Goal: Task Accomplishment & Management: Use online tool/utility

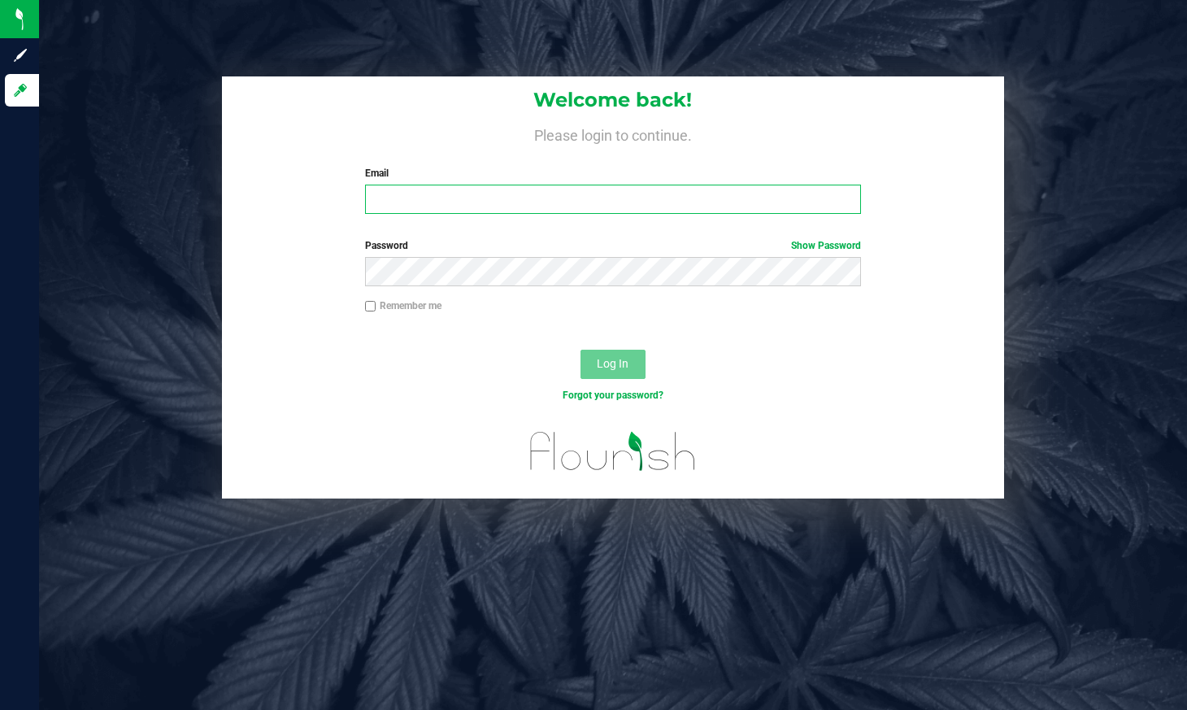
click at [498, 203] on input "Email" at bounding box center [613, 199] width 497 height 29
type input "[EMAIL_ADDRESS][DOMAIN_NAME]"
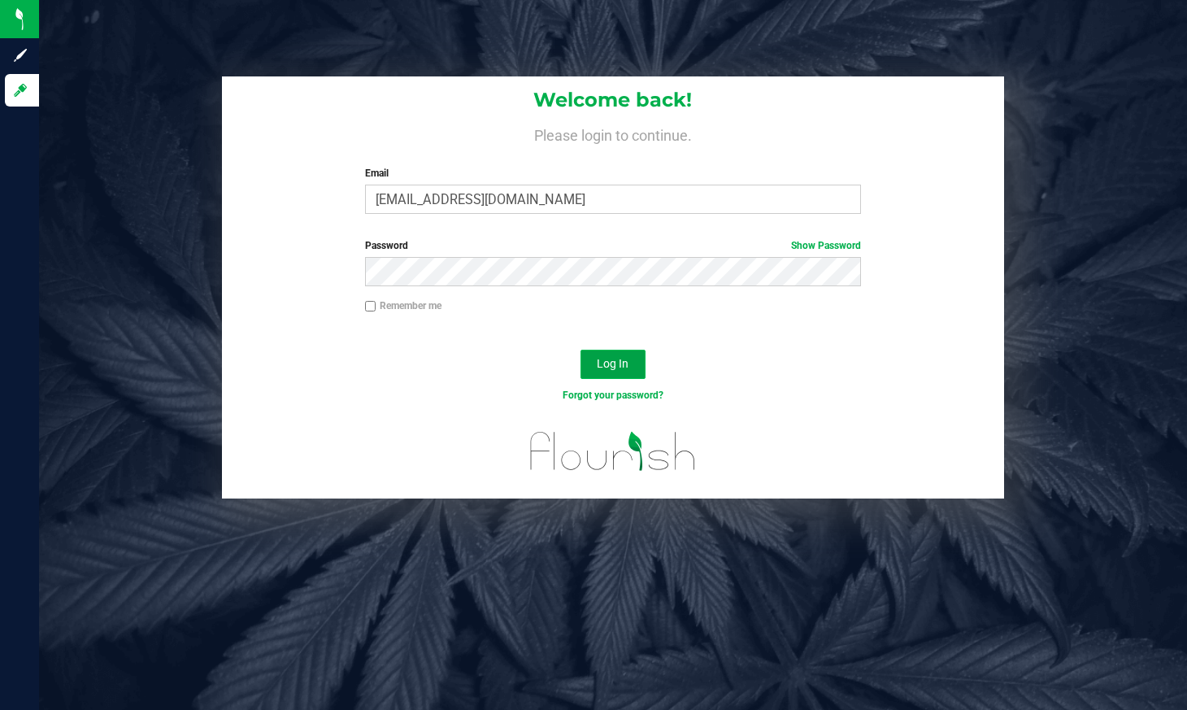
click at [624, 361] on span "Log In" at bounding box center [613, 363] width 32 height 13
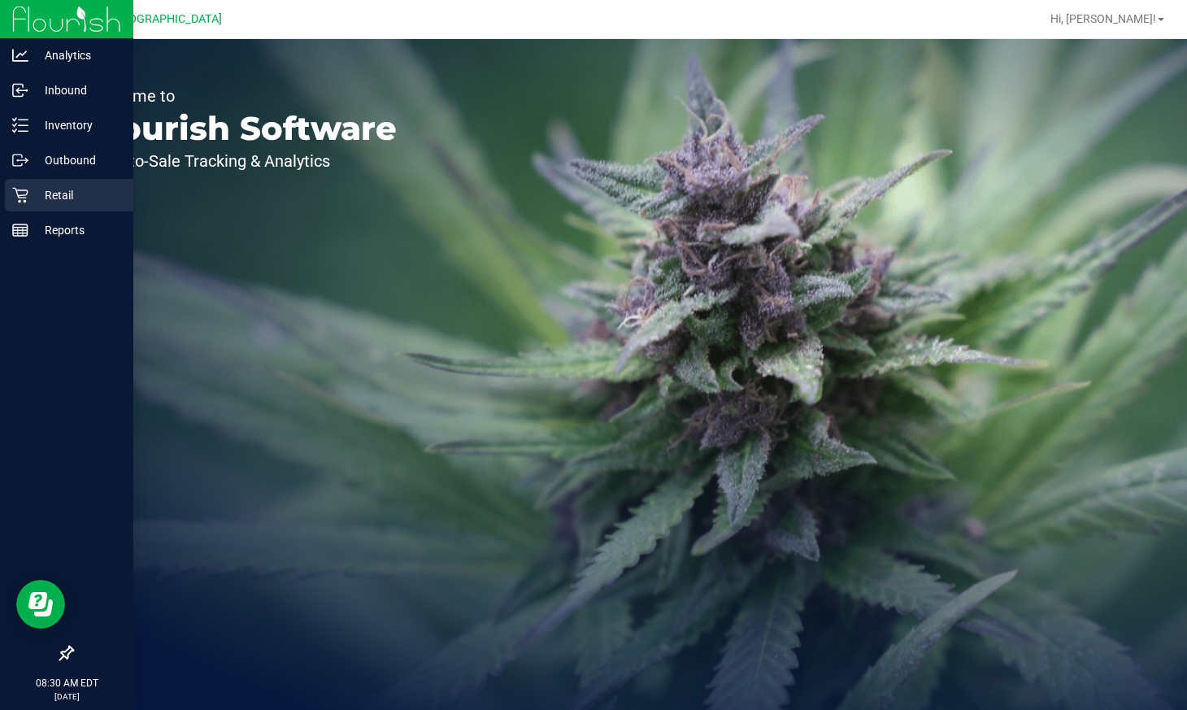
click at [20, 199] on icon at bounding box center [20, 195] width 16 height 16
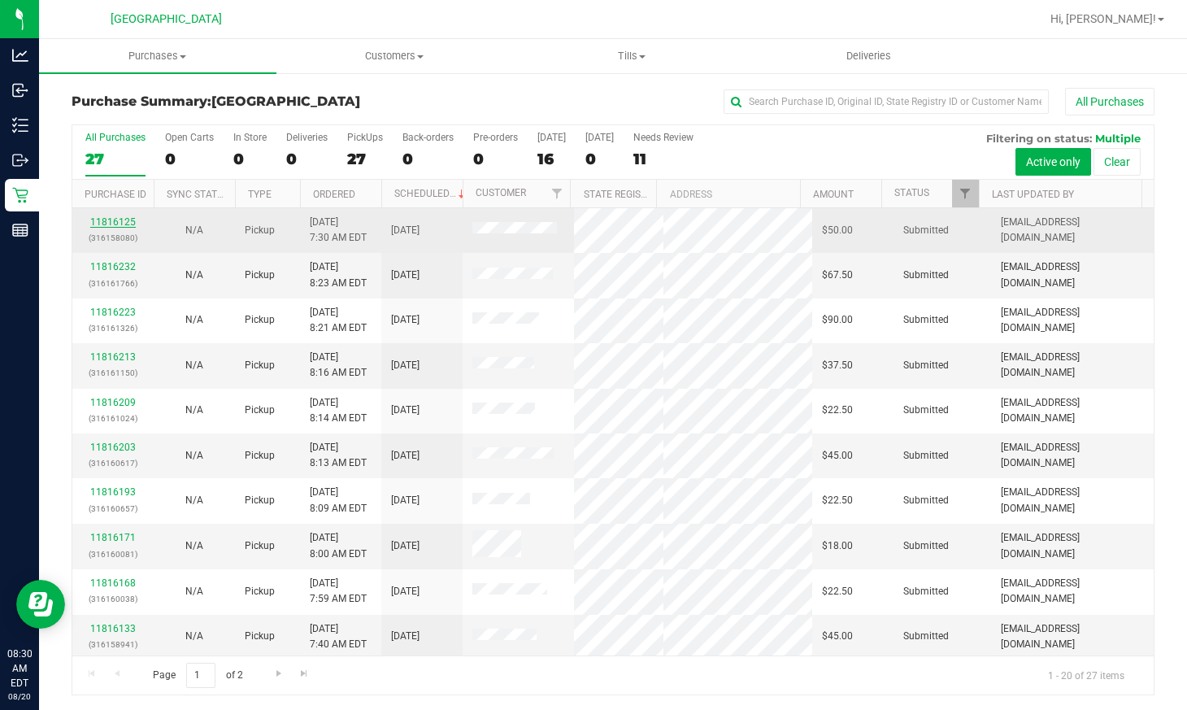
click at [120, 221] on link "11816125" at bounding box center [113, 221] width 46 height 11
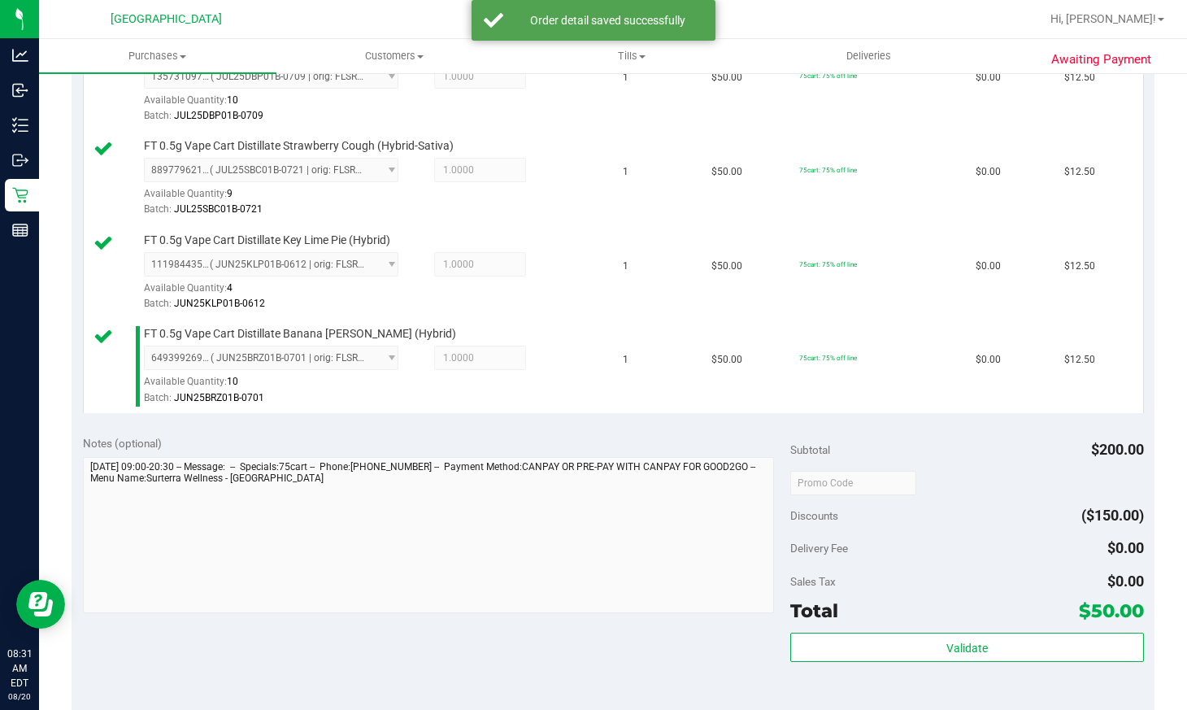
scroll to position [650, 0]
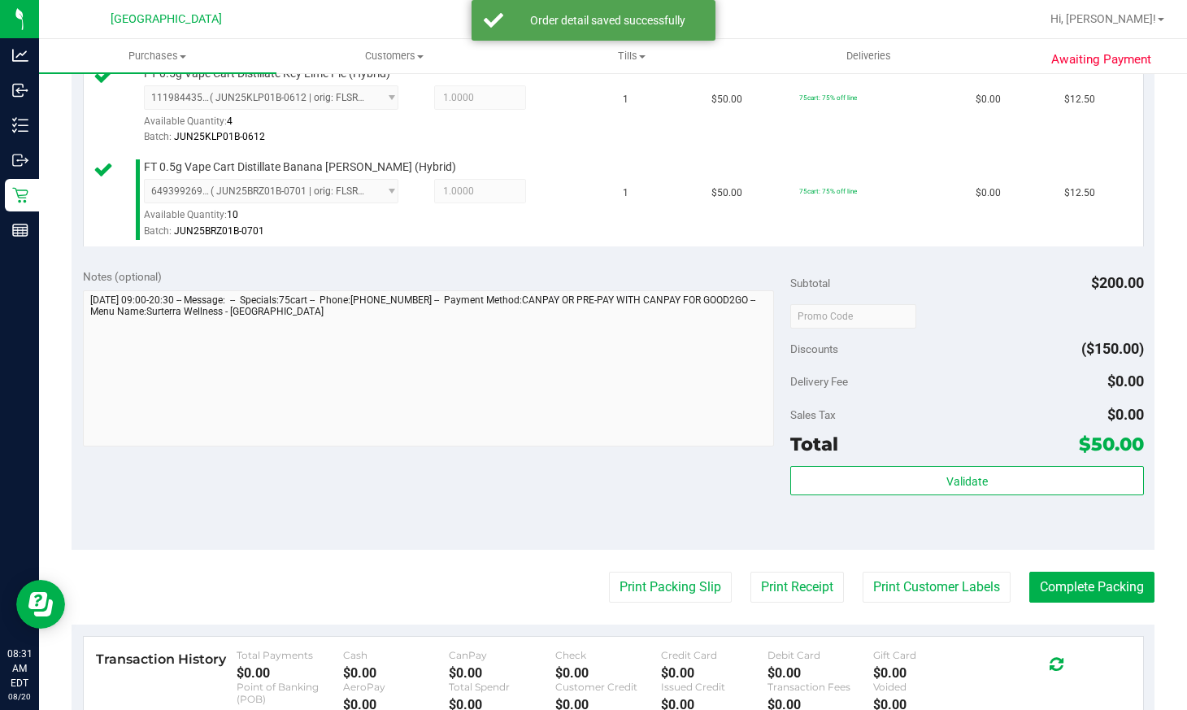
click at [995, 495] on div "Validate" at bounding box center [967, 481] width 354 height 31
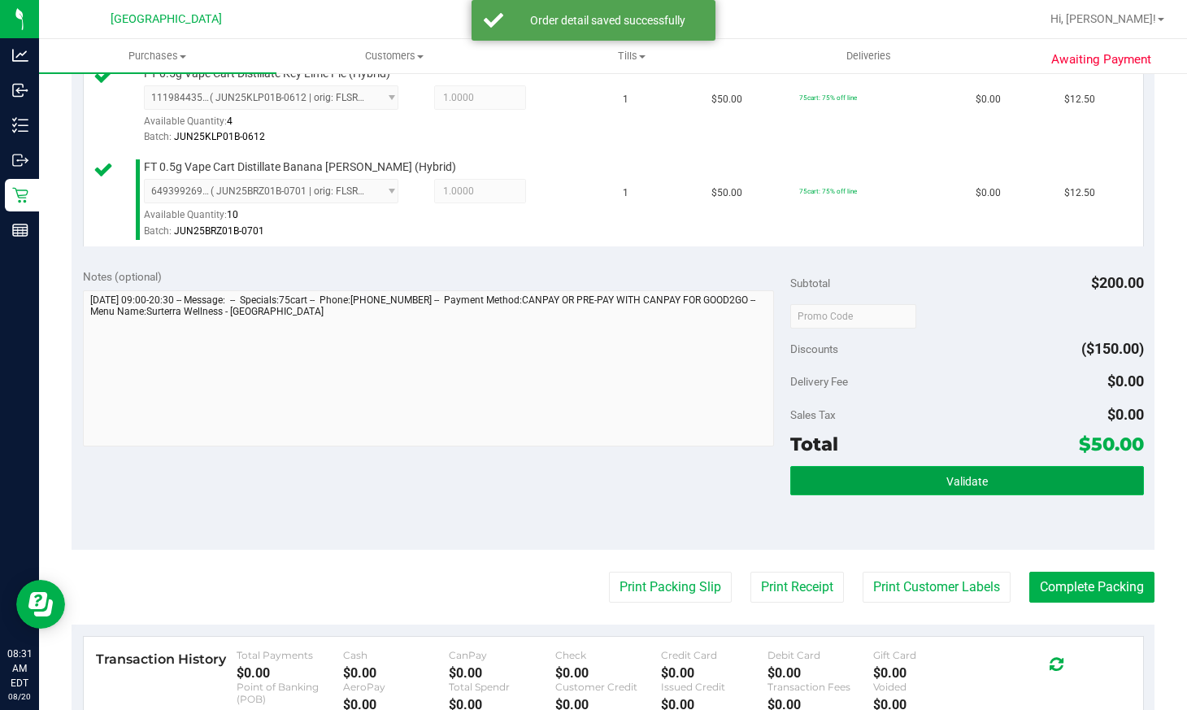
click at [958, 475] on span "Validate" at bounding box center [966, 481] width 41 height 13
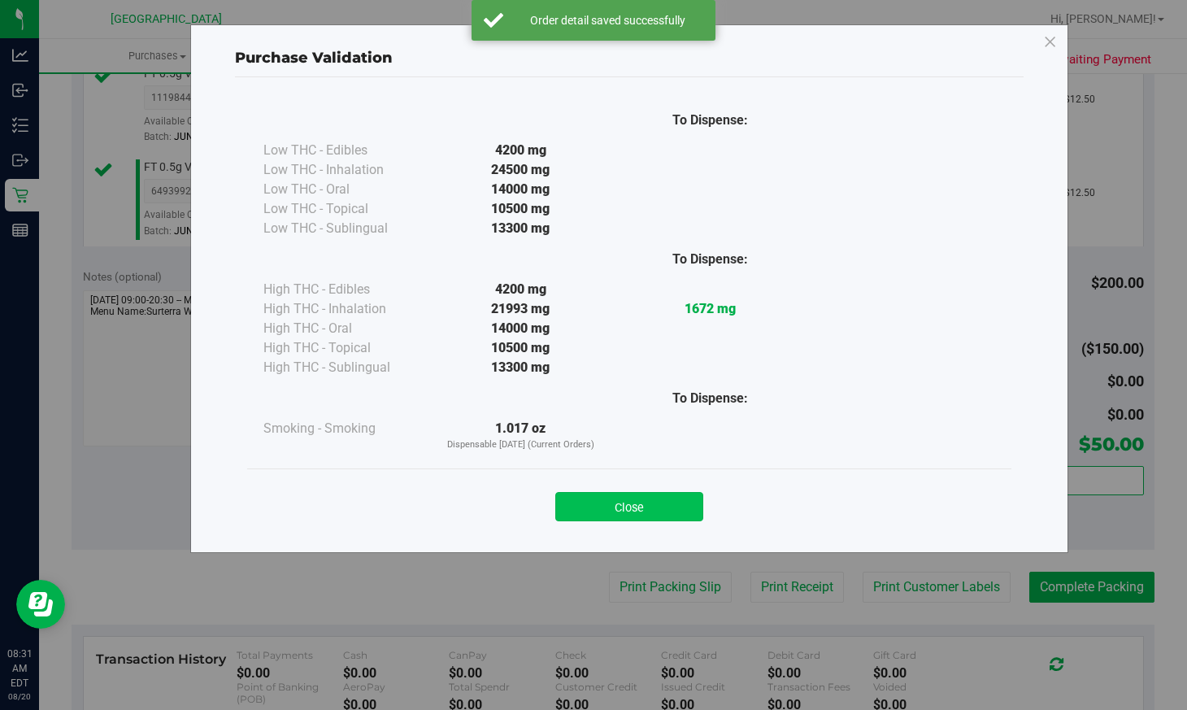
click at [655, 511] on button "Close" at bounding box center [629, 506] width 148 height 29
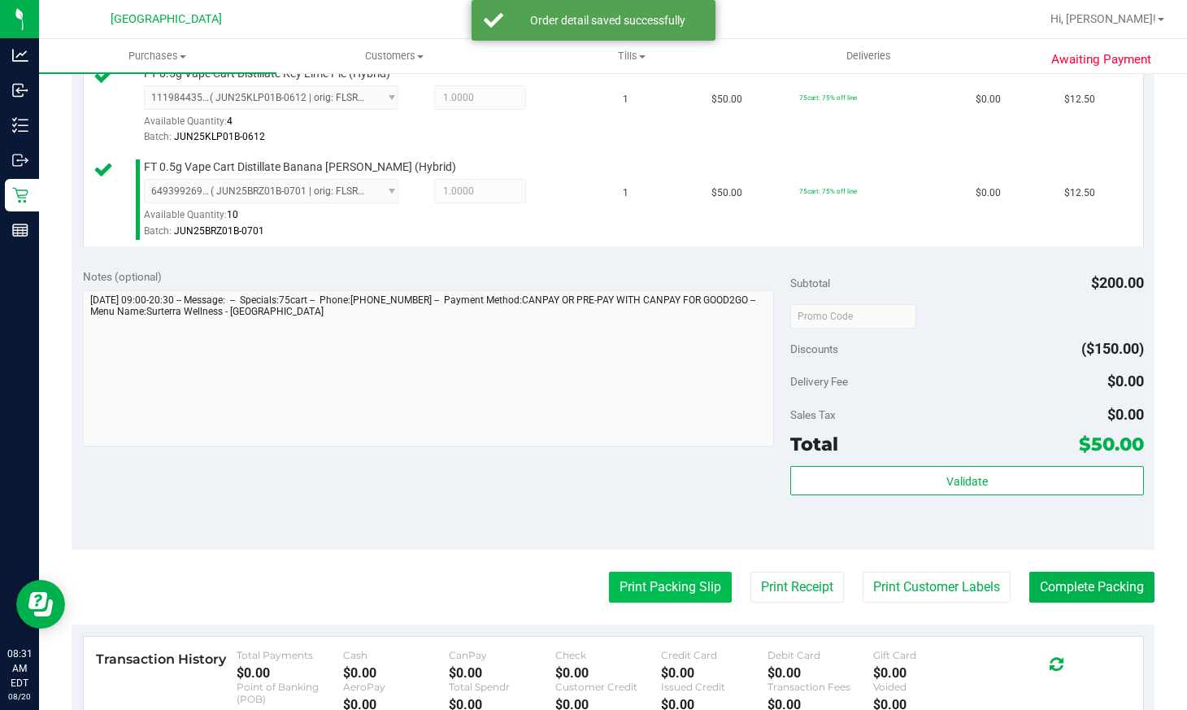
click at [660, 582] on button "Print Packing Slip" at bounding box center [670, 587] width 123 height 31
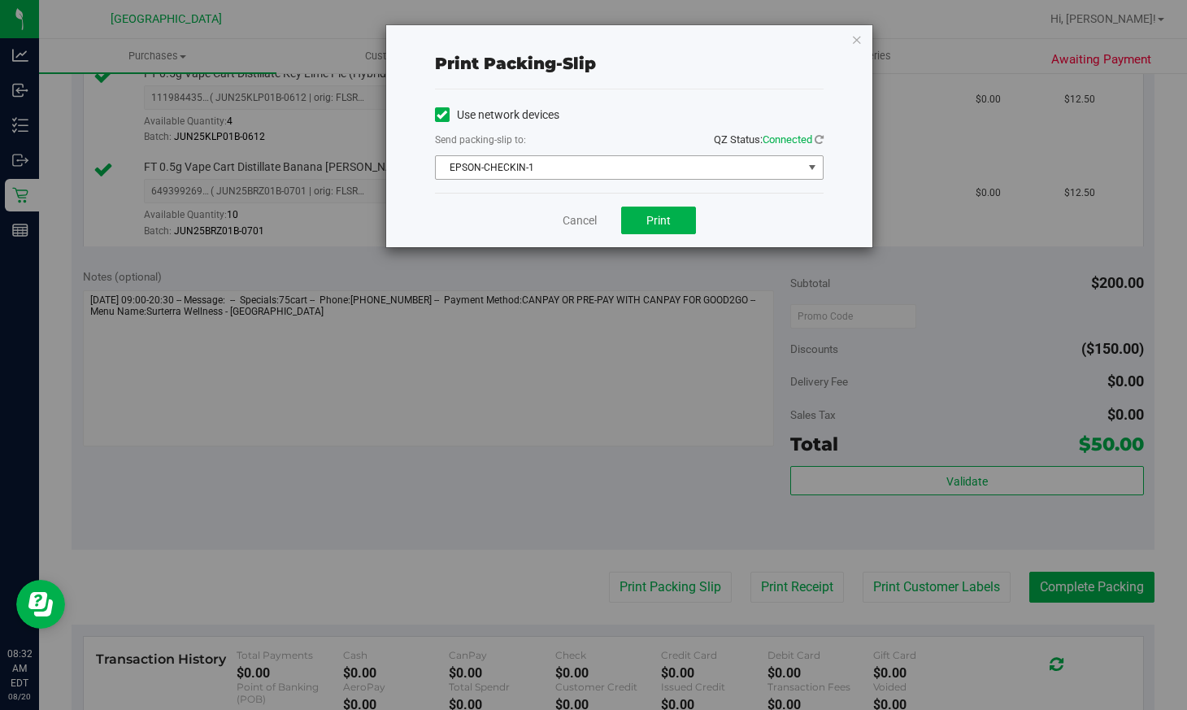
click at [596, 172] on span "EPSON-CHECKIN-1" at bounding box center [619, 167] width 367 height 23
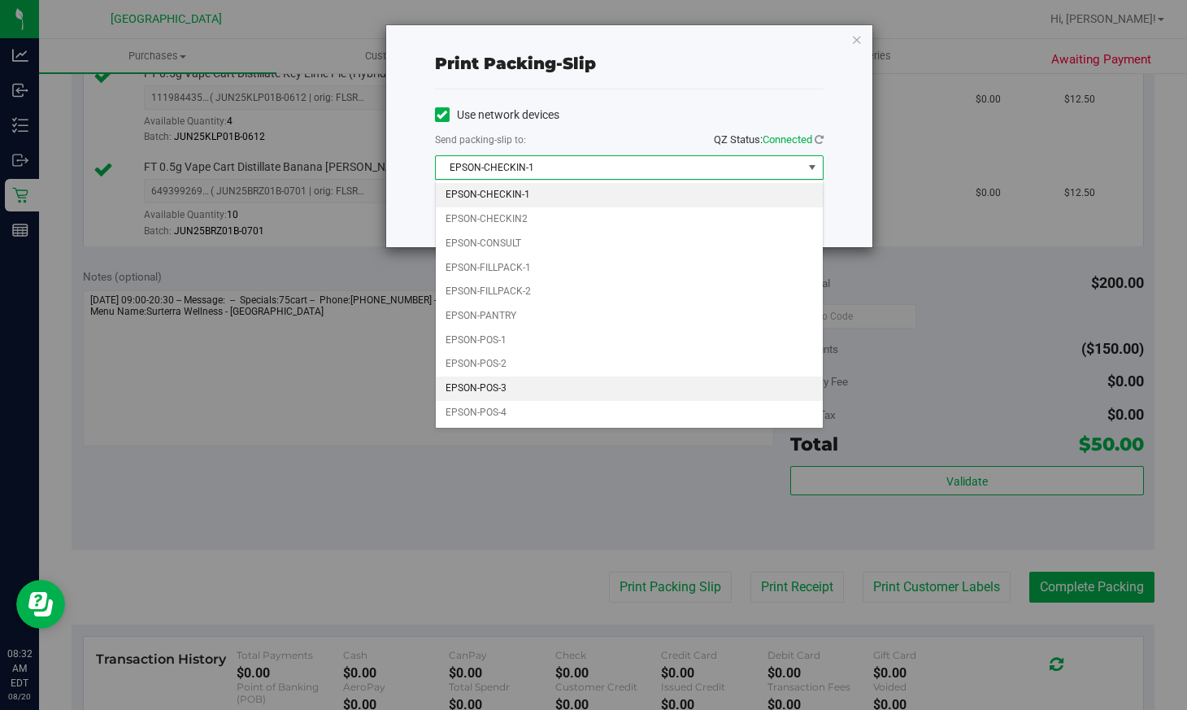
click at [547, 382] on li "EPSON-POS-3" at bounding box center [629, 388] width 387 height 24
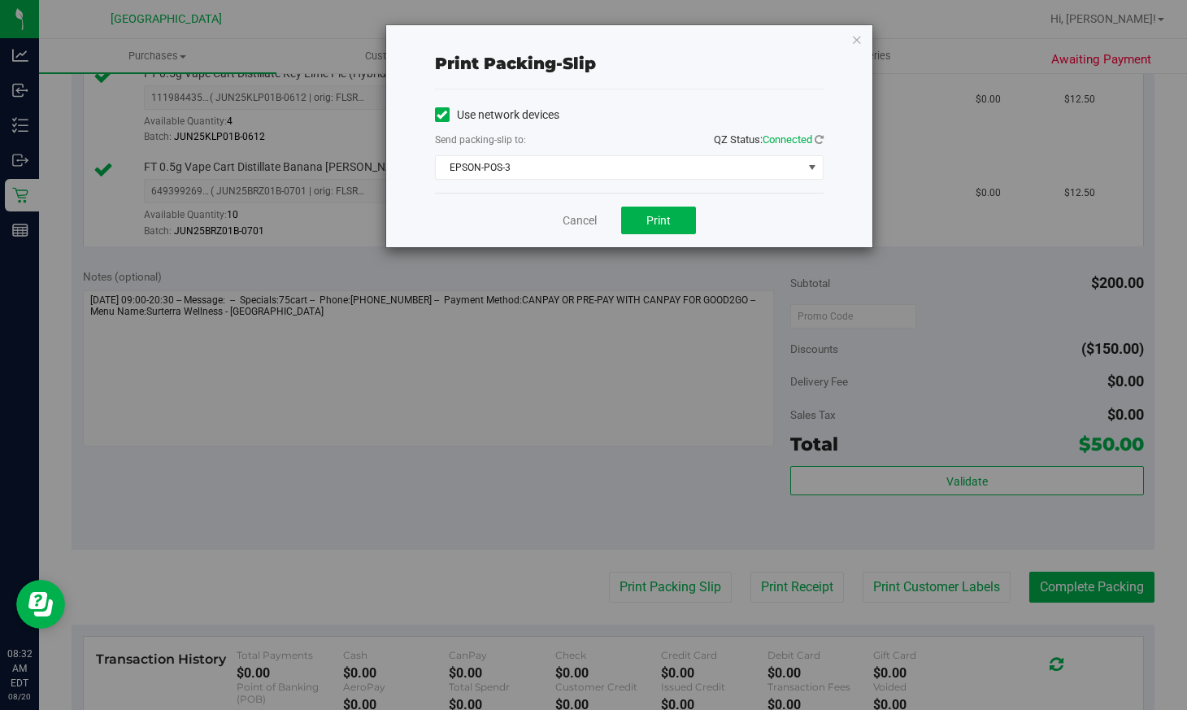
click at [670, 235] on div "Cancel Print" at bounding box center [629, 220] width 389 height 54
click at [669, 225] on span "Print" at bounding box center [658, 220] width 24 height 13
click at [579, 219] on link "Cancel" at bounding box center [580, 220] width 34 height 17
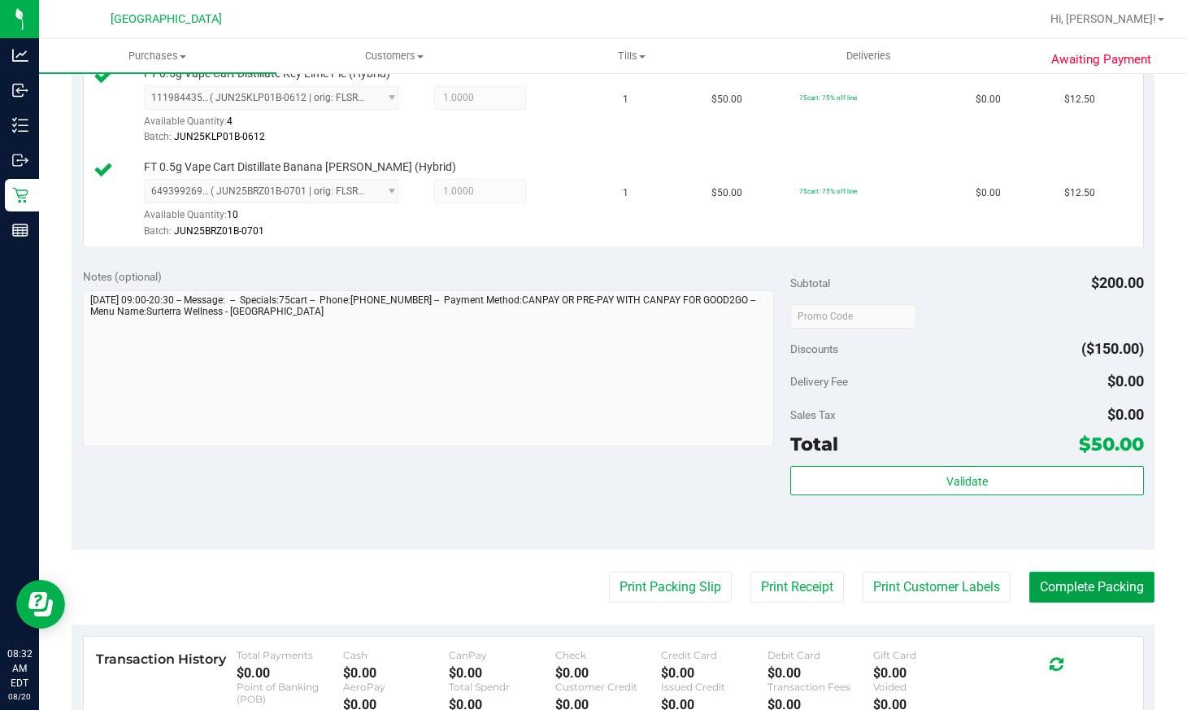
click at [1087, 596] on button "Complete Packing" at bounding box center [1091, 587] width 125 height 31
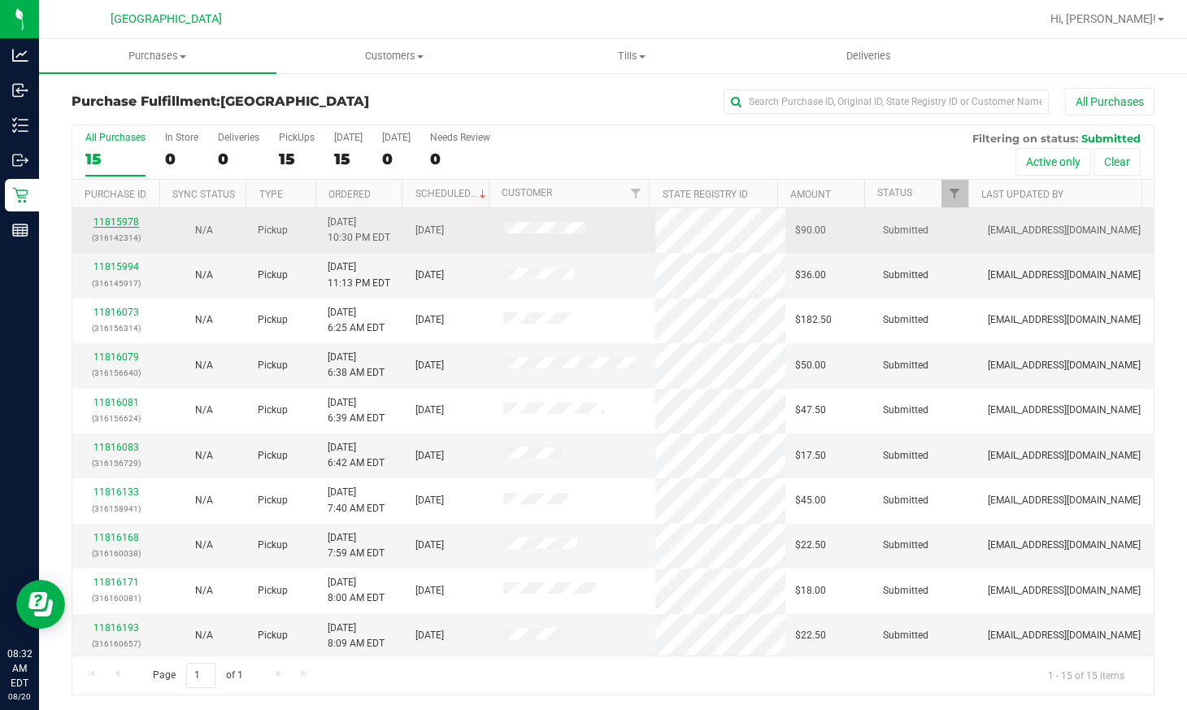
click at [119, 224] on link "11815978" at bounding box center [117, 221] width 46 height 11
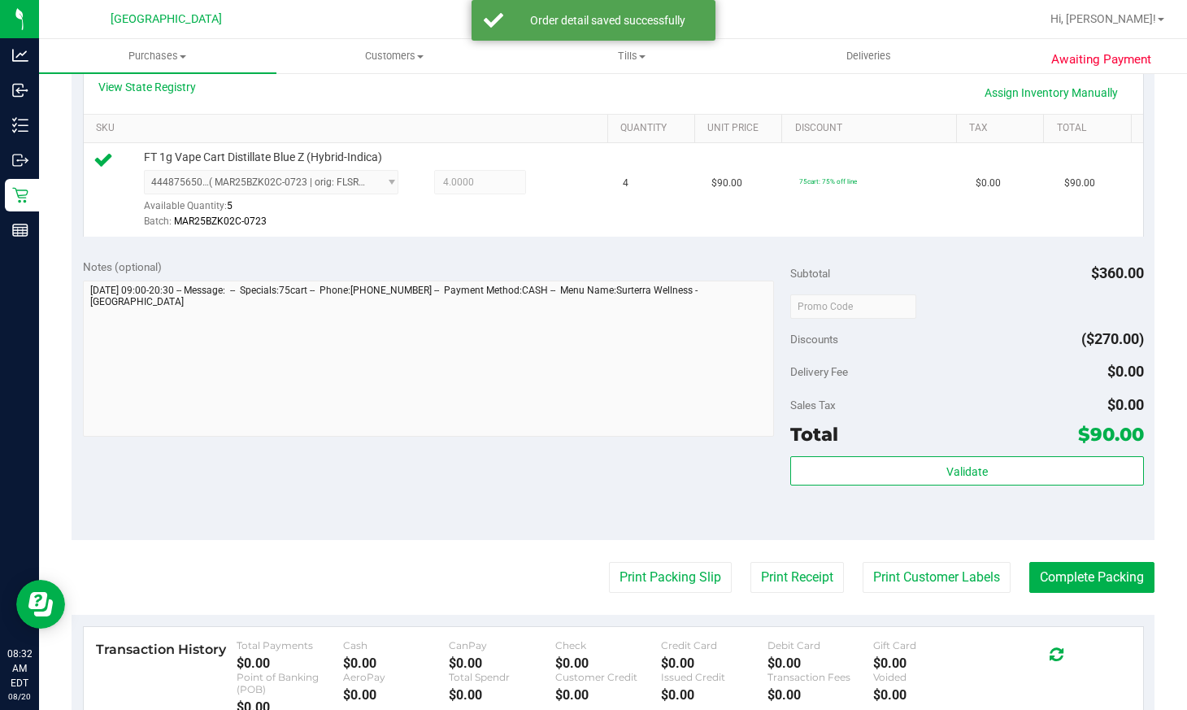
scroll to position [407, 0]
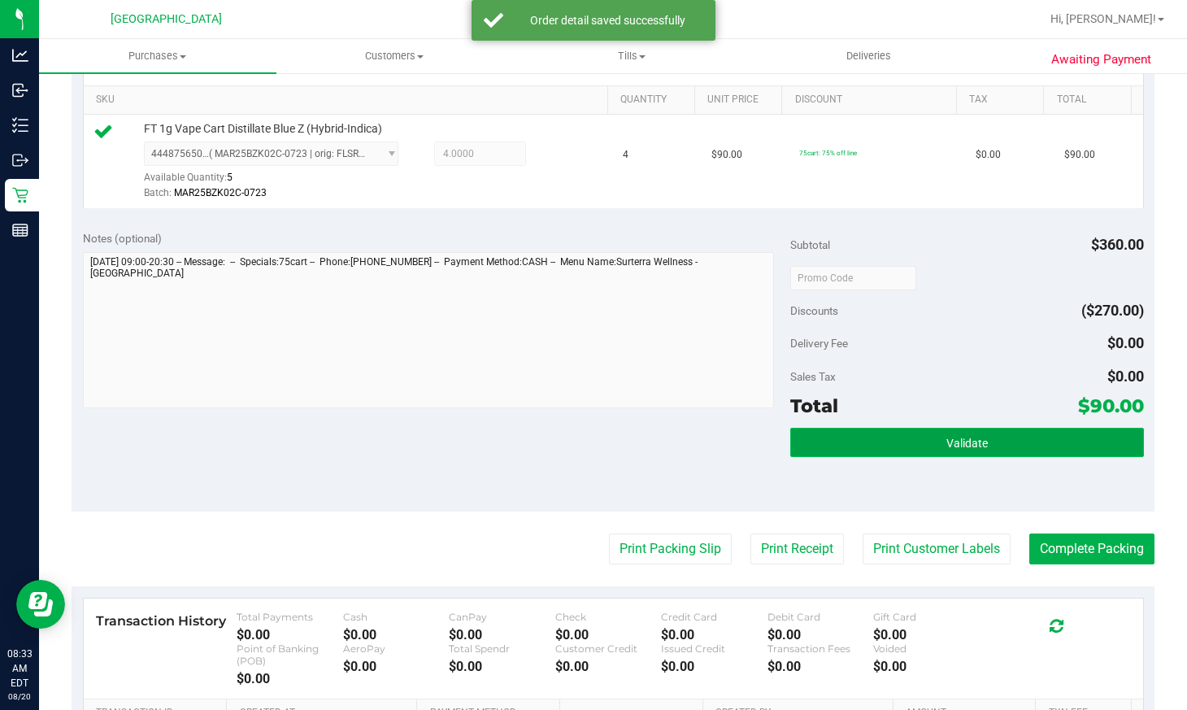
click at [1009, 436] on button "Validate" at bounding box center [967, 442] width 354 height 29
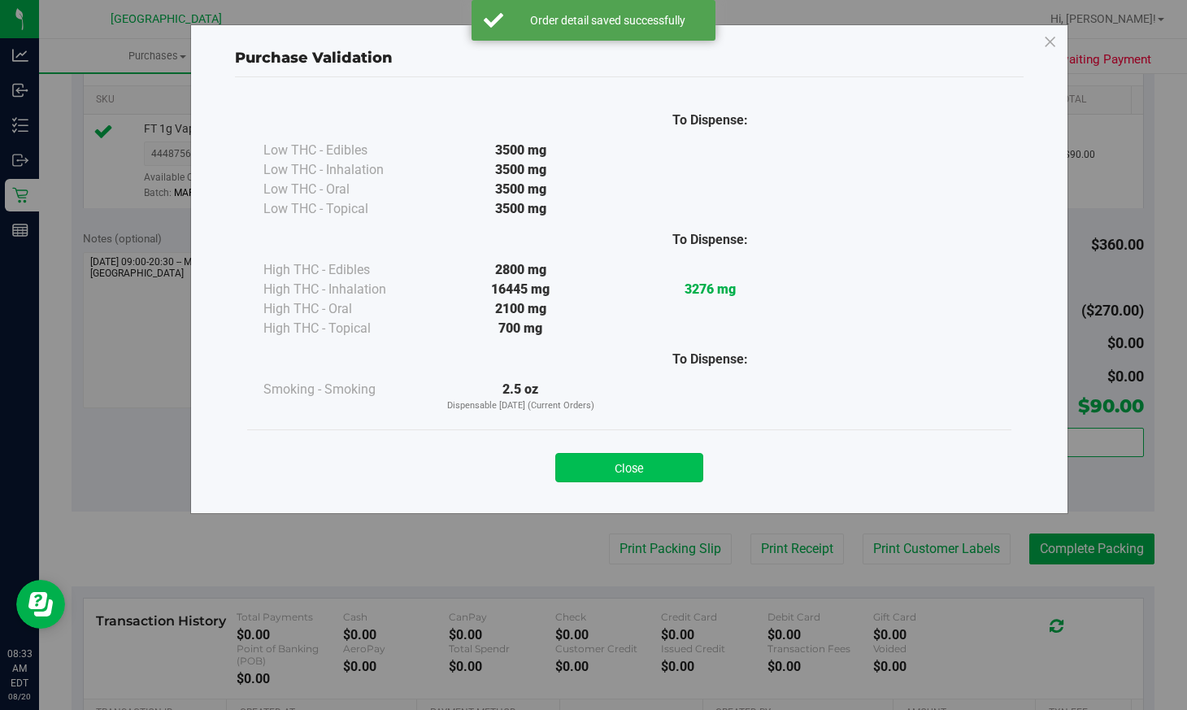
click at [658, 474] on button "Close" at bounding box center [629, 467] width 148 height 29
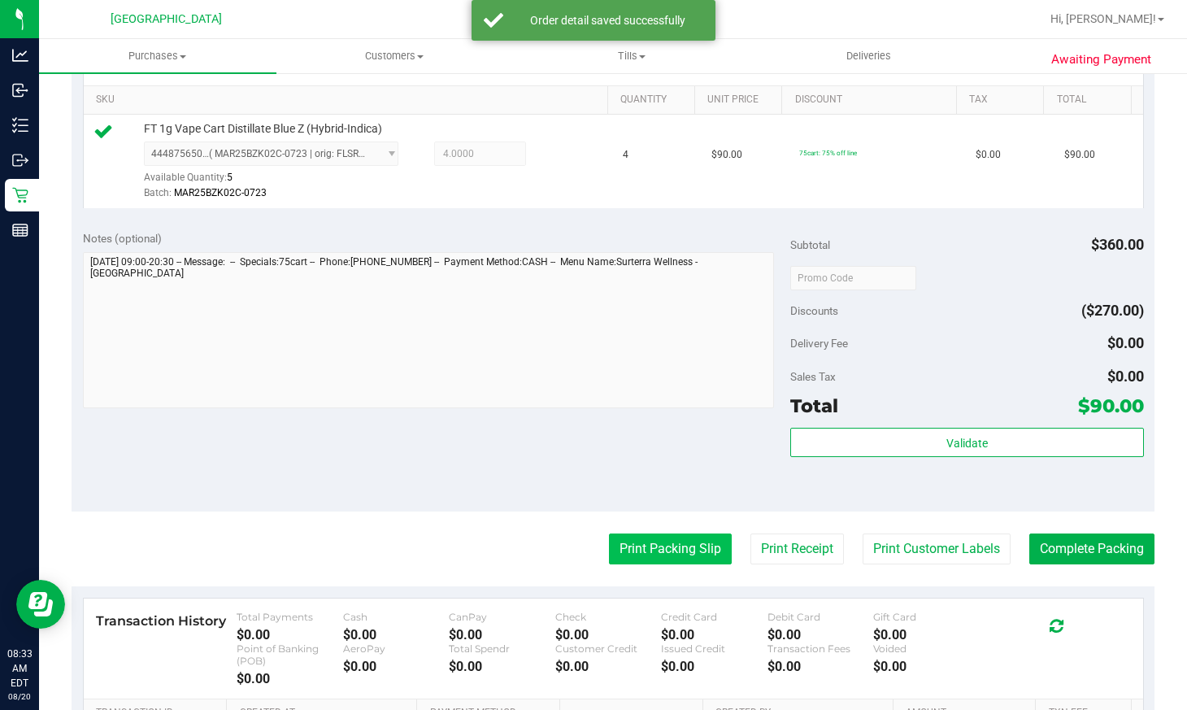
click at [668, 537] on button "Print Packing Slip" at bounding box center [670, 548] width 123 height 31
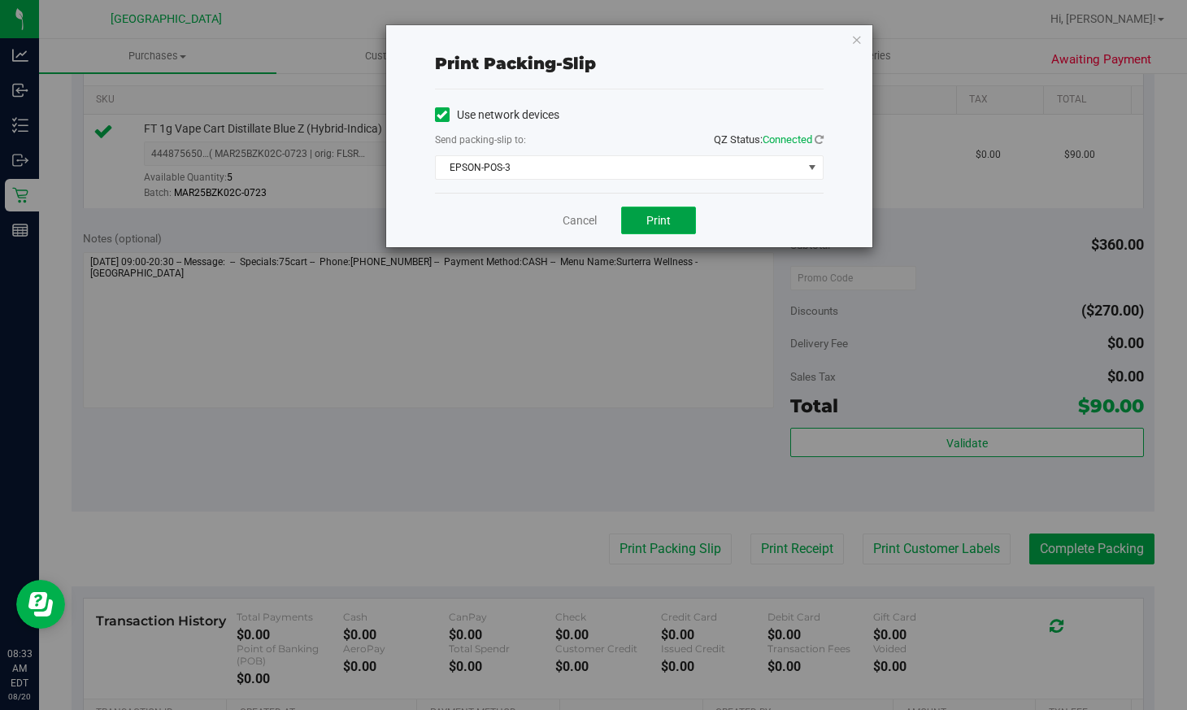
click at [659, 228] on button "Print" at bounding box center [658, 221] width 75 height 28
click at [581, 216] on link "Cancel" at bounding box center [580, 220] width 34 height 17
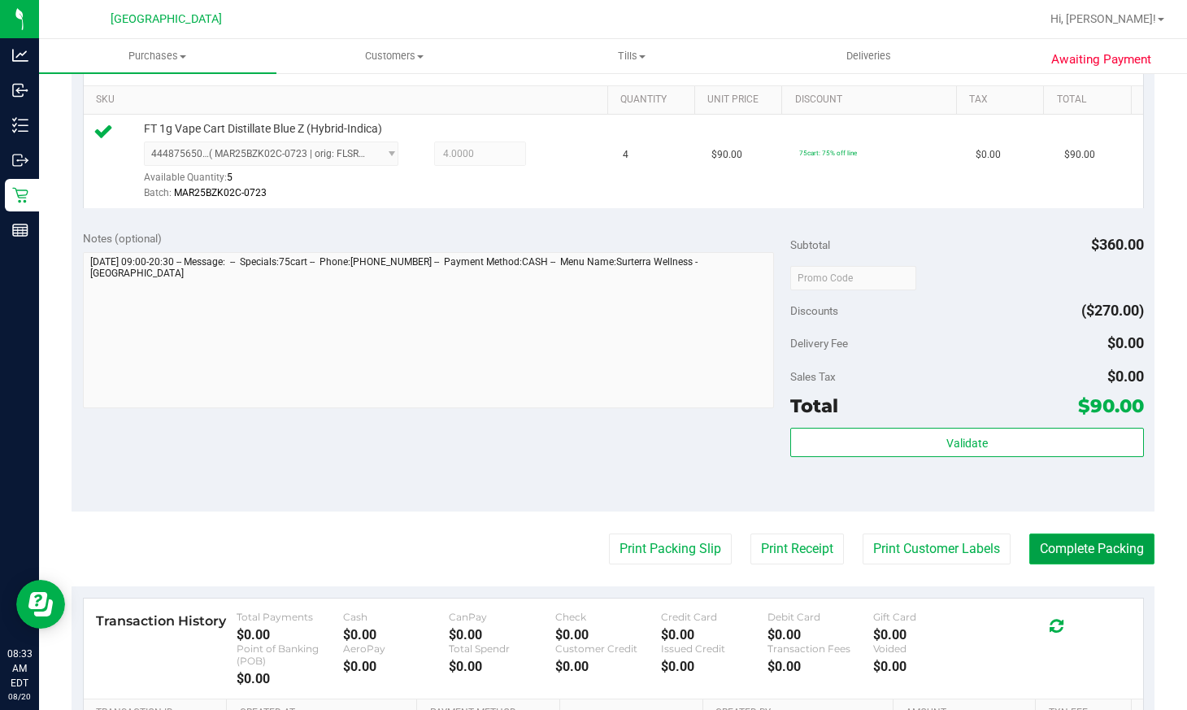
click at [1059, 544] on button "Complete Packing" at bounding box center [1091, 548] width 125 height 31
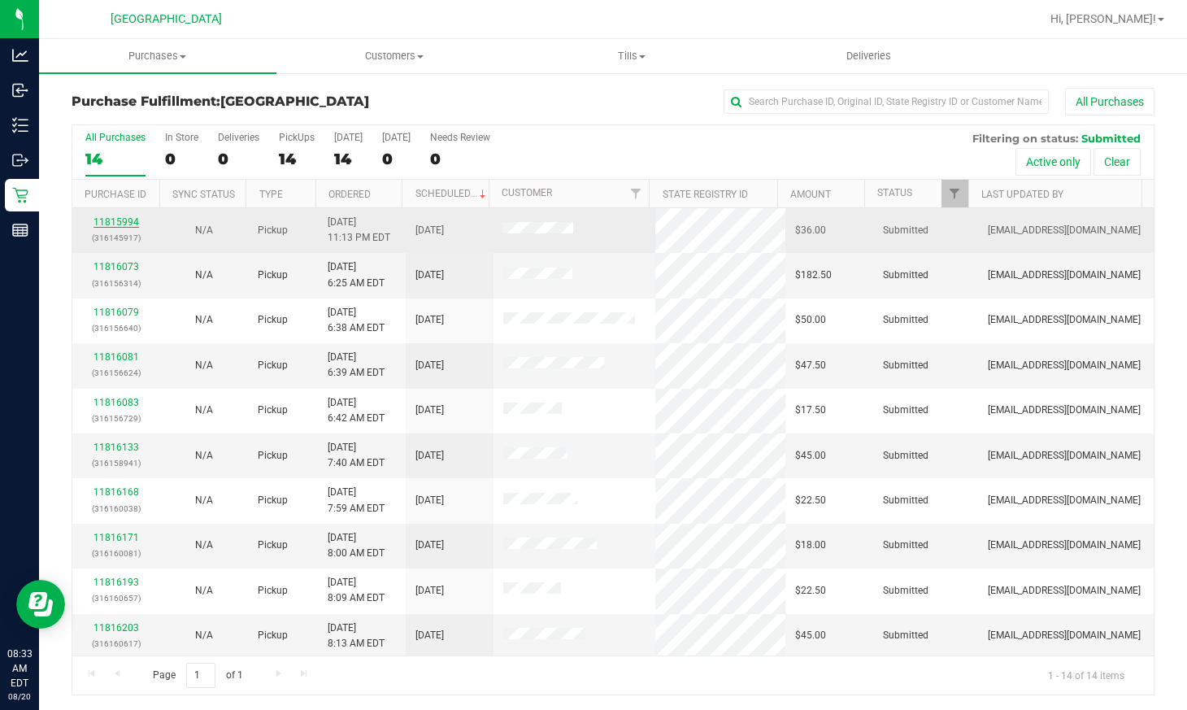
click at [121, 220] on link "11815994" at bounding box center [117, 221] width 46 height 11
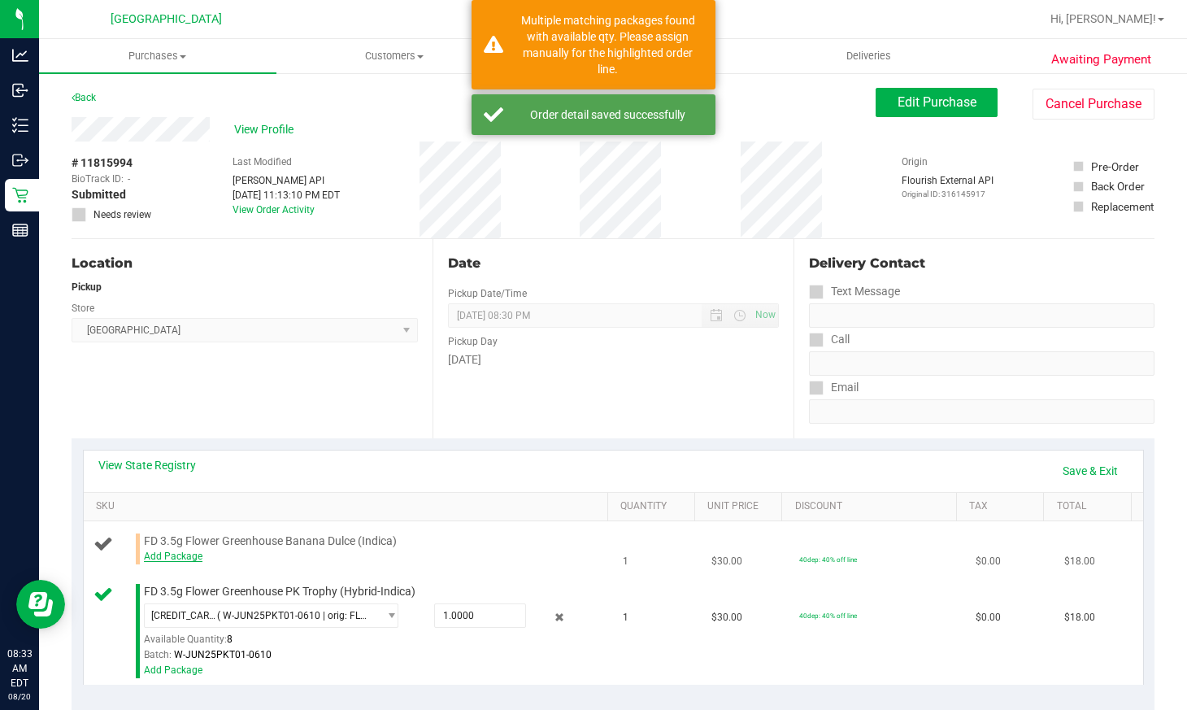
click at [188, 556] on link "Add Package" at bounding box center [173, 555] width 59 height 11
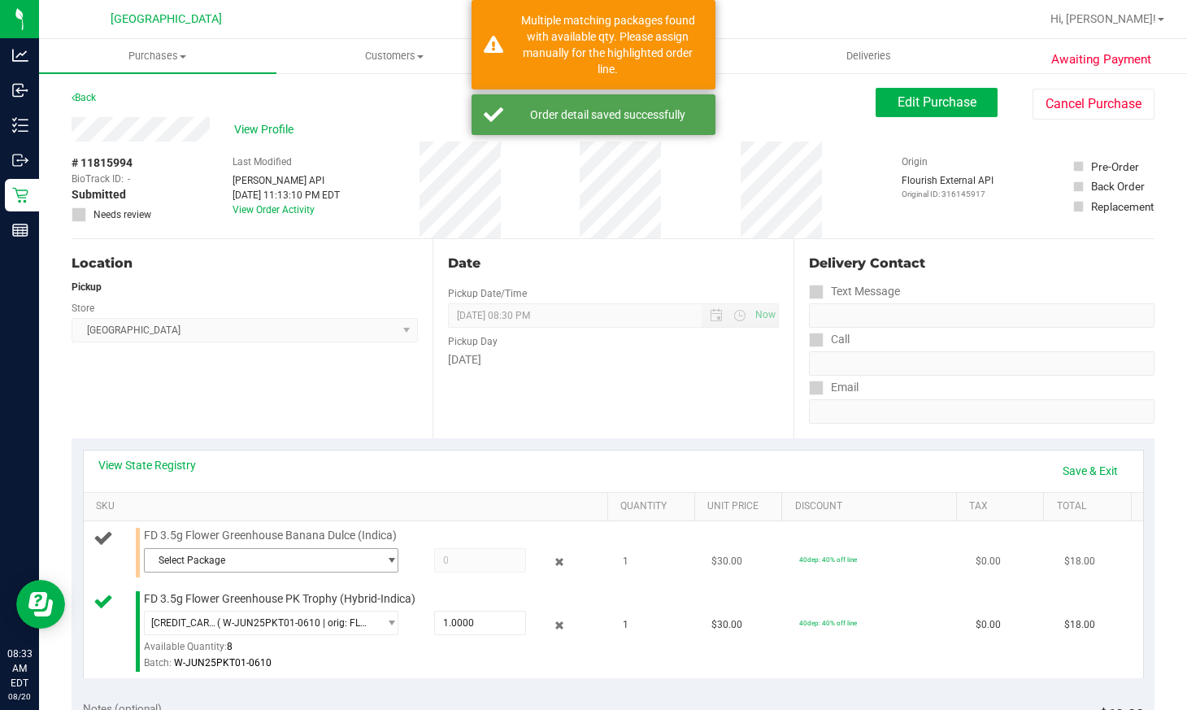
click at [298, 562] on span "Select Package" at bounding box center [261, 560] width 233 height 23
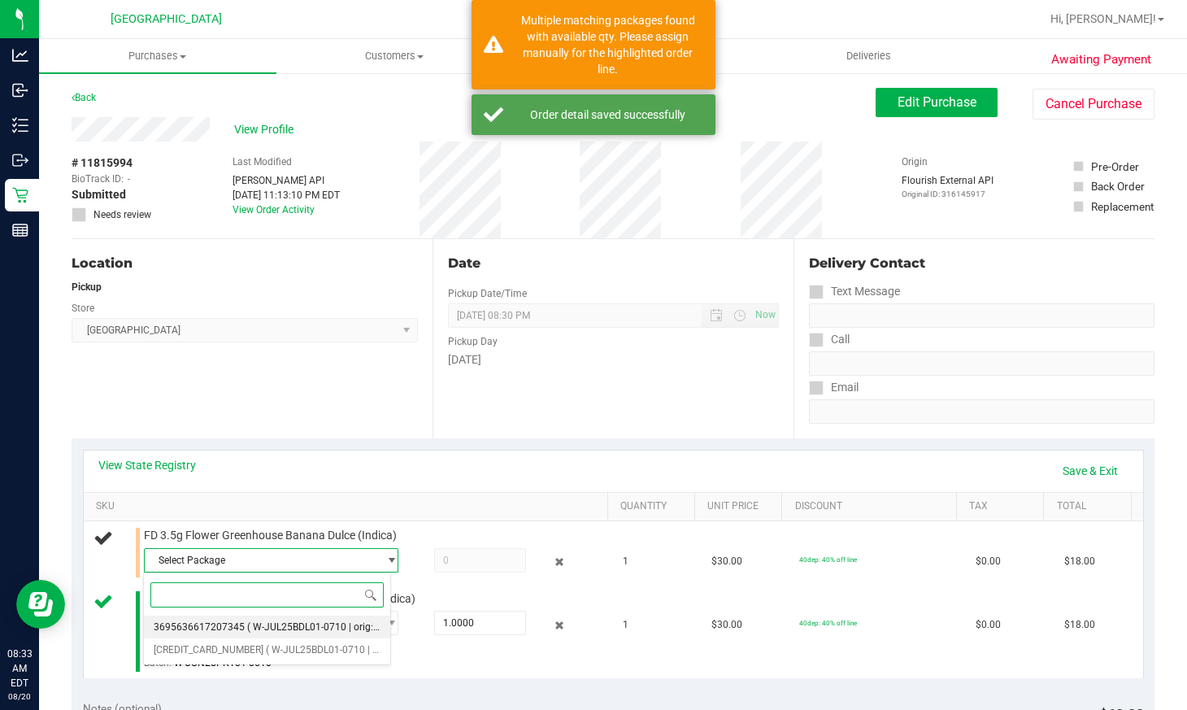
click at [314, 629] on span "( W-JUL25BDL01-0710 | orig: FLSRWGM-20250717-624 )" at bounding box center [370, 626] width 247 height 11
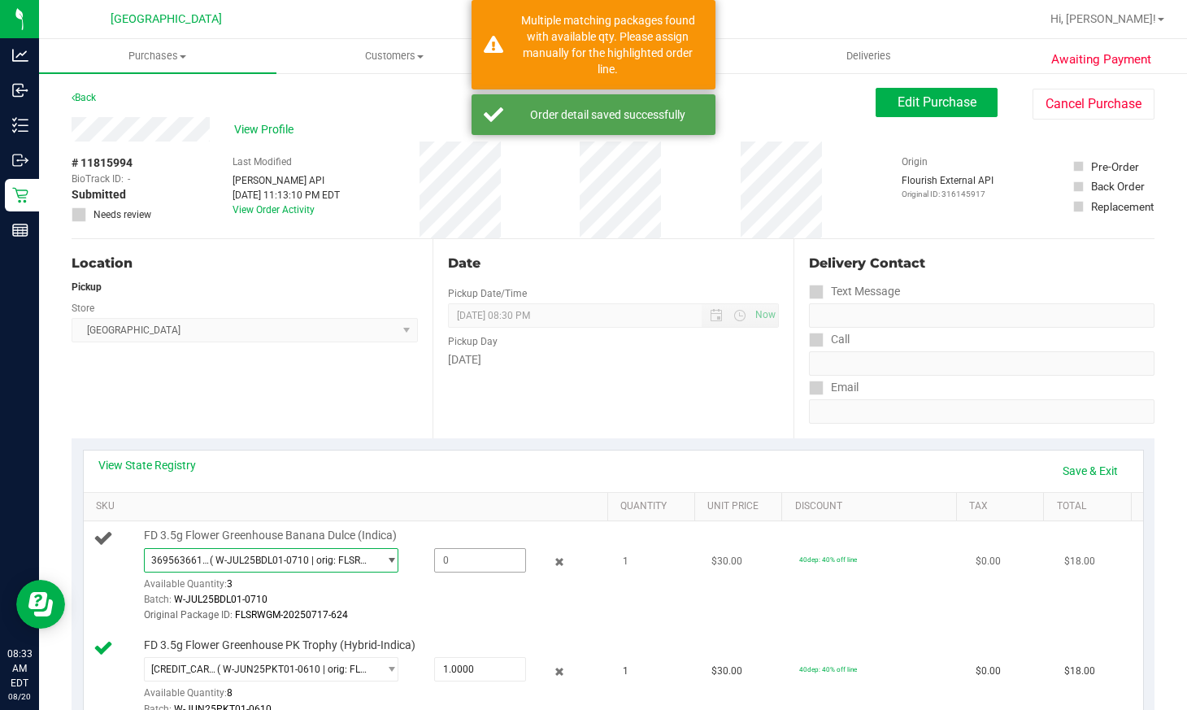
click at [464, 572] on span at bounding box center [480, 560] width 92 height 24
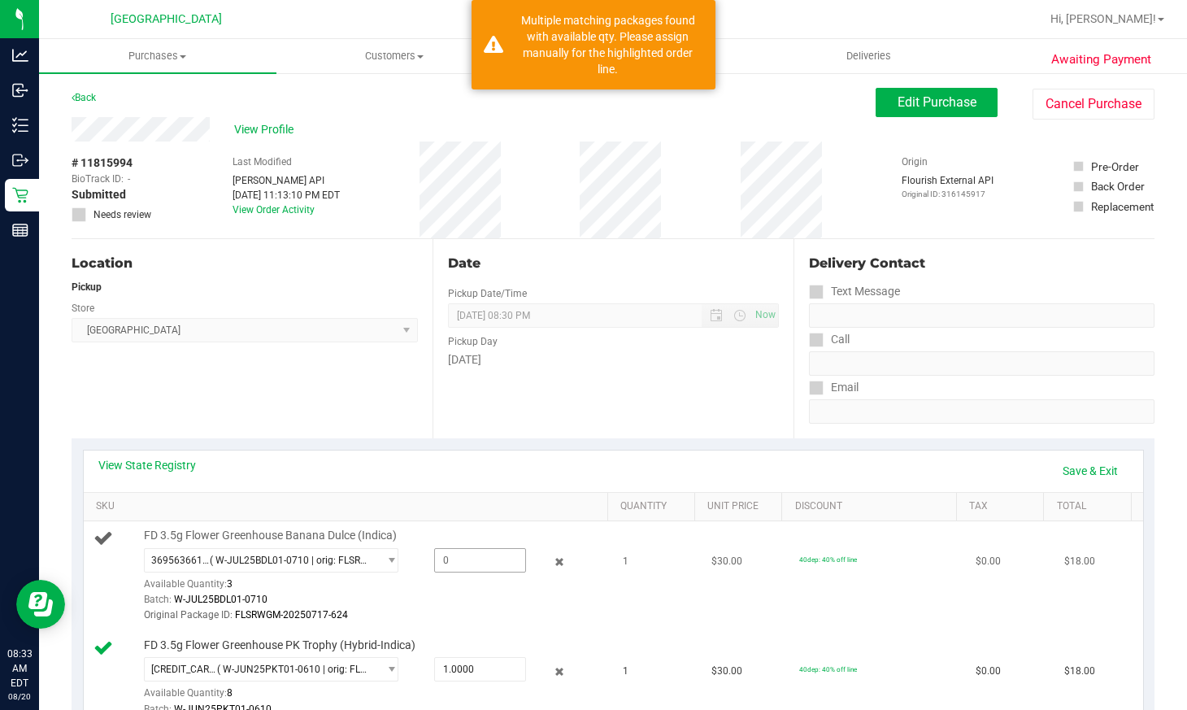
click at [463, 557] on span at bounding box center [480, 560] width 92 height 24
type input "1"
type input "1.0000"
click at [465, 594] on div "Batch: W-JUL25BDL01-0710" at bounding box center [373, 599] width 459 height 15
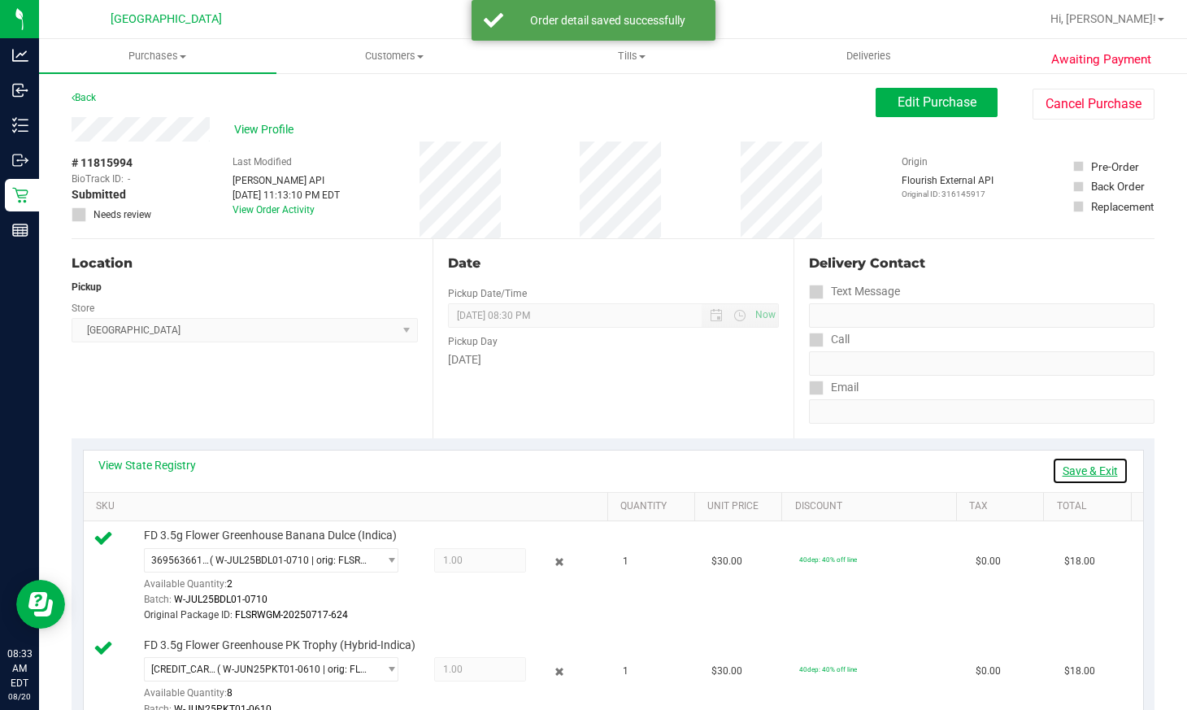
drag, startPoint x: 1077, startPoint y: 470, endPoint x: 1017, endPoint y: 488, distance: 62.8
click at [1077, 471] on link "Save & Exit" at bounding box center [1090, 471] width 76 height 28
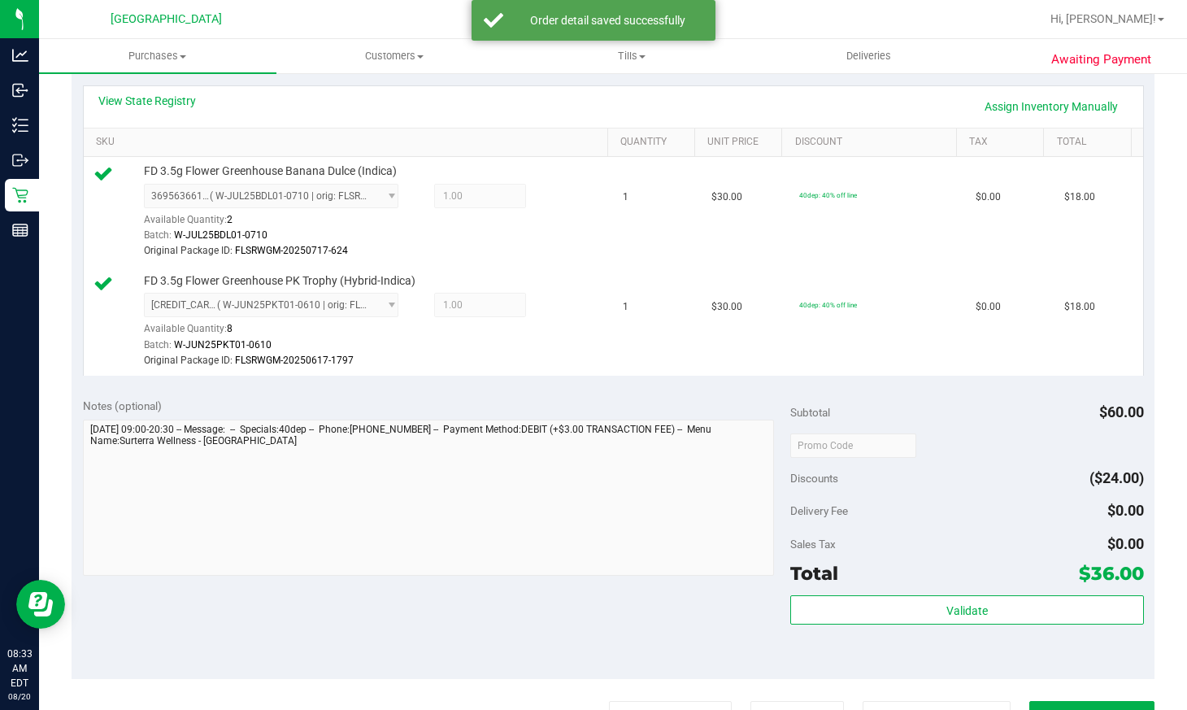
scroll to position [569, 0]
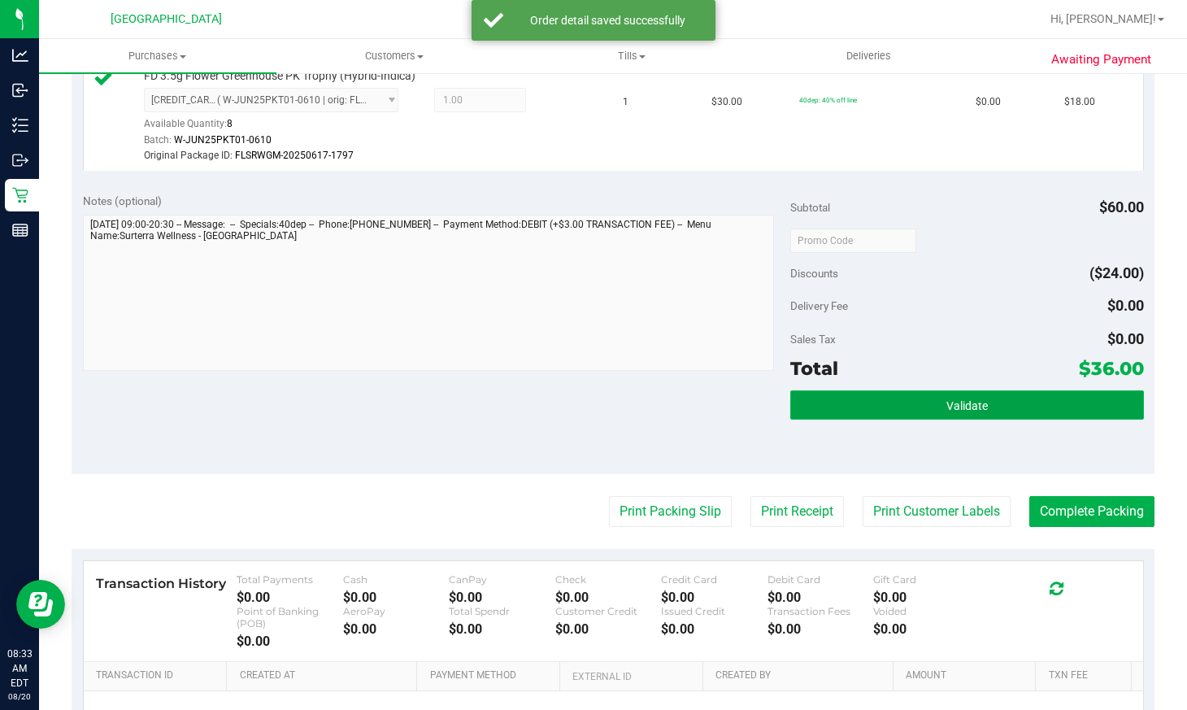
click at [932, 401] on button "Validate" at bounding box center [967, 404] width 354 height 29
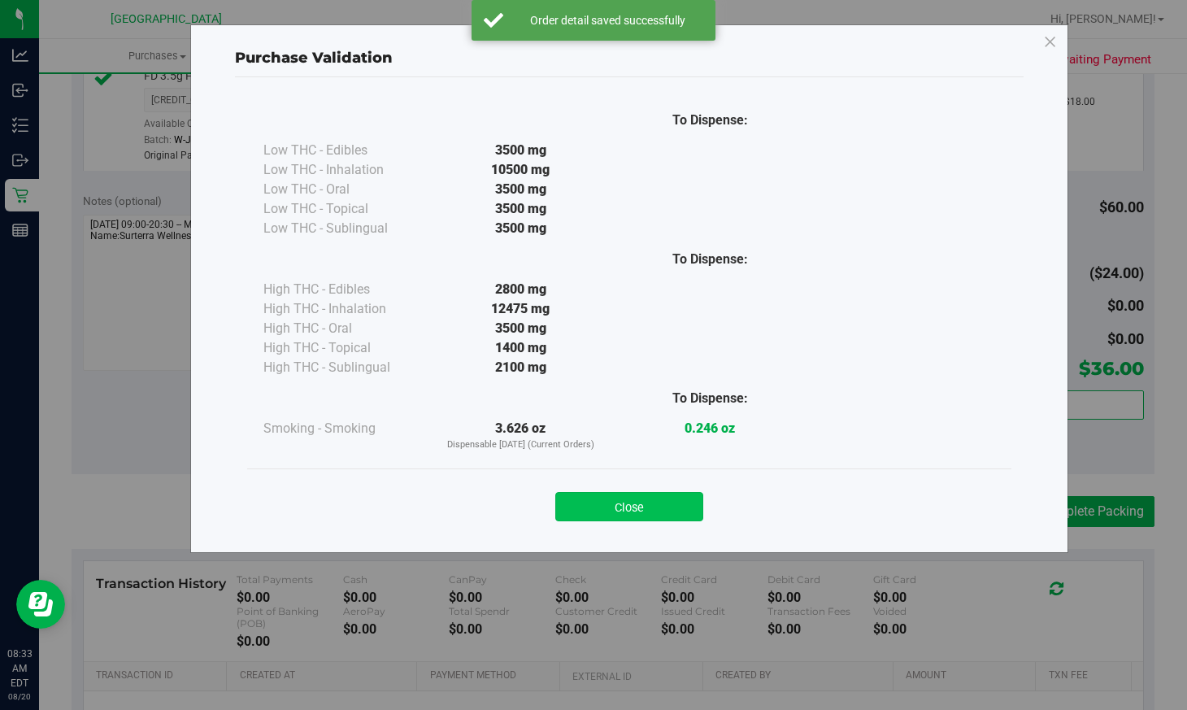
click at [668, 511] on button "Close" at bounding box center [629, 506] width 148 height 29
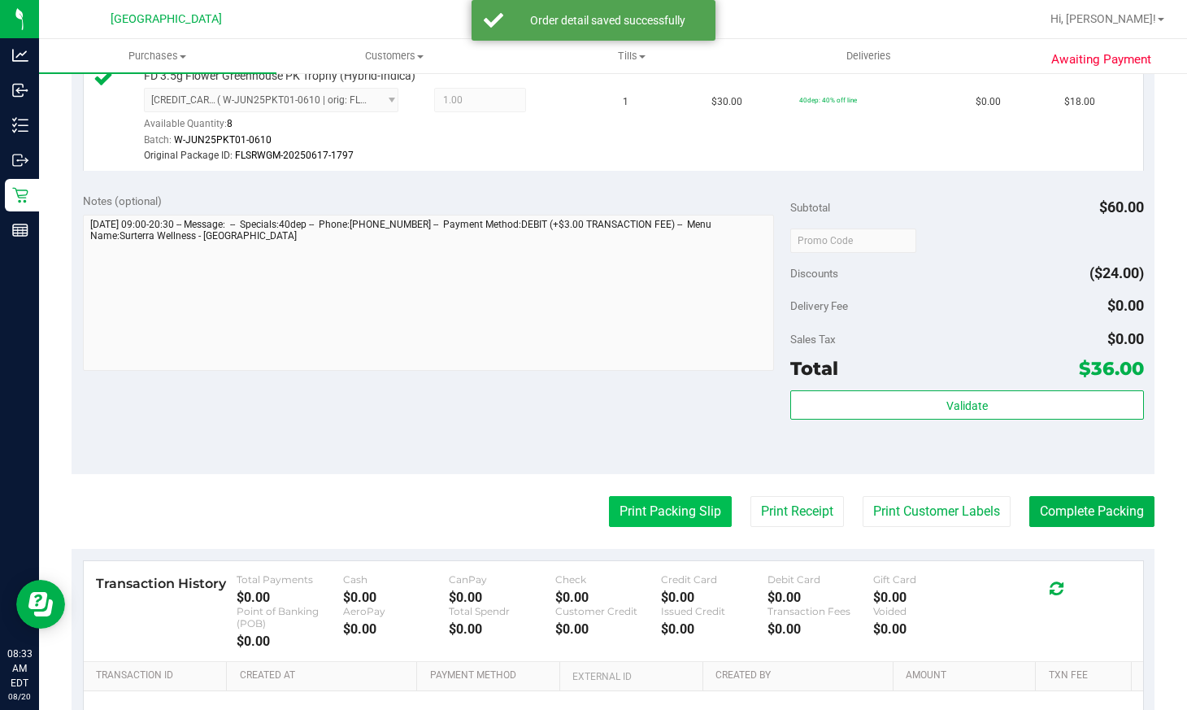
click at [636, 502] on button "Print Packing Slip" at bounding box center [670, 511] width 123 height 31
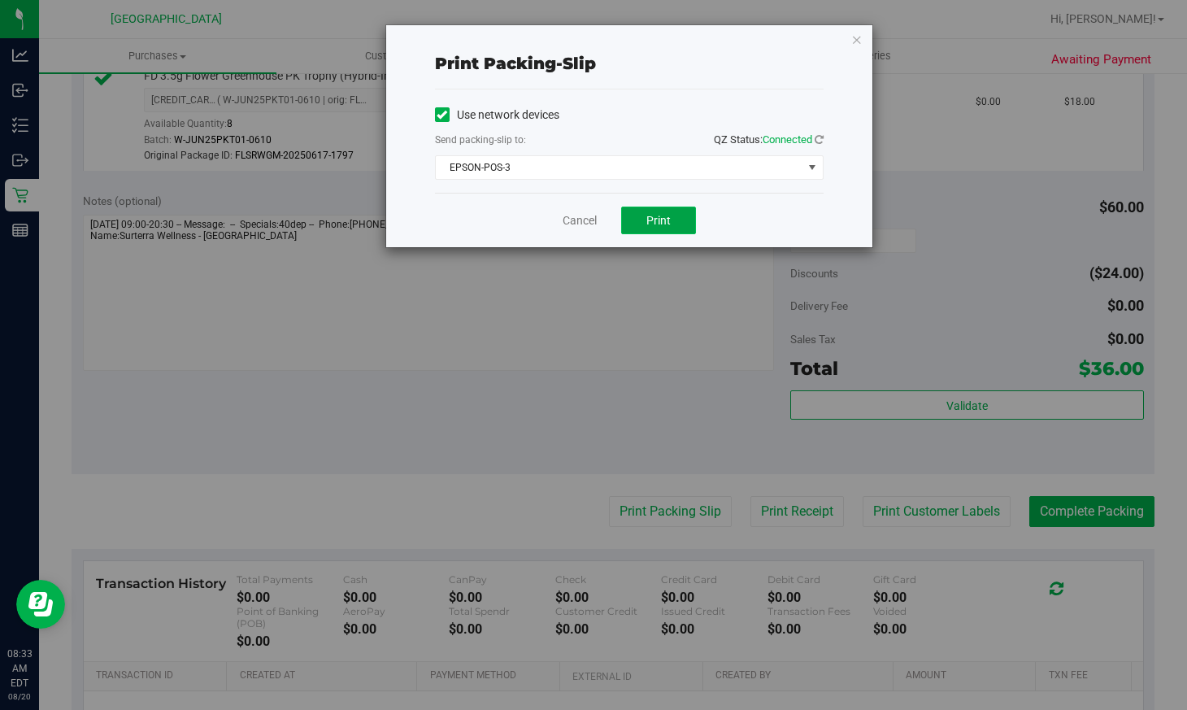
click at [656, 222] on span "Print" at bounding box center [658, 220] width 24 height 13
click at [579, 229] on div "Cancel Print" at bounding box center [629, 220] width 389 height 54
click at [579, 225] on link "Cancel" at bounding box center [580, 220] width 34 height 17
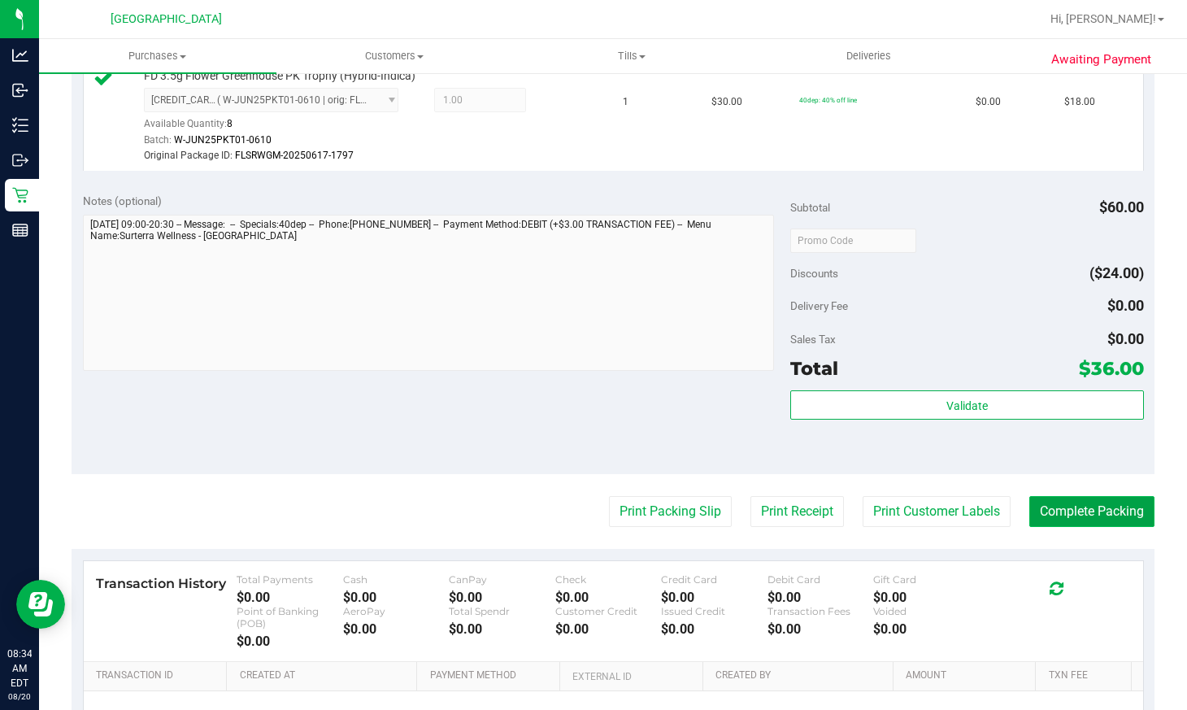
click at [1095, 514] on button "Complete Packing" at bounding box center [1091, 511] width 125 height 31
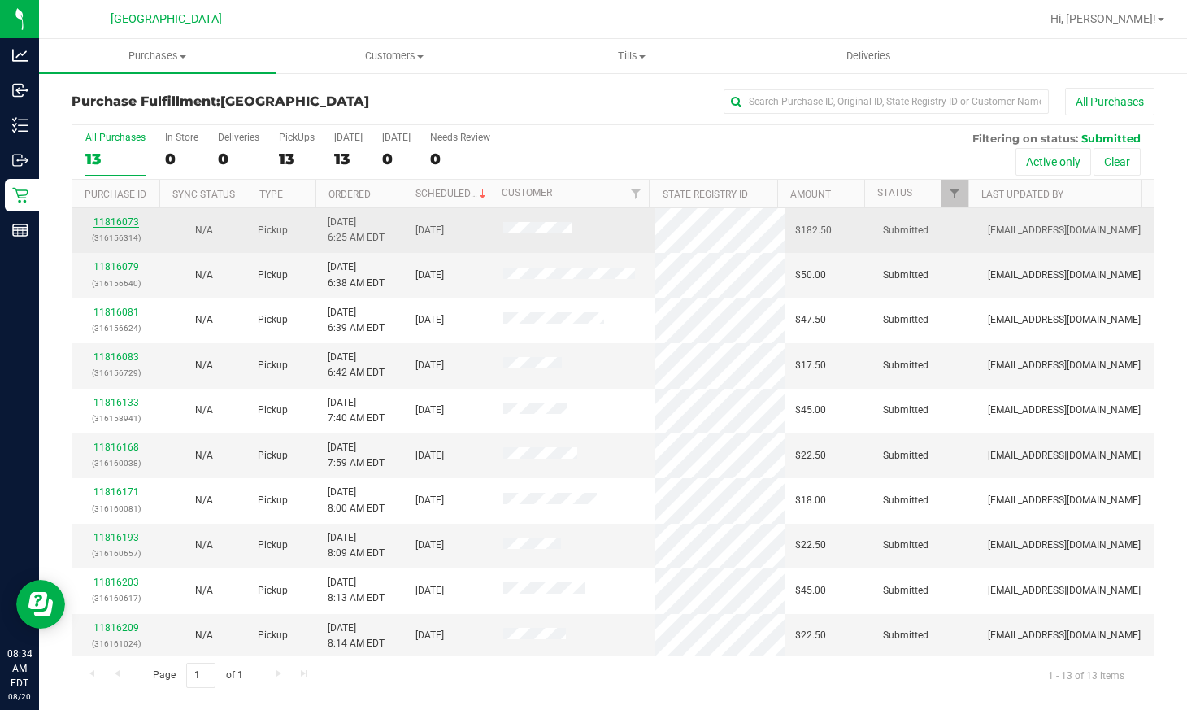
click at [102, 218] on link "11816073" at bounding box center [117, 221] width 46 height 11
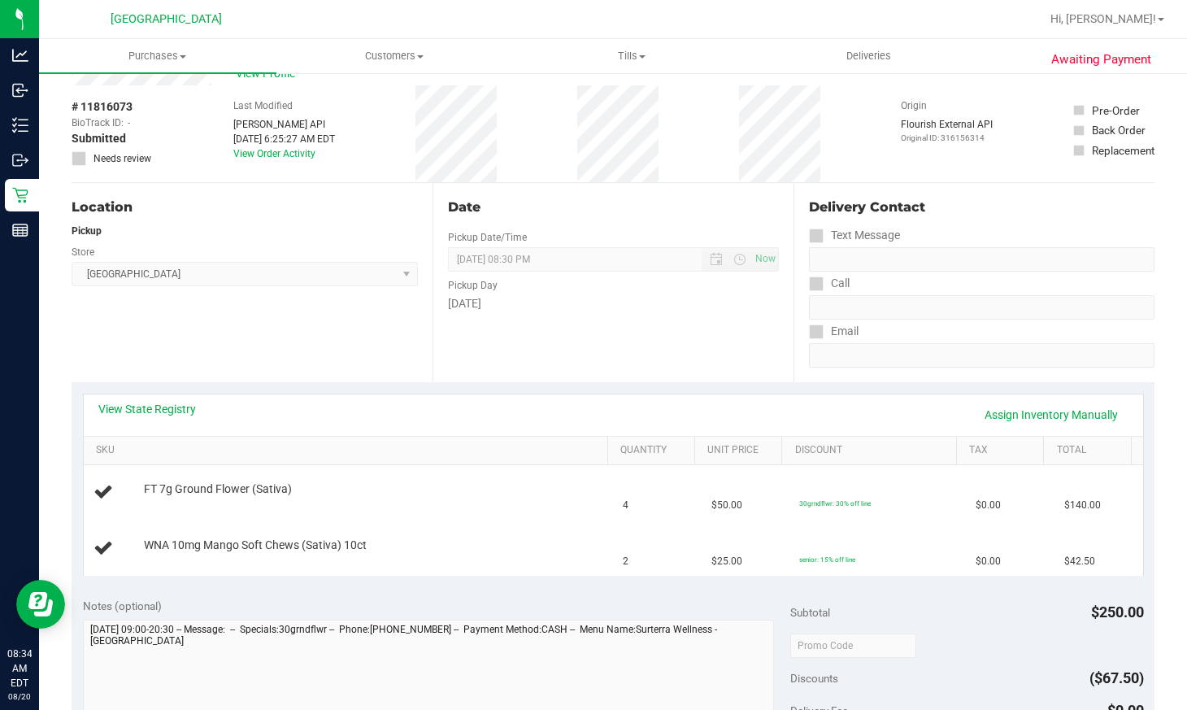
scroll to position [81, 0]
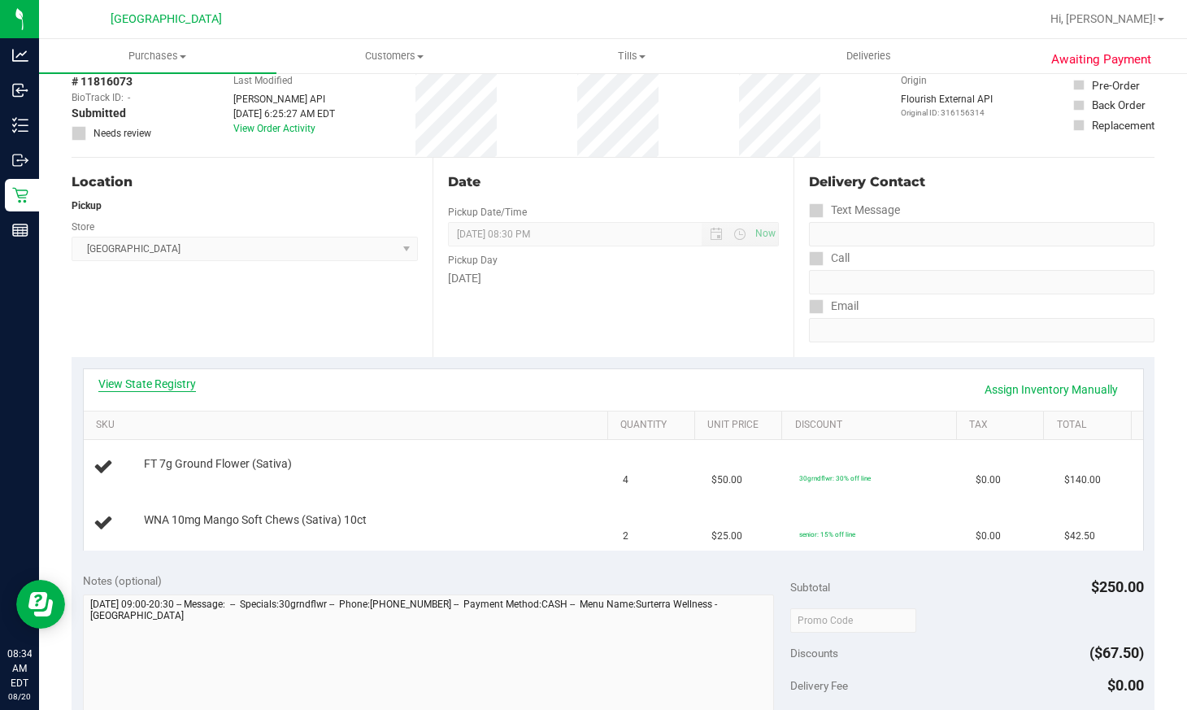
click at [176, 378] on link "View State Registry" at bounding box center [147, 384] width 98 height 16
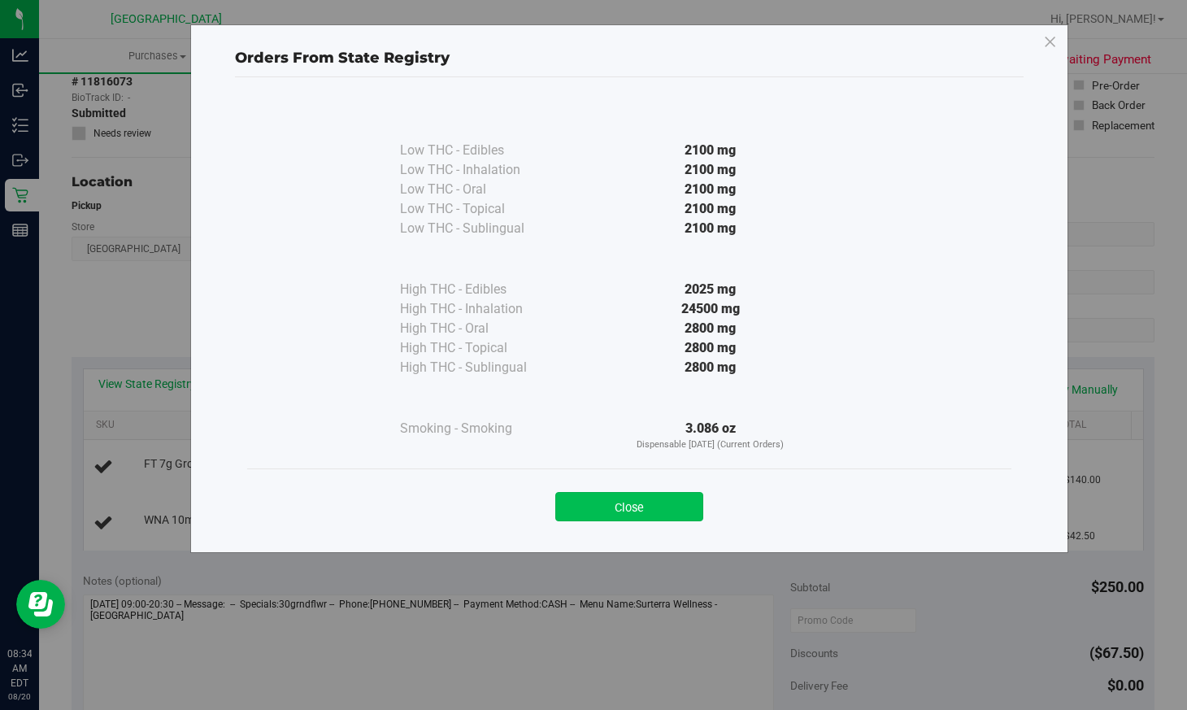
click at [603, 498] on button "Close" at bounding box center [629, 506] width 148 height 29
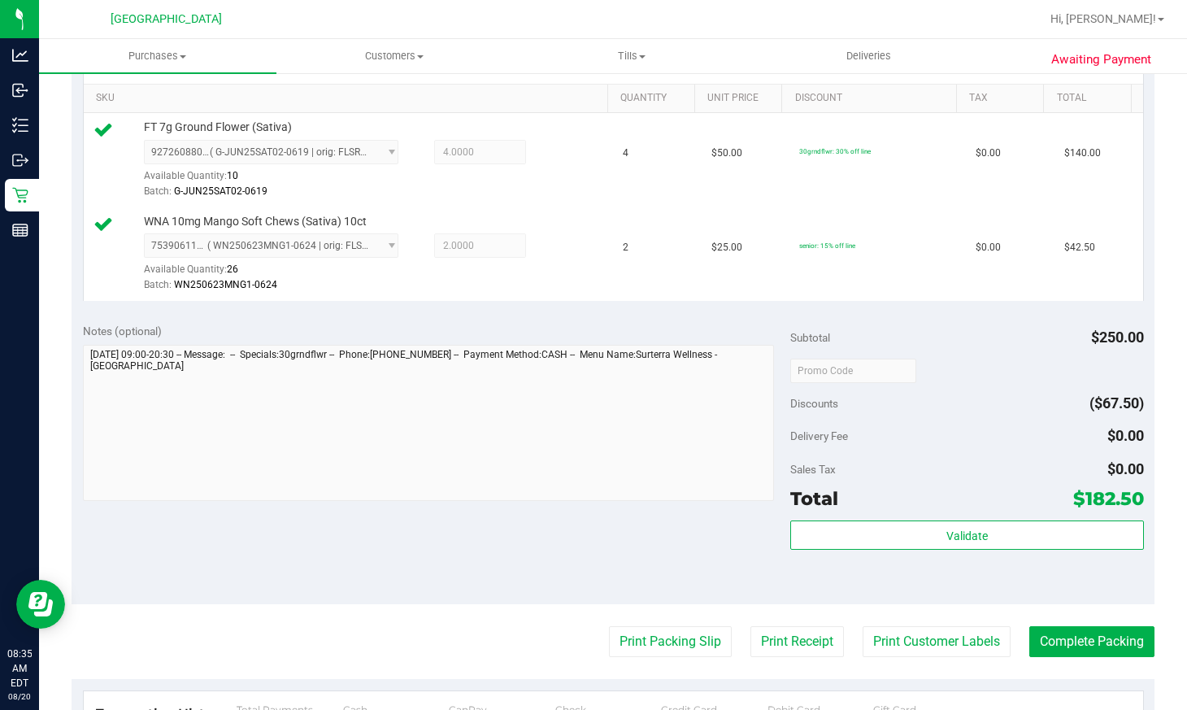
scroll to position [488, 0]
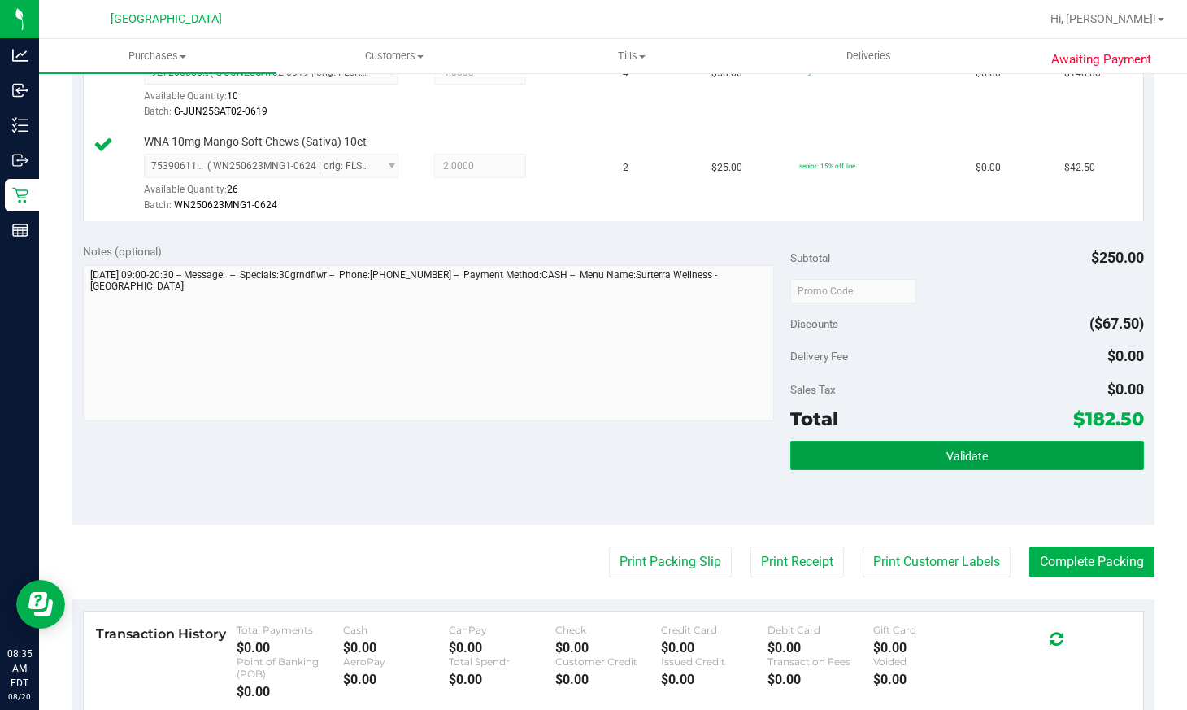
click at [951, 461] on span "Validate" at bounding box center [966, 456] width 41 height 13
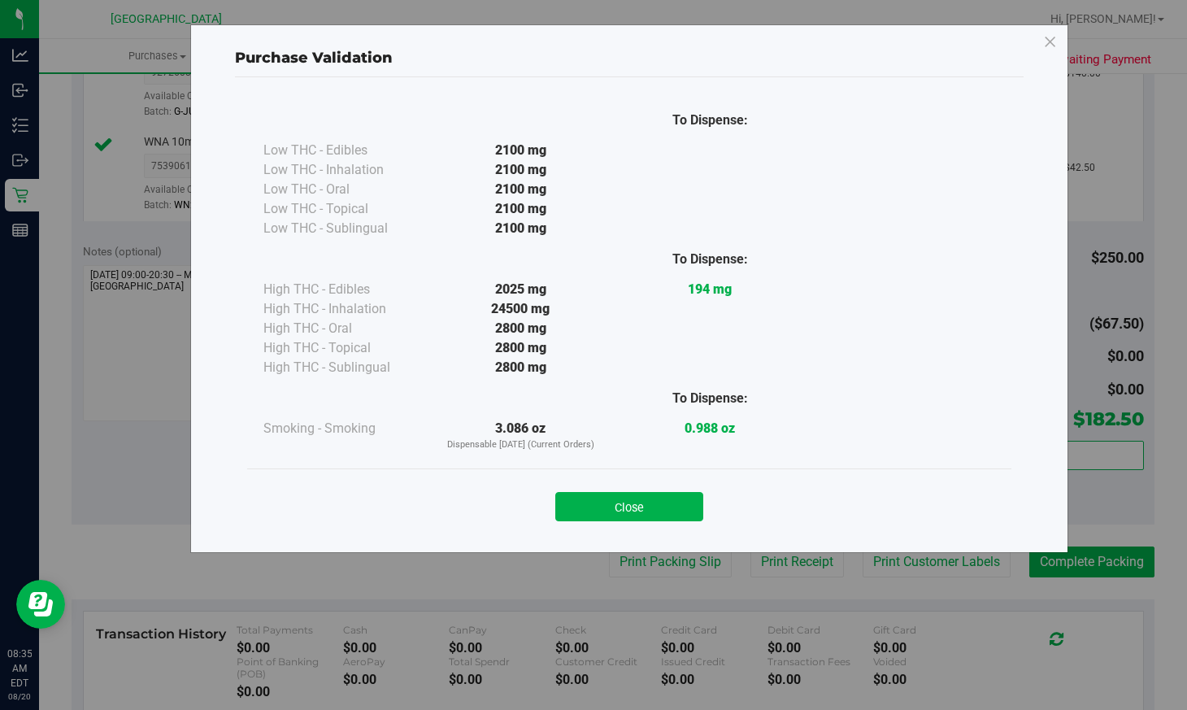
click at [651, 504] on button "Close" at bounding box center [629, 506] width 148 height 29
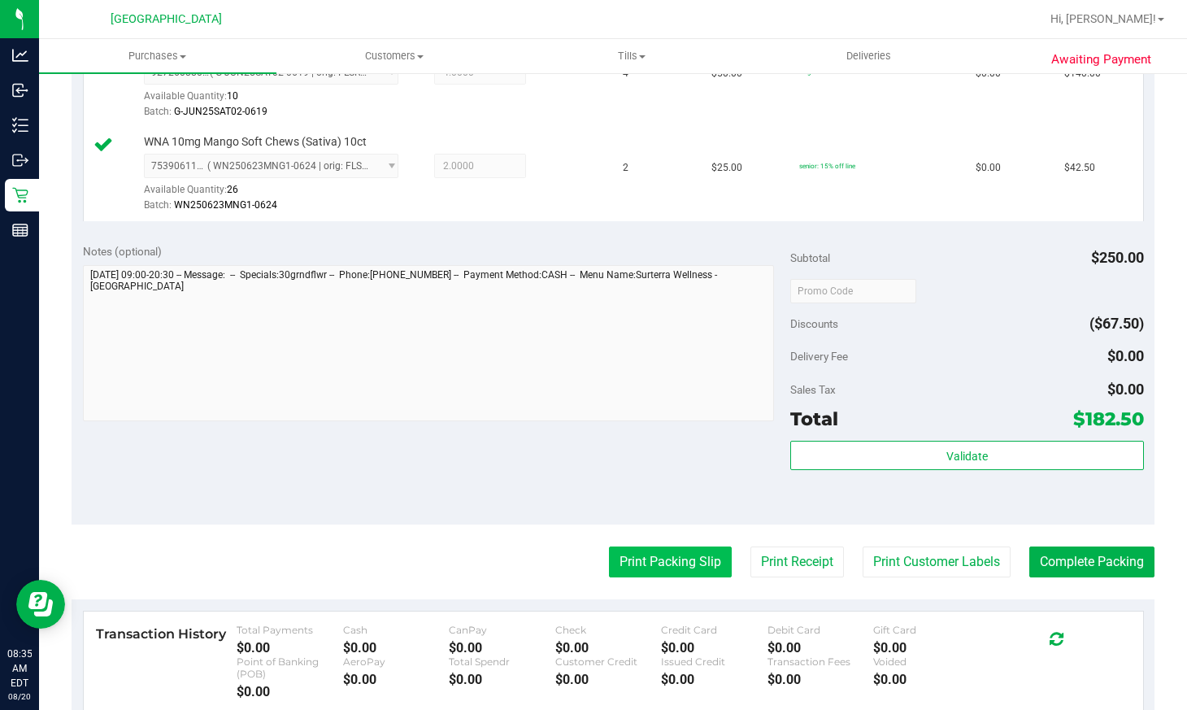
click at [664, 564] on button "Print Packing Slip" at bounding box center [670, 561] width 123 height 31
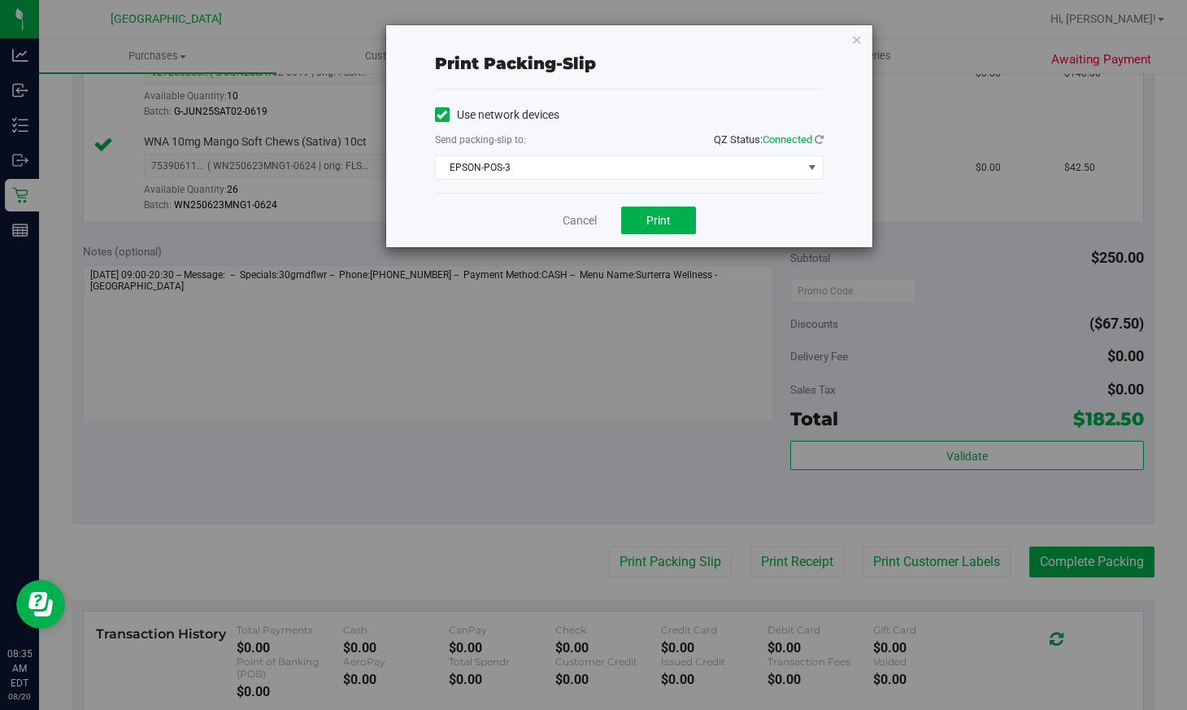
click at [685, 206] on div "Cancel Print" at bounding box center [629, 220] width 389 height 54
click at [687, 218] on button "Print" at bounding box center [658, 221] width 75 height 28
drag, startPoint x: 592, startPoint y: 219, endPoint x: 583, endPoint y: 210, distance: 12.6
click at [592, 220] on link "Cancel" at bounding box center [580, 220] width 34 height 17
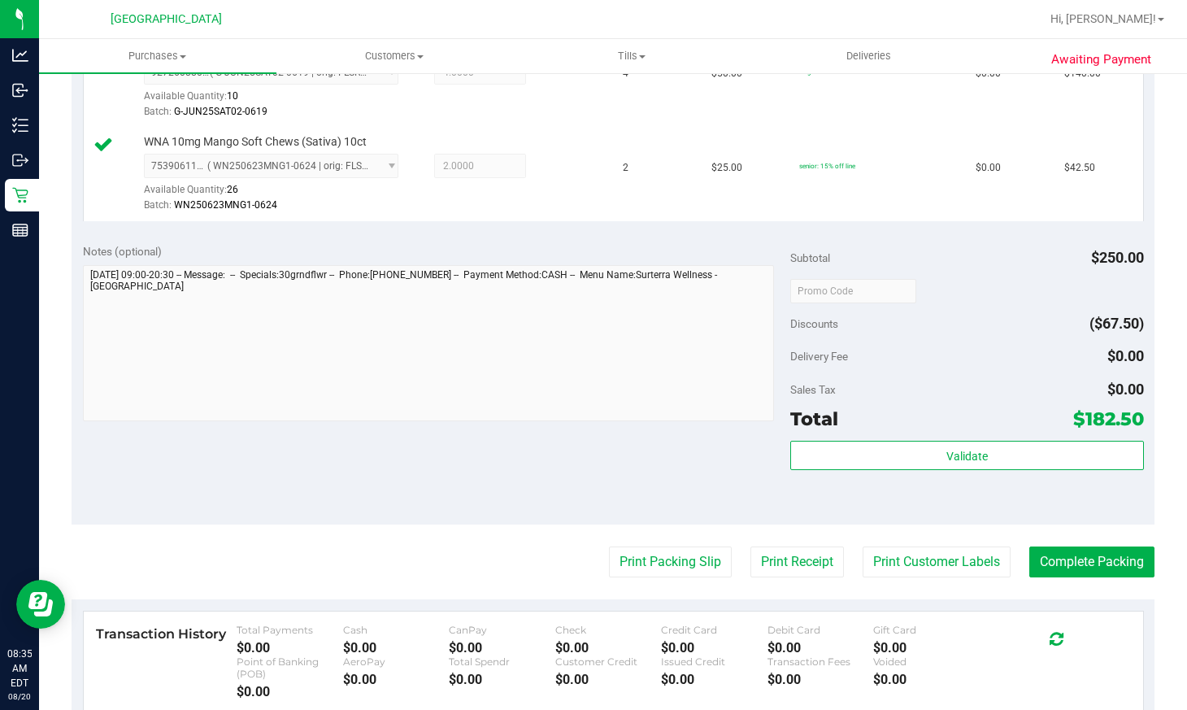
click at [1093, 581] on purchase-details "Back Edit Purchase Cancel Purchase View Profile # 11816073 BioTrack ID: - Submi…" at bounding box center [613, 258] width 1083 height 1316
click at [1087, 551] on button "Complete Packing" at bounding box center [1091, 561] width 125 height 31
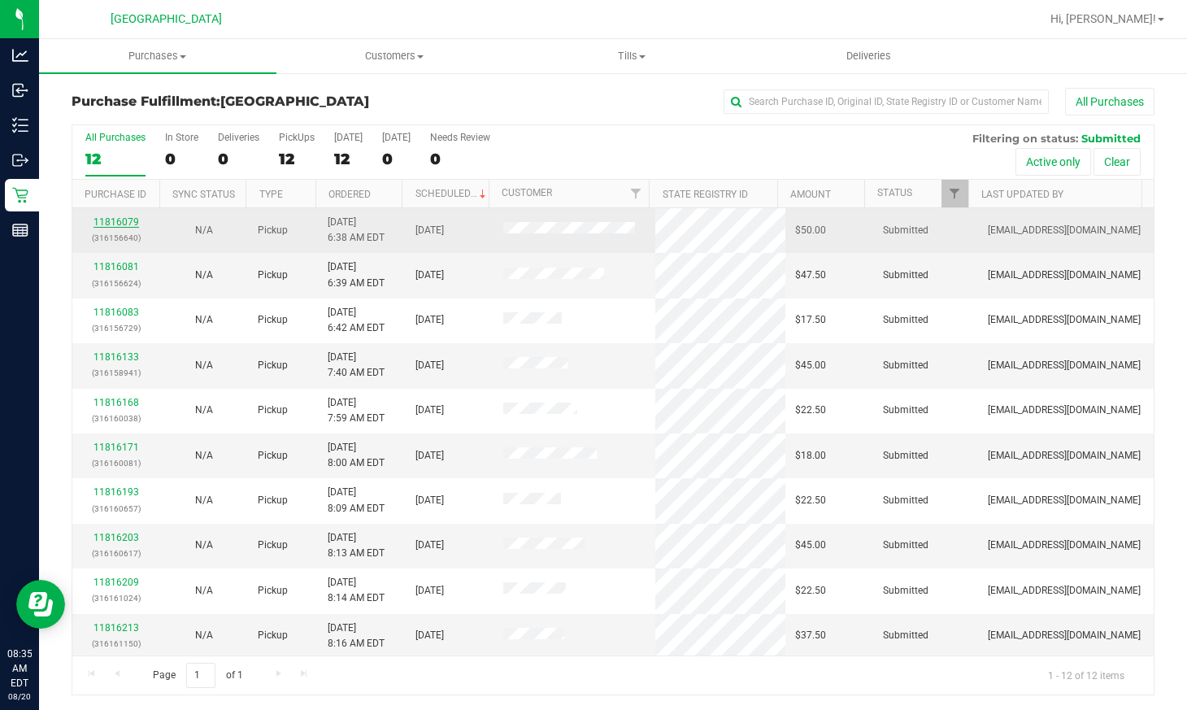
click at [128, 221] on link "11816079" at bounding box center [117, 221] width 46 height 11
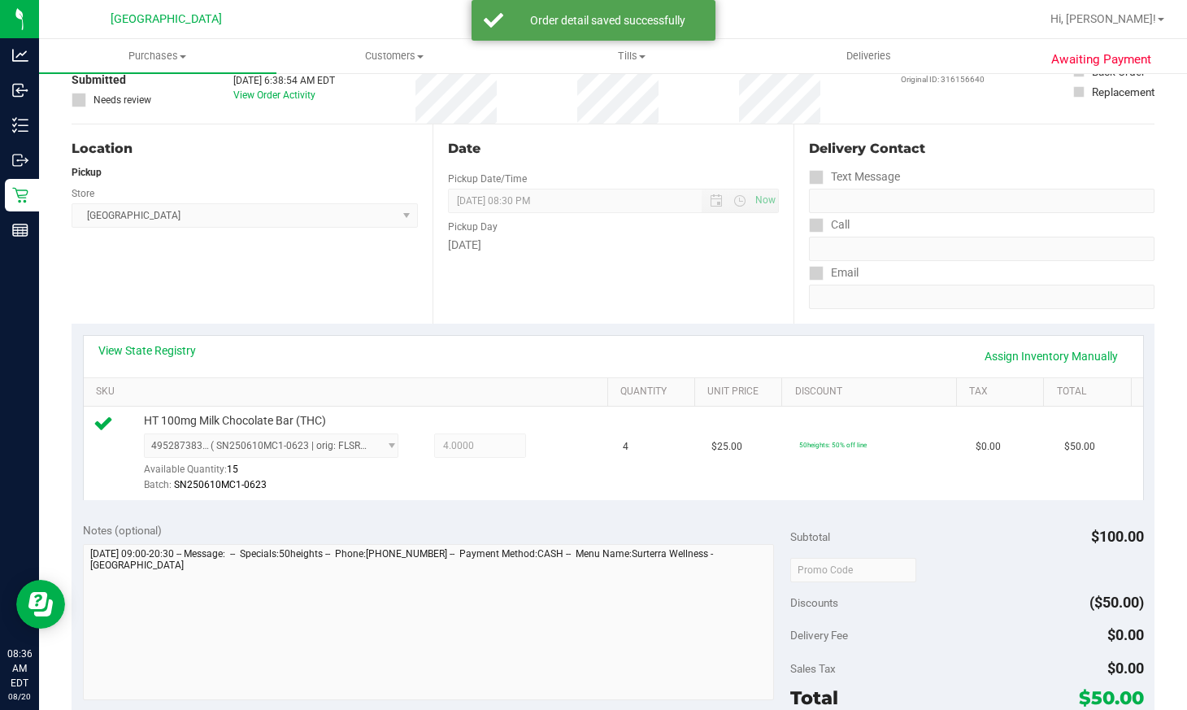
scroll to position [325, 0]
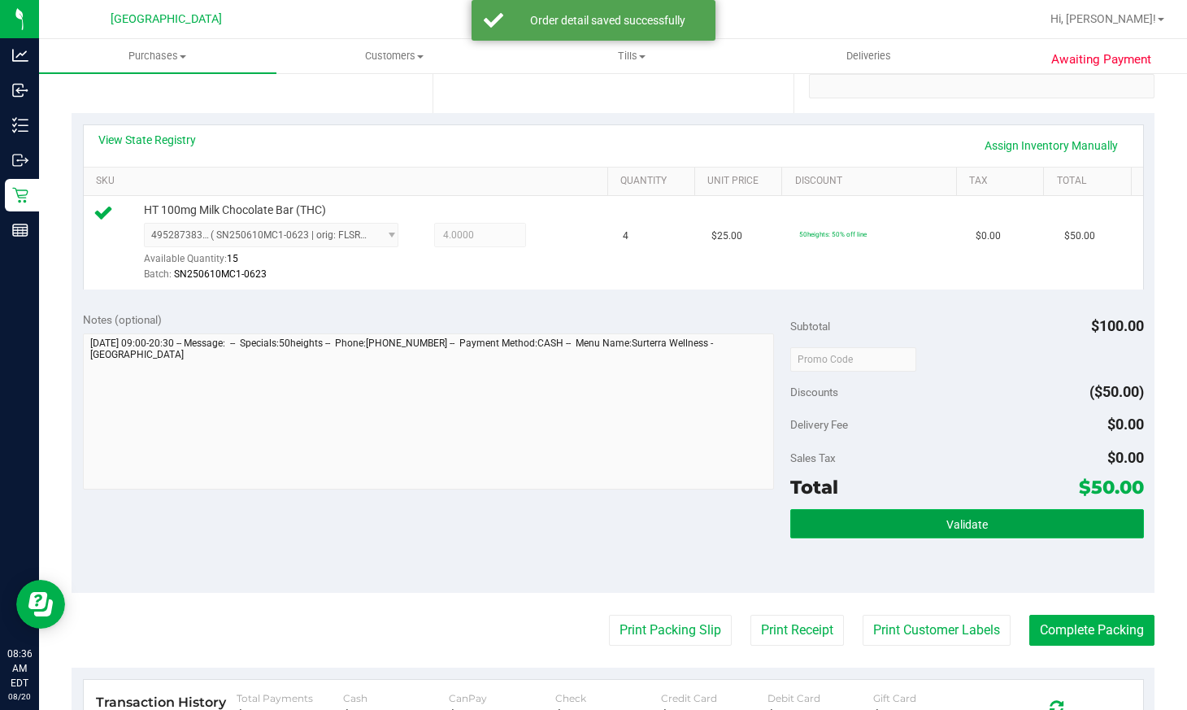
click at [964, 533] on button "Validate" at bounding box center [967, 523] width 354 height 29
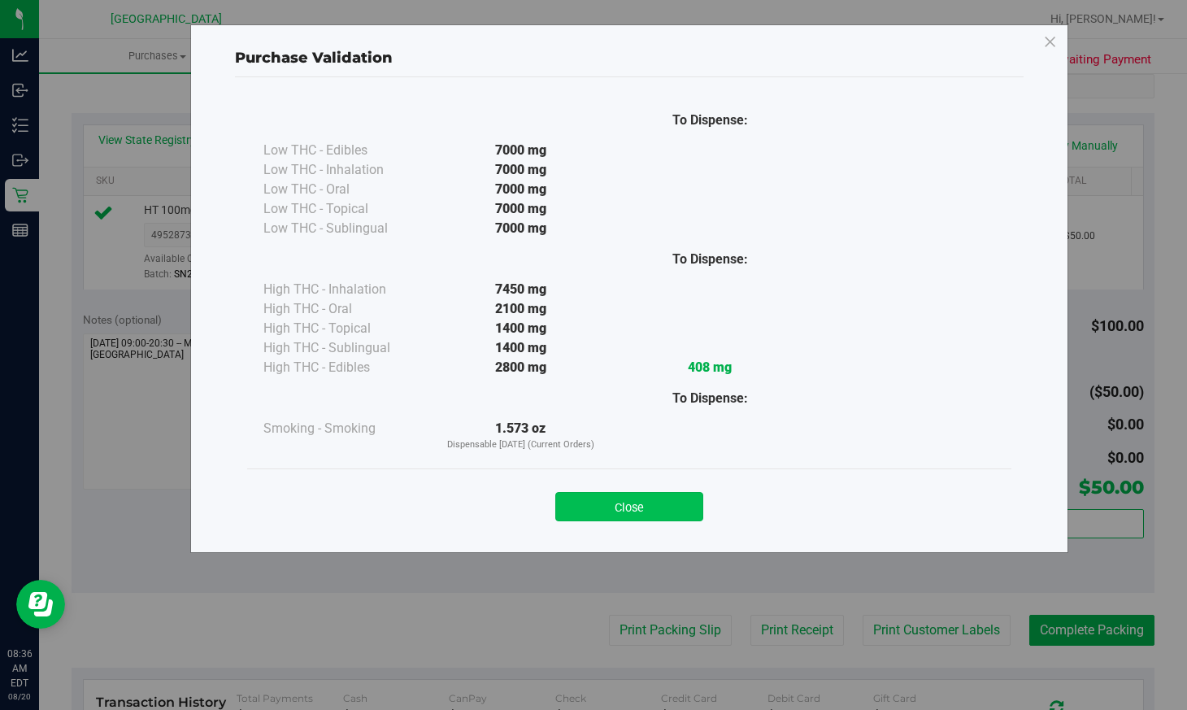
click at [650, 498] on button "Close" at bounding box center [629, 506] width 148 height 29
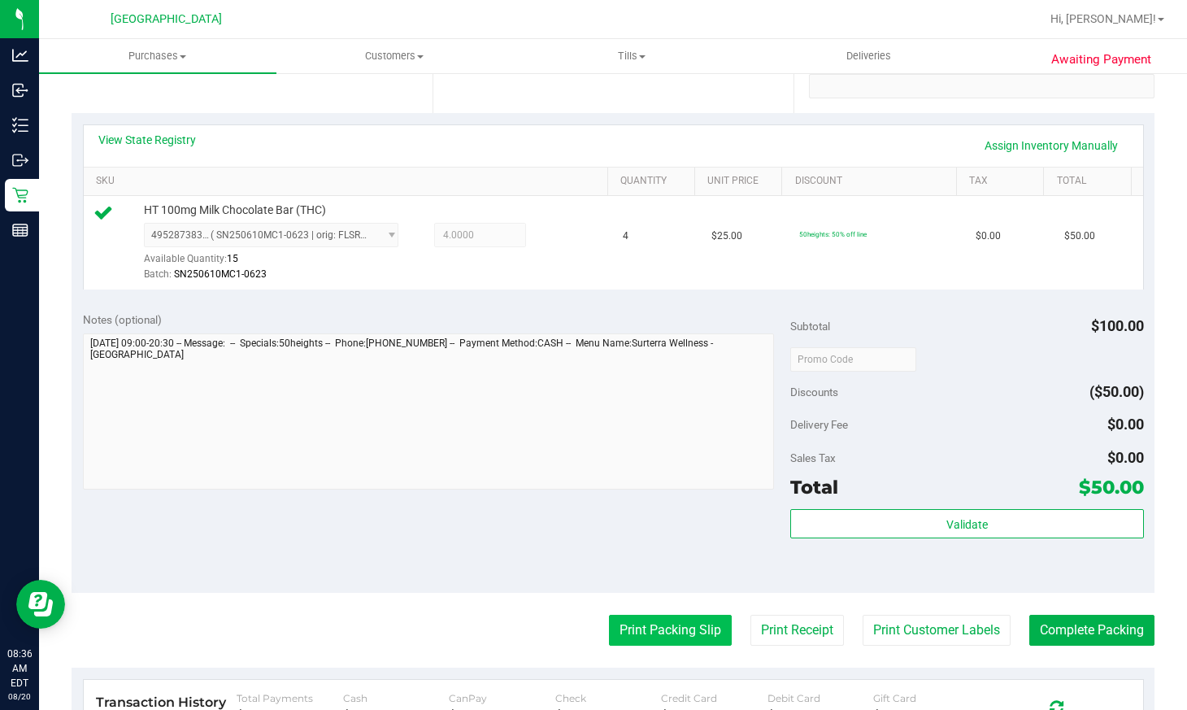
click at [661, 618] on button "Print Packing Slip" at bounding box center [670, 630] width 123 height 31
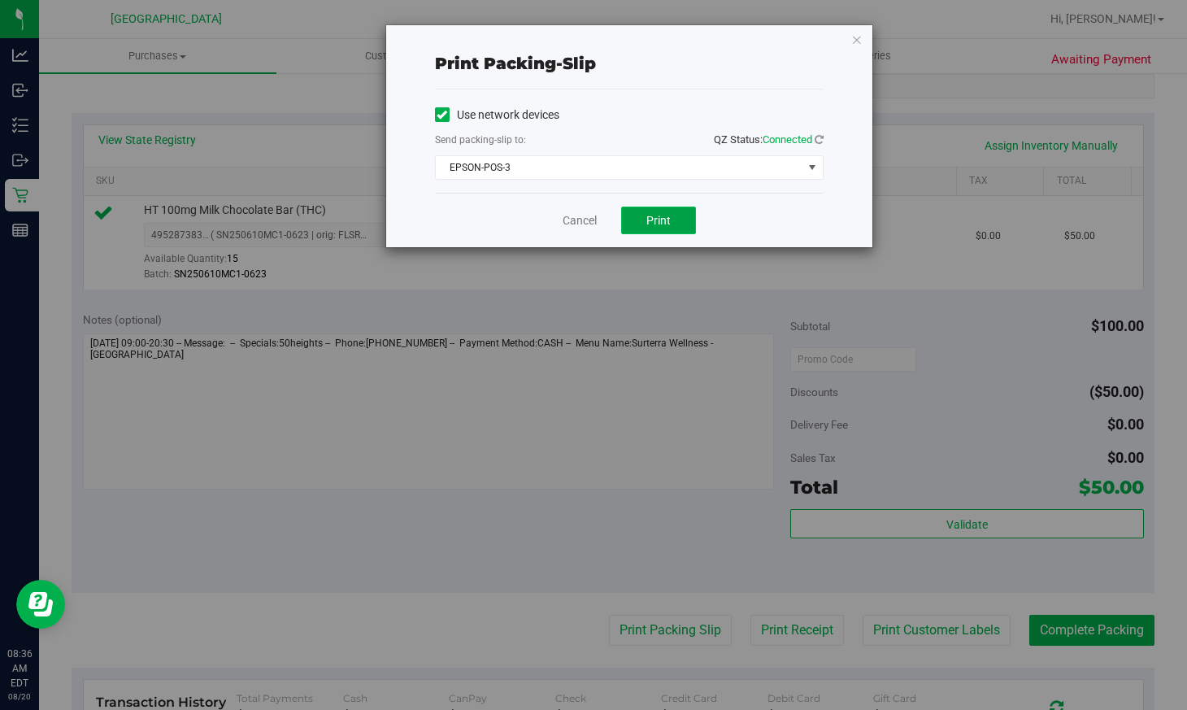
click at [655, 222] on span "Print" at bounding box center [658, 220] width 24 height 13
click at [582, 224] on link "Cancel" at bounding box center [580, 220] width 34 height 17
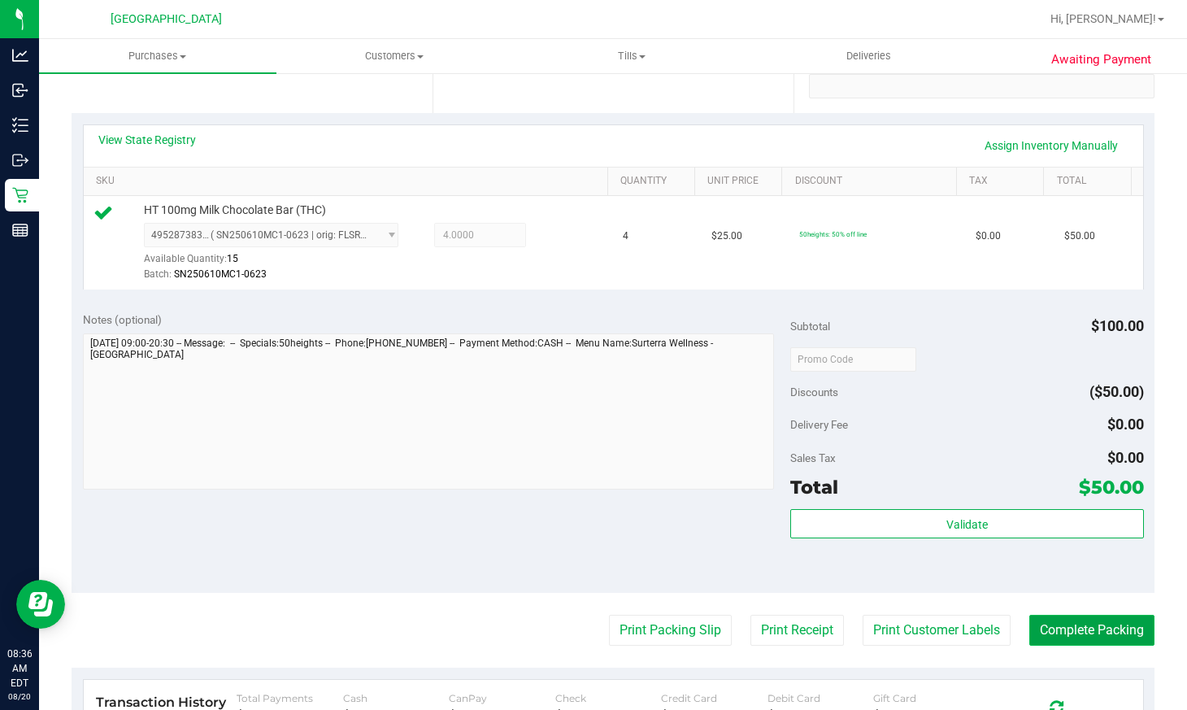
click at [1064, 633] on button "Complete Packing" at bounding box center [1091, 630] width 125 height 31
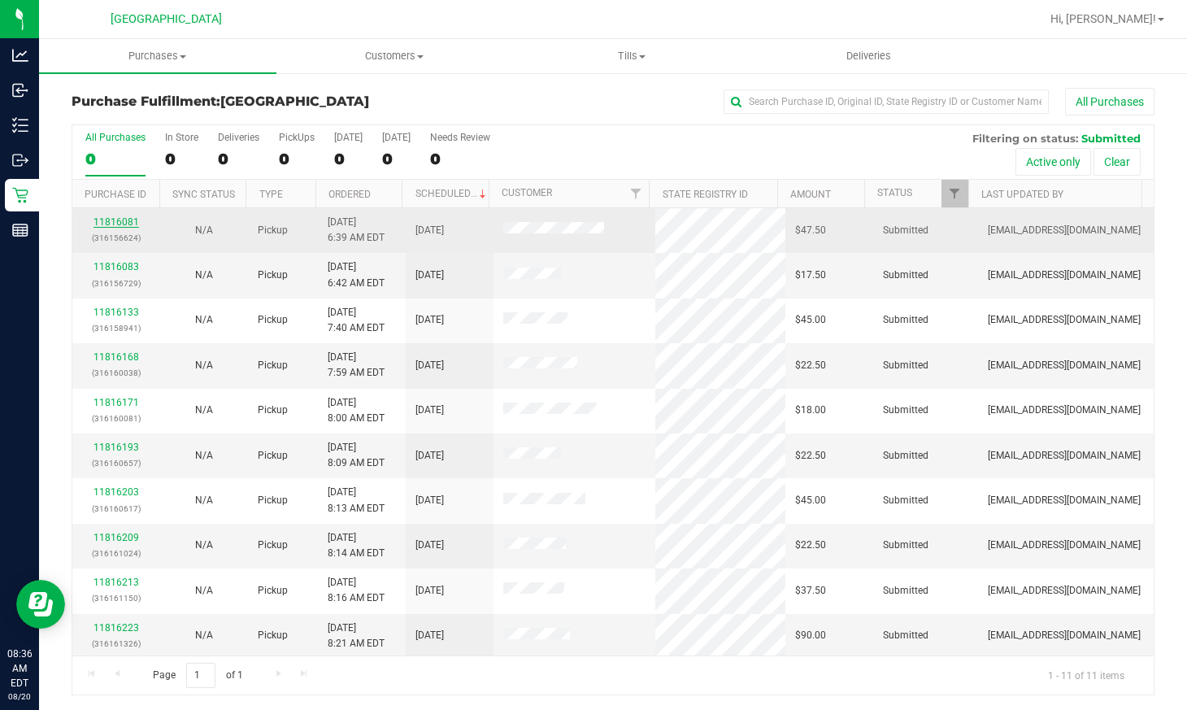
click at [122, 218] on link "11816081" at bounding box center [117, 221] width 46 height 11
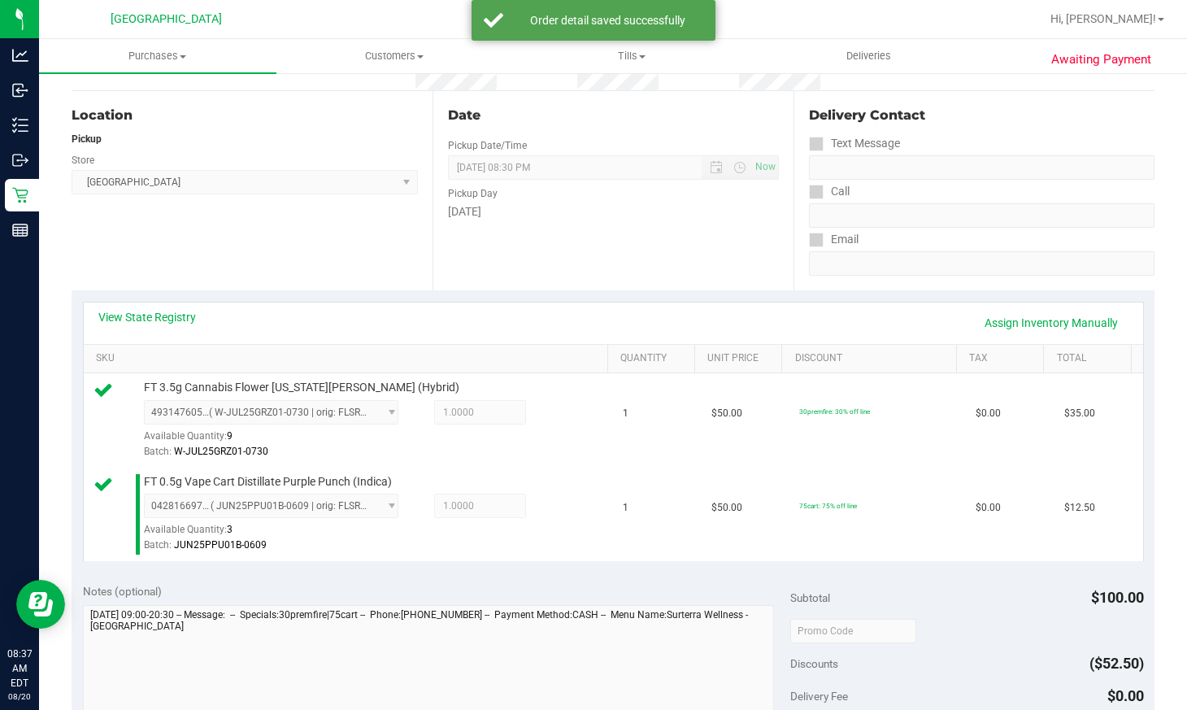
scroll to position [488, 0]
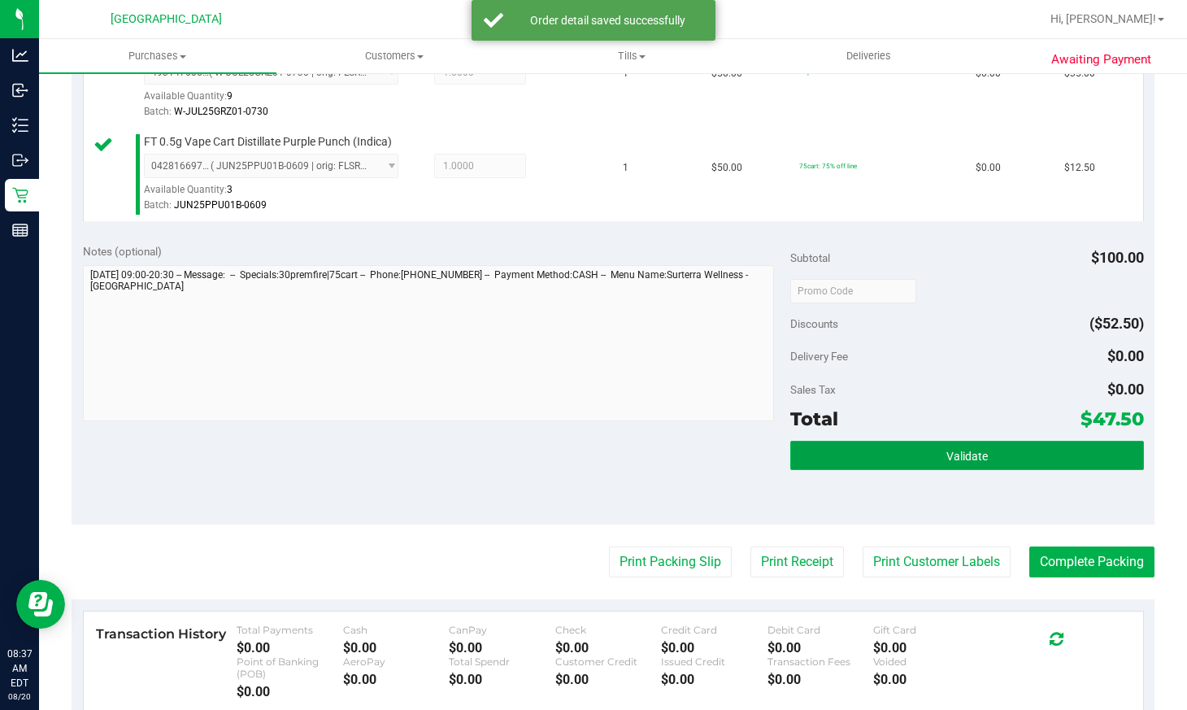
click at [1006, 458] on button "Validate" at bounding box center [967, 455] width 354 height 29
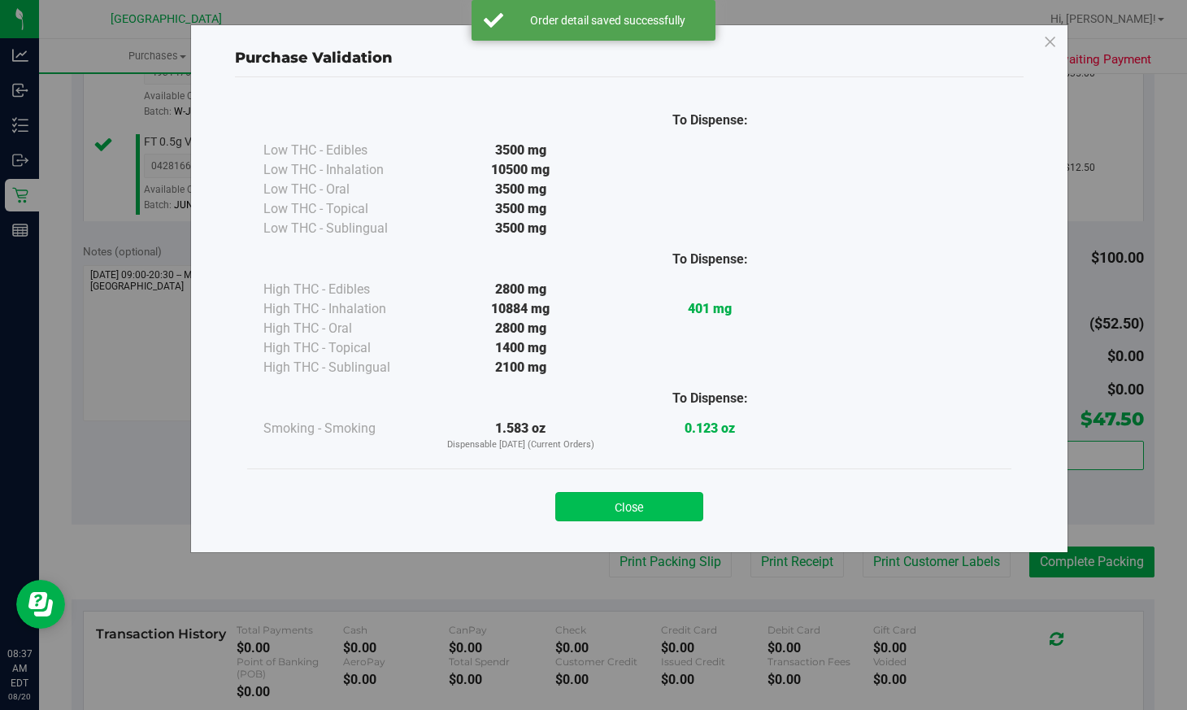
click at [669, 507] on button "Close" at bounding box center [629, 506] width 148 height 29
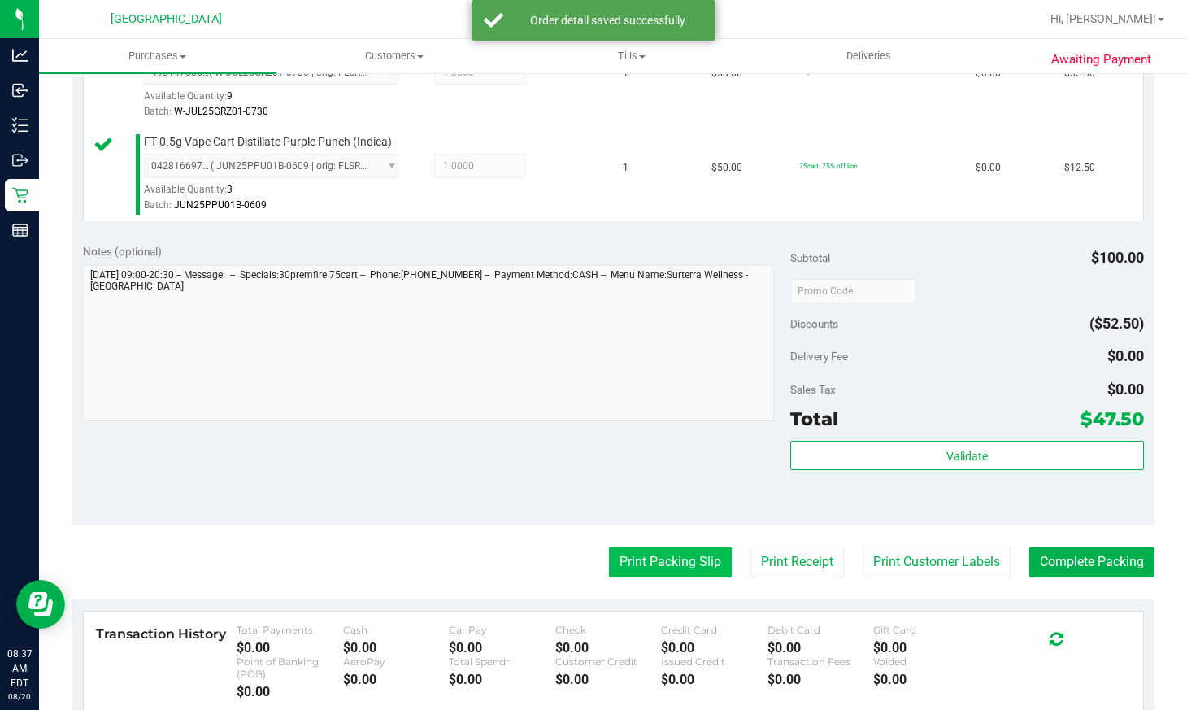
click at [637, 557] on button "Print Packing Slip" at bounding box center [670, 561] width 123 height 31
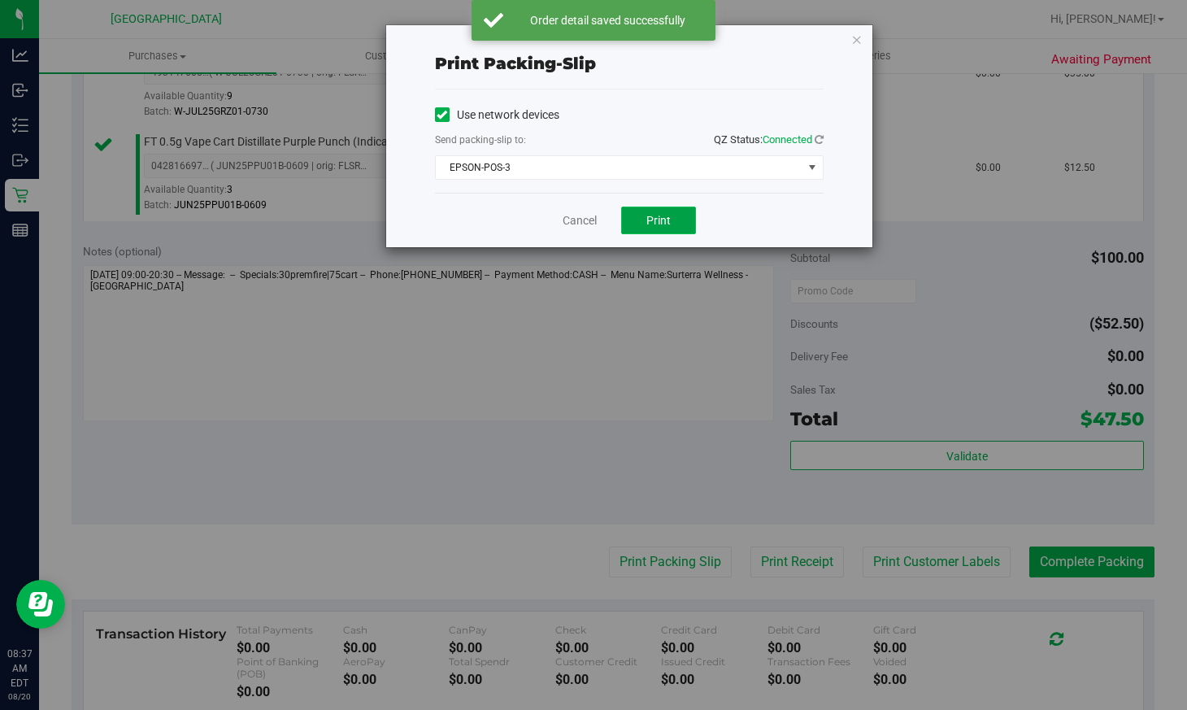
click at [652, 225] on span "Print" at bounding box center [658, 220] width 24 height 13
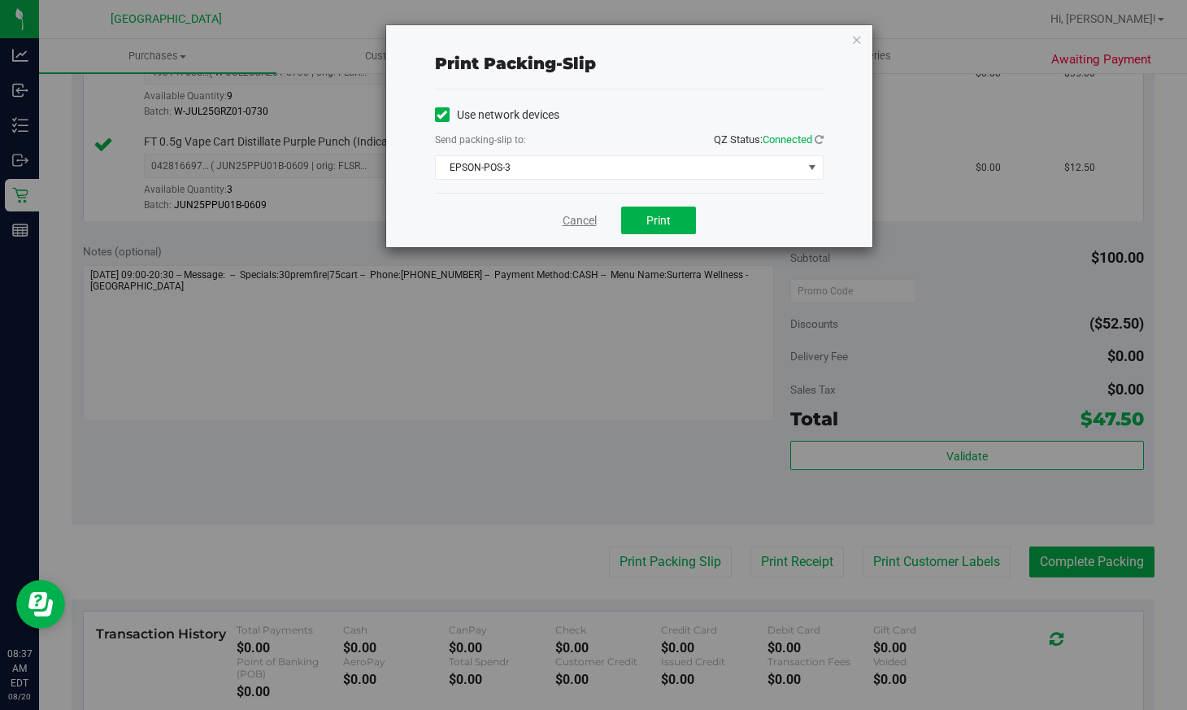
click at [569, 213] on link "Cancel" at bounding box center [580, 220] width 34 height 17
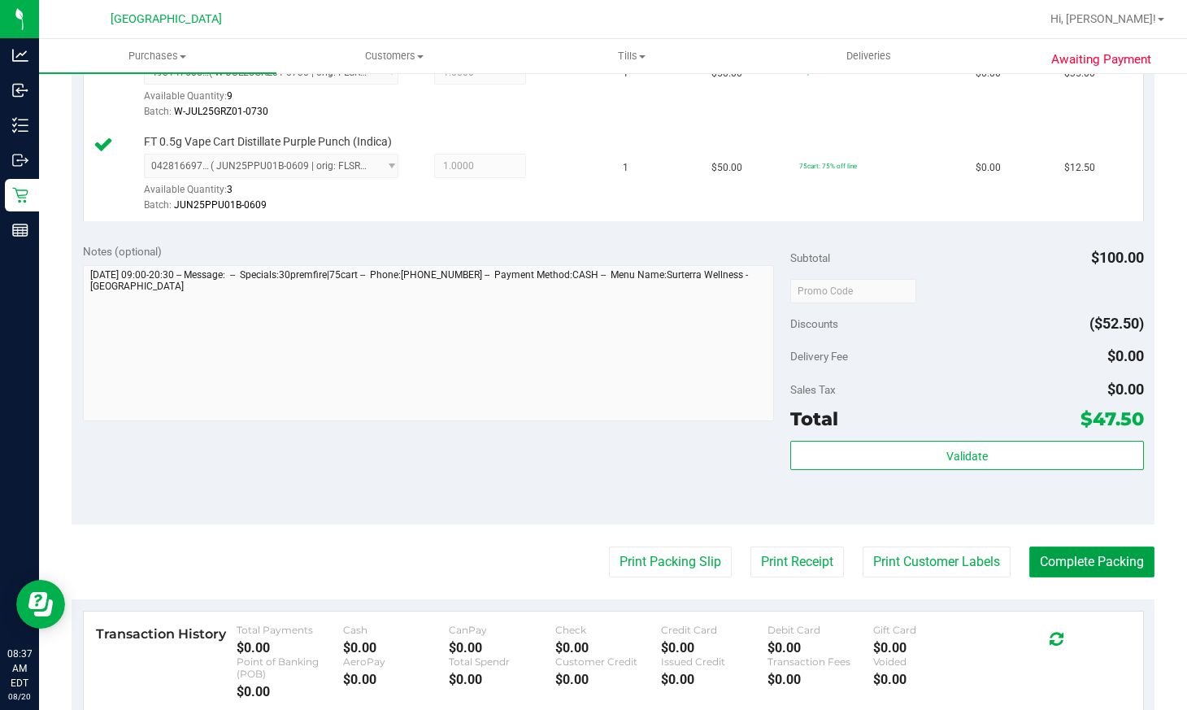
click at [1072, 550] on button "Complete Packing" at bounding box center [1091, 561] width 125 height 31
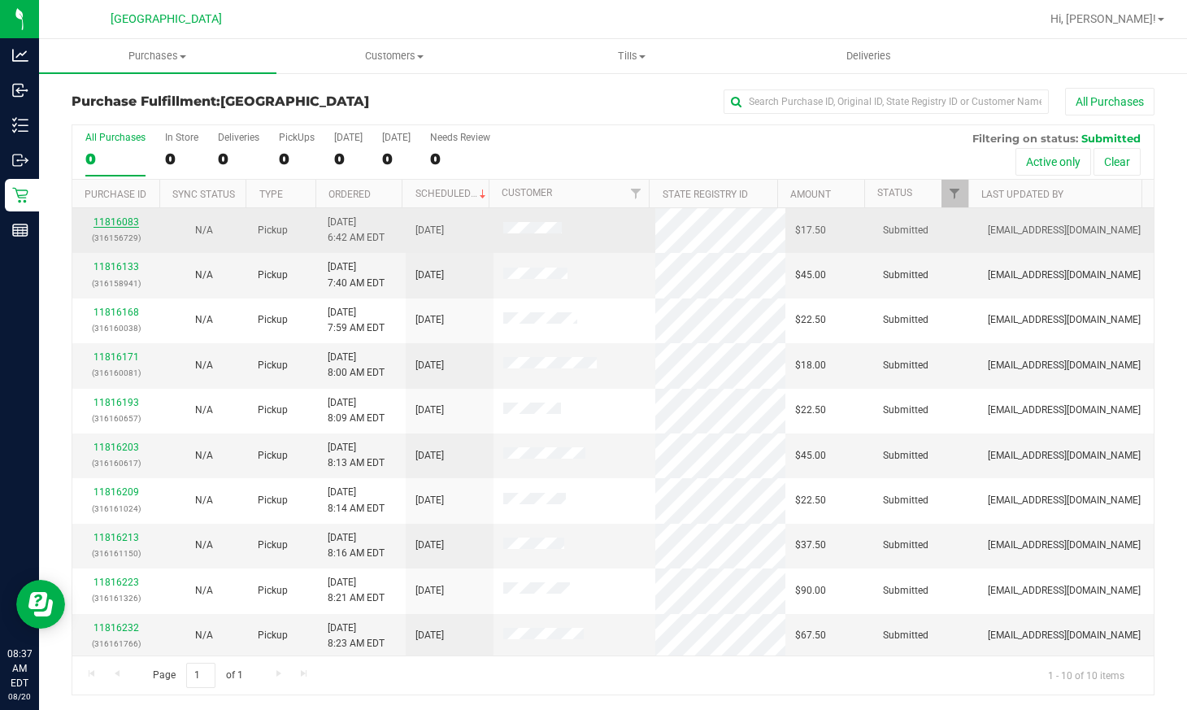
click at [114, 222] on link "11816083" at bounding box center [117, 221] width 46 height 11
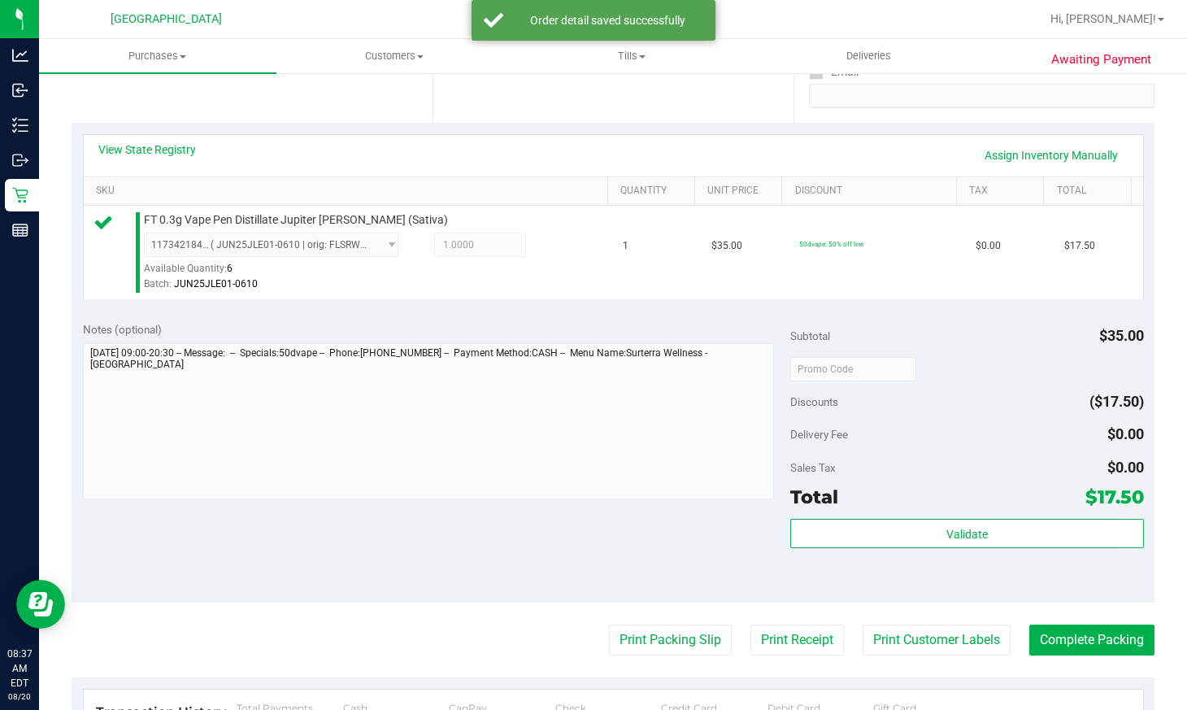
scroll to position [325, 0]
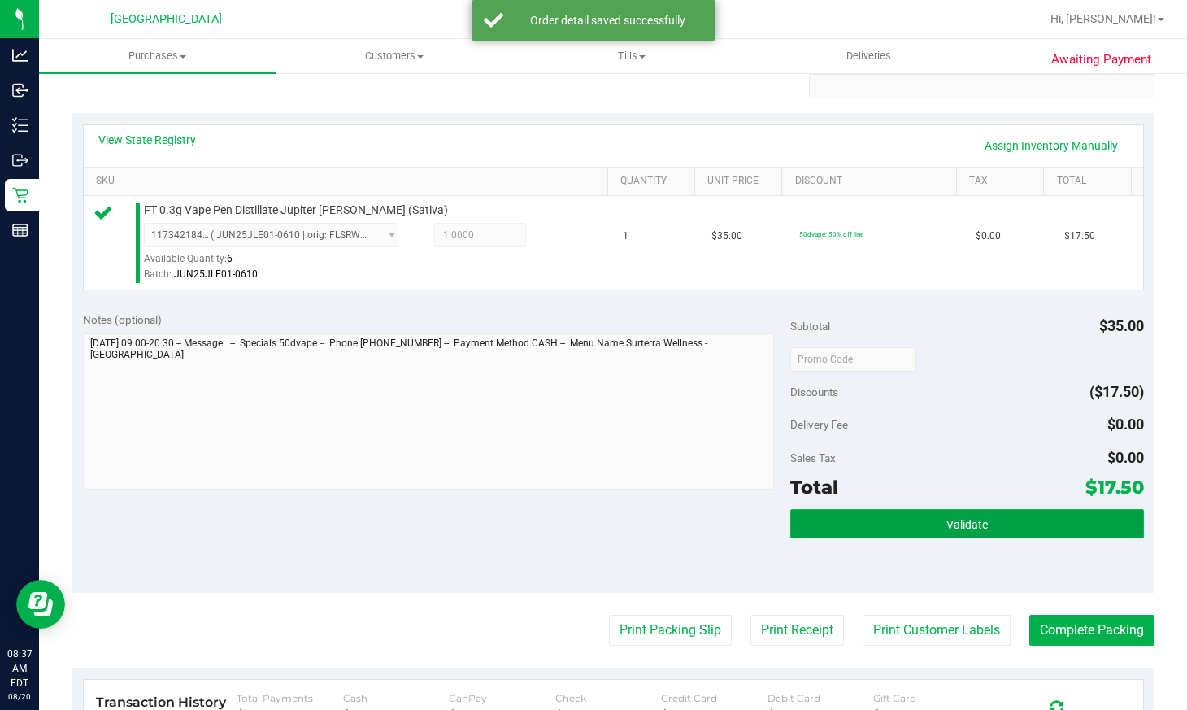
click at [980, 530] on button "Validate" at bounding box center [967, 523] width 354 height 29
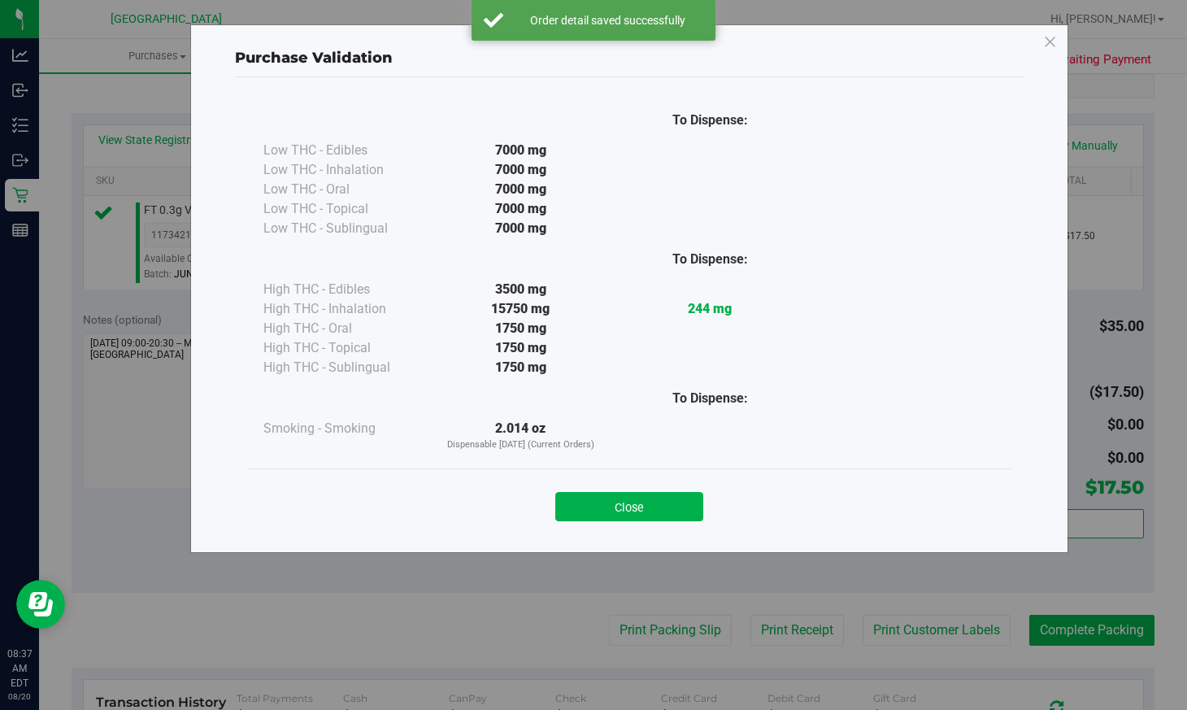
click at [695, 503] on button "Close" at bounding box center [629, 506] width 148 height 29
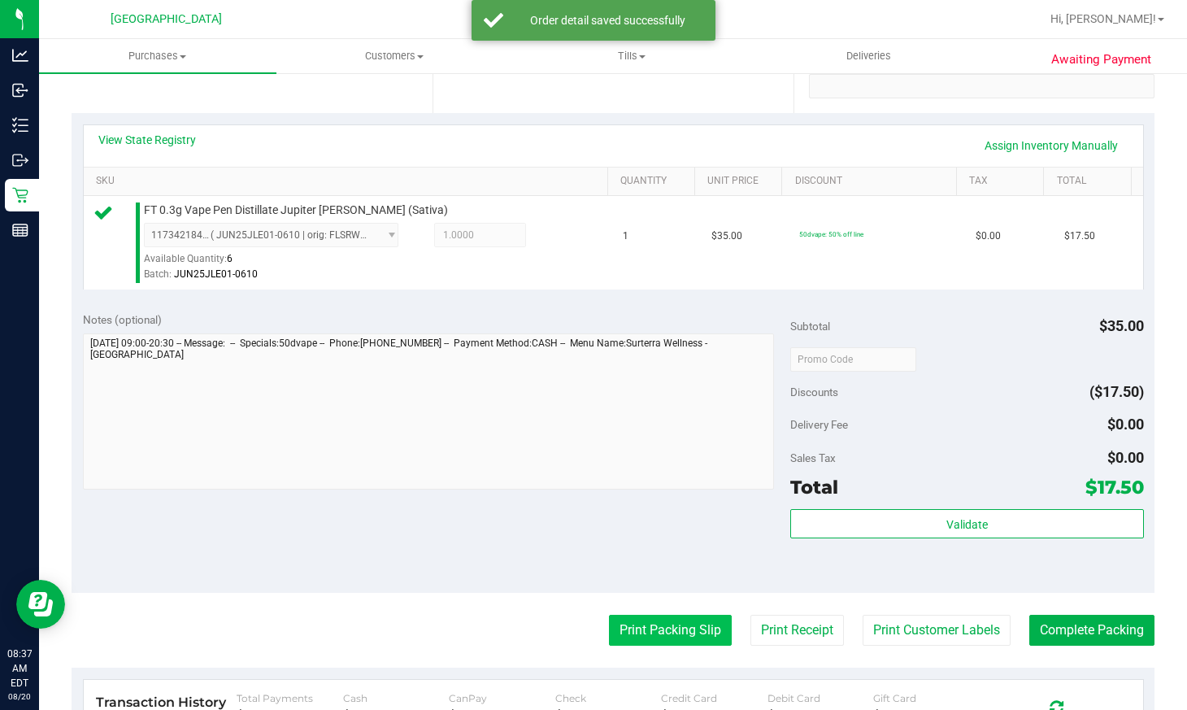
click at [693, 629] on button "Print Packing Slip" at bounding box center [670, 630] width 123 height 31
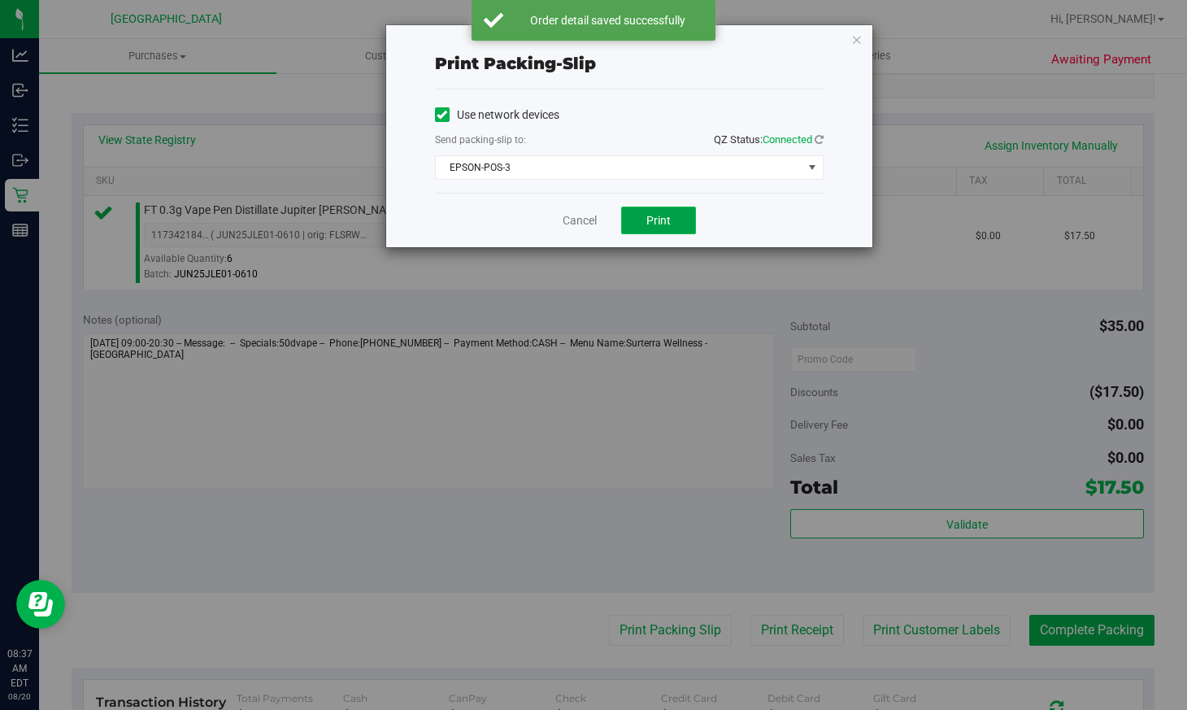
click at [675, 224] on button "Print" at bounding box center [658, 221] width 75 height 28
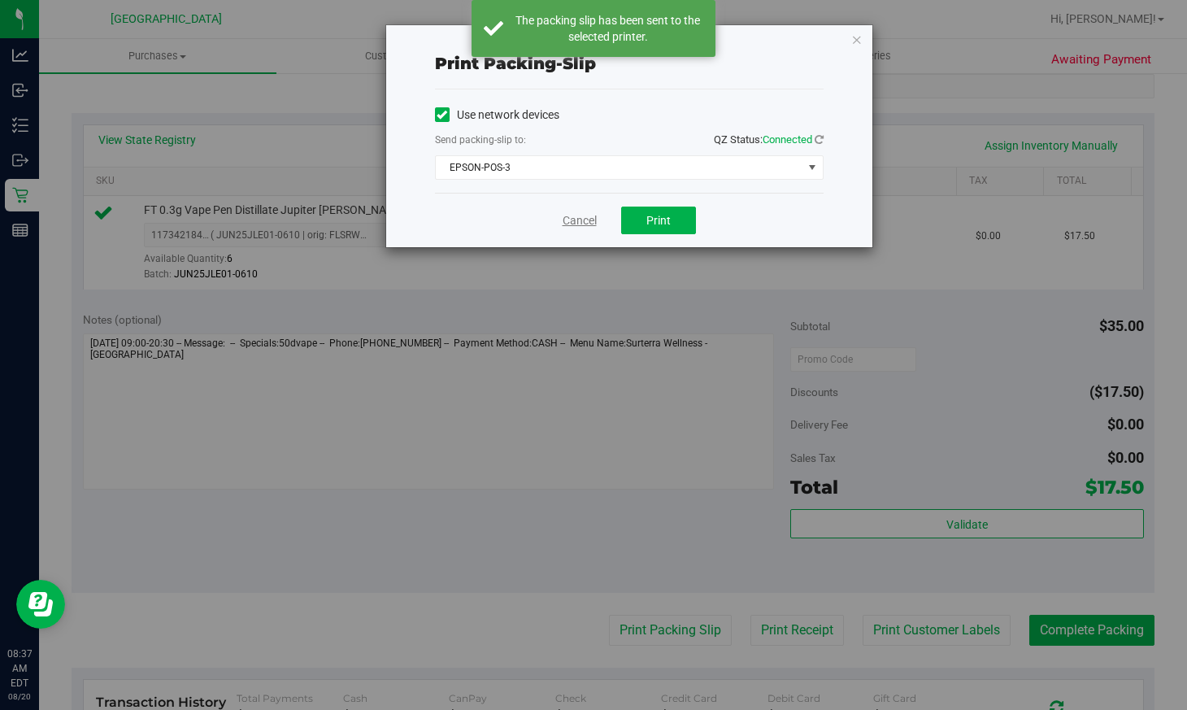
click at [576, 227] on link "Cancel" at bounding box center [580, 220] width 34 height 17
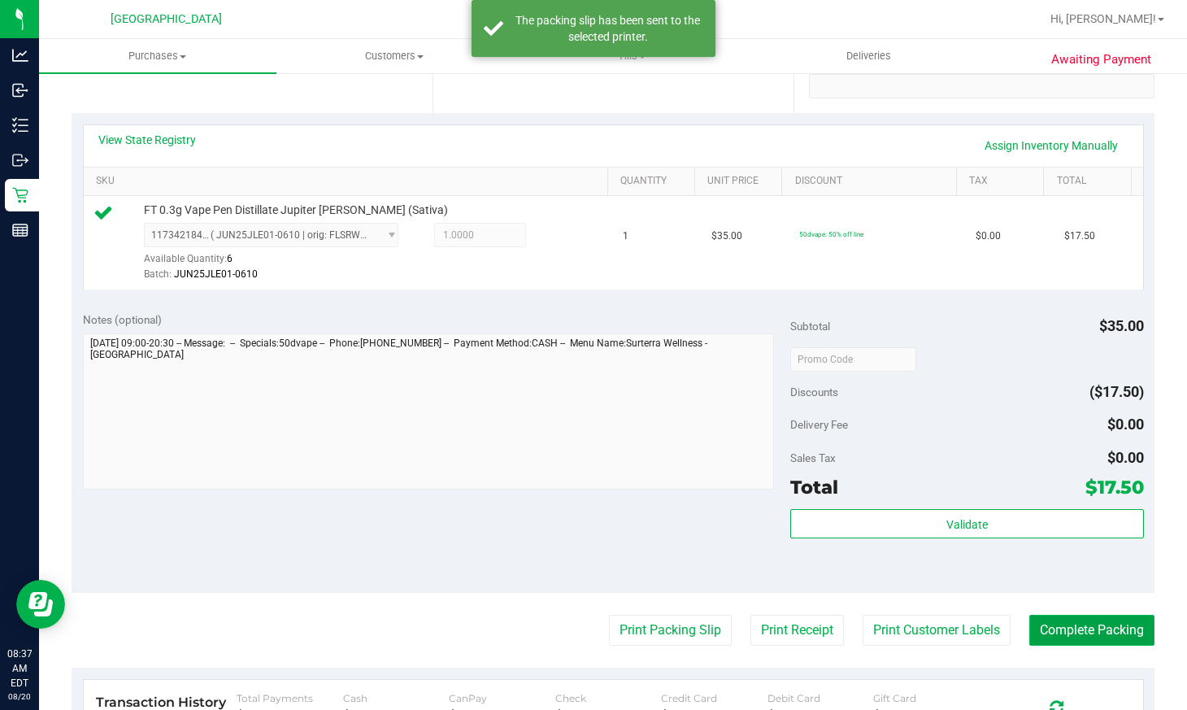
click at [1059, 631] on button "Complete Packing" at bounding box center [1091, 630] width 125 height 31
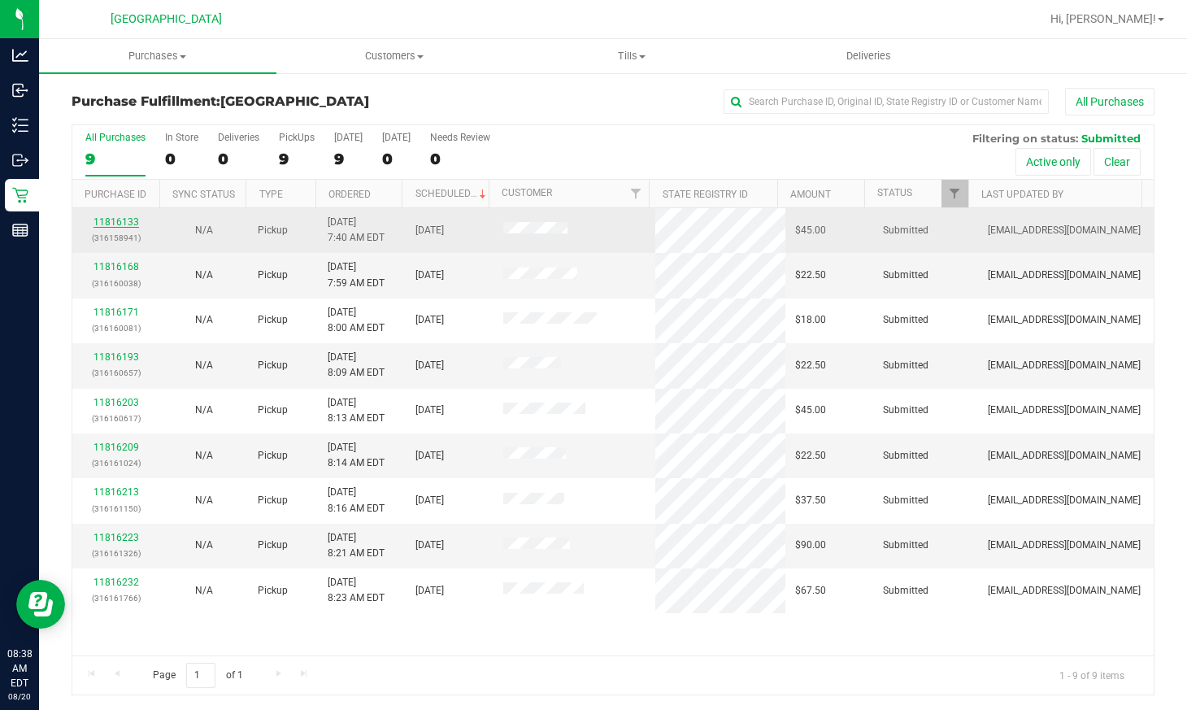
click at [98, 218] on link "11816133" at bounding box center [117, 221] width 46 height 11
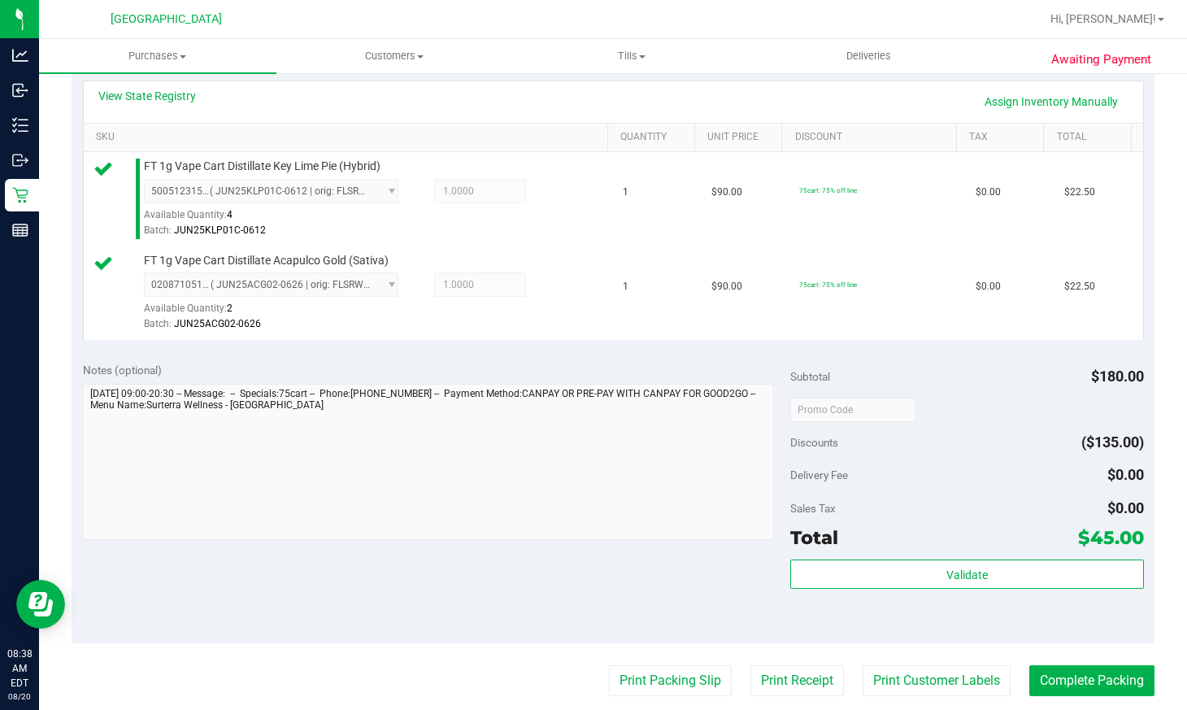
scroll to position [488, 0]
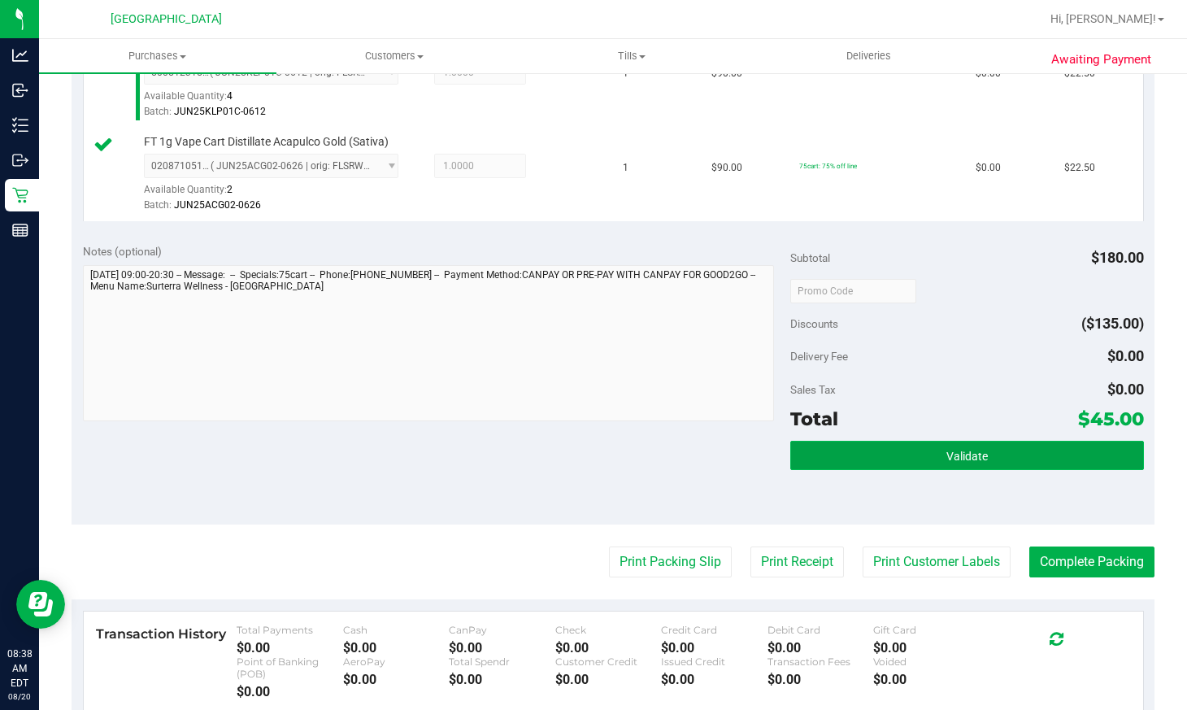
click at [948, 457] on span "Validate" at bounding box center [966, 456] width 41 height 13
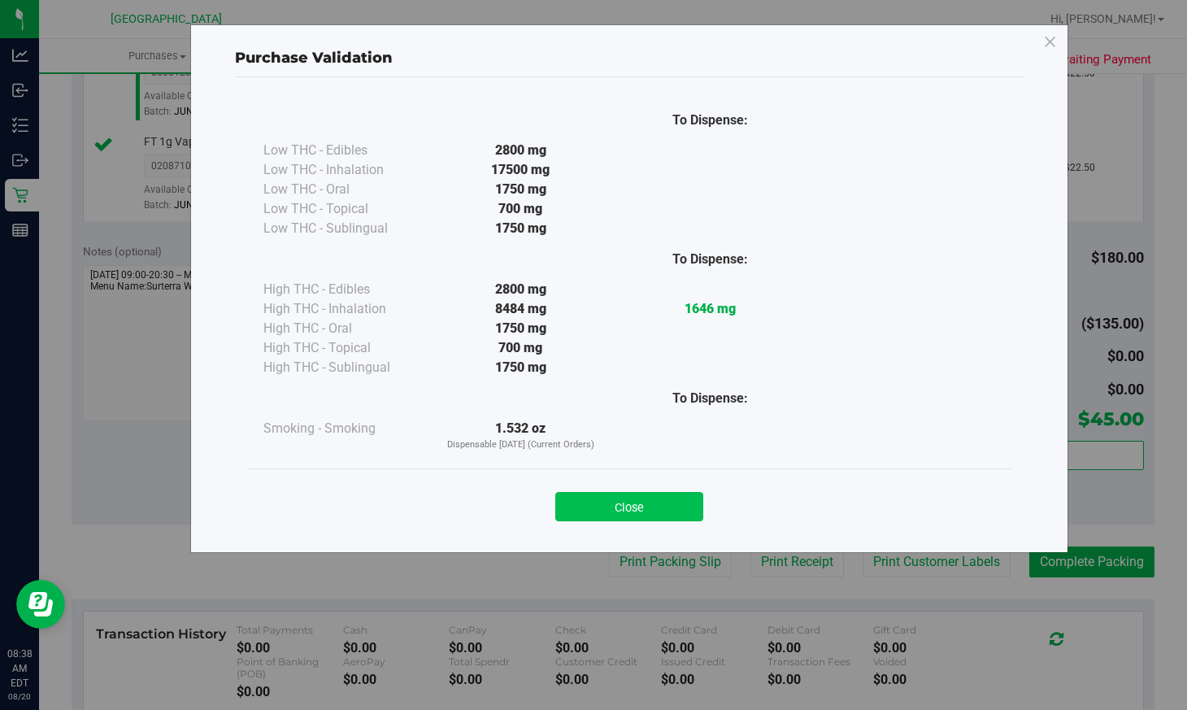
click at [689, 506] on button "Close" at bounding box center [629, 506] width 148 height 29
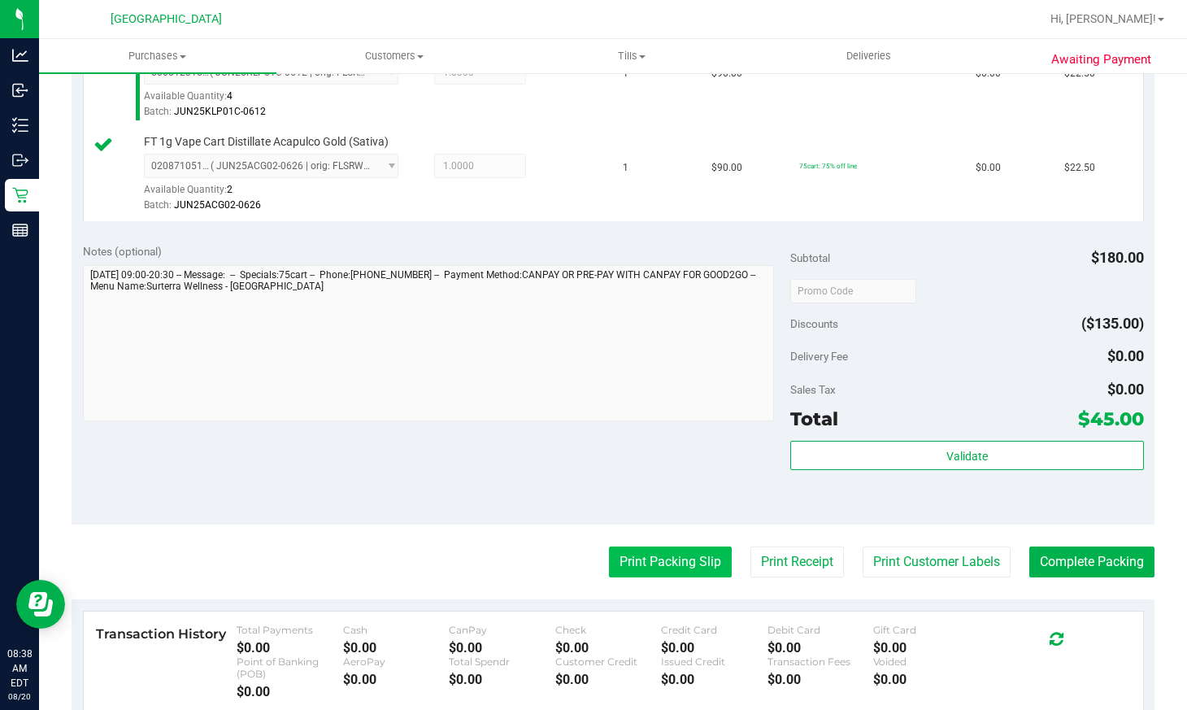
click at [667, 572] on button "Print Packing Slip" at bounding box center [670, 561] width 123 height 31
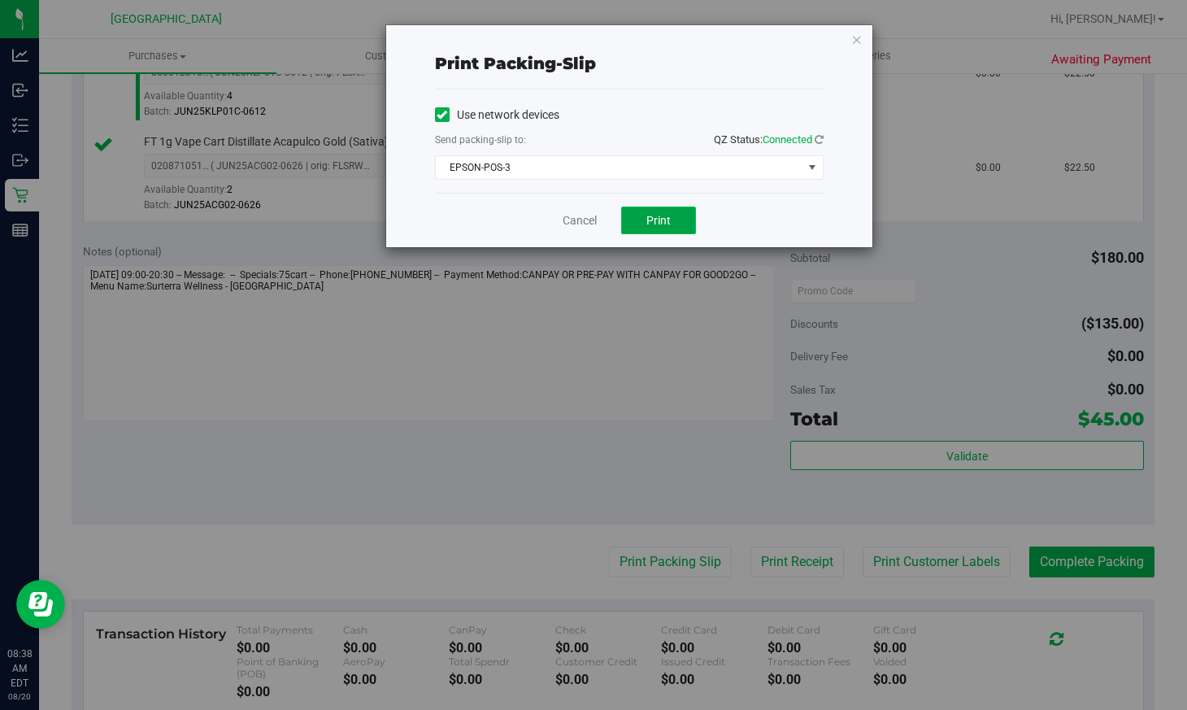
click at [660, 225] on span "Print" at bounding box center [658, 220] width 24 height 13
click at [585, 216] on link "Cancel" at bounding box center [580, 220] width 34 height 17
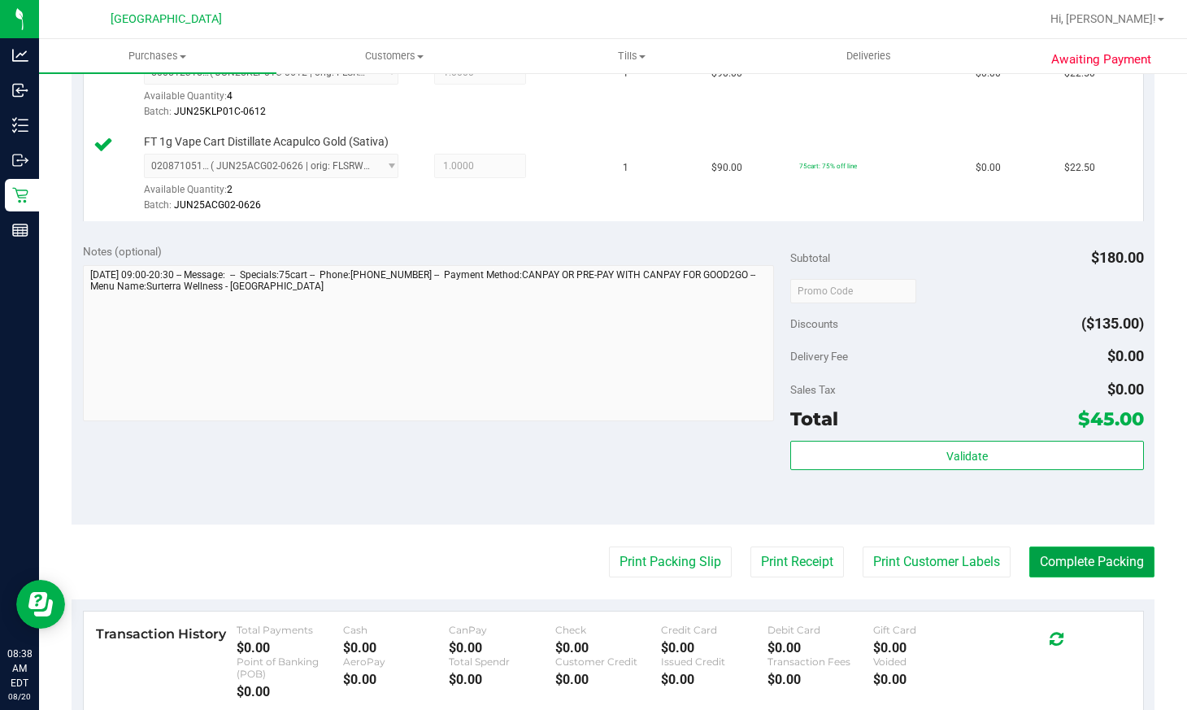
click at [1052, 546] on button "Complete Packing" at bounding box center [1091, 561] width 125 height 31
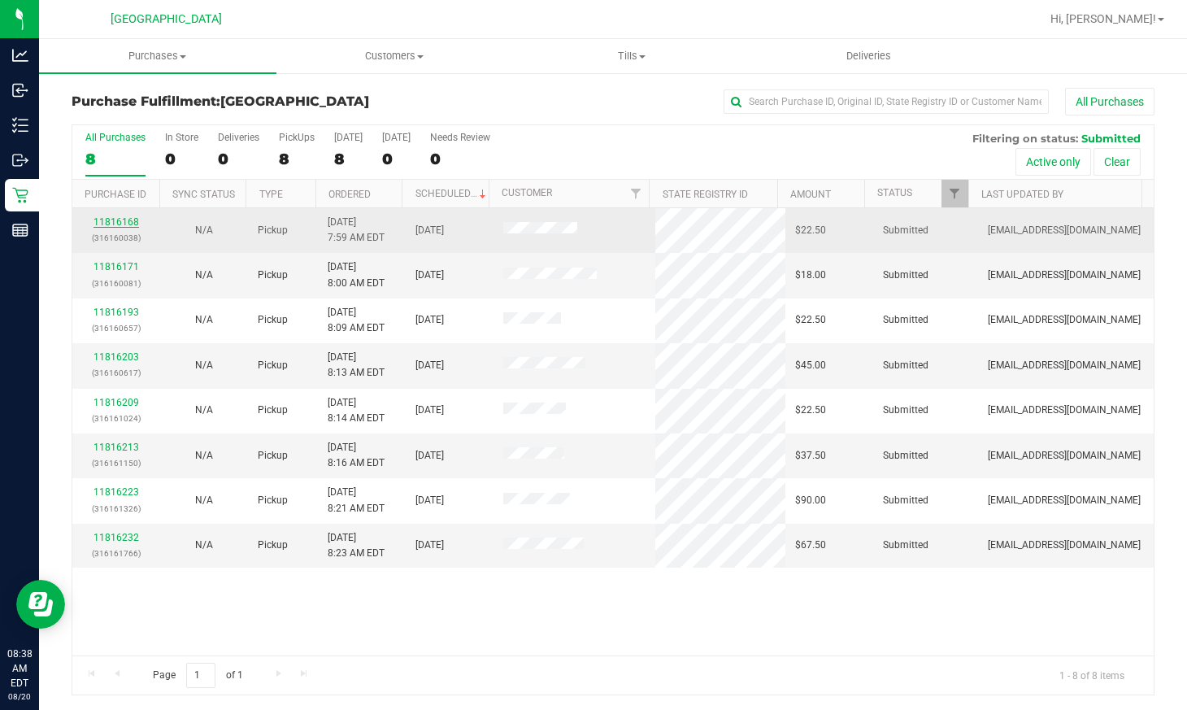
click at [114, 223] on link "11816168" at bounding box center [117, 221] width 46 height 11
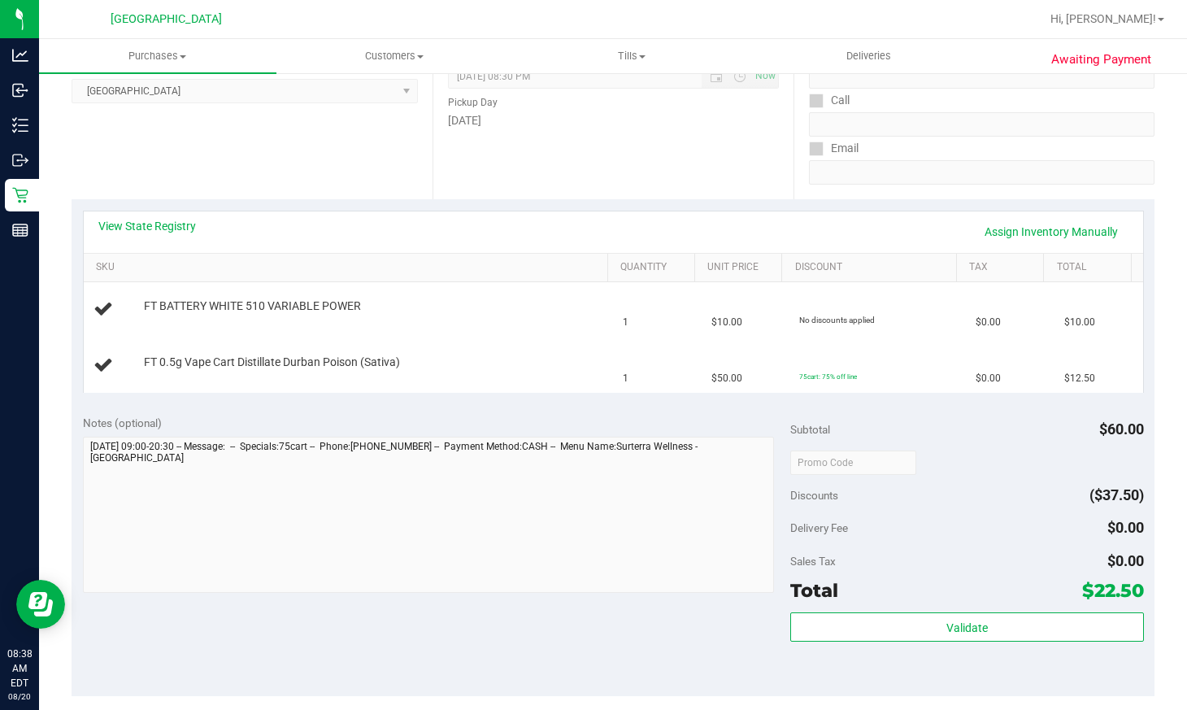
scroll to position [244, 0]
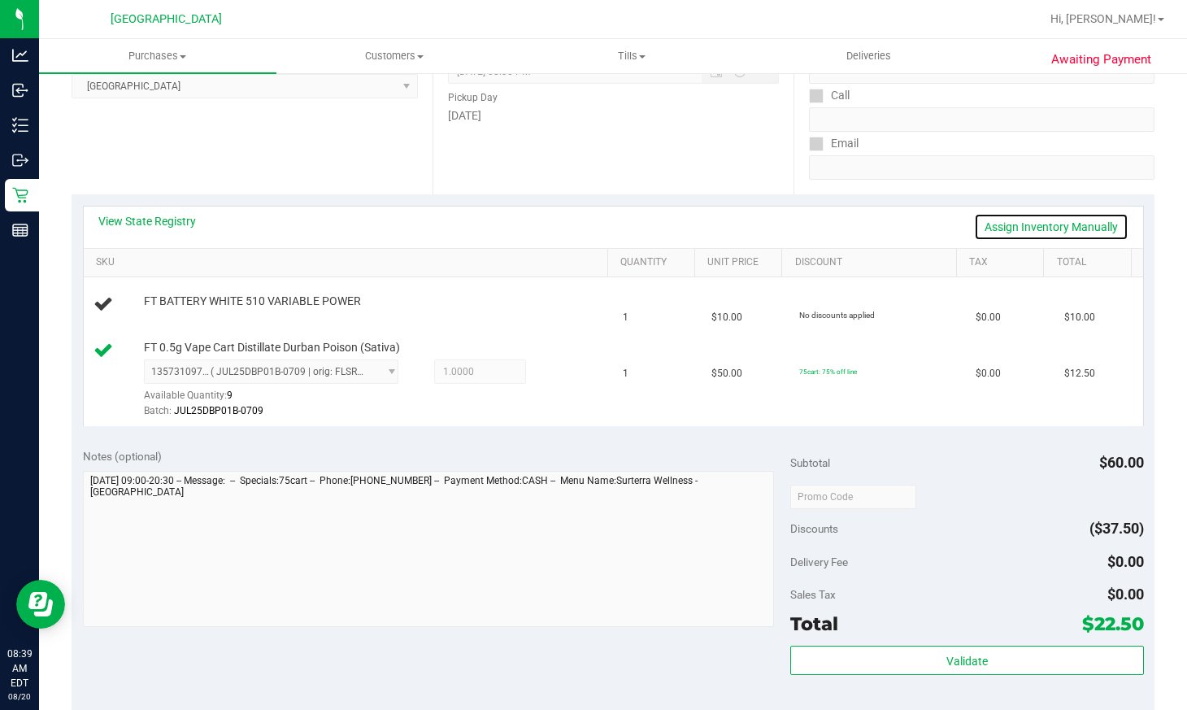
click at [999, 225] on link "Assign Inventory Manually" at bounding box center [1051, 227] width 154 height 28
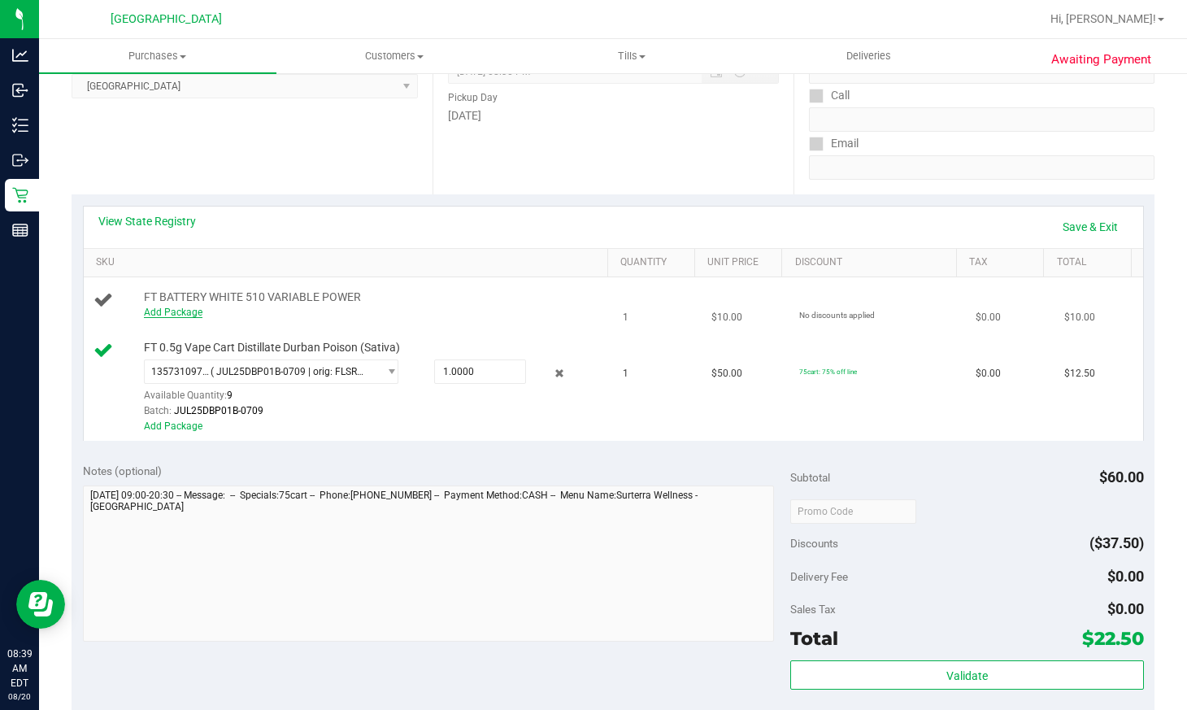
click at [191, 310] on link "Add Package" at bounding box center [173, 312] width 59 height 11
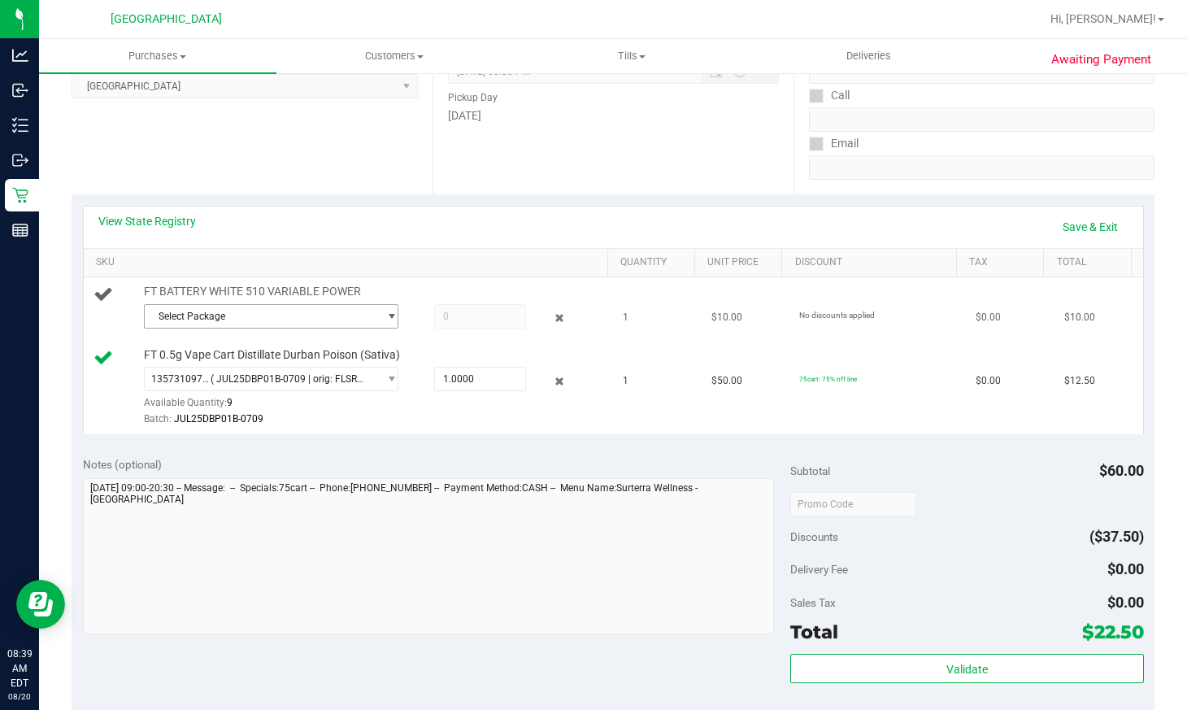
click at [294, 317] on span "Select Package" at bounding box center [261, 316] width 233 height 23
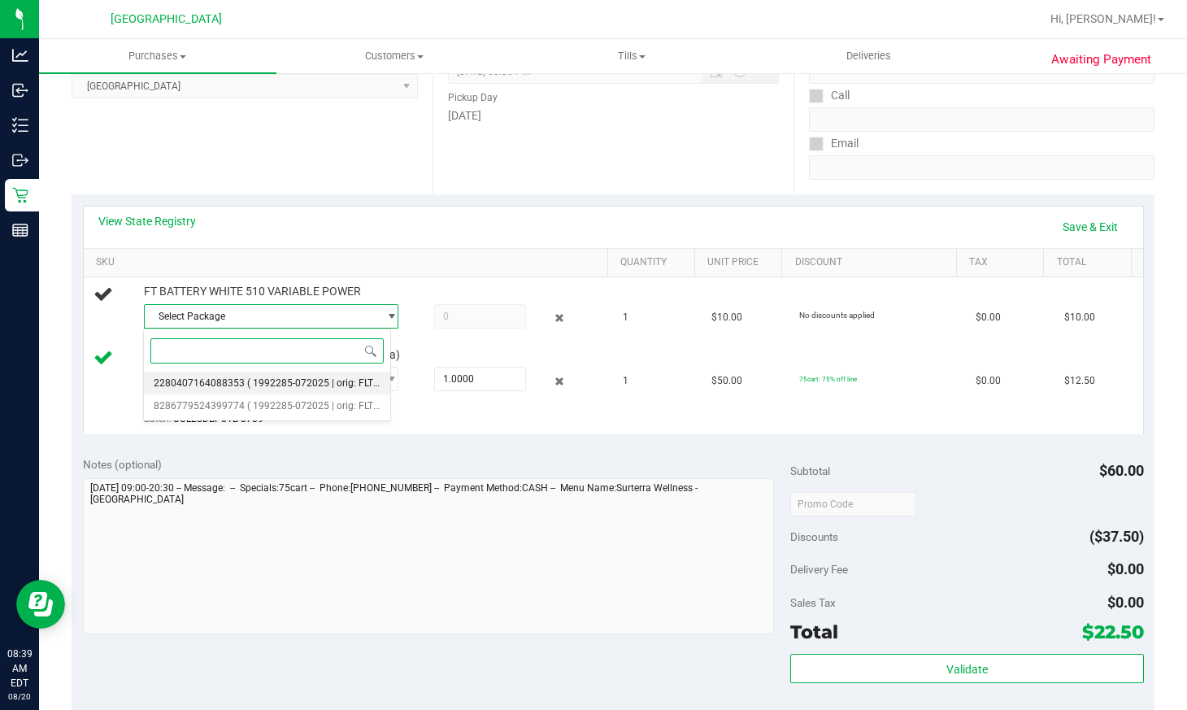
click at [299, 380] on span "( 1992285-072025 | orig: FLTW-20250813-018 )" at bounding box center [351, 382] width 208 height 11
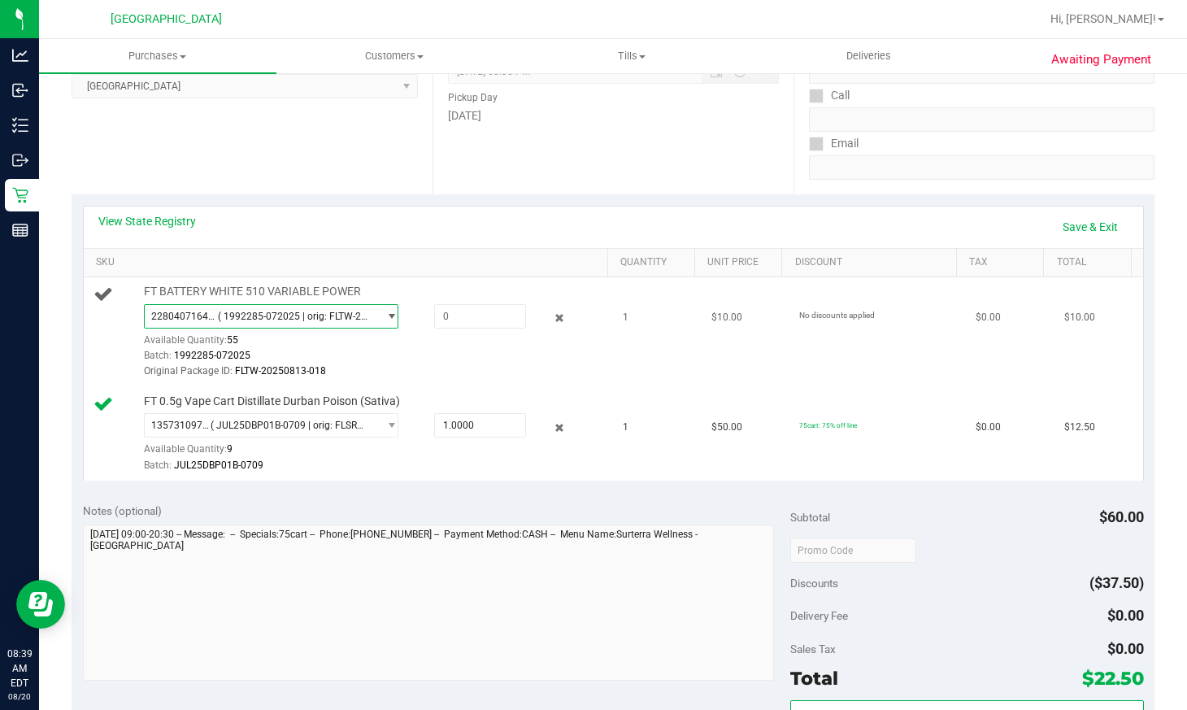
click at [342, 300] on div "FT BATTERY WHITE 510 VARIABLE POWER 2280407164088353 ( 1992285-072025 | orig: F…" at bounding box center [370, 332] width 468 height 96
click at [346, 308] on span "2280407164088353 ( 1992285-072025 | orig: FLTW-20250813-018 )" at bounding box center [261, 316] width 233 height 23
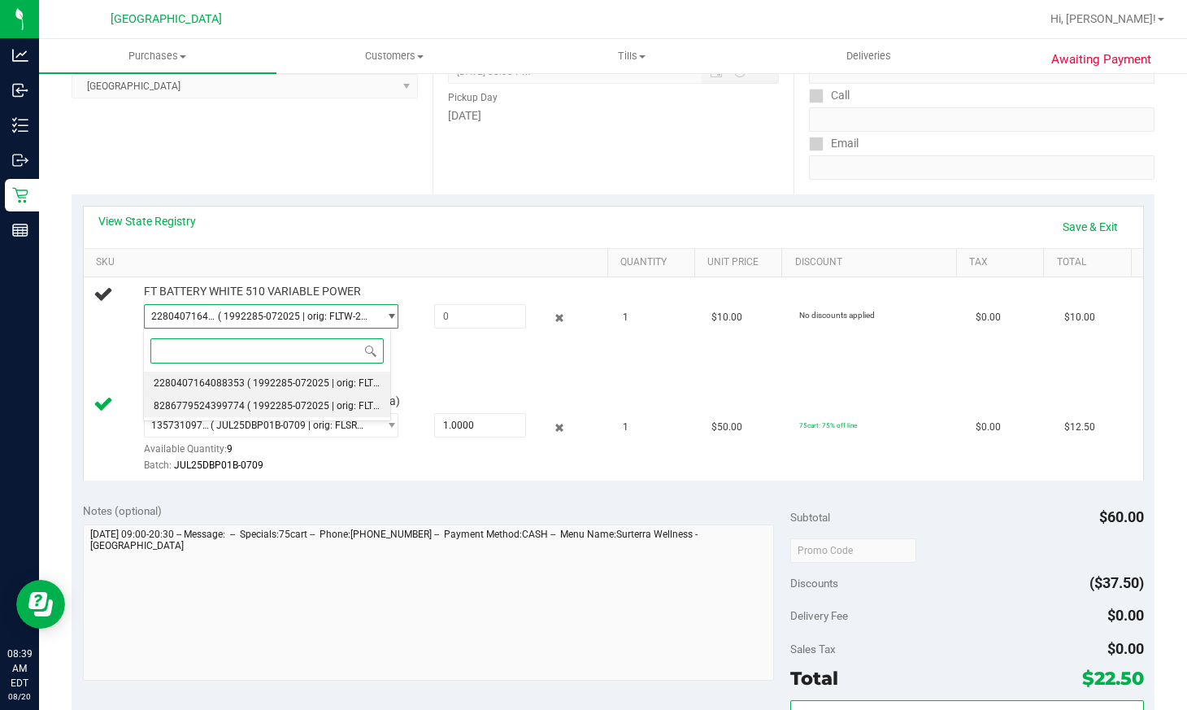
click at [317, 397] on li "8286779524399774 ( 1992285-072025 | orig: FLTW-20250723-018 )" at bounding box center [267, 405] width 246 height 23
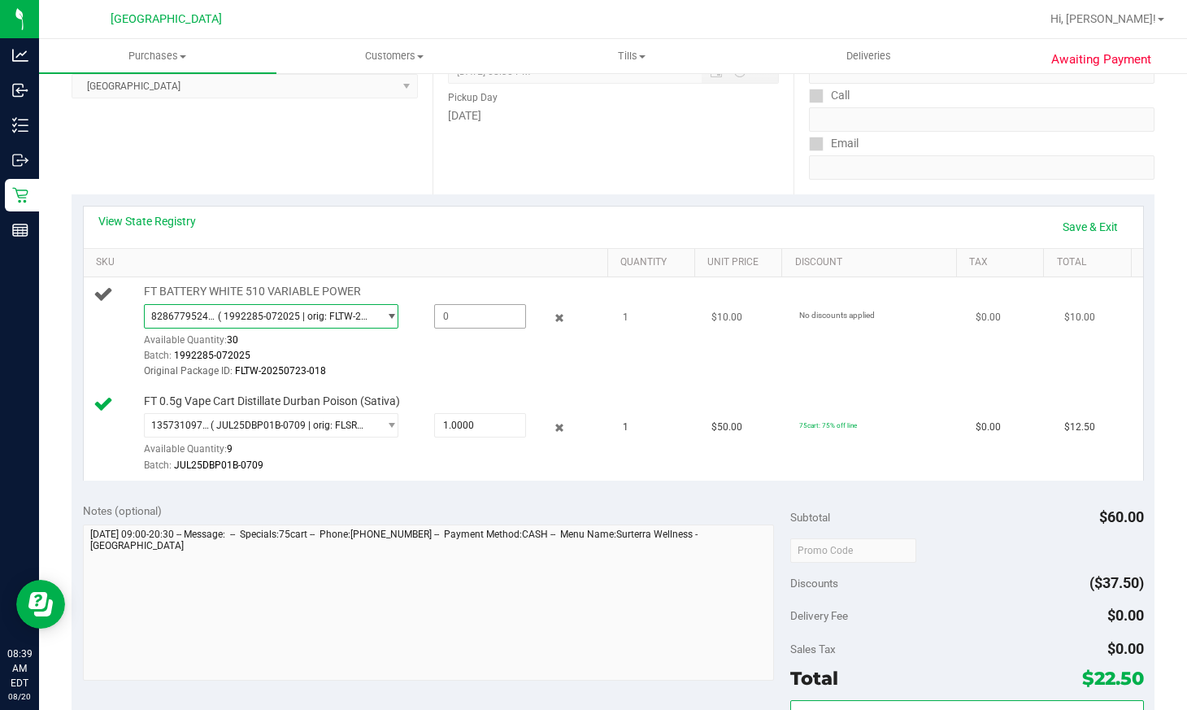
click at [476, 309] on span at bounding box center [480, 316] width 92 height 24
type input "1"
type input "1.0000"
click at [461, 359] on div "Batch: 1992285-072025" at bounding box center [373, 355] width 459 height 15
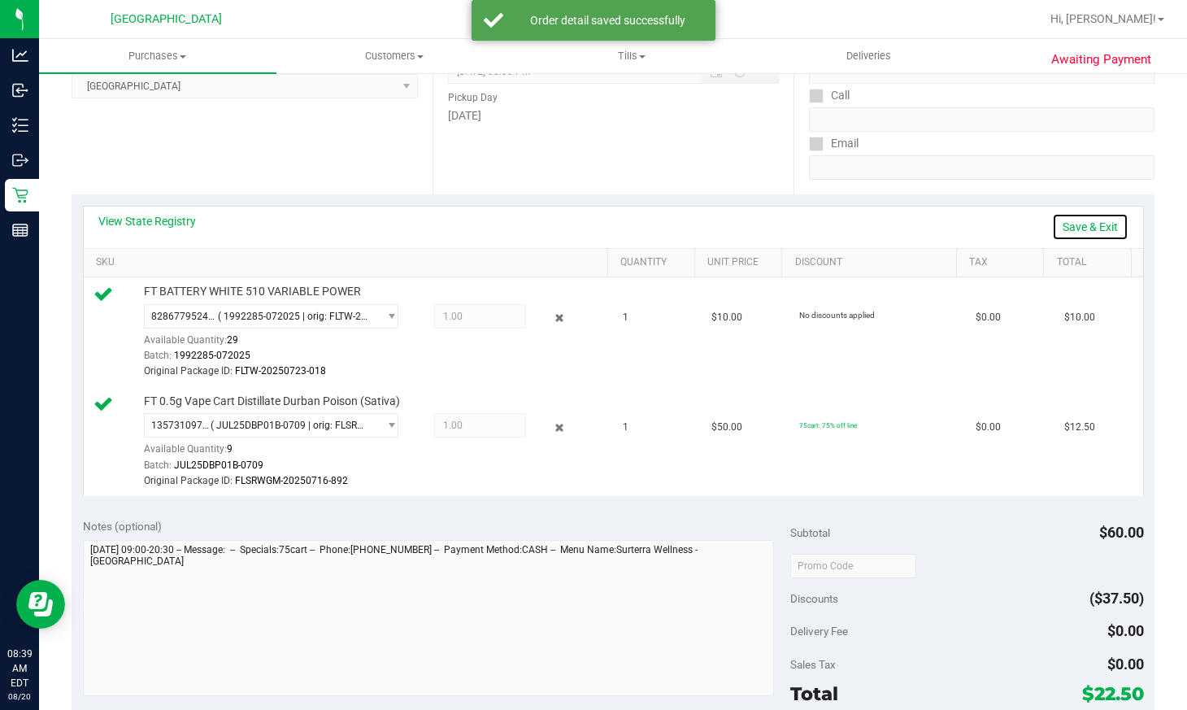
click at [1088, 228] on link "Save & Exit" at bounding box center [1090, 227] width 76 height 28
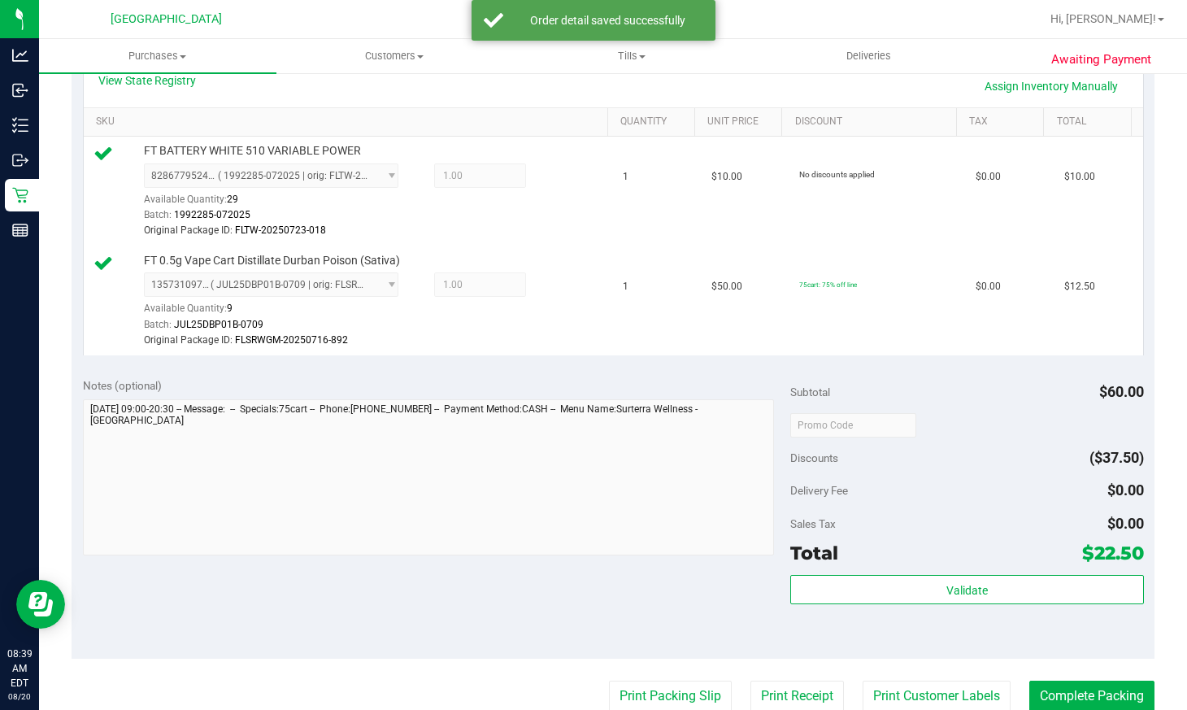
scroll to position [569, 0]
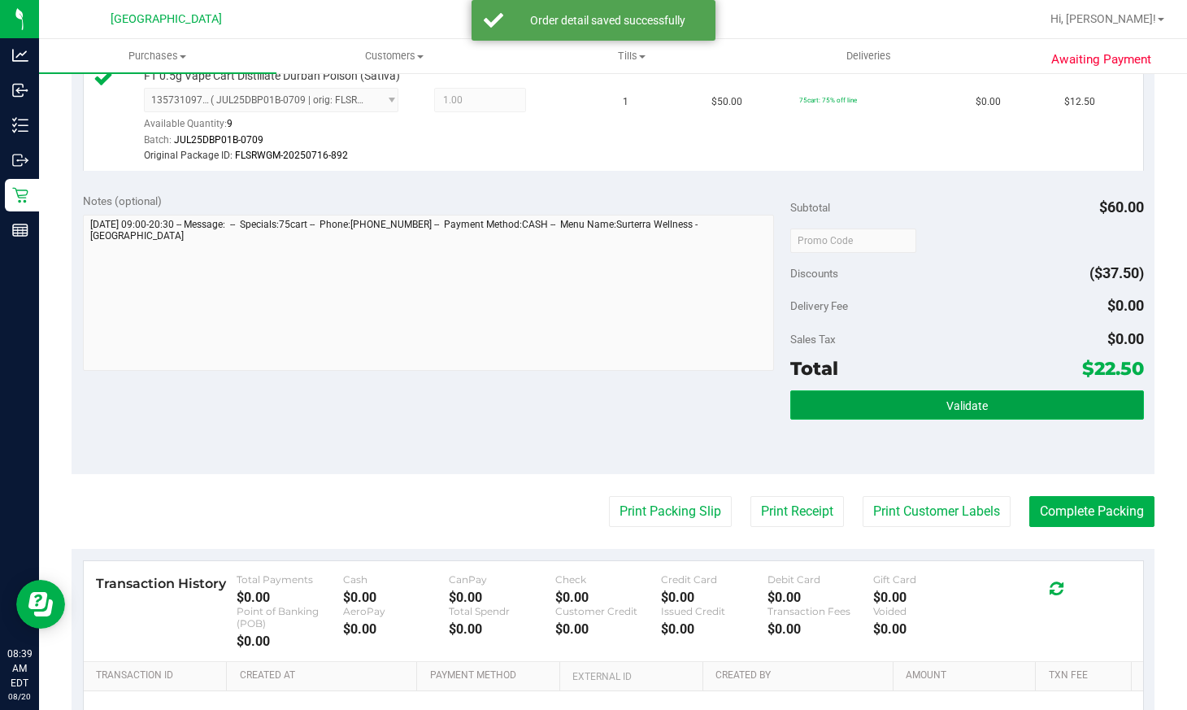
click at [978, 400] on button "Validate" at bounding box center [967, 404] width 354 height 29
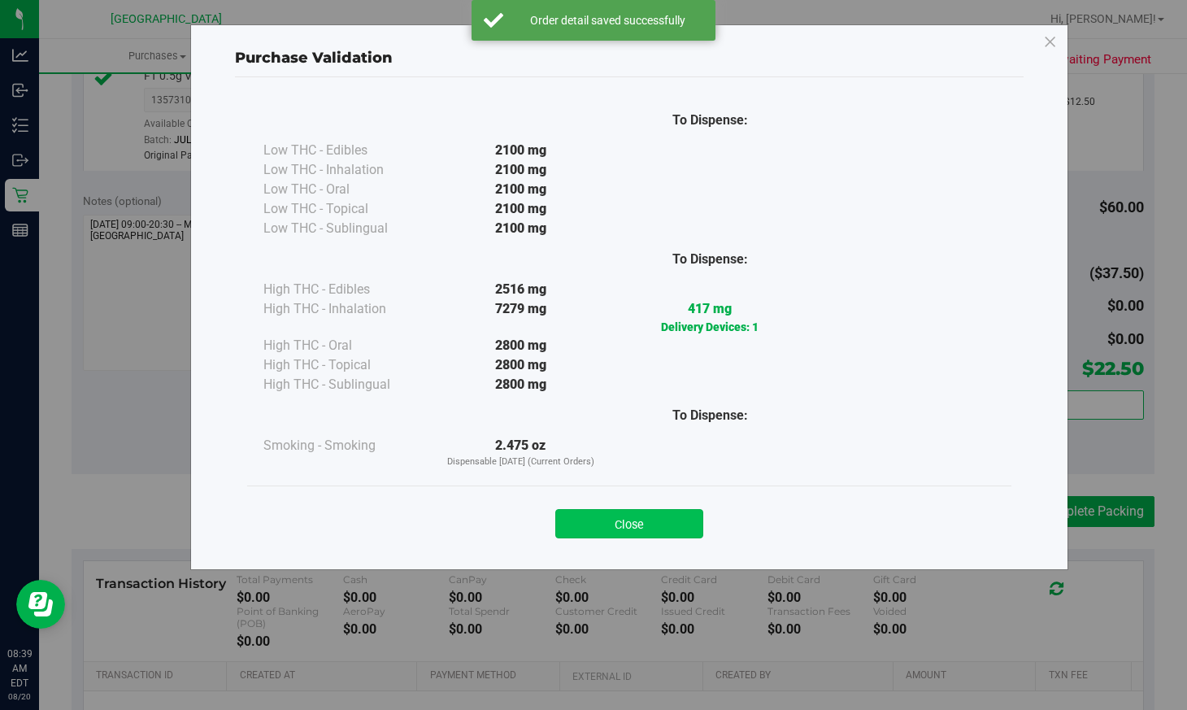
click at [666, 515] on button "Close" at bounding box center [629, 523] width 148 height 29
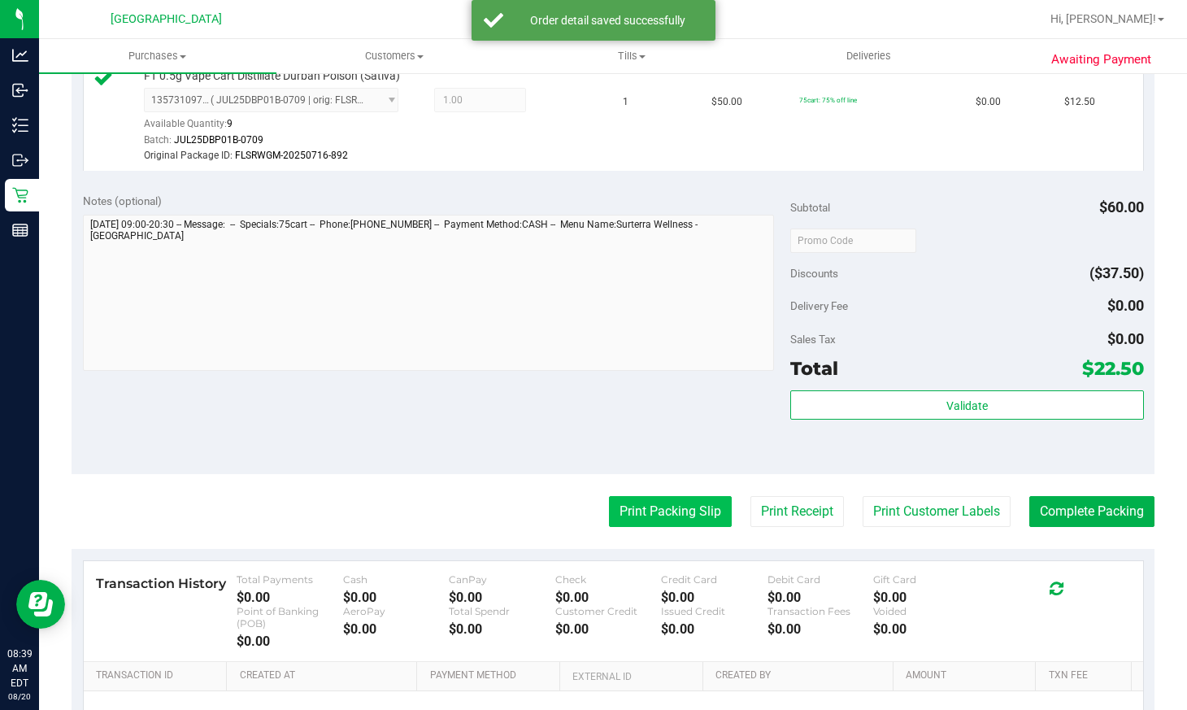
click at [609, 499] on button "Print Packing Slip" at bounding box center [670, 511] width 123 height 31
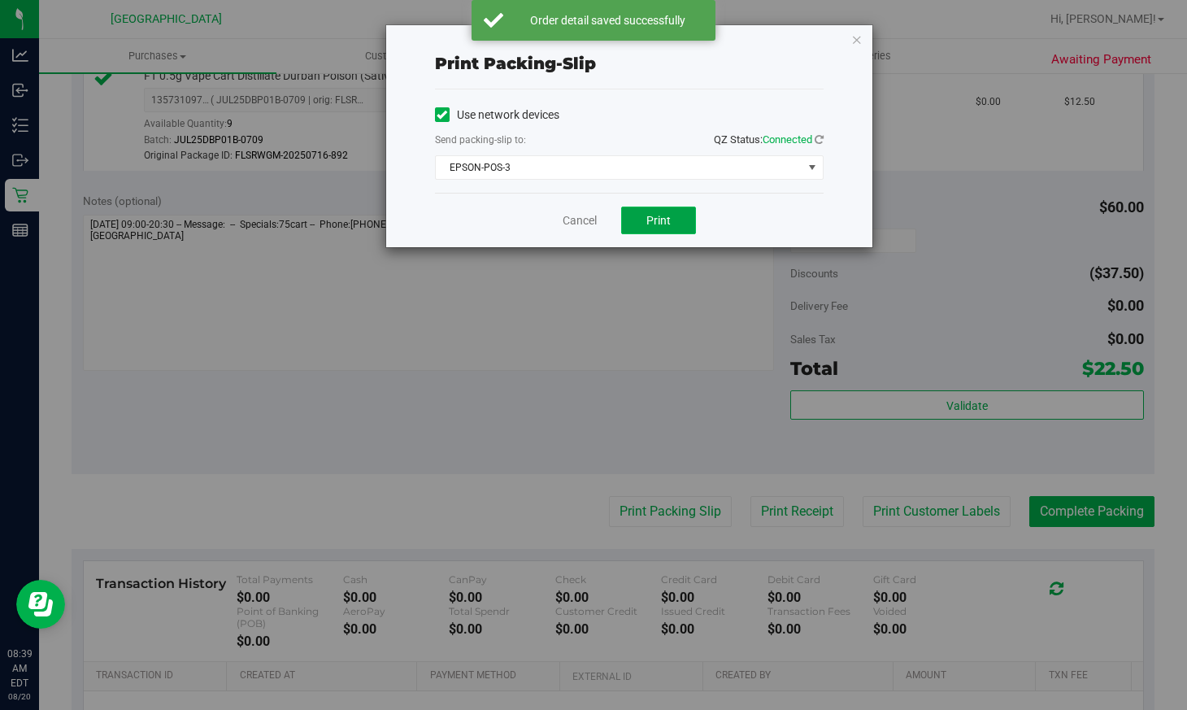
click at [664, 224] on span "Print" at bounding box center [658, 220] width 24 height 13
click at [588, 213] on link "Cancel" at bounding box center [580, 220] width 34 height 17
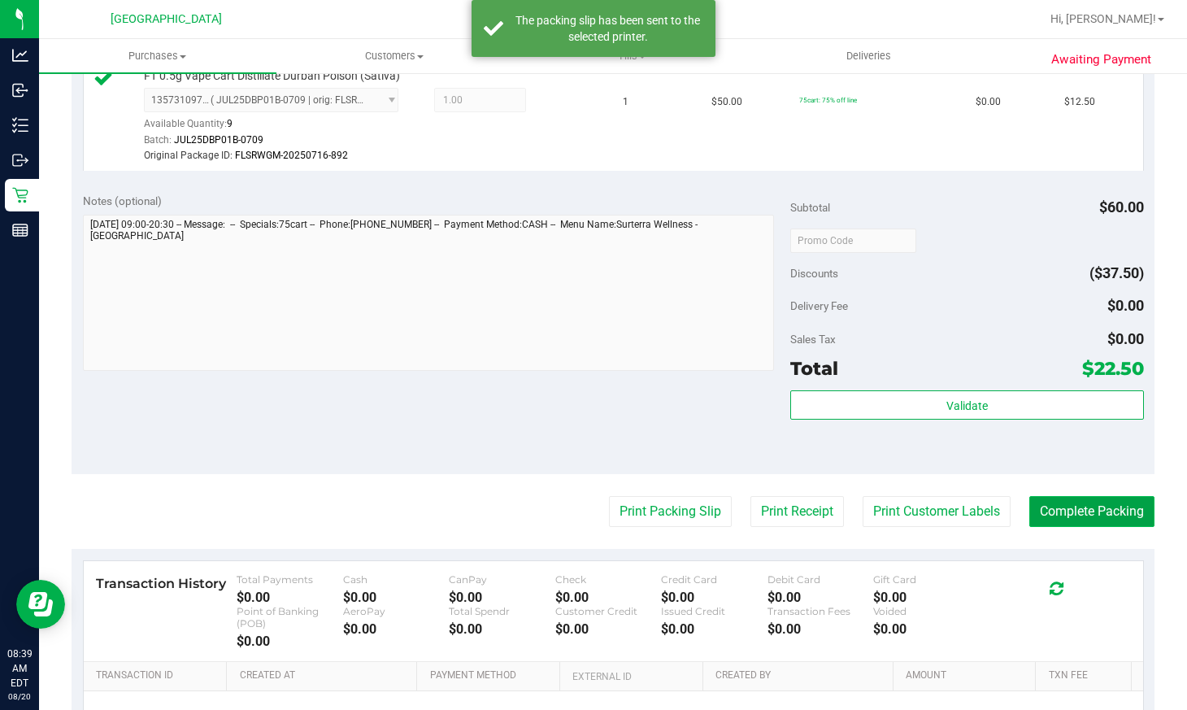
click at [1058, 502] on button "Complete Packing" at bounding box center [1091, 511] width 125 height 31
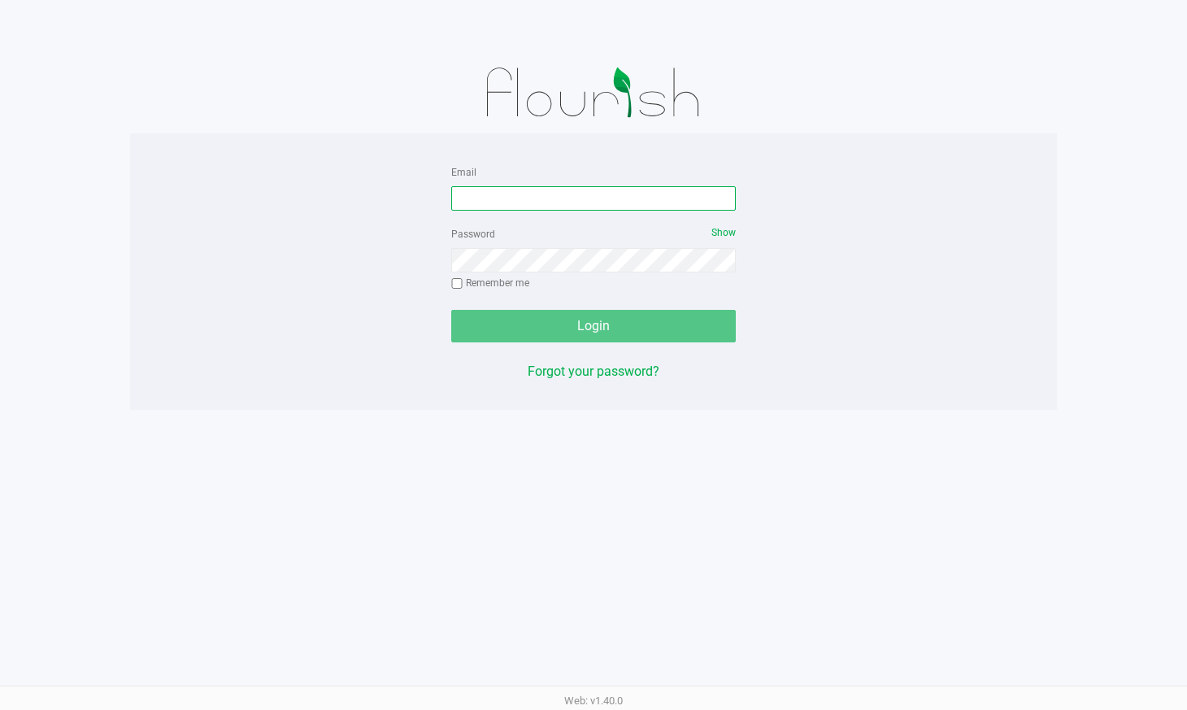
click at [565, 199] on input "Email" at bounding box center [593, 198] width 285 height 24
click at [493, 202] on input "[DOMAIN_NAME]" at bounding box center [593, 198] width 285 height 24
type input "[EMAIL_ADDRESS][DOMAIN_NAME]"
click at [526, 272] on div "Password Show Remember me" at bounding box center [593, 260] width 285 height 73
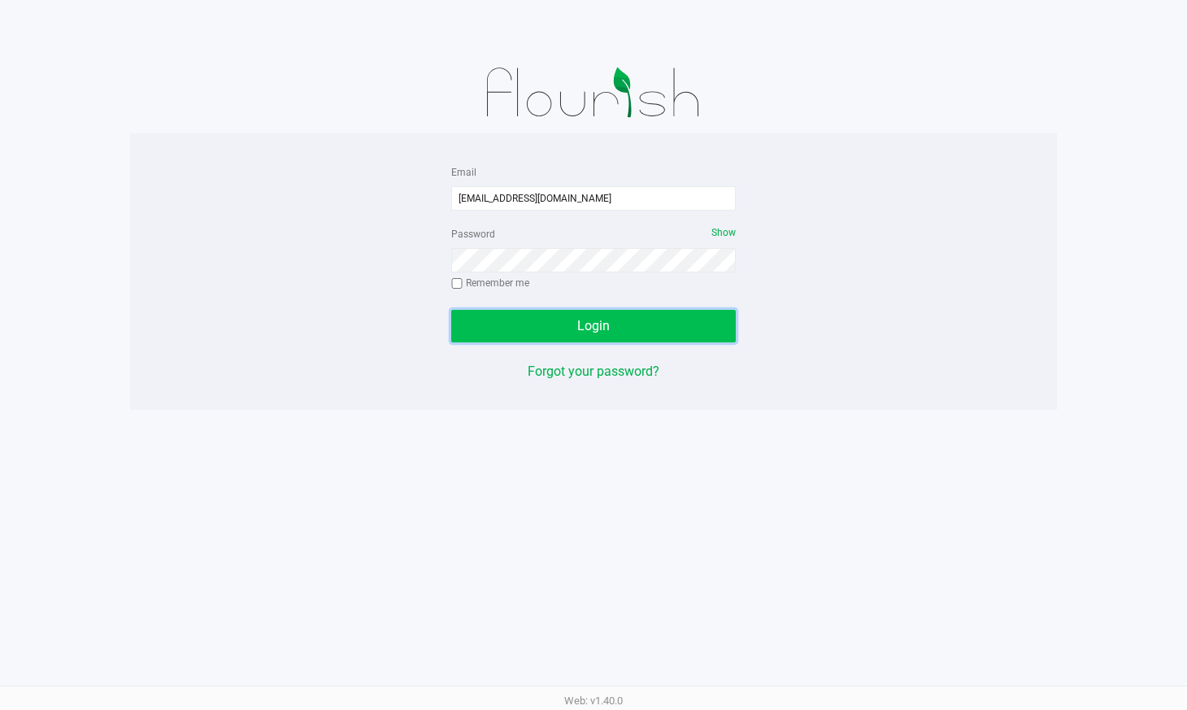
click at [582, 333] on span "Login" at bounding box center [593, 325] width 33 height 15
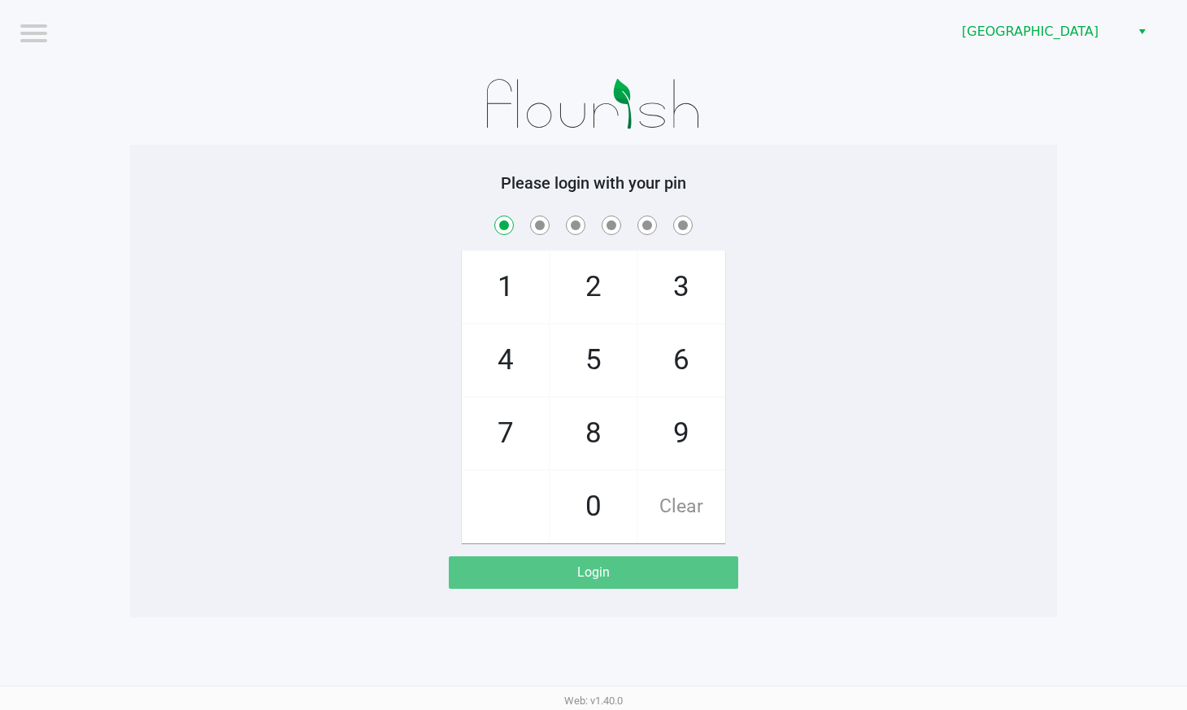
checkbox input "true"
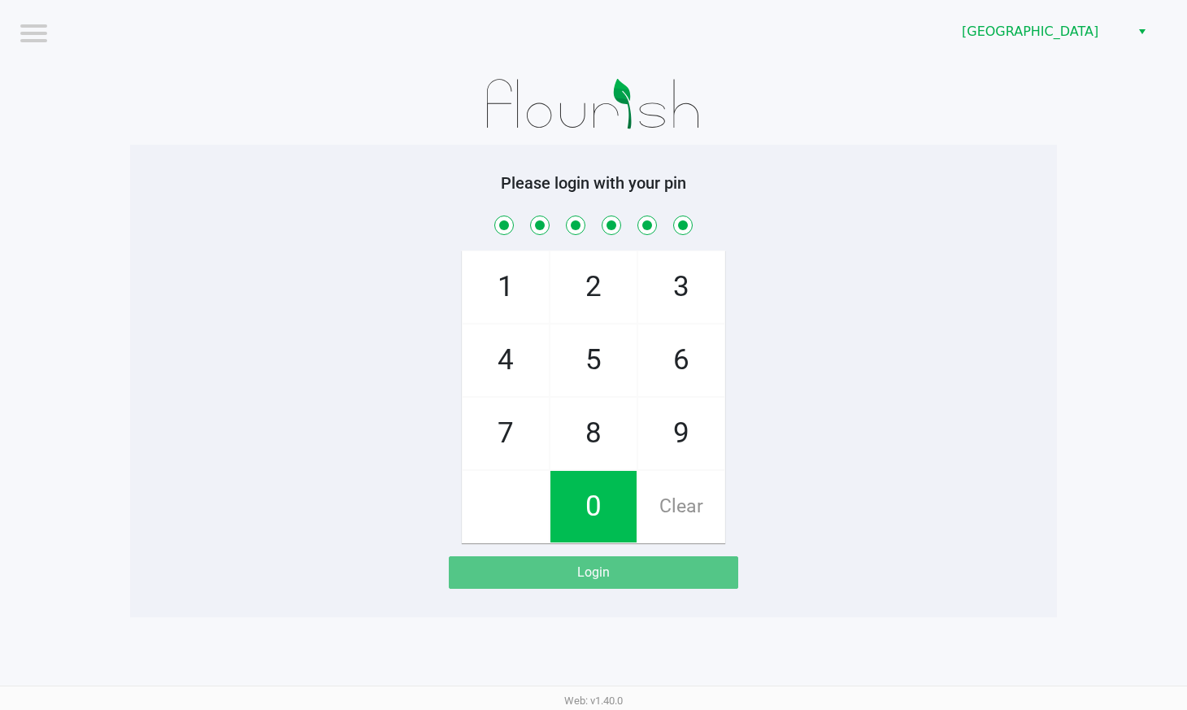
checkbox input "true"
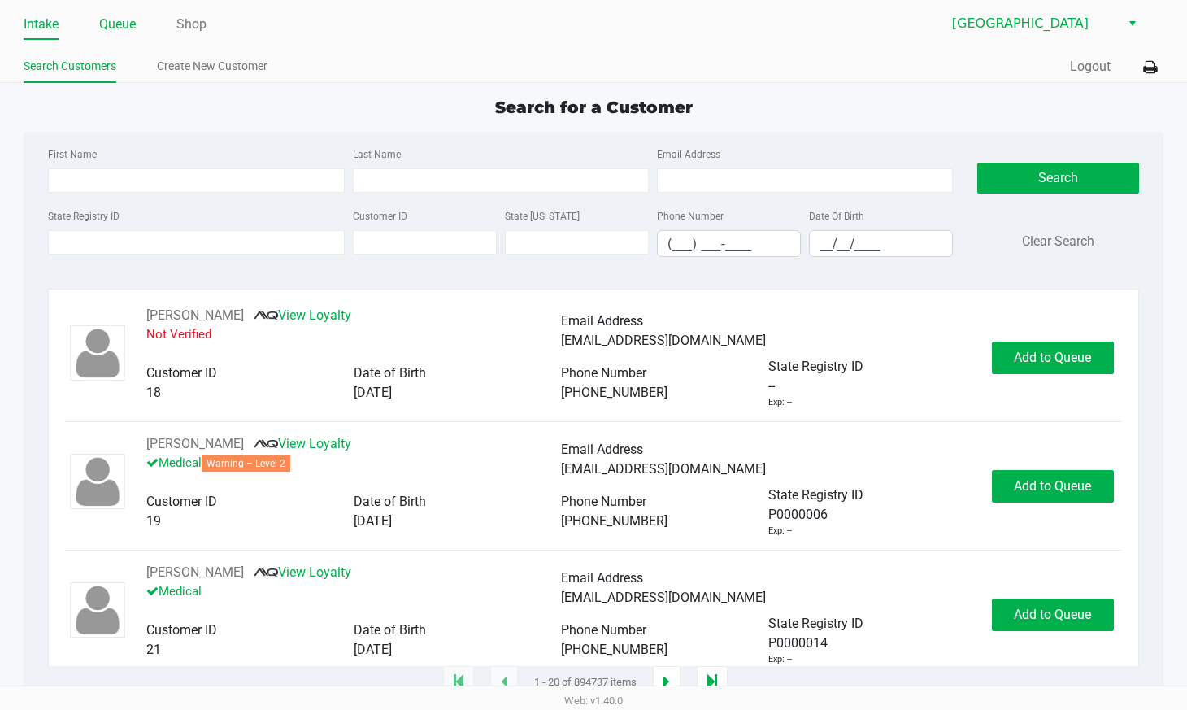
click at [125, 25] on link "Queue" at bounding box center [117, 24] width 37 height 23
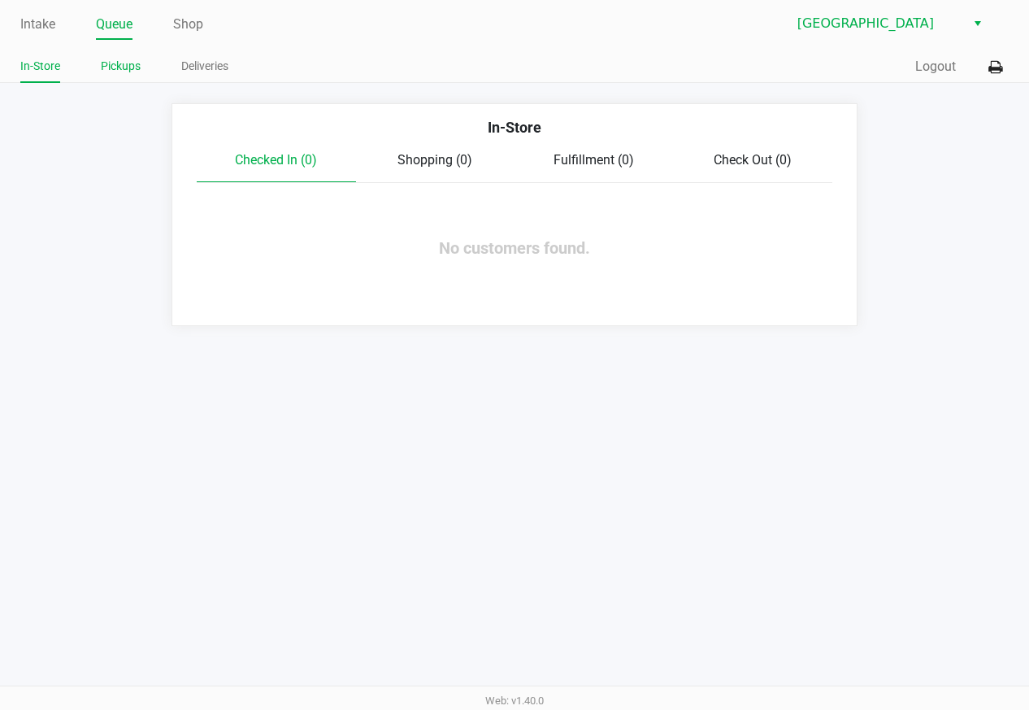
click at [117, 65] on link "Pickups" at bounding box center [121, 66] width 40 height 20
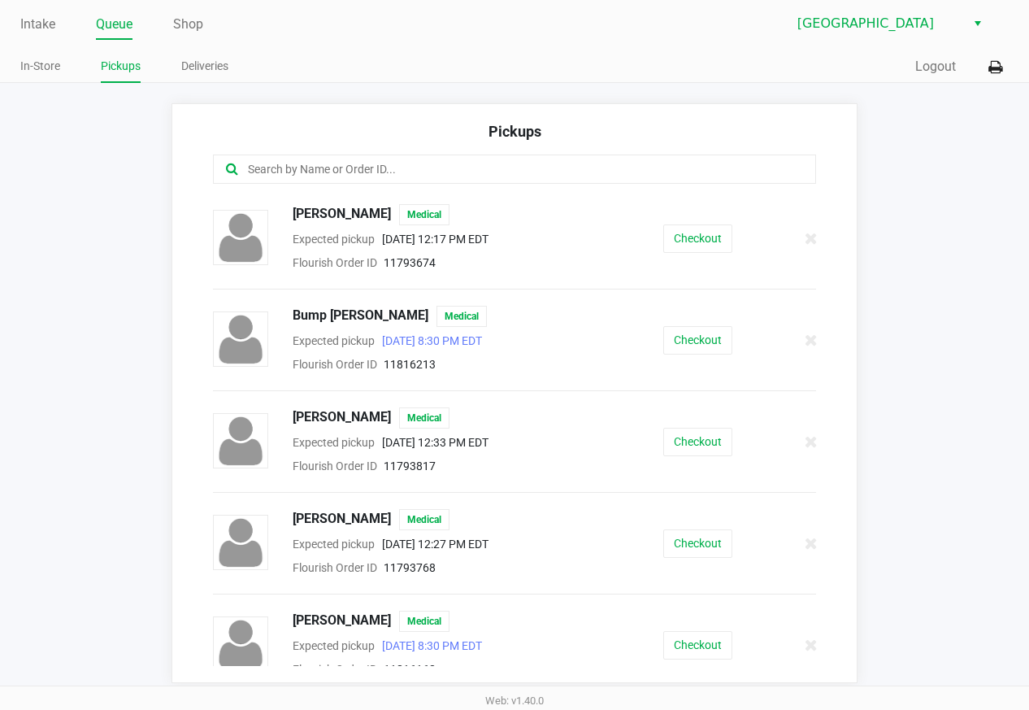
click at [652, 164] on input "text" at bounding box center [506, 169] width 520 height 19
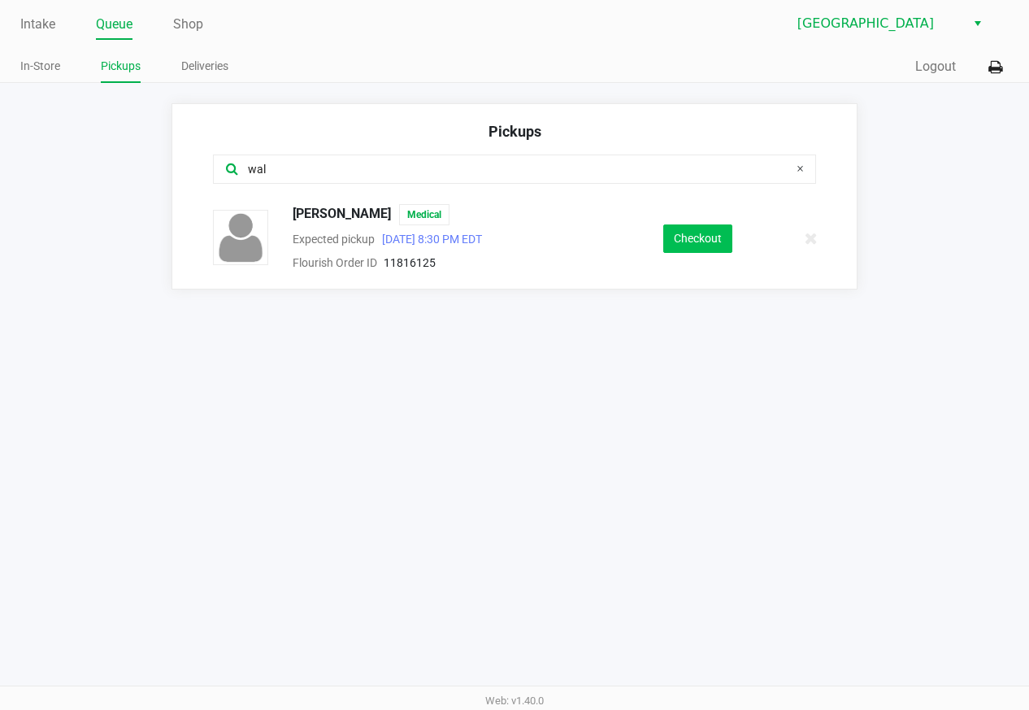
type input "wal"
click at [711, 231] on button "Checkout" at bounding box center [697, 238] width 69 height 28
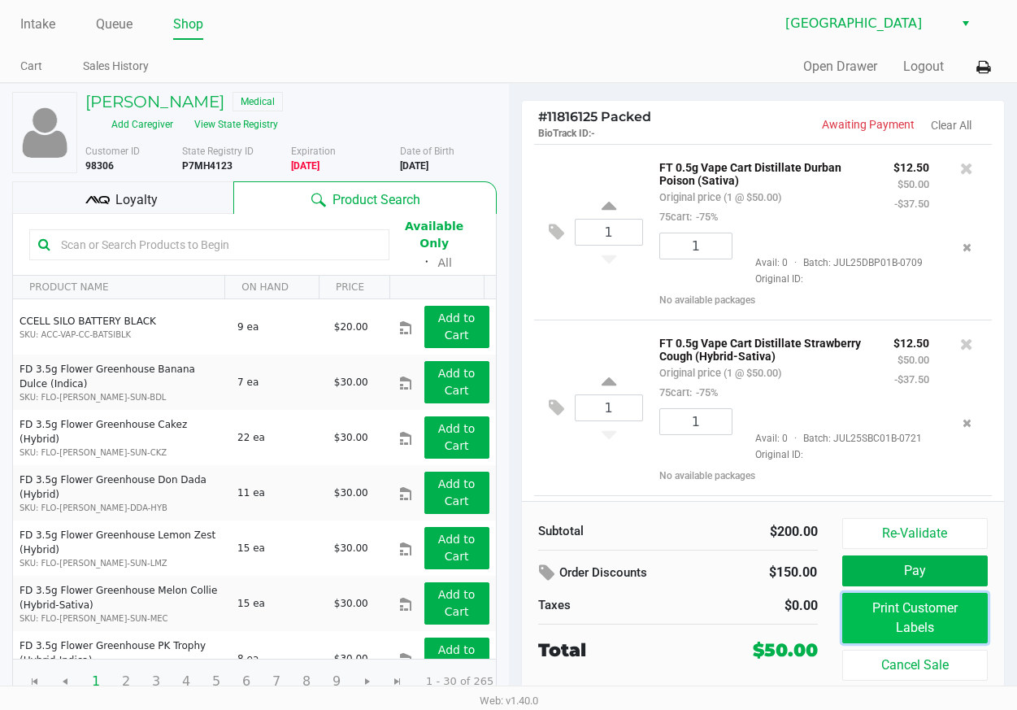
click at [888, 618] on button "Print Customer Labels" at bounding box center [915, 618] width 146 height 50
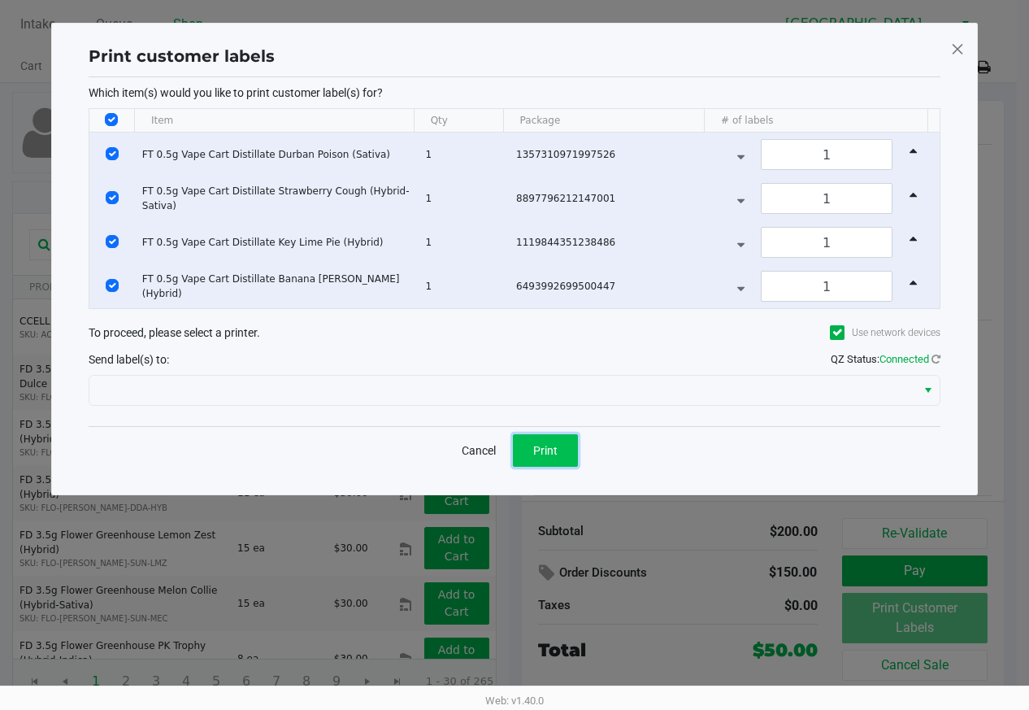
click at [542, 437] on button "Print" at bounding box center [545, 450] width 65 height 33
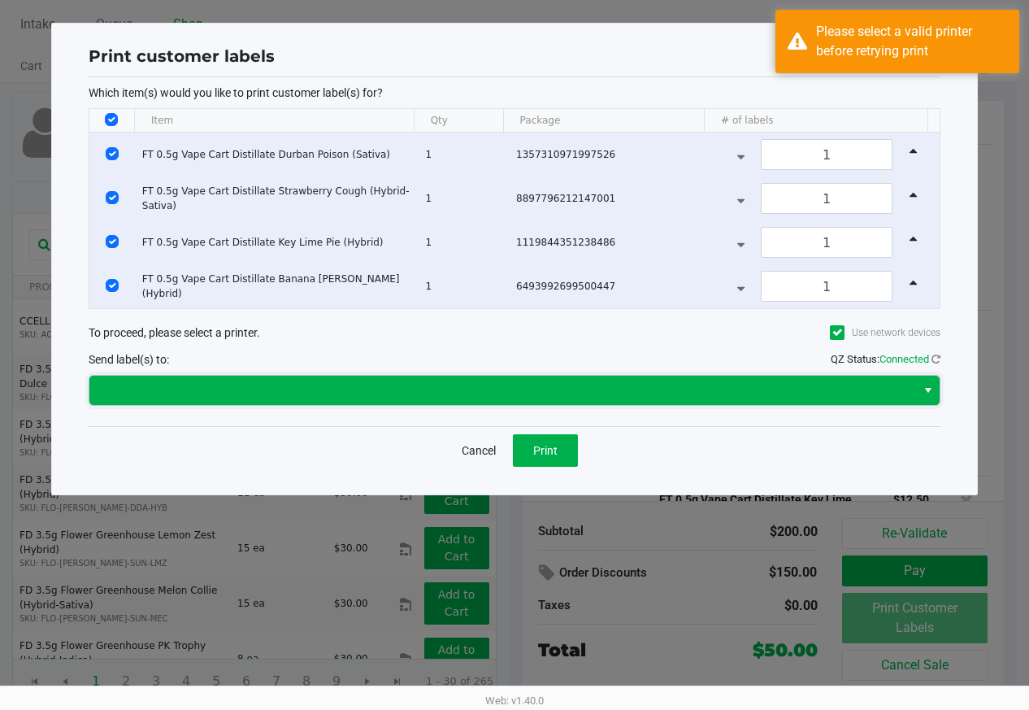
click at [657, 381] on span at bounding box center [502, 391] width 807 height 20
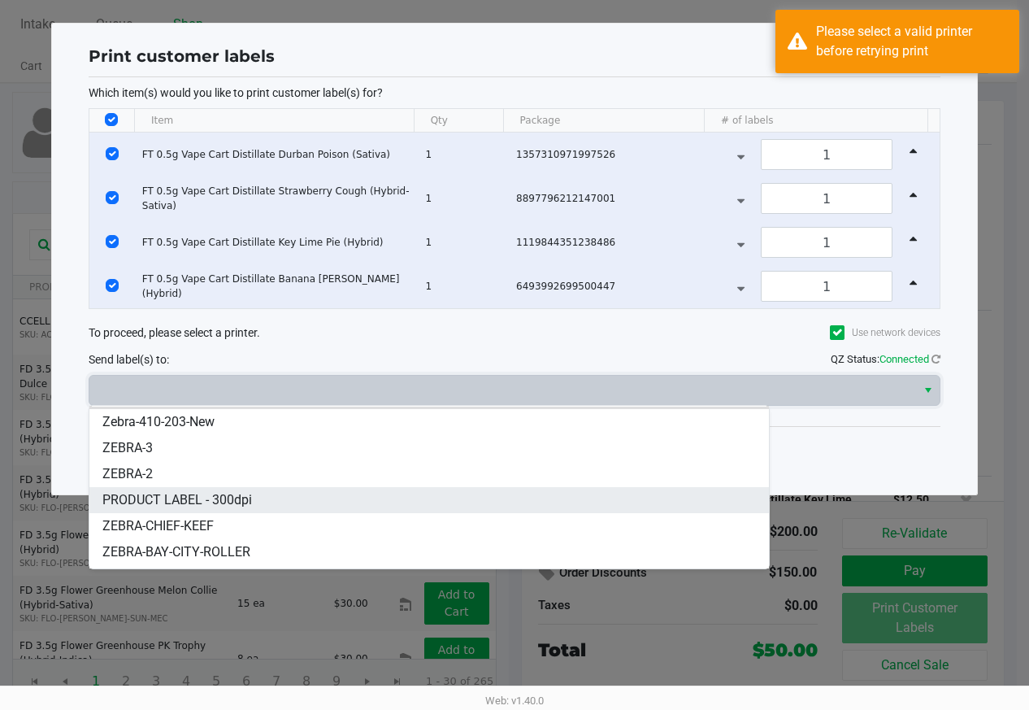
scroll to position [46, 0]
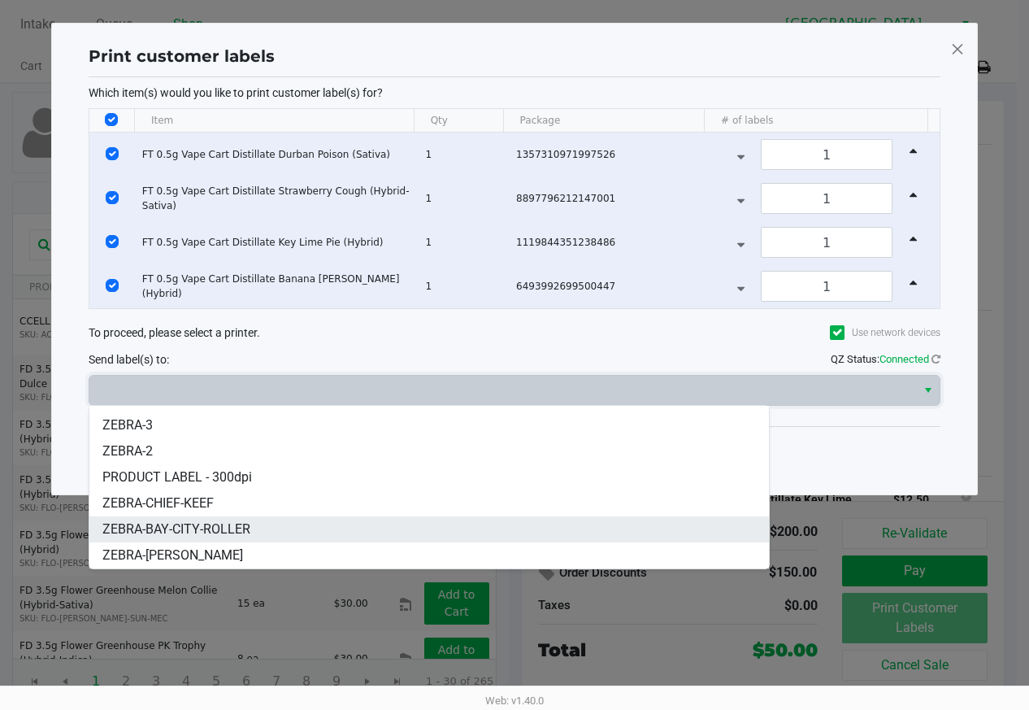
click at [388, 532] on li "ZEBRA-BAY-CITY-ROLLER" at bounding box center [429, 529] width 680 height 26
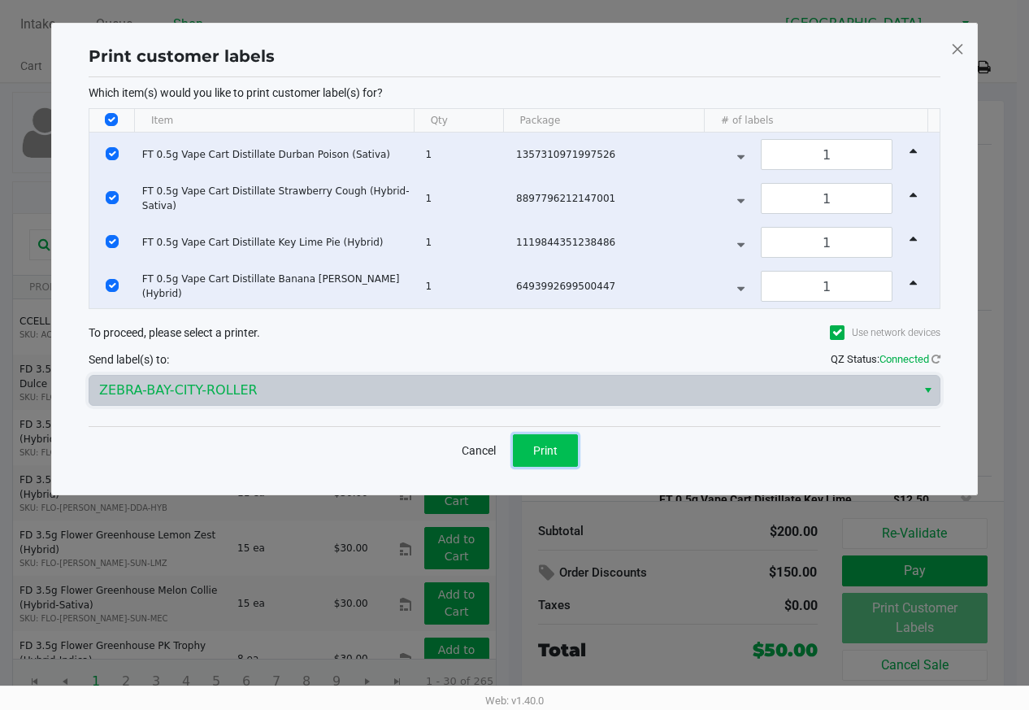
click at [529, 456] on button "Print" at bounding box center [545, 450] width 65 height 33
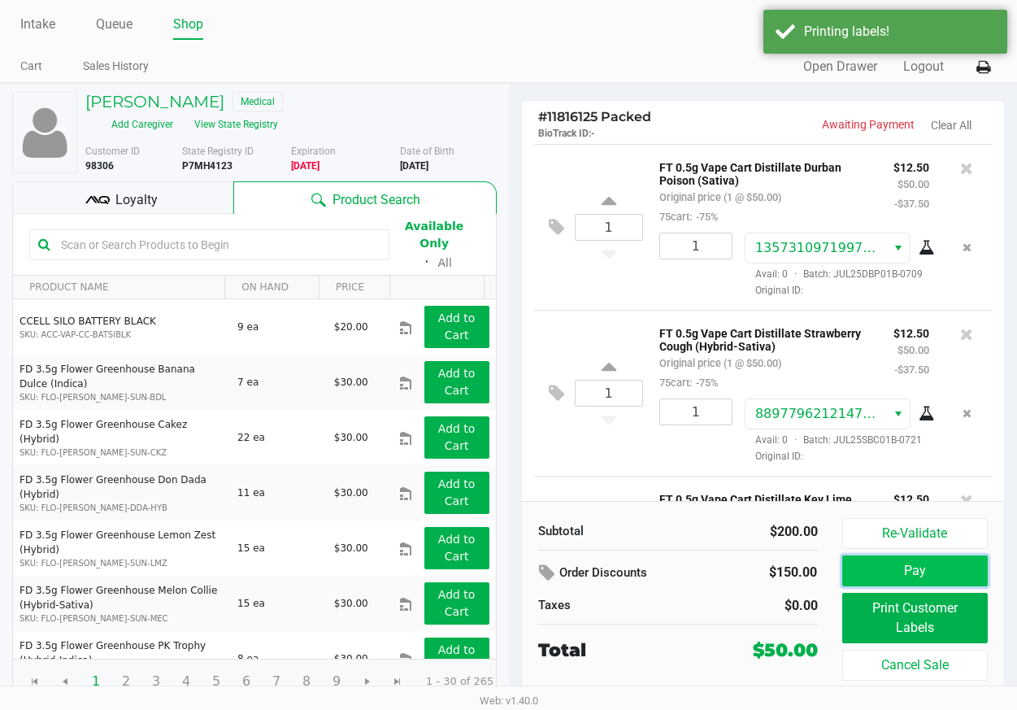
click at [877, 570] on button "Pay" at bounding box center [915, 570] width 146 height 31
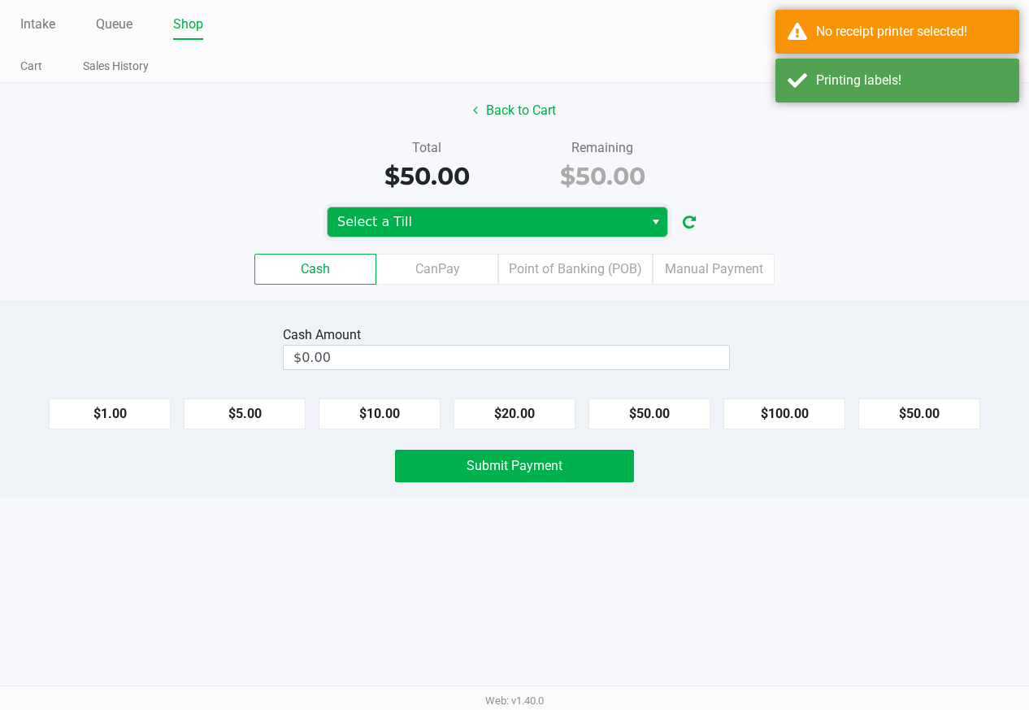
click at [599, 226] on span "Select a Till" at bounding box center [485, 222] width 297 height 20
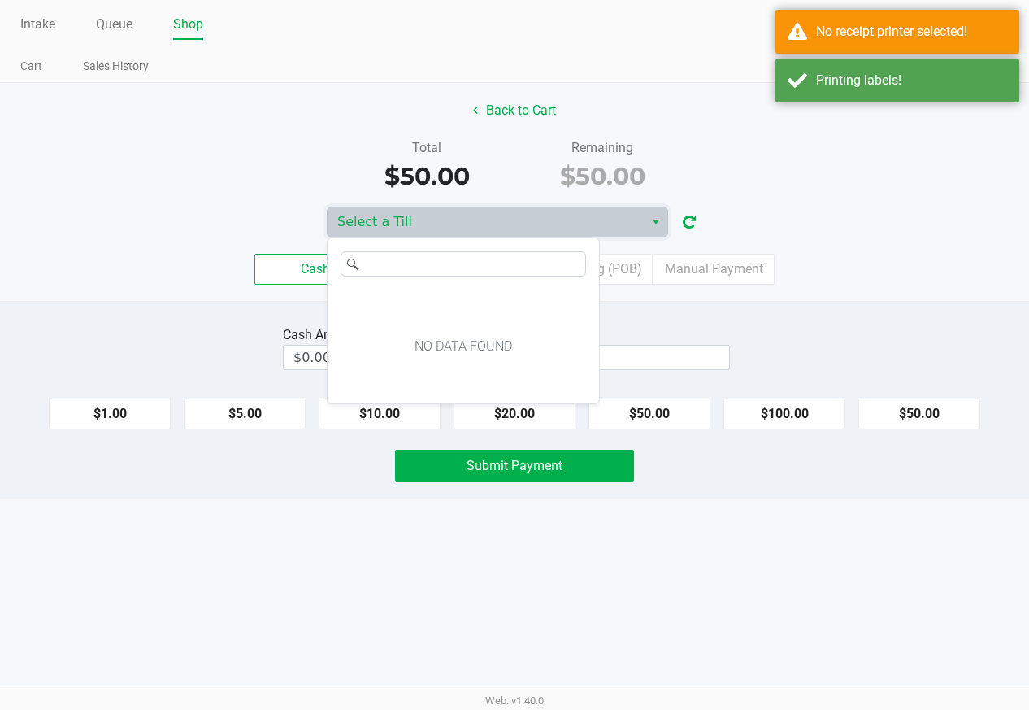
click at [850, 204] on div "Back to Cart Total $50.00 Remaining $50.00 Select a Till Cash CanPay Point of B…" at bounding box center [514, 192] width 1029 height 218
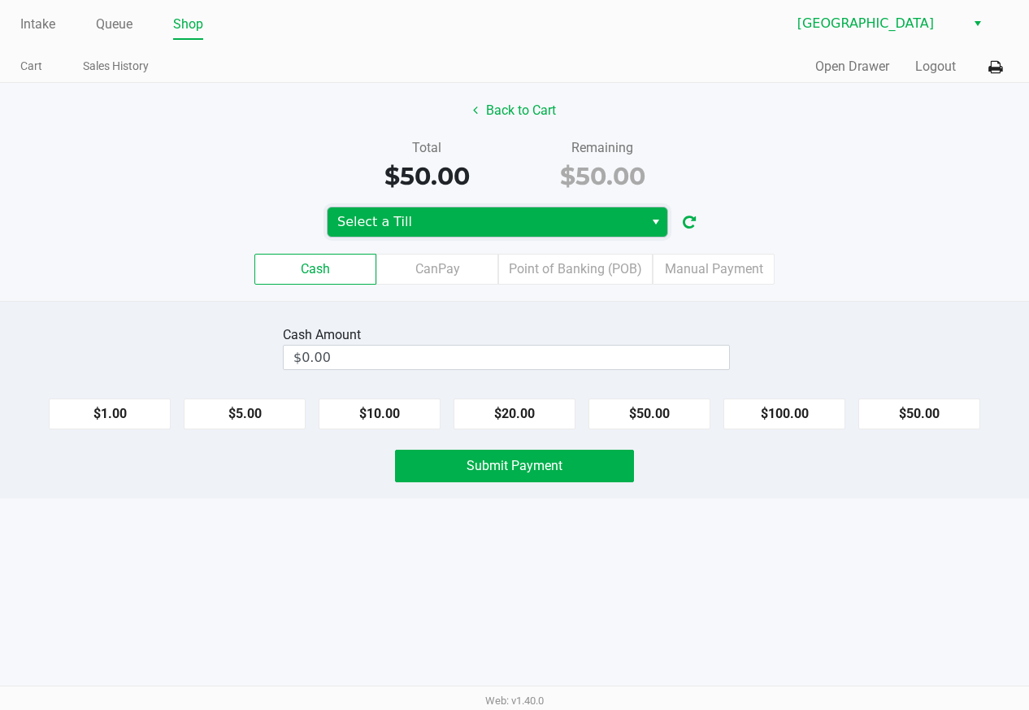
click at [568, 224] on span "Select a Till" at bounding box center [485, 222] width 297 height 20
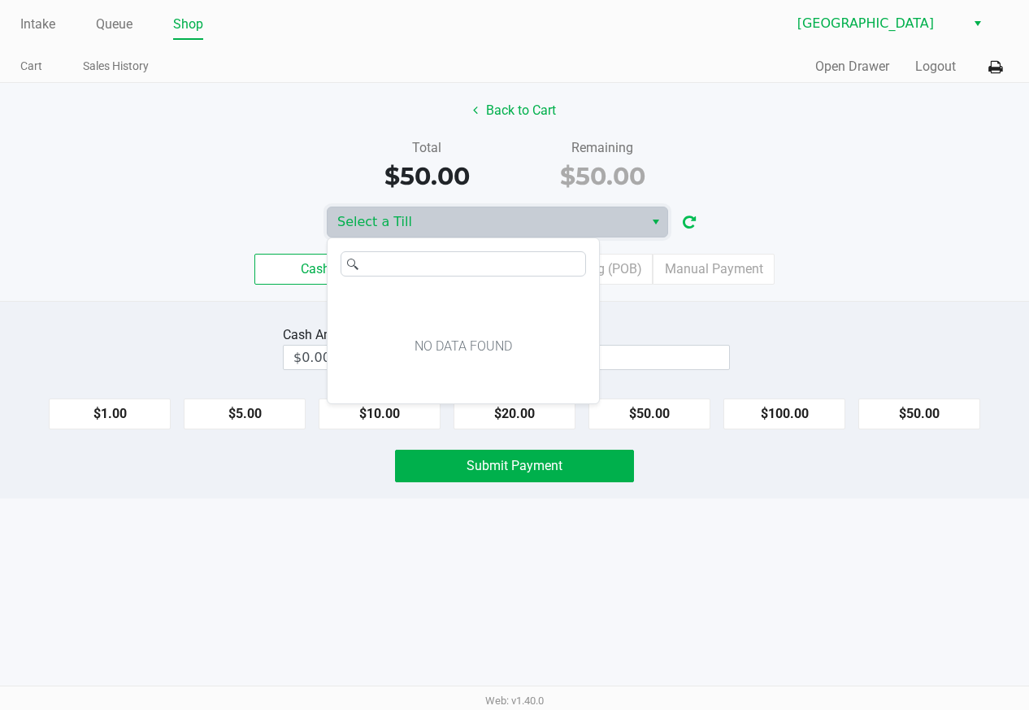
click at [683, 230] on button "button" at bounding box center [690, 222] width 26 height 30
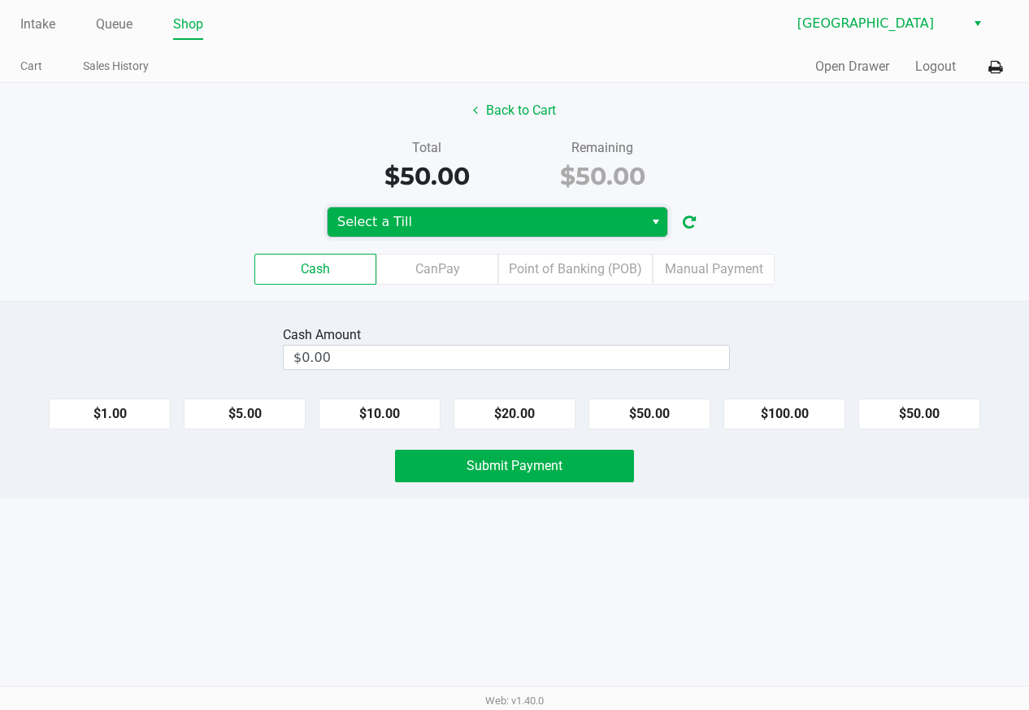
click at [641, 228] on span "Select a Till" at bounding box center [486, 221] width 316 height 29
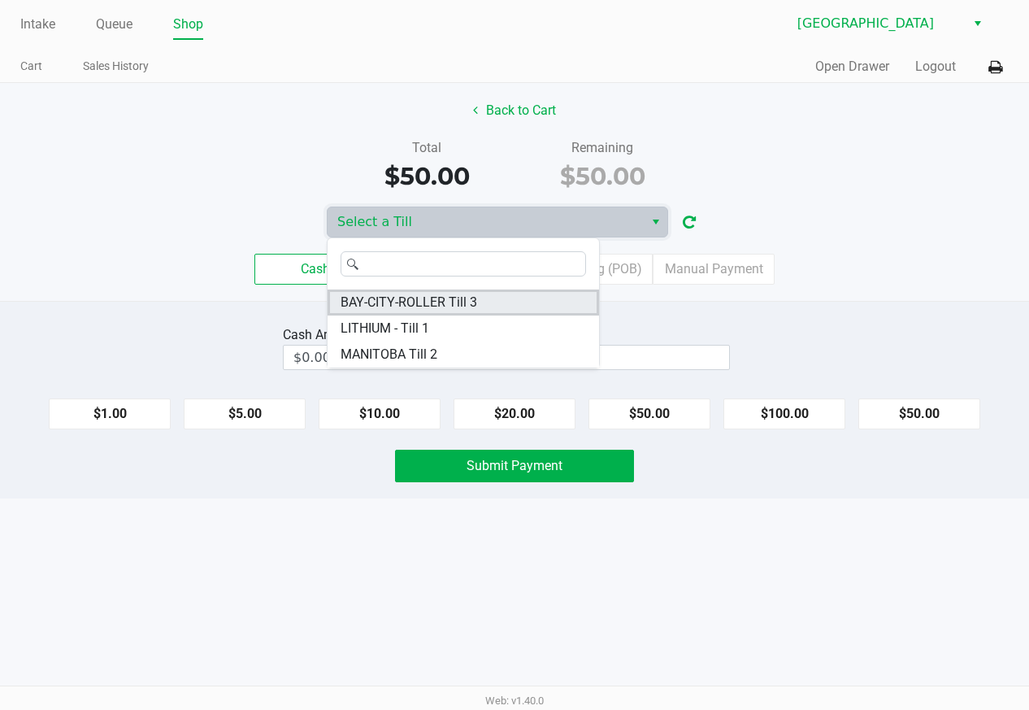
click at [518, 296] on li "BAY-CITY-ROLLER Till 3" at bounding box center [464, 302] width 272 height 26
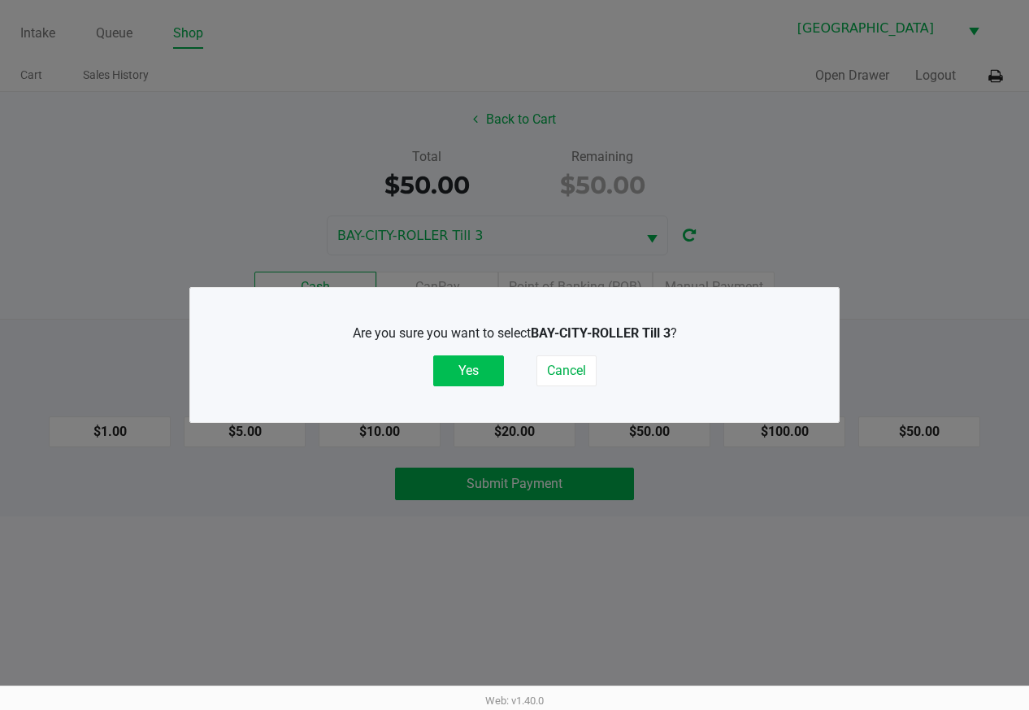
click at [478, 373] on button "Yes" at bounding box center [468, 370] width 71 height 31
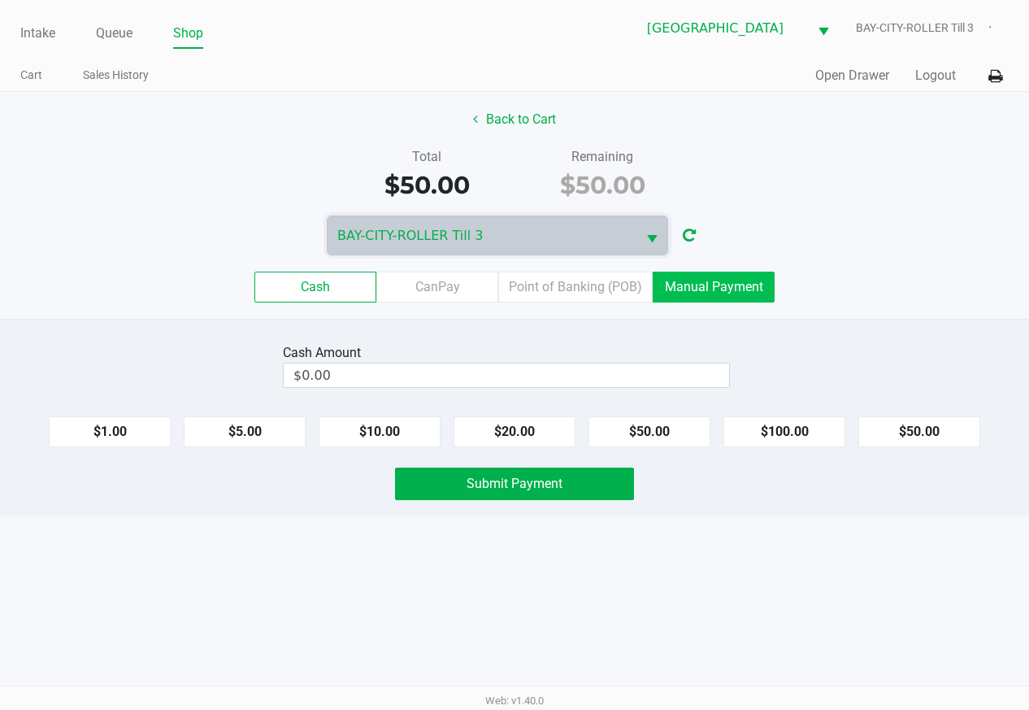
click at [737, 292] on label "Manual Payment" at bounding box center [714, 287] width 122 height 31
click at [0, 0] on 8 "Manual Payment" at bounding box center [0, 0] width 0 height 0
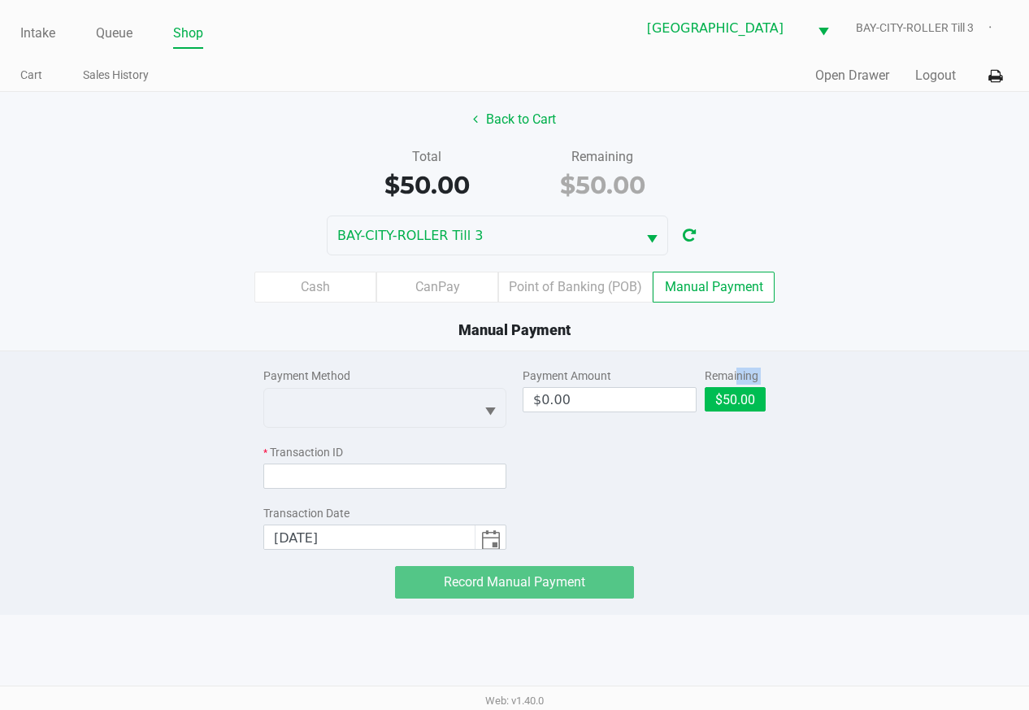
click at [734, 389] on div "Remaining $50.00" at bounding box center [735, 390] width 61 height 45
click at [734, 391] on button "$50.00" at bounding box center [735, 399] width 61 height 24
type input "$50.00"
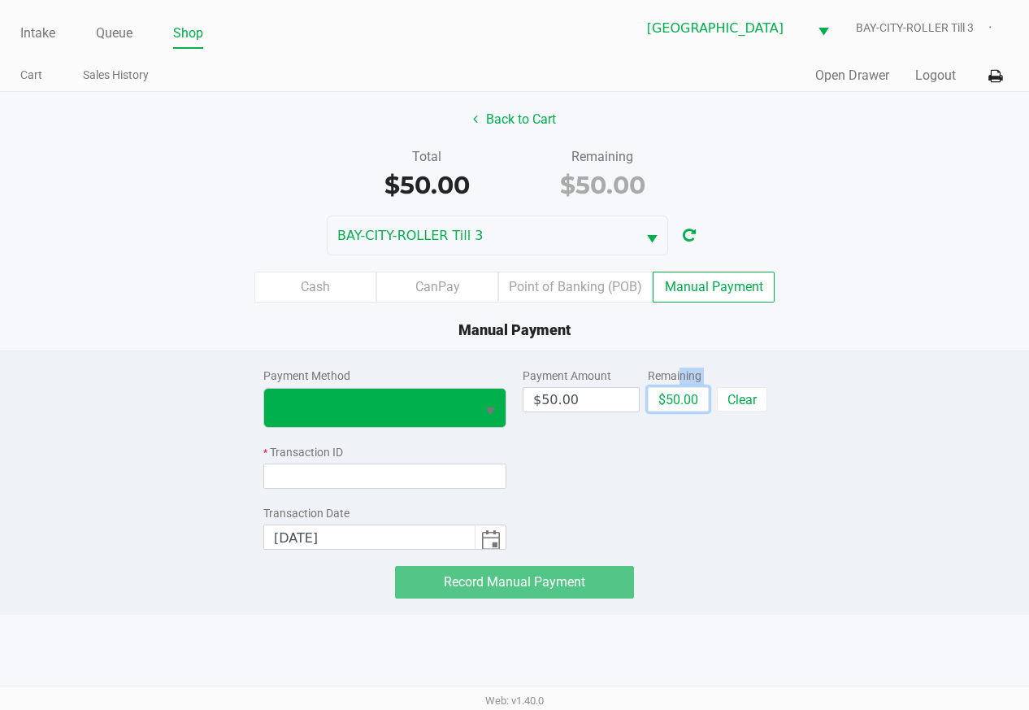
click at [482, 422] on button "Select" at bounding box center [490, 408] width 31 height 38
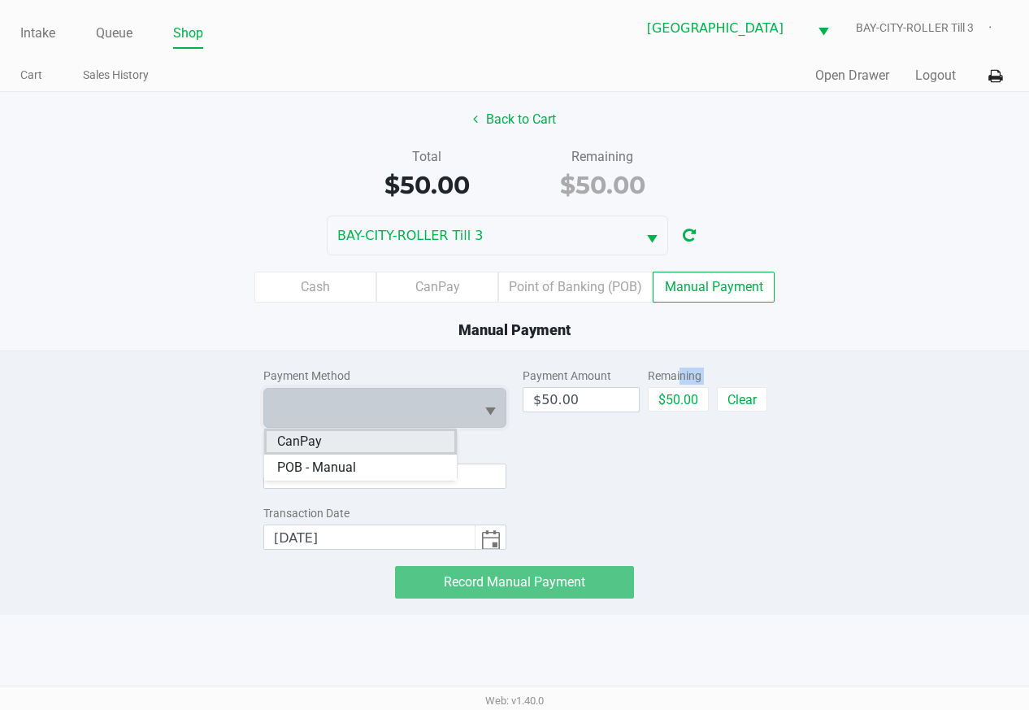
click at [398, 441] on li "CanPay" at bounding box center [360, 442] width 193 height 26
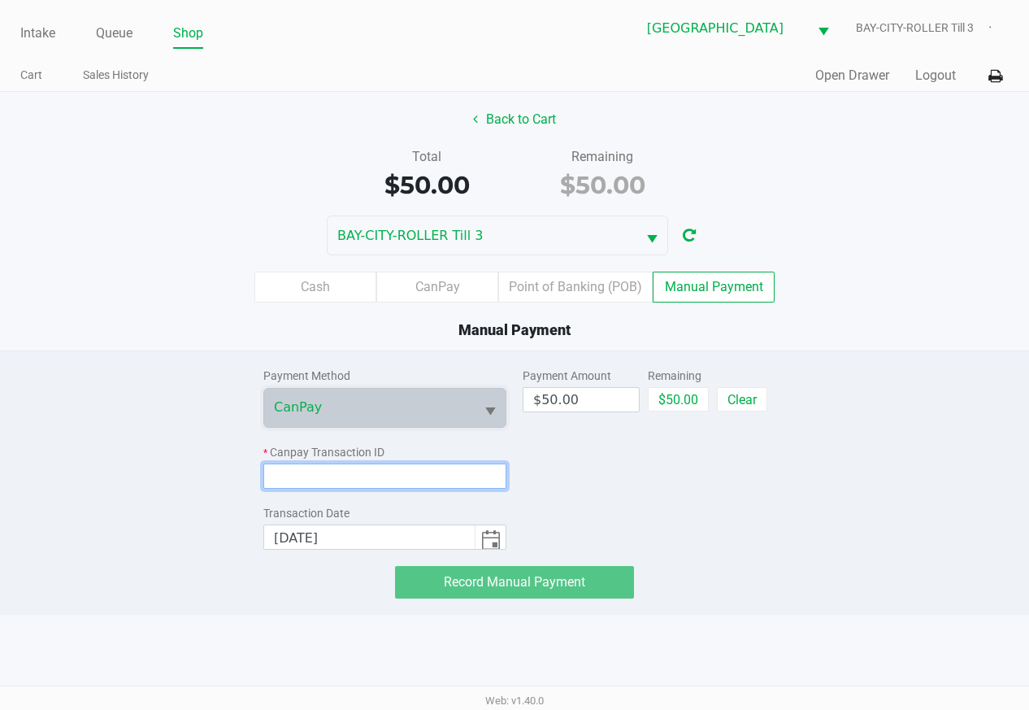
click at [385, 470] on input at bounding box center [384, 475] width 243 height 25
paste input "U3AMUJEFUQAF"
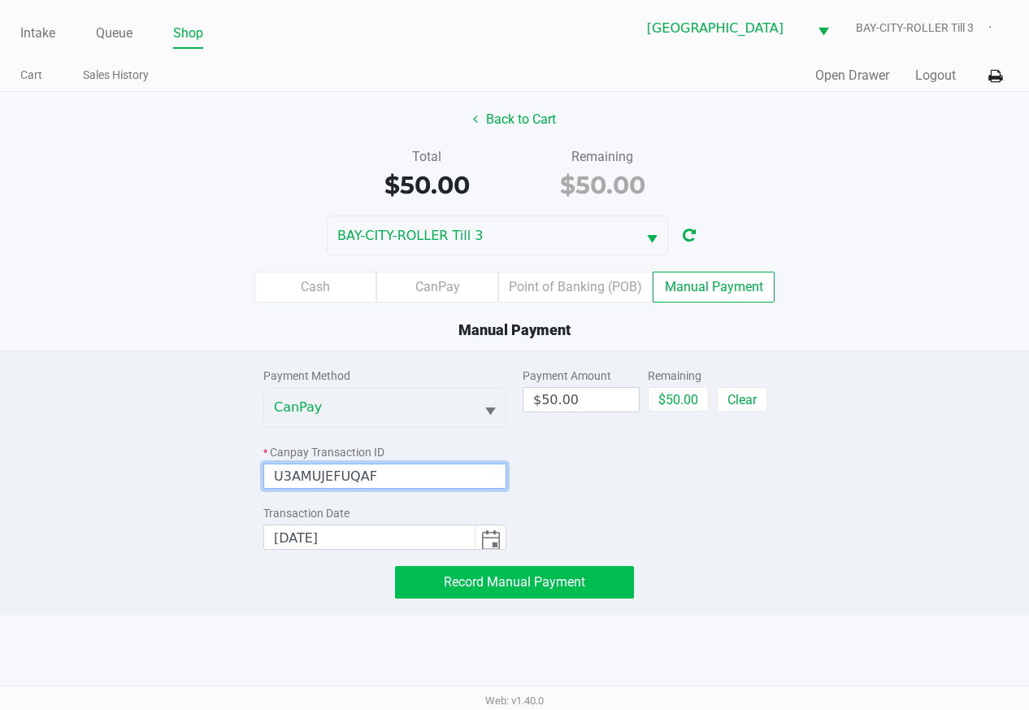
type input "U3AMUJEFUQAF"
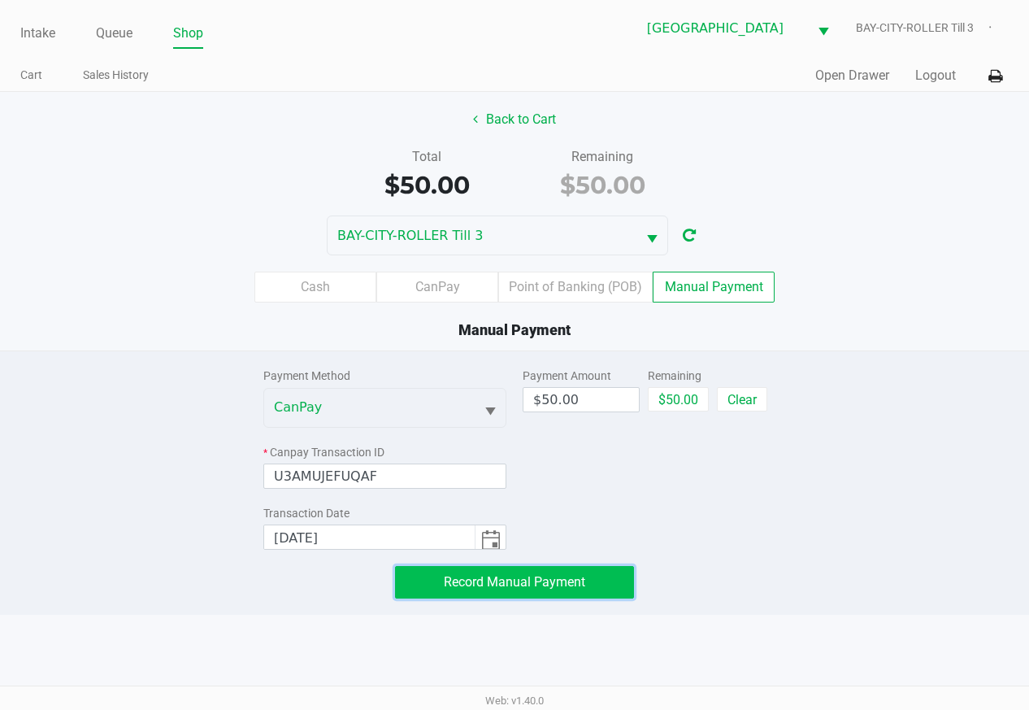
click at [523, 578] on span "Record Manual Payment" at bounding box center [514, 581] width 141 height 15
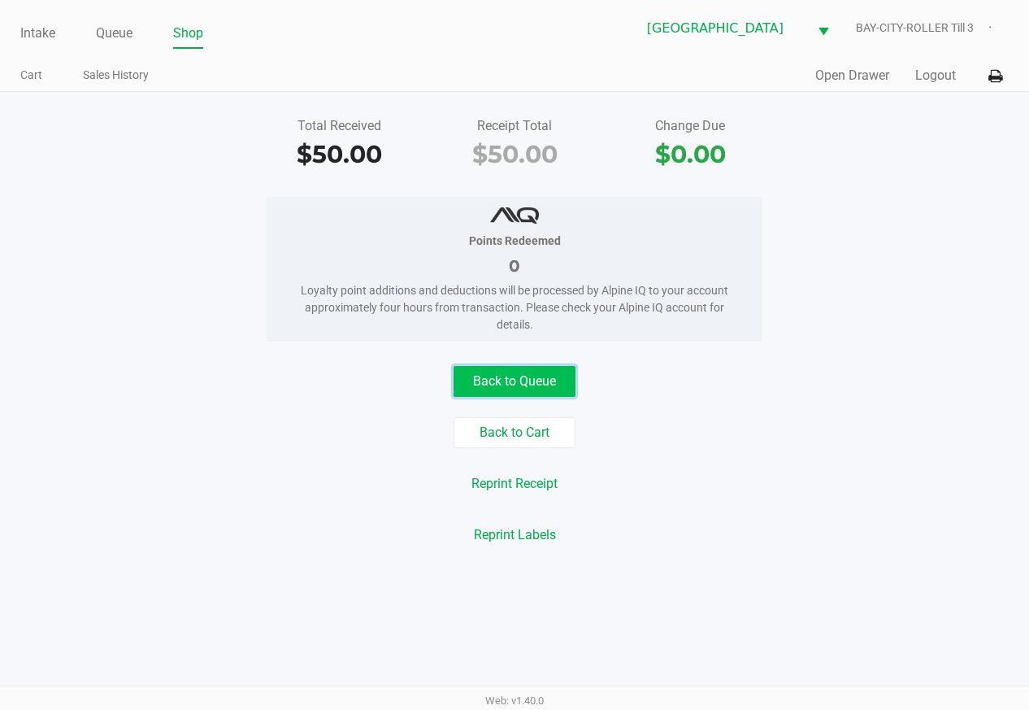
click at [552, 370] on button "Back to Queue" at bounding box center [515, 381] width 122 height 31
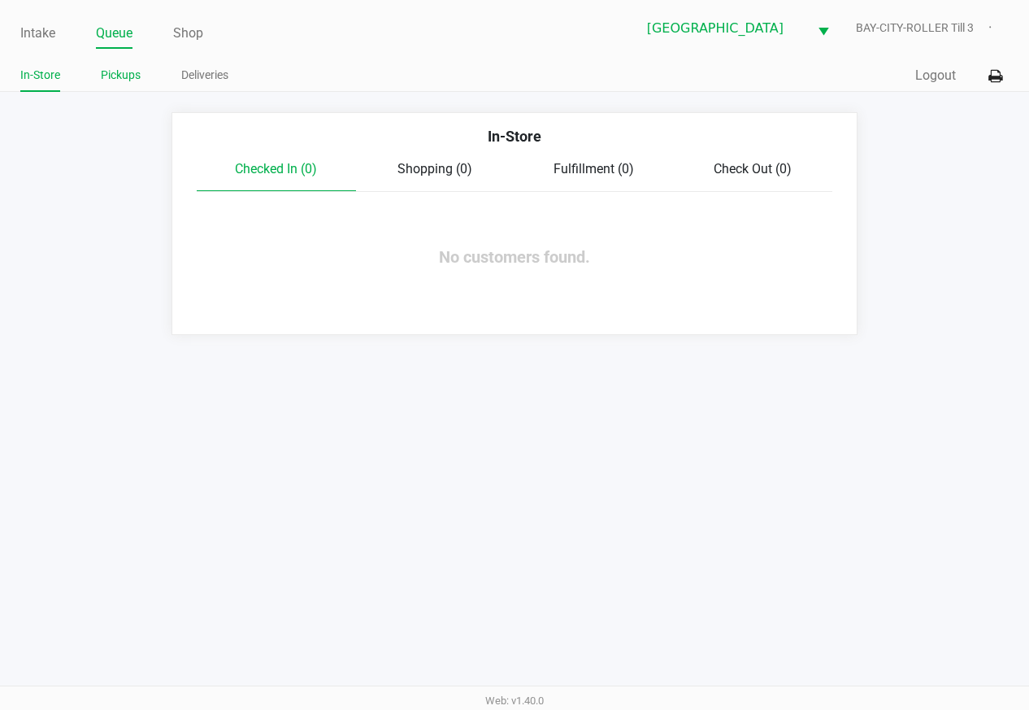
click at [130, 77] on link "Pickups" at bounding box center [121, 75] width 40 height 20
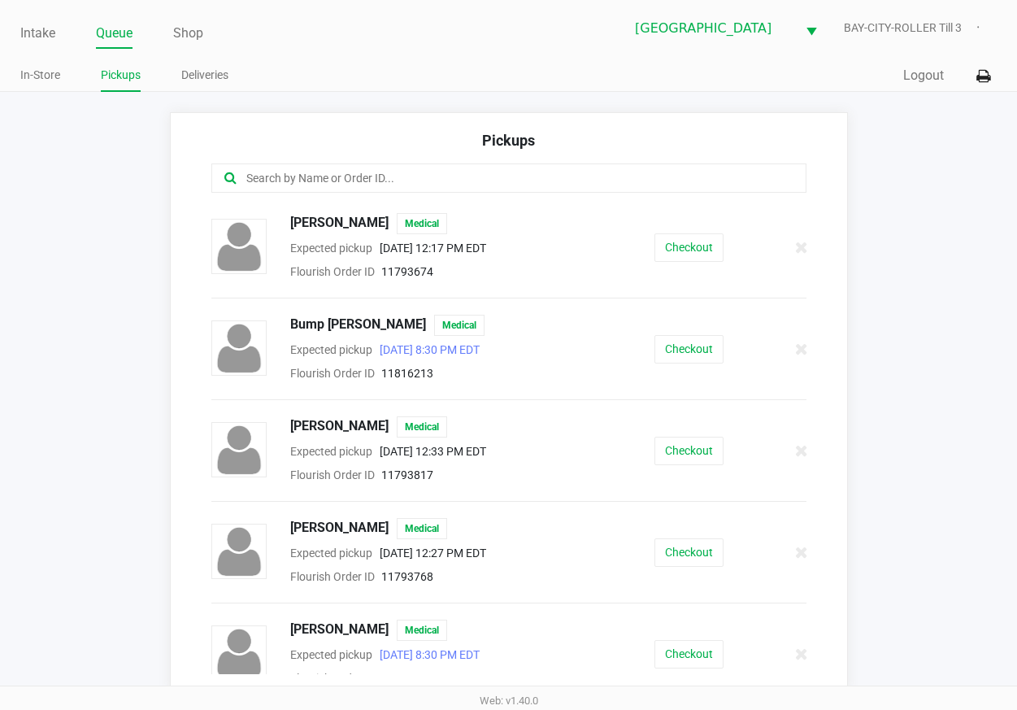
click at [294, 176] on input "text" at bounding box center [501, 178] width 512 height 19
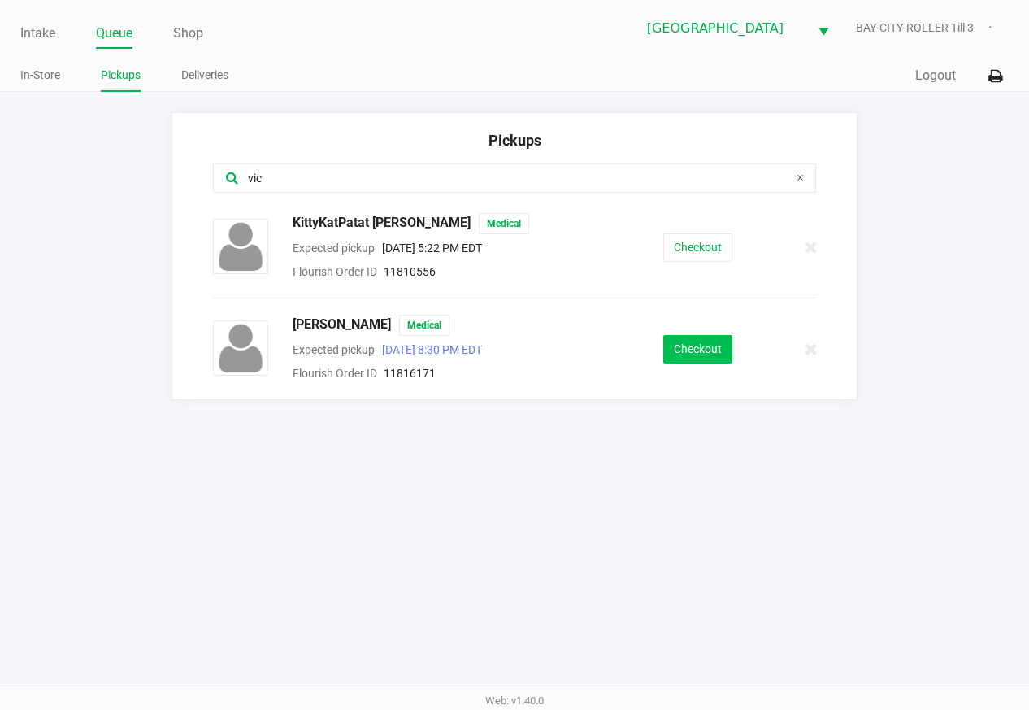
type input "vic"
click at [685, 353] on button "Checkout" at bounding box center [697, 349] width 69 height 28
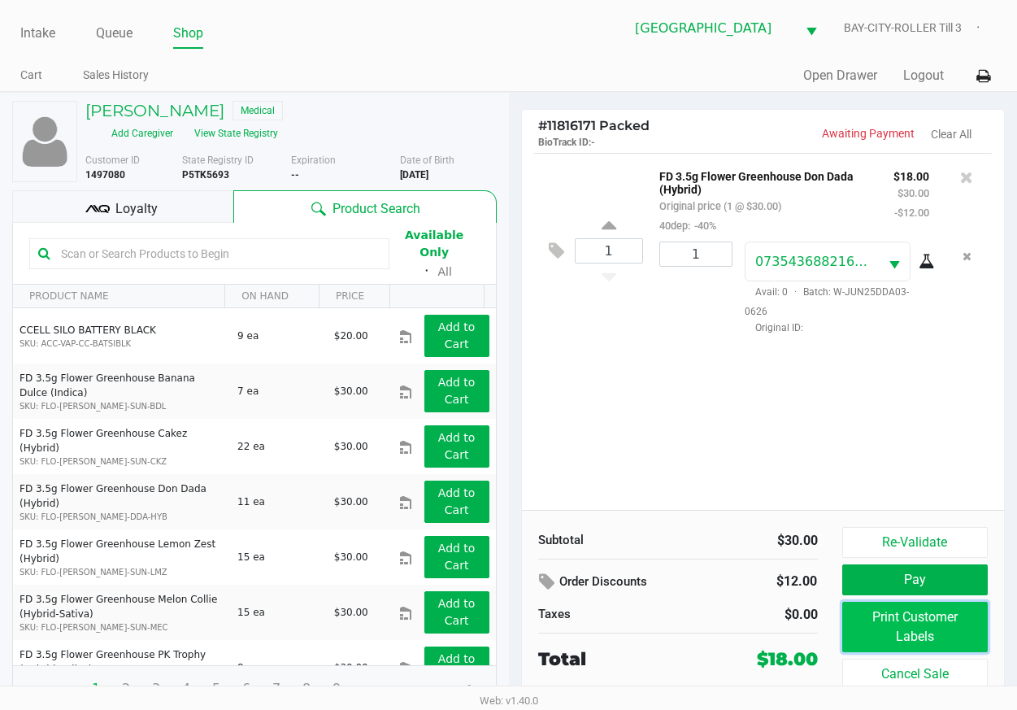
click at [895, 623] on button "Print Customer Labels" at bounding box center [915, 627] width 146 height 50
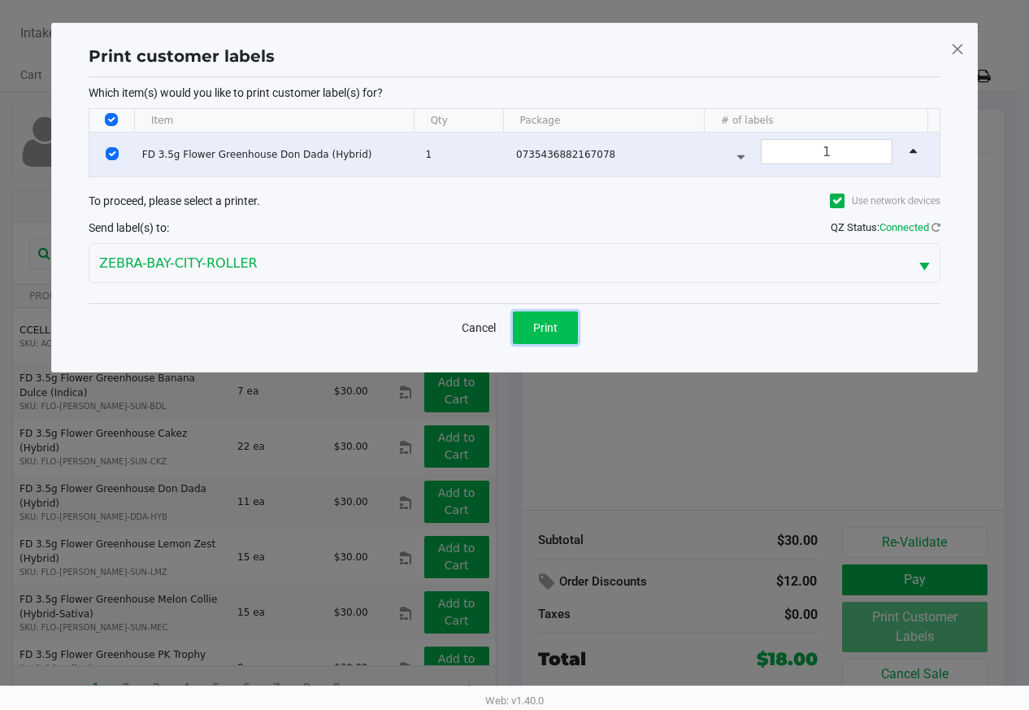
click at [545, 326] on span "Print" at bounding box center [545, 327] width 24 height 13
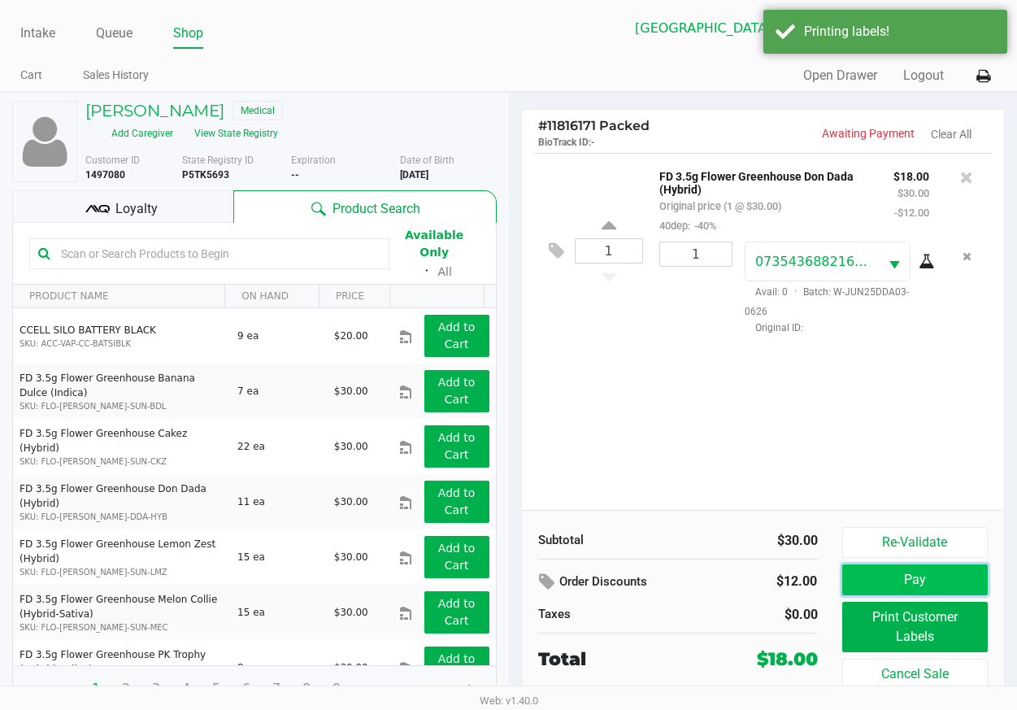
click at [858, 575] on button "Pay" at bounding box center [915, 579] width 146 height 31
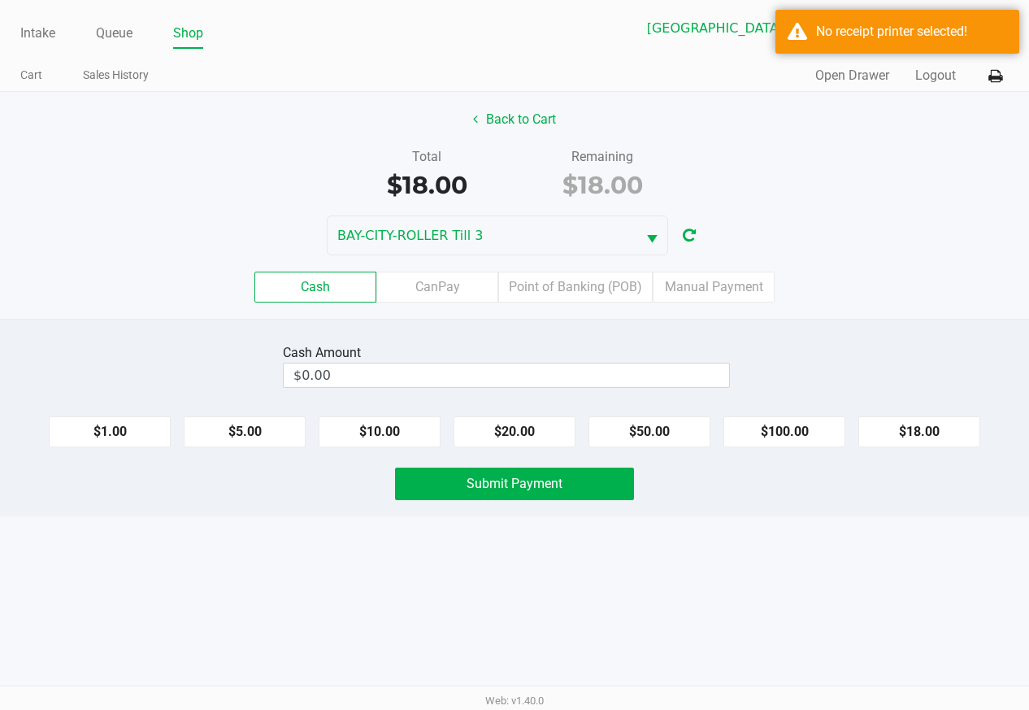
click at [863, 177] on div "Total $18.00 Remaining $18.00" at bounding box center [515, 175] width 1054 height 56
click at [991, 82] on icon at bounding box center [996, 76] width 14 height 11
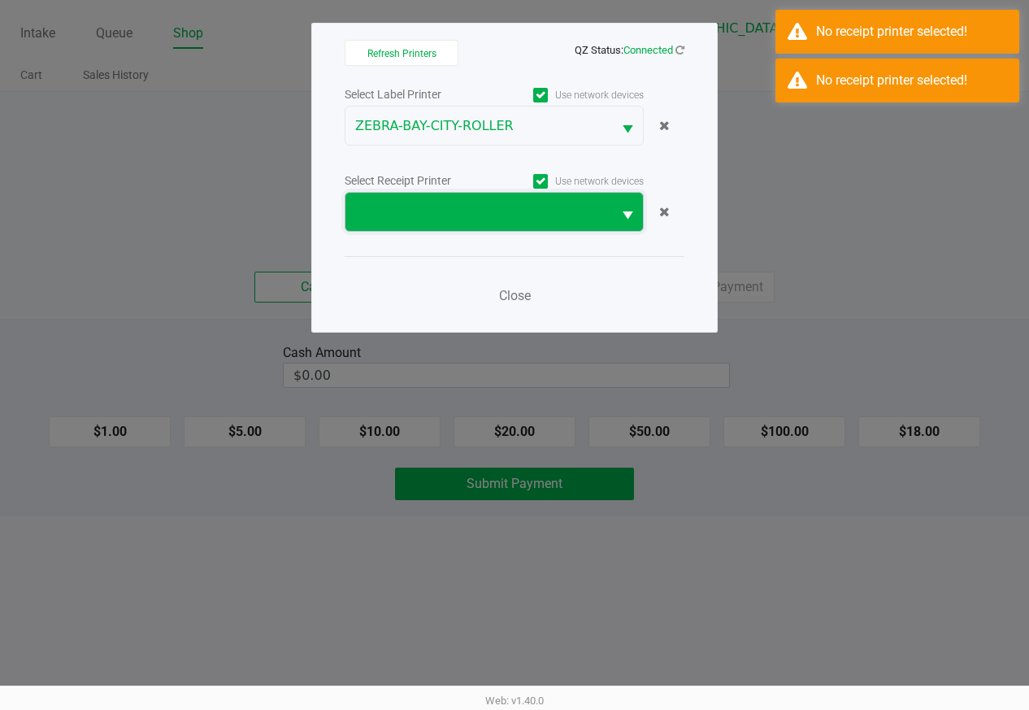
click at [606, 209] on span at bounding box center [479, 212] width 267 height 38
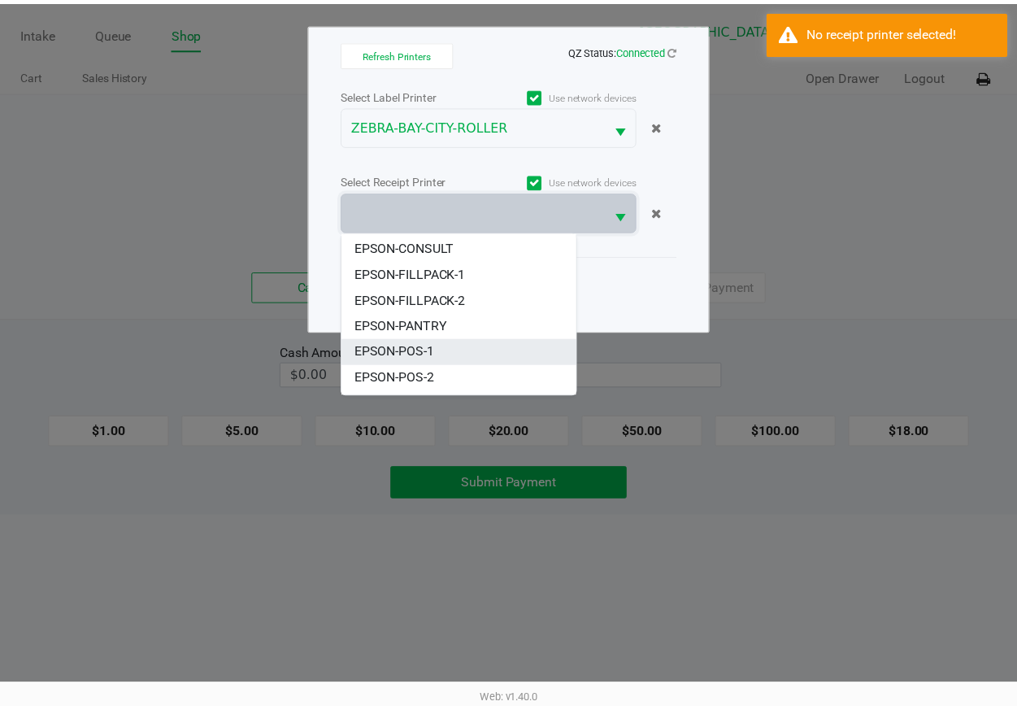
scroll to position [98, 0]
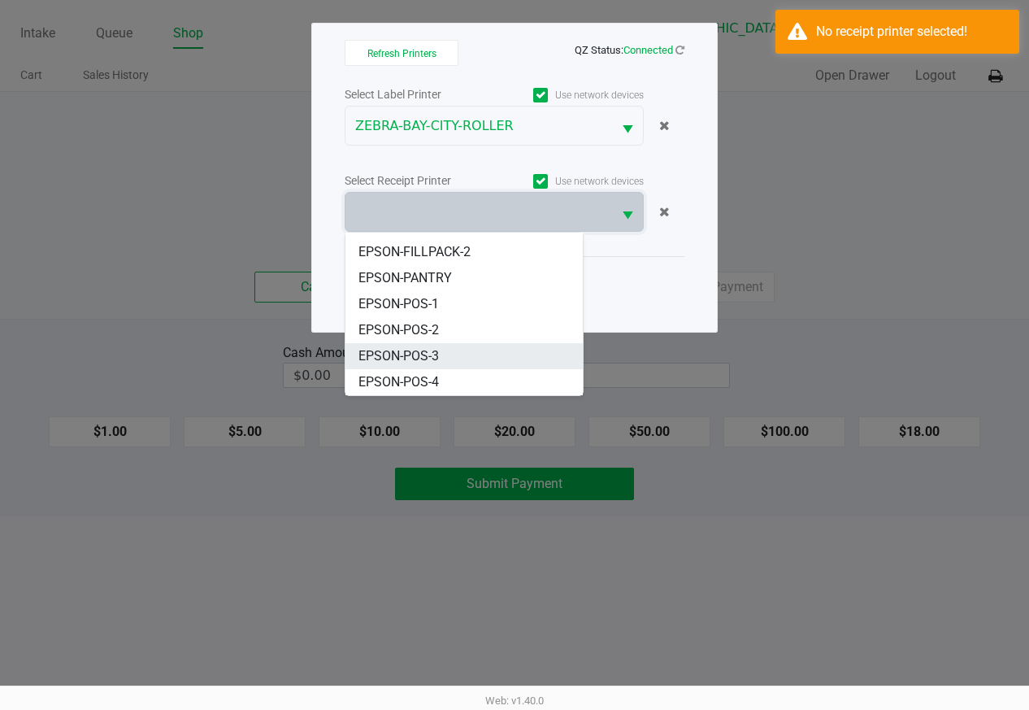
click at [474, 349] on li "EPSON-POS-3" at bounding box center [464, 356] width 237 height 26
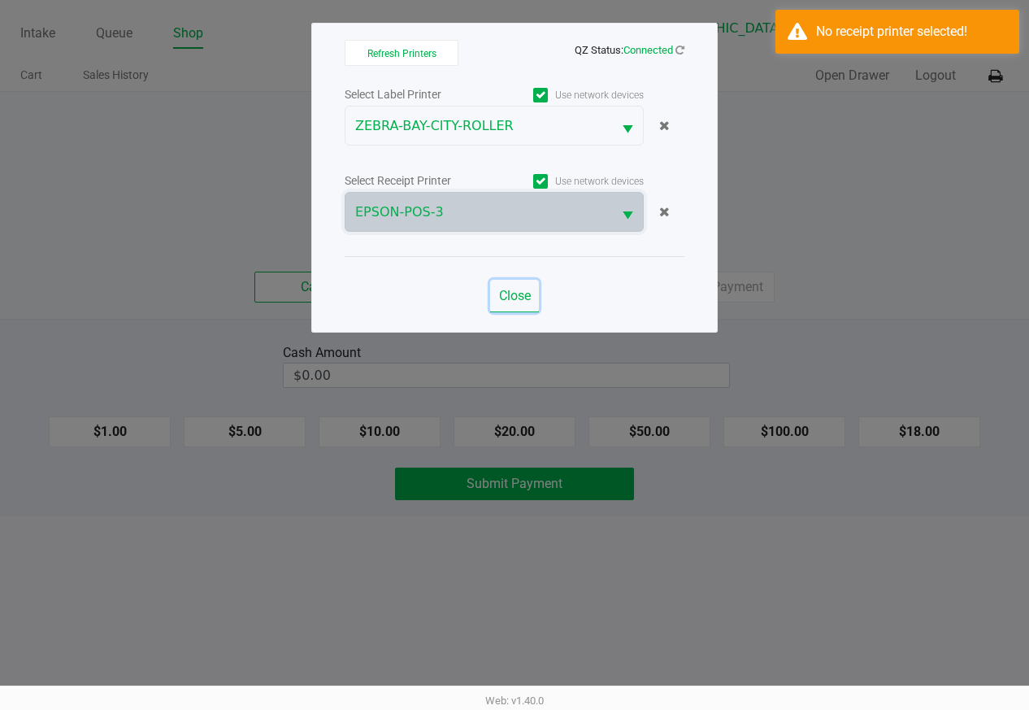
click at [520, 292] on span "Close" at bounding box center [515, 295] width 32 height 15
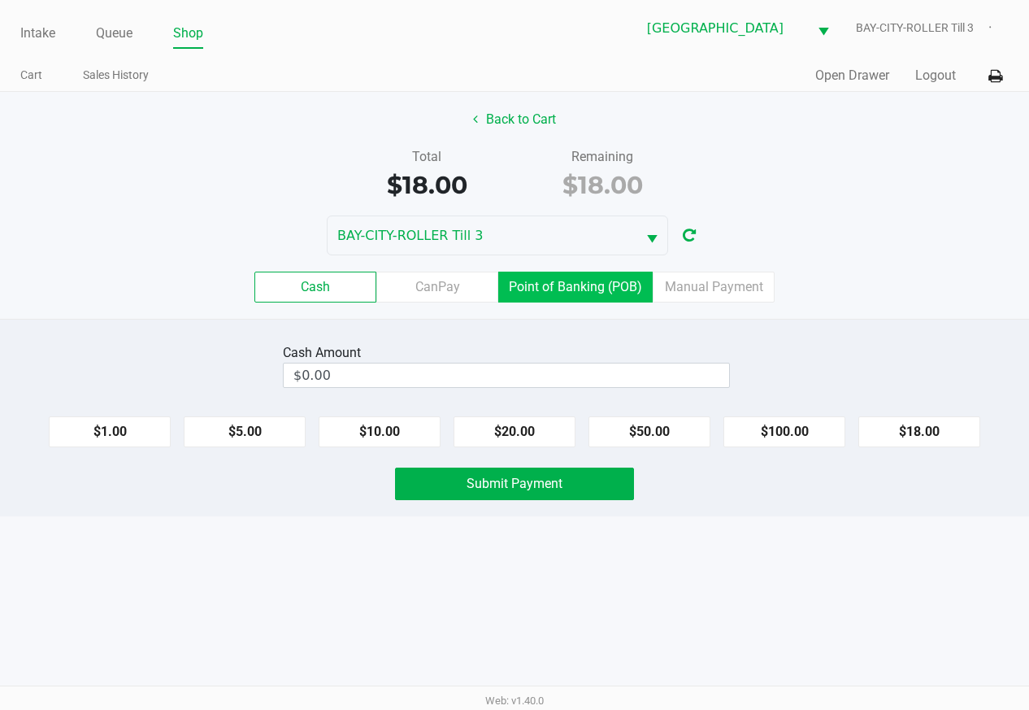
click at [576, 294] on label "Point of Banking (POB)" at bounding box center [575, 287] width 154 height 31
click at [0, 0] on 7 "Point of Banking (POB)" at bounding box center [0, 0] width 0 height 0
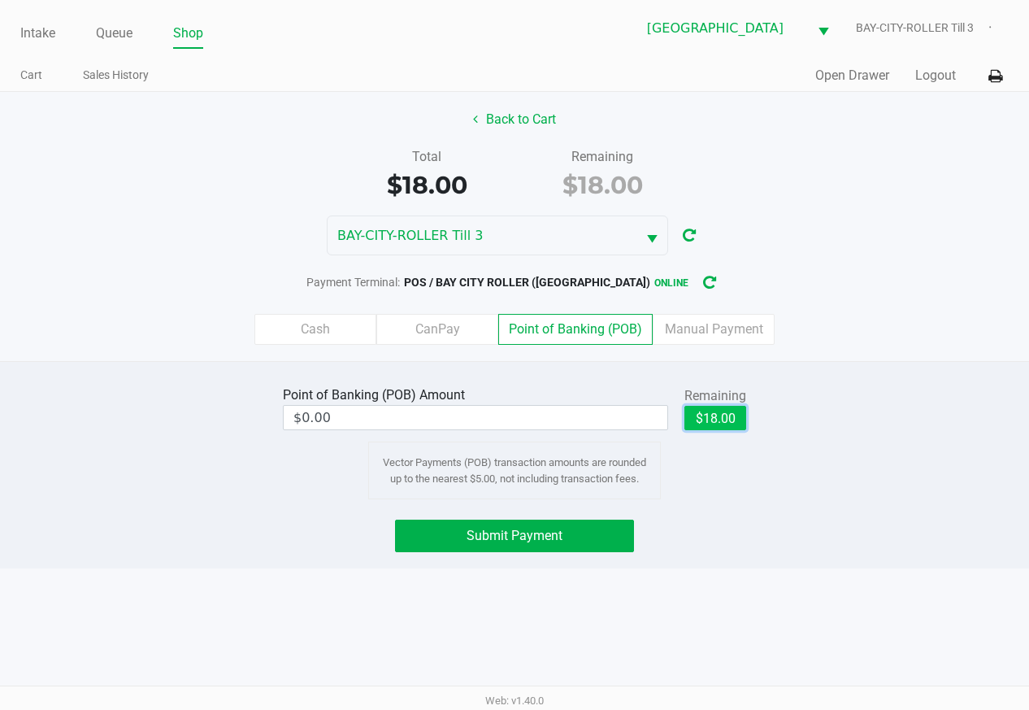
click at [712, 416] on button "$18.00" at bounding box center [716, 418] width 62 height 24
type input "$18.00"
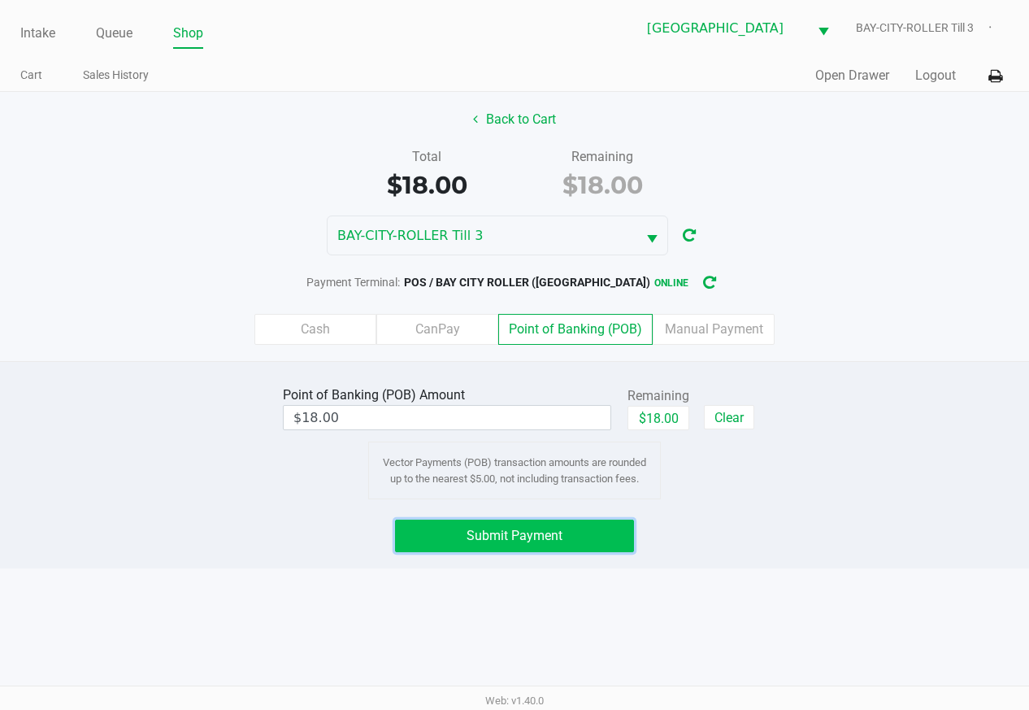
click at [554, 529] on span "Submit Payment" at bounding box center [515, 535] width 96 height 15
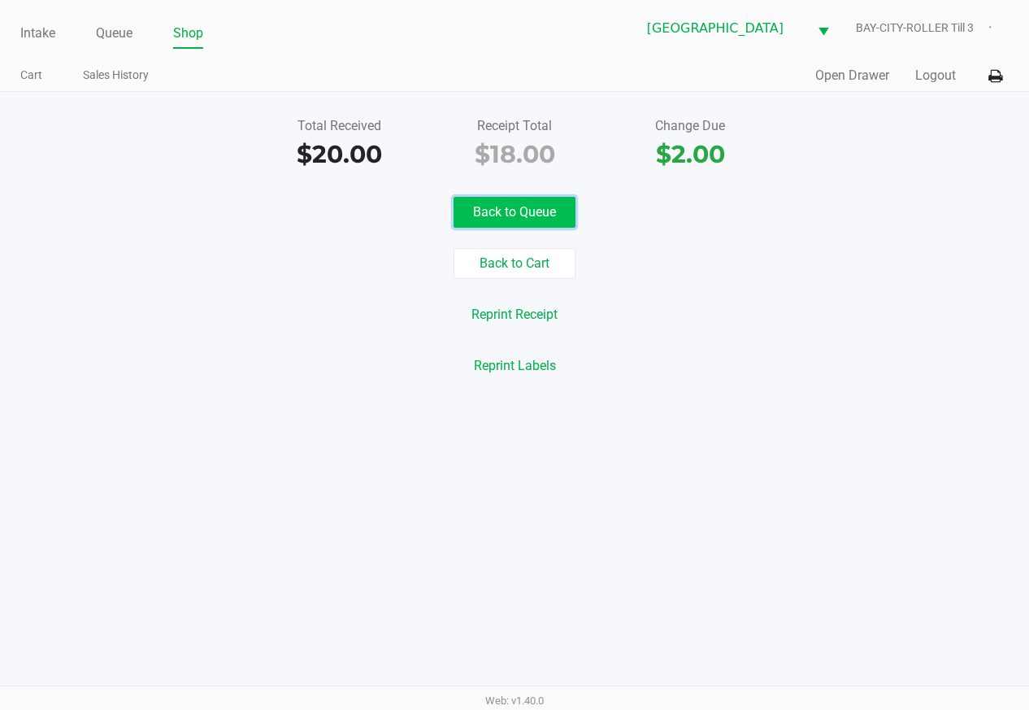
click at [525, 212] on button "Back to Queue" at bounding box center [515, 212] width 122 height 31
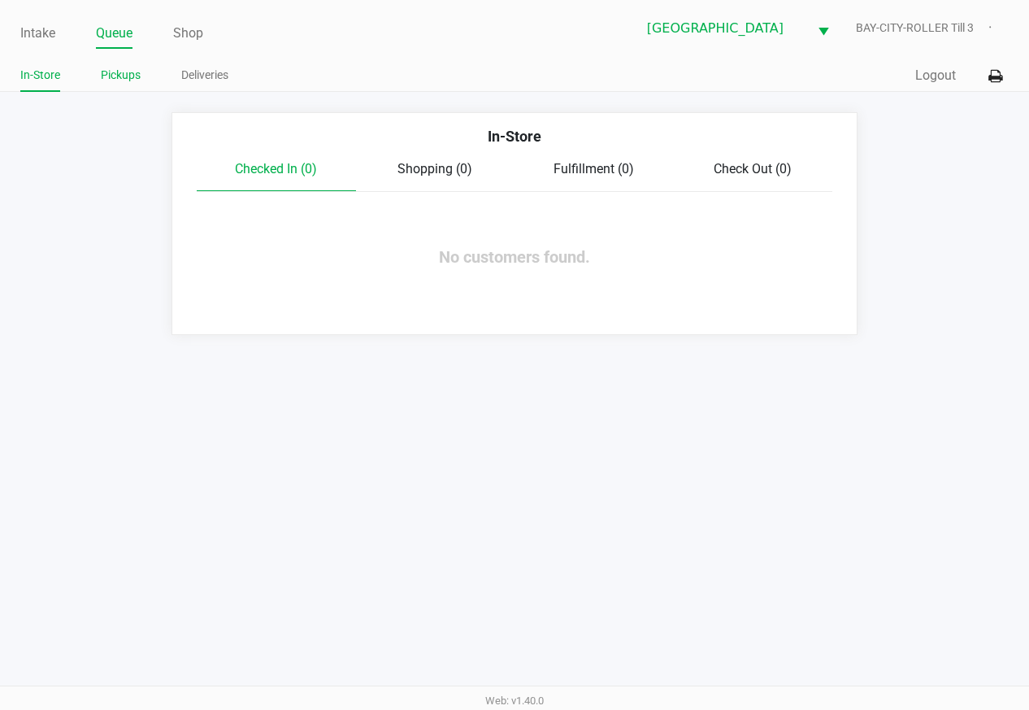
click at [120, 66] on link "Pickups" at bounding box center [121, 75] width 40 height 20
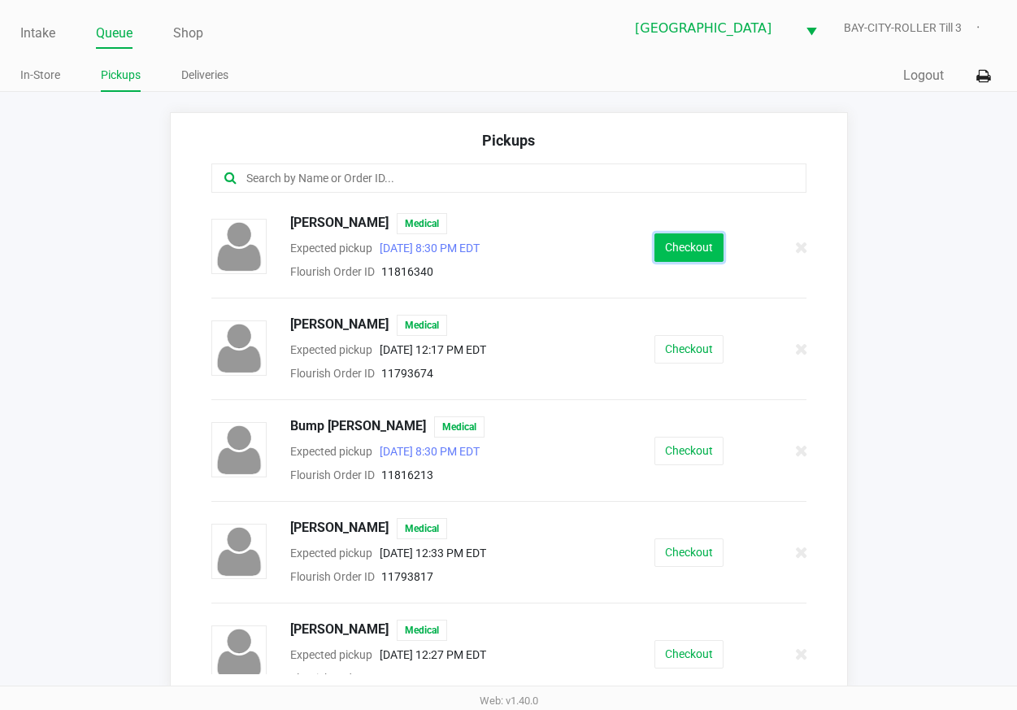
click at [674, 246] on button "Checkout" at bounding box center [689, 247] width 69 height 28
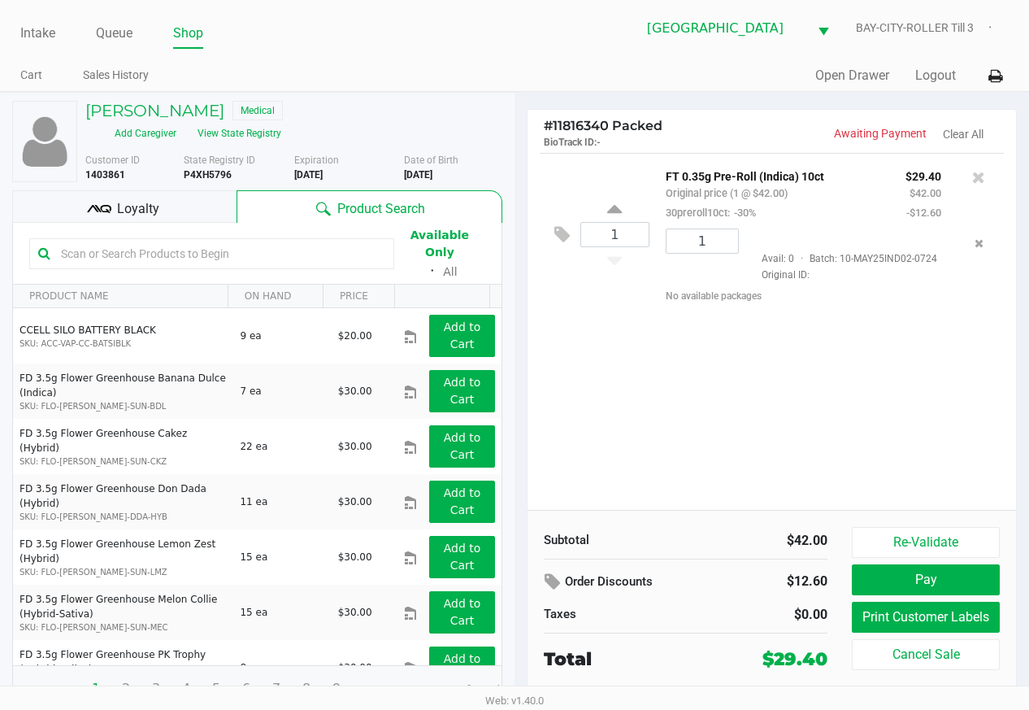
click at [215, 192] on div "Loyalty" at bounding box center [124, 206] width 224 height 33
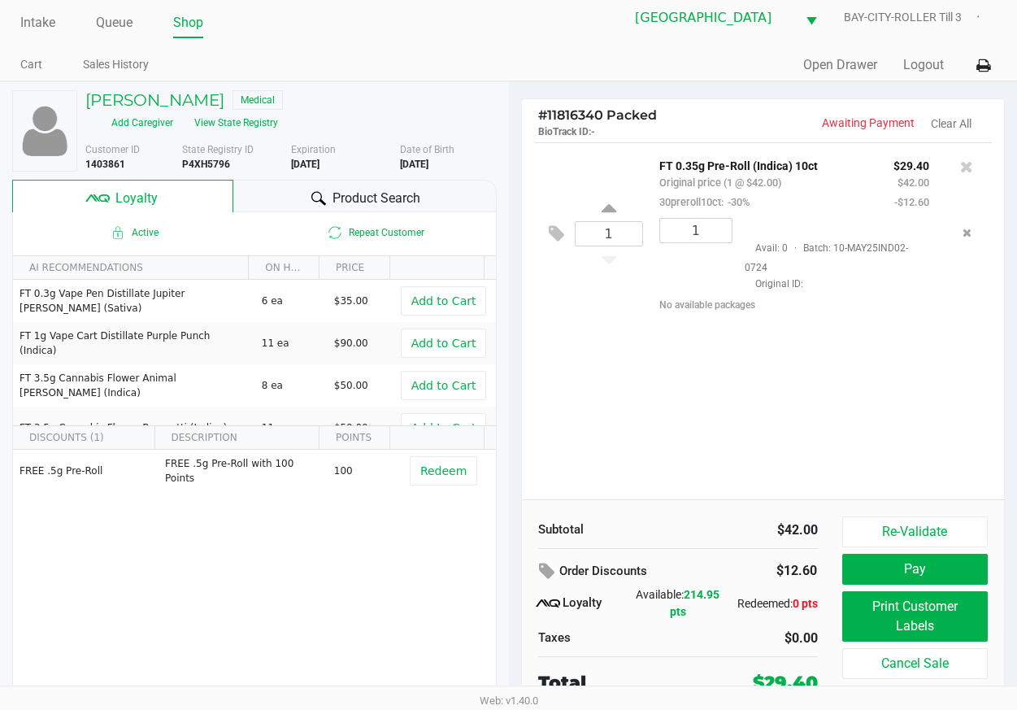
scroll to position [14, 0]
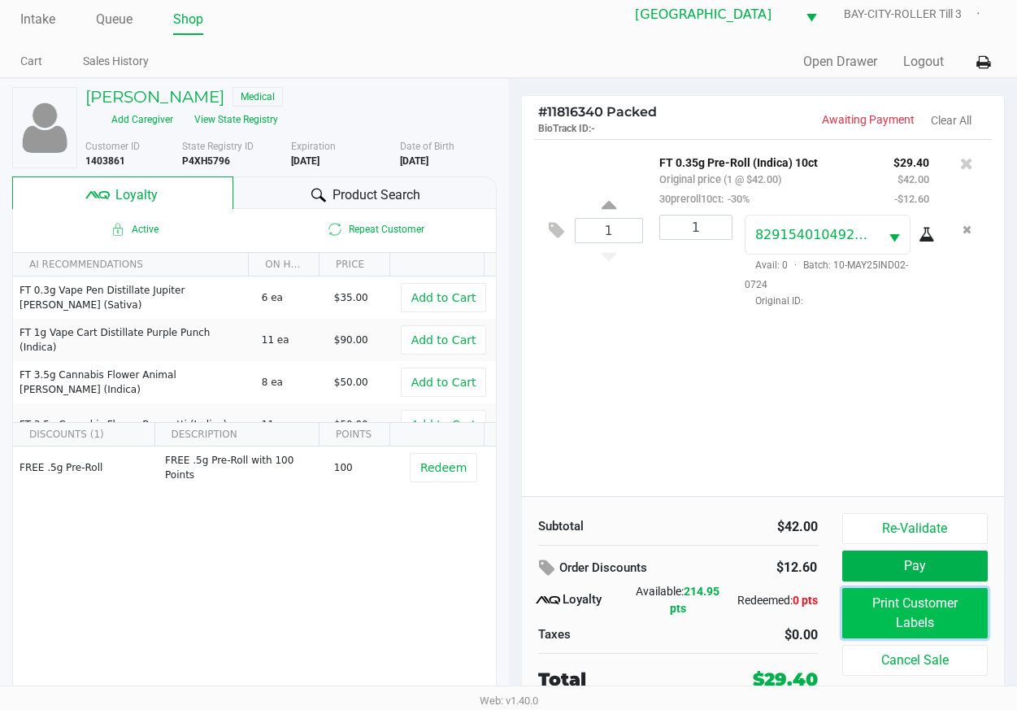
click at [908, 615] on button "Print Customer Labels" at bounding box center [915, 613] width 146 height 50
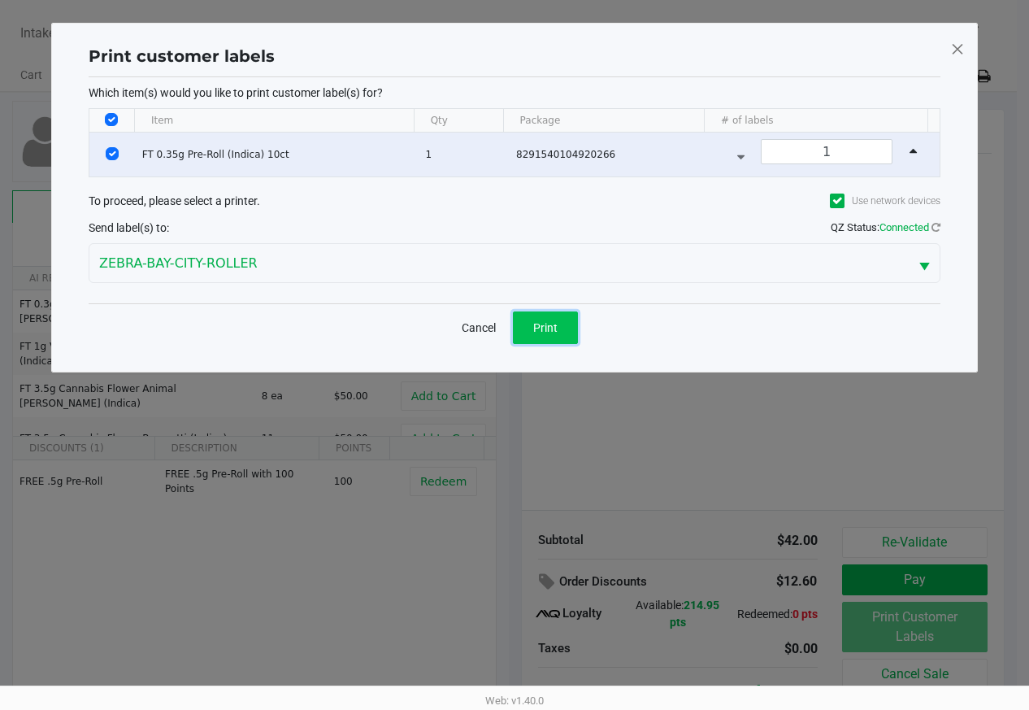
click at [541, 326] on span "Print" at bounding box center [545, 327] width 24 height 13
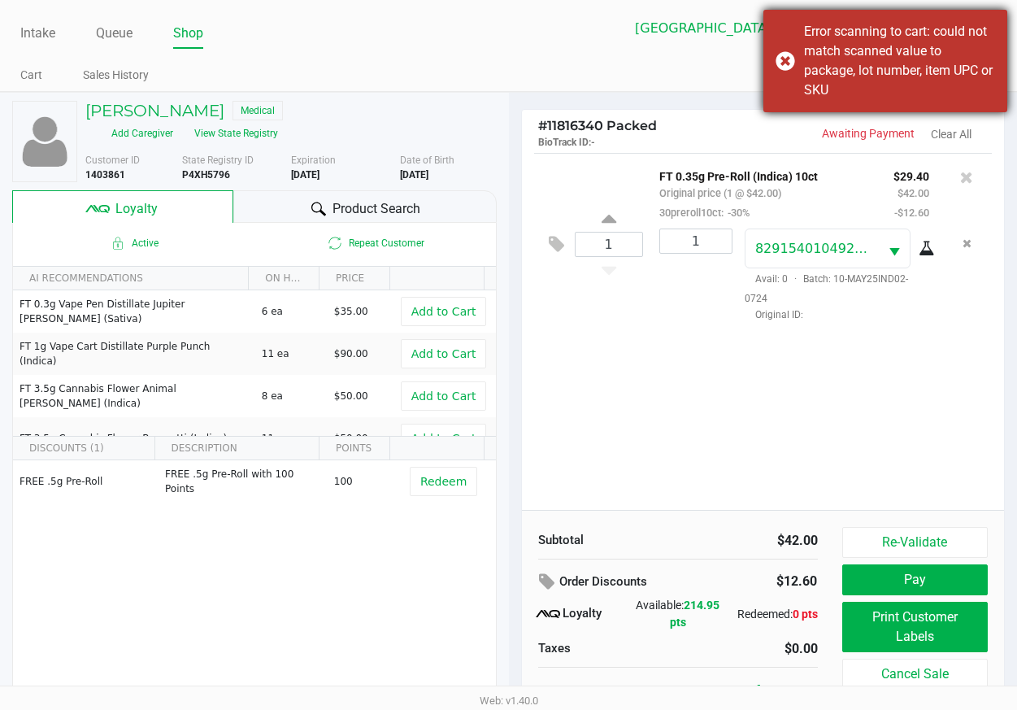
click at [779, 62] on div "Error scanning to cart: could not match scanned value to package, lot number, i…" at bounding box center [886, 61] width 244 height 102
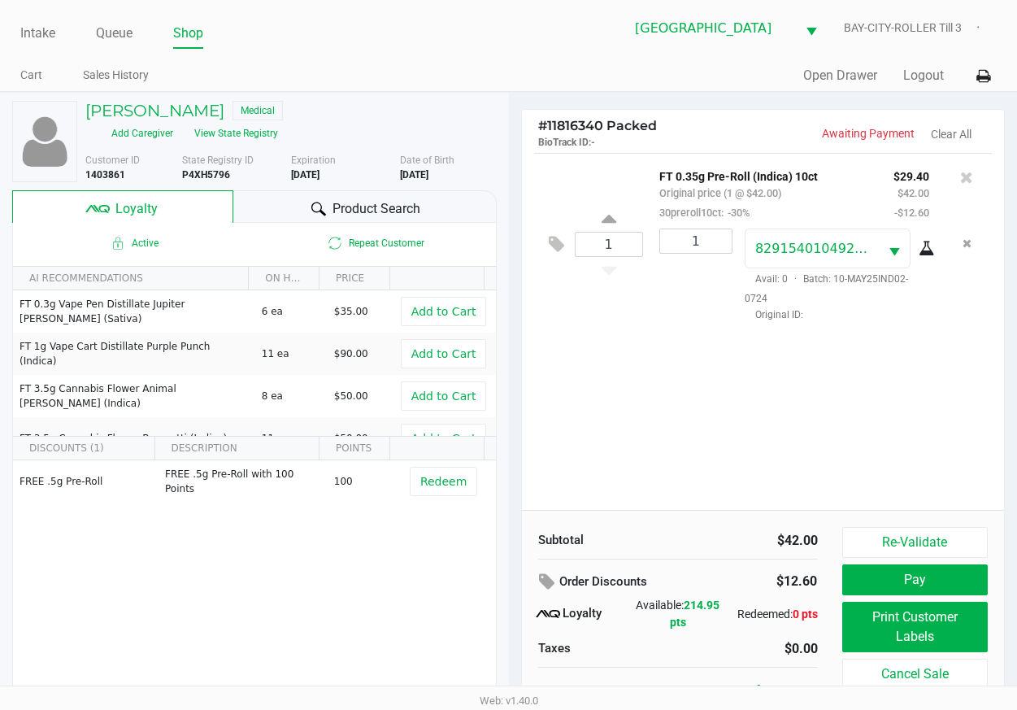
click at [599, 445] on div "1 FT 0.35g Pre-Roll (Indica) 10ct Original price (1 @ $42.00) 30preroll10ct: -3…" at bounding box center [763, 331] width 483 height 357
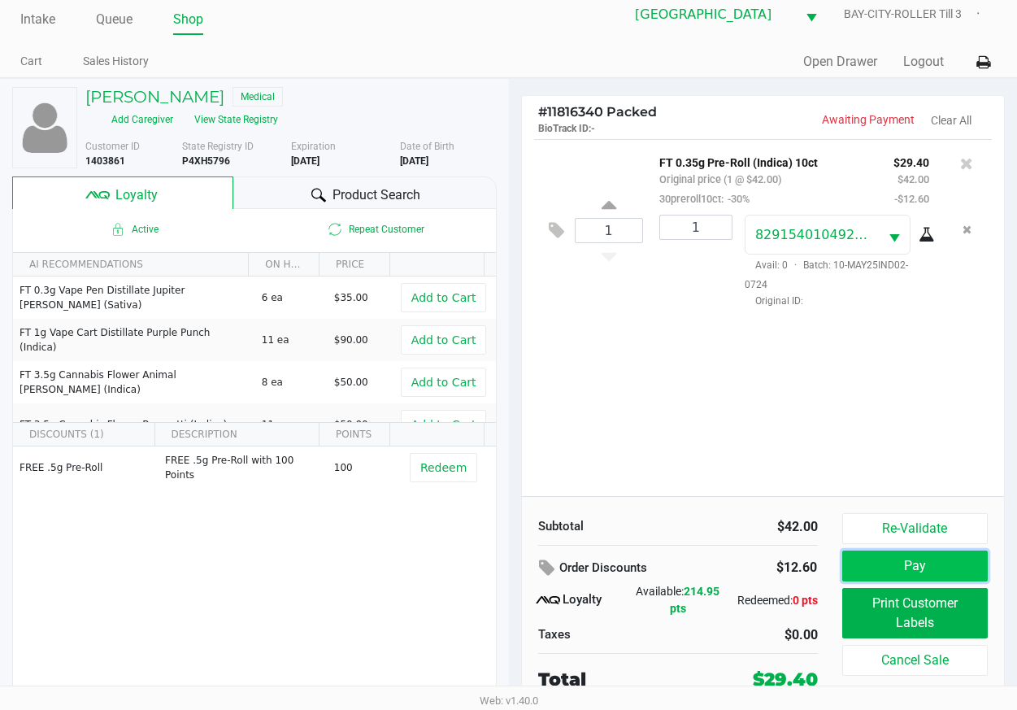
click at [879, 568] on button "Pay" at bounding box center [915, 565] width 146 height 31
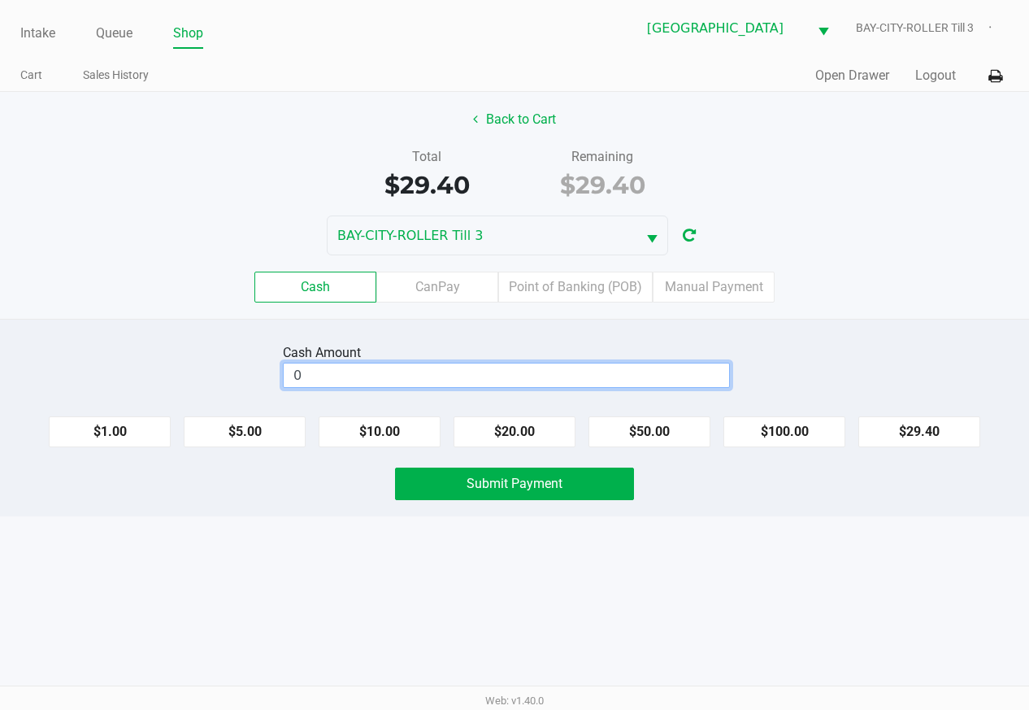
click at [587, 368] on input "0" at bounding box center [507, 375] width 446 height 24
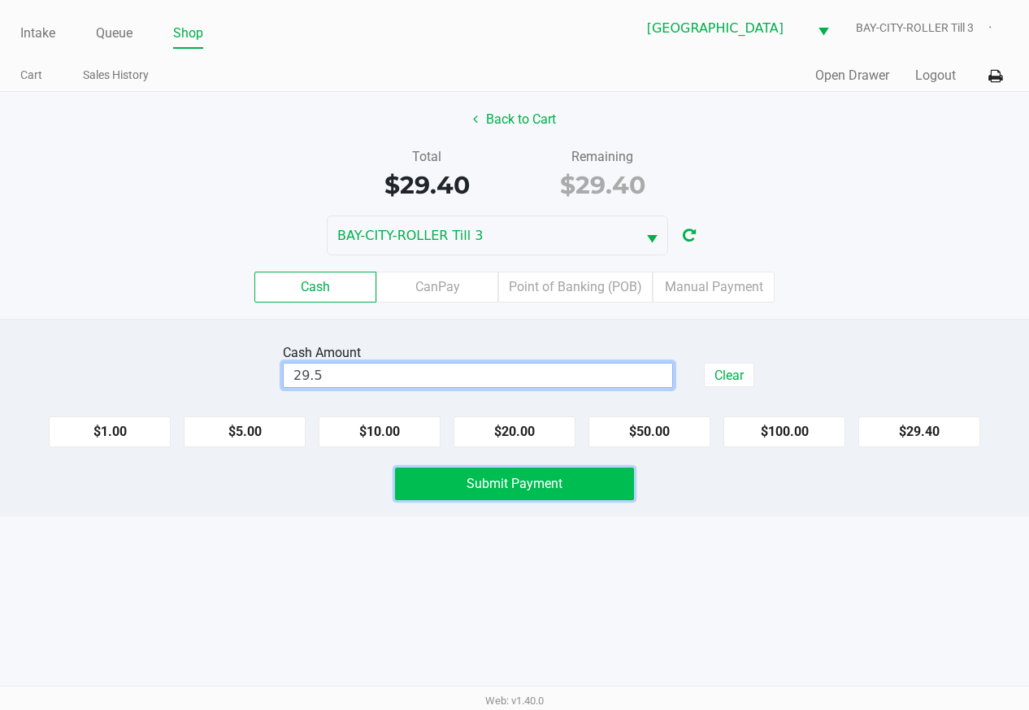
click at [587, 478] on button "Submit Payment" at bounding box center [514, 484] width 239 height 33
type input "$29.50"
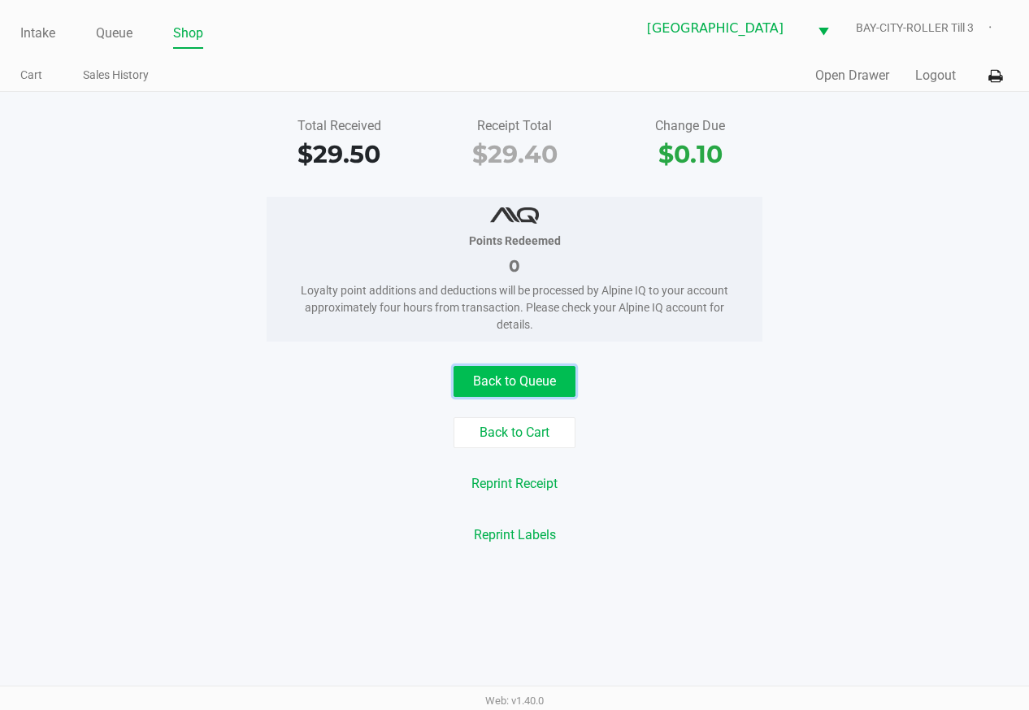
click at [560, 377] on button "Back to Queue" at bounding box center [515, 381] width 122 height 31
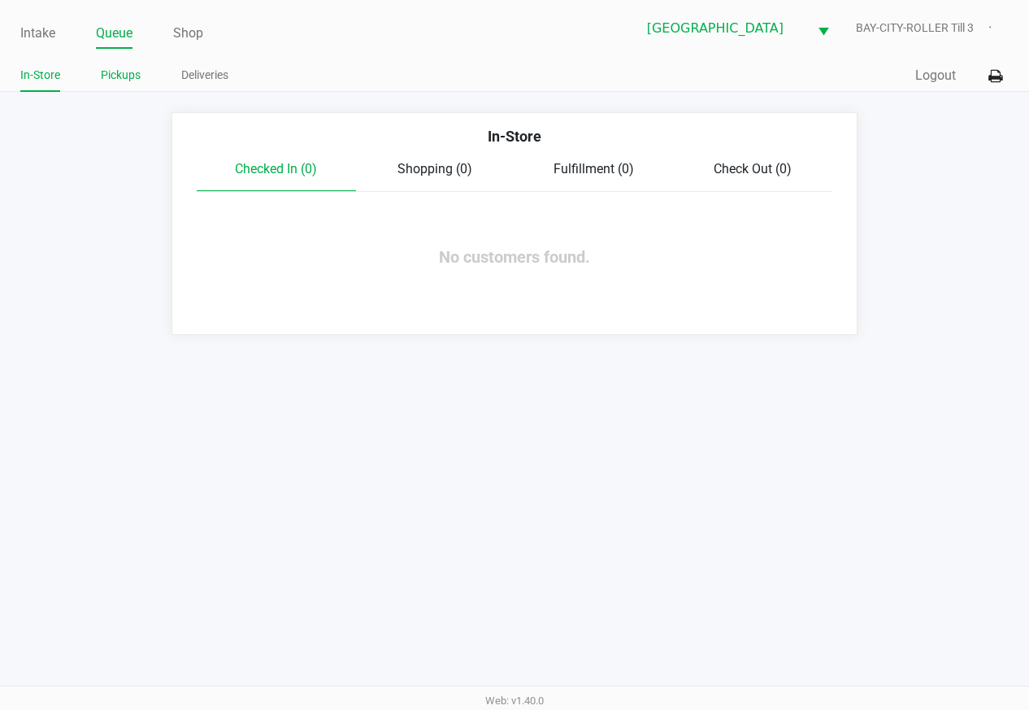
click at [126, 81] on link "Pickups" at bounding box center [121, 75] width 40 height 20
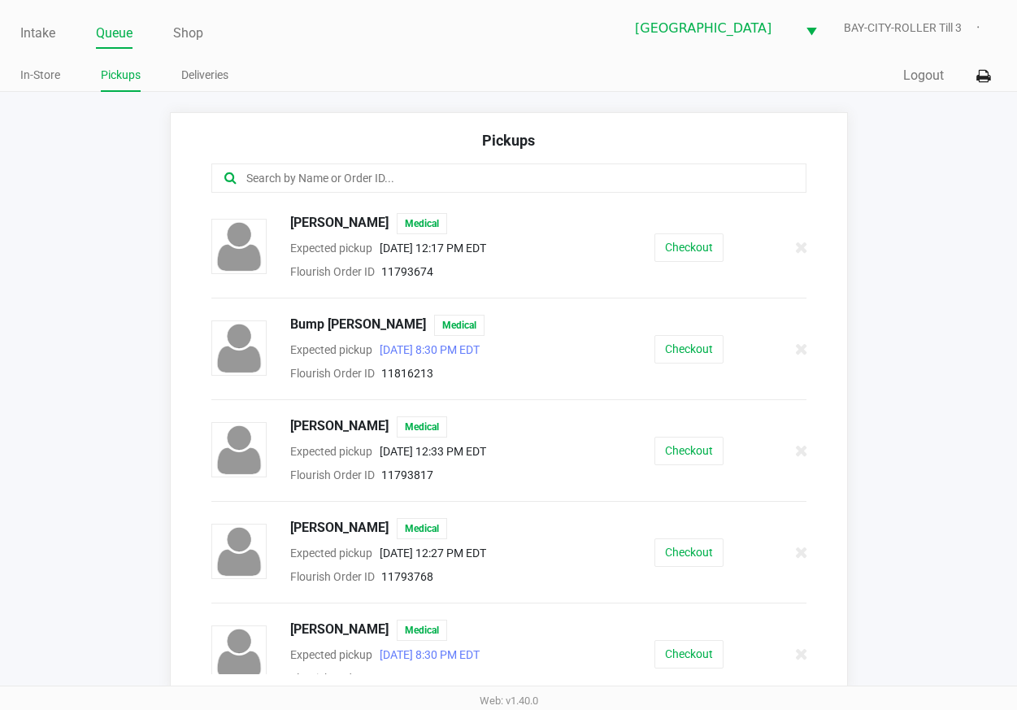
click at [334, 177] on input "text" at bounding box center [501, 178] width 512 height 19
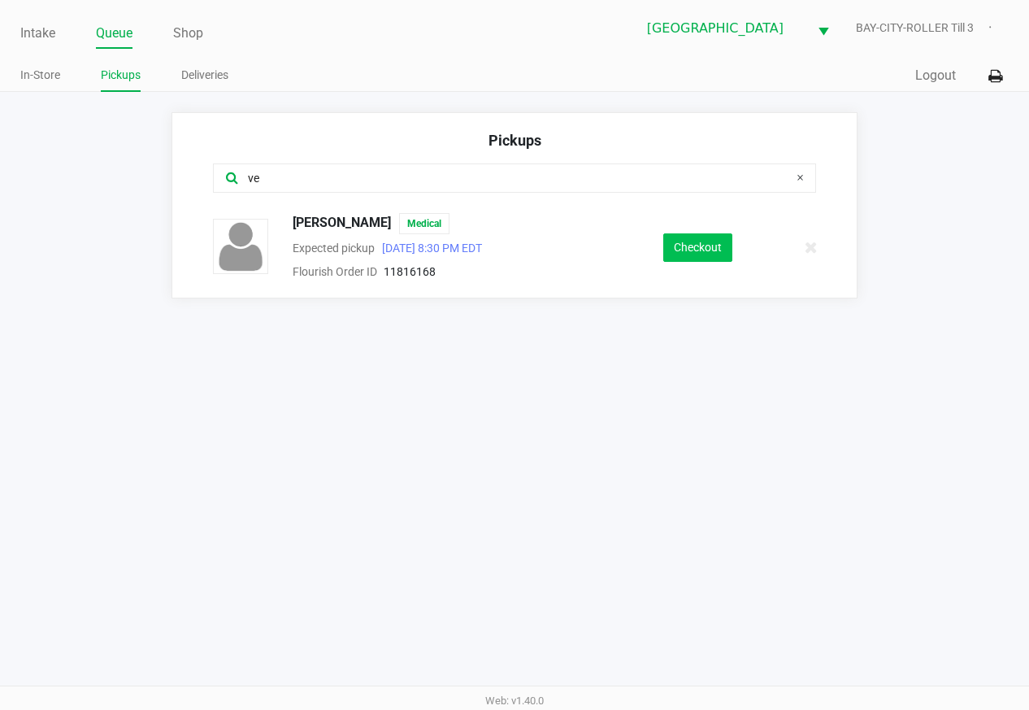
type input "ve"
click at [666, 237] on button "Checkout" at bounding box center [697, 247] width 69 height 28
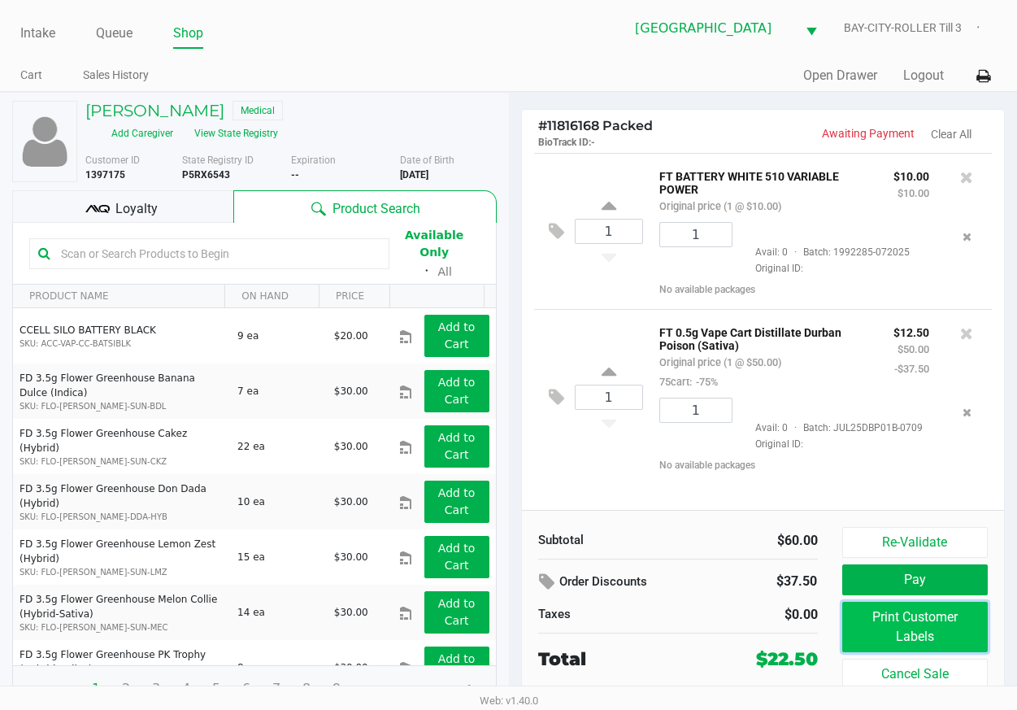
click at [876, 628] on button "Print Customer Labels" at bounding box center [915, 627] width 146 height 50
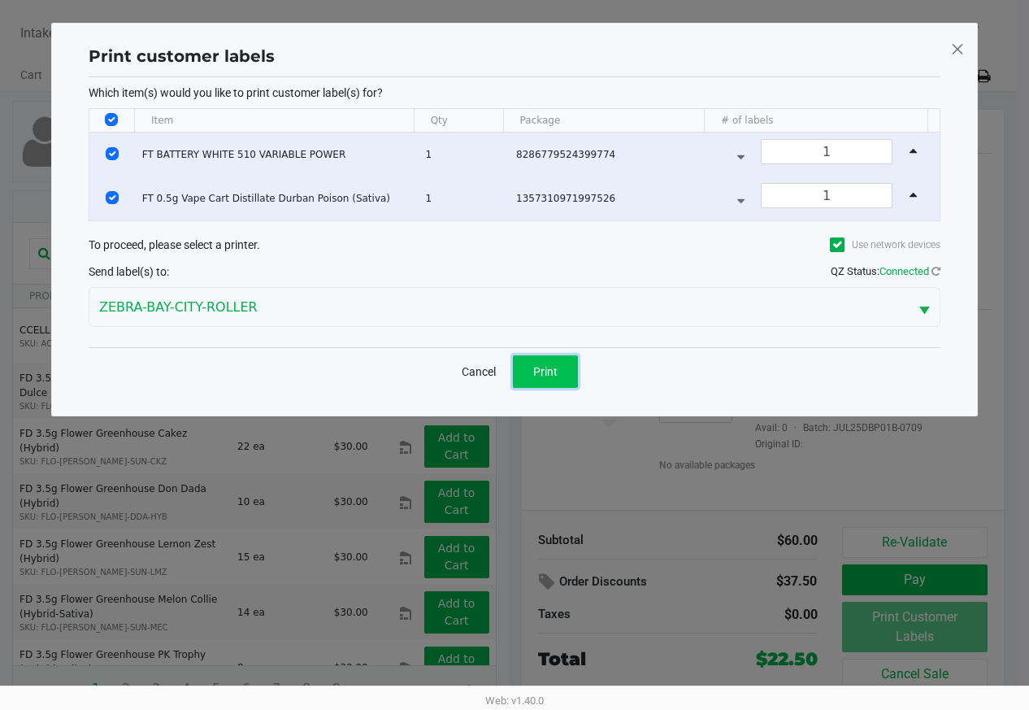
click at [560, 371] on button "Print" at bounding box center [545, 371] width 65 height 33
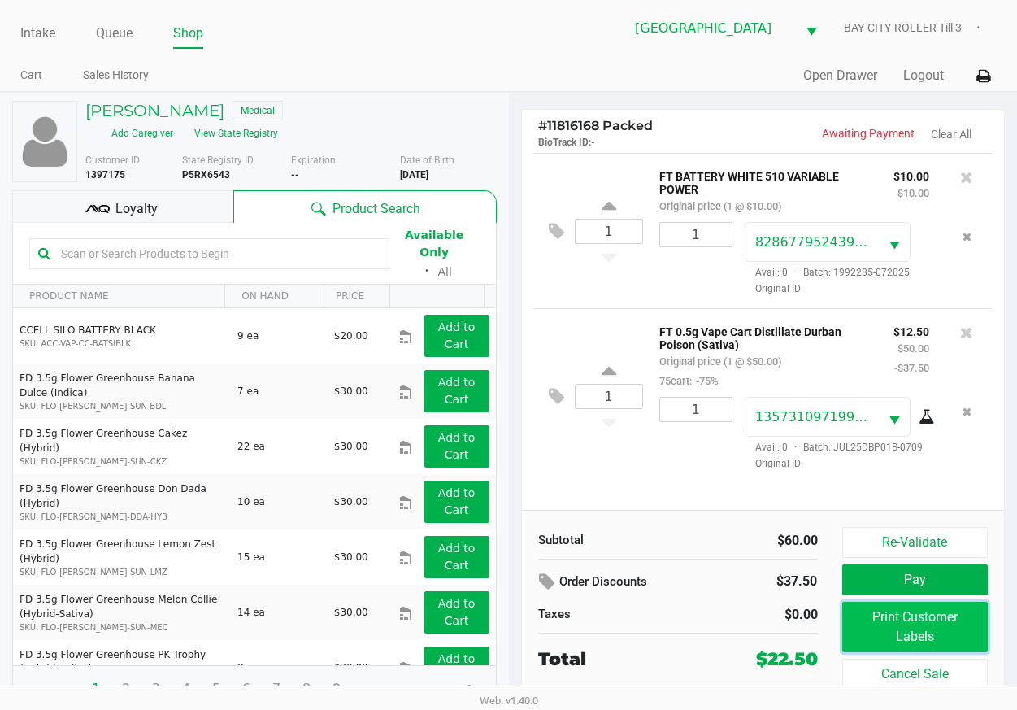
click at [870, 629] on button "Print Customer Labels" at bounding box center [915, 627] width 146 height 50
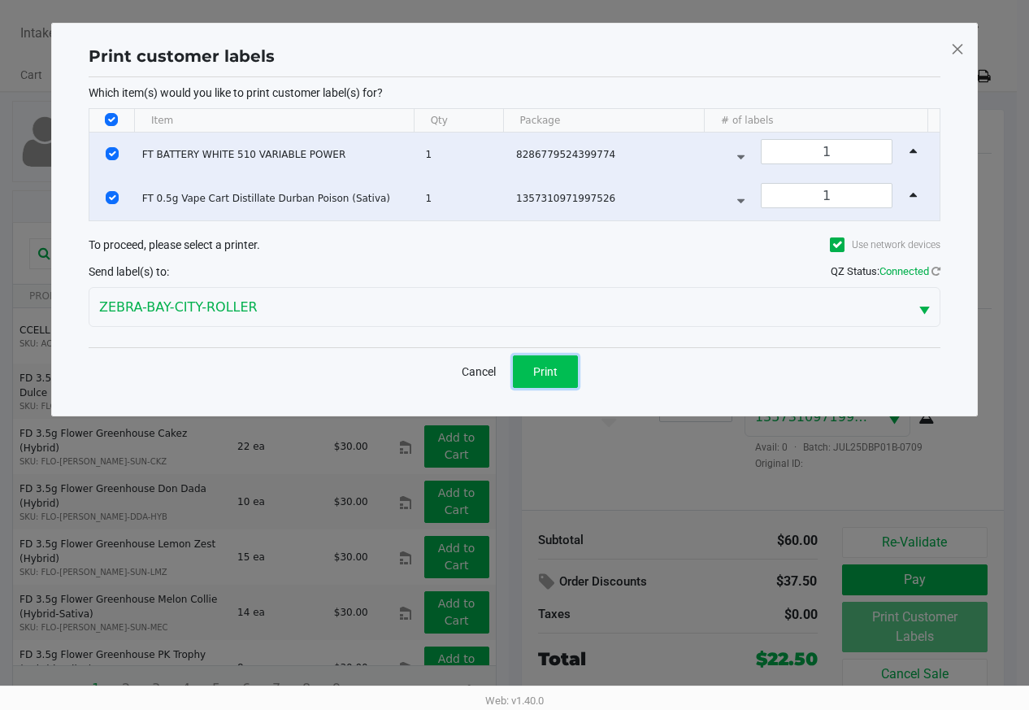
click at [571, 376] on button "Print" at bounding box center [545, 371] width 65 height 33
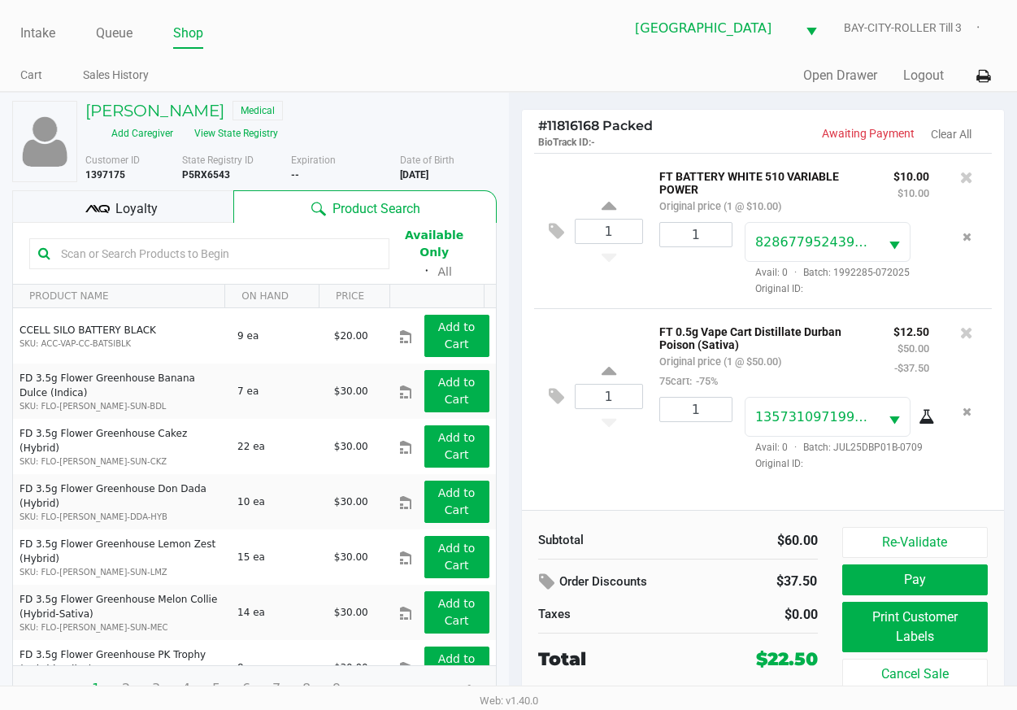
click at [186, 220] on div "Loyalty" at bounding box center [122, 206] width 221 height 33
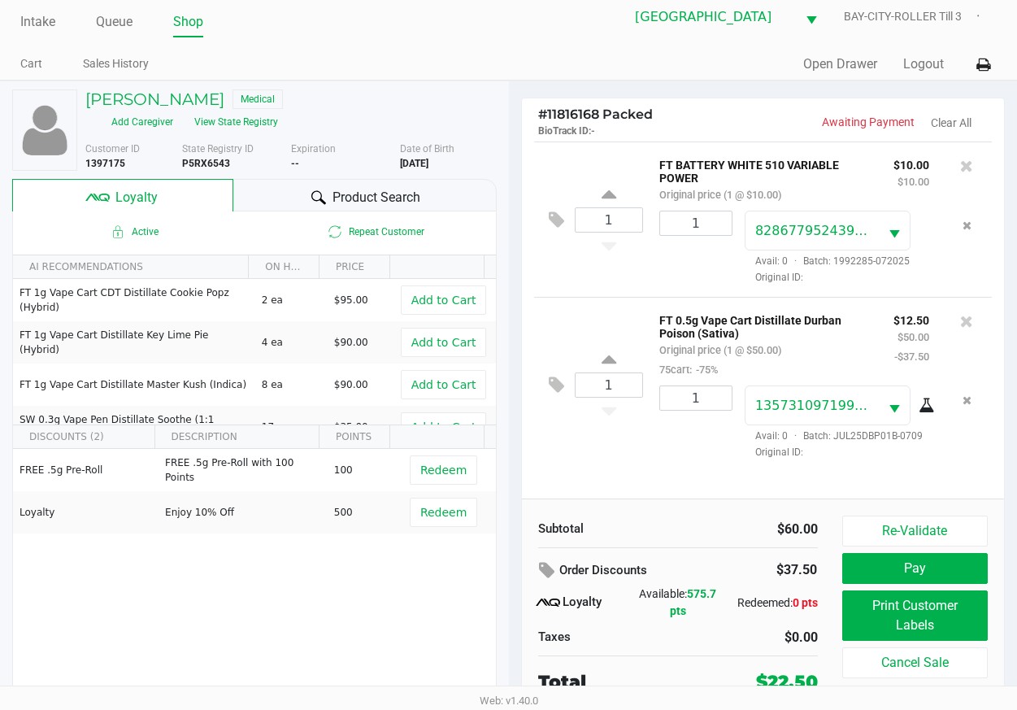
scroll to position [14, 0]
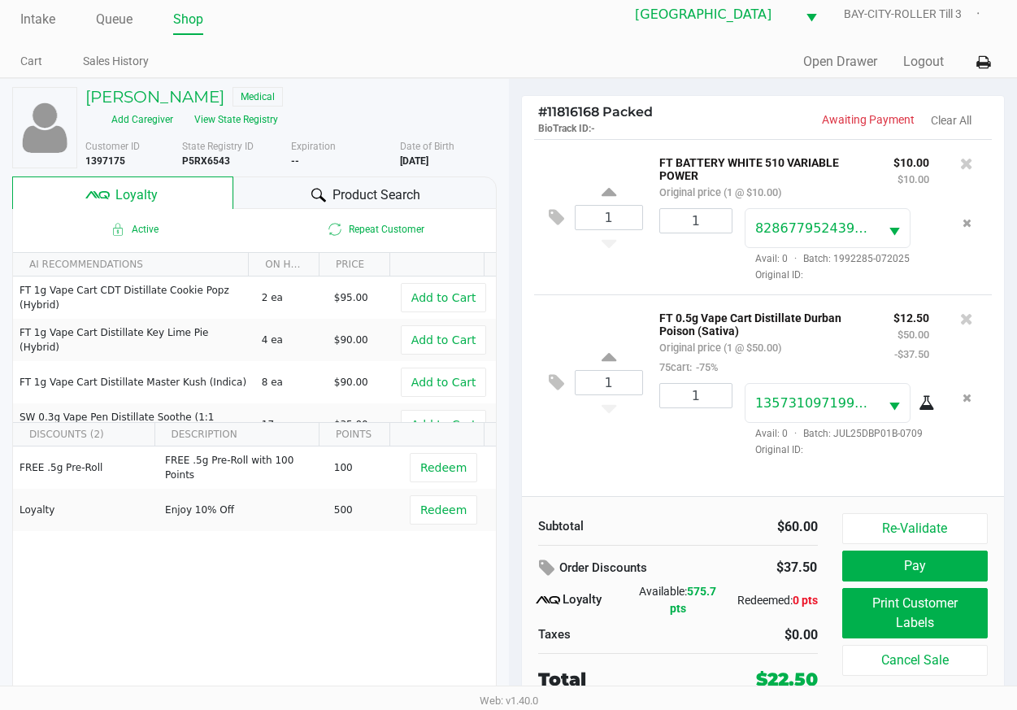
click at [584, 489] on div "1 FT BATTERY WHITE 510 VARIABLE POWER Original price (1 @ $10.00) $10.00 $10.00…" at bounding box center [763, 317] width 483 height 357
click at [863, 565] on button "Pay" at bounding box center [915, 565] width 146 height 31
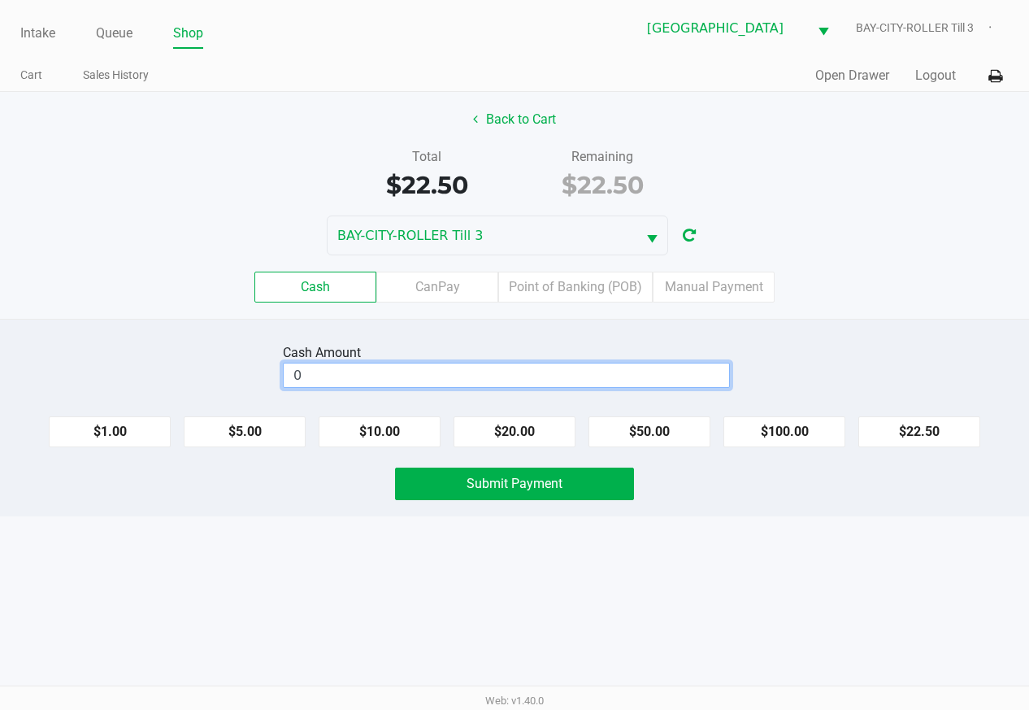
click at [574, 374] on input "0" at bounding box center [507, 375] width 446 height 24
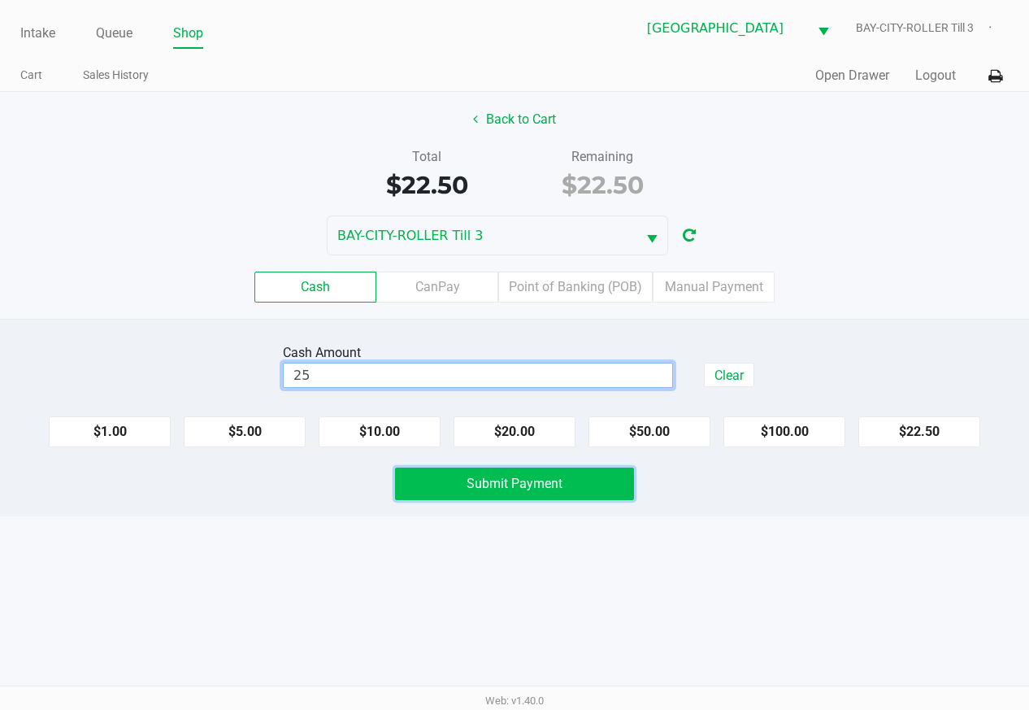
type input "$25.00"
click at [586, 476] on button "Submit Payment" at bounding box center [514, 484] width 239 height 33
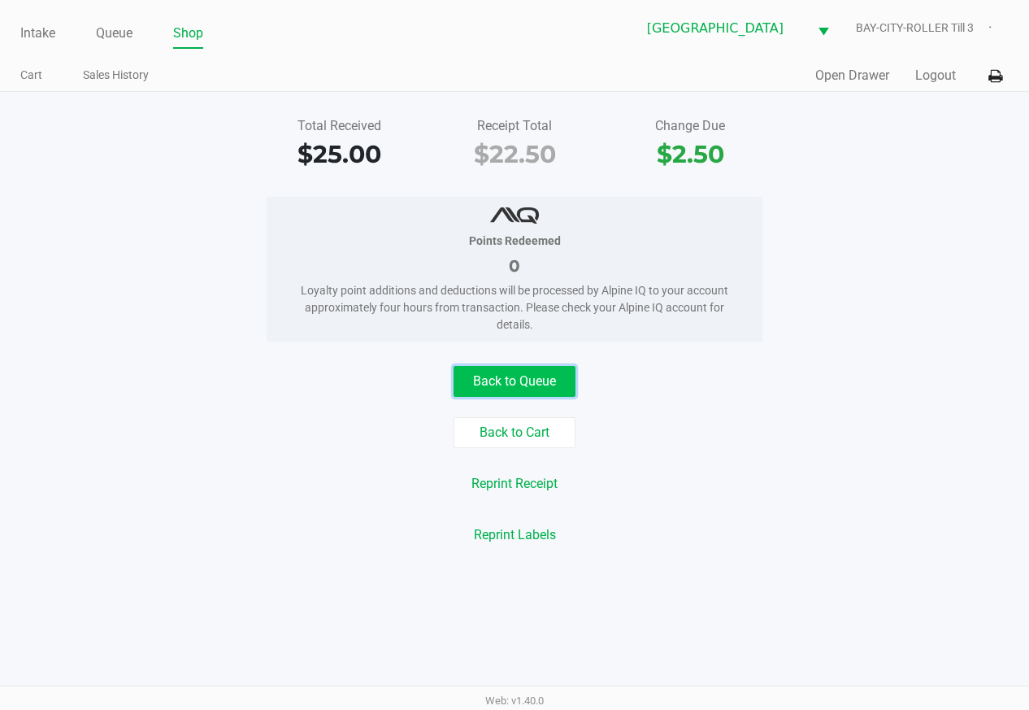
click at [555, 376] on button "Back to Queue" at bounding box center [515, 381] width 122 height 31
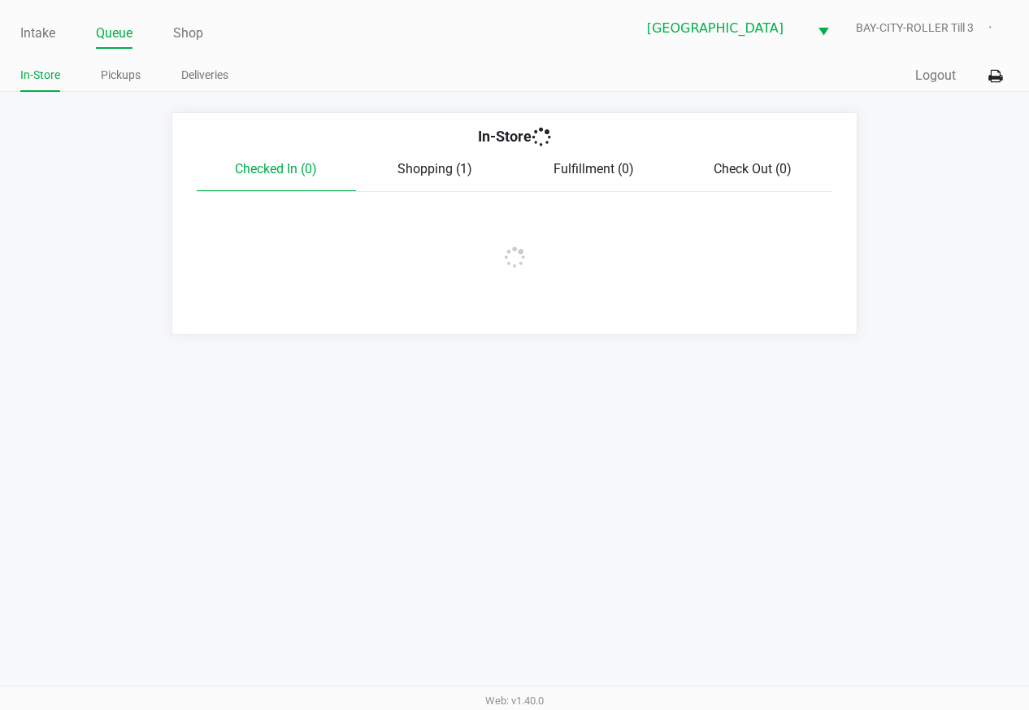
click at [432, 170] on span "Shopping (1)" at bounding box center [435, 168] width 75 height 15
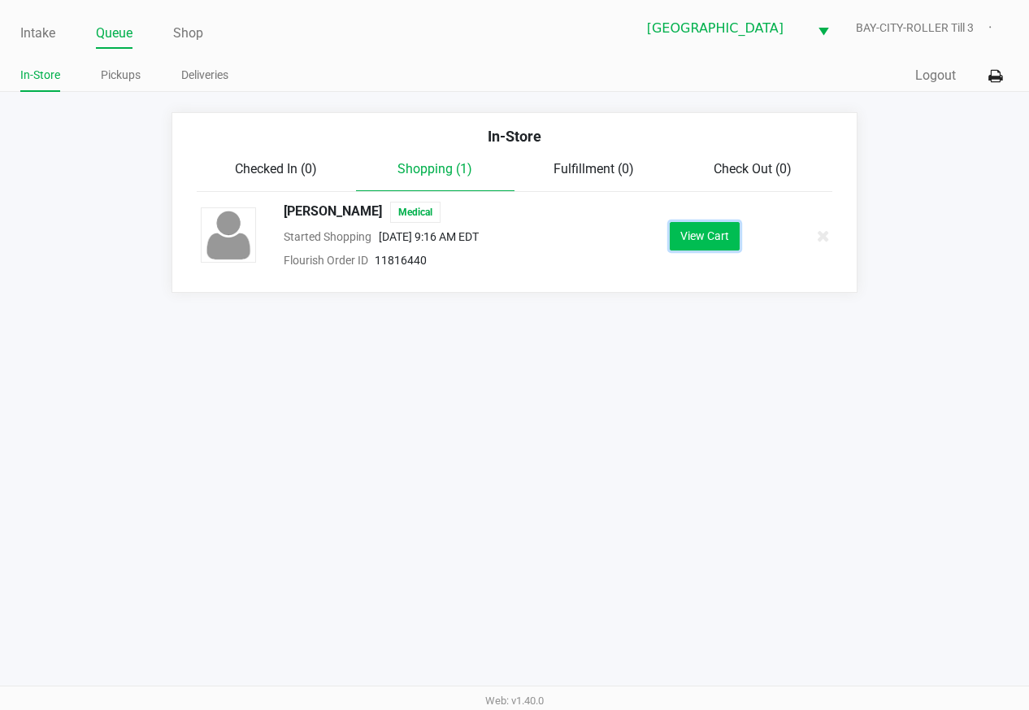
click at [703, 247] on button "View Cart" at bounding box center [705, 236] width 70 height 28
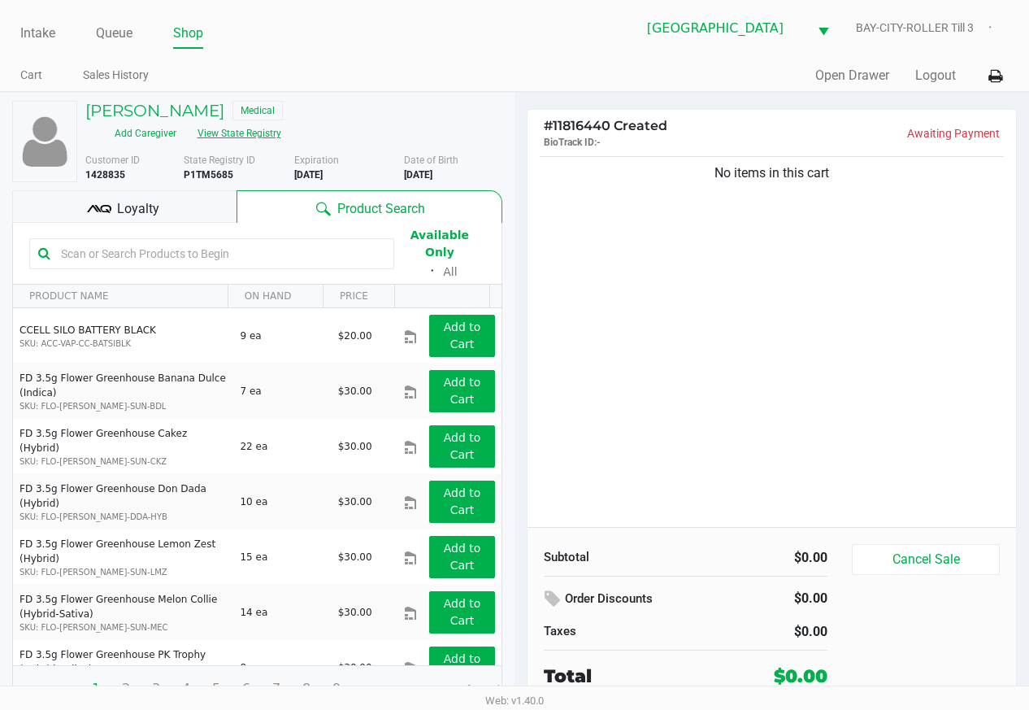
click at [282, 120] on button "View State Registry" at bounding box center [234, 133] width 95 height 26
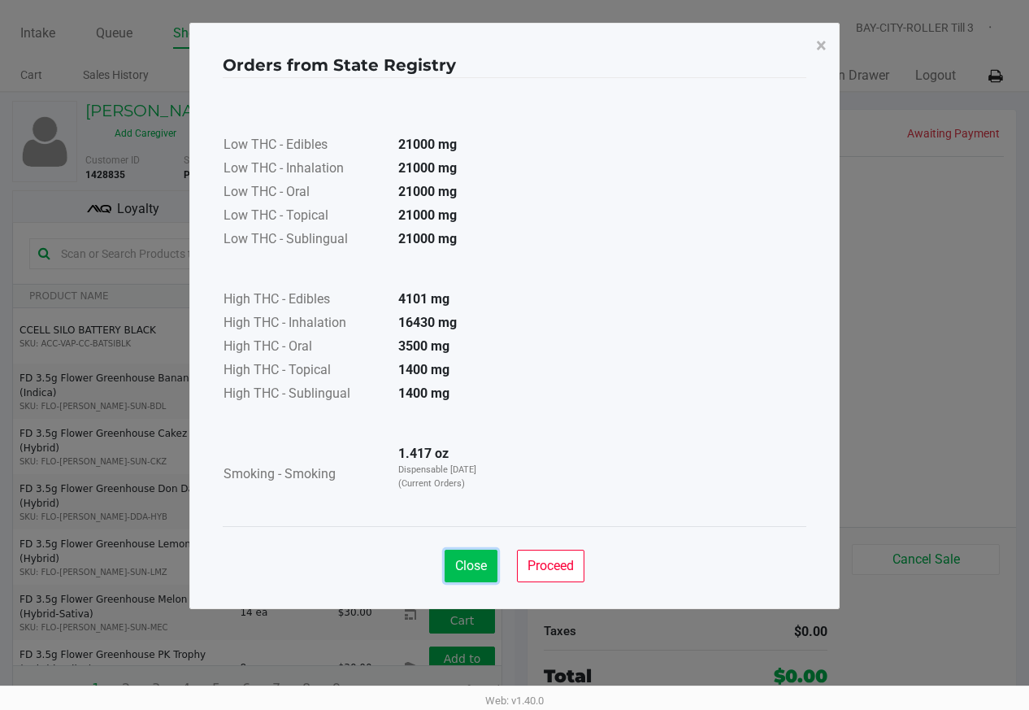
click at [476, 568] on span "Close" at bounding box center [471, 565] width 32 height 15
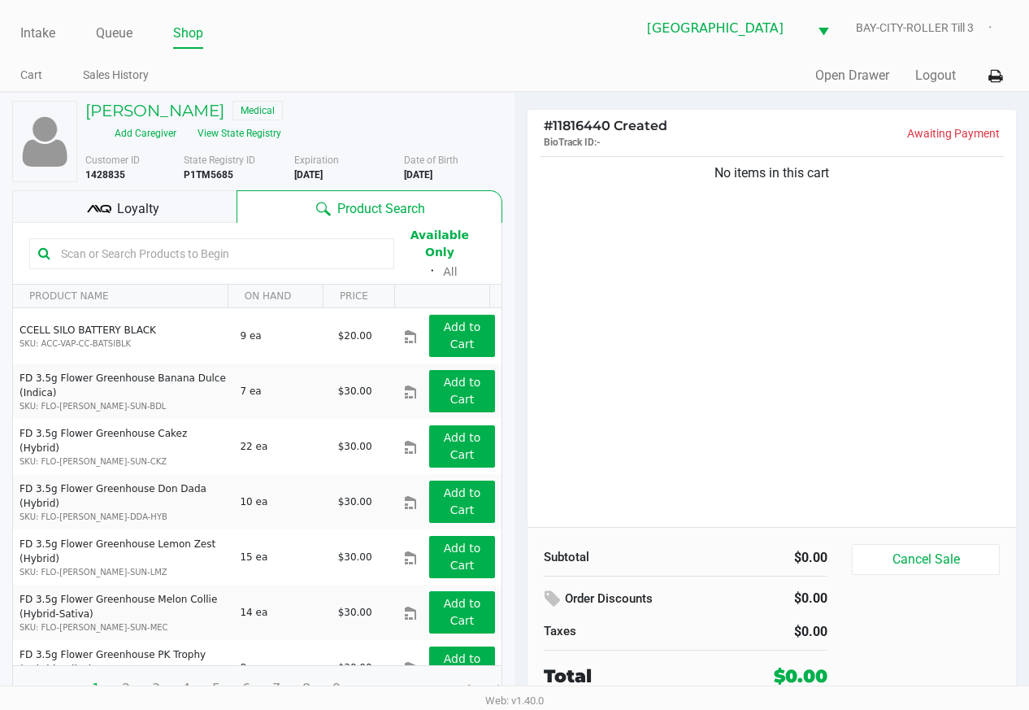
drag, startPoint x: 599, startPoint y: 422, endPoint x: 608, endPoint y: 421, distance: 9.0
click at [600, 421] on div "No items in this cart" at bounding box center [772, 340] width 489 height 374
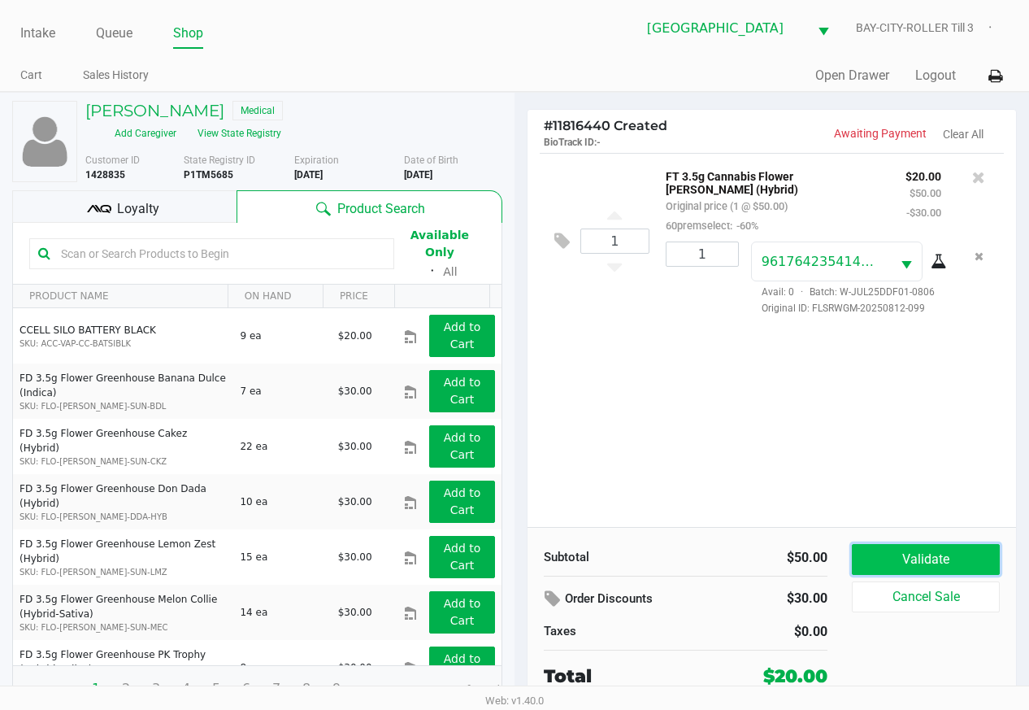
click at [898, 558] on button "Validate" at bounding box center [926, 559] width 148 height 31
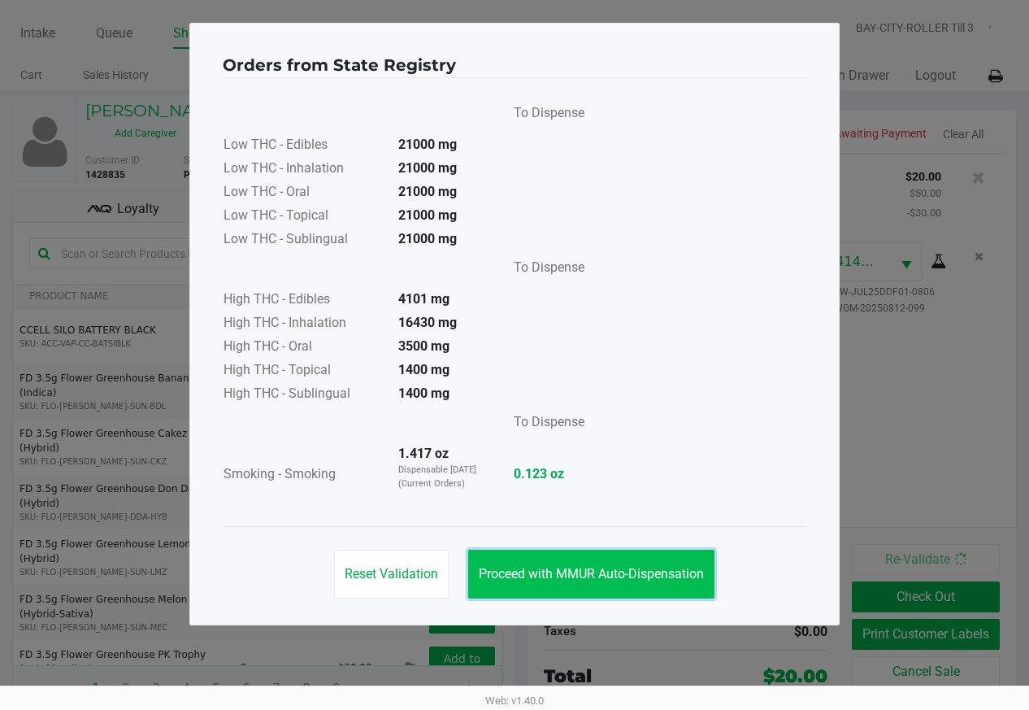
click at [682, 568] on span "Proceed with MMUR Auto-Dispensation" at bounding box center [591, 573] width 225 height 15
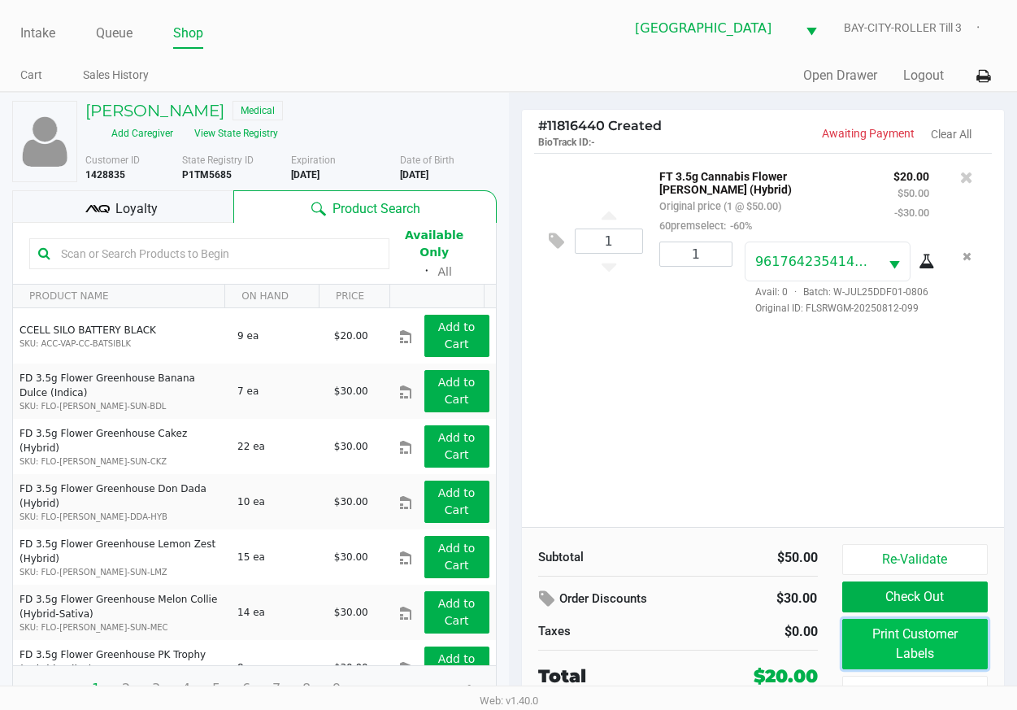
click at [885, 646] on button "Print Customer Labels" at bounding box center [915, 644] width 146 height 50
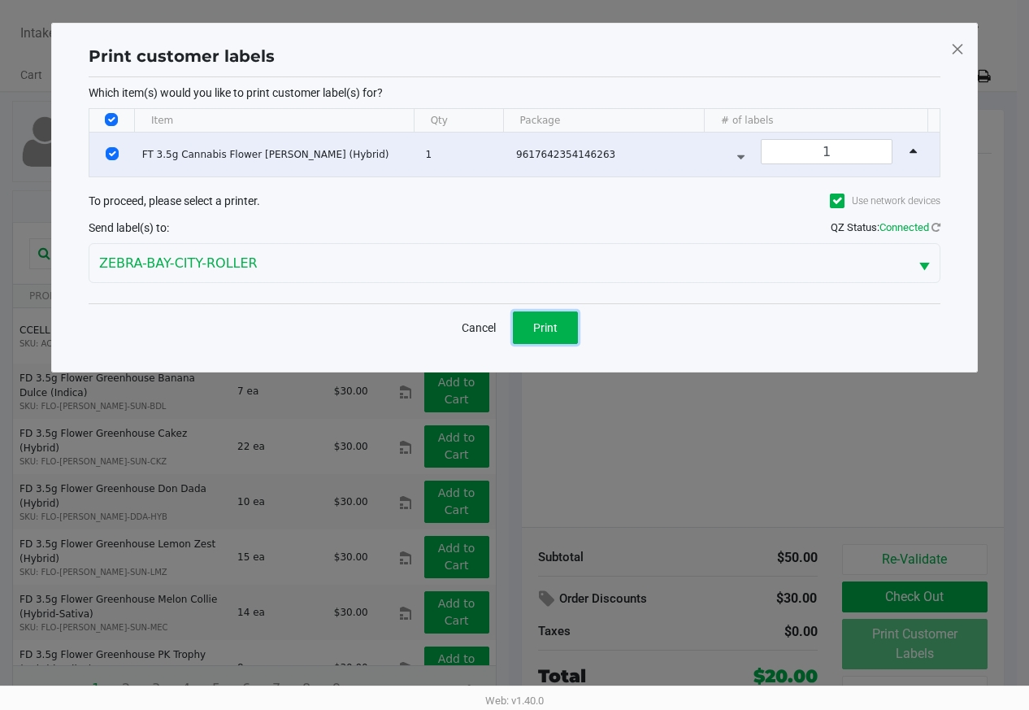
click at [563, 328] on button "Print" at bounding box center [545, 327] width 65 height 33
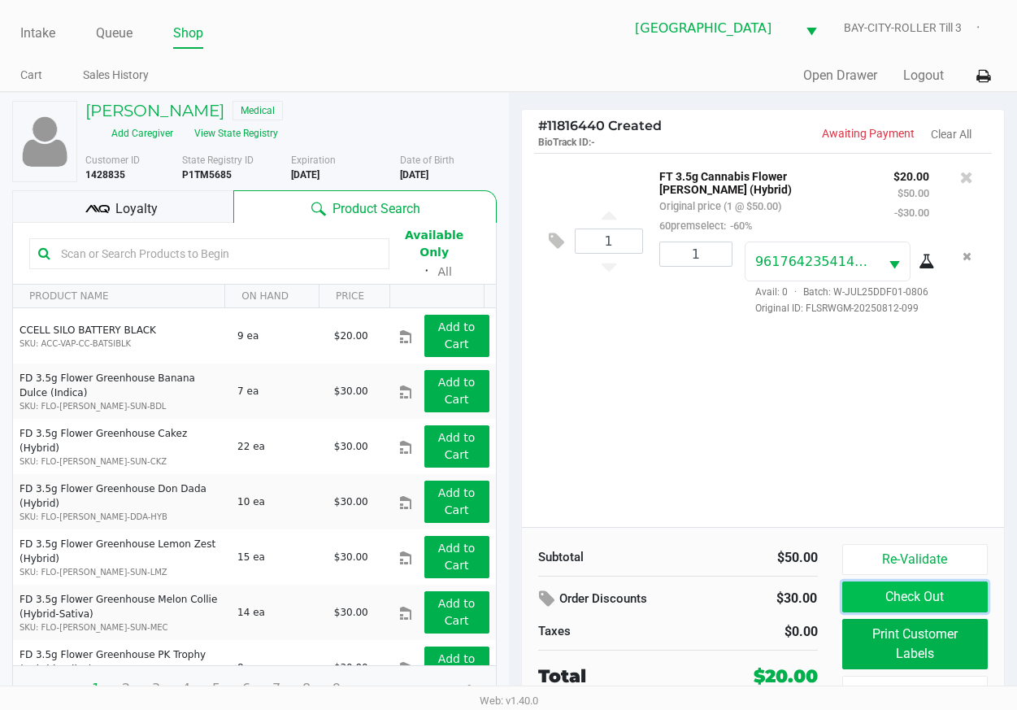
click at [878, 590] on button "Check Out" at bounding box center [915, 596] width 146 height 31
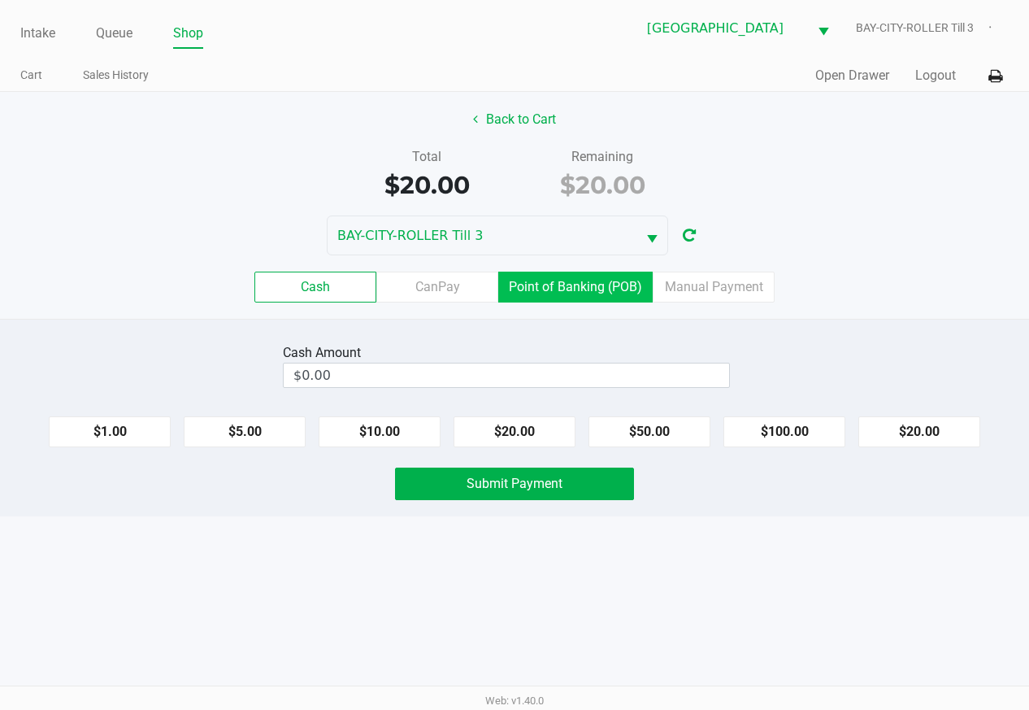
click at [573, 288] on label "Point of Banking (POB)" at bounding box center [575, 287] width 154 height 31
click at [0, 0] on 7 "Point of Banking (POB)" at bounding box center [0, 0] width 0 height 0
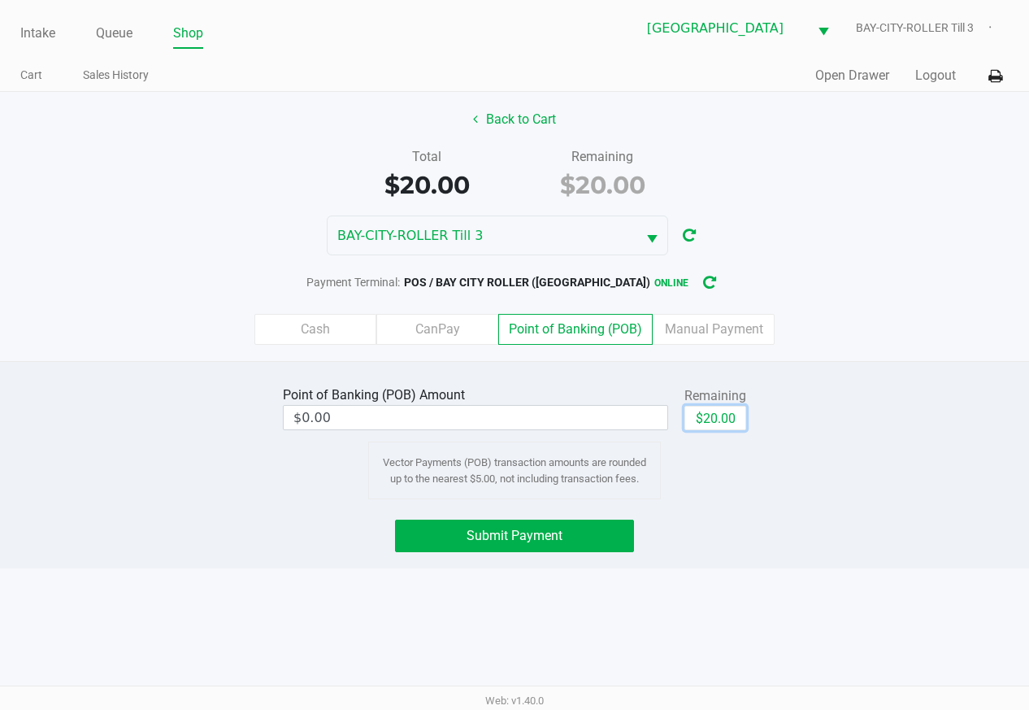
drag, startPoint x: 700, startPoint y: 411, endPoint x: 691, endPoint y: 424, distance: 15.8
click at [702, 411] on button "$20.00" at bounding box center [716, 418] width 62 height 24
type input "$20.00"
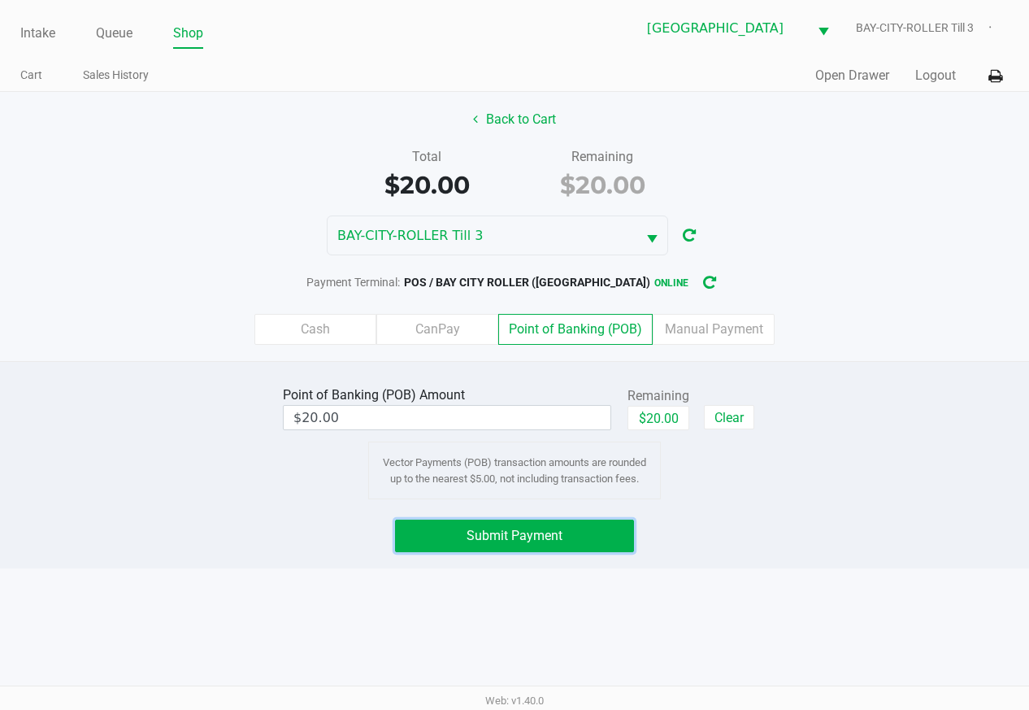
click at [587, 532] on button "Submit Payment" at bounding box center [514, 536] width 239 height 33
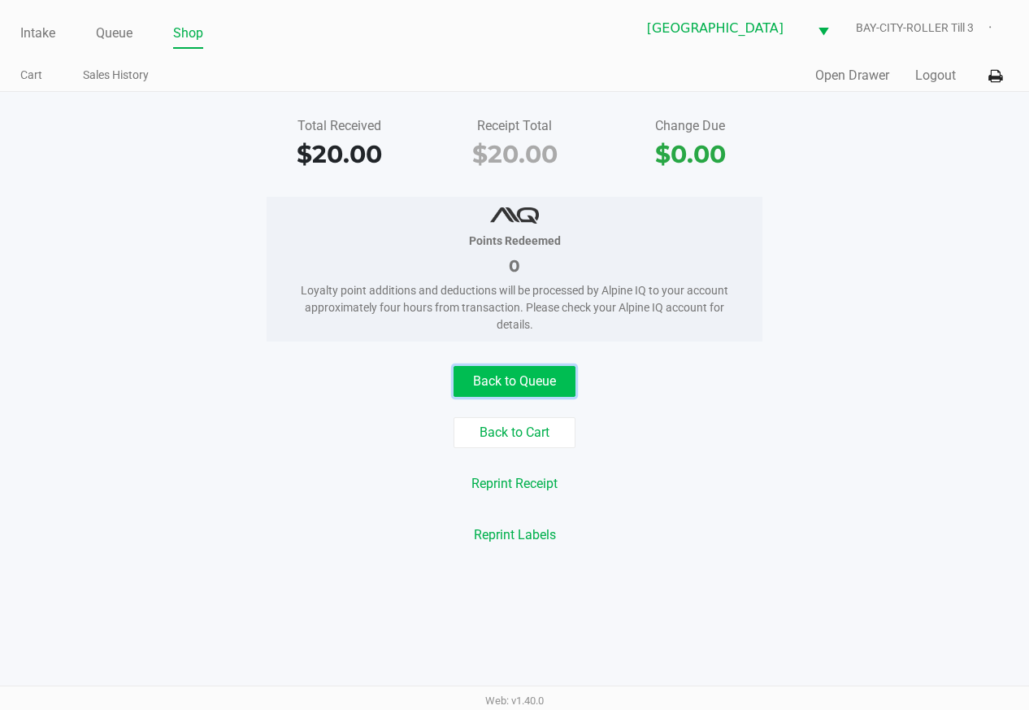
click at [570, 391] on button "Back to Queue" at bounding box center [515, 381] width 122 height 31
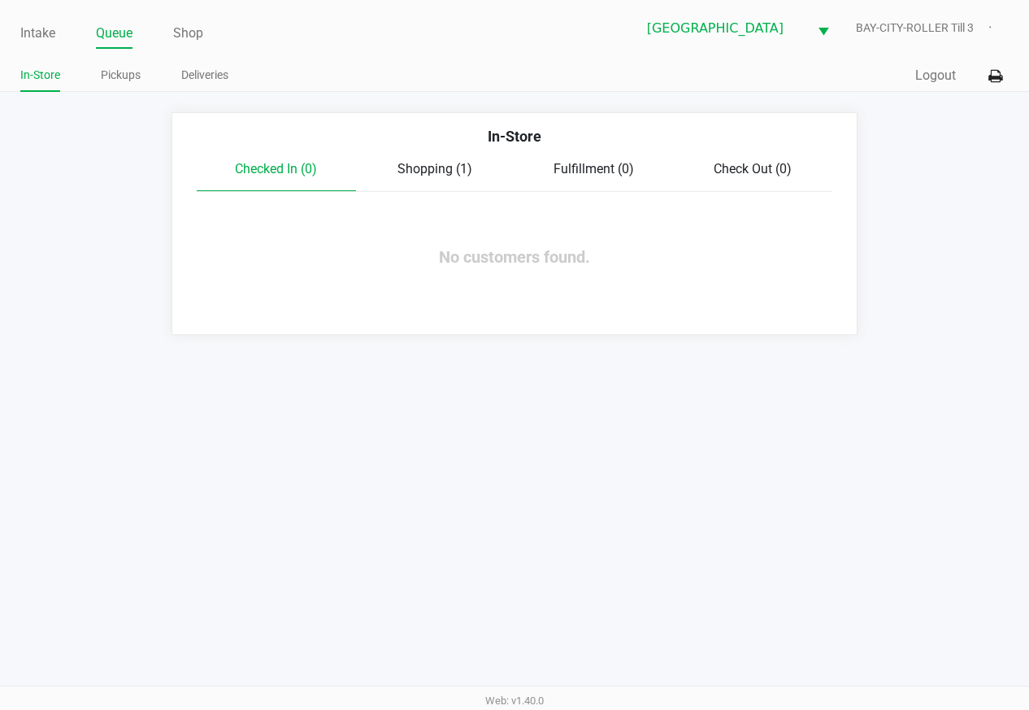
click at [469, 164] on span "Shopping (1)" at bounding box center [435, 168] width 75 height 15
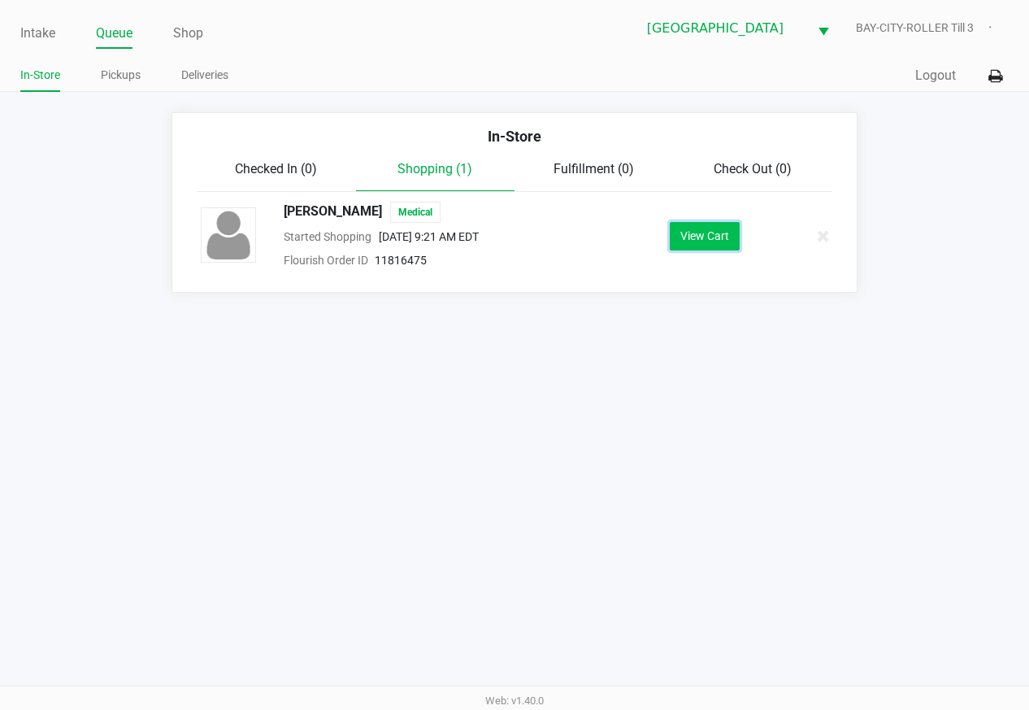
click at [715, 234] on button "View Cart" at bounding box center [705, 236] width 70 height 28
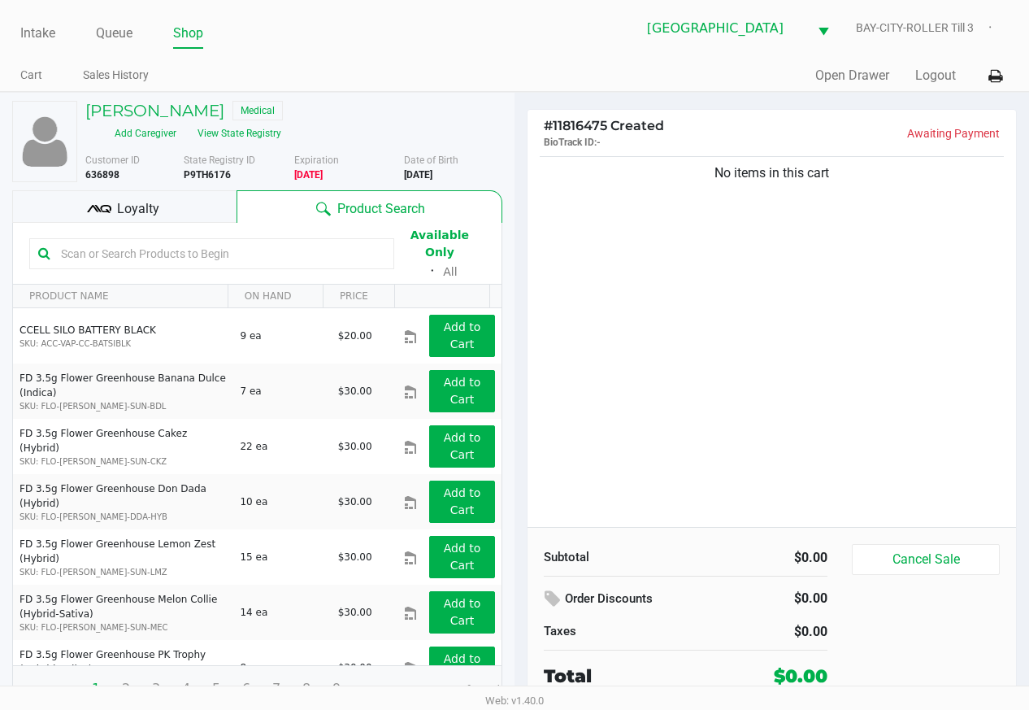
click at [670, 319] on div "No items in this cart" at bounding box center [772, 340] width 489 height 374
click at [930, 441] on div "No items in this cart" at bounding box center [772, 340] width 489 height 374
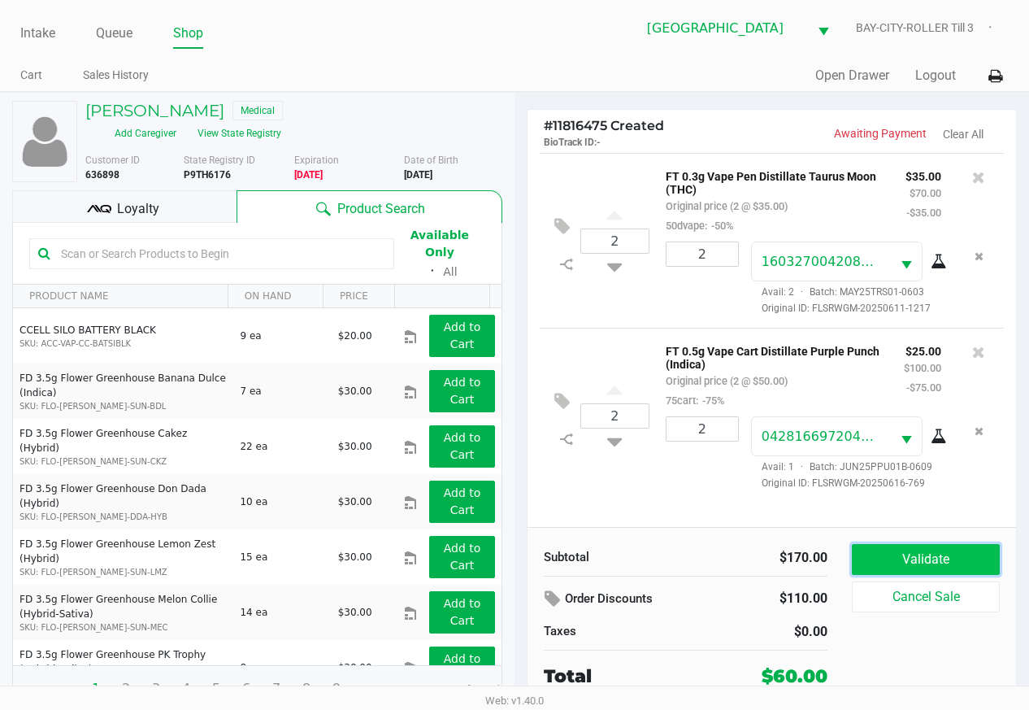
click at [900, 563] on button "Validate" at bounding box center [926, 559] width 148 height 31
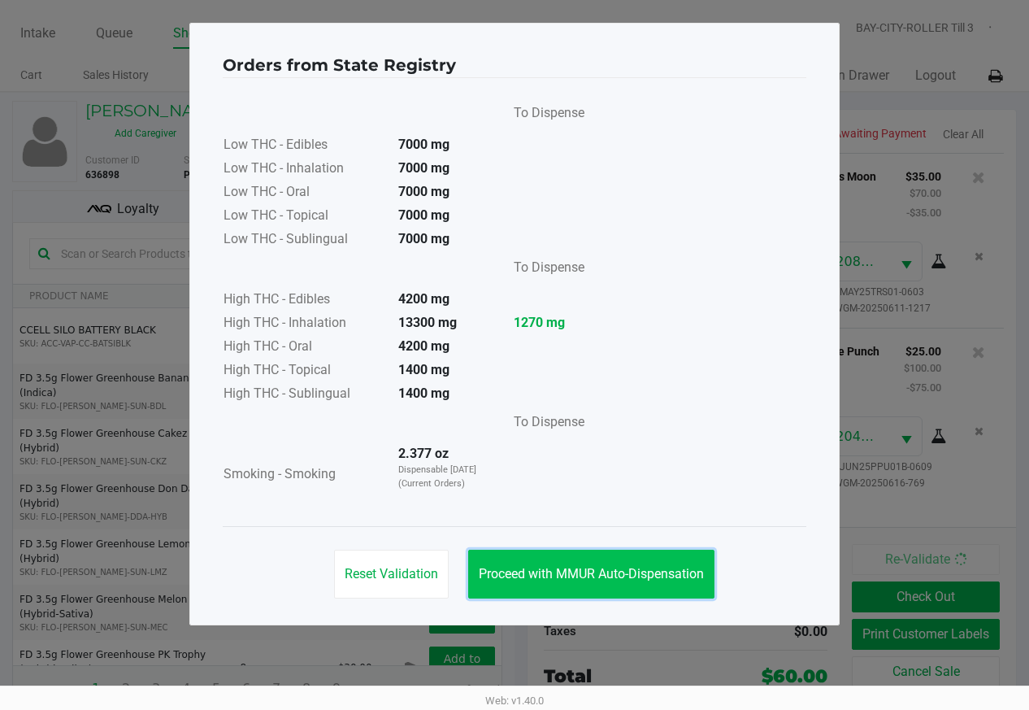
click at [650, 569] on span "Proceed with MMUR Auto-Dispensation" at bounding box center [591, 573] width 225 height 15
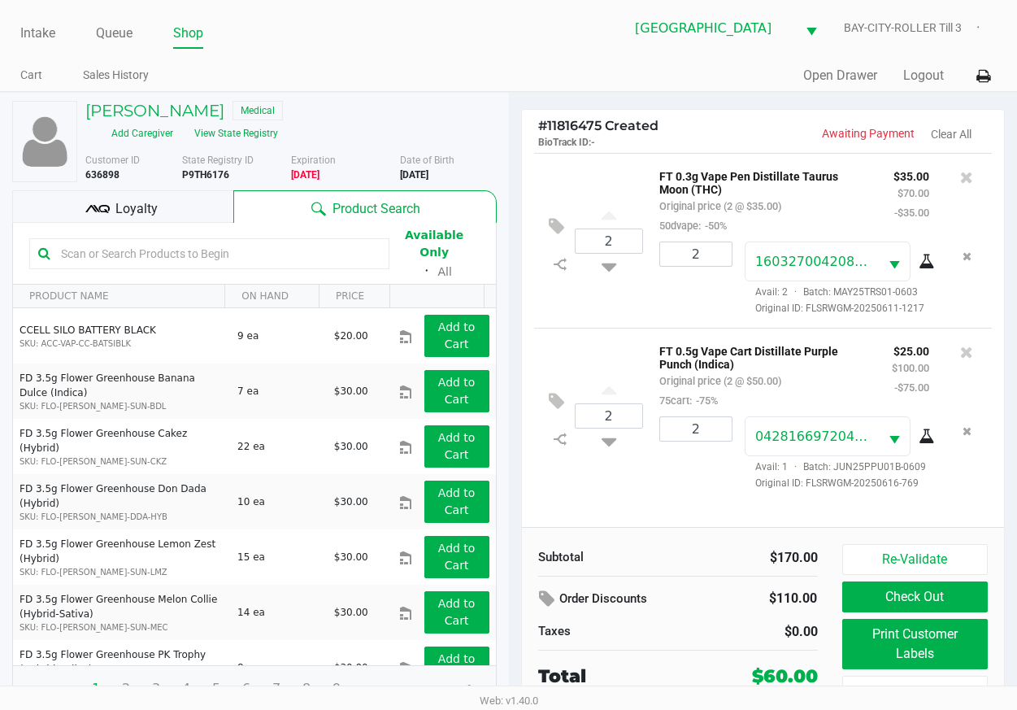
click at [181, 191] on div "Loyalty" at bounding box center [122, 206] width 221 height 33
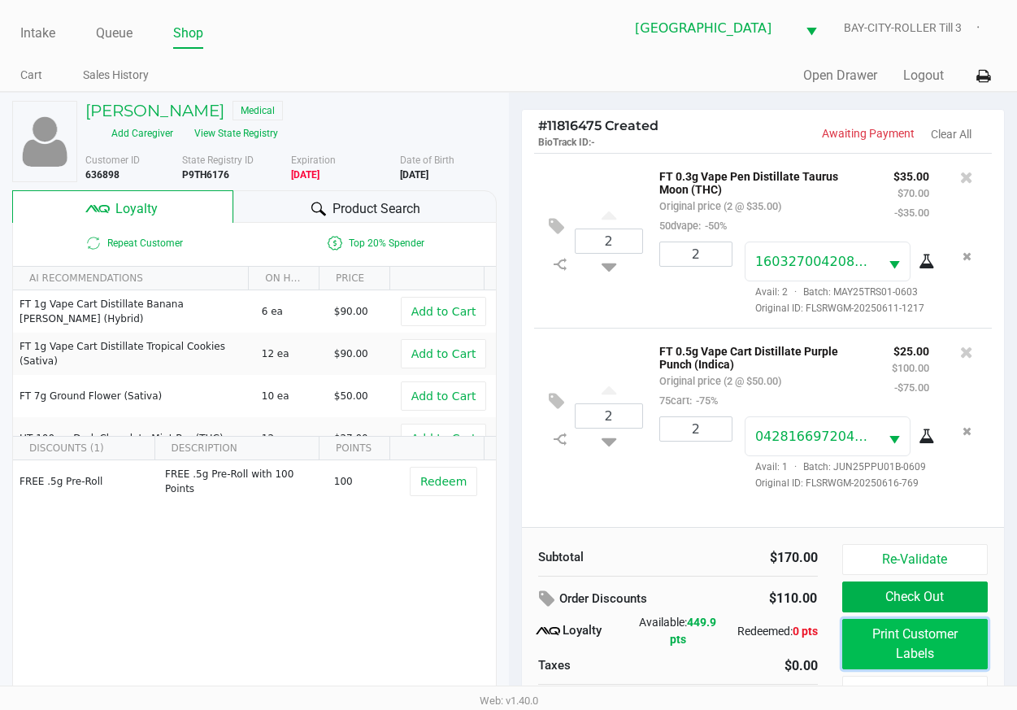
click at [916, 650] on button "Print Customer Labels" at bounding box center [915, 644] width 146 height 50
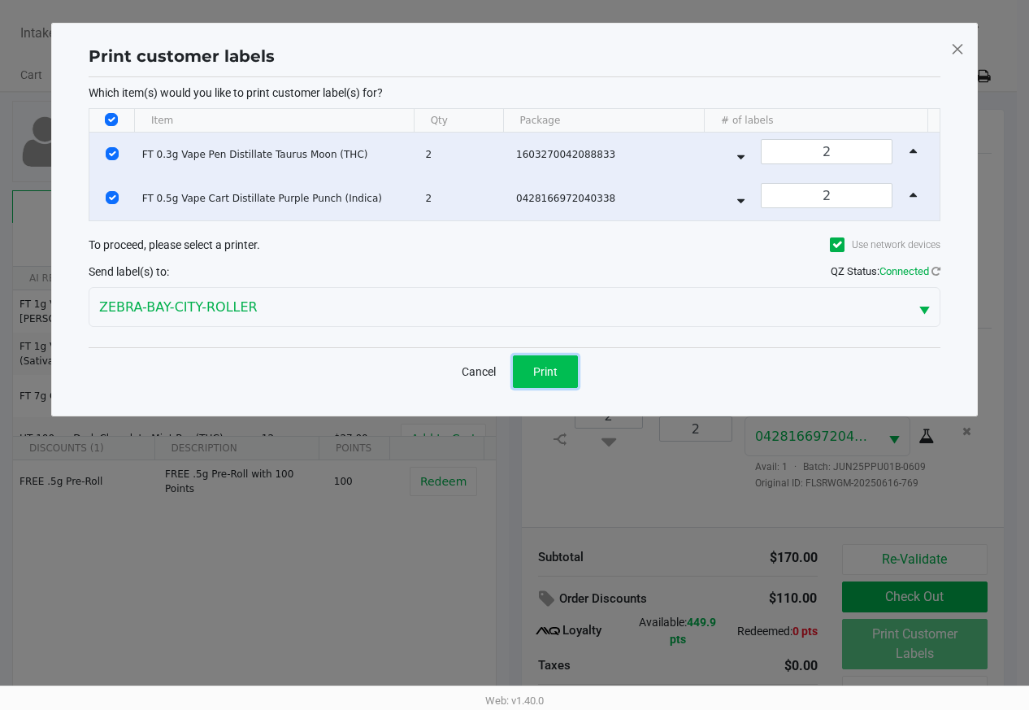
click at [542, 368] on span "Print" at bounding box center [545, 371] width 24 height 13
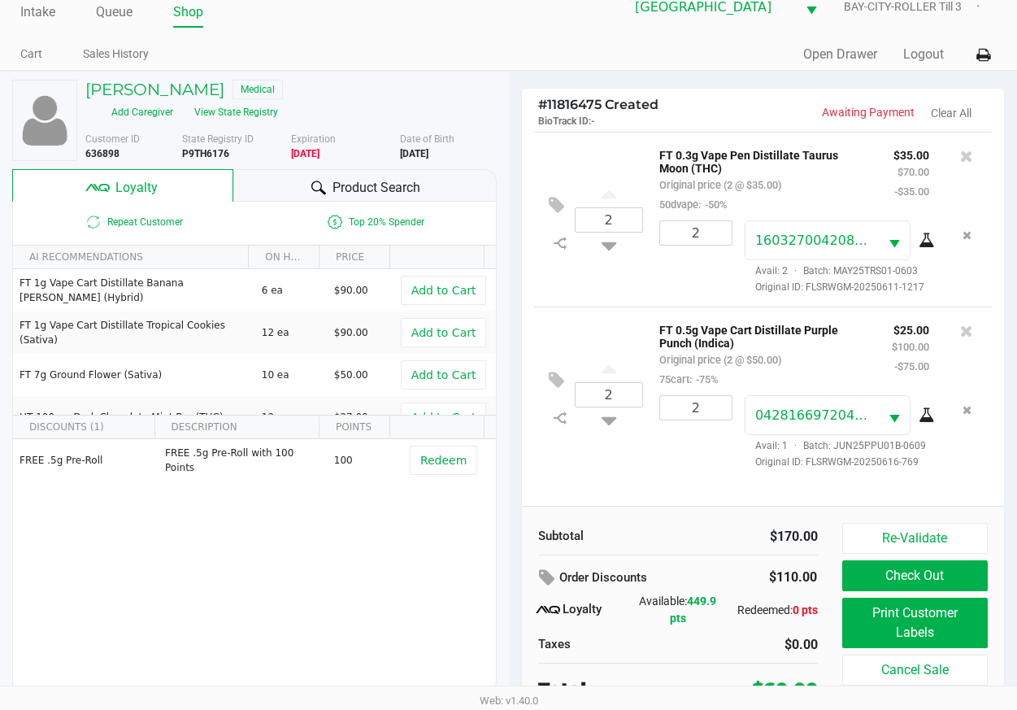
scroll to position [31, 0]
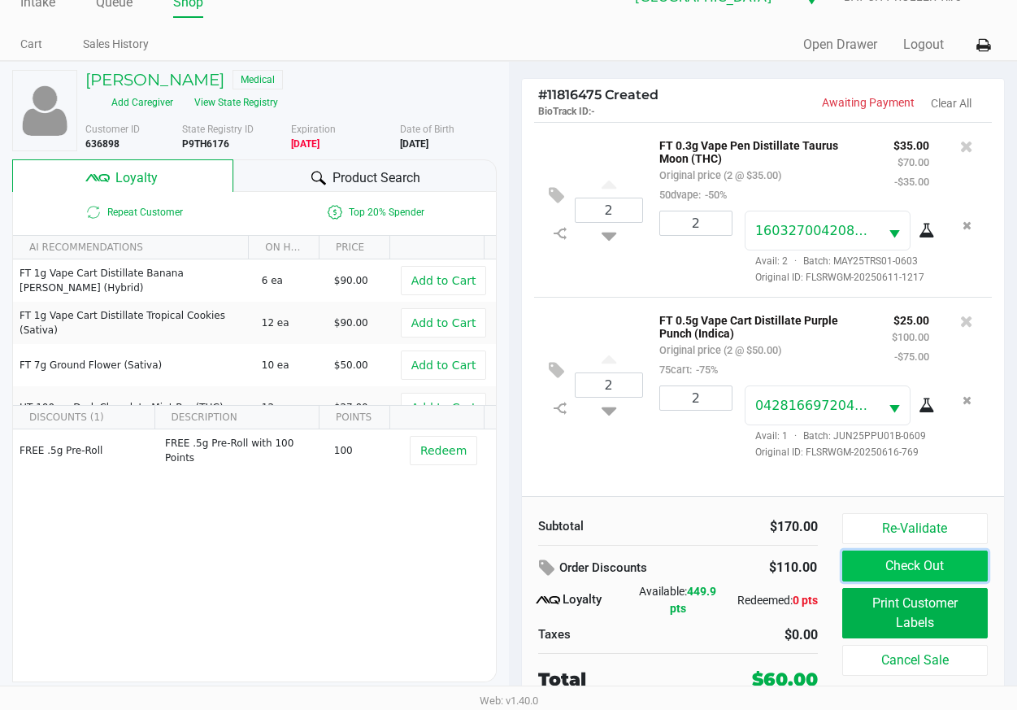
click at [864, 558] on button "Check Out" at bounding box center [915, 565] width 146 height 31
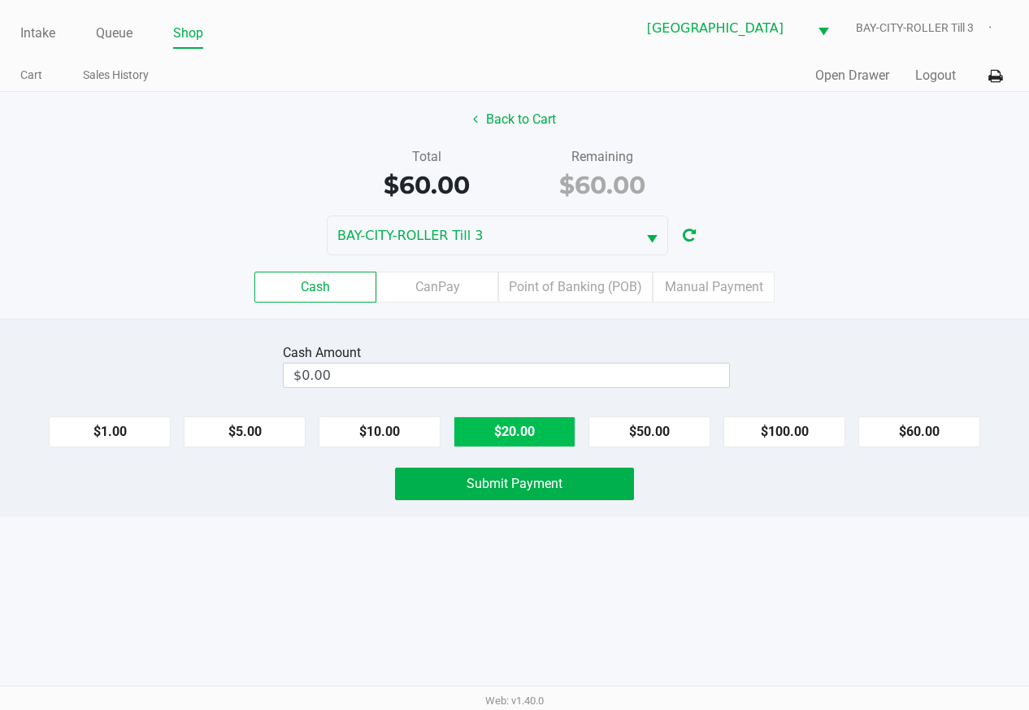
click at [500, 433] on button "$20.00" at bounding box center [515, 431] width 122 height 31
type input "$60.00"
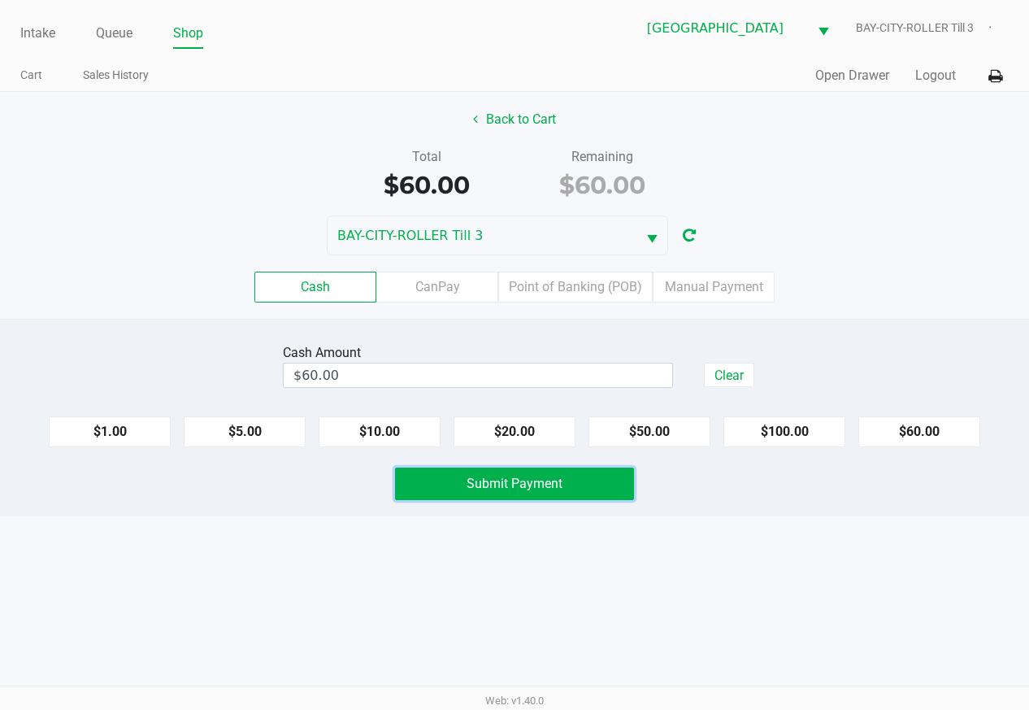
click at [517, 488] on span "Submit Payment" at bounding box center [515, 483] width 96 height 15
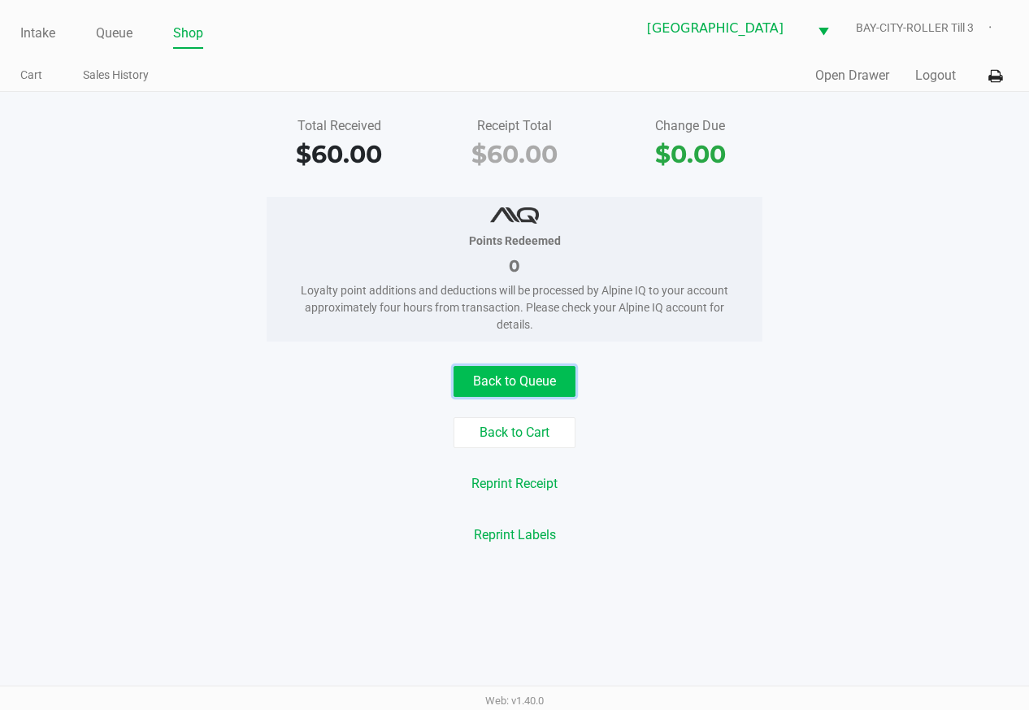
click at [521, 381] on button "Back to Queue" at bounding box center [515, 381] width 122 height 31
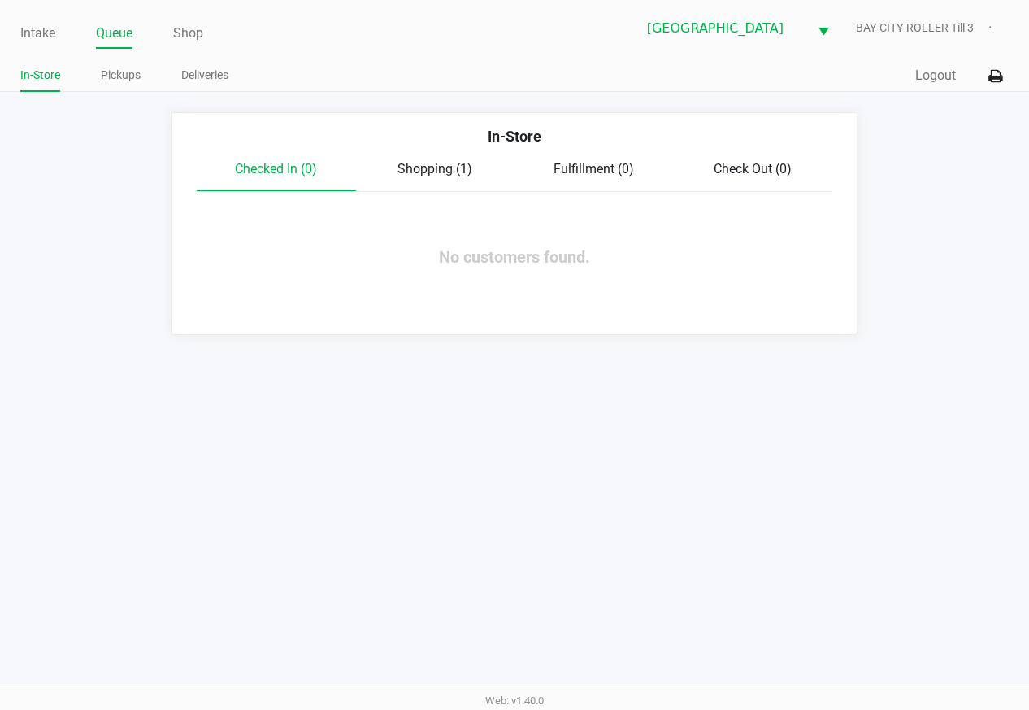
click at [437, 168] on span "Shopping (1)" at bounding box center [435, 168] width 75 height 15
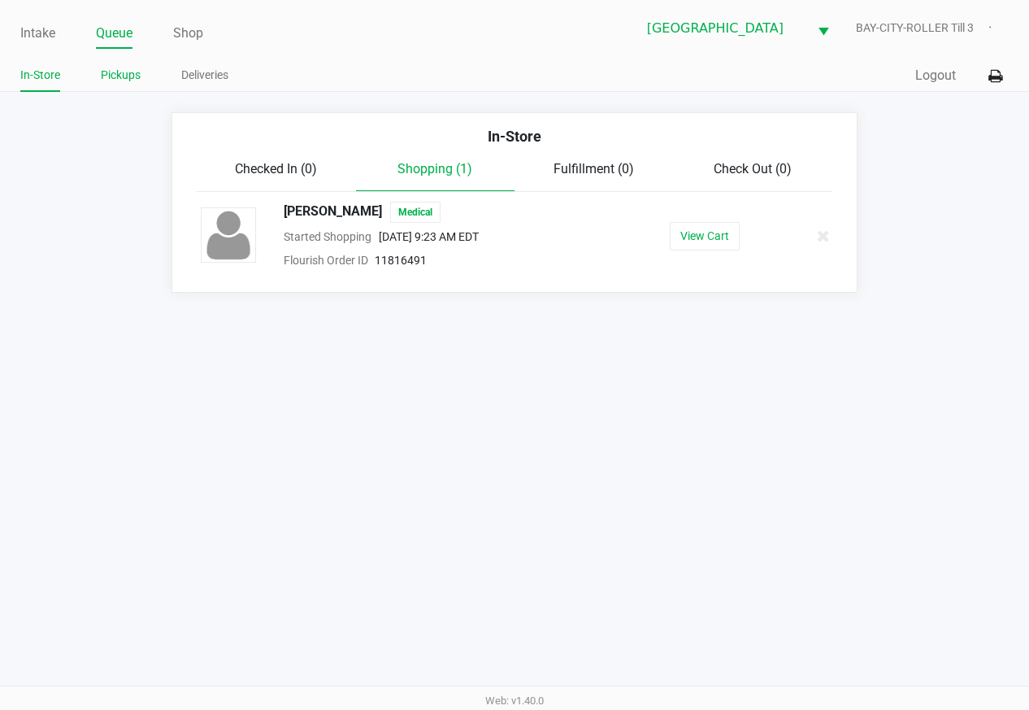
click at [126, 72] on link "Pickups" at bounding box center [121, 75] width 40 height 20
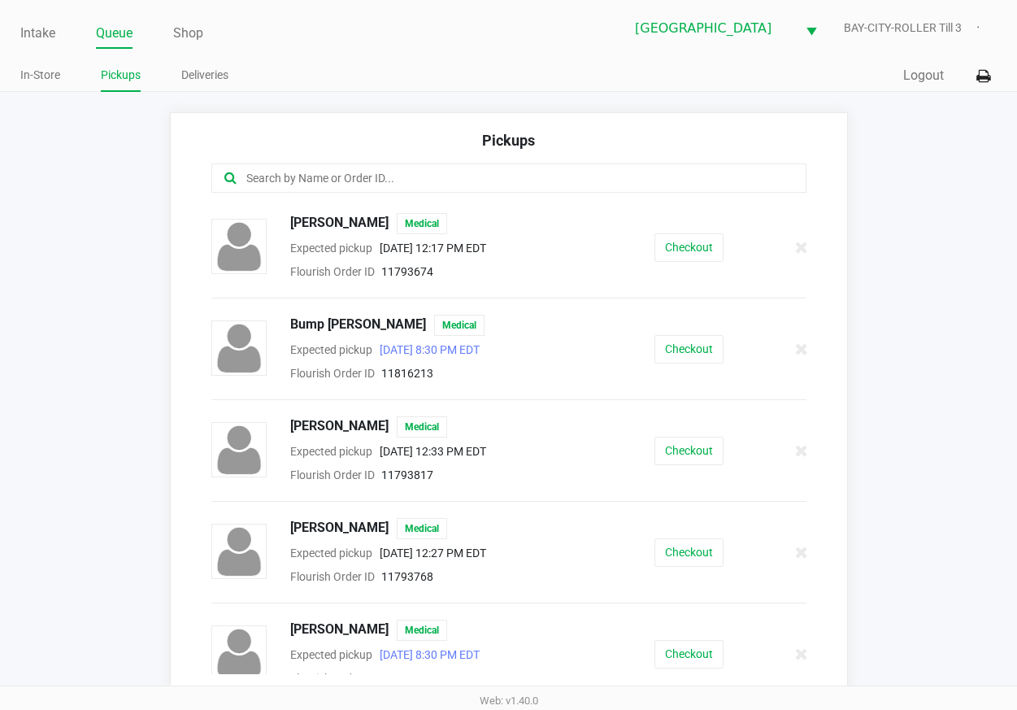
click at [345, 181] on input "text" at bounding box center [501, 178] width 512 height 19
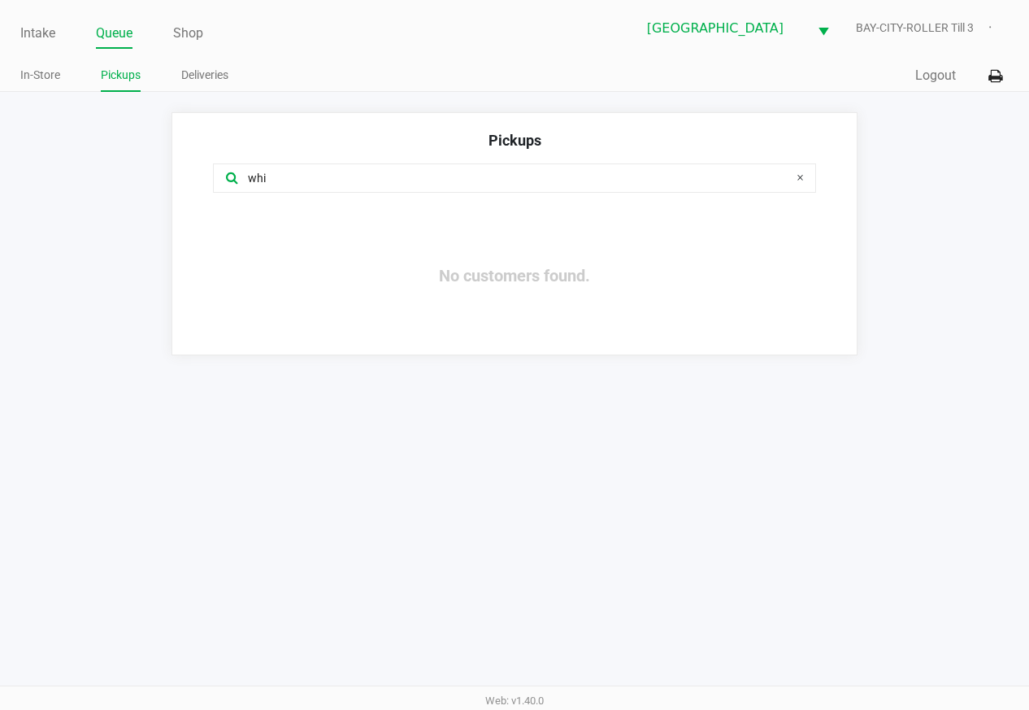
type input "whi"
click at [128, 41] on link "Queue" at bounding box center [114, 33] width 37 height 23
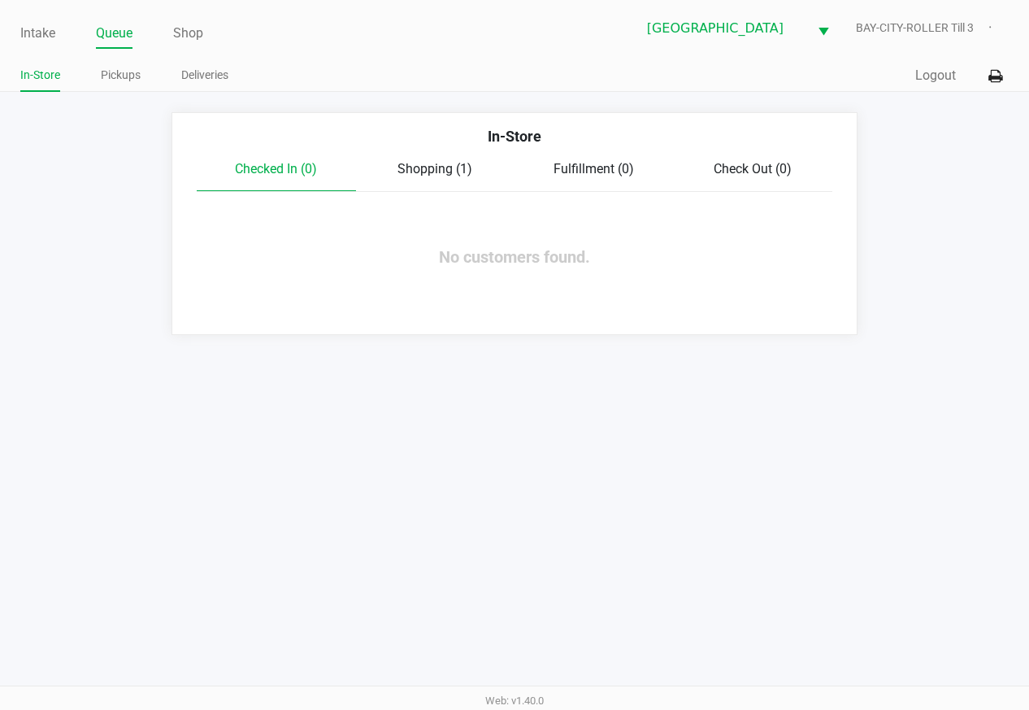
click at [436, 170] on span "Shopping (1)" at bounding box center [435, 168] width 75 height 15
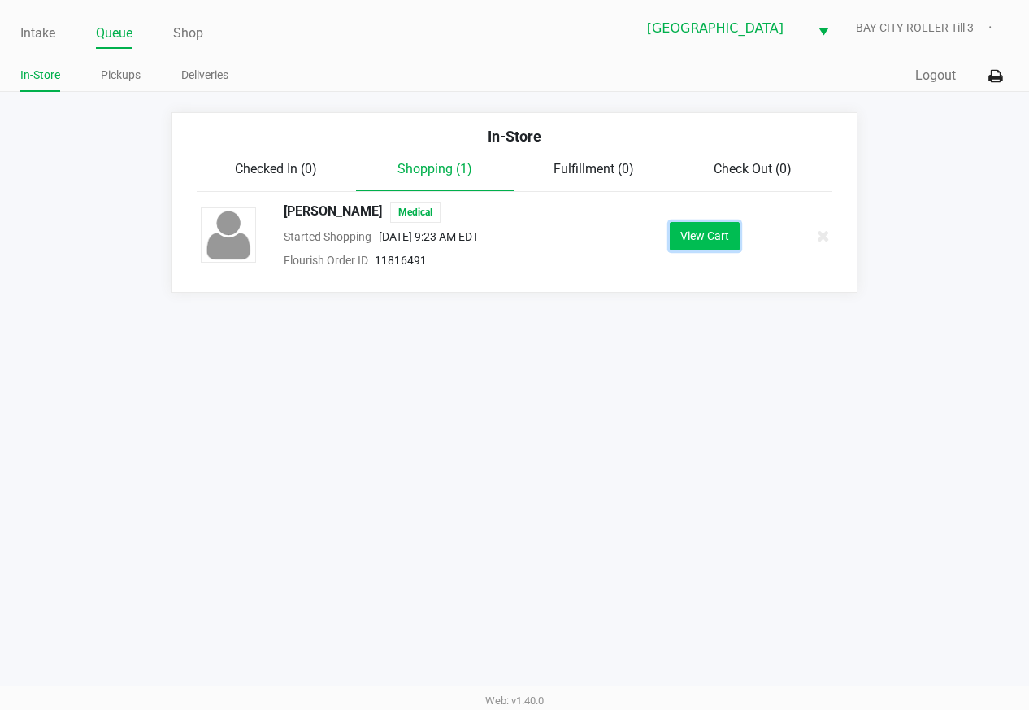
click at [698, 233] on button "View Cart" at bounding box center [705, 236] width 70 height 28
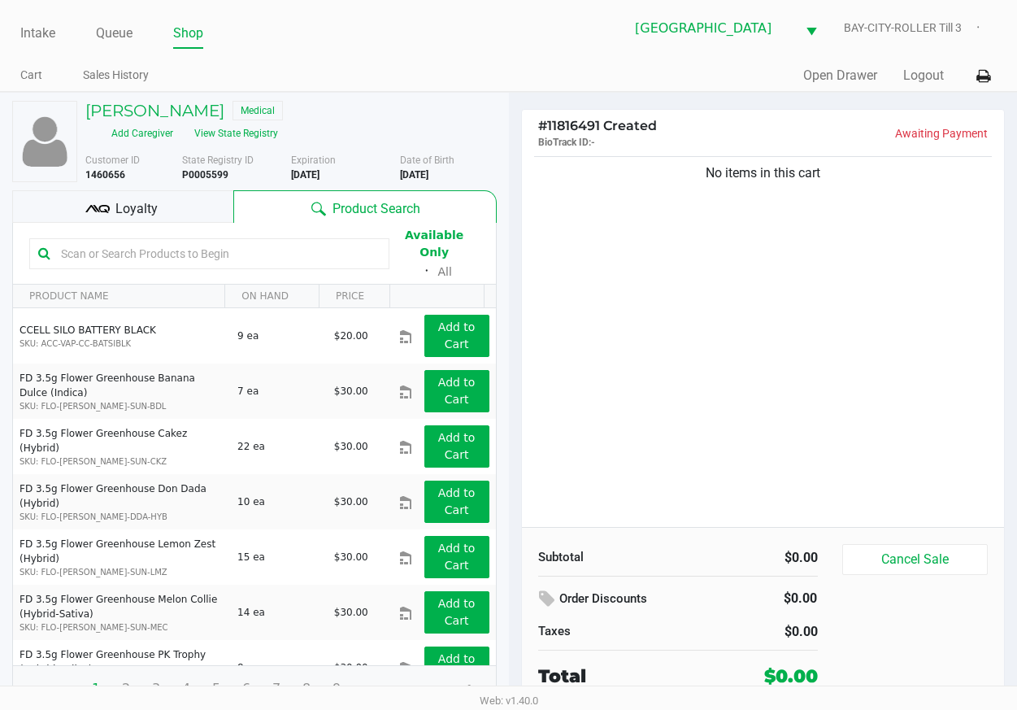
click at [698, 306] on div "No items in this cart" at bounding box center [763, 340] width 483 height 374
click at [155, 217] on span "Loyalty" at bounding box center [136, 209] width 42 height 20
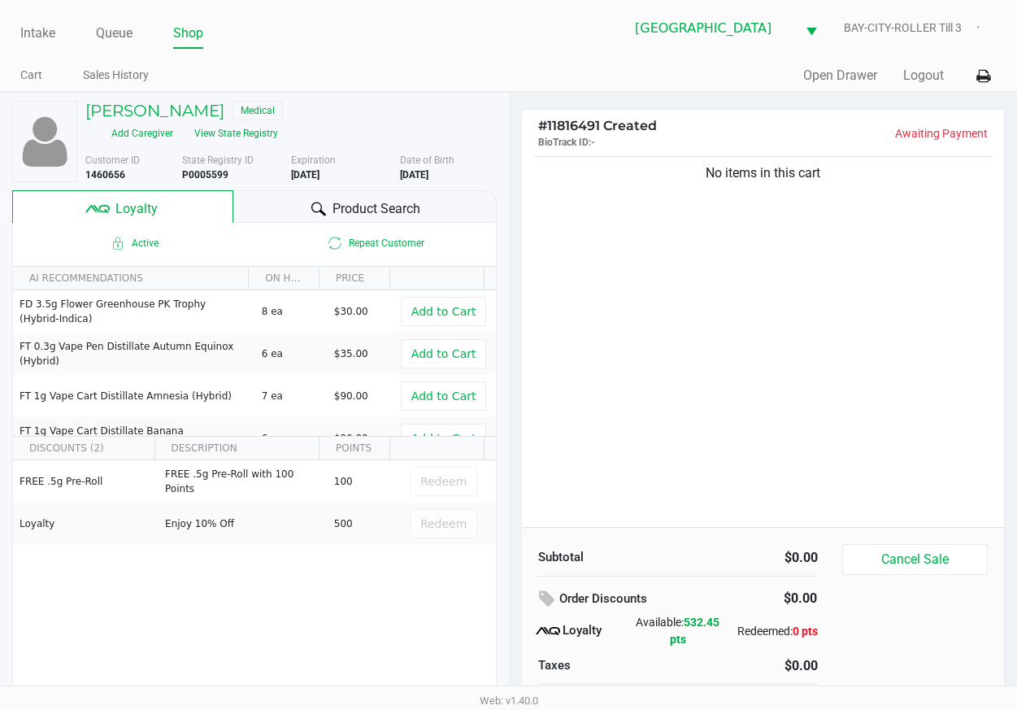
click at [739, 358] on div "No items in this cart" at bounding box center [763, 340] width 483 height 374
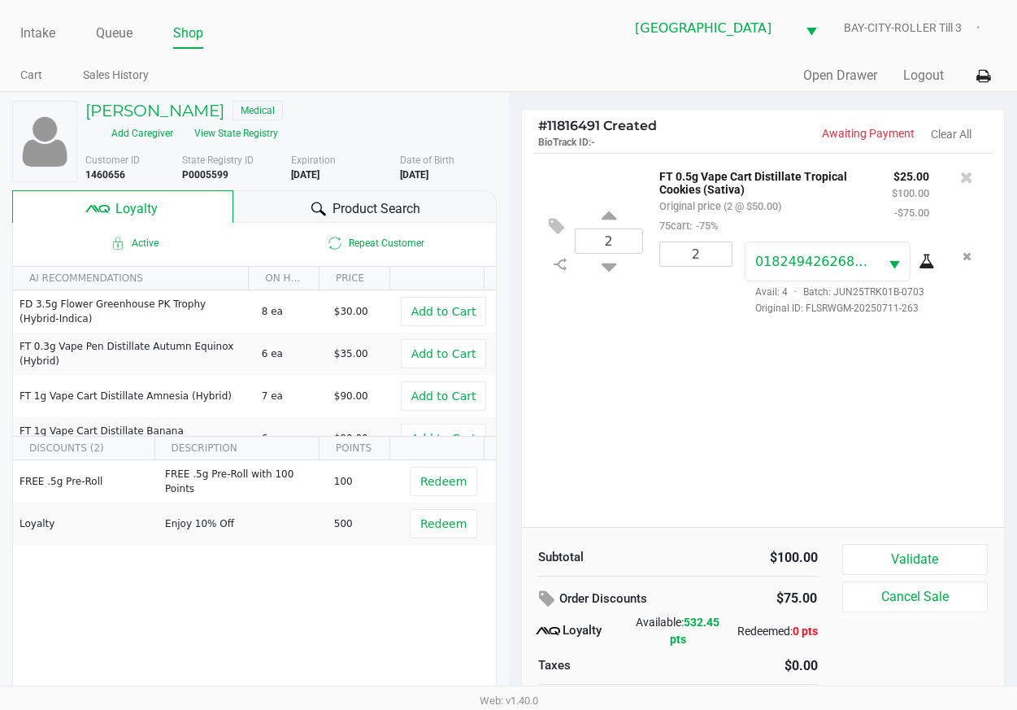
scroll to position [31, 0]
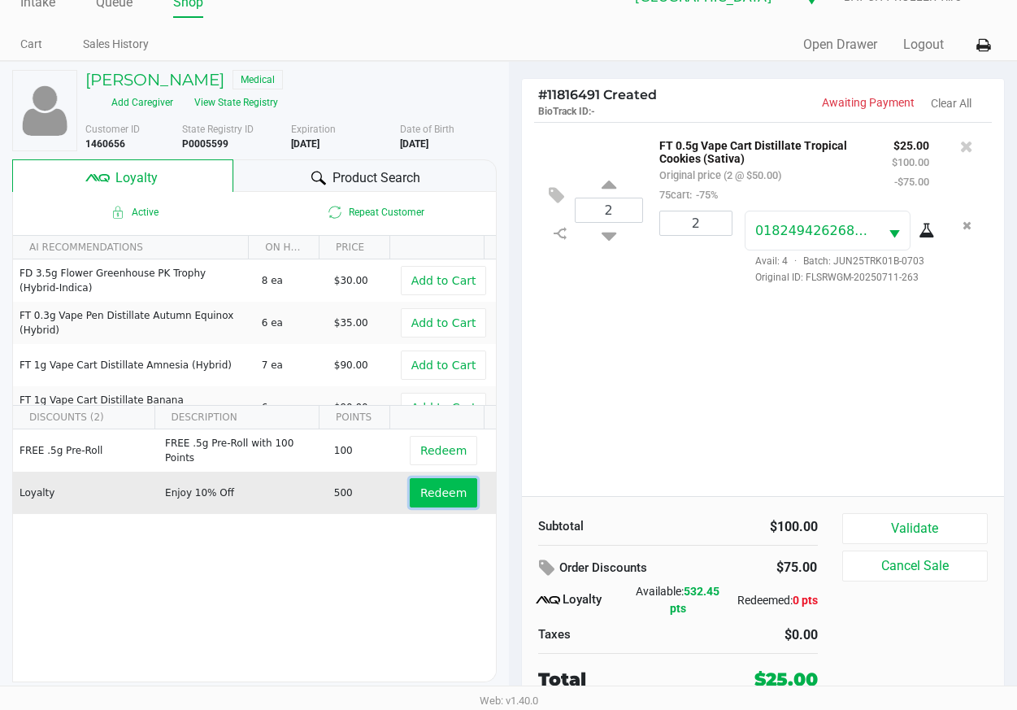
click at [452, 492] on span "Redeem" at bounding box center [443, 492] width 46 height 13
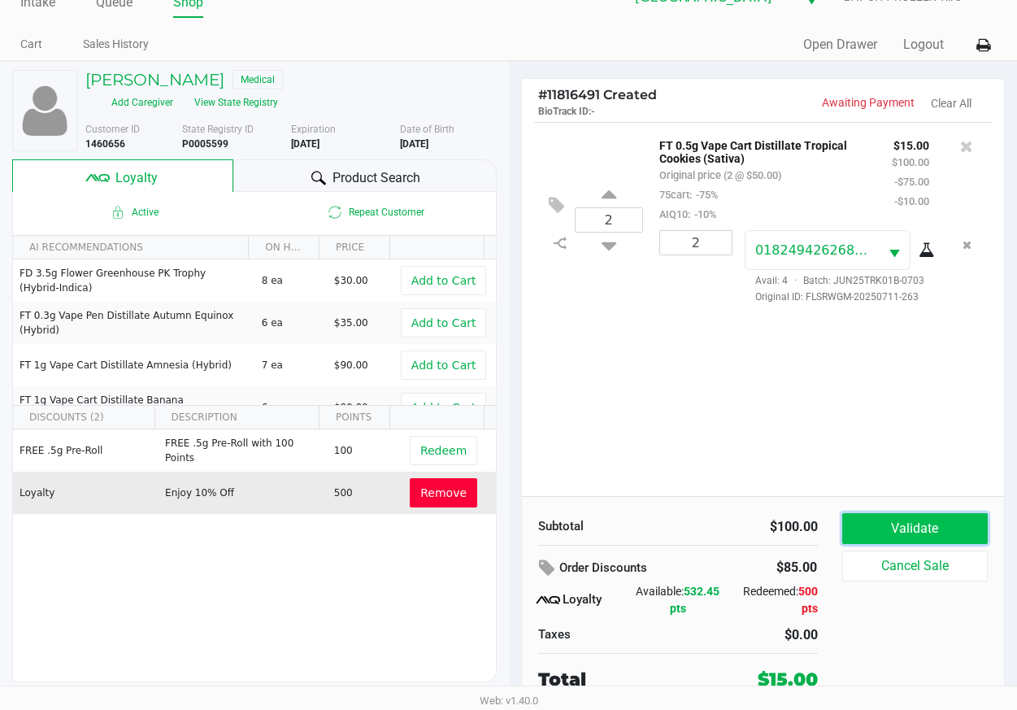
click at [925, 525] on button "Validate" at bounding box center [915, 528] width 146 height 31
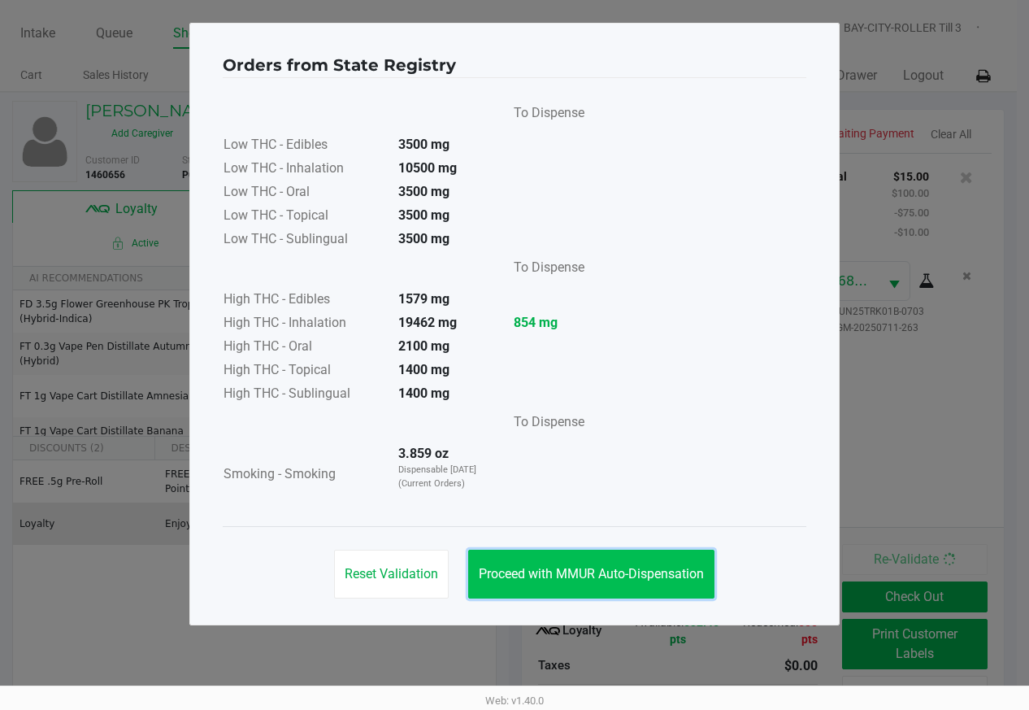
click at [636, 583] on button "Proceed with MMUR Auto-Dispensation" at bounding box center [591, 574] width 246 height 49
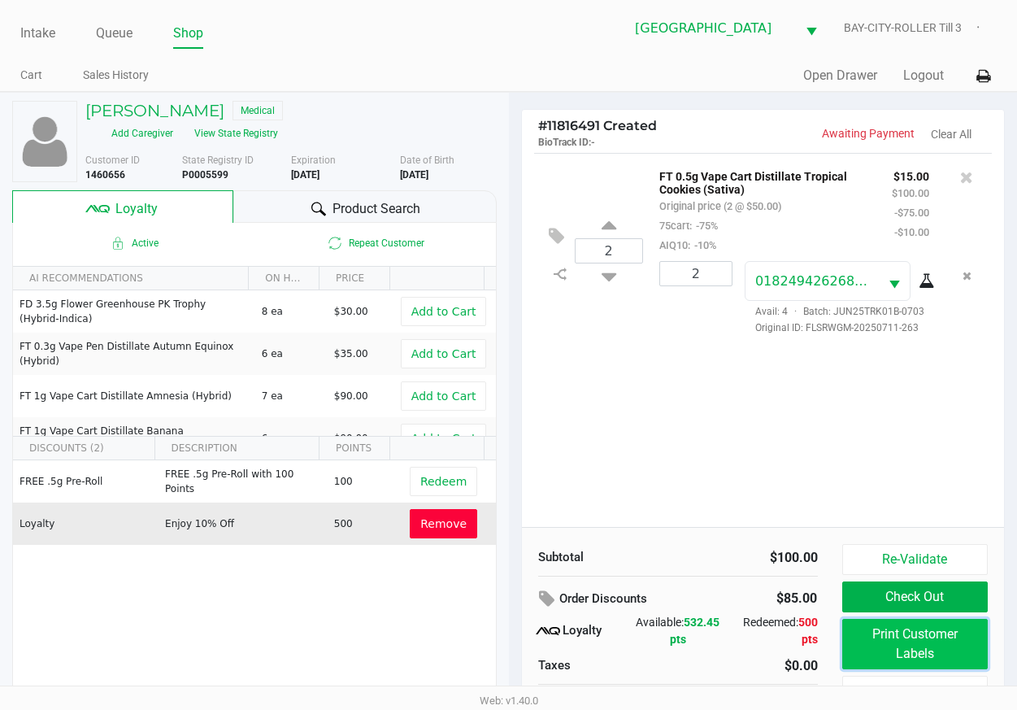
click at [882, 645] on button "Print Customer Labels" at bounding box center [915, 644] width 146 height 50
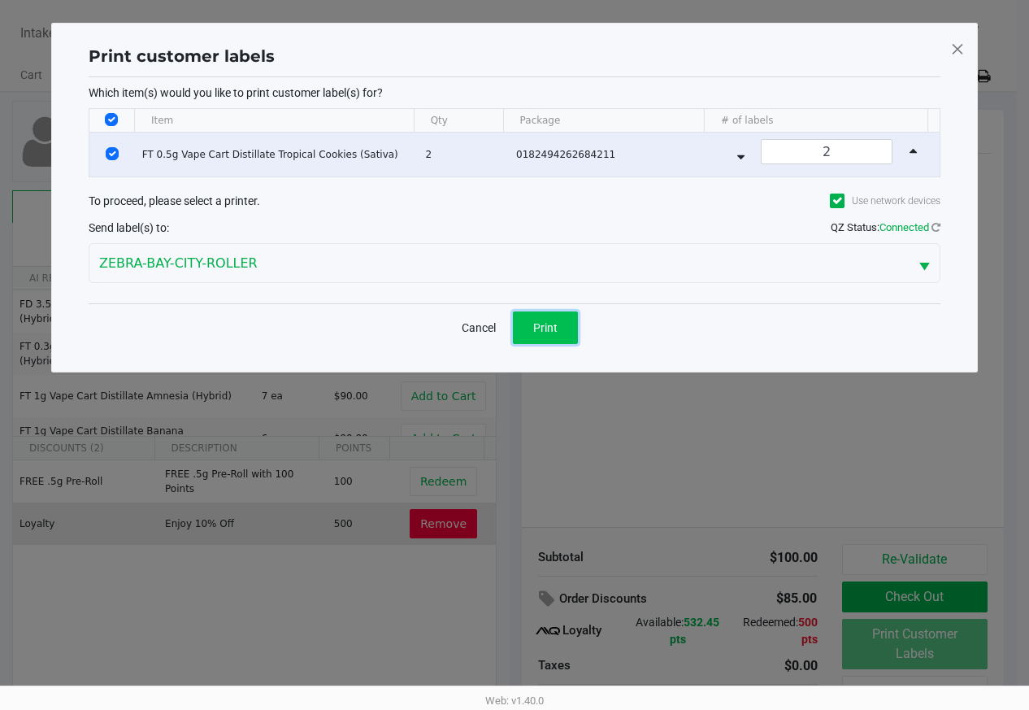
click at [565, 334] on button "Print" at bounding box center [545, 327] width 65 height 33
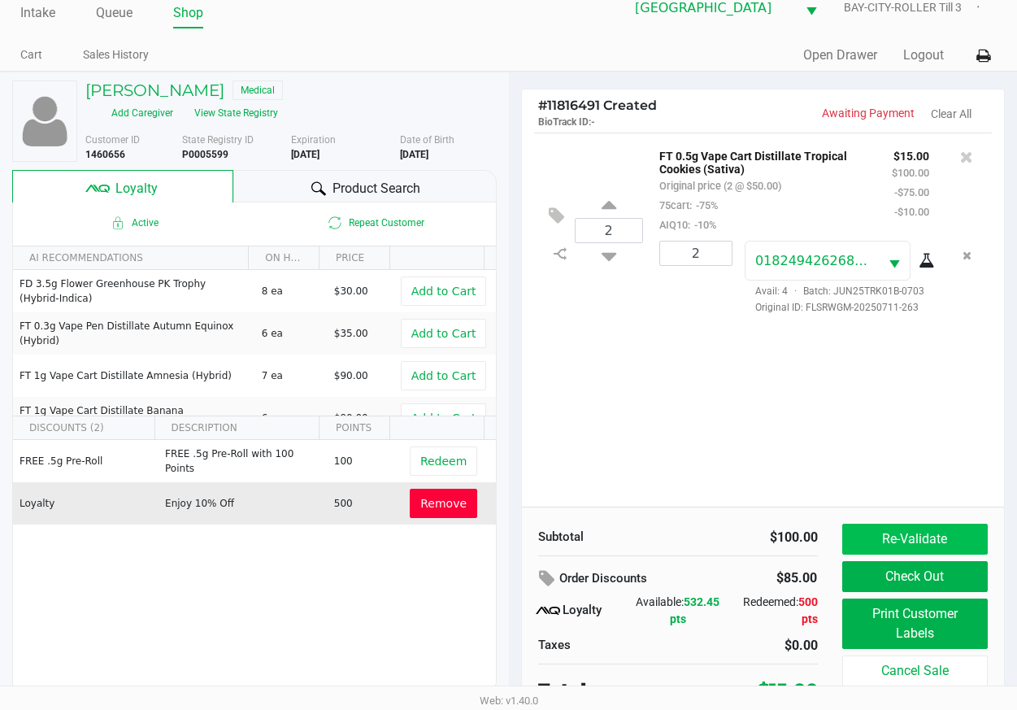
scroll to position [31, 0]
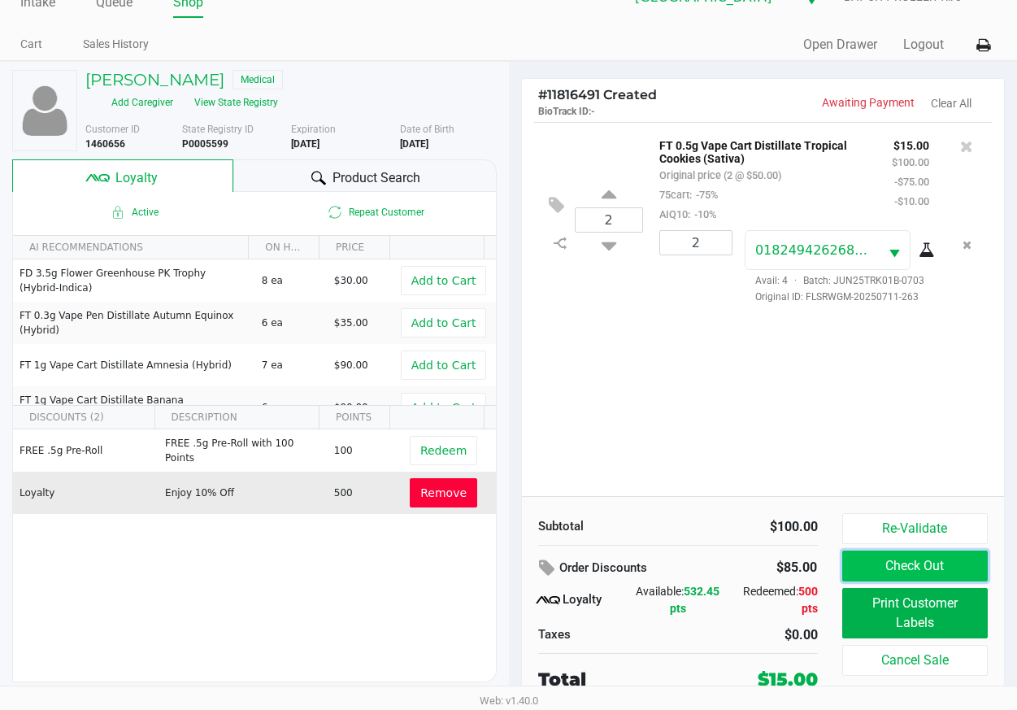
click at [881, 575] on button "Check Out" at bounding box center [915, 565] width 146 height 31
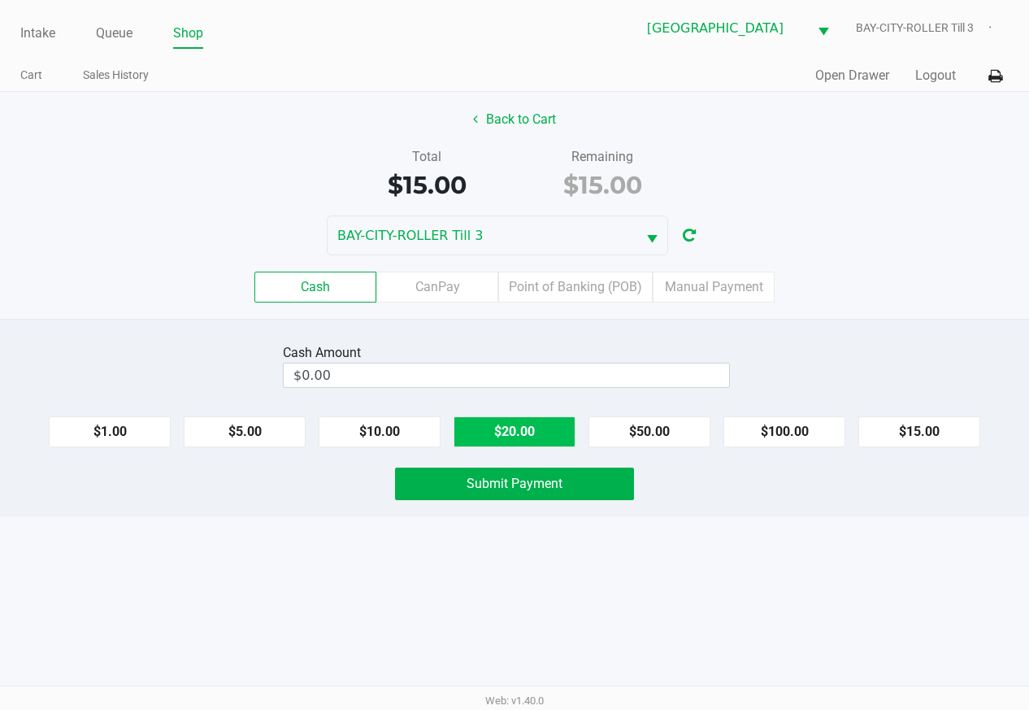
click at [521, 430] on button "$20.00" at bounding box center [515, 431] width 122 height 31
type input "$20.00"
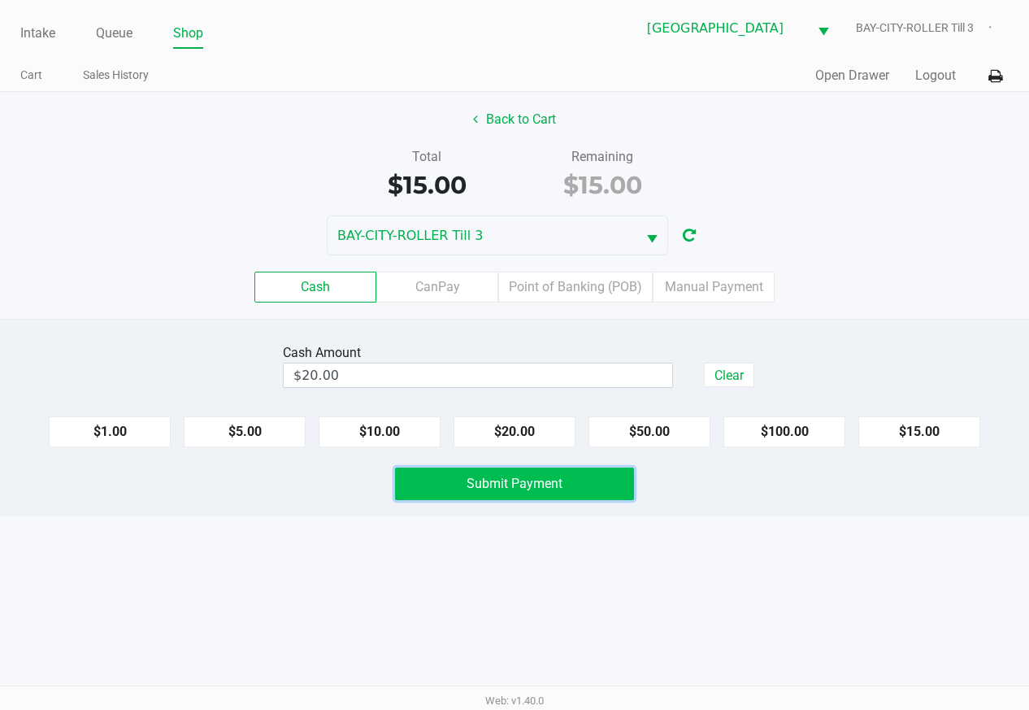
click at [515, 487] on span "Submit Payment" at bounding box center [515, 483] width 96 height 15
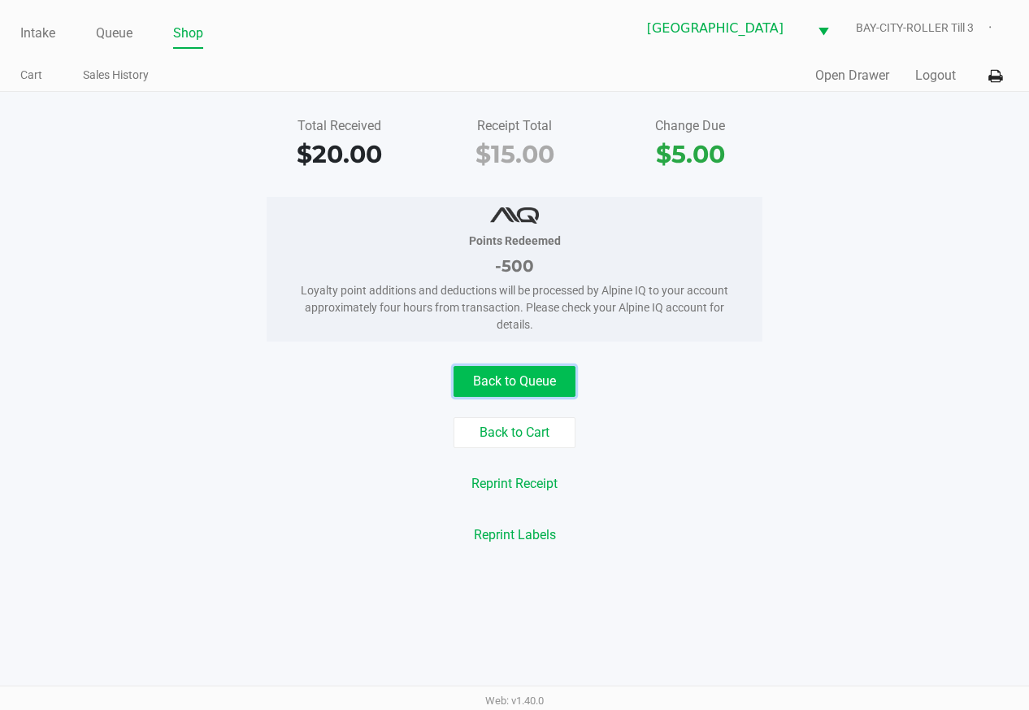
click at [514, 393] on button "Back to Queue" at bounding box center [515, 381] width 122 height 31
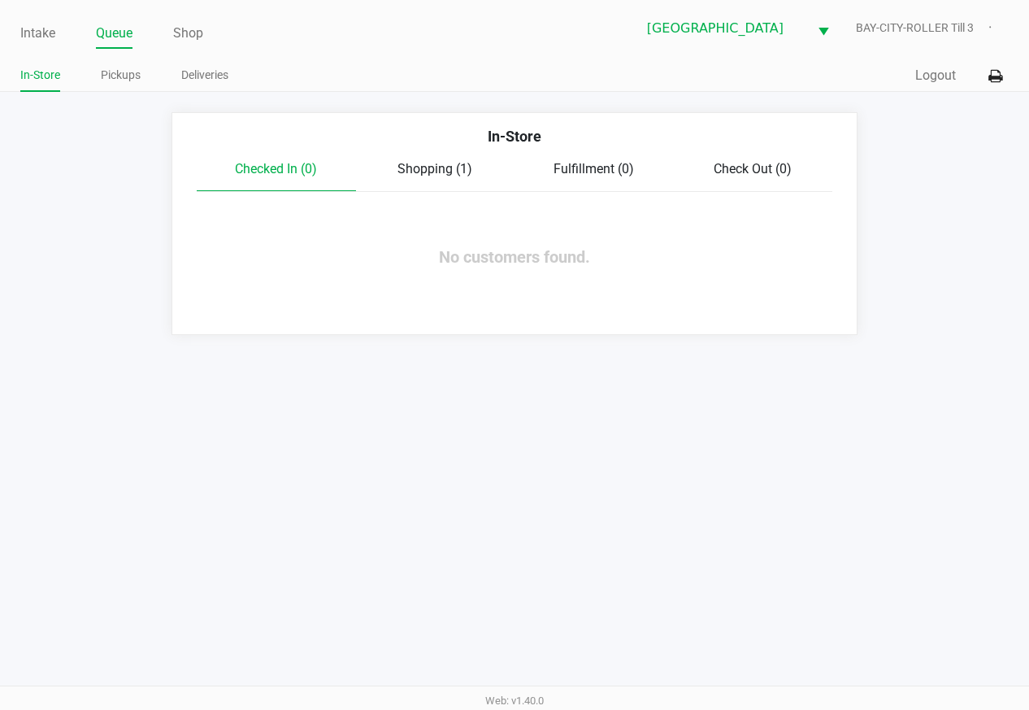
click at [439, 167] on span "Shopping (1)" at bounding box center [435, 168] width 75 height 15
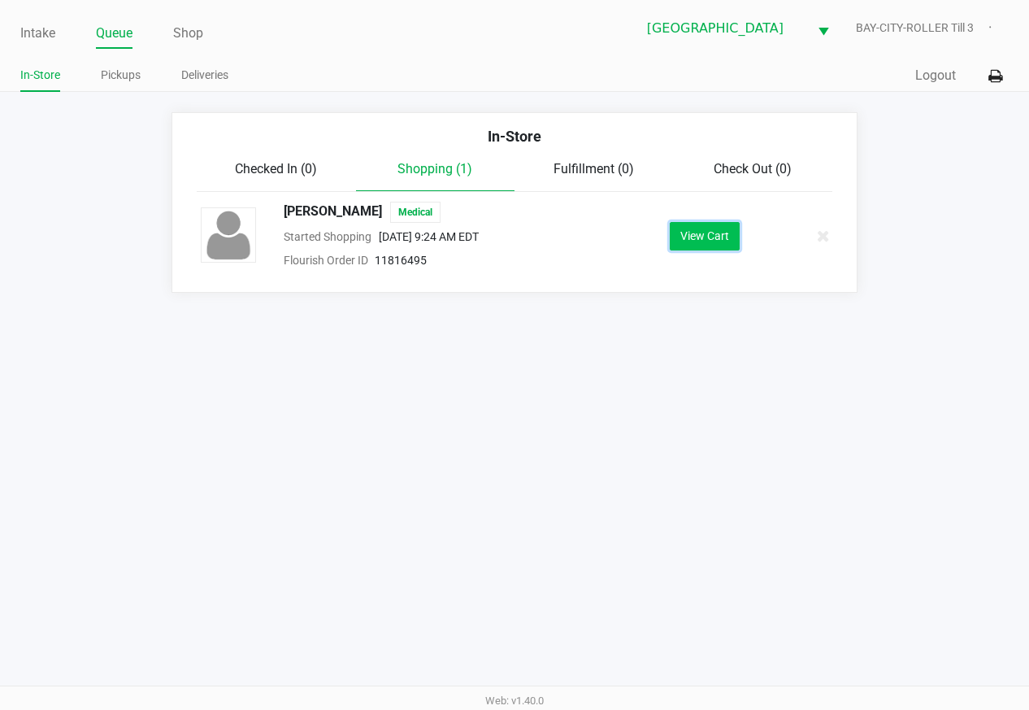
click at [686, 233] on button "View Cart" at bounding box center [705, 236] width 70 height 28
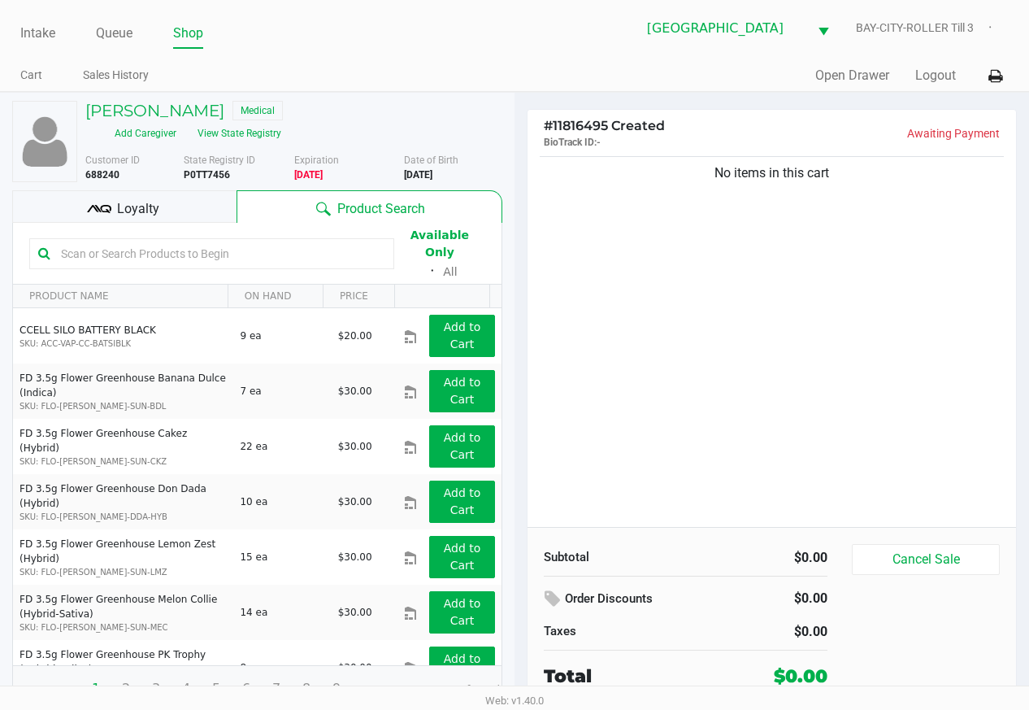
click at [659, 417] on div "No items in this cart" at bounding box center [772, 340] width 489 height 374
click at [675, 394] on div "No items in this cart" at bounding box center [772, 340] width 489 height 374
click at [810, 407] on div "No items in this cart" at bounding box center [772, 340] width 489 height 374
click at [683, 301] on div "No items in this cart" at bounding box center [772, 340] width 489 height 374
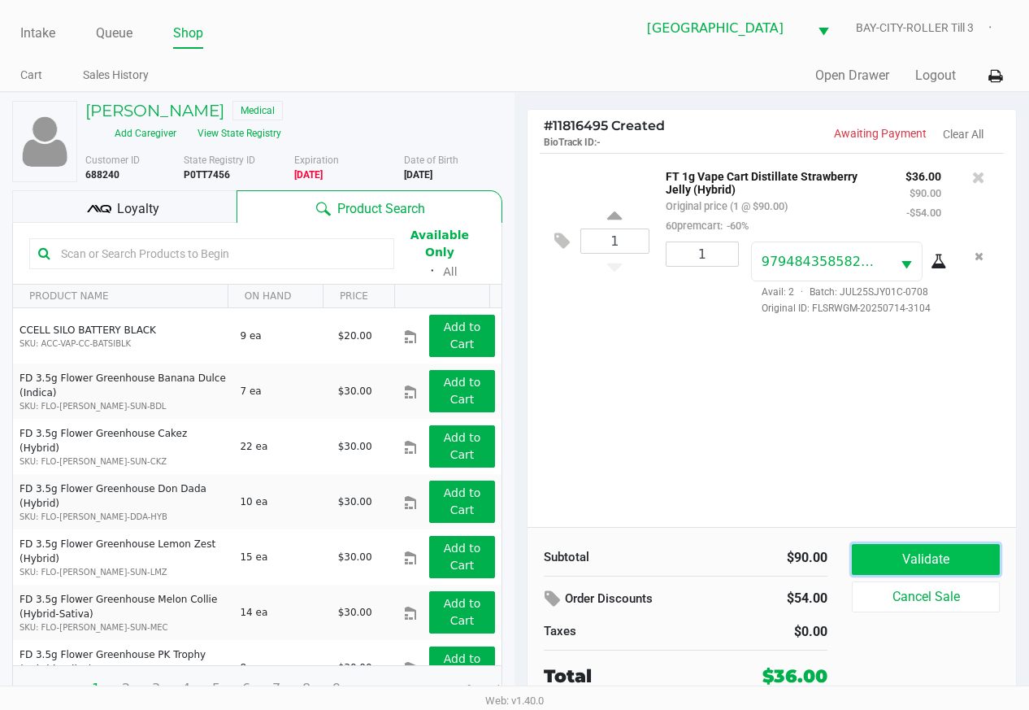
click at [940, 565] on button "Validate" at bounding box center [926, 559] width 148 height 31
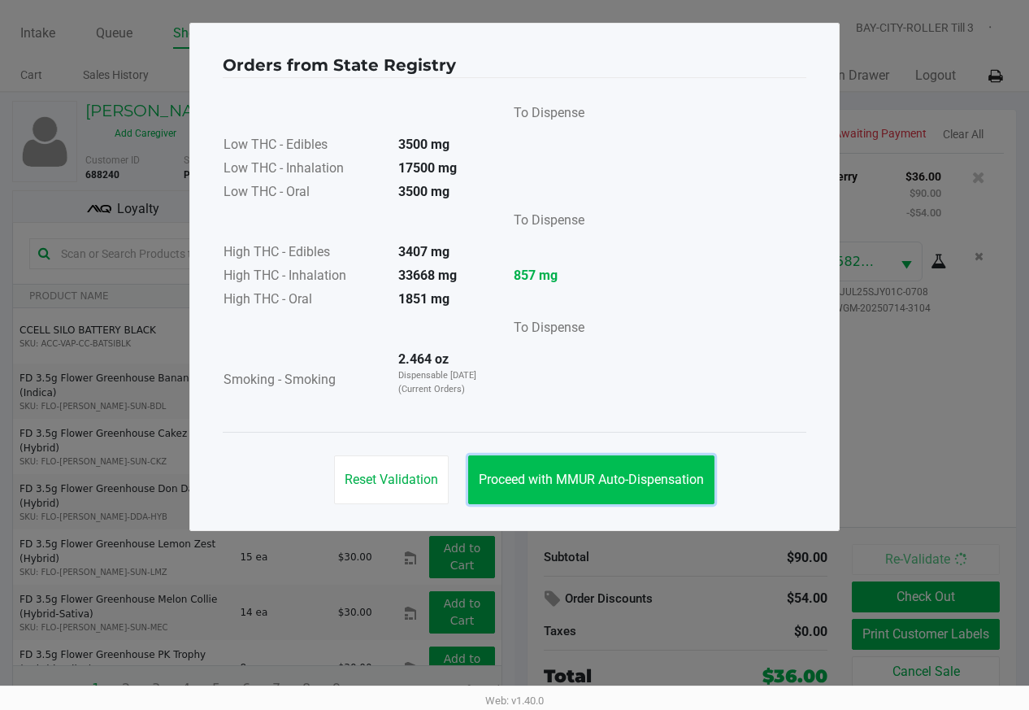
click at [686, 493] on button "Proceed with MMUR Auto-Dispensation" at bounding box center [591, 479] width 246 height 49
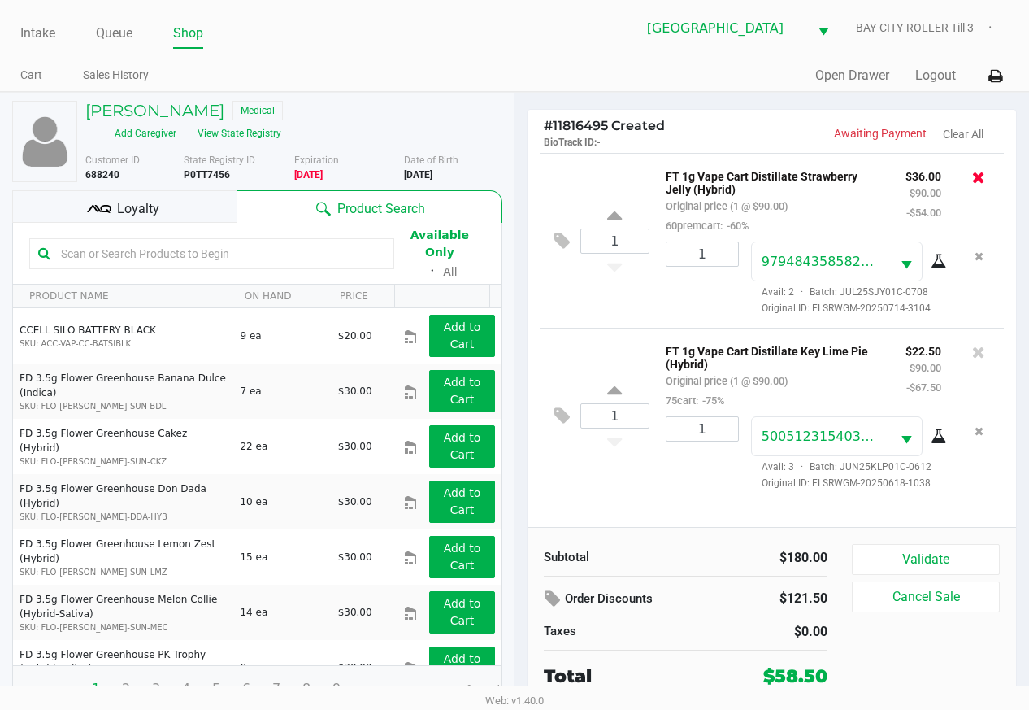
click at [981, 180] on icon at bounding box center [978, 177] width 13 height 16
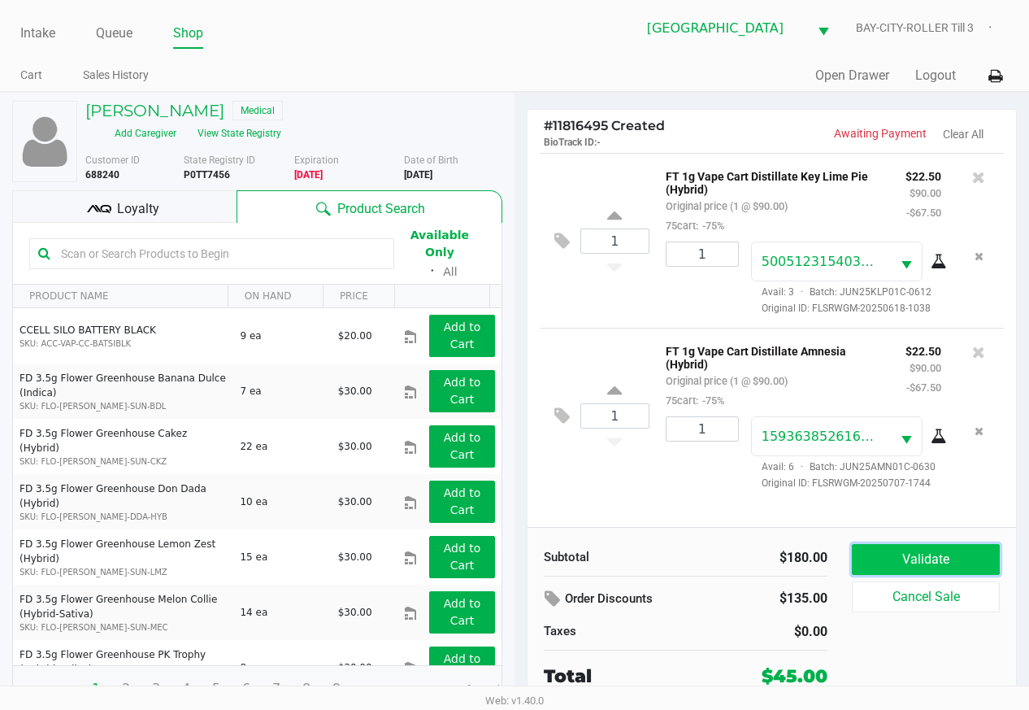
click at [907, 564] on button "Validate" at bounding box center [926, 559] width 148 height 31
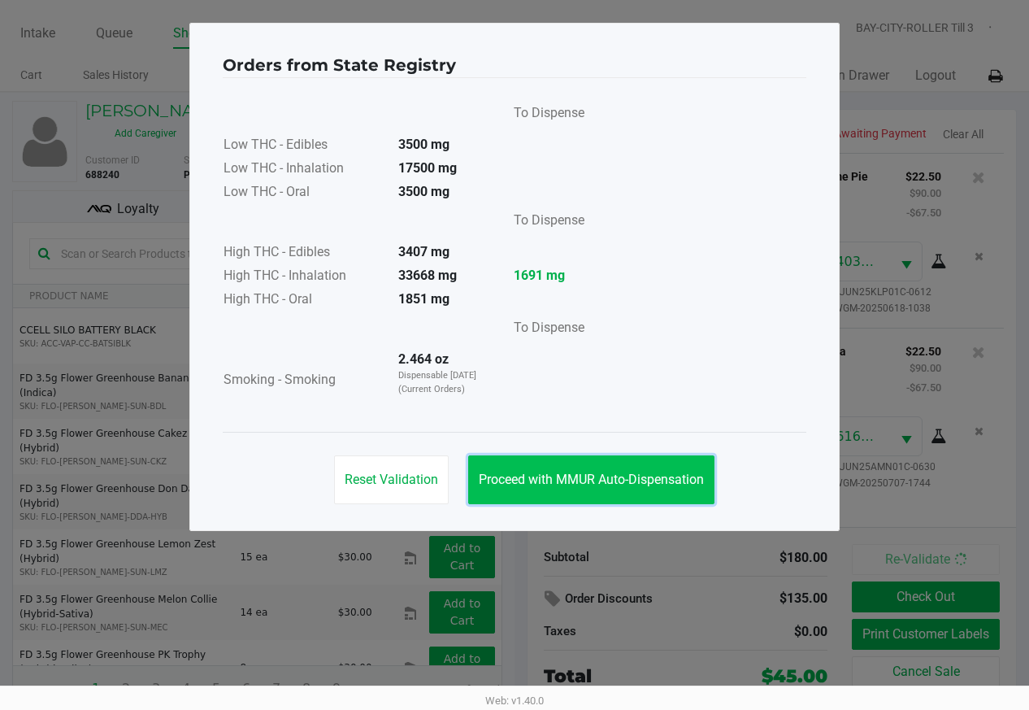
click at [681, 479] on span "Proceed with MMUR Auto-Dispensation" at bounding box center [591, 479] width 225 height 15
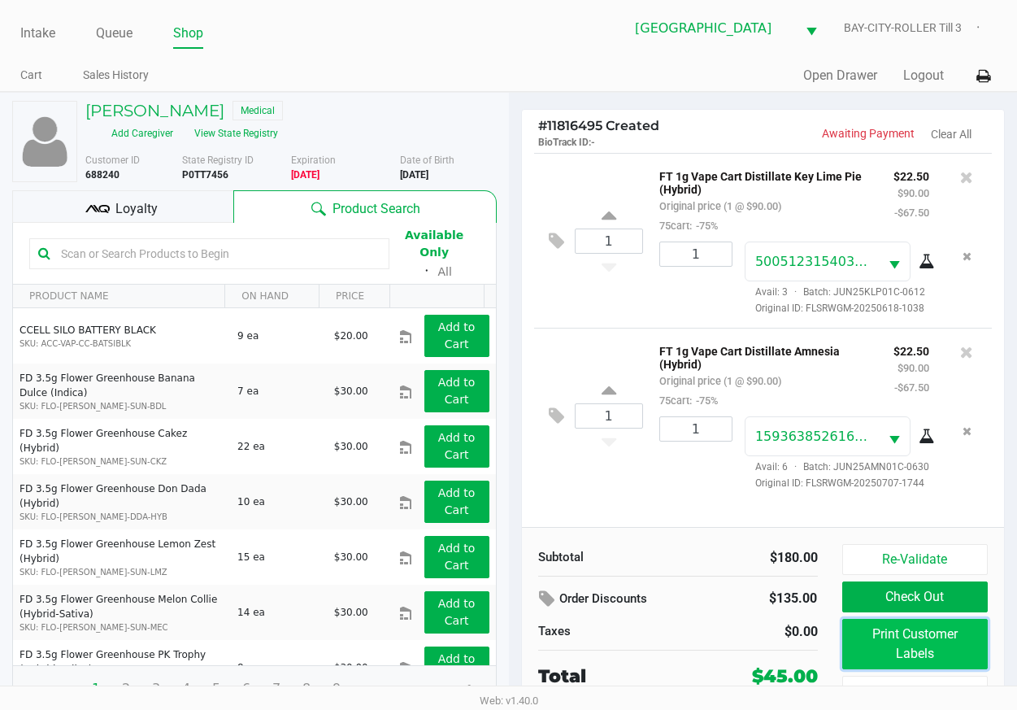
click at [868, 636] on button "Print Customer Labels" at bounding box center [915, 644] width 146 height 50
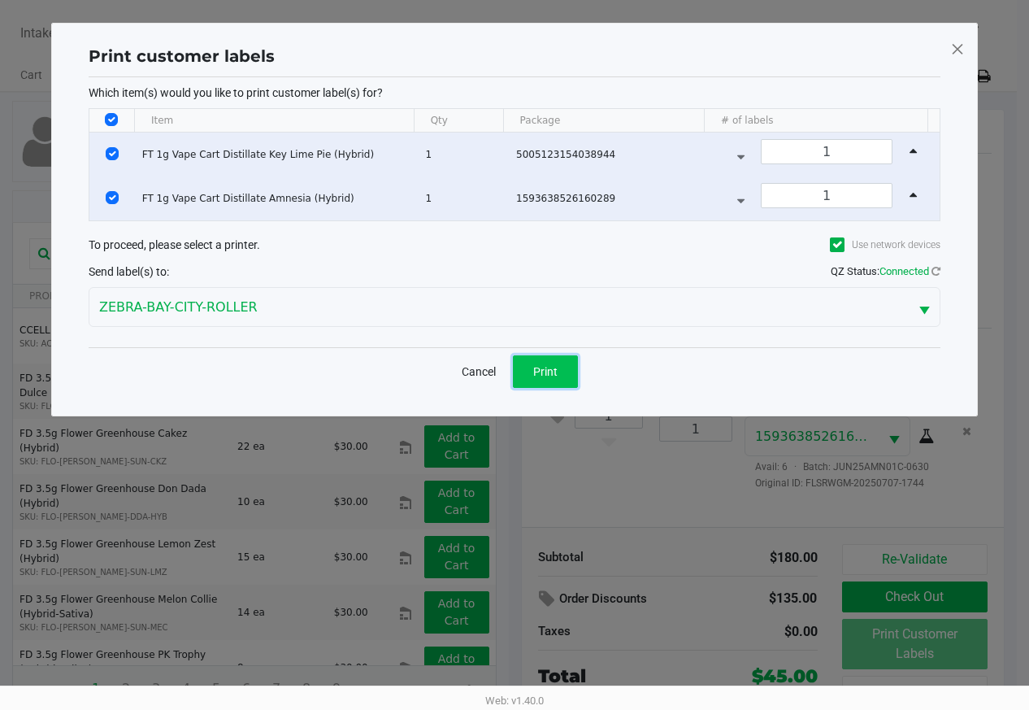
click at [557, 367] on span "Print" at bounding box center [545, 371] width 24 height 13
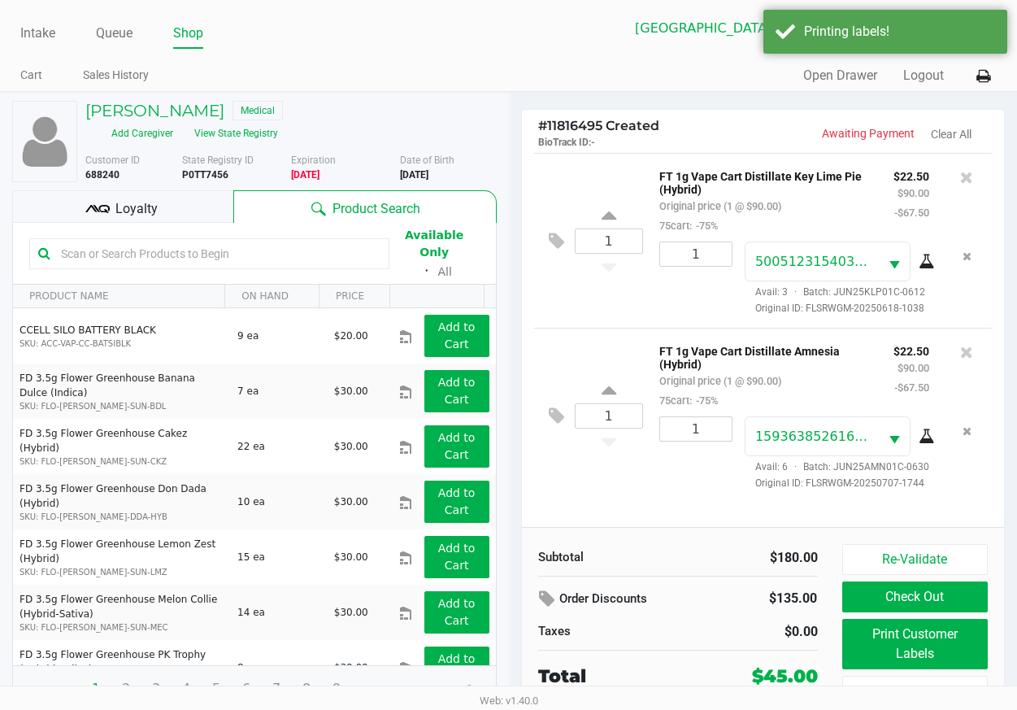
scroll to position [47, 0]
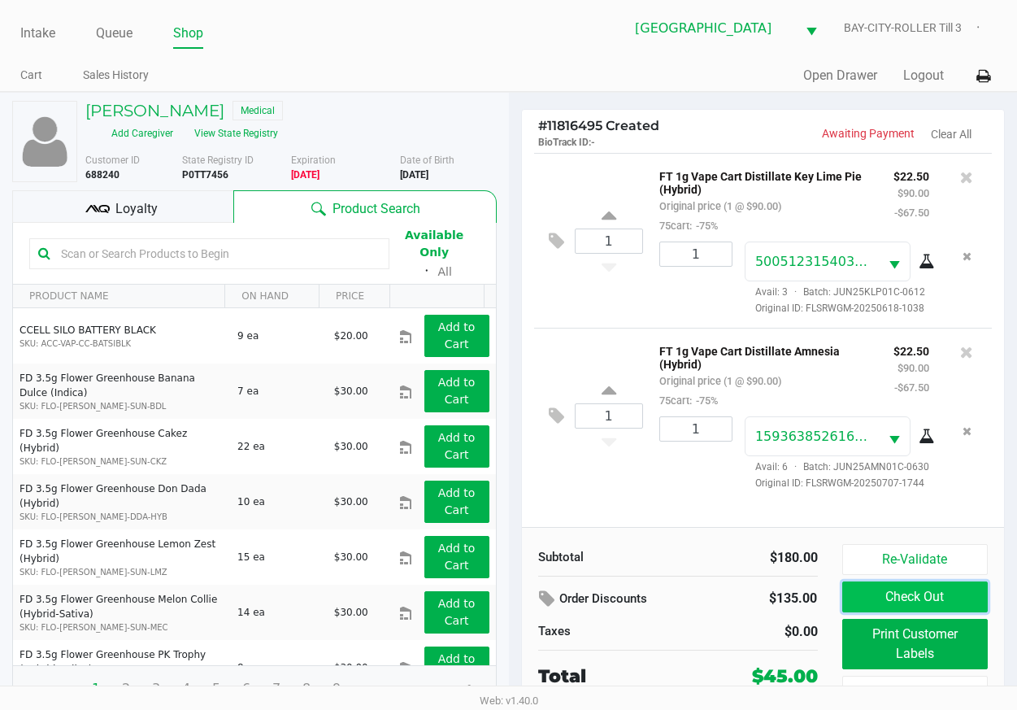
click at [860, 593] on button "Check Out" at bounding box center [915, 596] width 146 height 31
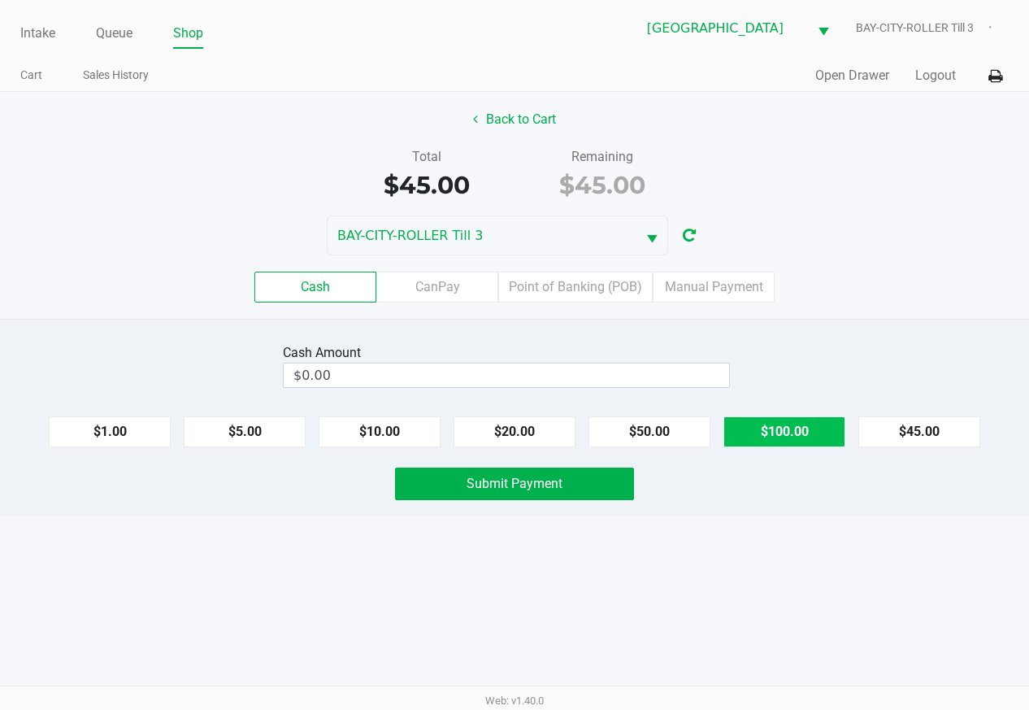
click at [764, 437] on button "$100.00" at bounding box center [785, 431] width 122 height 31
type input "$100.00"
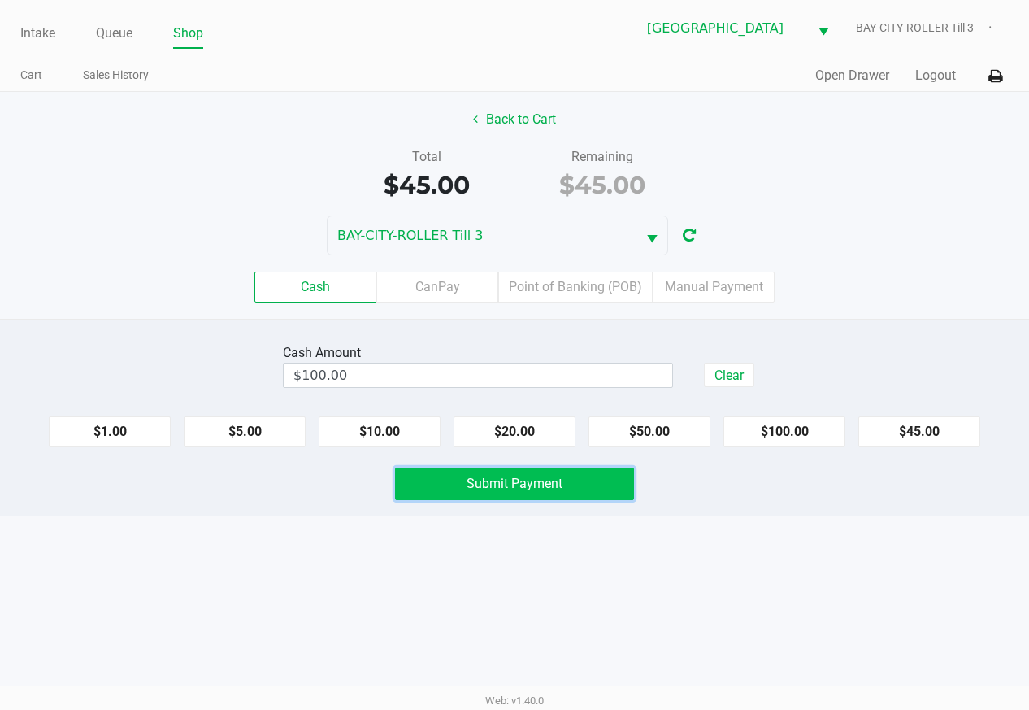
click at [569, 478] on button "Submit Payment" at bounding box center [514, 484] width 239 height 33
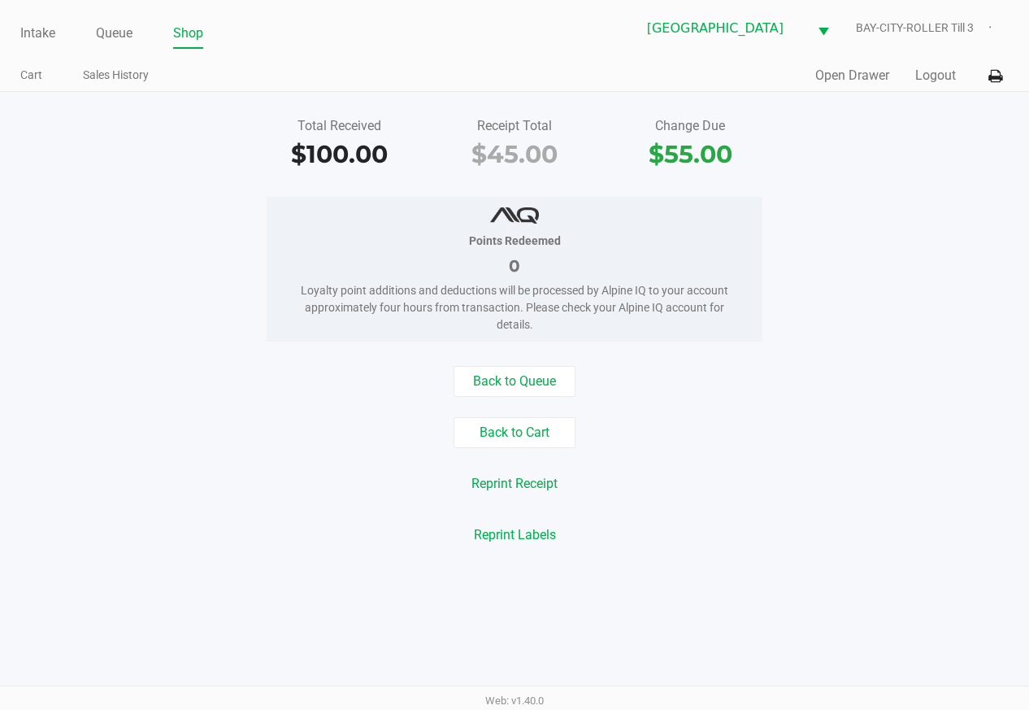
click at [528, 345] on div "Total Received $100.00 Receipt Total $45.00 Change Due $55.00 Points Redeemed 0…" at bounding box center [514, 331] width 1029 height 478
click at [534, 372] on button "Back to Queue" at bounding box center [515, 381] width 122 height 31
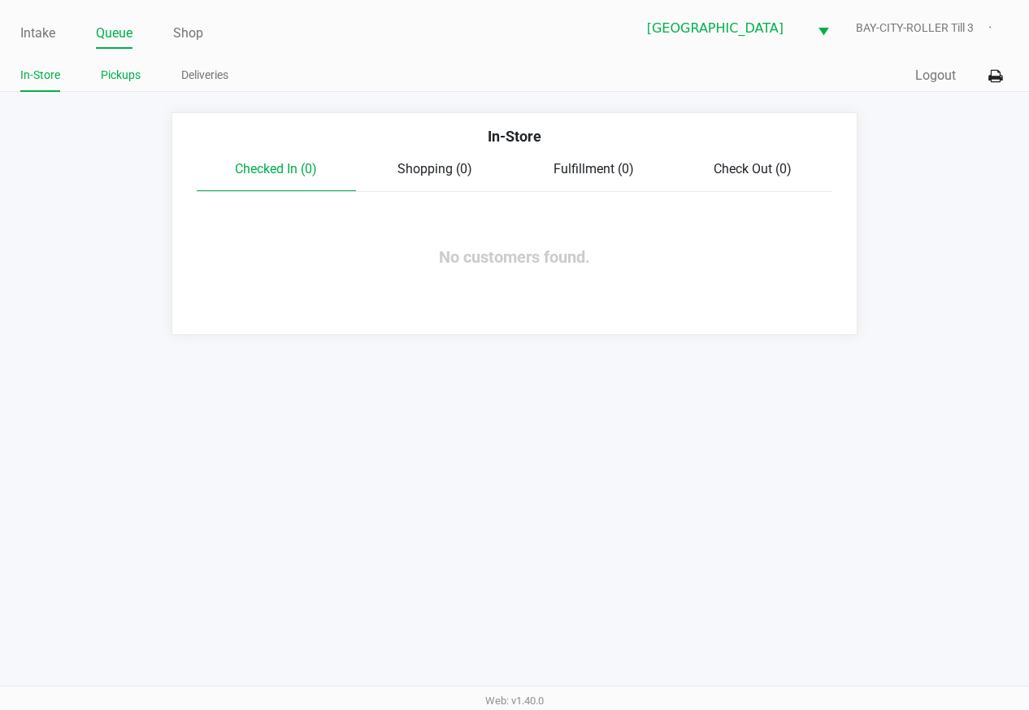
click at [120, 79] on link "Pickups" at bounding box center [121, 75] width 40 height 20
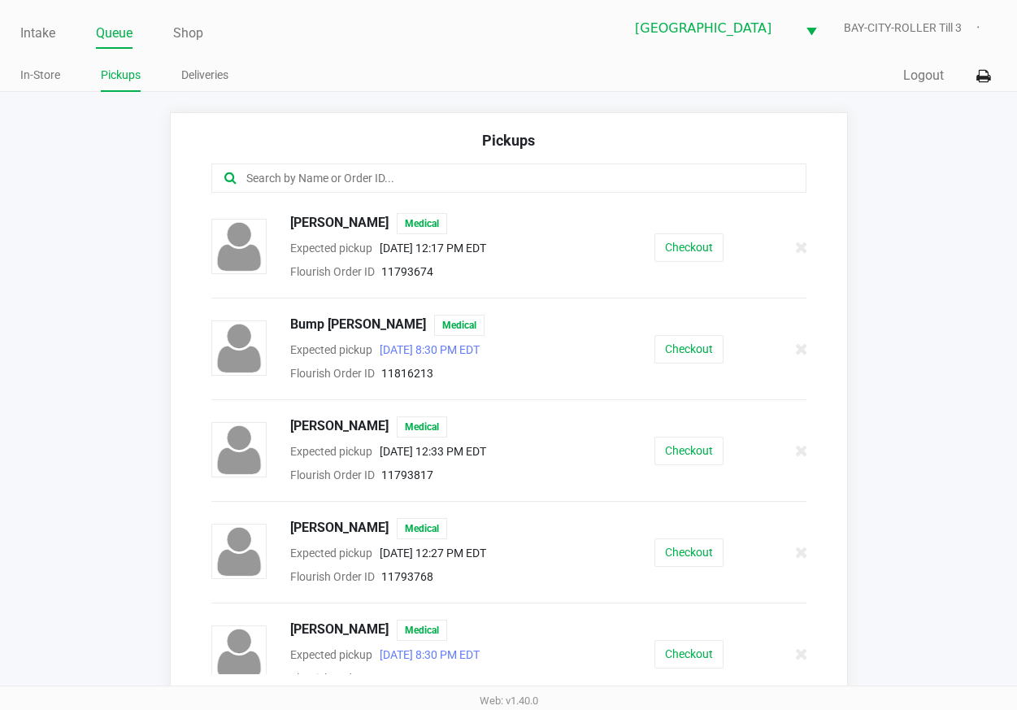
click at [318, 181] on input "text" at bounding box center [501, 178] width 512 height 19
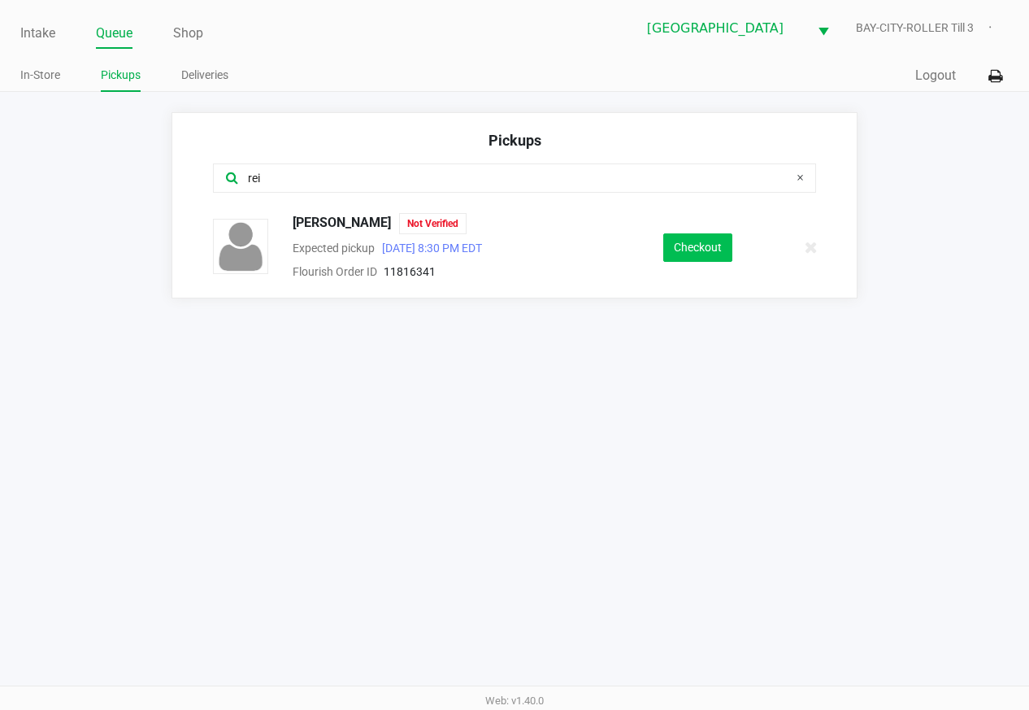
type input "rei"
click at [704, 259] on button "Checkout" at bounding box center [697, 247] width 69 height 28
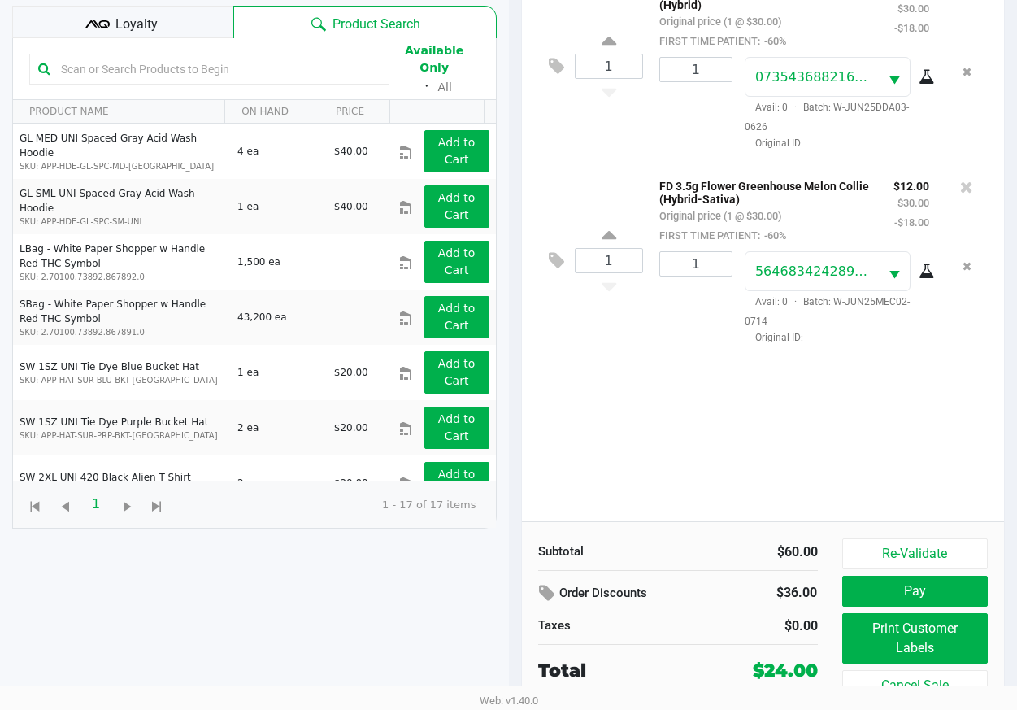
scroll to position [193, 0]
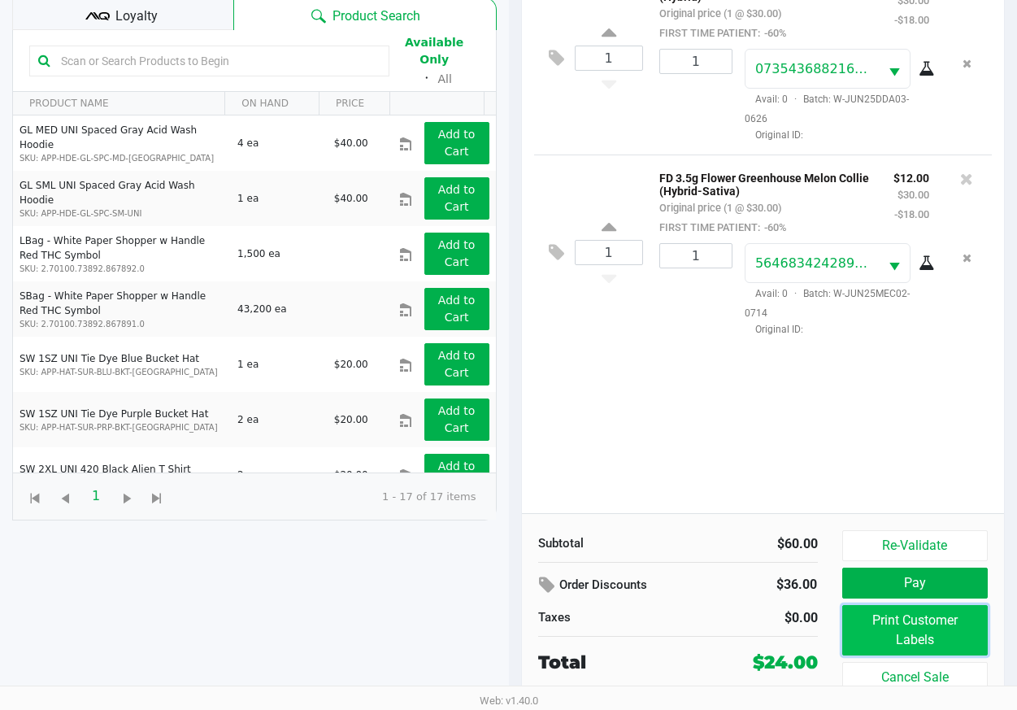
click at [882, 625] on button "Print Customer Labels" at bounding box center [915, 630] width 146 height 50
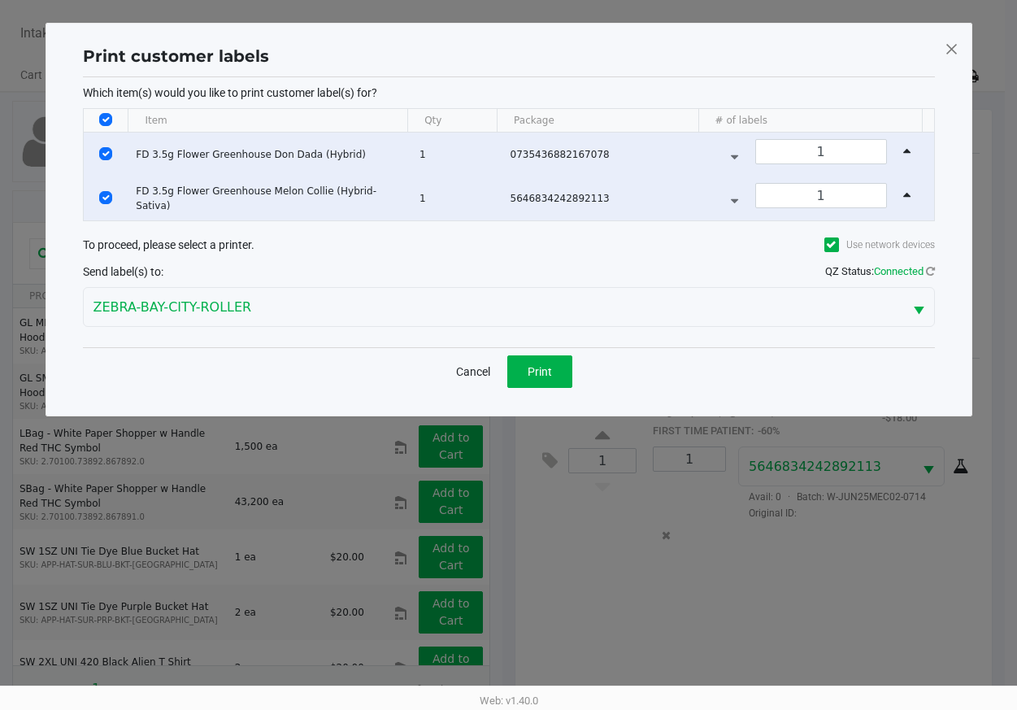
scroll to position [0, 0]
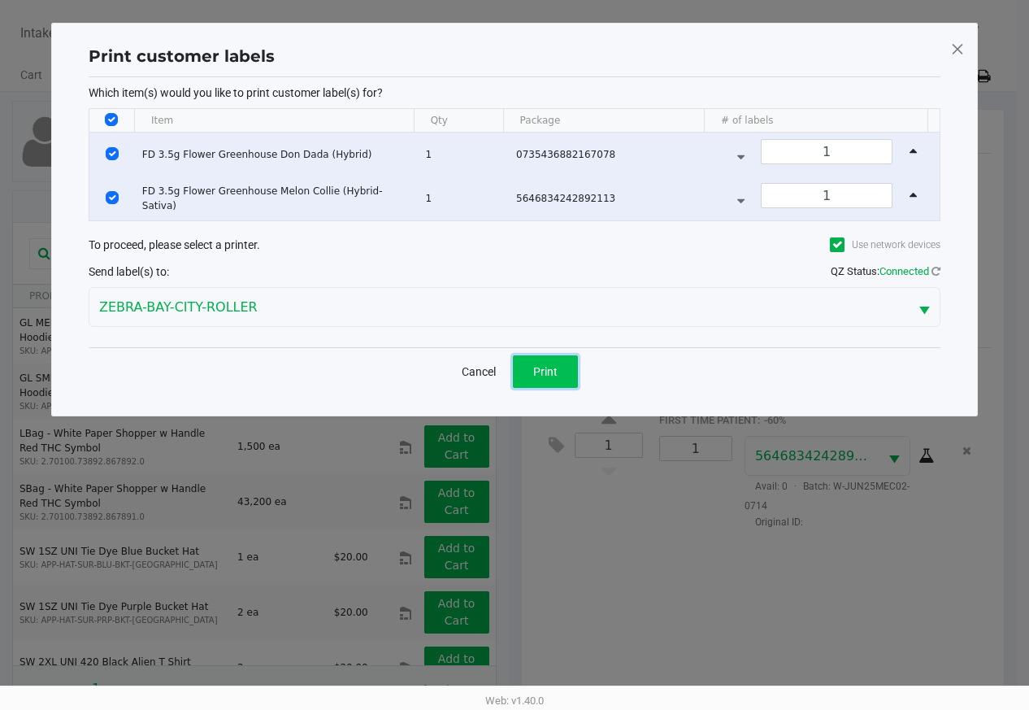
click at [553, 381] on button "Print" at bounding box center [545, 371] width 65 height 33
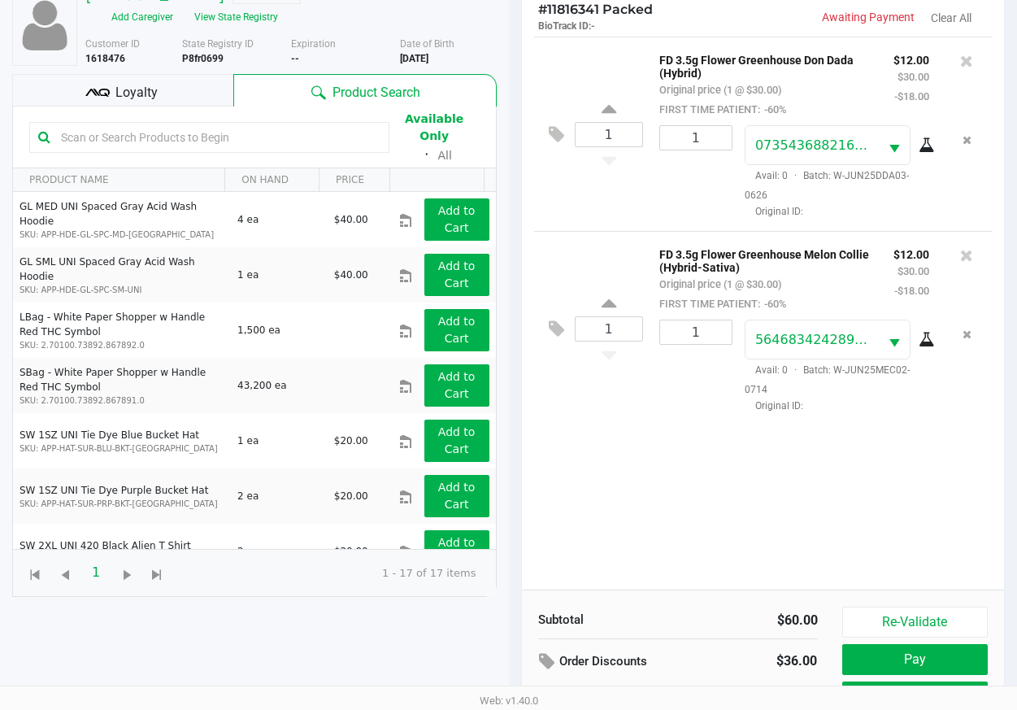
scroll to position [193, 0]
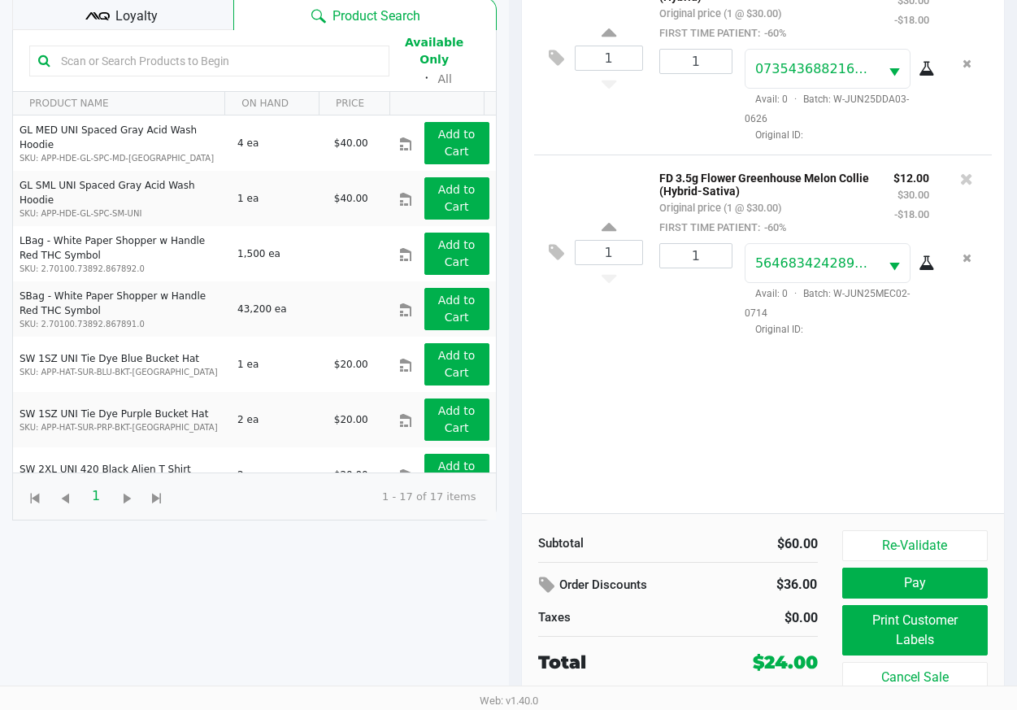
click at [602, 437] on div "1 FD 3.5g Flower Greenhouse Don Dada (Hybrid) Original price (1 @ $30.00) FIRST…" at bounding box center [763, 236] width 483 height 553
click at [627, 442] on div "1 FD 3.5g Flower Greenhouse Don Dada (Hybrid) Original price (1 @ $30.00) FIRST…" at bounding box center [763, 236] width 483 height 553
click at [874, 575] on button "Pay" at bounding box center [915, 583] width 146 height 31
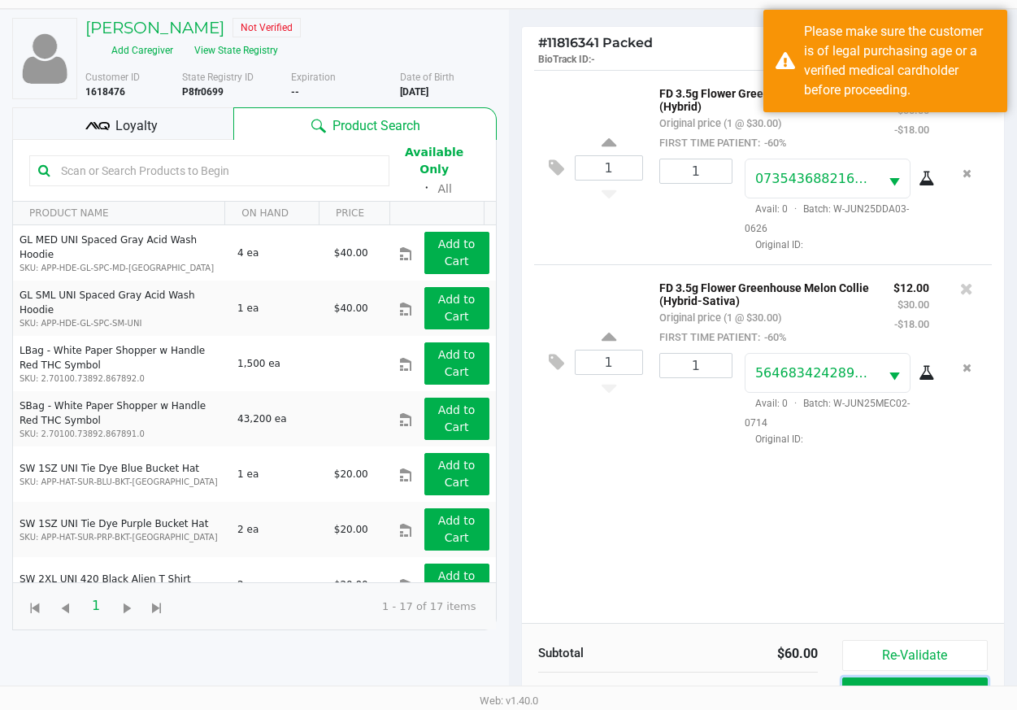
scroll to position [0, 0]
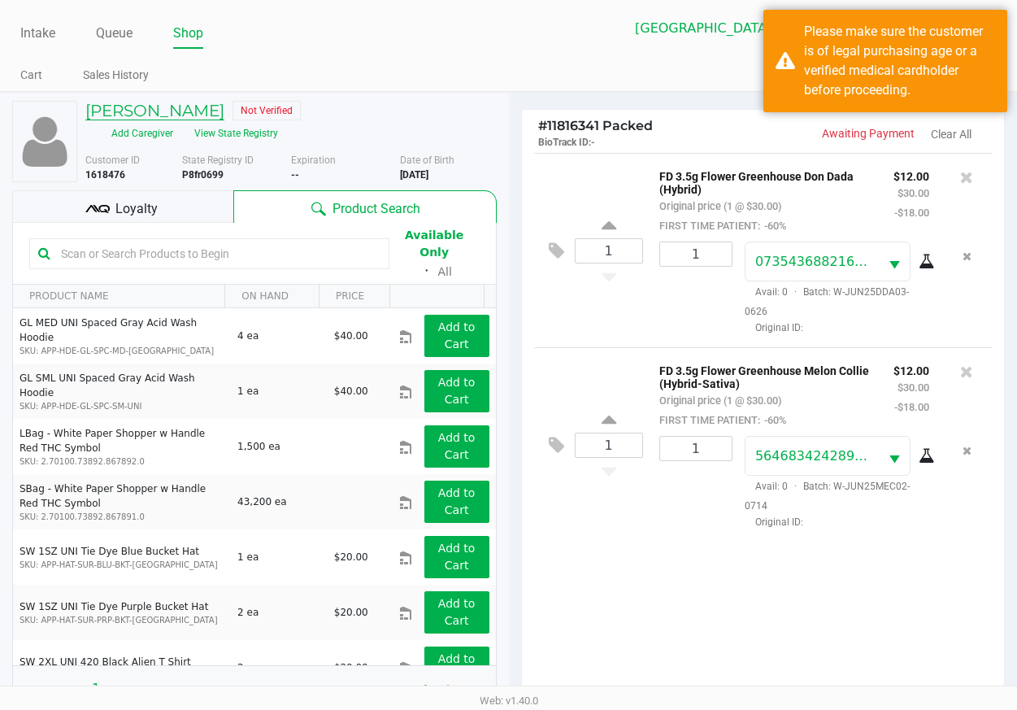
click at [144, 116] on h5 "[PERSON_NAME]" at bounding box center [154, 111] width 139 height 20
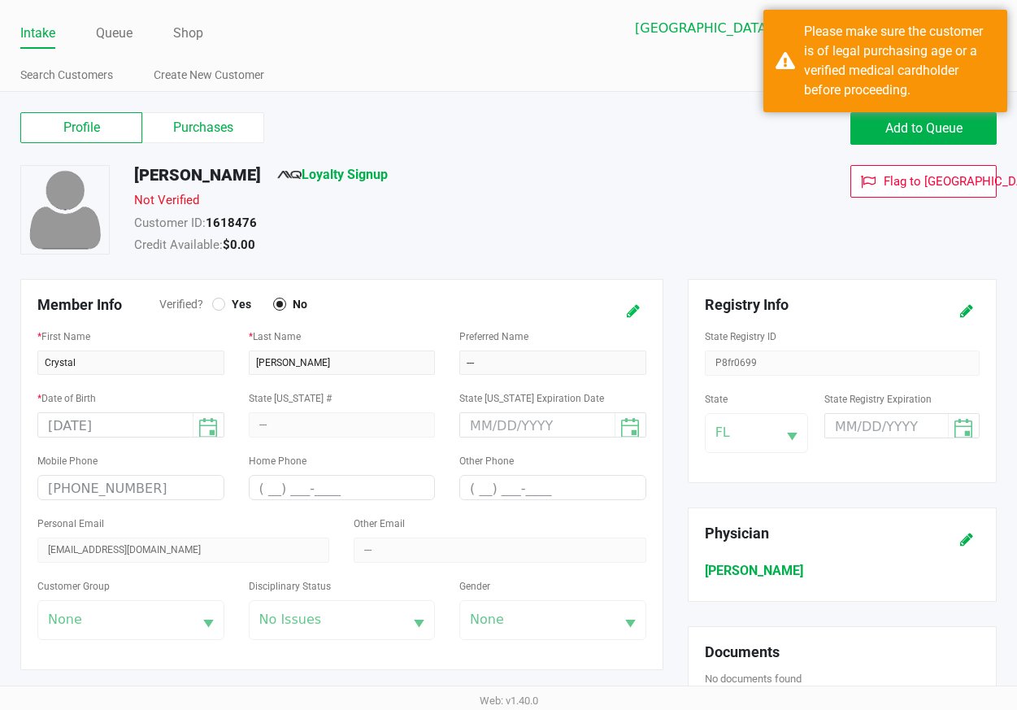
click at [629, 307] on icon at bounding box center [633, 311] width 13 height 11
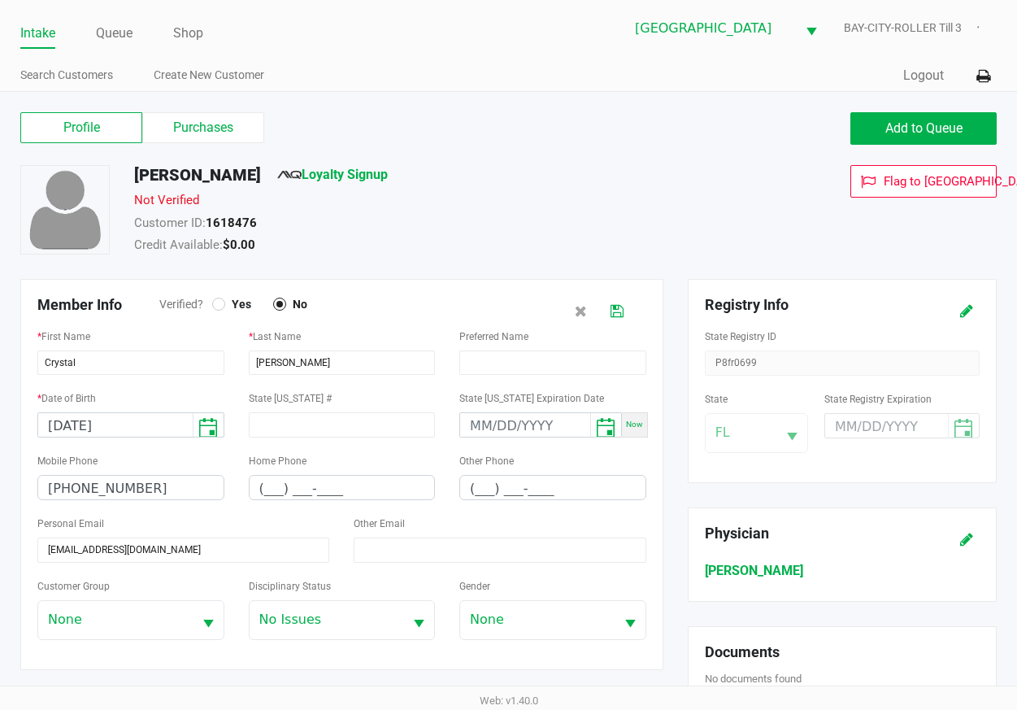
click at [217, 307] on div at bounding box center [218, 304] width 13 height 13
click at [615, 307] on icon at bounding box center [617, 311] width 13 height 11
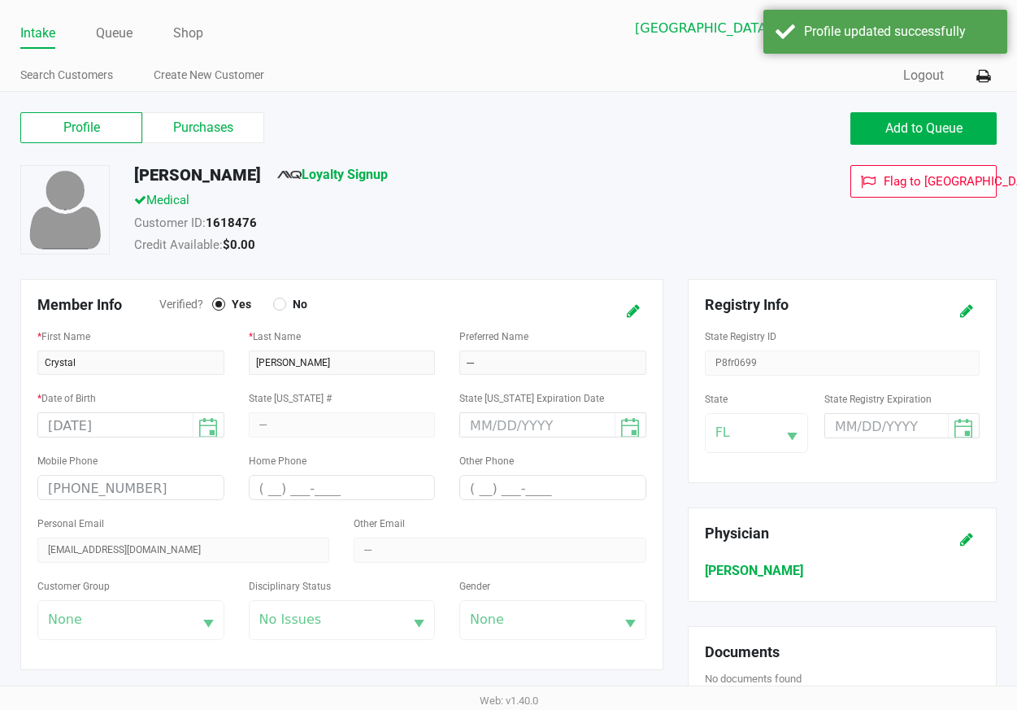
click at [313, 183] on span "Loyalty Signup" at bounding box center [332, 178] width 111 height 26
click at [314, 176] on link "Loyalty Signup" at bounding box center [332, 174] width 111 height 15
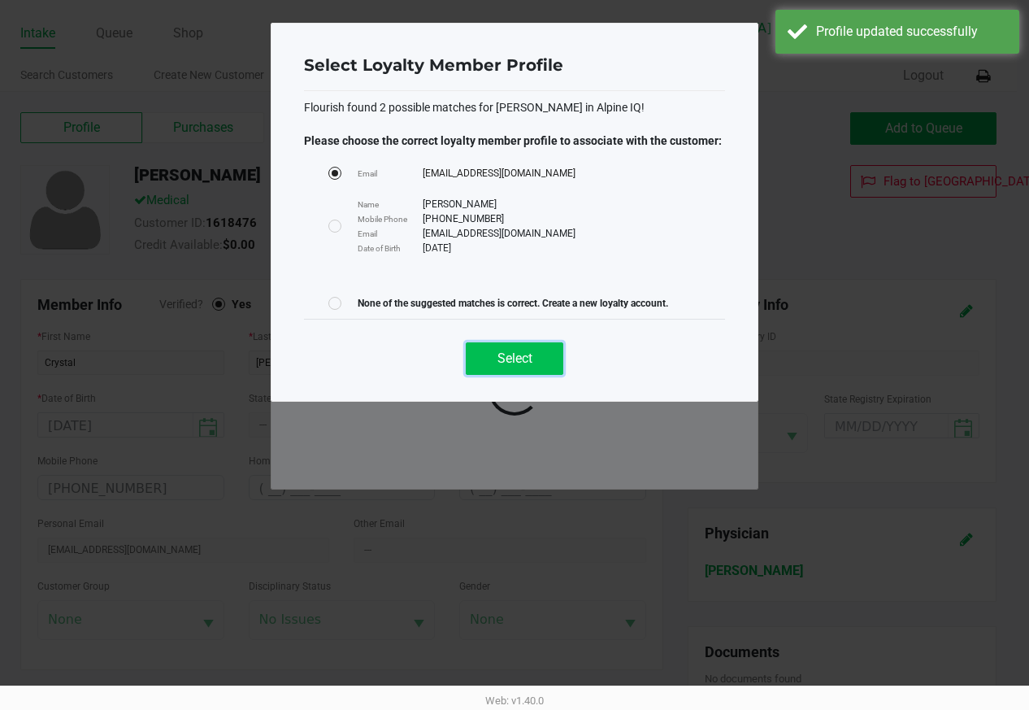
click at [544, 355] on button "Select" at bounding box center [515, 358] width 98 height 33
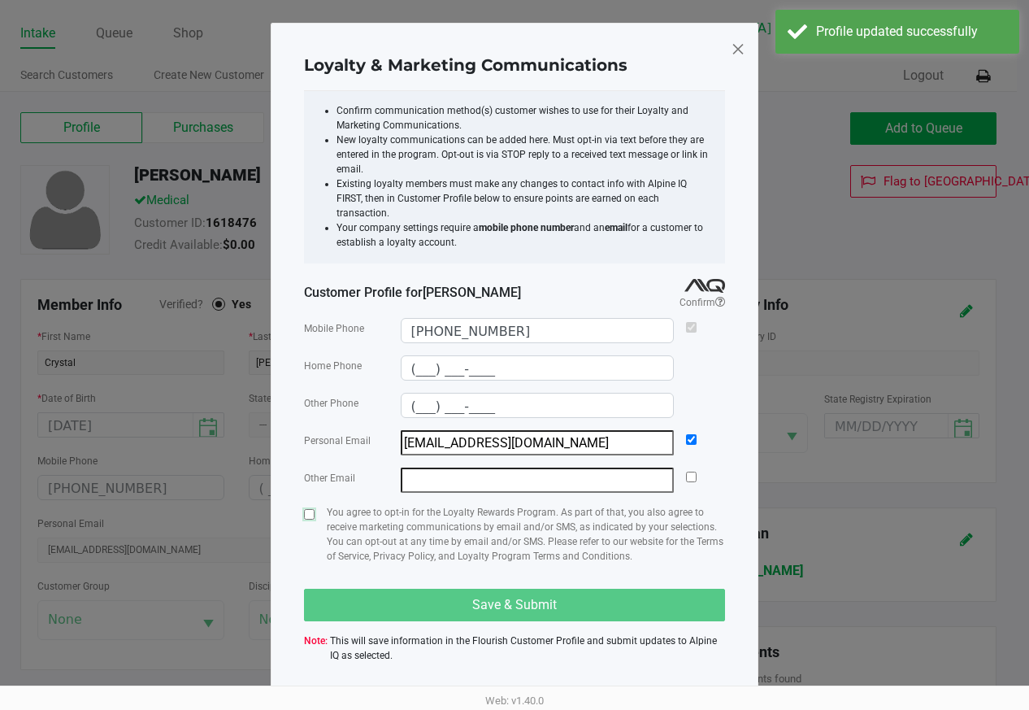
click at [312, 509] on input "checkbox" at bounding box center [309, 514] width 11 height 11
checkbox input "true"
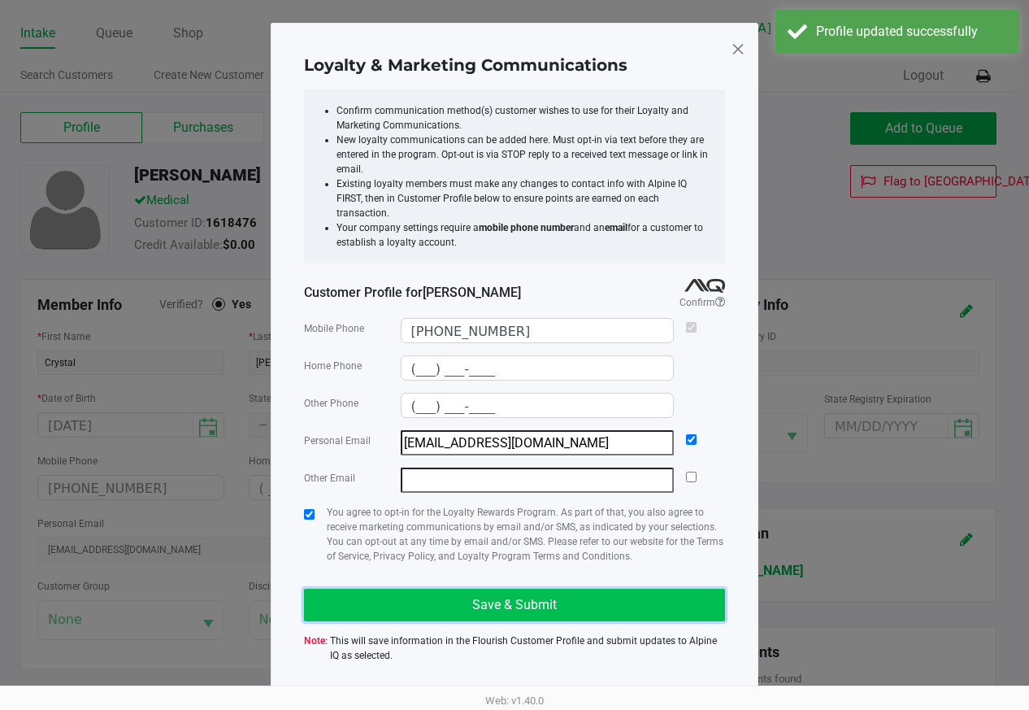
click at [409, 590] on button "Save & Submit" at bounding box center [514, 605] width 421 height 33
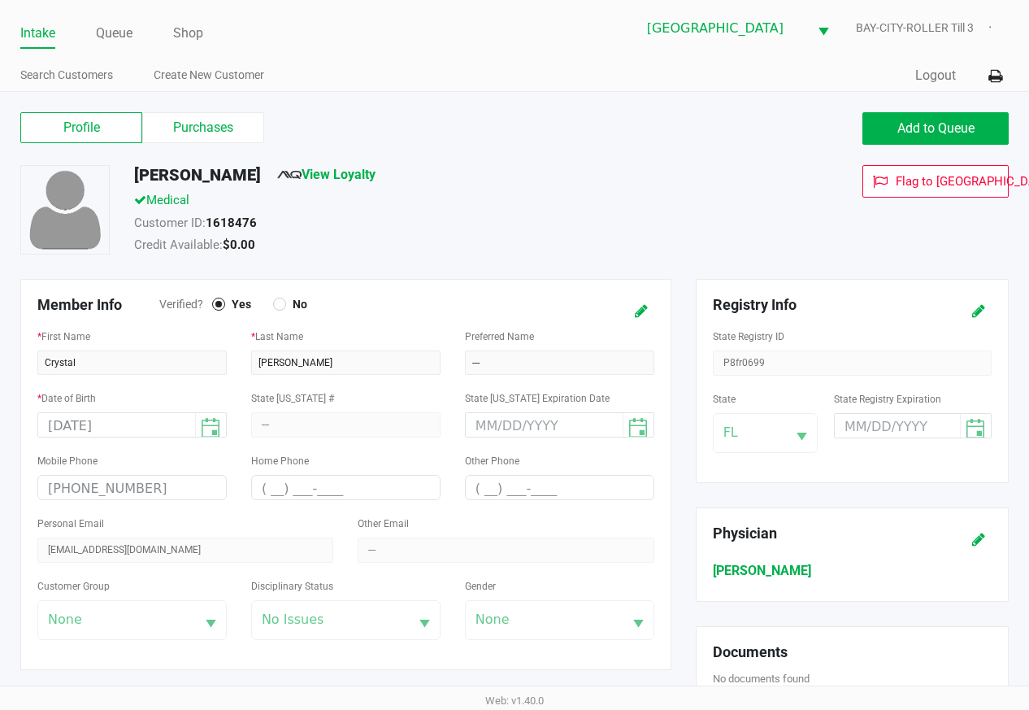
type input "(___) ___-____"
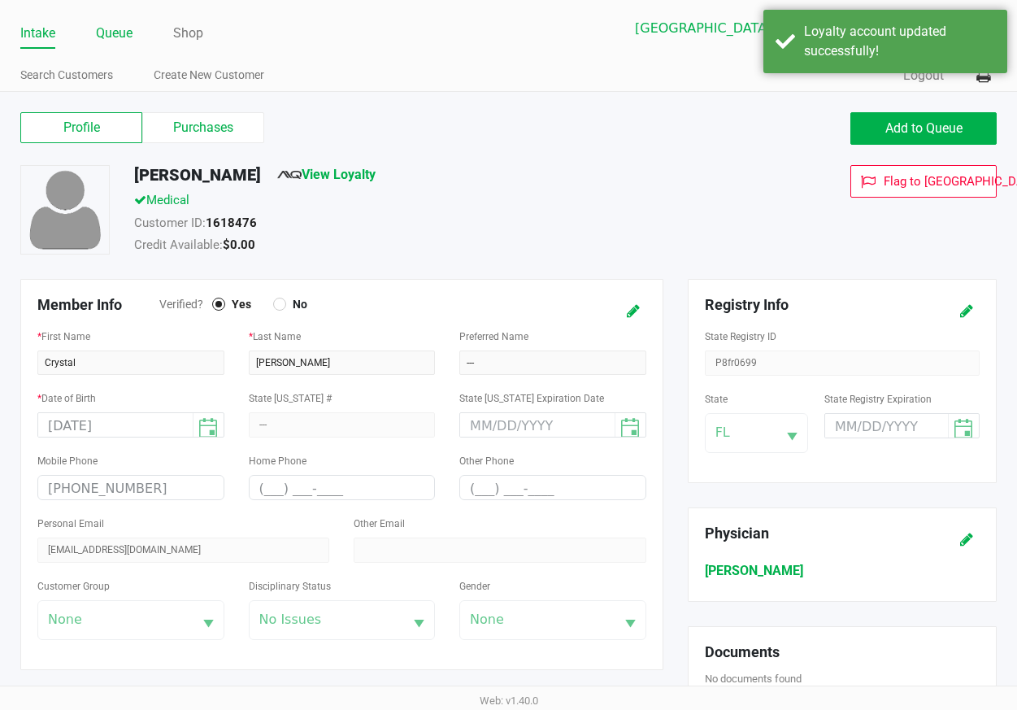
click at [120, 33] on link "Queue" at bounding box center [114, 33] width 37 height 23
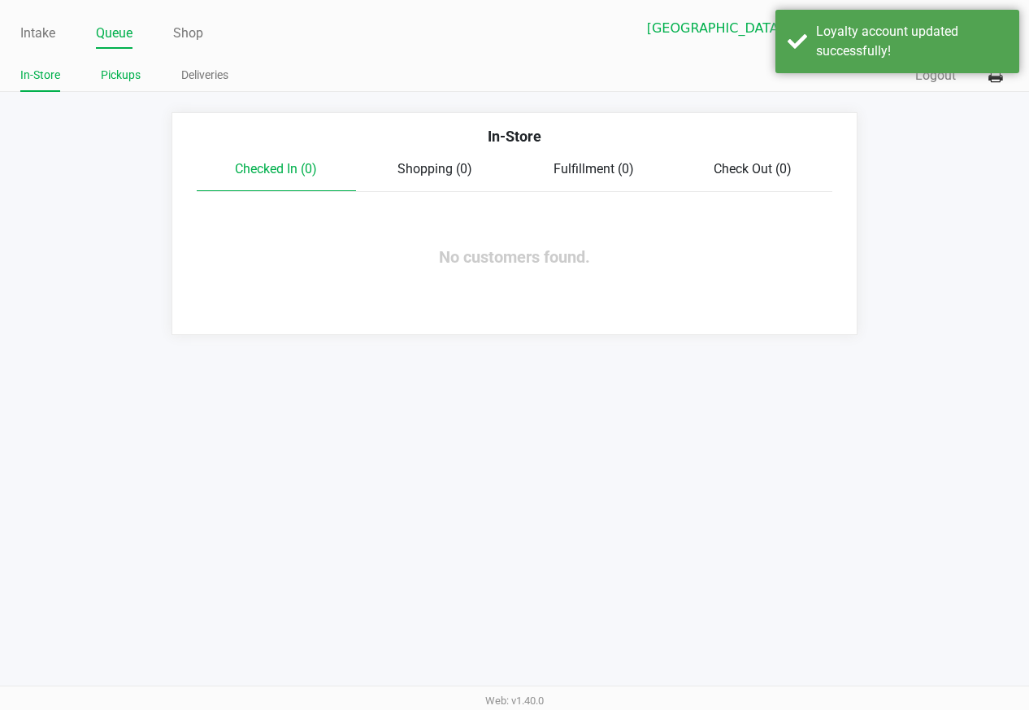
click at [133, 72] on link "Pickups" at bounding box center [121, 75] width 40 height 20
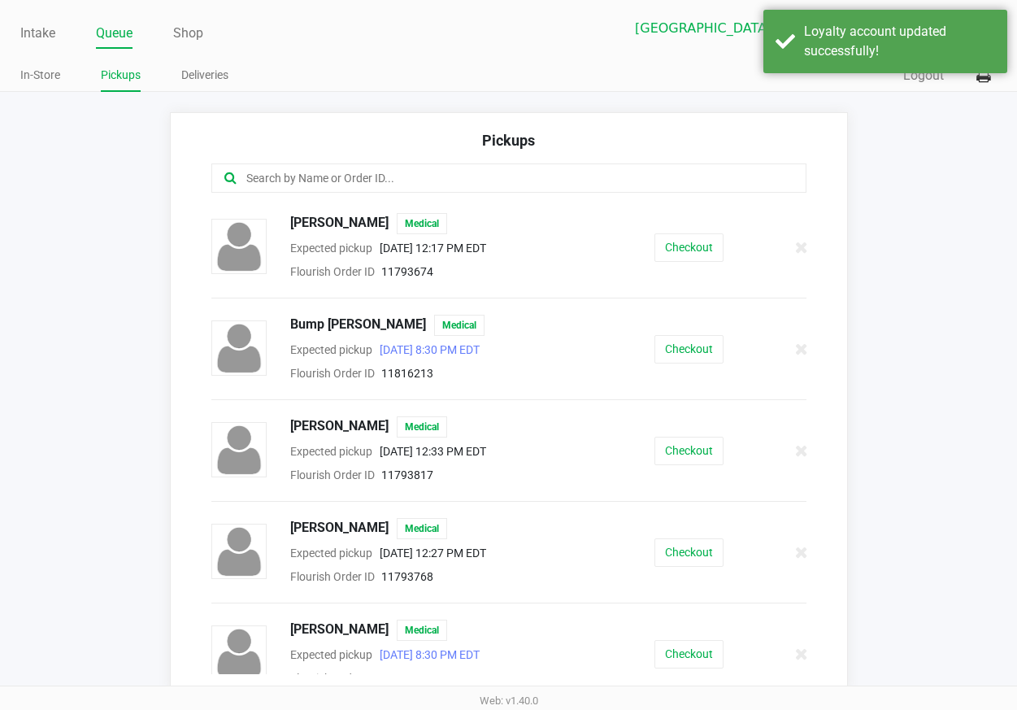
click at [289, 172] on input "text" at bounding box center [501, 178] width 512 height 19
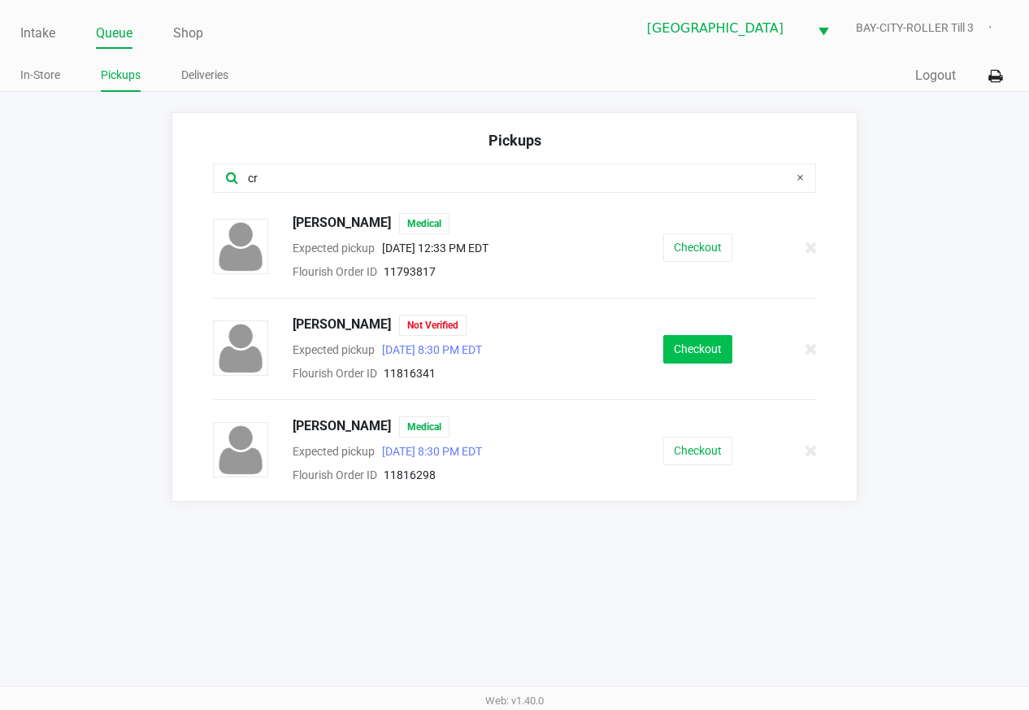
type input "cr"
click at [681, 342] on button "Checkout" at bounding box center [697, 349] width 69 height 28
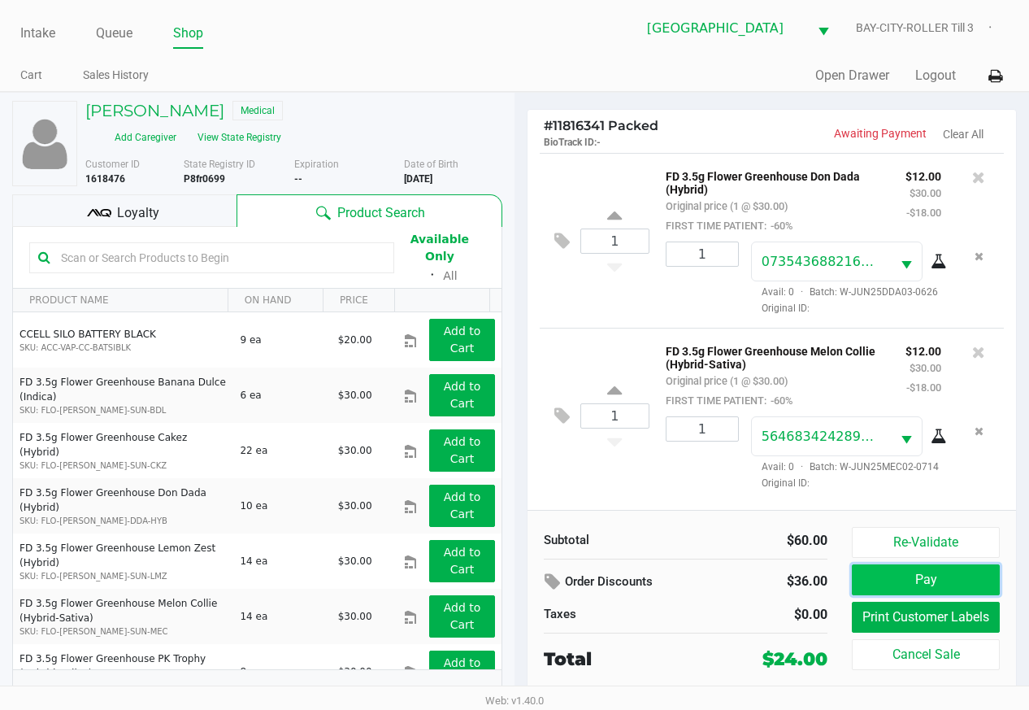
click at [868, 577] on button "Pay" at bounding box center [926, 579] width 148 height 31
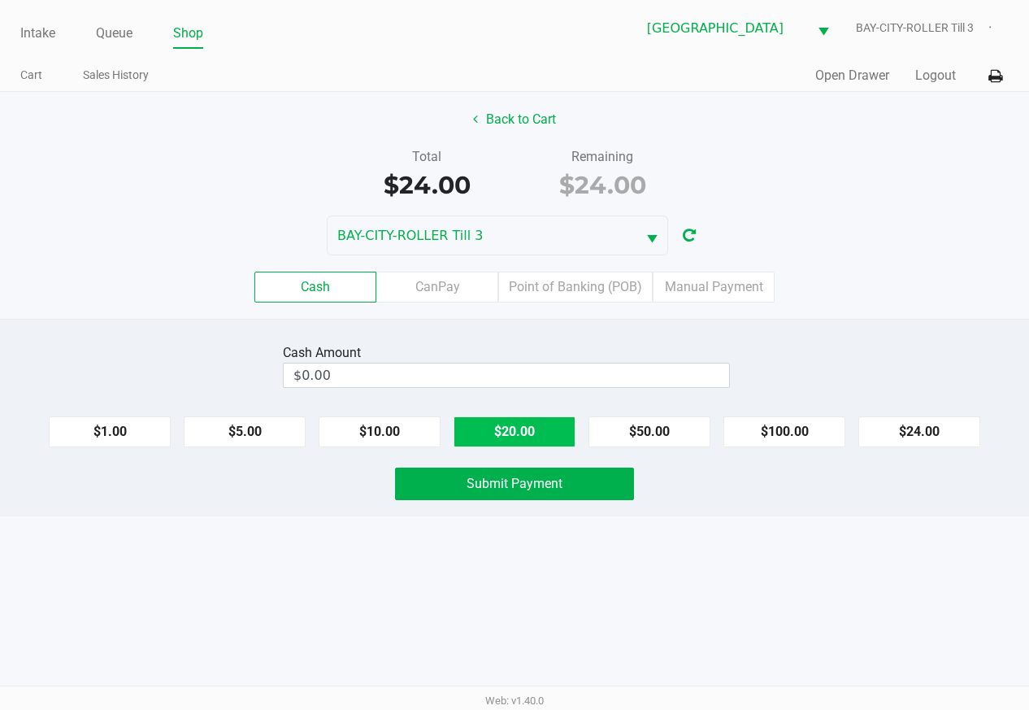
click at [559, 439] on button "$20.00" at bounding box center [515, 431] width 122 height 31
type input "$40.00"
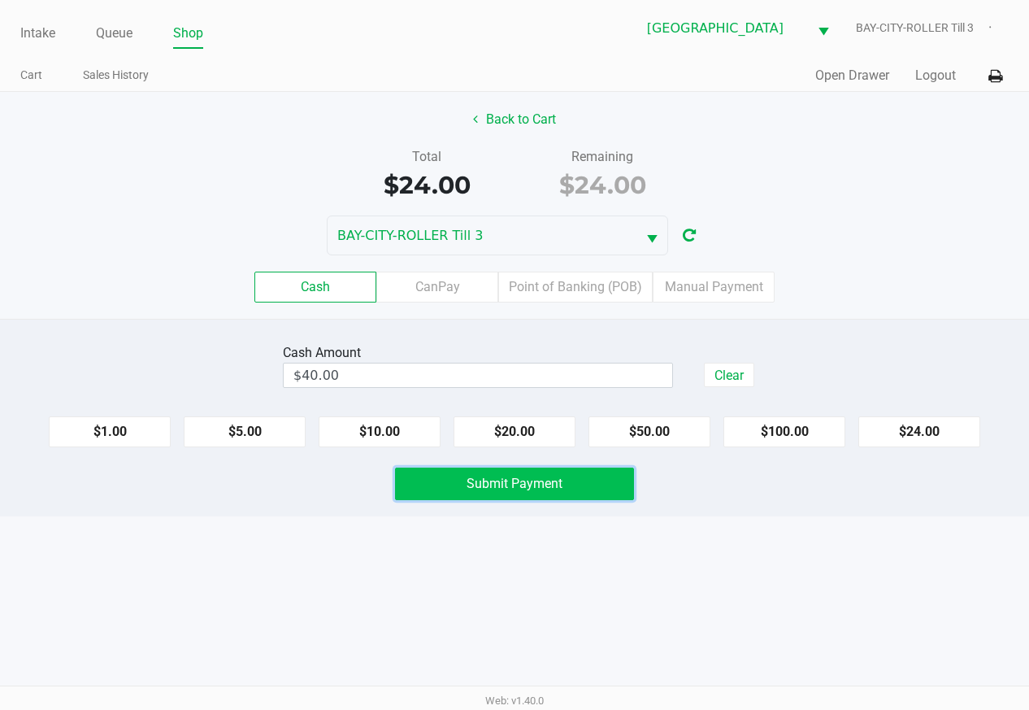
click at [575, 493] on button "Submit Payment" at bounding box center [514, 484] width 239 height 33
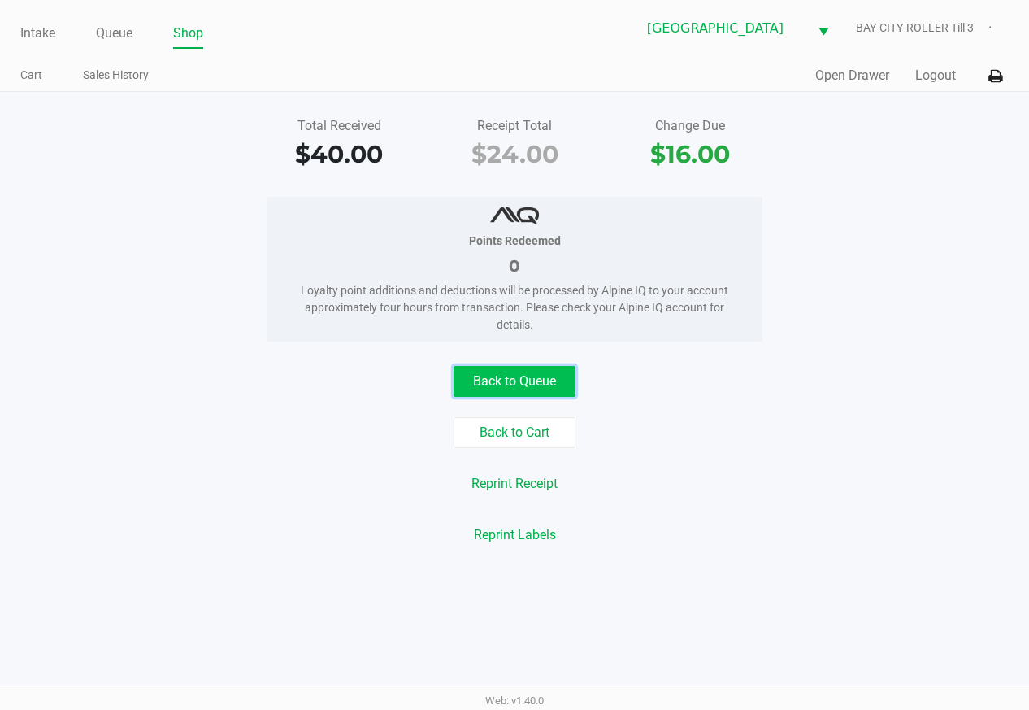
click at [494, 381] on button "Back to Queue" at bounding box center [515, 381] width 122 height 31
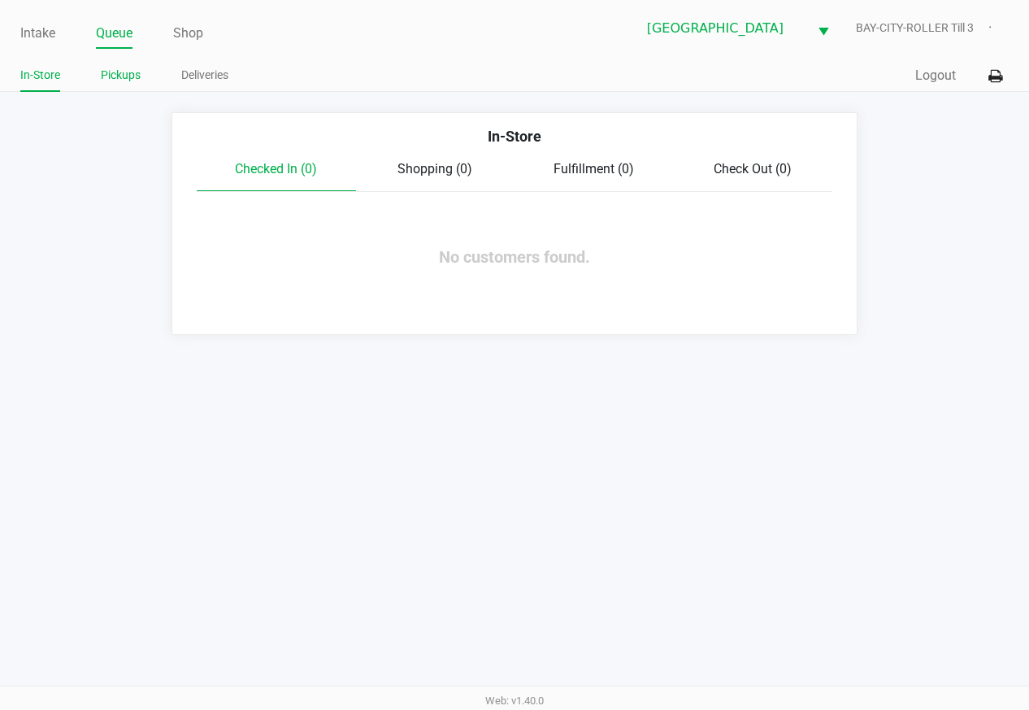
drag, startPoint x: 144, startPoint y: 76, endPoint x: 134, endPoint y: 73, distance: 10.1
click at [134, 73] on ul "In-Store Pickups Deliveries" at bounding box center [267, 77] width 494 height 28
click at [132, 72] on link "Pickups" at bounding box center [121, 75] width 40 height 20
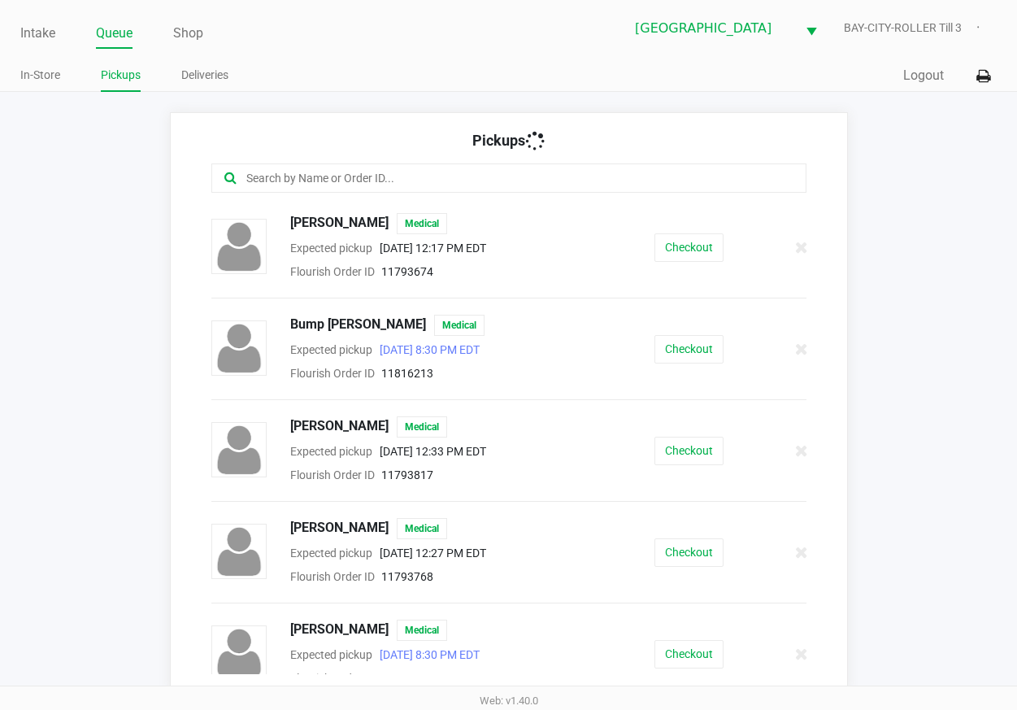
click at [318, 175] on input "text" at bounding box center [501, 178] width 512 height 19
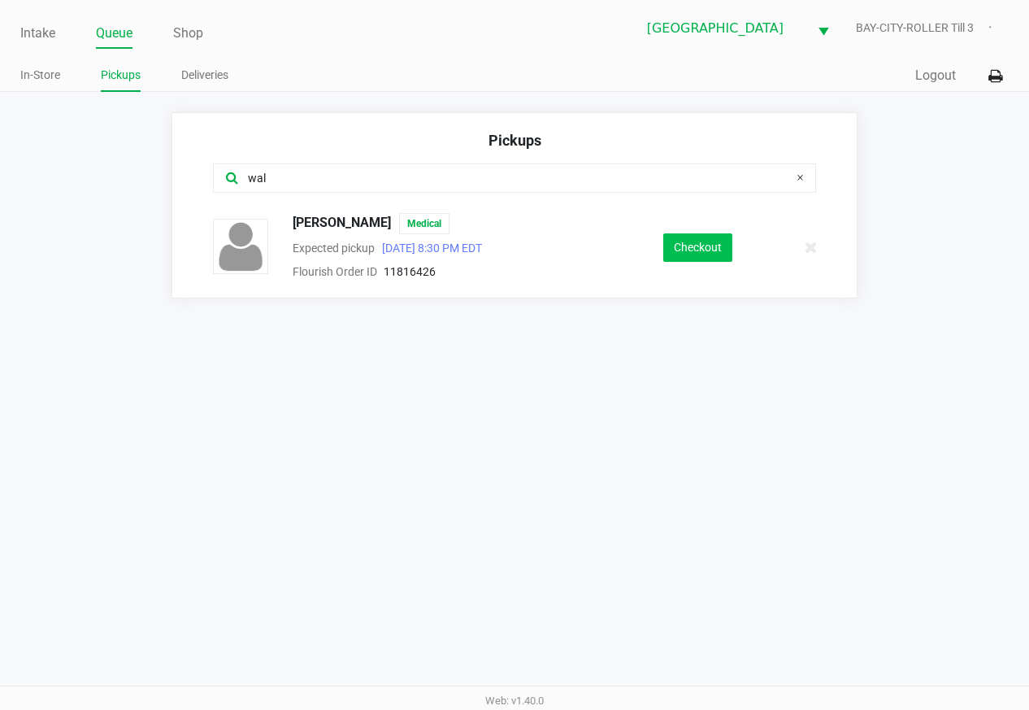
type input "wal"
click at [716, 246] on button "Checkout" at bounding box center [697, 247] width 69 height 28
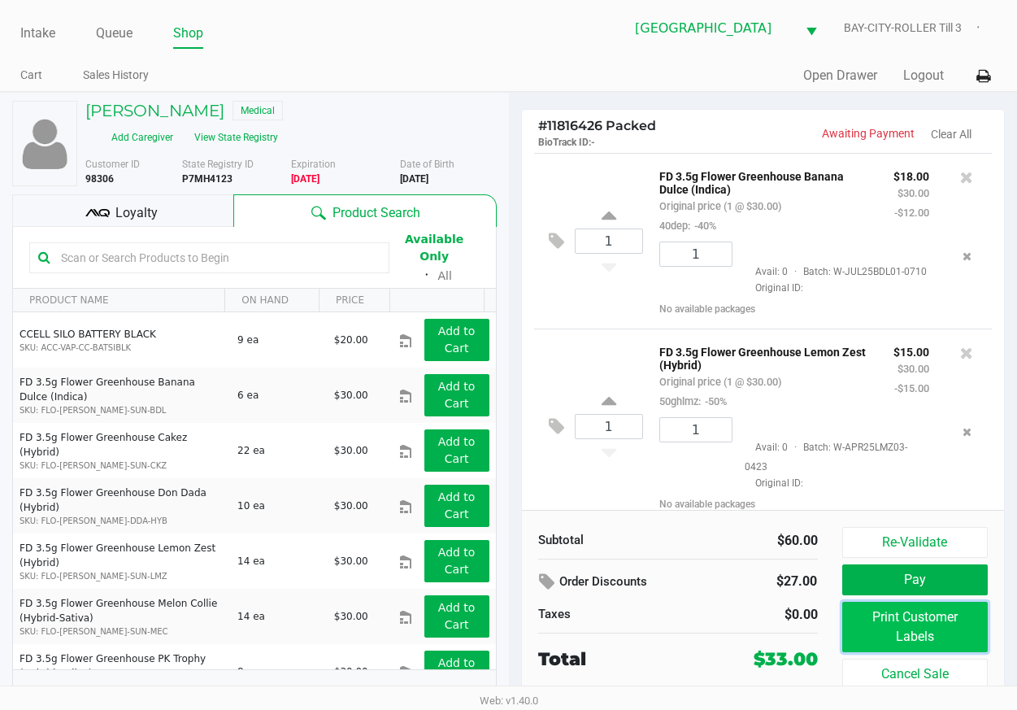
click at [930, 616] on button "Print Customer Labels" at bounding box center [915, 627] width 146 height 50
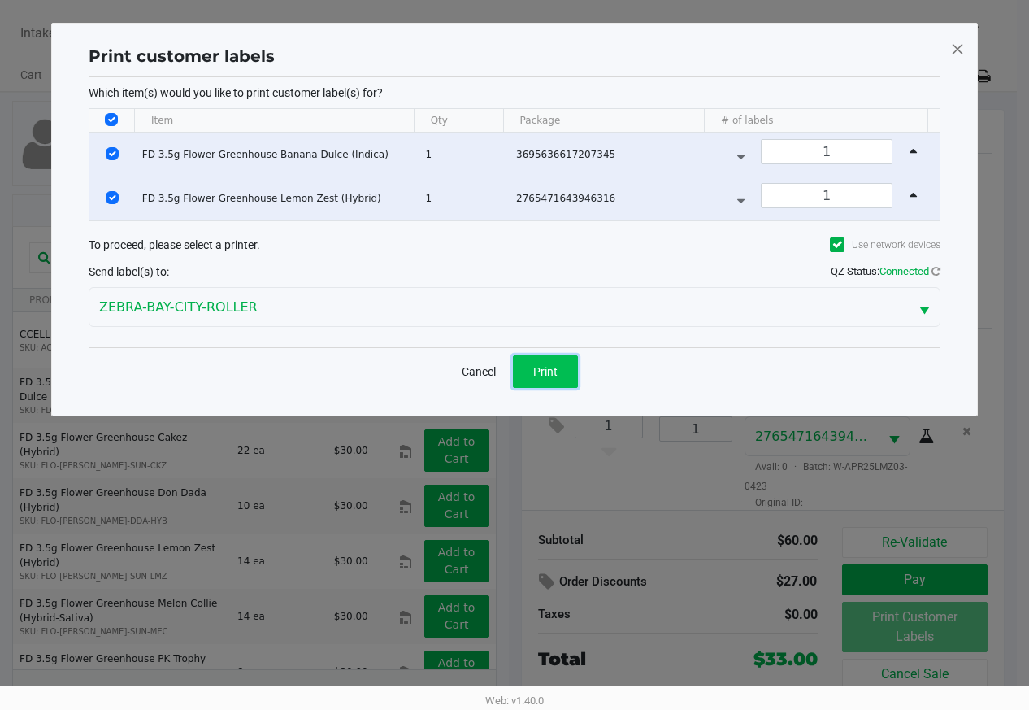
click at [538, 368] on span "Print" at bounding box center [545, 371] width 24 height 13
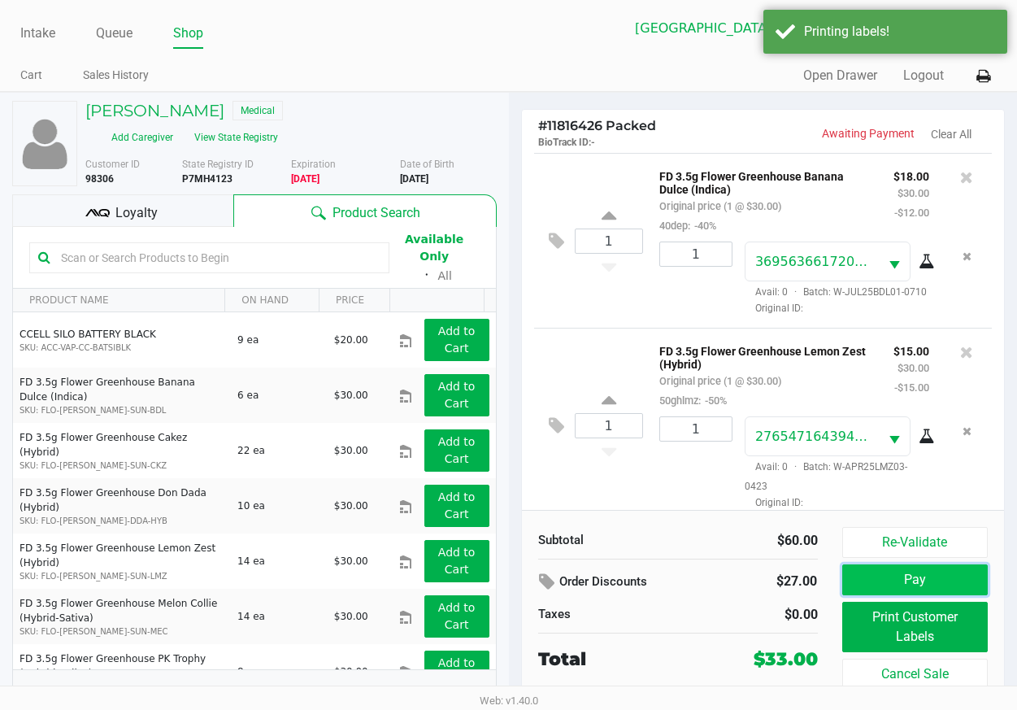
click at [879, 575] on button "Pay" at bounding box center [915, 579] width 146 height 31
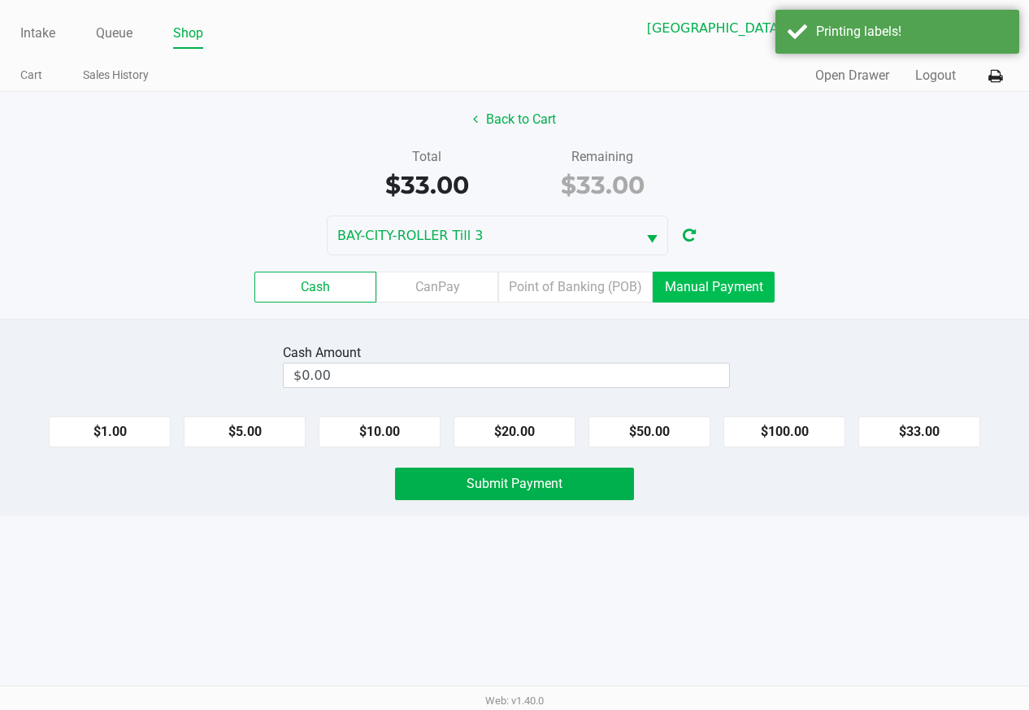
click at [696, 285] on label "Manual Payment" at bounding box center [714, 287] width 122 height 31
click at [0, 0] on 8 "Manual Payment" at bounding box center [0, 0] width 0 height 0
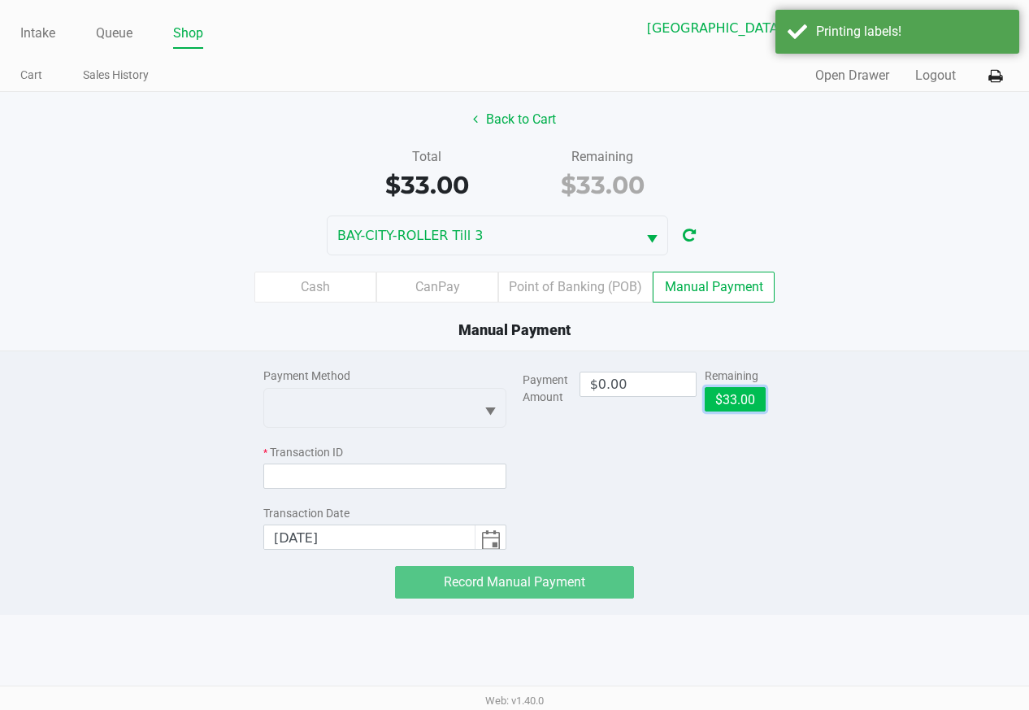
click at [737, 401] on button "$33.00" at bounding box center [735, 399] width 61 height 24
type input "$33.00"
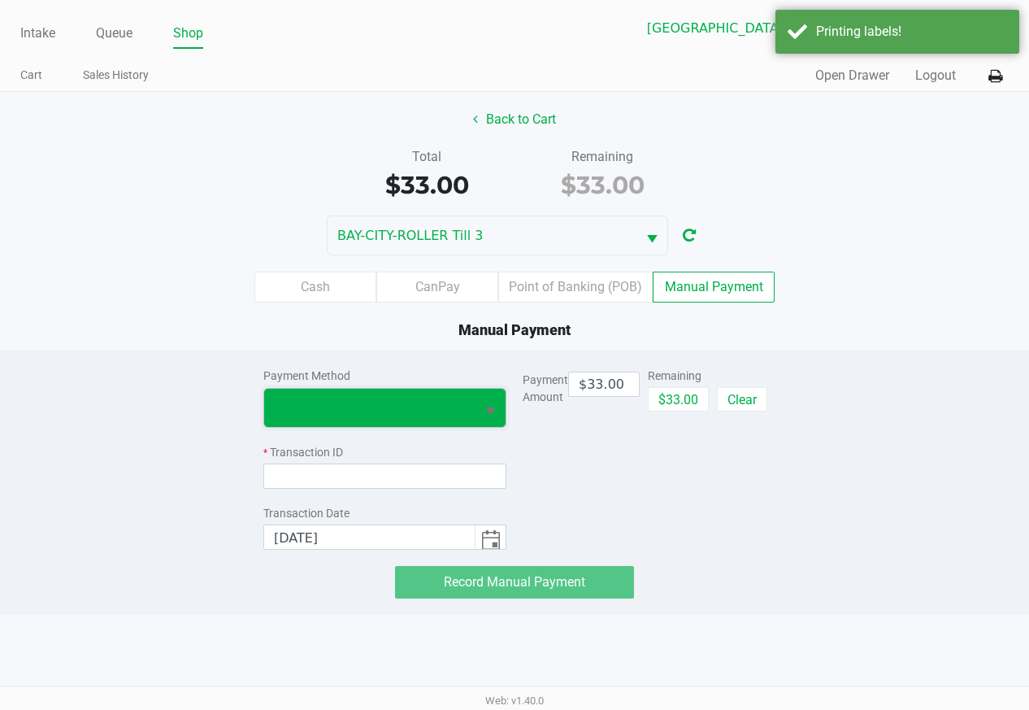
click at [451, 396] on span at bounding box center [369, 408] width 211 height 38
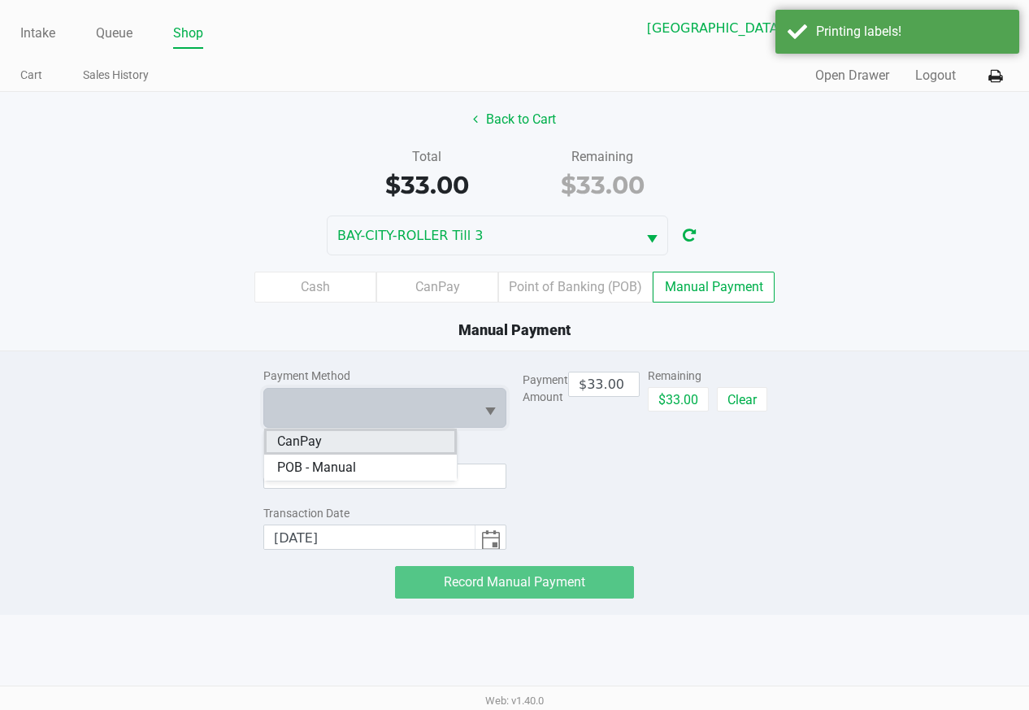
drag, startPoint x: 406, startPoint y: 437, endPoint x: 393, endPoint y: 465, distance: 31.3
click at [405, 437] on li "CanPay" at bounding box center [360, 442] width 193 height 26
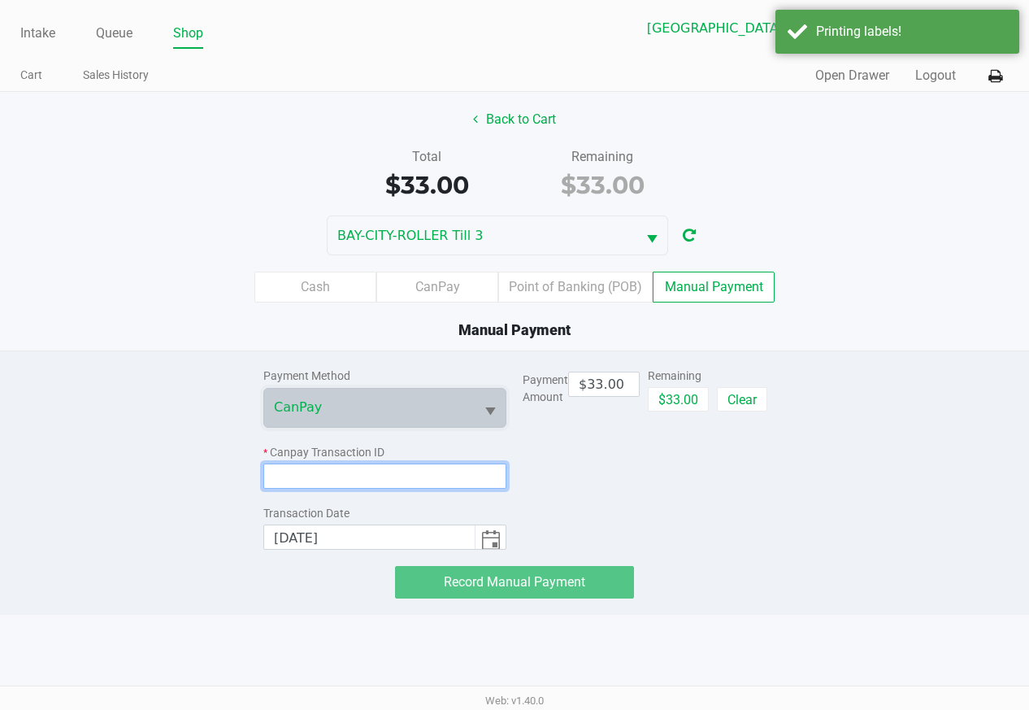
click at [393, 471] on input at bounding box center [384, 475] width 243 height 25
paste input "5IMASIPUJA1I"
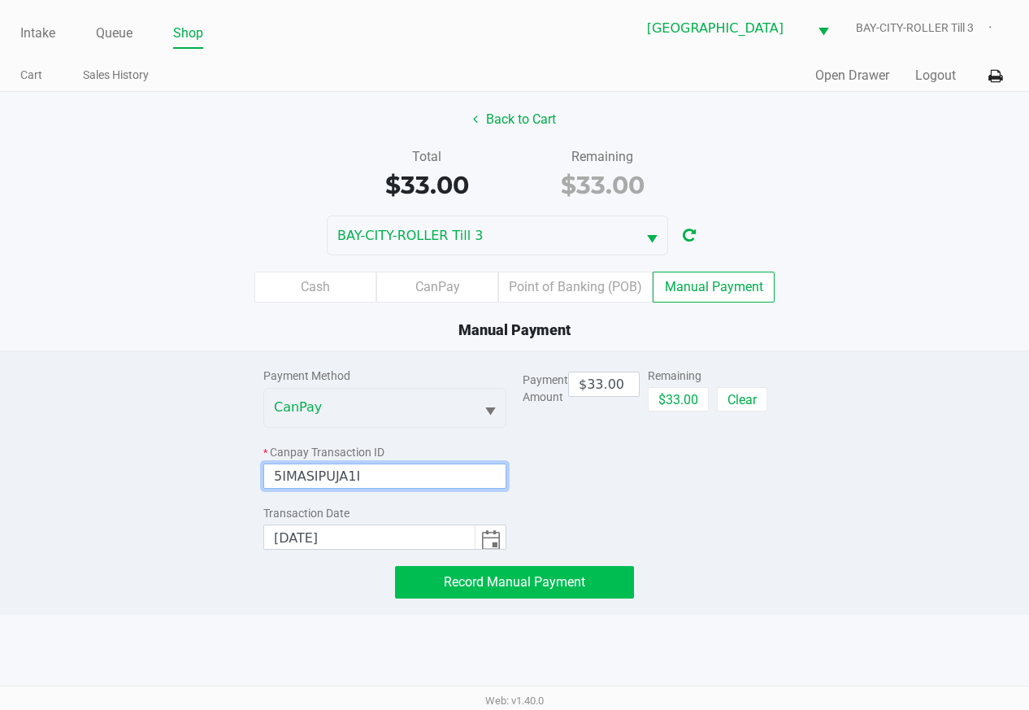
type input "5IMASIPUJA1I"
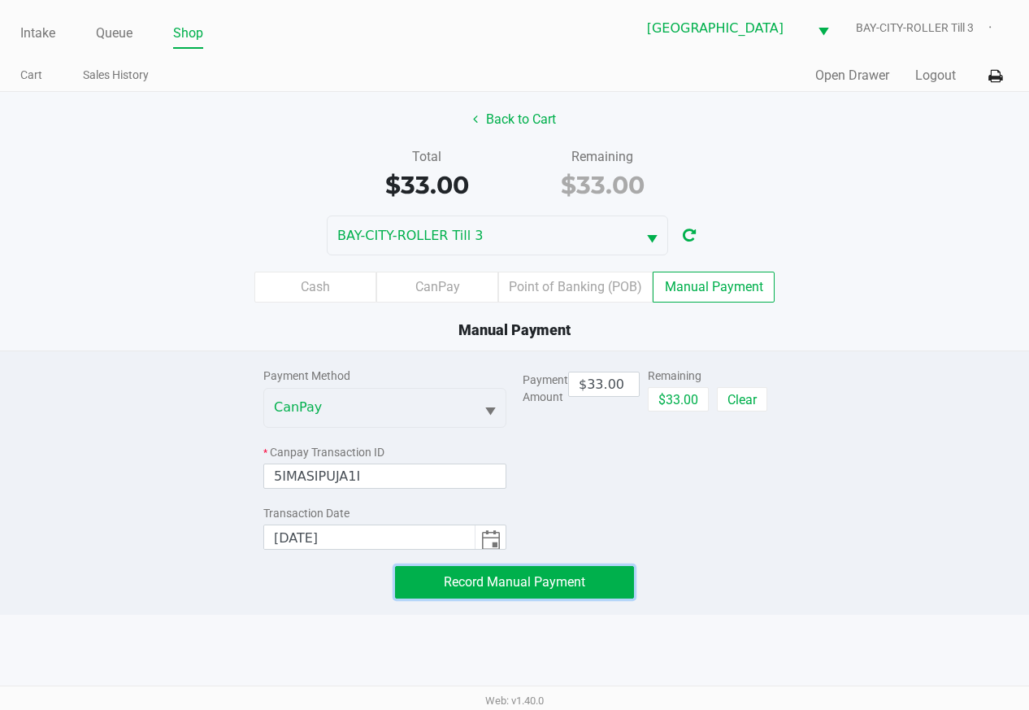
click at [515, 591] on button "Record Manual Payment" at bounding box center [514, 582] width 239 height 33
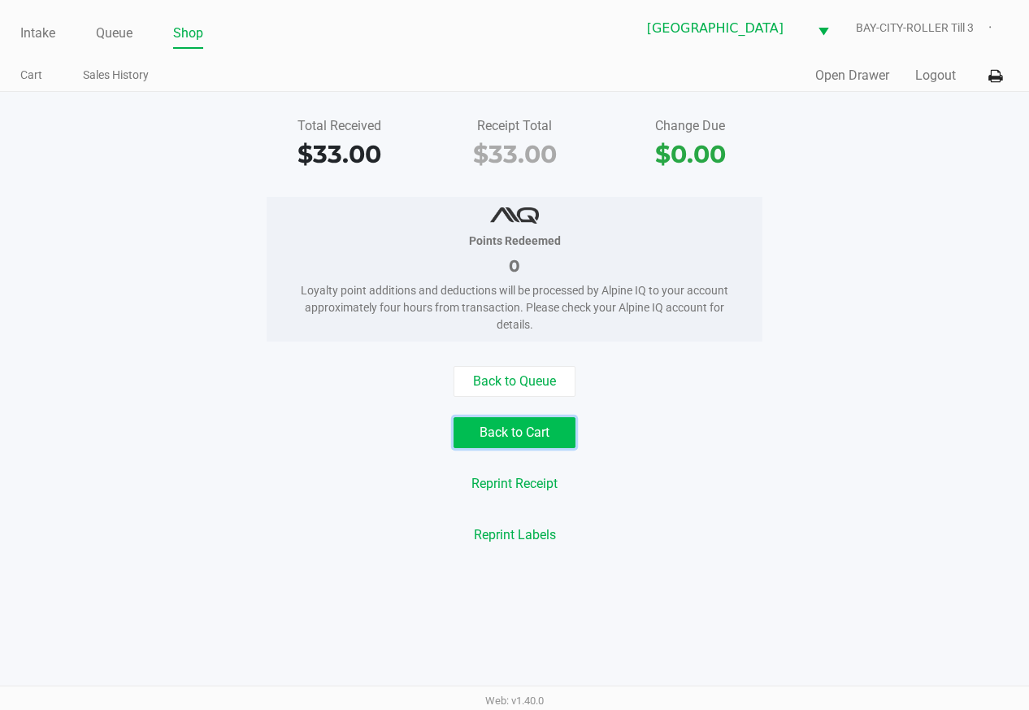
click at [530, 442] on button "Back to Cart" at bounding box center [515, 432] width 122 height 31
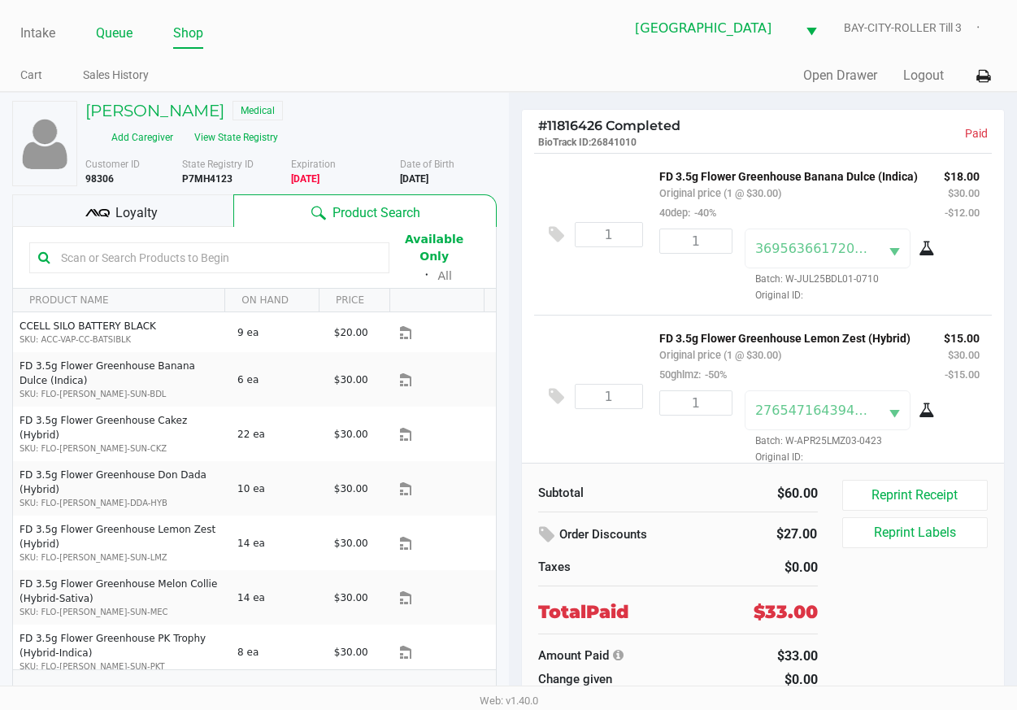
click at [111, 32] on link "Queue" at bounding box center [114, 33] width 37 height 23
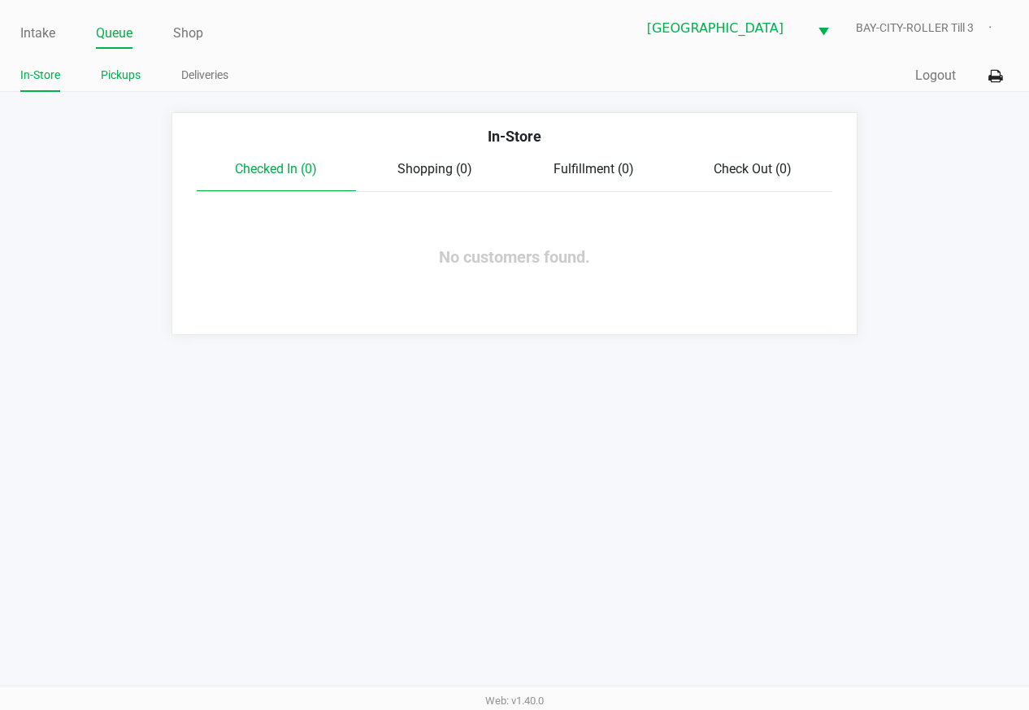
click at [128, 80] on link "Pickups" at bounding box center [121, 75] width 40 height 20
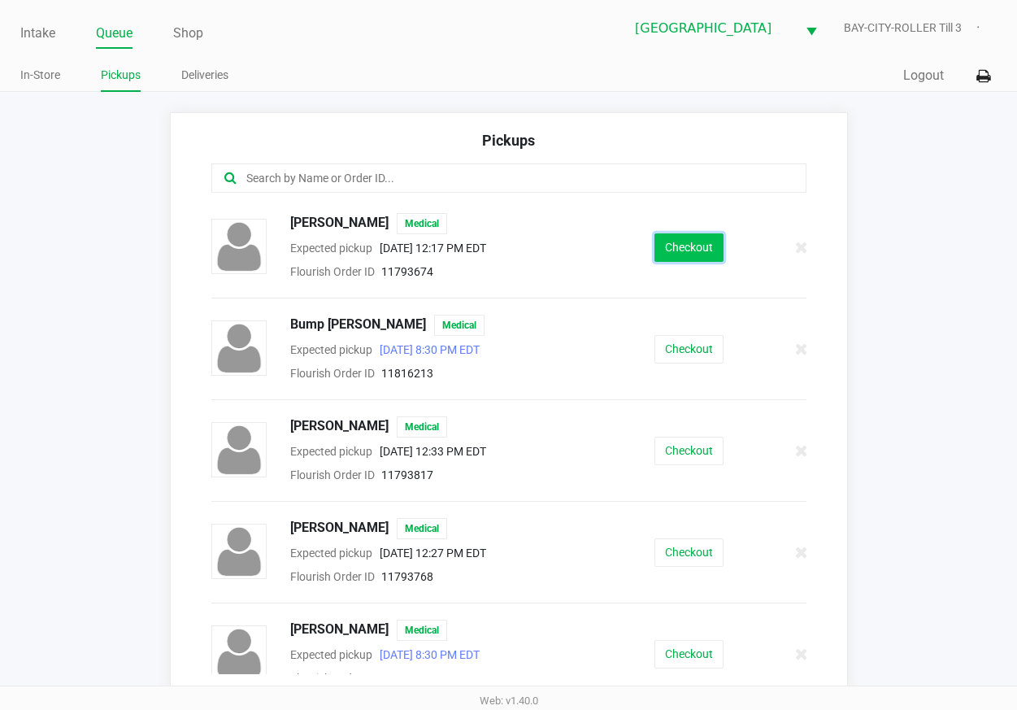
click at [702, 252] on button "Checkout" at bounding box center [689, 247] width 69 height 28
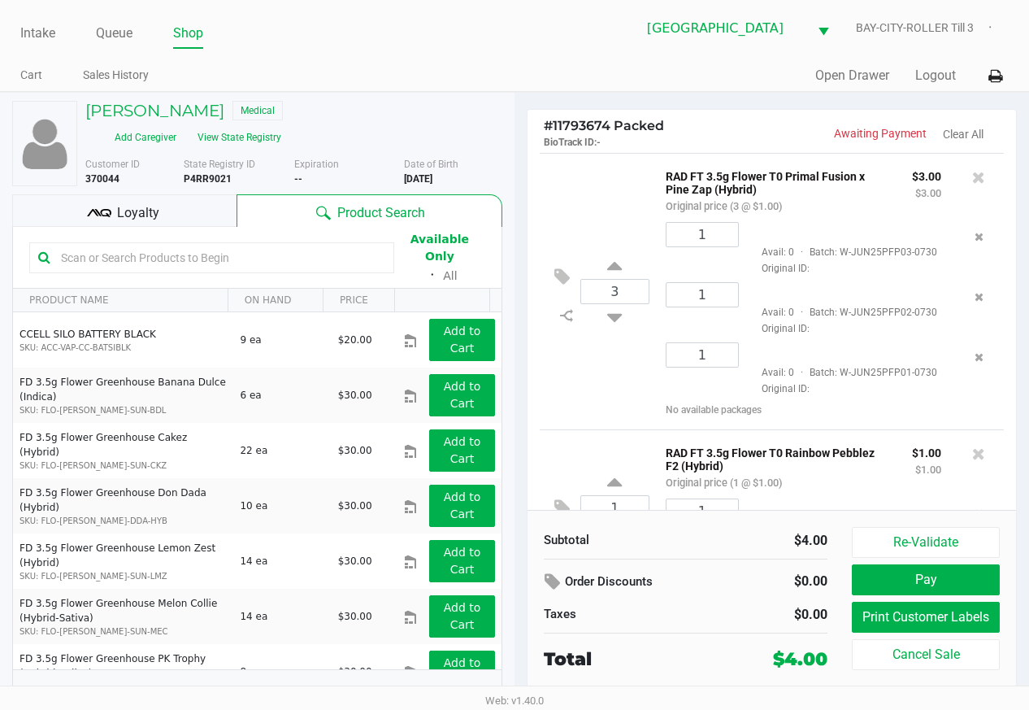
scroll to position [157, 0]
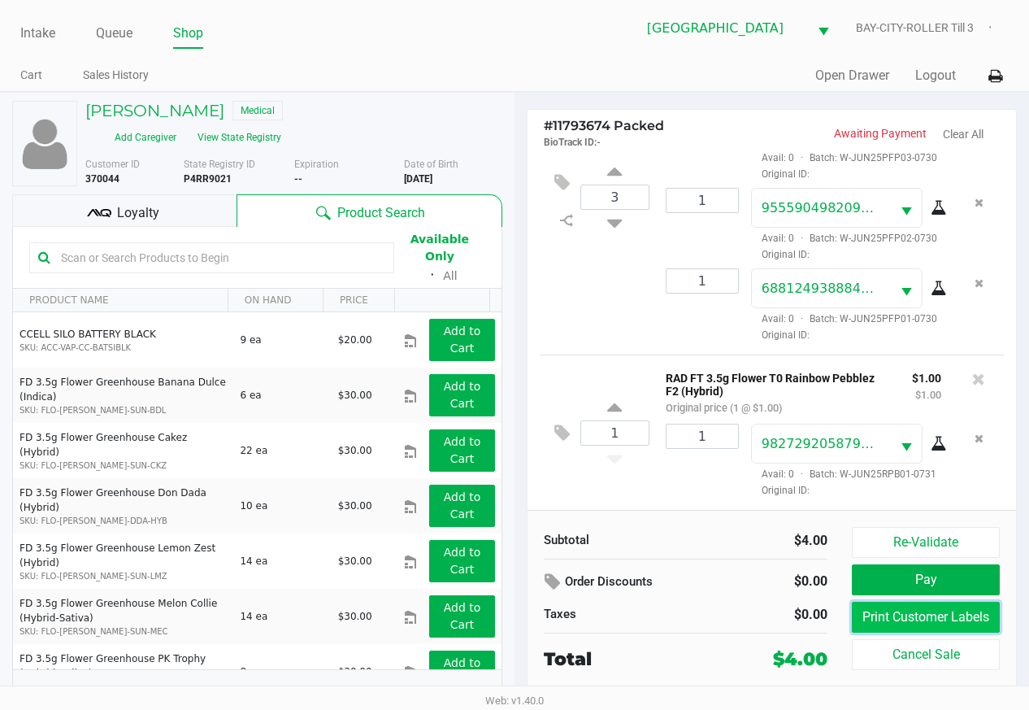
click at [887, 621] on button "Print Customer Labels" at bounding box center [926, 617] width 148 height 31
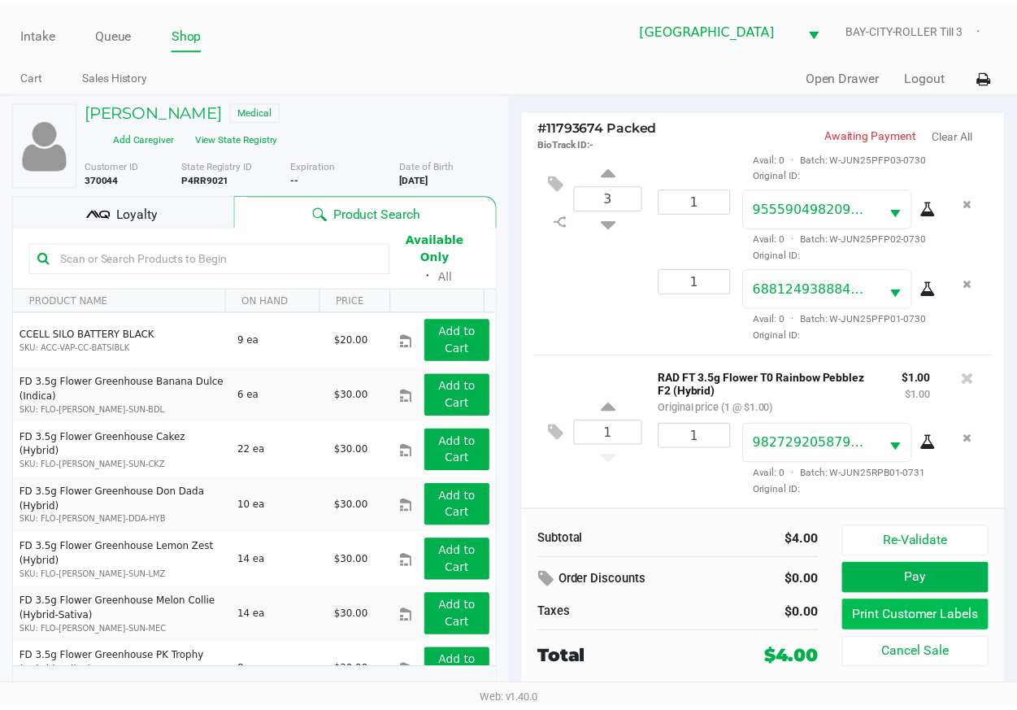
scroll to position [176, 0]
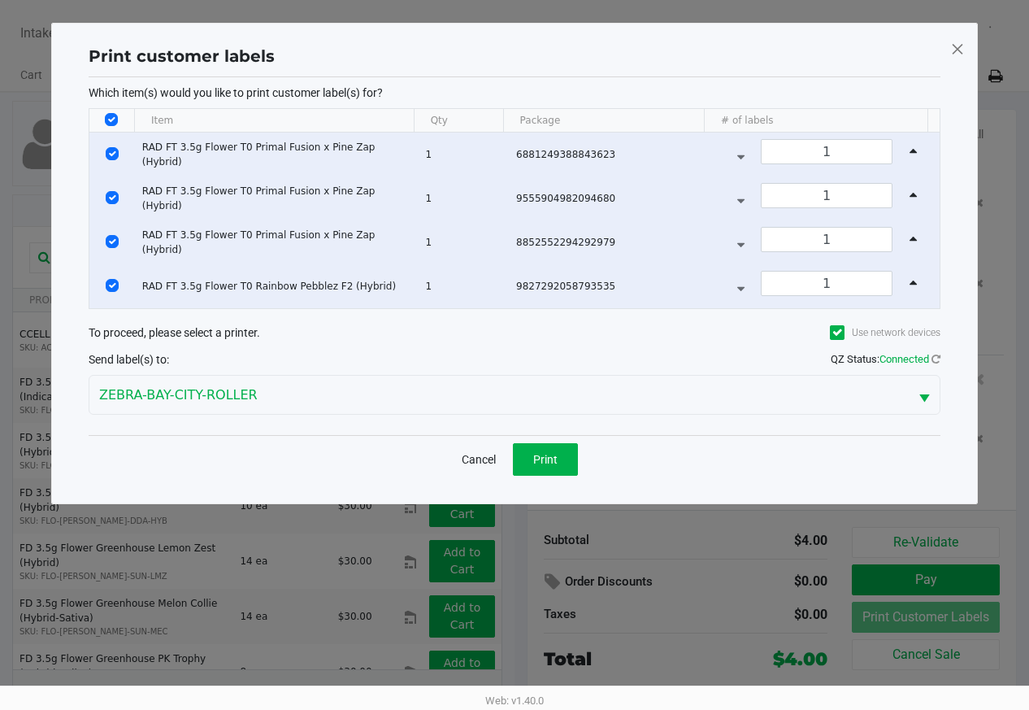
click at [959, 51] on span at bounding box center [958, 49] width 15 height 26
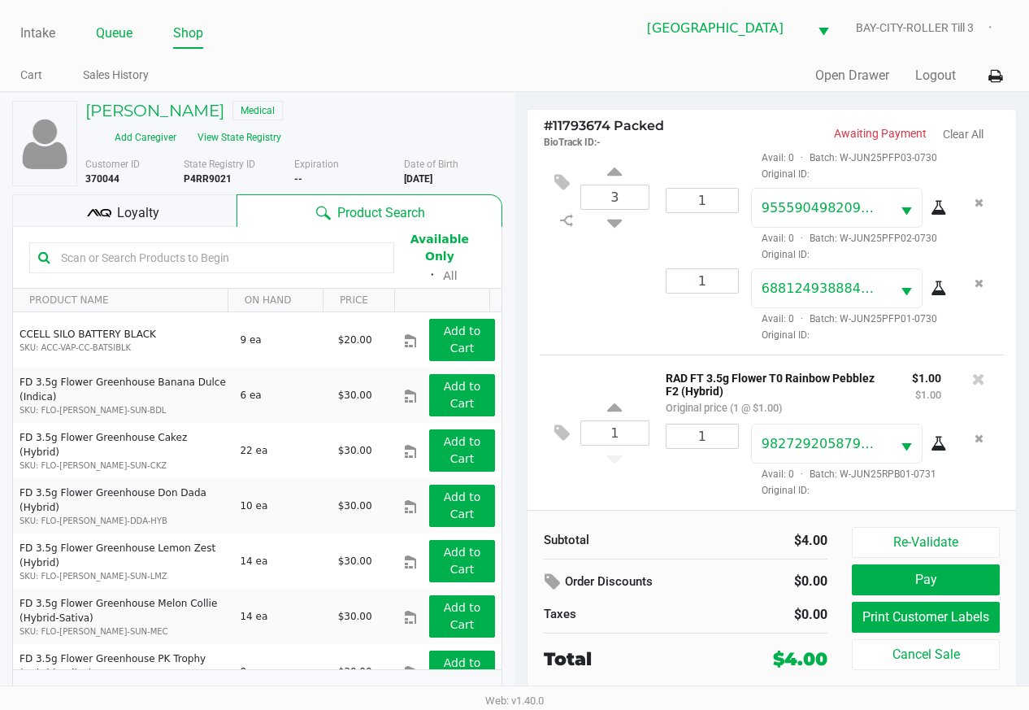
click at [113, 29] on link "Queue" at bounding box center [114, 33] width 37 height 23
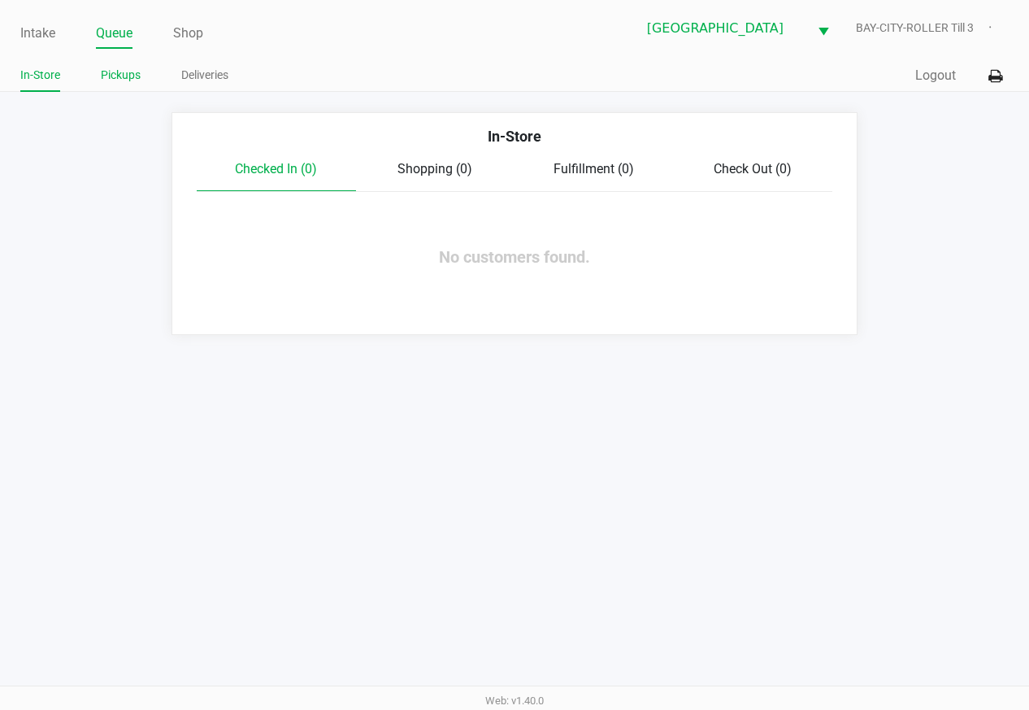
click at [127, 77] on link "Pickups" at bounding box center [121, 75] width 40 height 20
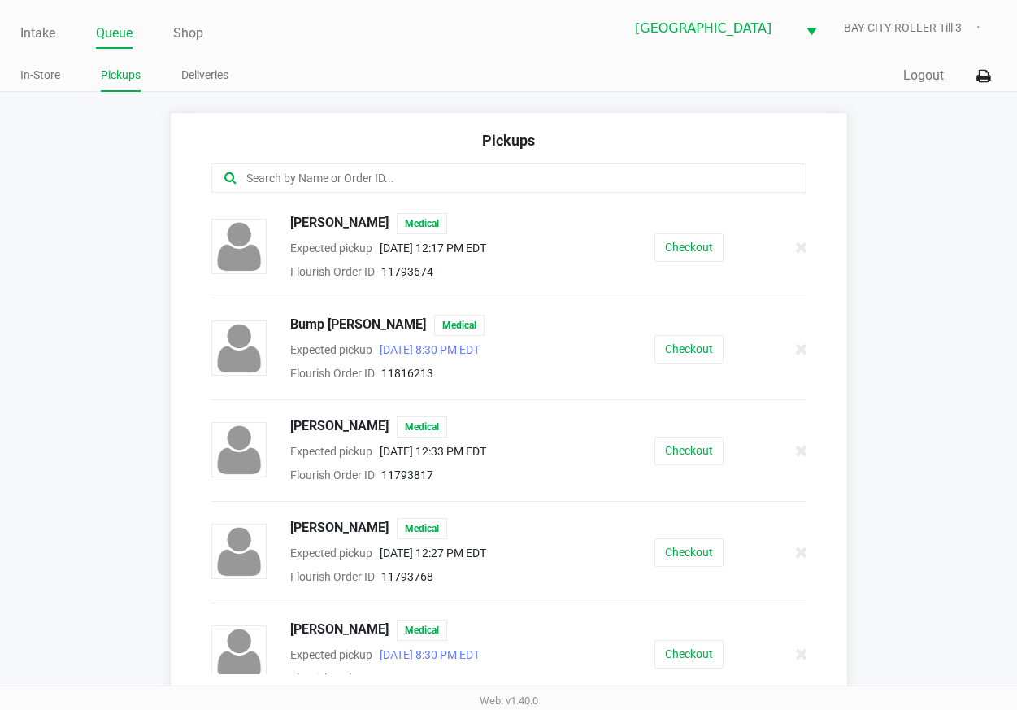
click at [436, 182] on input "text" at bounding box center [501, 178] width 512 height 19
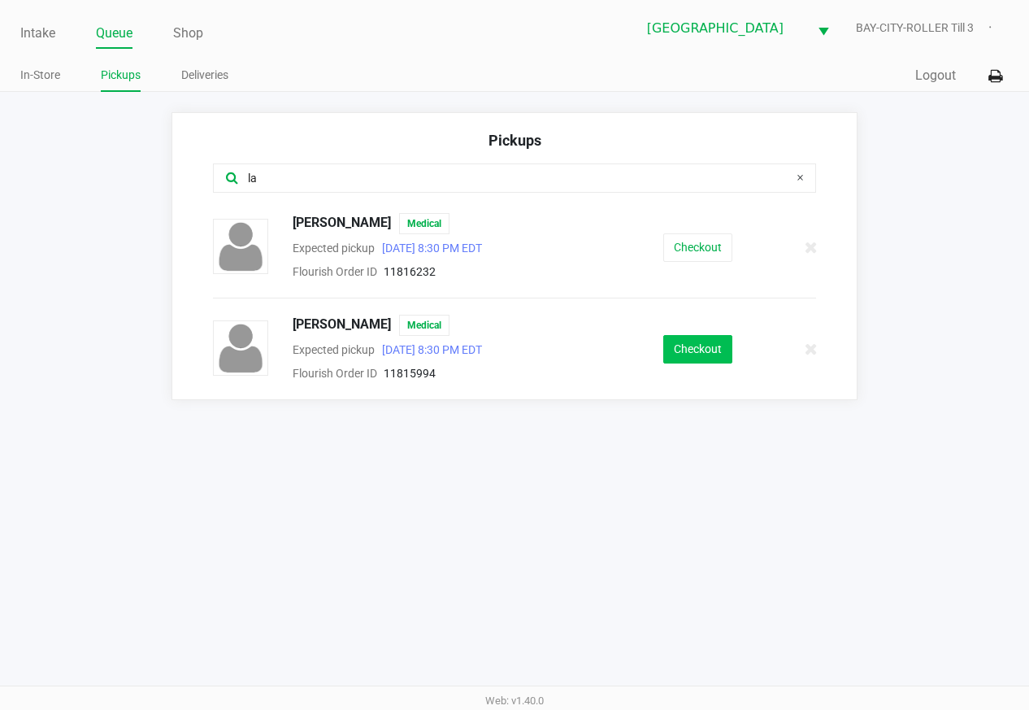
type input "la"
click at [684, 355] on button "Checkout" at bounding box center [697, 349] width 69 height 28
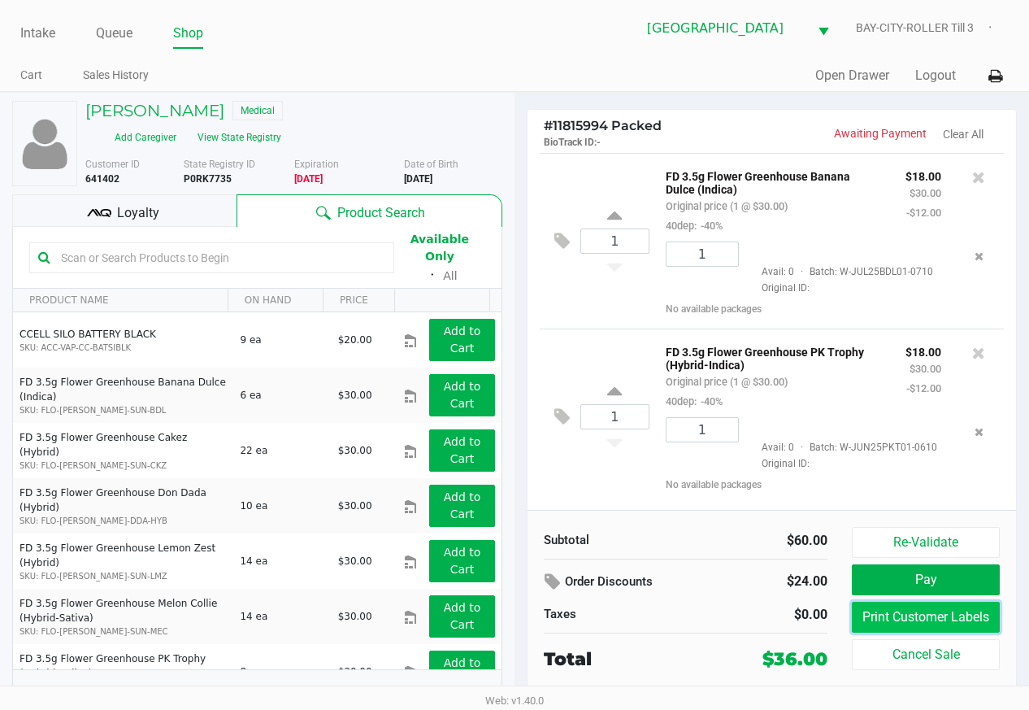
click at [911, 620] on button "Print Customer Labels" at bounding box center [926, 617] width 148 height 31
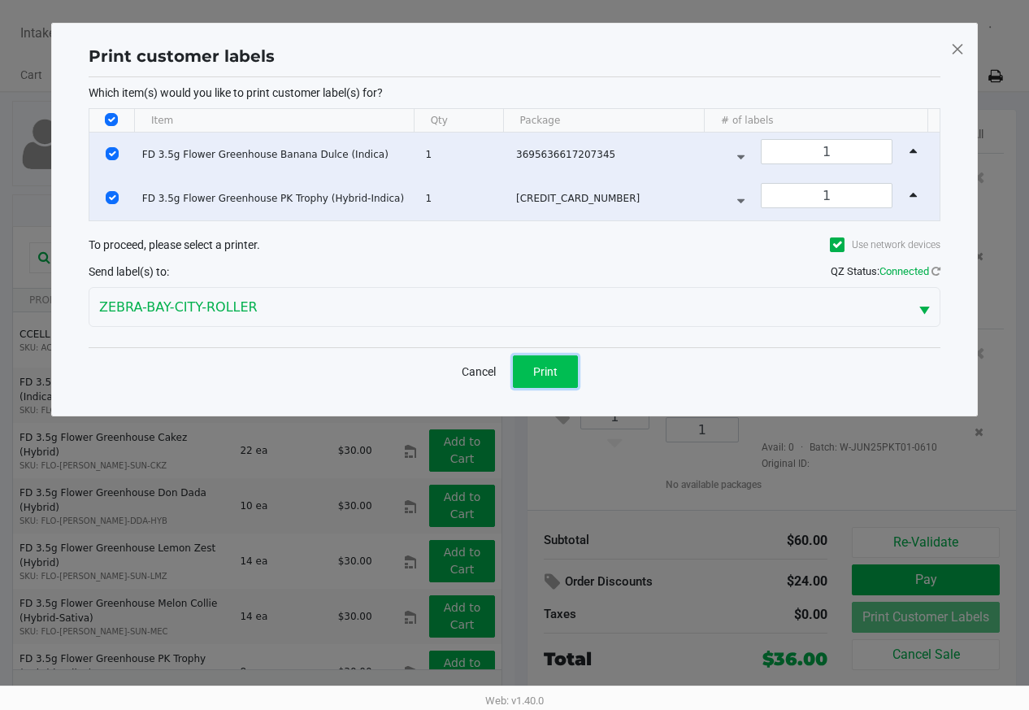
click at [561, 375] on button "Print" at bounding box center [545, 371] width 65 height 33
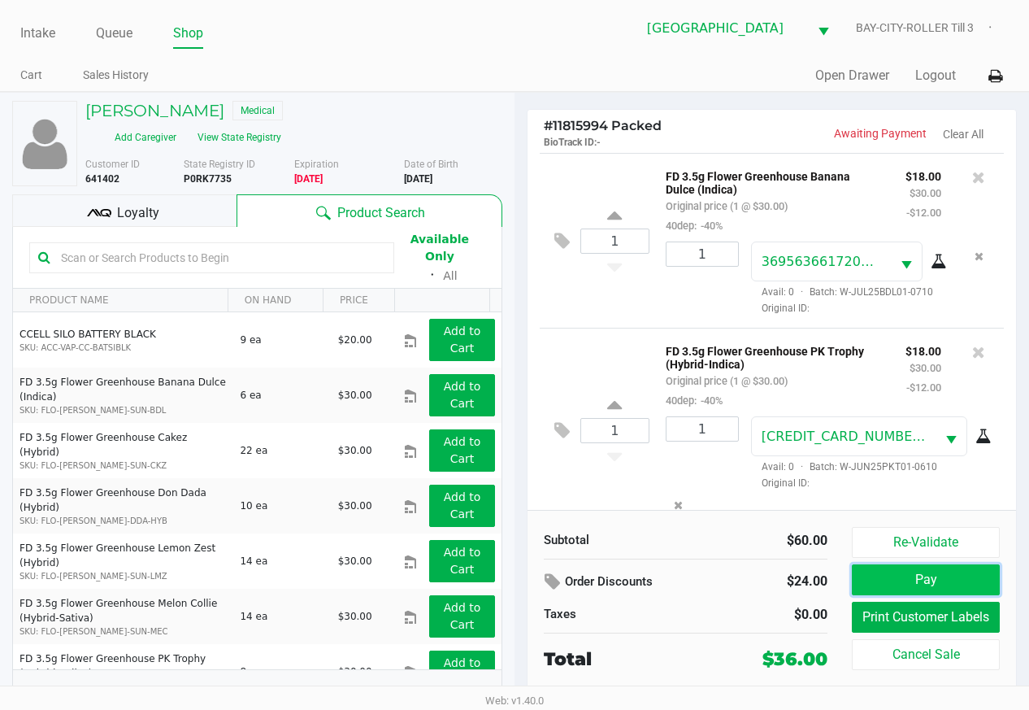
click at [931, 586] on button "Pay" at bounding box center [926, 579] width 148 height 31
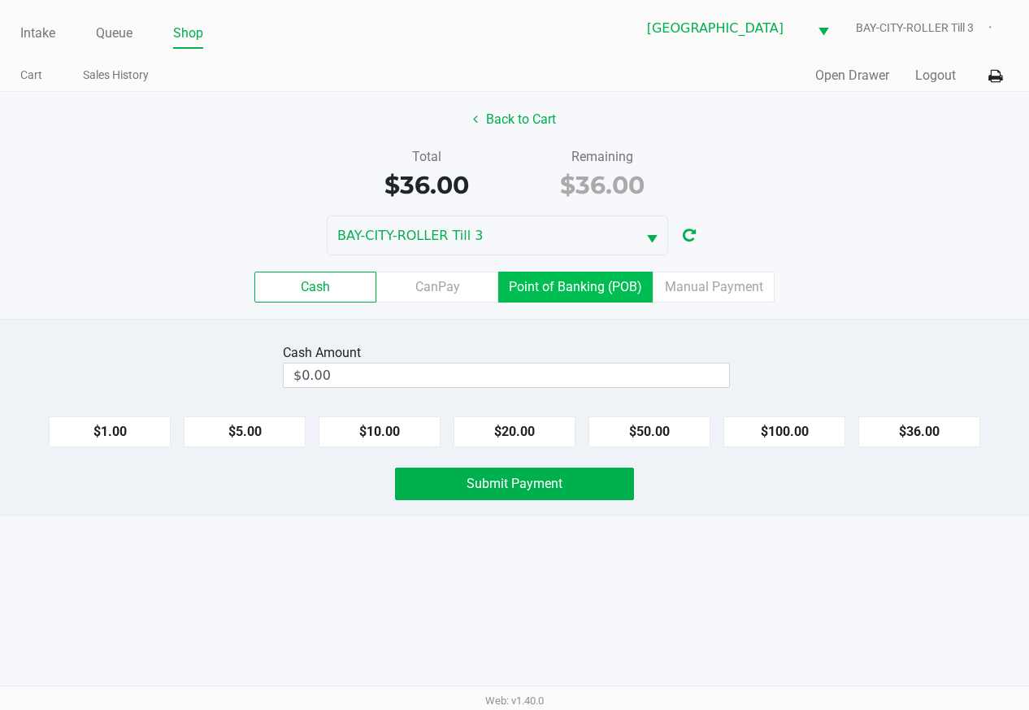
click at [617, 294] on label "Point of Banking (POB)" at bounding box center [575, 287] width 154 height 31
click at [0, 0] on 7 "Point of Banking (POB)" at bounding box center [0, 0] width 0 height 0
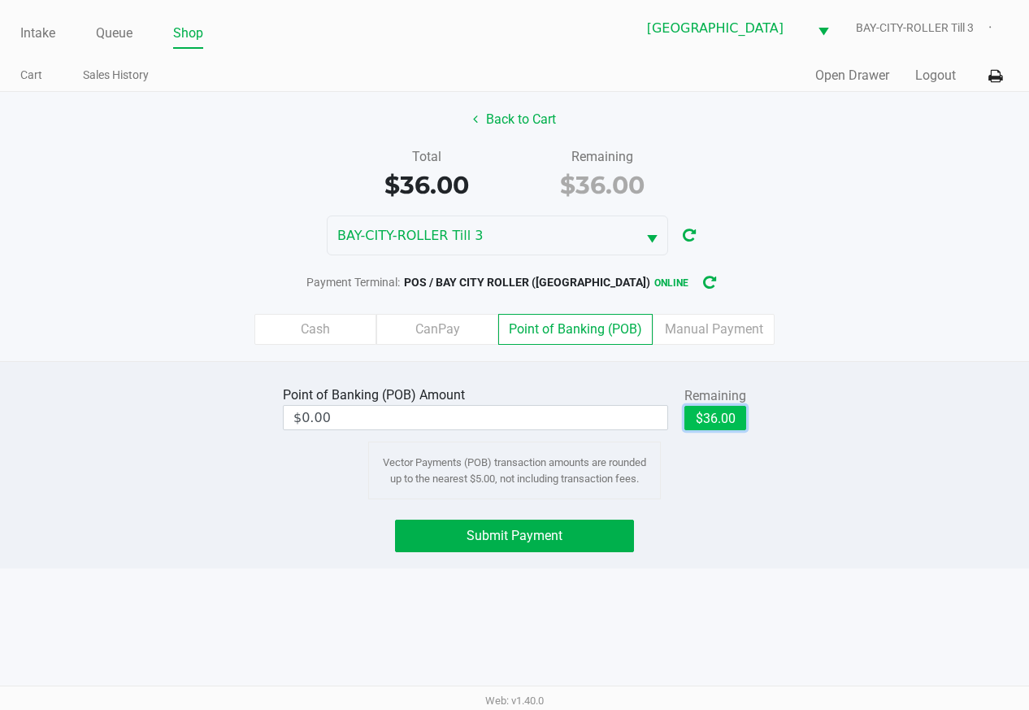
click at [730, 418] on button "$36.00" at bounding box center [716, 418] width 62 height 24
type input "$36.00"
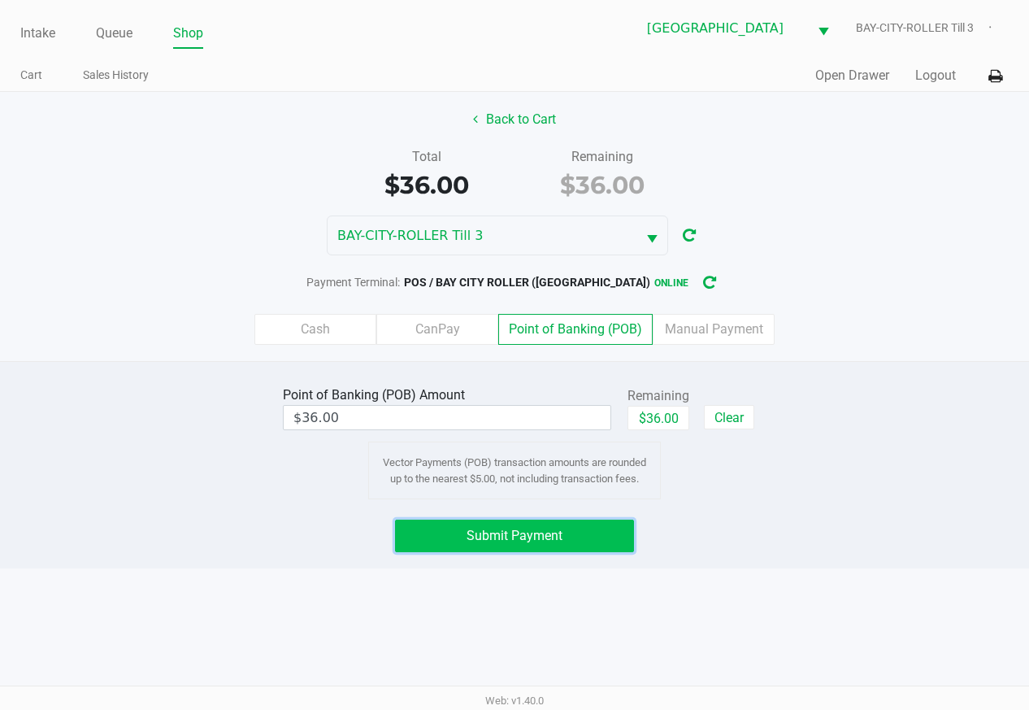
click at [567, 533] on button "Submit Payment" at bounding box center [514, 536] width 239 height 33
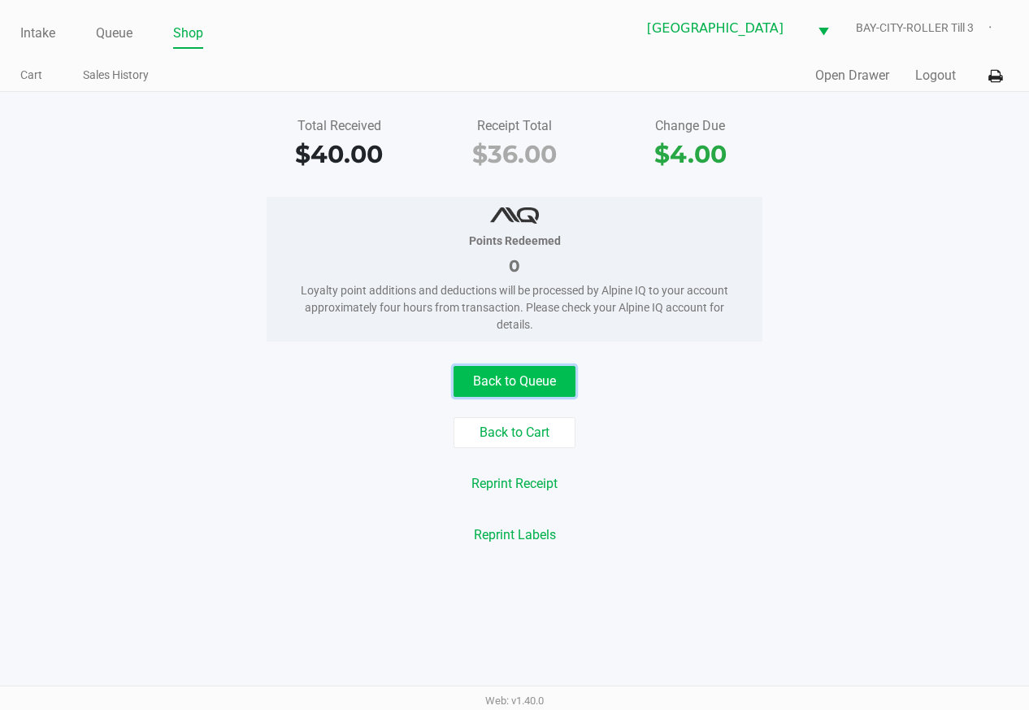
click at [537, 381] on button "Back to Queue" at bounding box center [515, 381] width 122 height 31
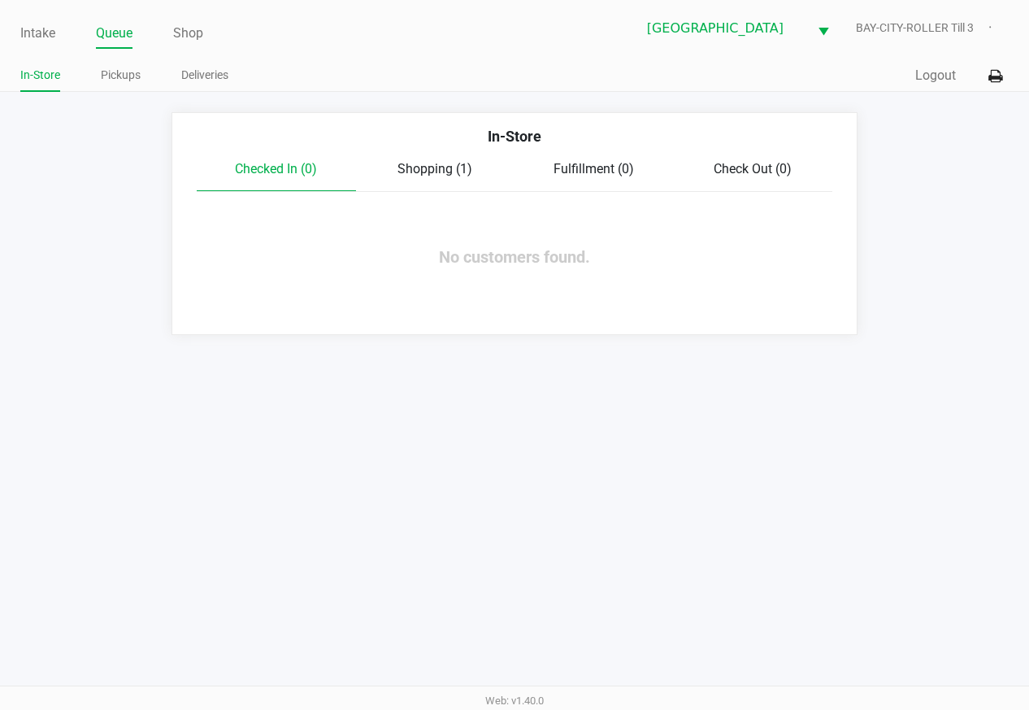
click at [445, 172] on span "Shopping (1)" at bounding box center [435, 168] width 75 height 15
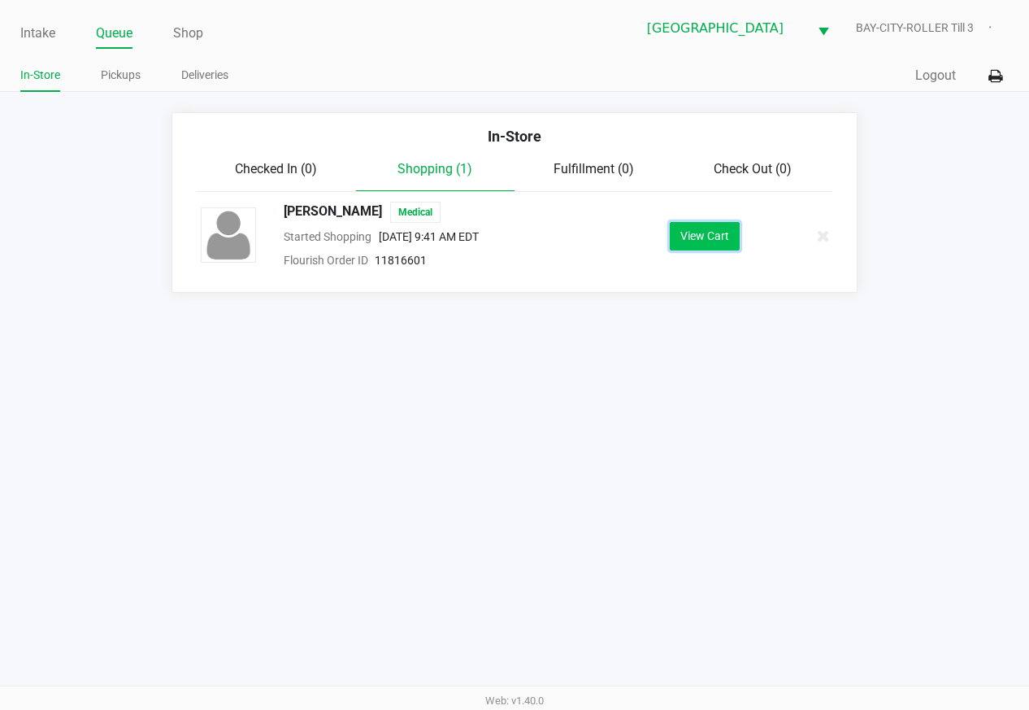
click at [694, 236] on button "View Cart" at bounding box center [705, 236] width 70 height 28
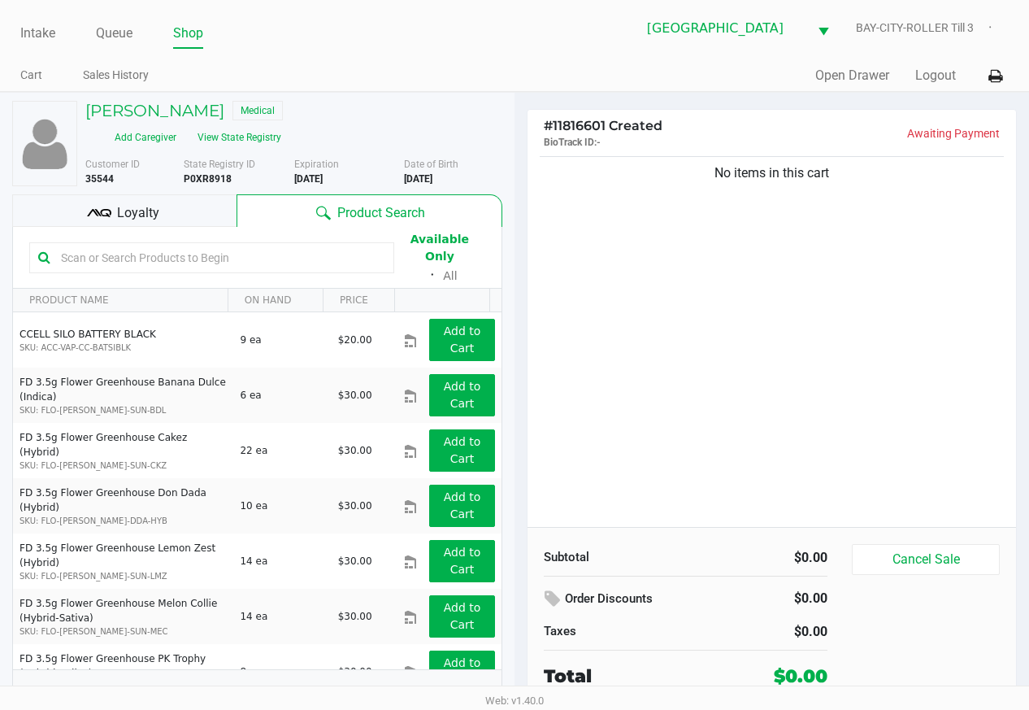
click at [589, 327] on div "No items in this cart" at bounding box center [772, 340] width 489 height 374
click at [914, 431] on div "No items in this cart" at bounding box center [772, 340] width 489 height 374
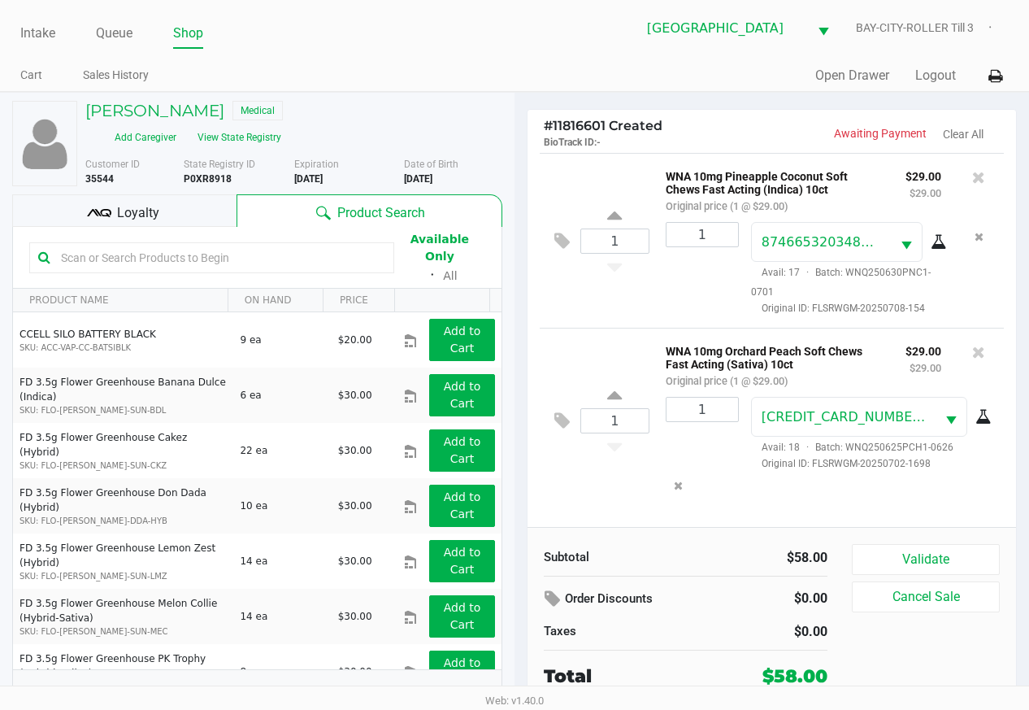
click at [571, 241] on button at bounding box center [566, 241] width 28 height 39
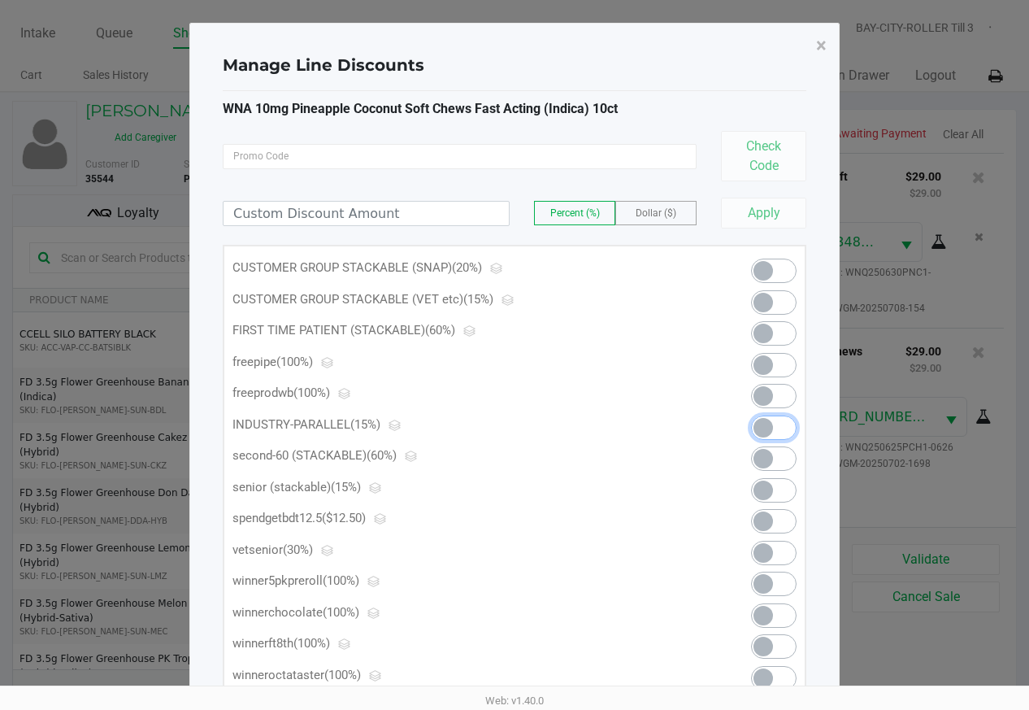
click at [765, 426] on span at bounding box center [764, 428] width 20 height 20
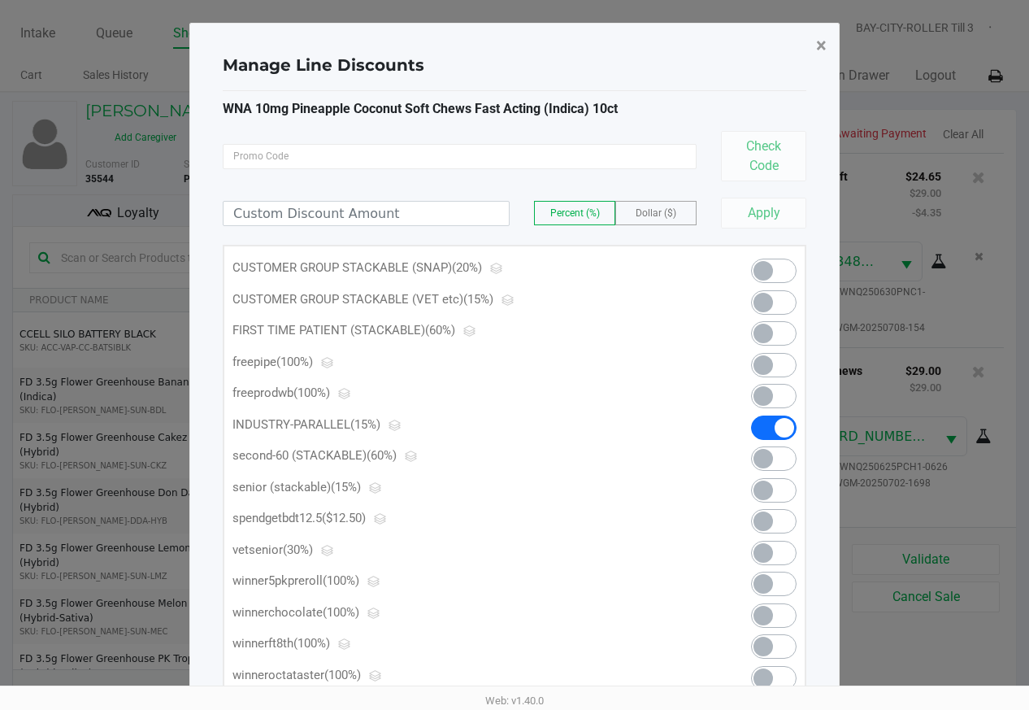
click at [820, 46] on span "×" at bounding box center [821, 45] width 11 height 23
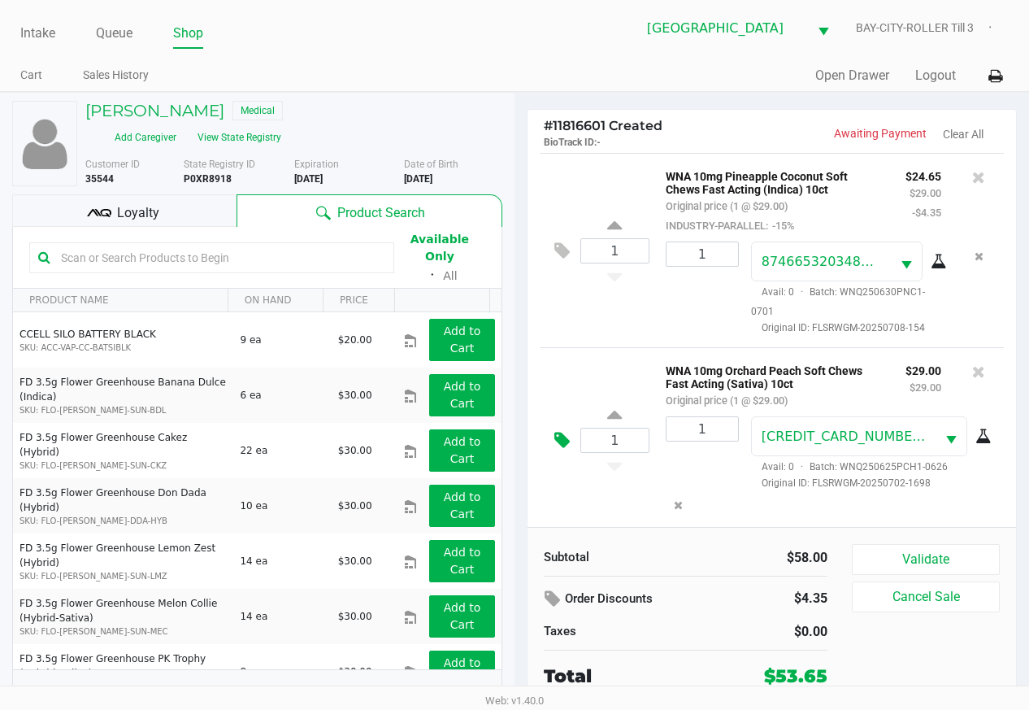
click at [569, 433] on icon at bounding box center [562, 440] width 15 height 19
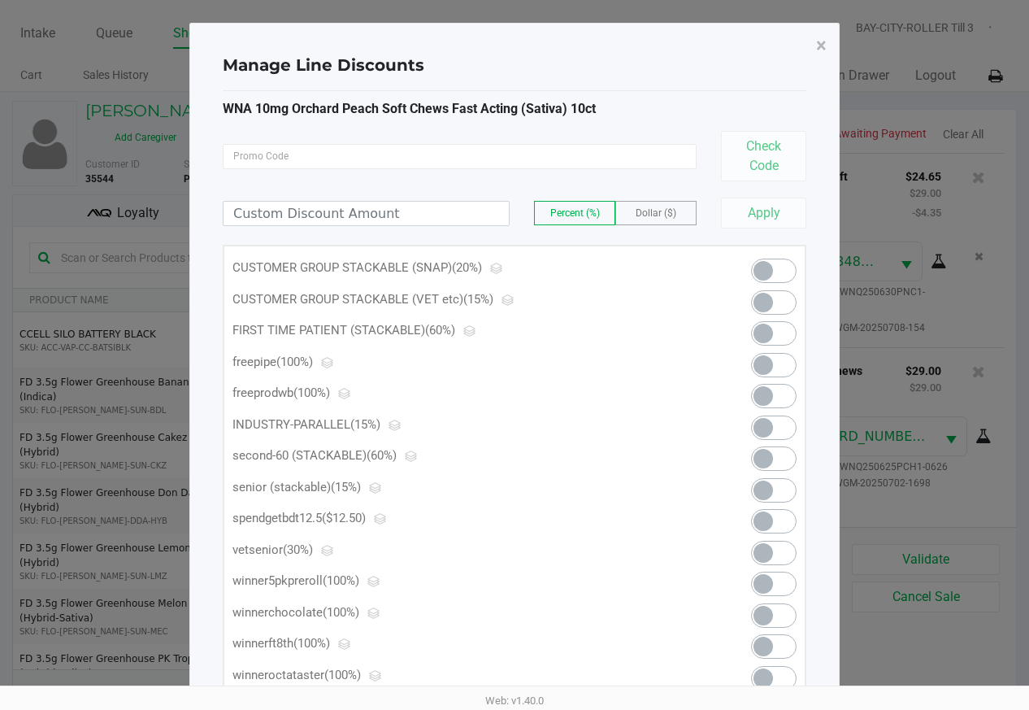
click at [752, 429] on span at bounding box center [774, 427] width 46 height 24
click at [820, 50] on span "×" at bounding box center [821, 45] width 11 height 23
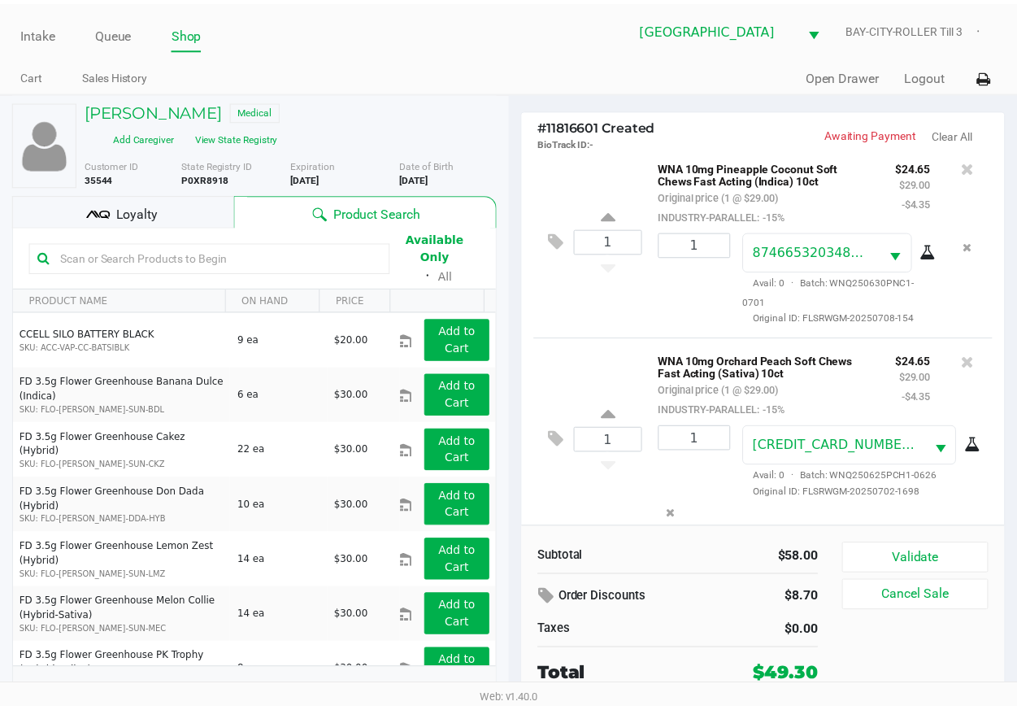
scroll to position [18, 0]
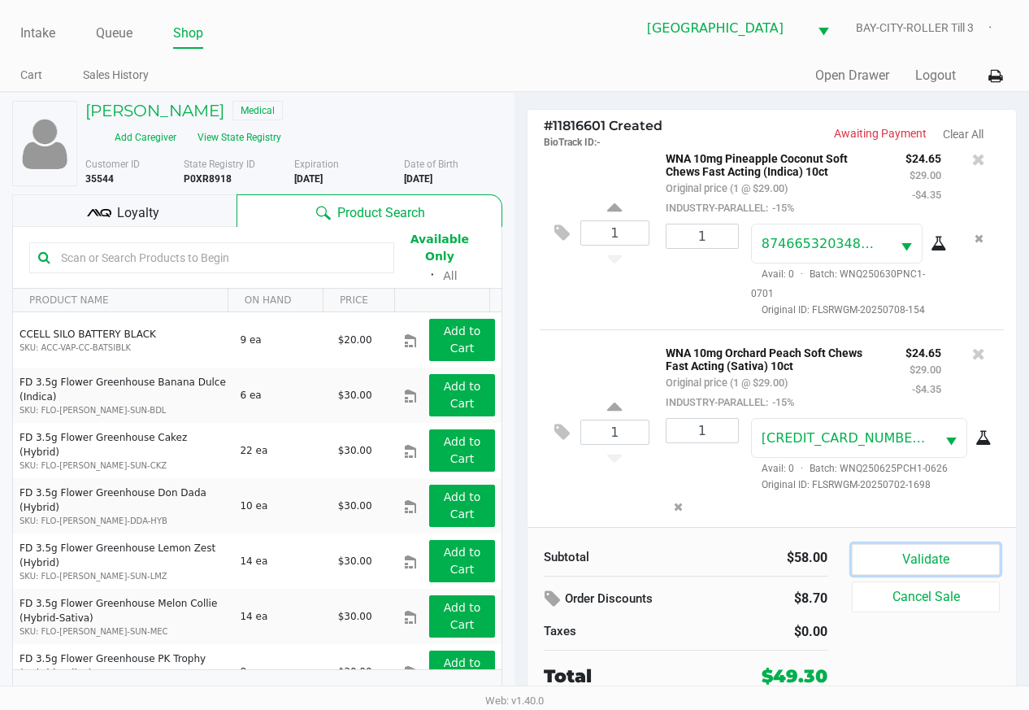
drag, startPoint x: 898, startPoint y: 559, endPoint x: 871, endPoint y: 510, distance: 55.7
click at [898, 557] on button "Validate" at bounding box center [926, 559] width 148 height 31
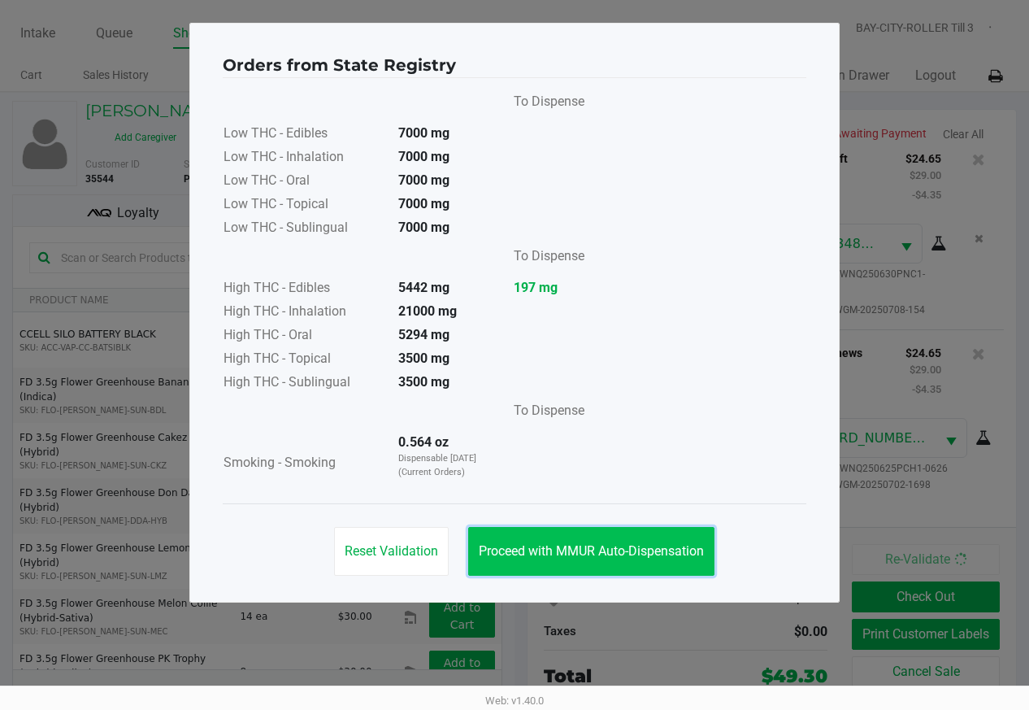
click at [641, 549] on span "Proceed with MMUR Auto-Dispensation" at bounding box center [591, 550] width 225 height 15
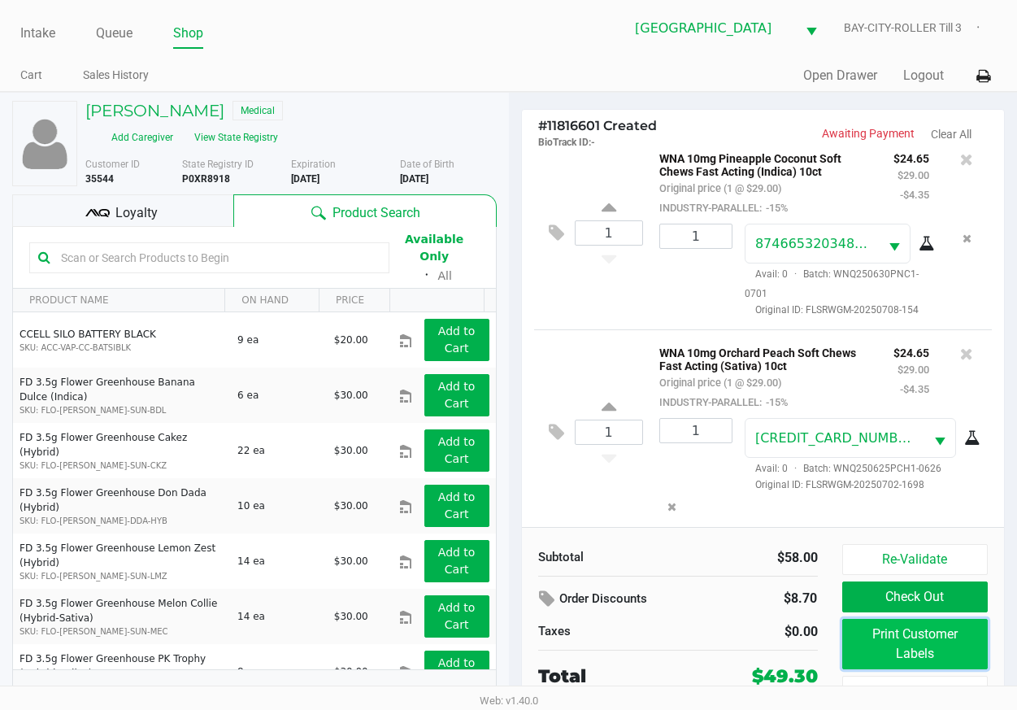
click at [888, 642] on button "Print Customer Labels" at bounding box center [915, 644] width 146 height 50
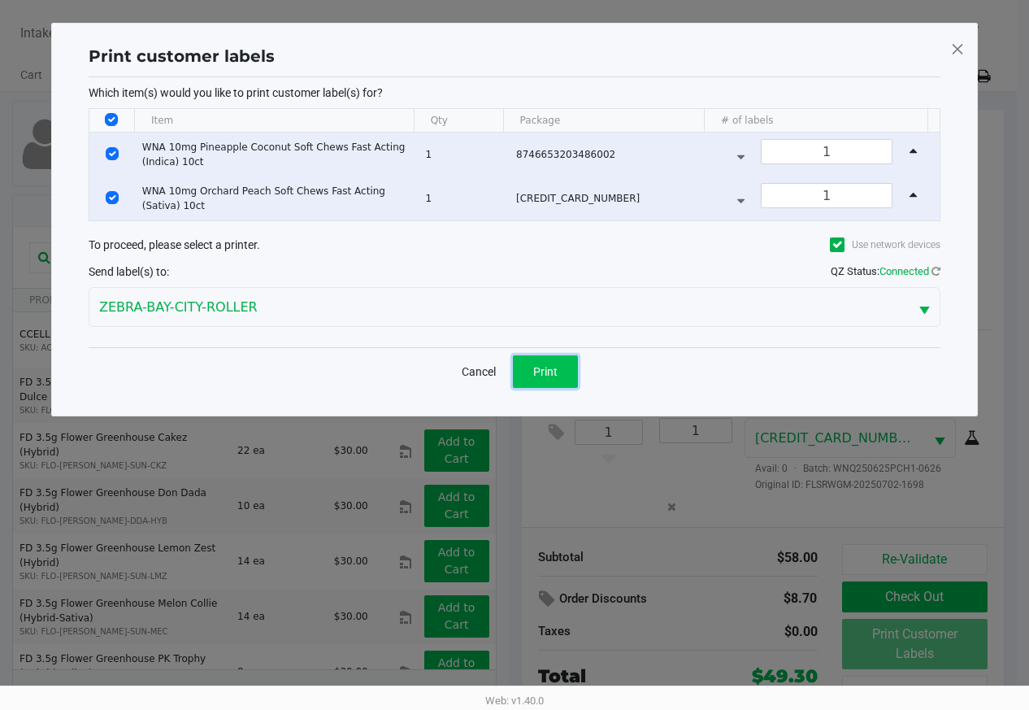
click at [573, 383] on button "Print" at bounding box center [545, 371] width 65 height 33
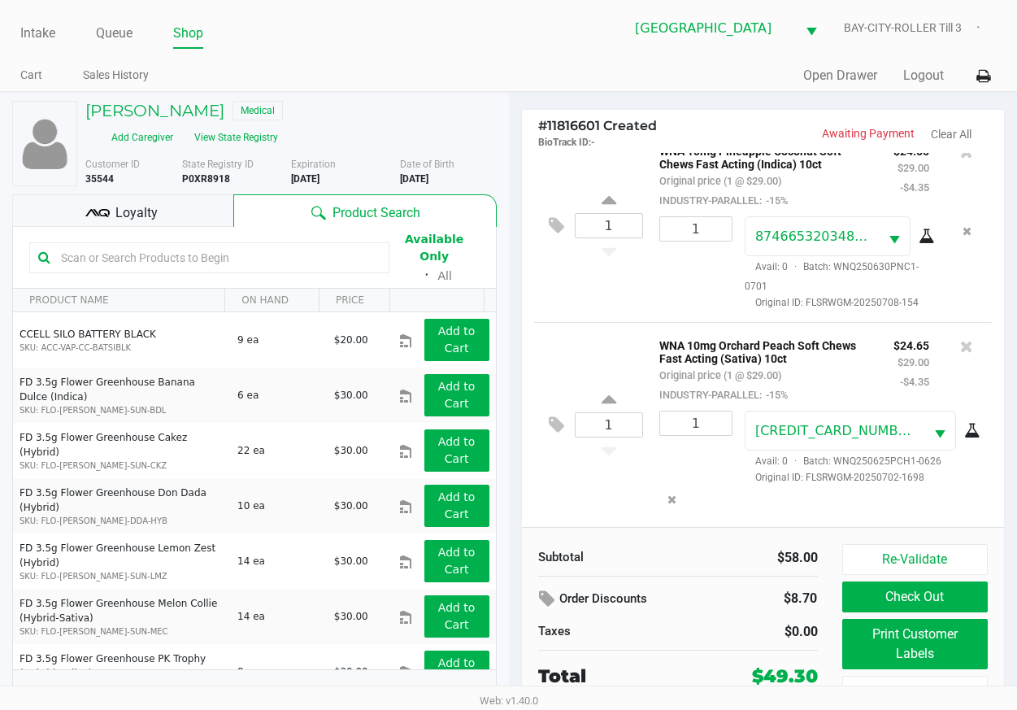
scroll to position [33, 0]
click at [847, 594] on button "Check Out" at bounding box center [915, 596] width 146 height 31
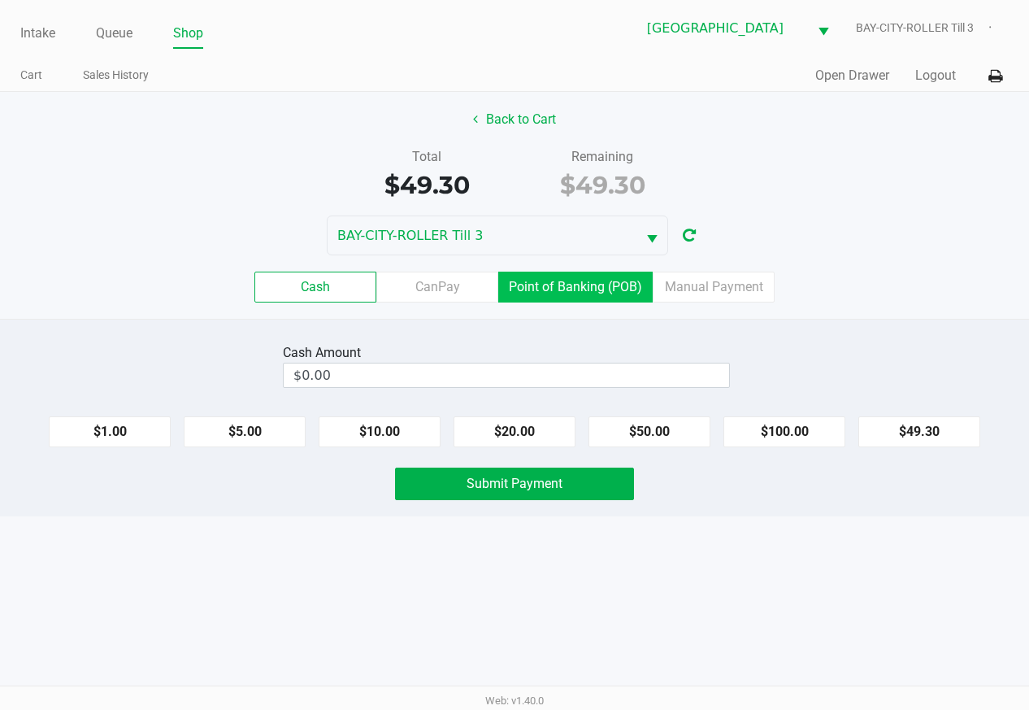
click at [600, 298] on label "Point of Banking (POB)" at bounding box center [575, 287] width 154 height 31
click at [0, 0] on 7 "Point of Banking (POB)" at bounding box center [0, 0] width 0 height 0
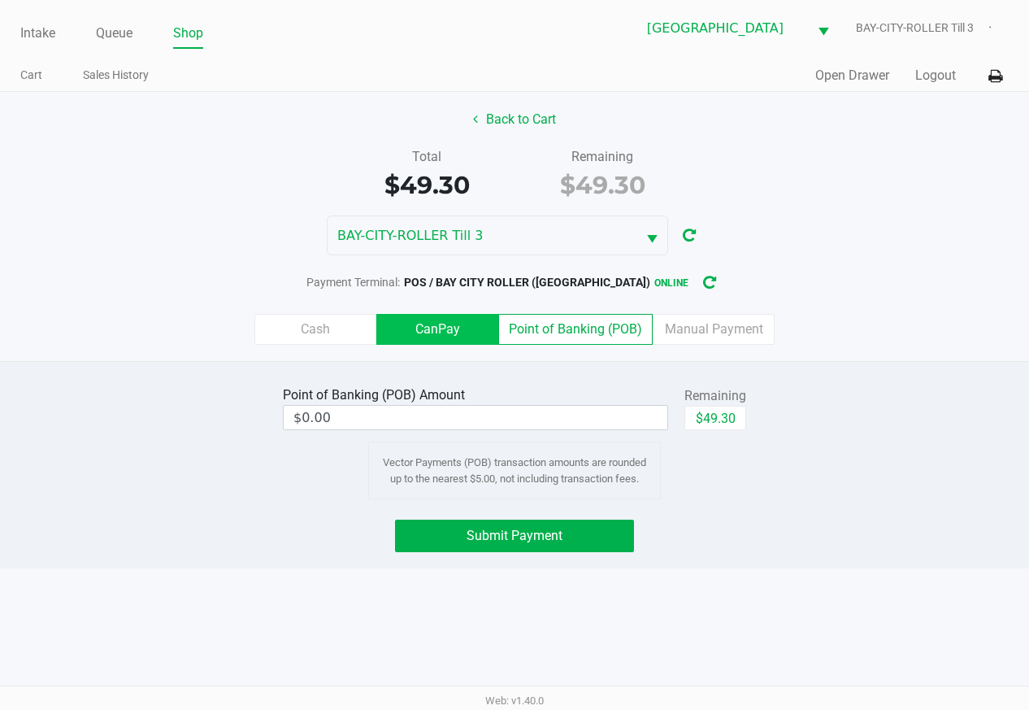
click at [442, 332] on label "CanPay" at bounding box center [437, 329] width 122 height 31
click at [0, 0] on 2 "CanPay" at bounding box center [0, 0] width 0 height 0
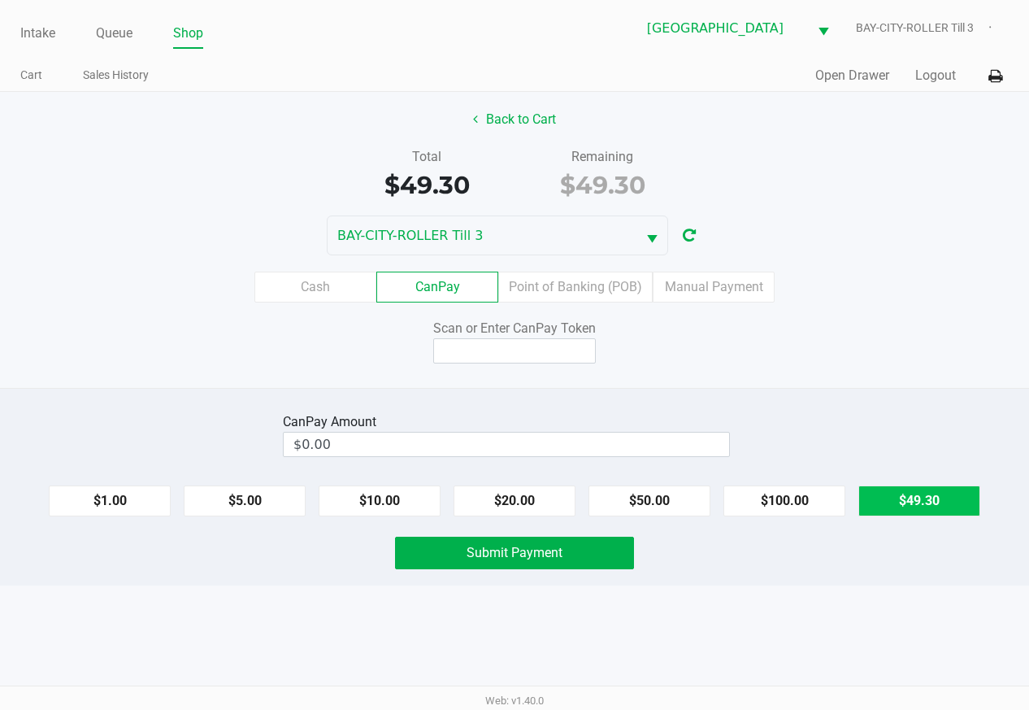
click at [913, 508] on button "$49.30" at bounding box center [920, 500] width 122 height 31
type input "$49.30"
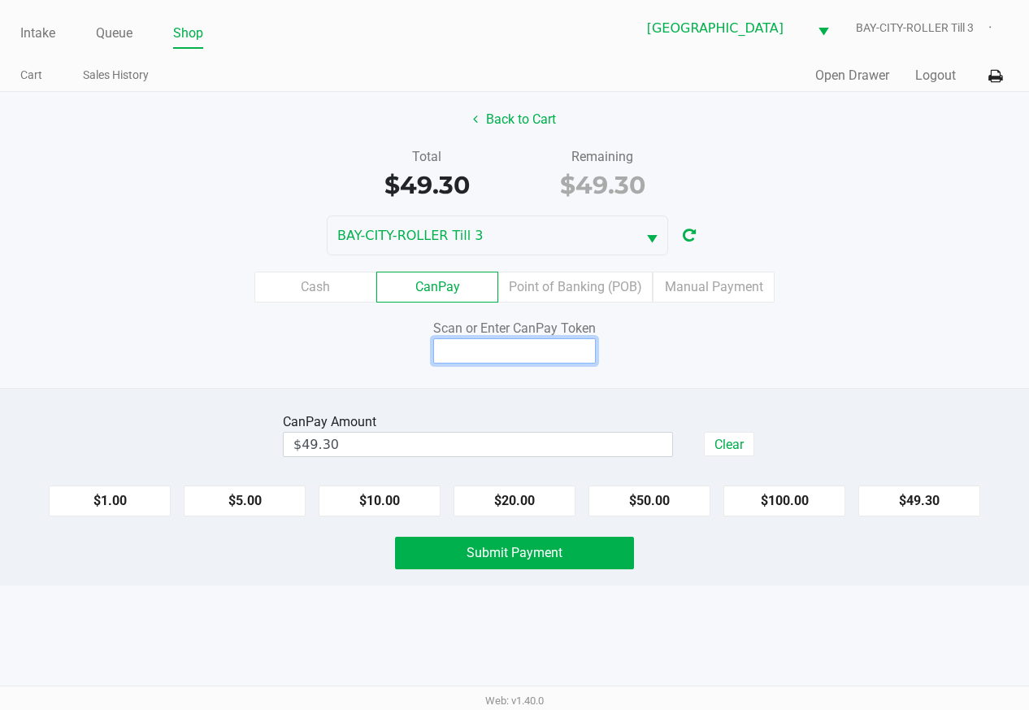
click at [563, 358] on input at bounding box center [514, 350] width 163 height 25
click at [647, 402] on div "CanPay Amount $49.30 Clear $1.00 $5.00 $10.00 $20.00 $50.00 $100.00 $49.30 Subm…" at bounding box center [514, 487] width 1029 height 198
click at [516, 352] on input at bounding box center [514, 350] width 163 height 25
type input "X4689006Q"
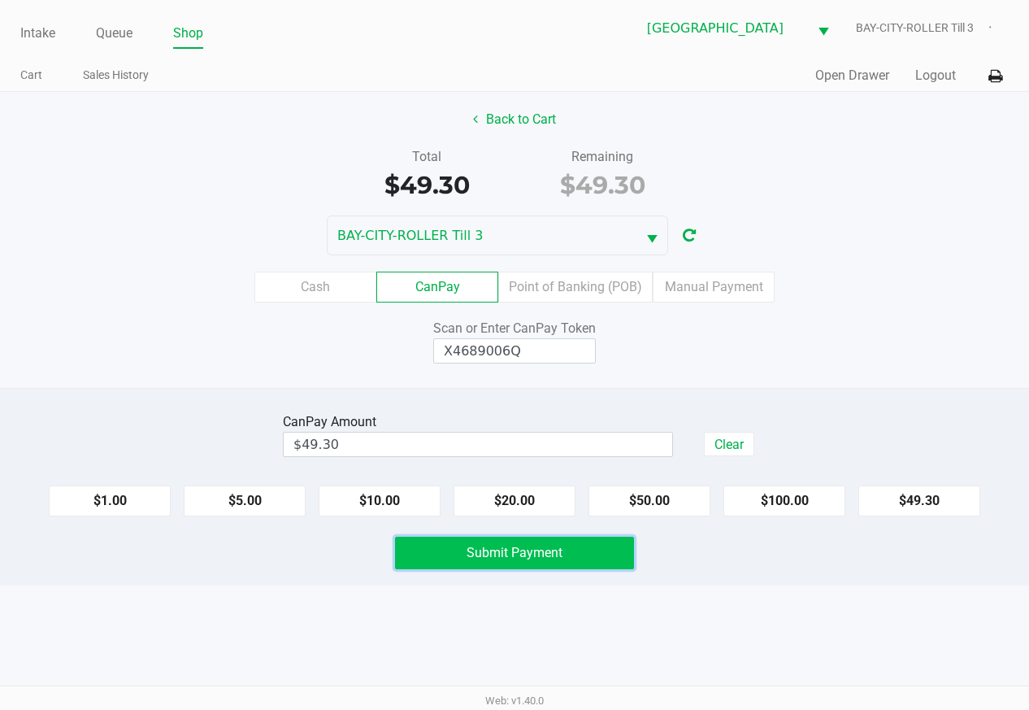
click at [558, 565] on button "Submit Payment" at bounding box center [514, 553] width 239 height 33
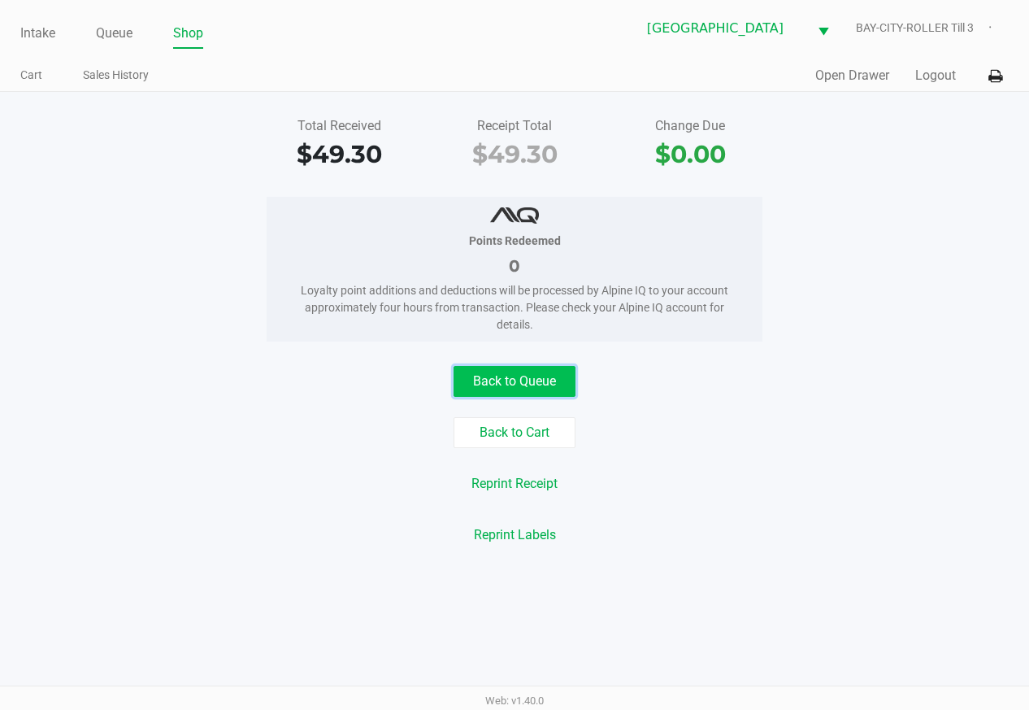
click at [526, 378] on button "Back to Queue" at bounding box center [515, 381] width 122 height 31
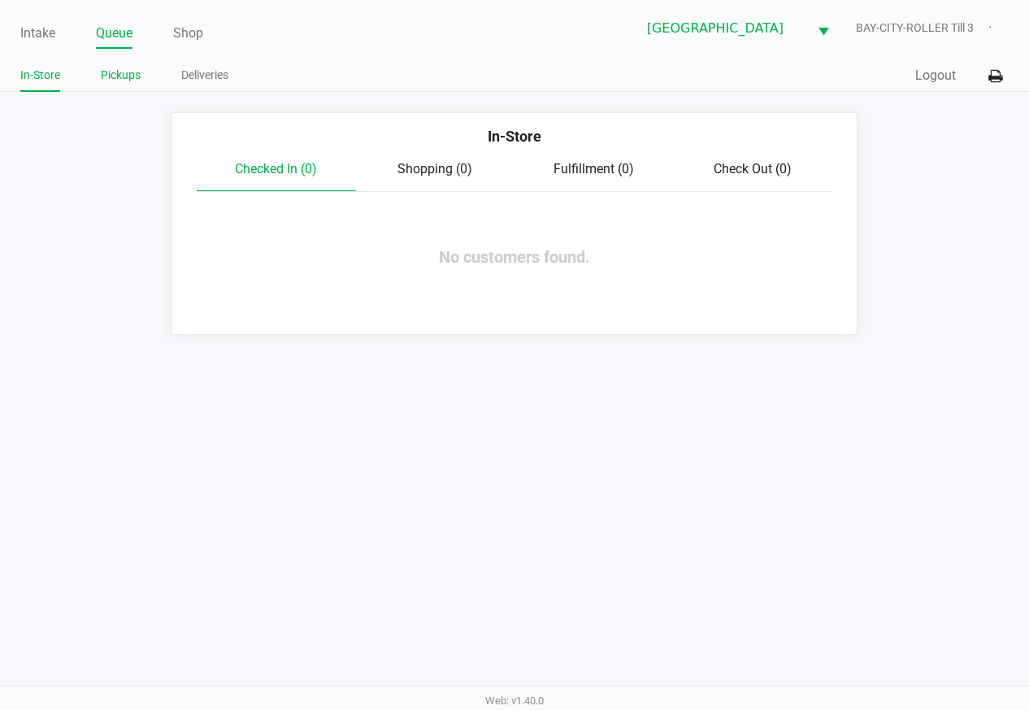
click at [139, 73] on link "Pickups" at bounding box center [121, 75] width 40 height 20
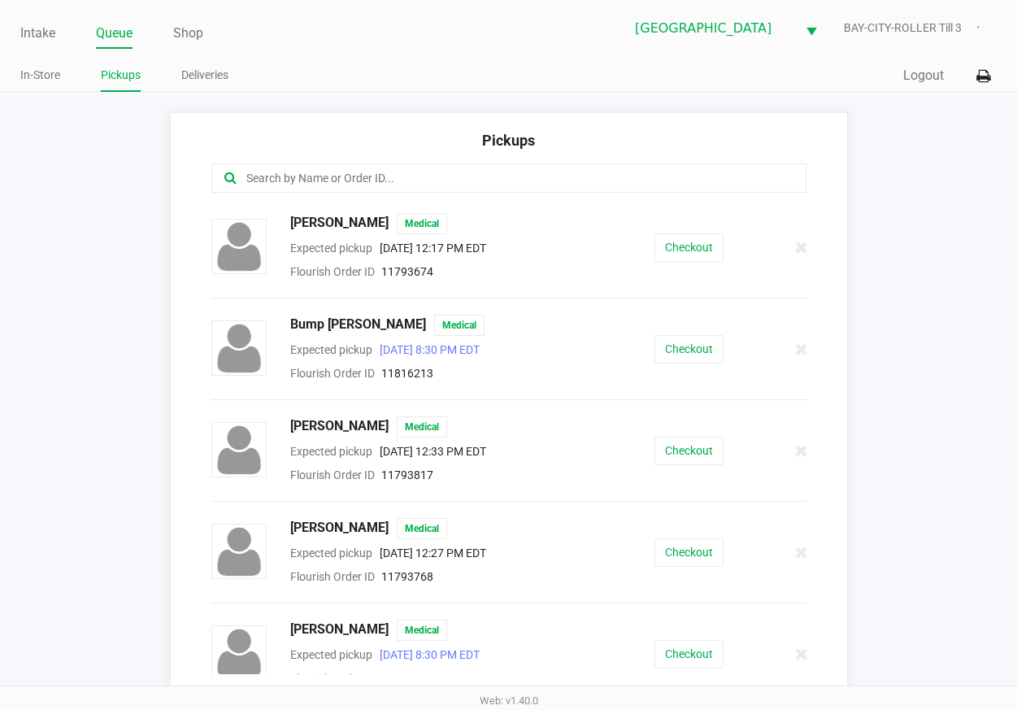
click at [302, 180] on input "text" at bounding box center [501, 178] width 512 height 19
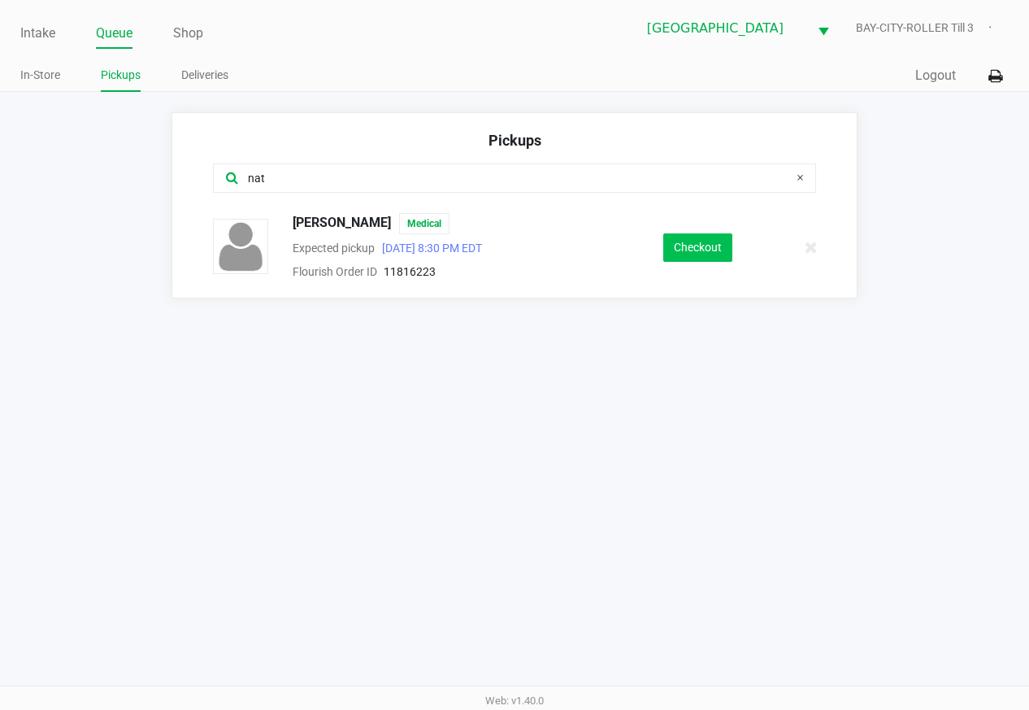
type input "nat"
click at [690, 250] on button "Checkout" at bounding box center [697, 247] width 69 height 28
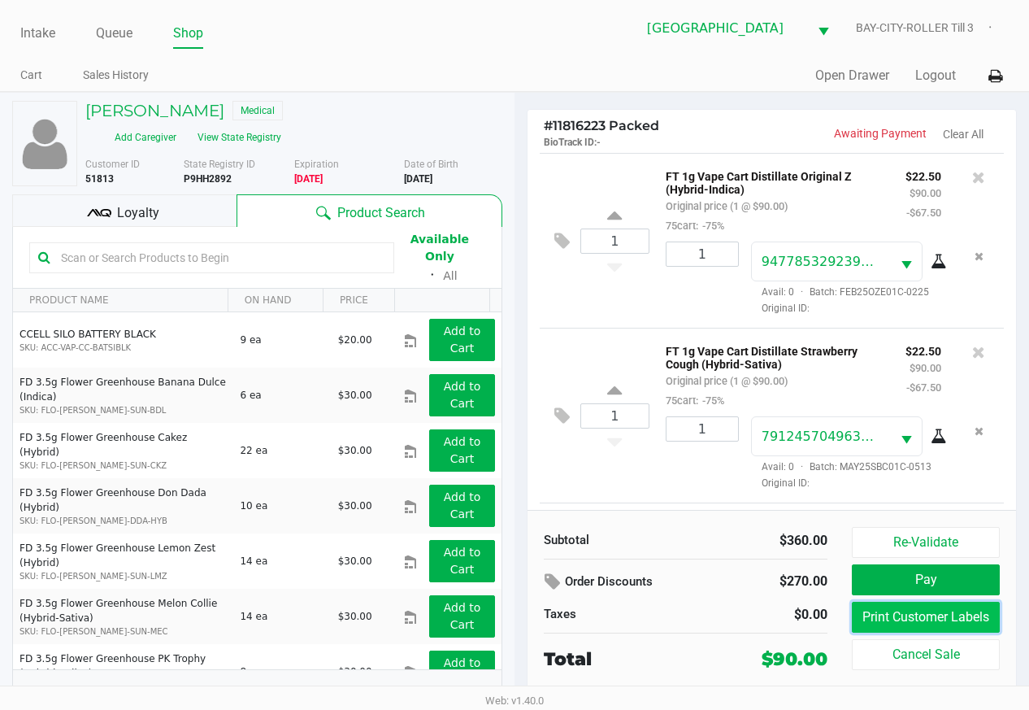
click at [885, 620] on button "Print Customer Labels" at bounding box center [926, 617] width 148 height 31
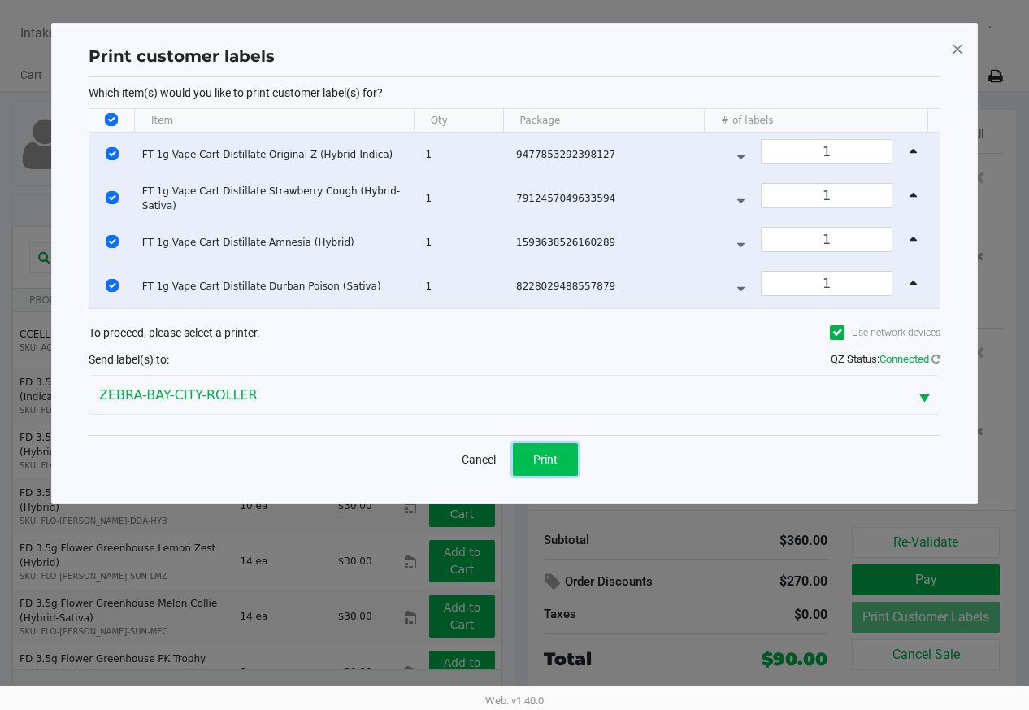
click at [555, 456] on span "Print" at bounding box center [545, 459] width 24 height 13
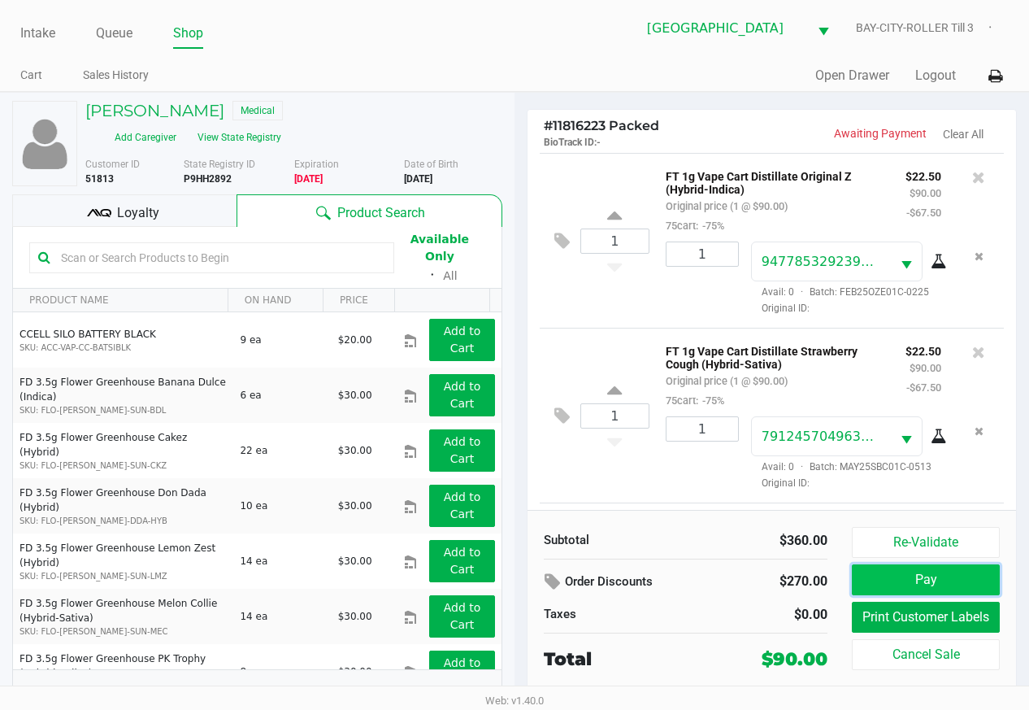
click at [915, 578] on button "Pay" at bounding box center [926, 579] width 148 height 31
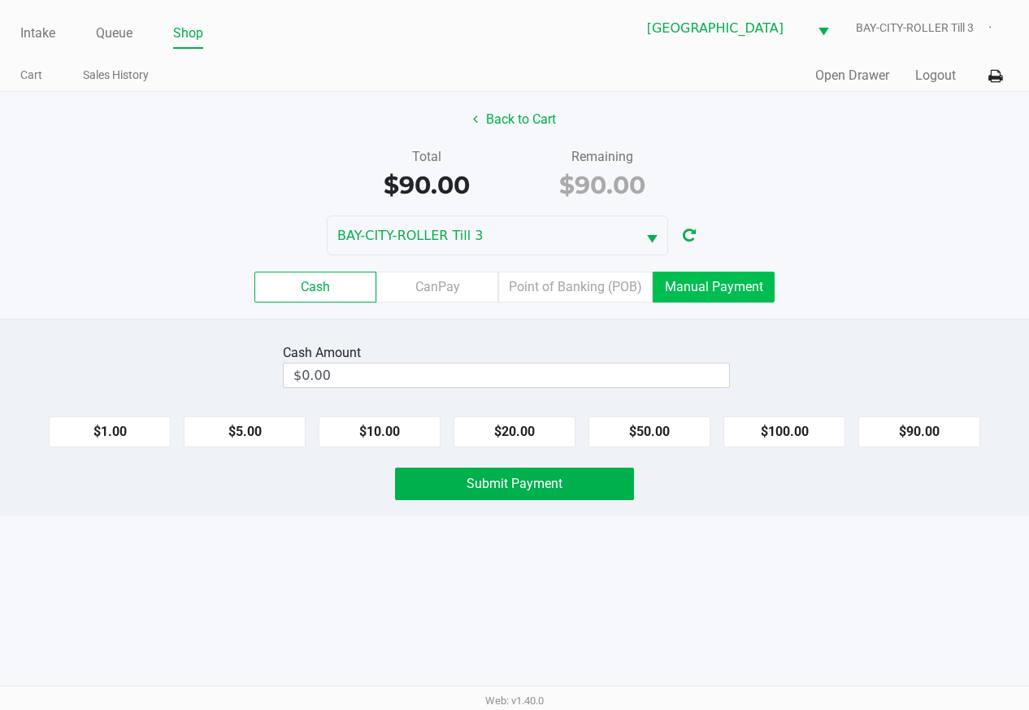
click at [688, 289] on label "Manual Payment" at bounding box center [714, 287] width 122 height 31
click at [0, 0] on 8 "Manual Payment" at bounding box center [0, 0] width 0 height 0
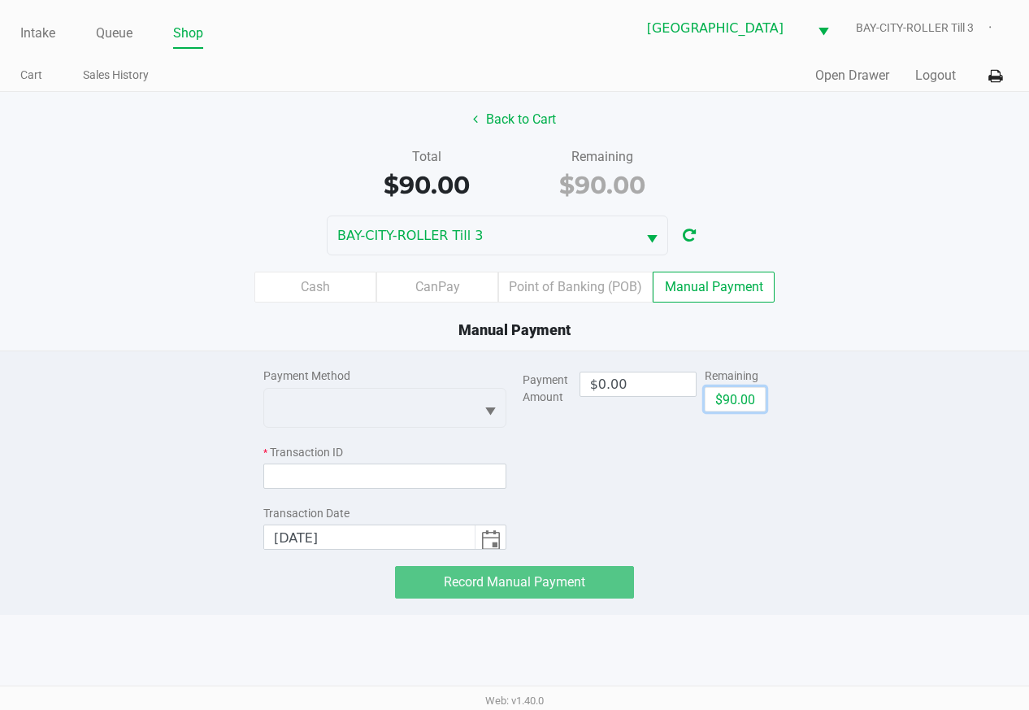
drag, startPoint x: 756, startPoint y: 401, endPoint x: 598, endPoint y: 401, distance: 157.7
click at [755, 401] on button "$90.00" at bounding box center [735, 399] width 61 height 24
type input "$90.00"
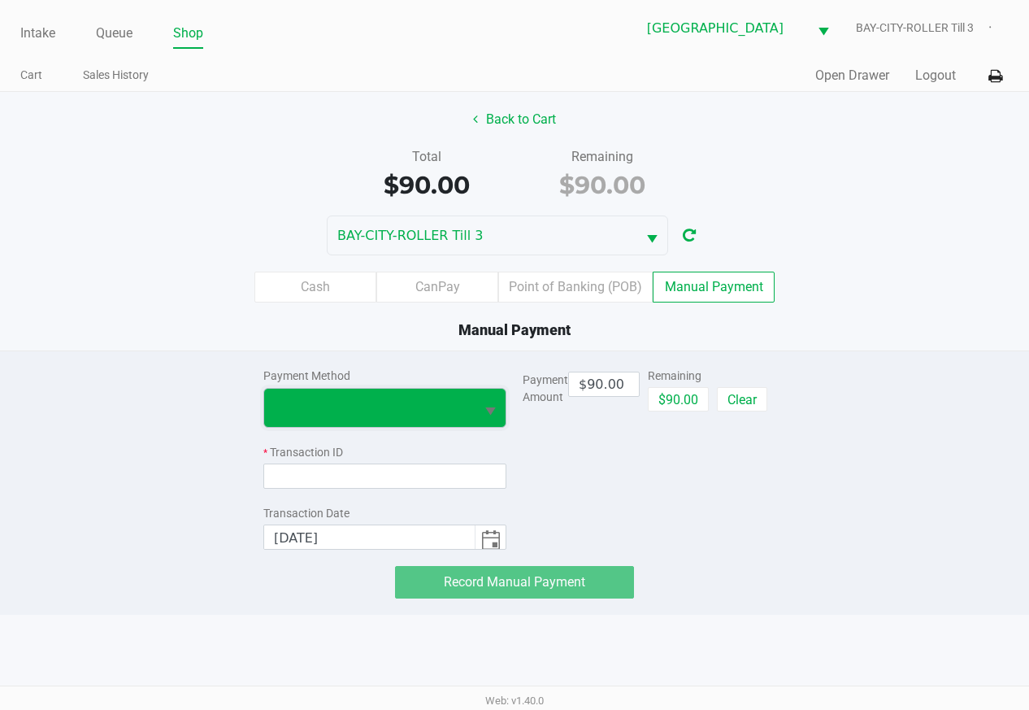
click at [411, 415] on span at bounding box center [369, 408] width 191 height 20
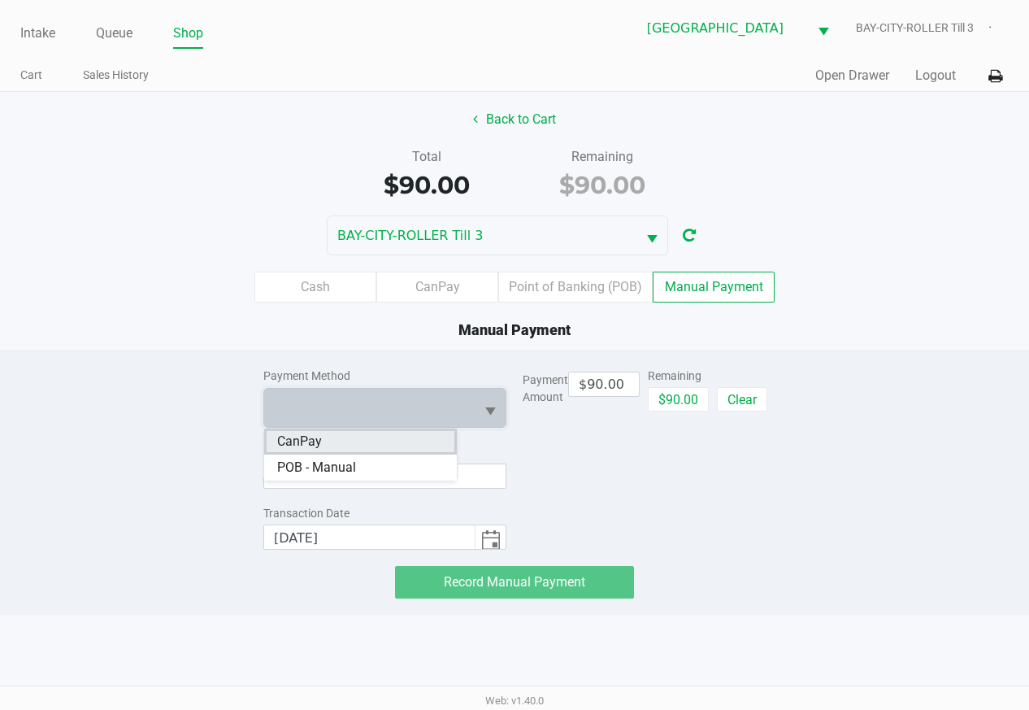
click at [381, 446] on li "CanPay" at bounding box center [360, 442] width 193 height 26
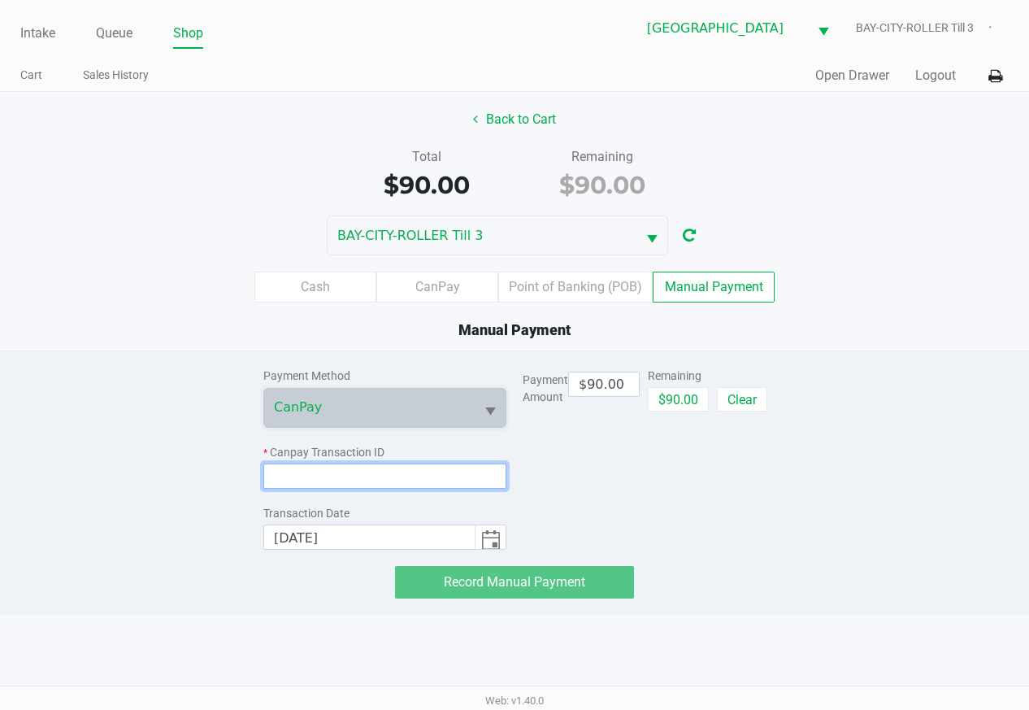
click at [376, 481] on input at bounding box center [384, 475] width 243 height 25
paste input "8UXEKU2UCUXI"
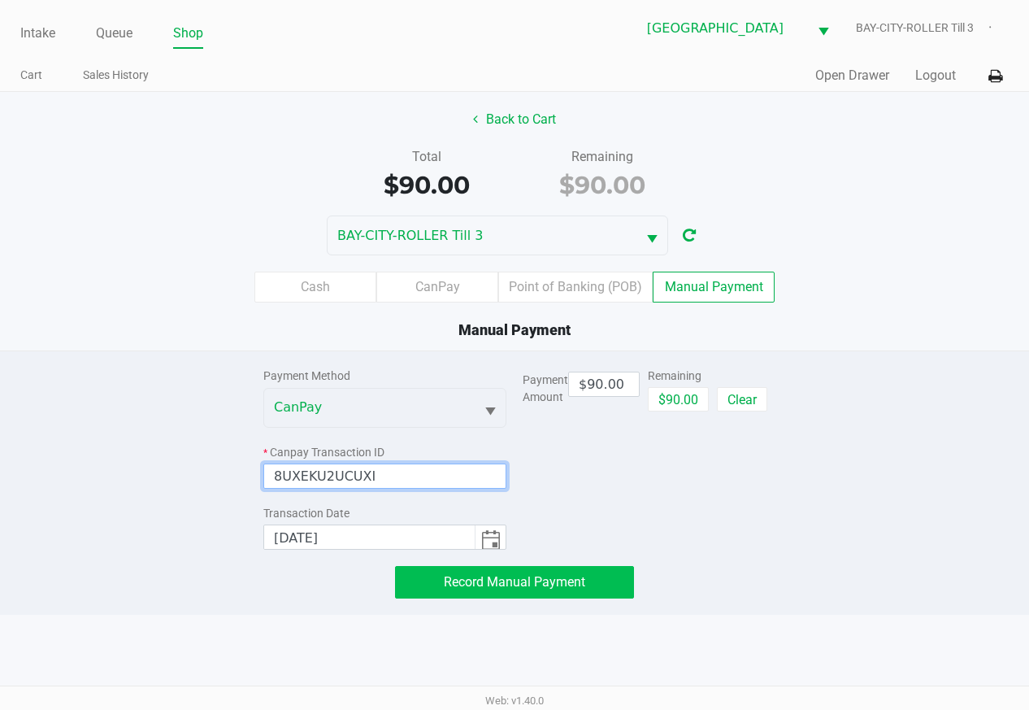
type input "8UXEKU2UCUXI"
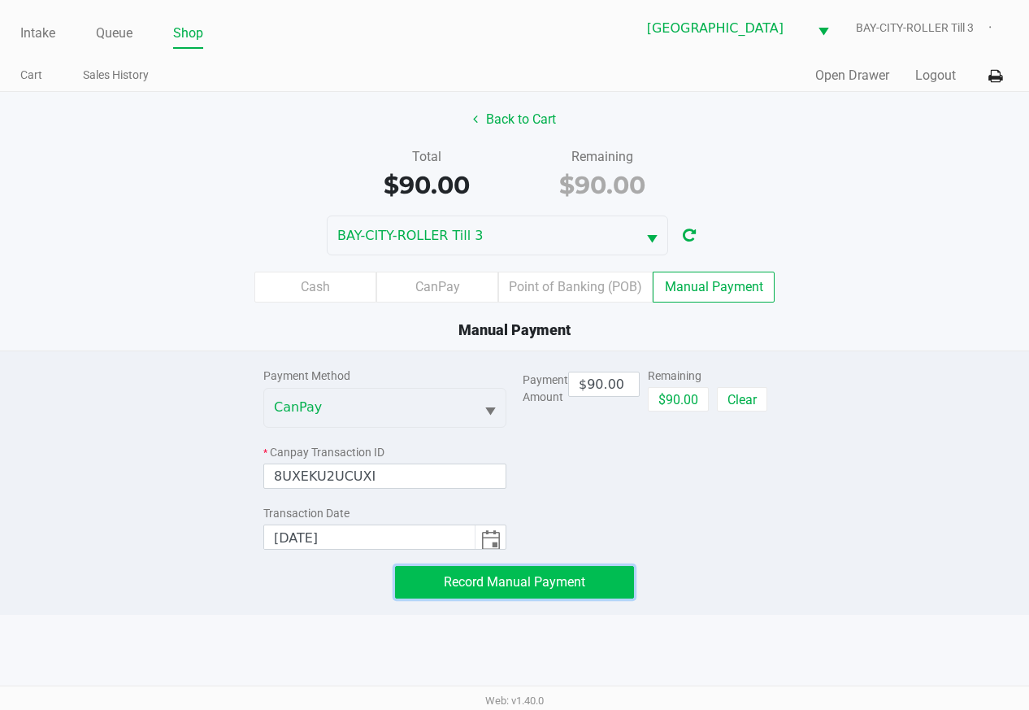
click at [543, 581] on span "Record Manual Payment" at bounding box center [514, 581] width 141 height 15
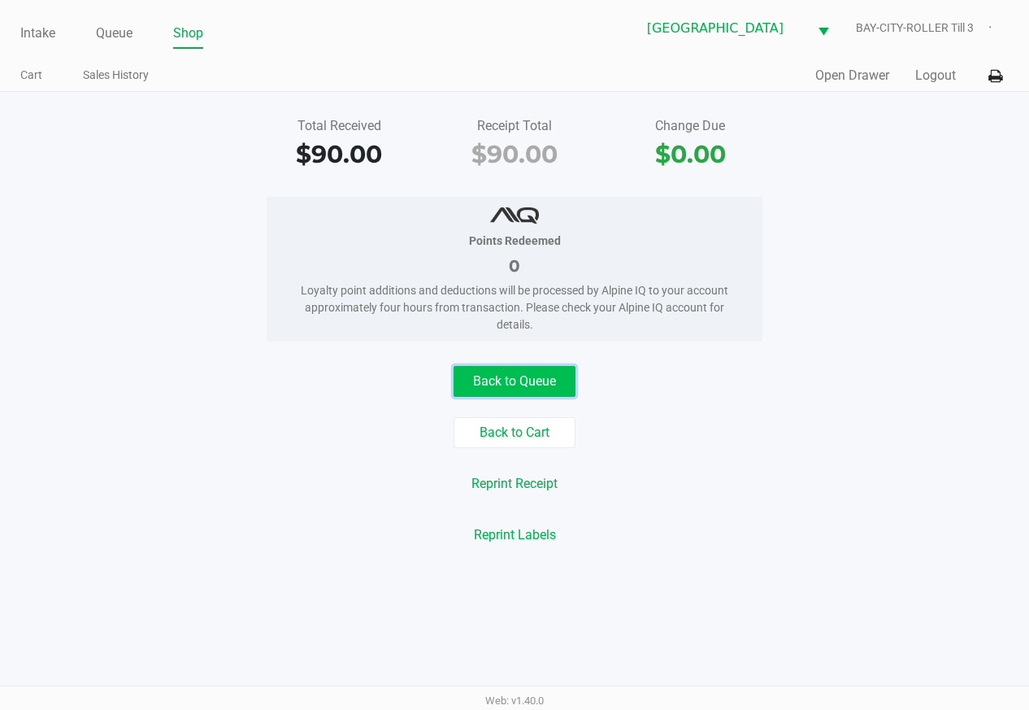
click at [531, 371] on button "Back to Queue" at bounding box center [515, 381] width 122 height 31
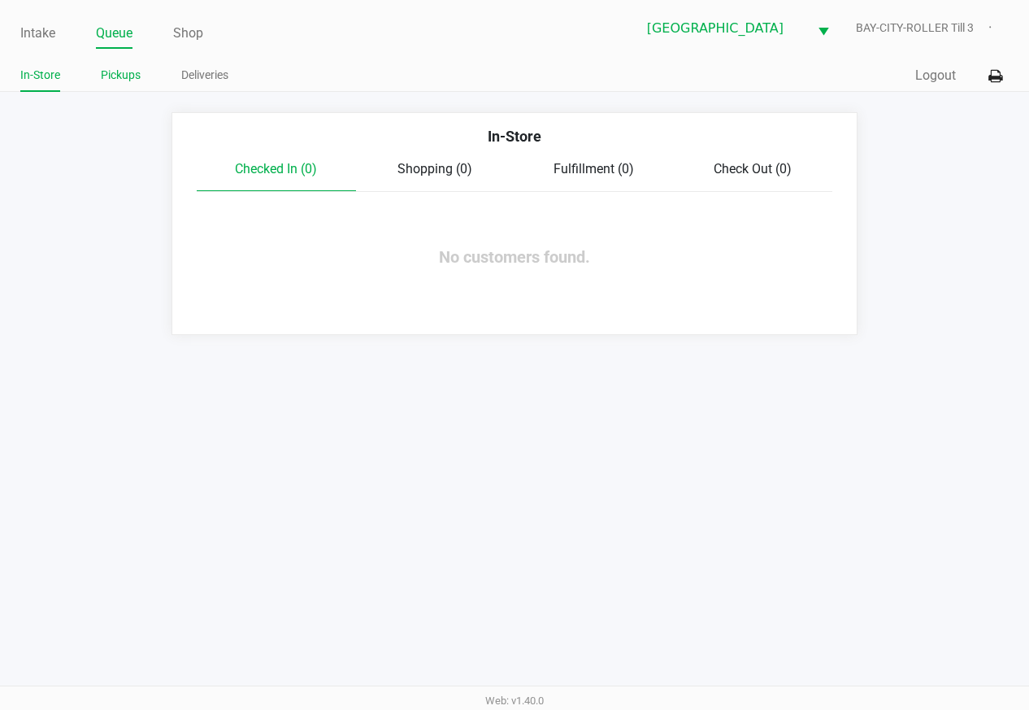
click at [126, 71] on link "Pickups" at bounding box center [121, 75] width 40 height 20
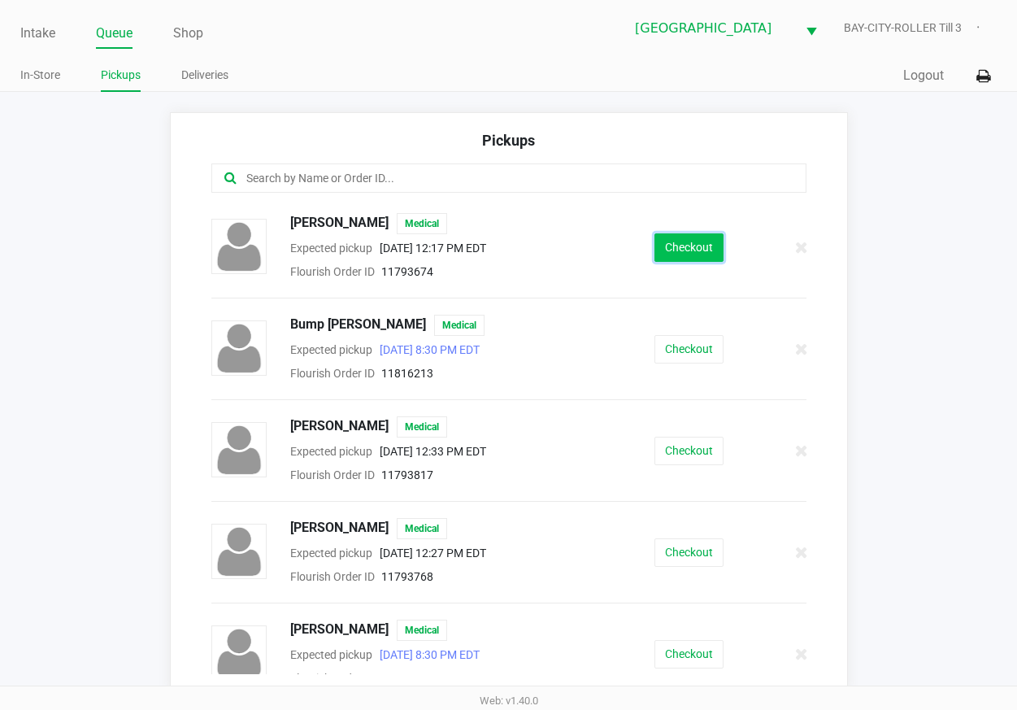
click at [668, 259] on button "Checkout" at bounding box center [689, 247] width 69 height 28
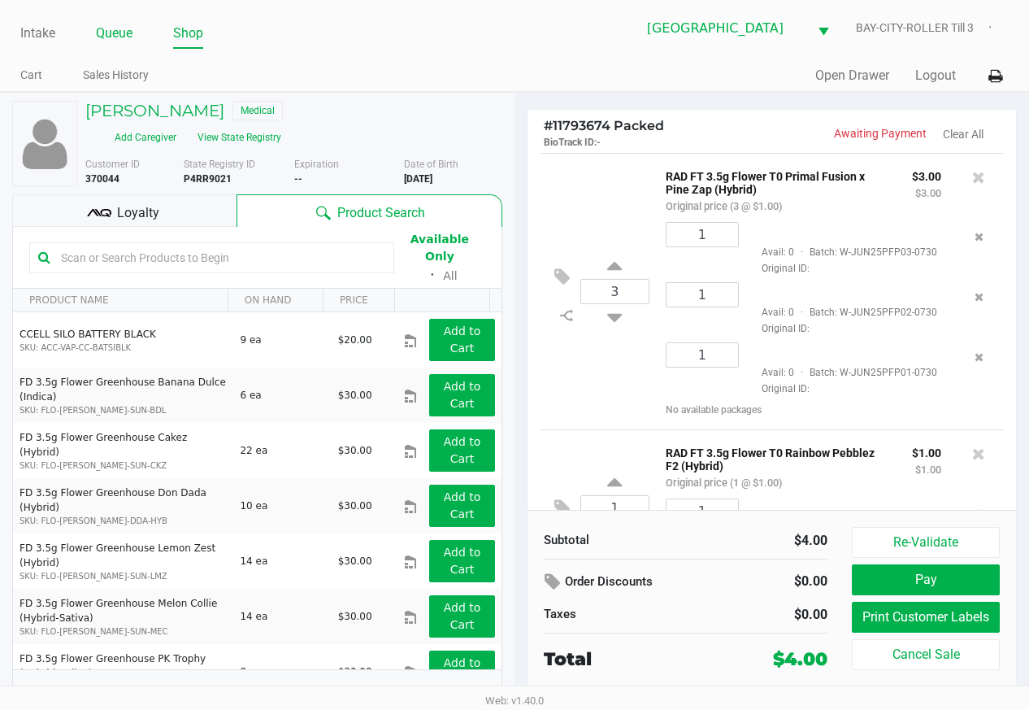
click at [128, 38] on link "Queue" at bounding box center [114, 33] width 37 height 23
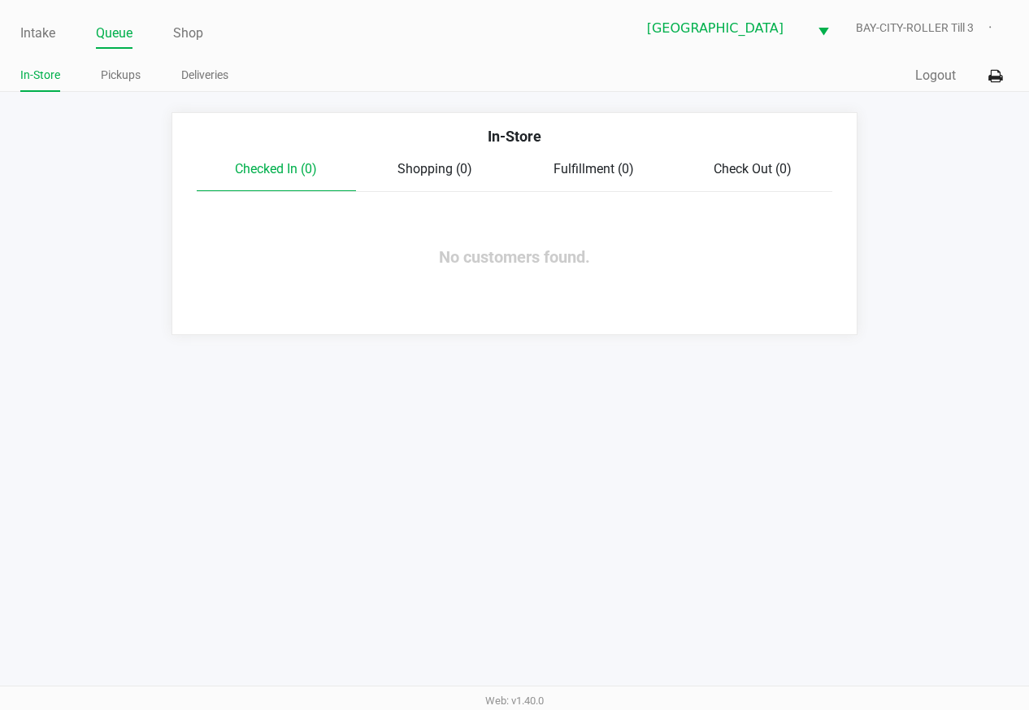
click at [402, 452] on div "Intake Queue Shop [GEOGRAPHIC_DATA]-CITY-ROLLER Till 3 In-Store Pickups Deliver…" at bounding box center [514, 355] width 1029 height 710
click at [134, 88] on li "Pickups" at bounding box center [121, 77] width 40 height 28
click at [129, 86] on li "Pickups" at bounding box center [121, 77] width 40 height 28
click at [124, 76] on link "Pickups" at bounding box center [121, 75] width 40 height 20
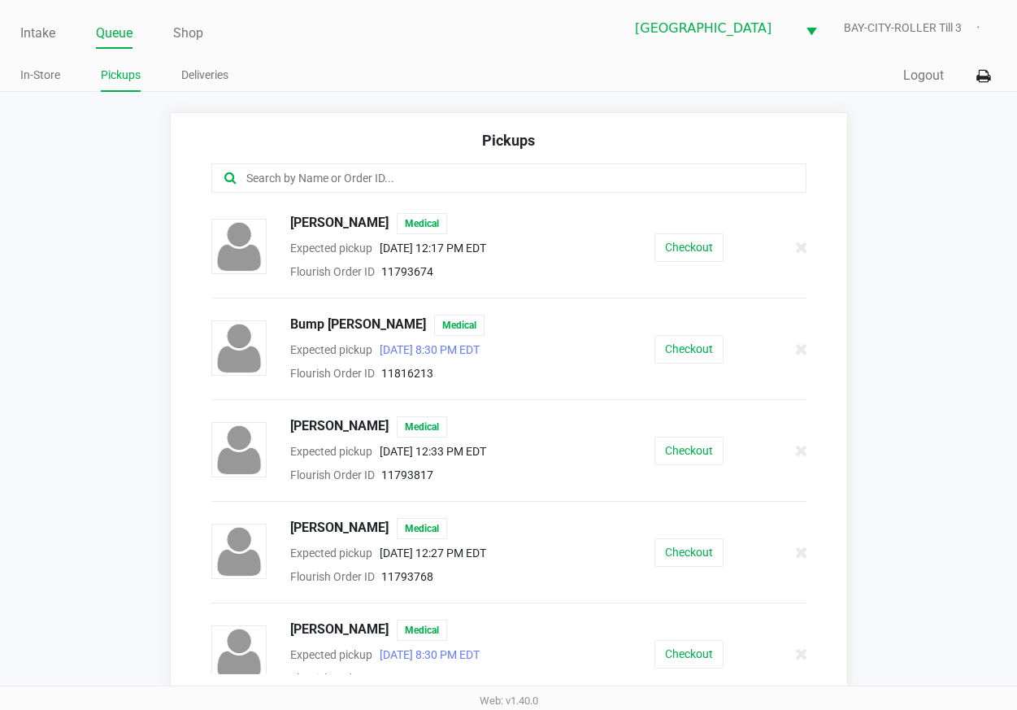
click at [398, 181] on input "text" at bounding box center [501, 178] width 512 height 19
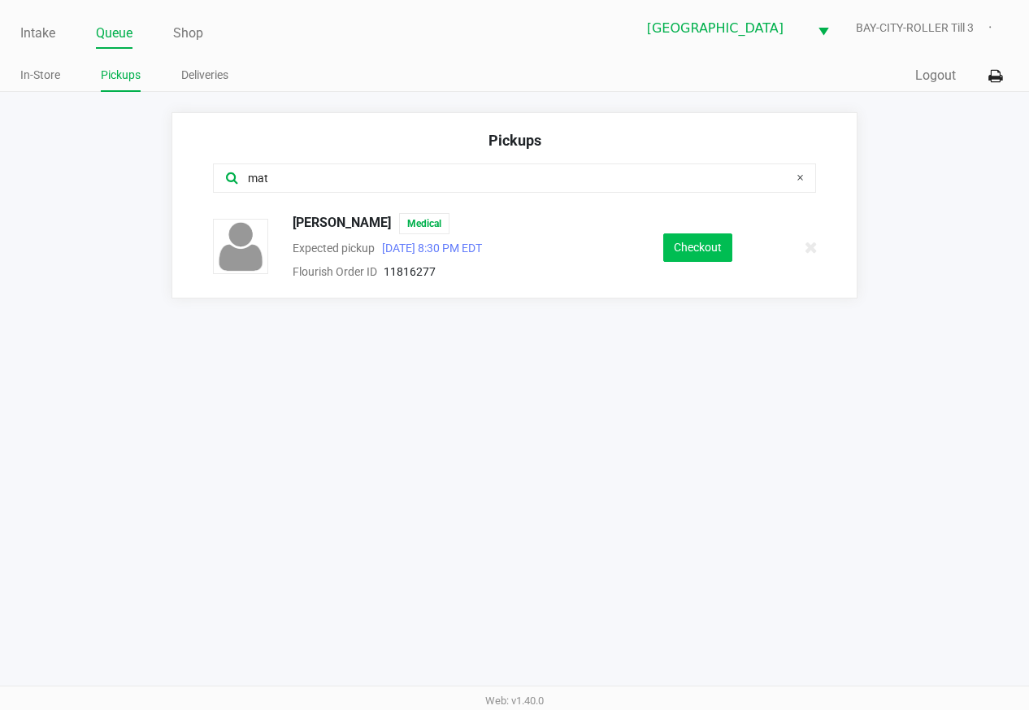
type input "mat"
click at [720, 250] on button "Checkout" at bounding box center [697, 247] width 69 height 28
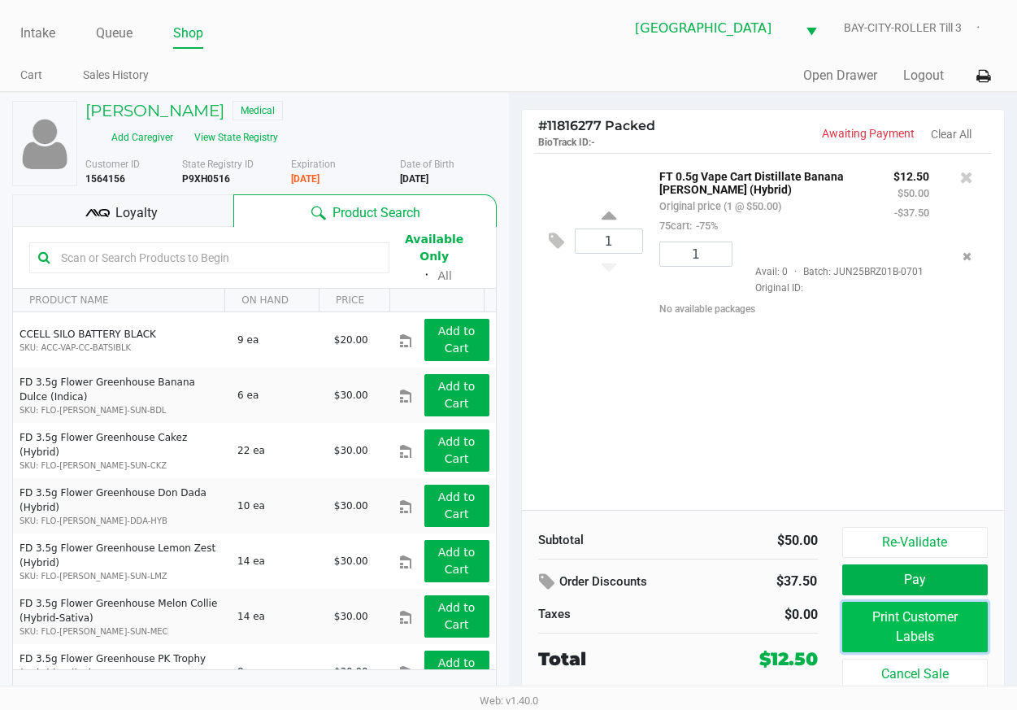
click at [883, 626] on button "Print Customer Labels" at bounding box center [915, 627] width 146 height 50
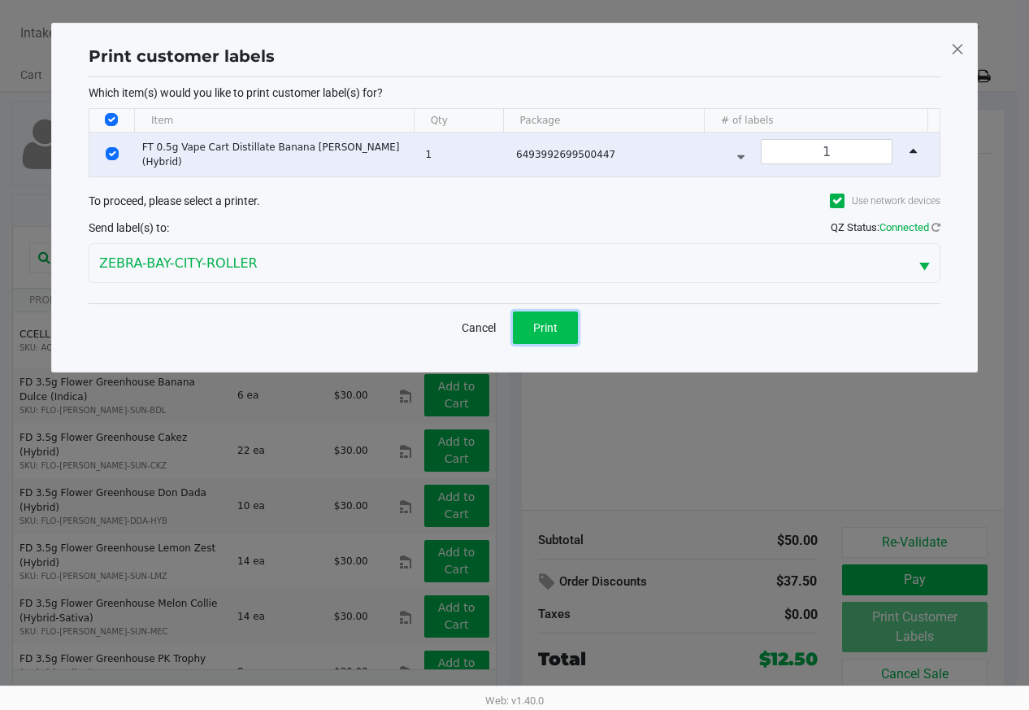
click at [550, 341] on button "Print" at bounding box center [545, 327] width 65 height 33
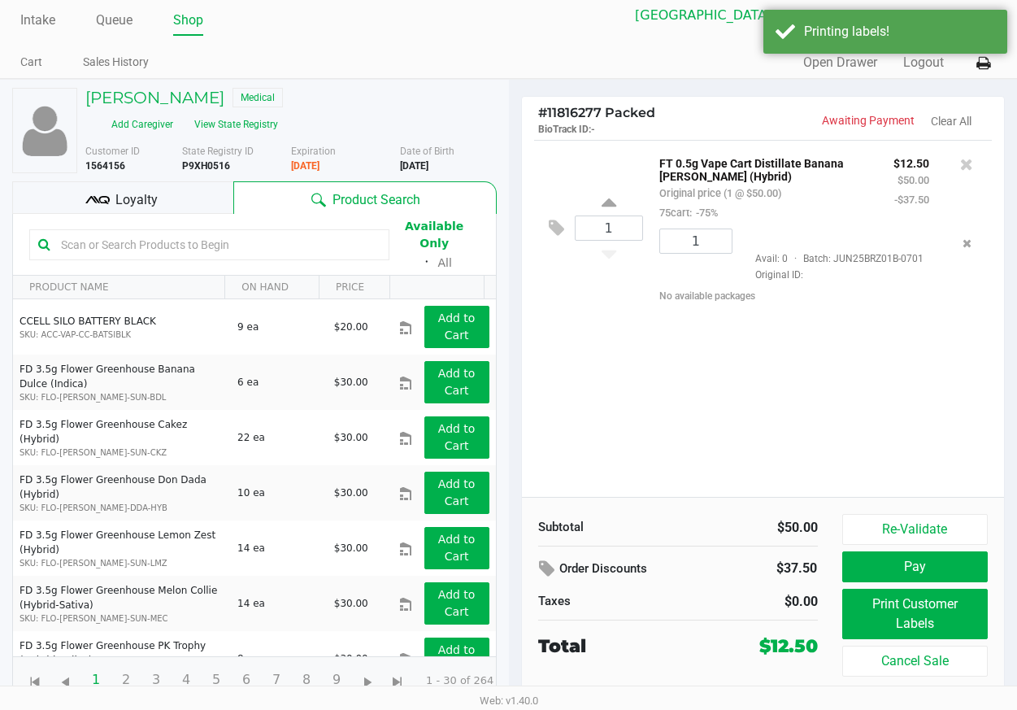
scroll to position [15, 0]
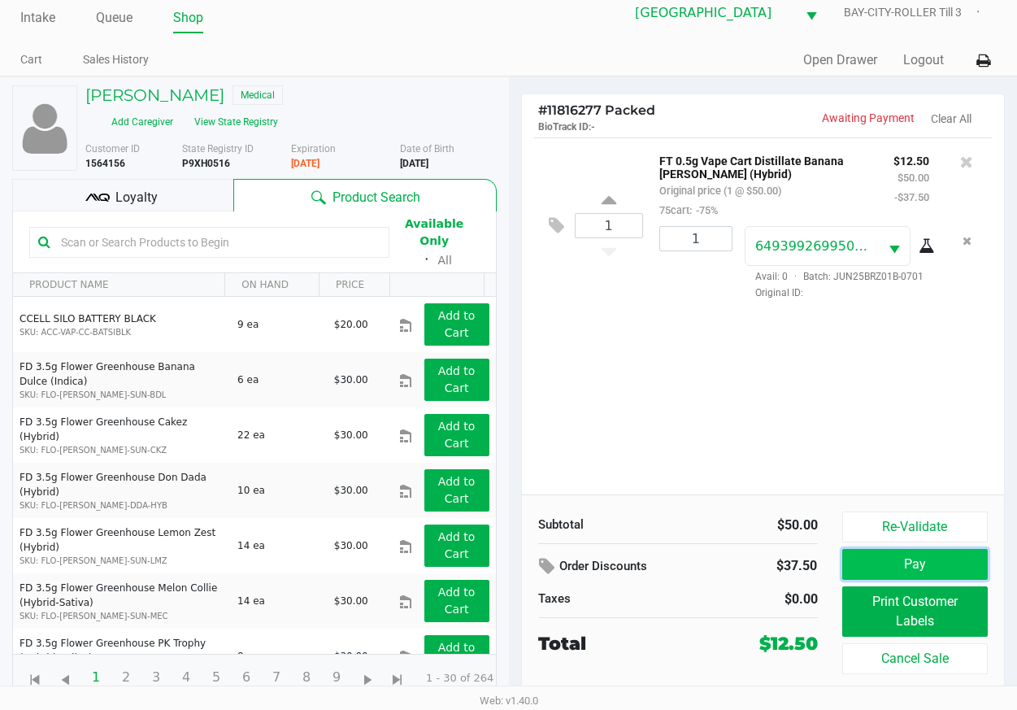
click at [876, 567] on button "Pay" at bounding box center [915, 564] width 146 height 31
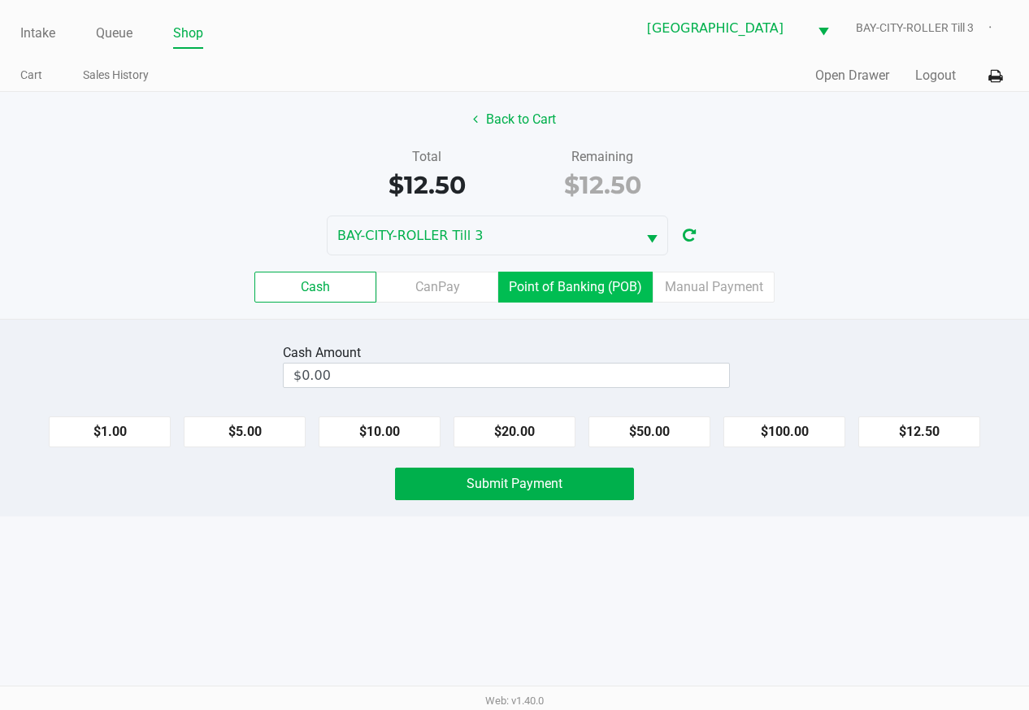
click at [583, 293] on label "Point of Banking (POB)" at bounding box center [575, 287] width 154 height 31
click at [0, 0] on 7 "Point of Banking (POB)" at bounding box center [0, 0] width 0 height 0
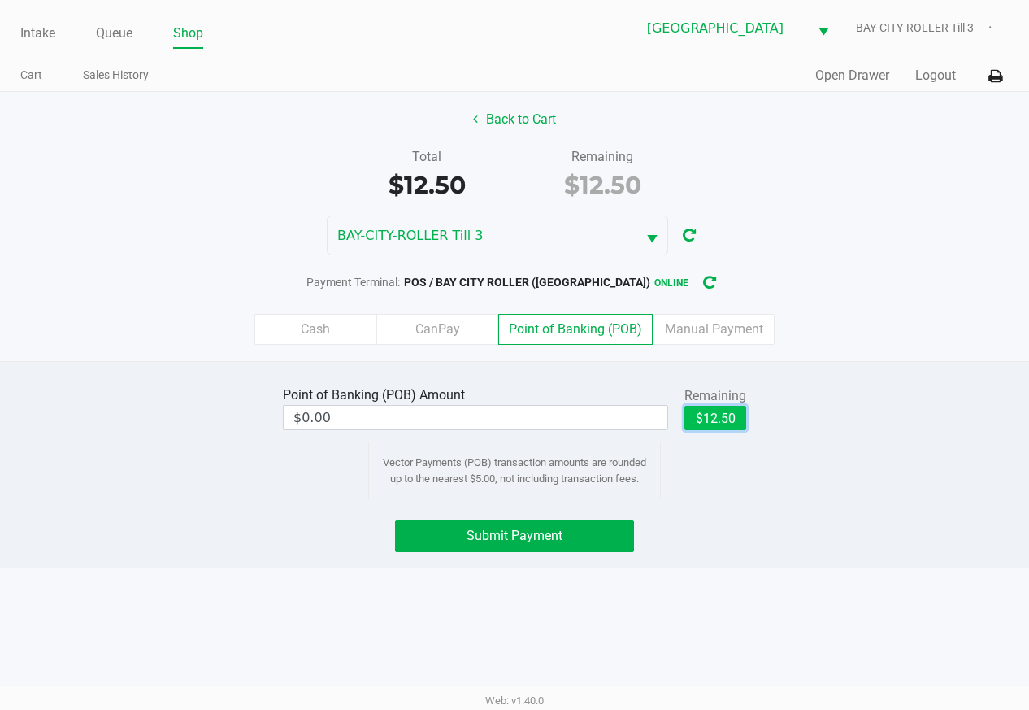
click at [725, 418] on button "$12.50" at bounding box center [716, 418] width 62 height 24
type input "$12.50"
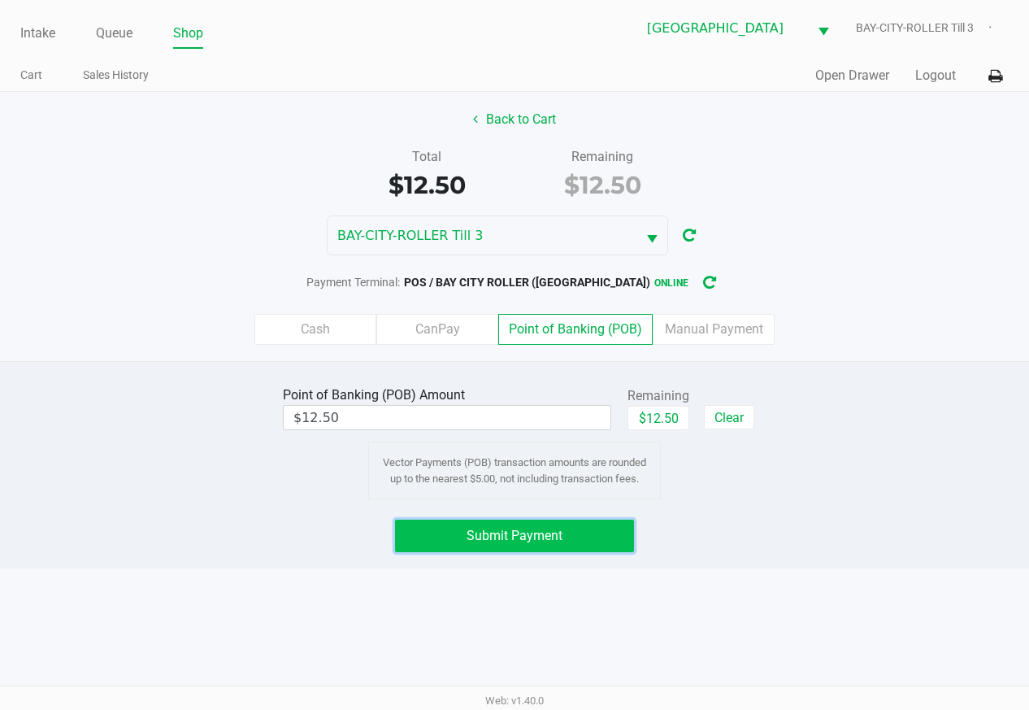
click at [590, 528] on button "Submit Payment" at bounding box center [514, 536] width 239 height 33
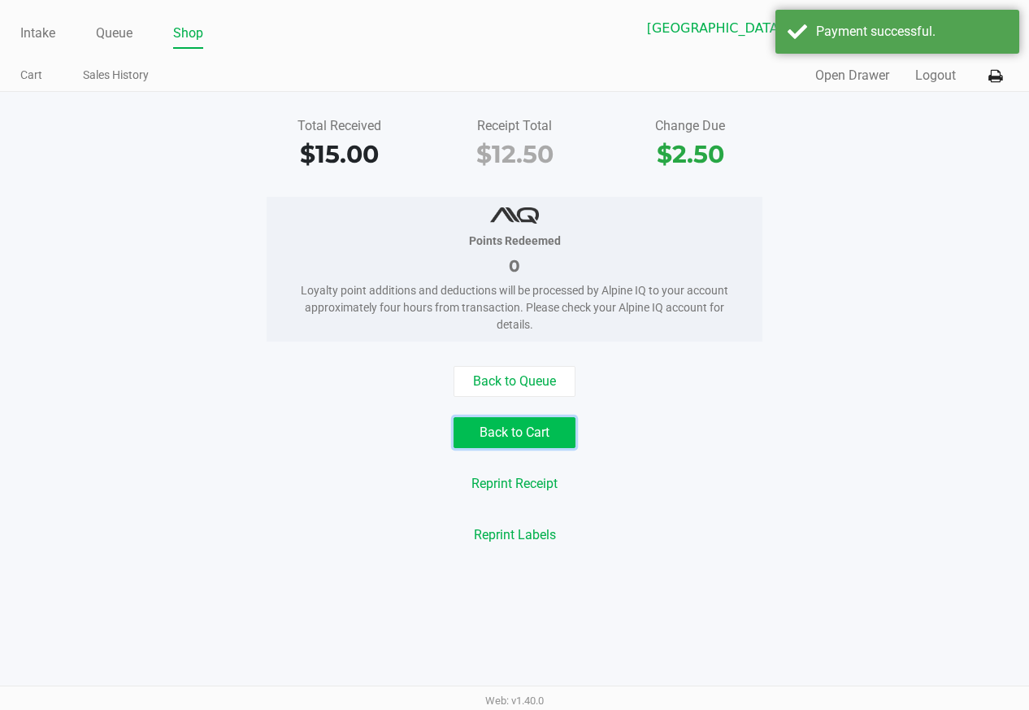
click at [524, 437] on button "Back to Cart" at bounding box center [515, 432] width 122 height 31
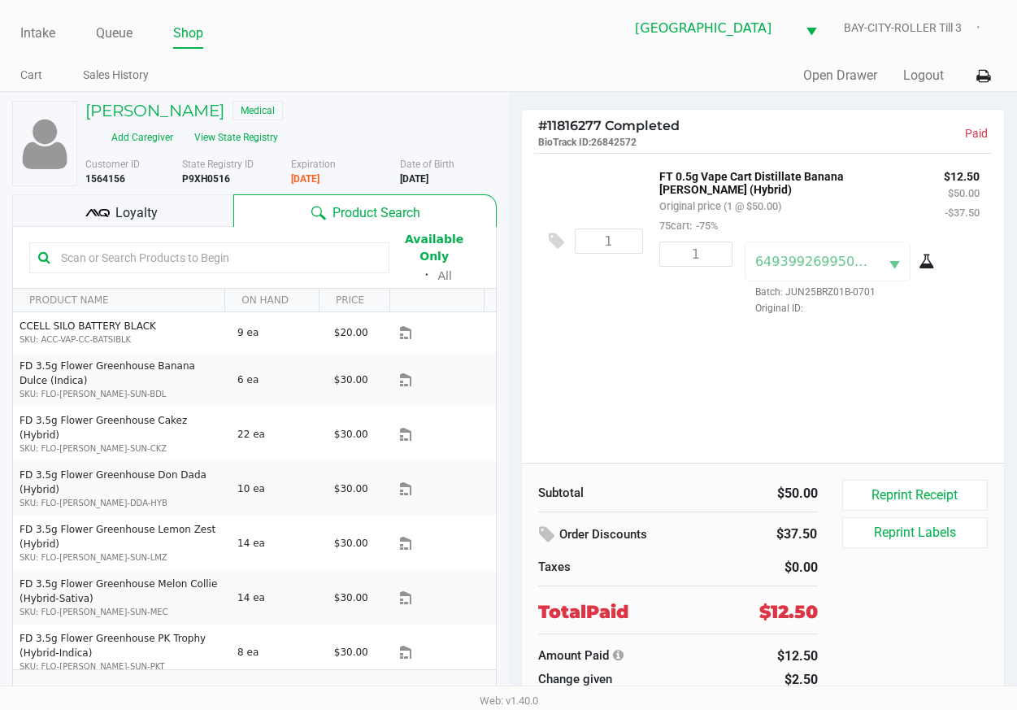
click at [185, 215] on div "Loyalty" at bounding box center [122, 210] width 221 height 33
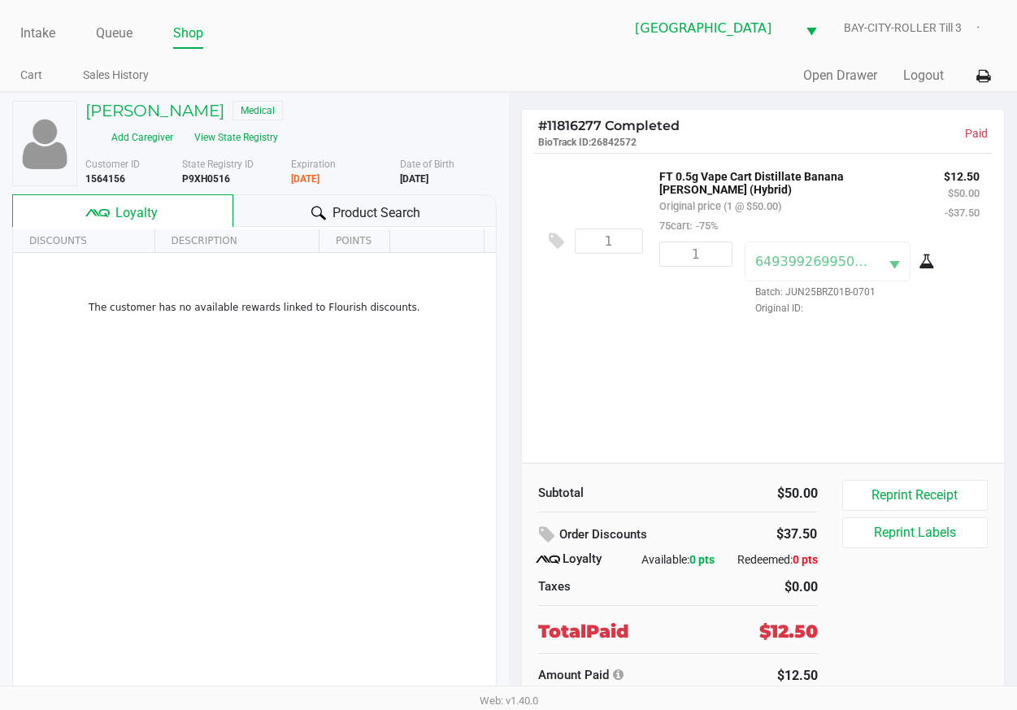
click at [201, 179] on b "P9XH0516" at bounding box center [206, 178] width 48 height 11
copy b "P9XH0516"
click at [42, 28] on link "Intake" at bounding box center [37, 33] width 35 height 23
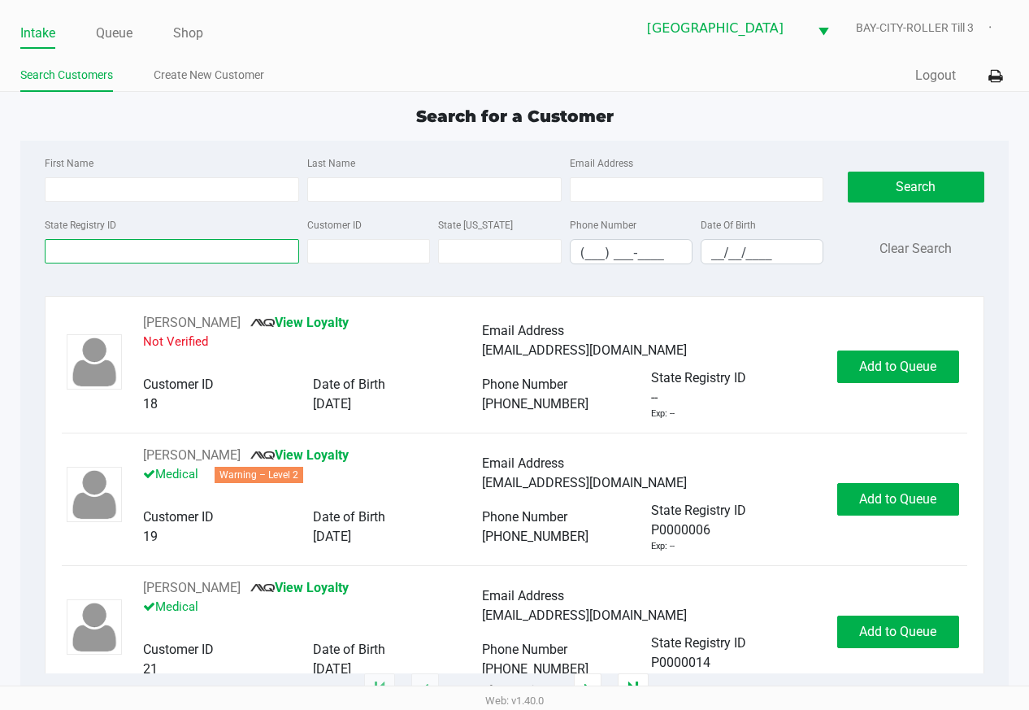
click at [174, 241] on input "State Registry ID" at bounding box center [172, 251] width 255 height 24
paste input "P9XH0516"
type input "P9XH0516"
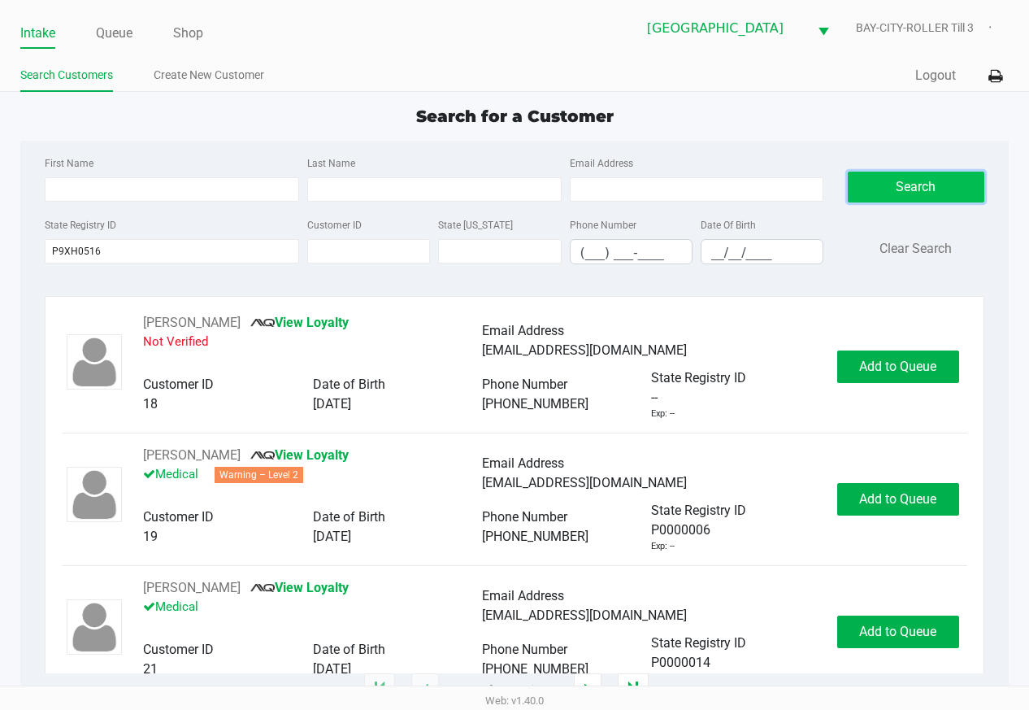
click at [945, 197] on button "Search" at bounding box center [916, 187] width 137 height 31
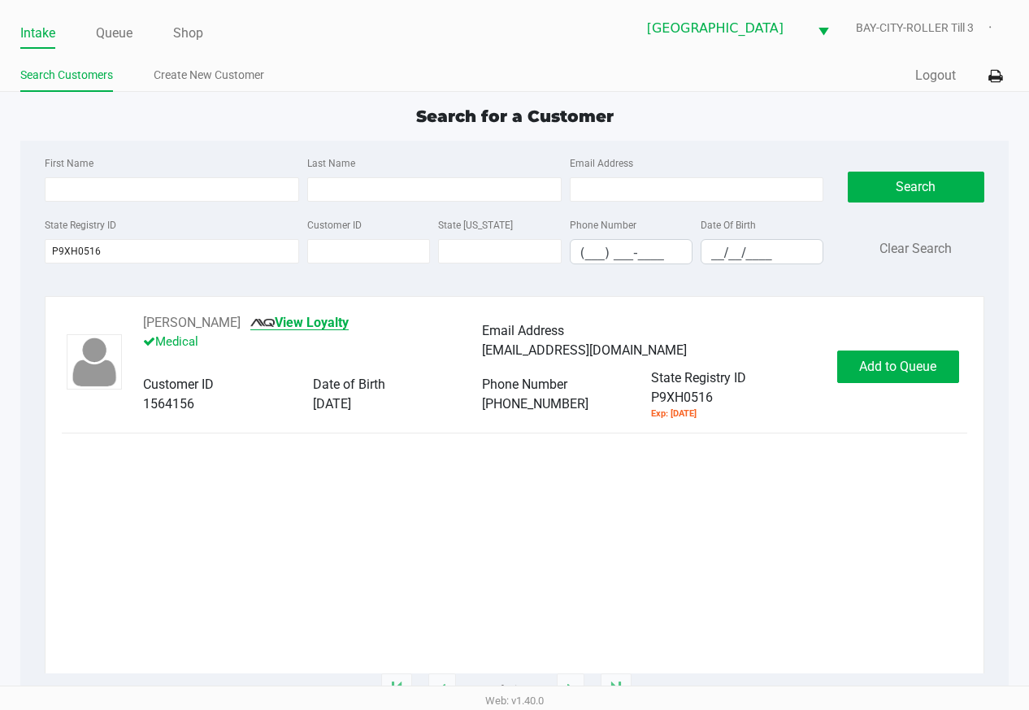
click at [349, 320] on link "View Loyalty" at bounding box center [299, 322] width 98 height 15
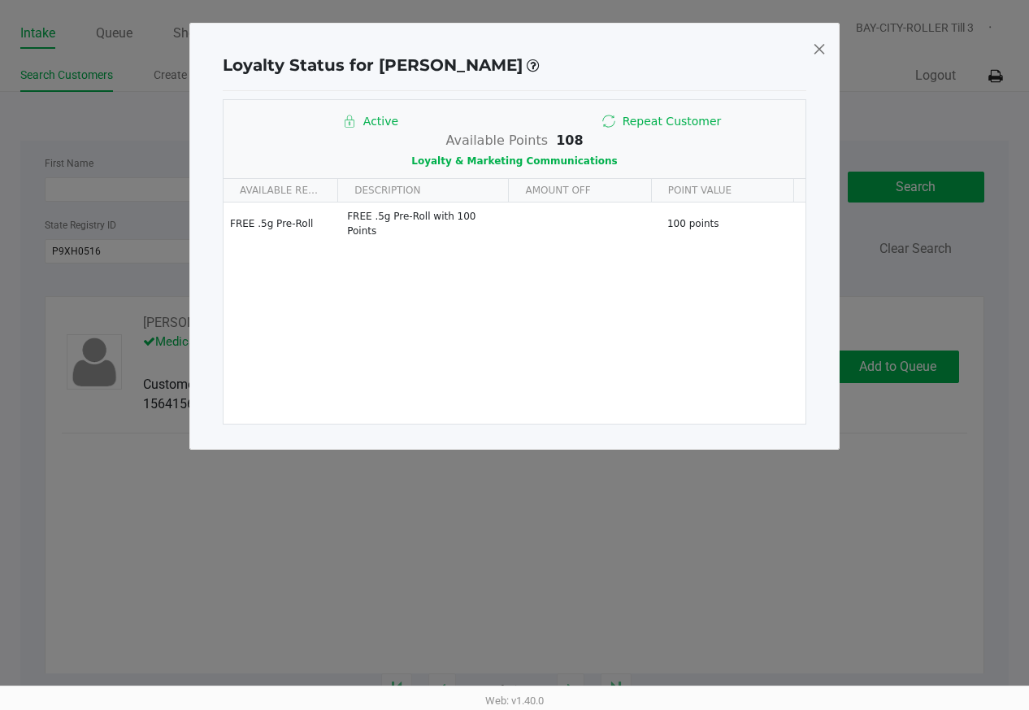
click at [814, 44] on span at bounding box center [819, 49] width 15 height 26
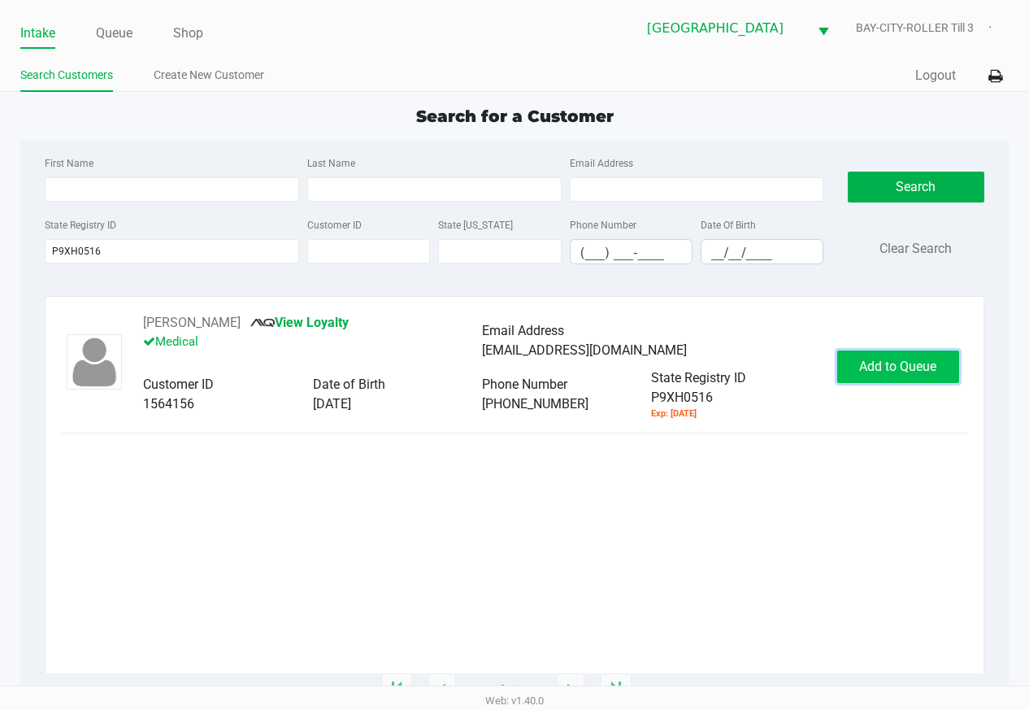
click at [866, 360] on span "Add to Queue" at bounding box center [897, 366] width 77 height 15
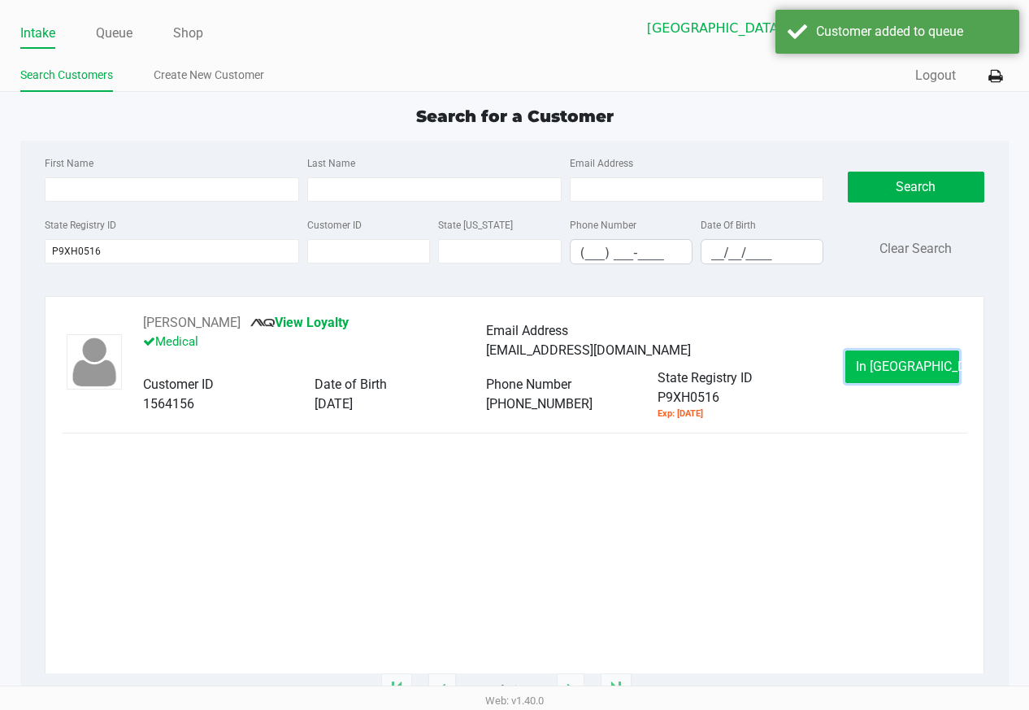
drag, startPoint x: 844, startPoint y: 374, endPoint x: 881, endPoint y: 373, distance: 36.6
click at [881, 373] on span "In [GEOGRAPHIC_DATA]" at bounding box center [924, 366] width 137 height 15
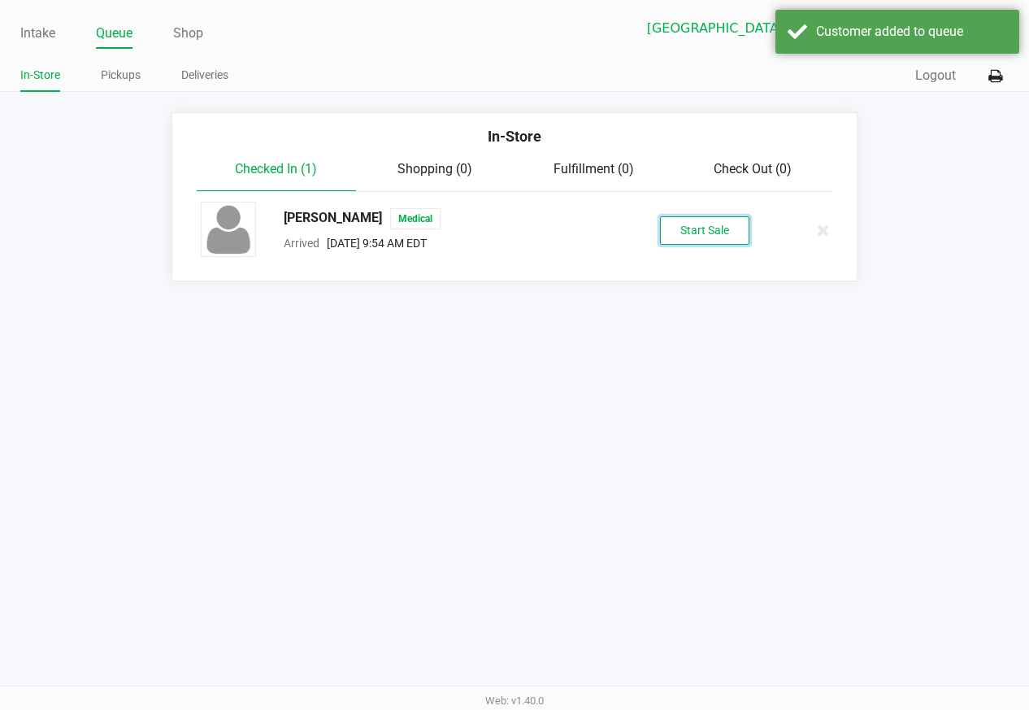
click at [671, 220] on button "Start Sale" at bounding box center [704, 230] width 89 height 28
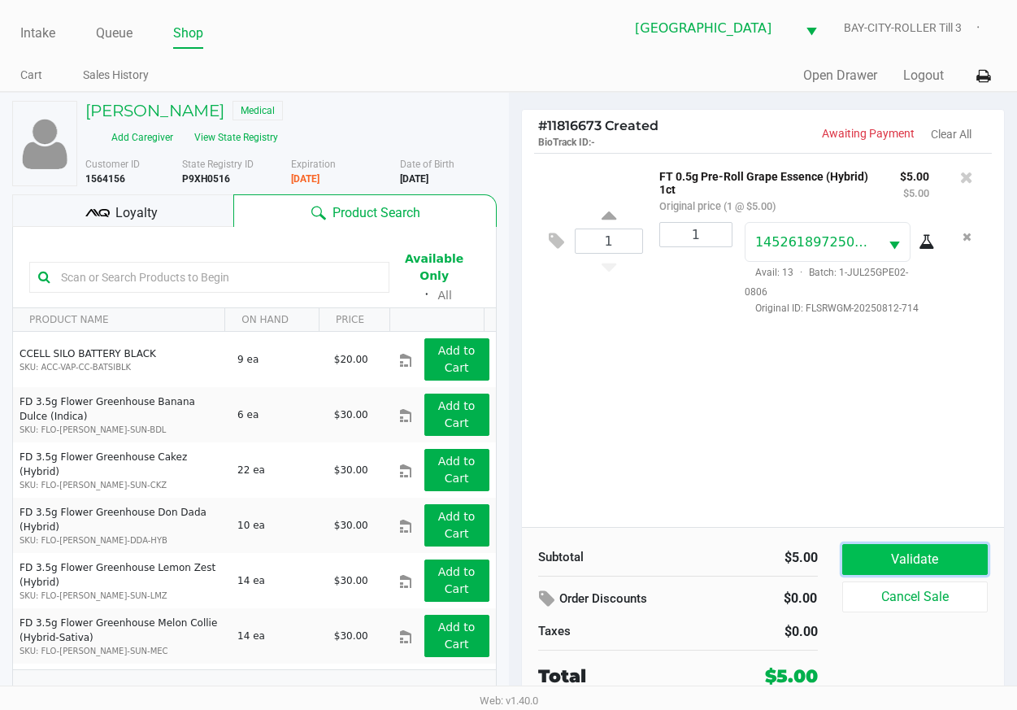
click at [911, 563] on button "Validate" at bounding box center [915, 559] width 146 height 31
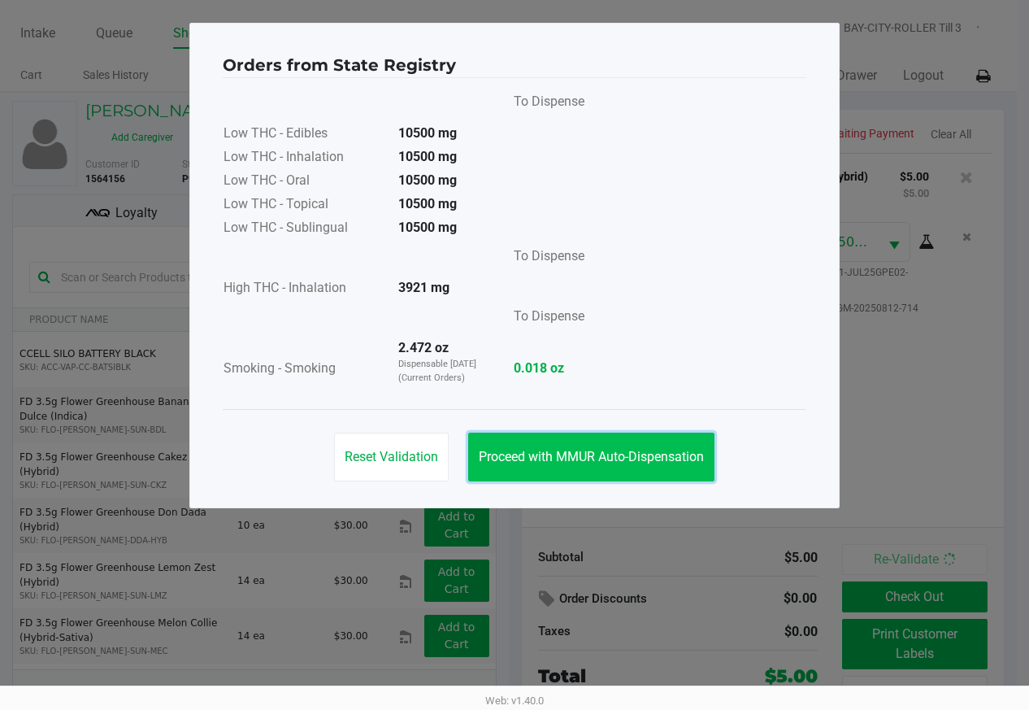
drag, startPoint x: 636, startPoint y: 457, endPoint x: 381, endPoint y: 342, distance: 279.5
click at [635, 456] on span "Proceed with MMUR Auto-Dispensation" at bounding box center [591, 456] width 225 height 15
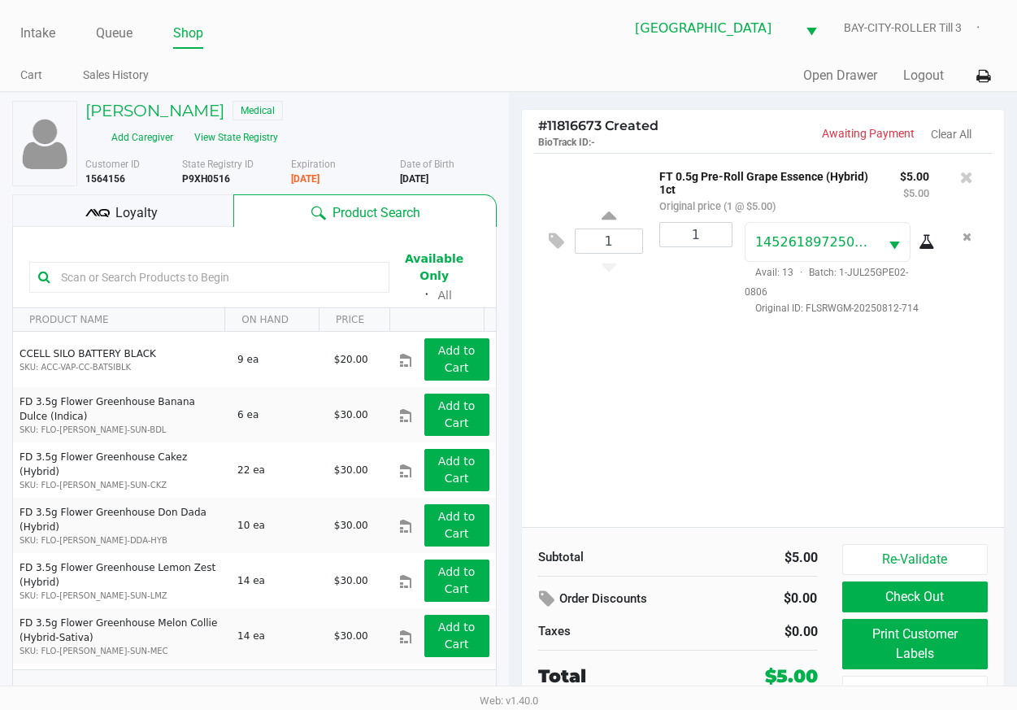
click at [168, 213] on div "Loyalty" at bounding box center [122, 210] width 221 height 33
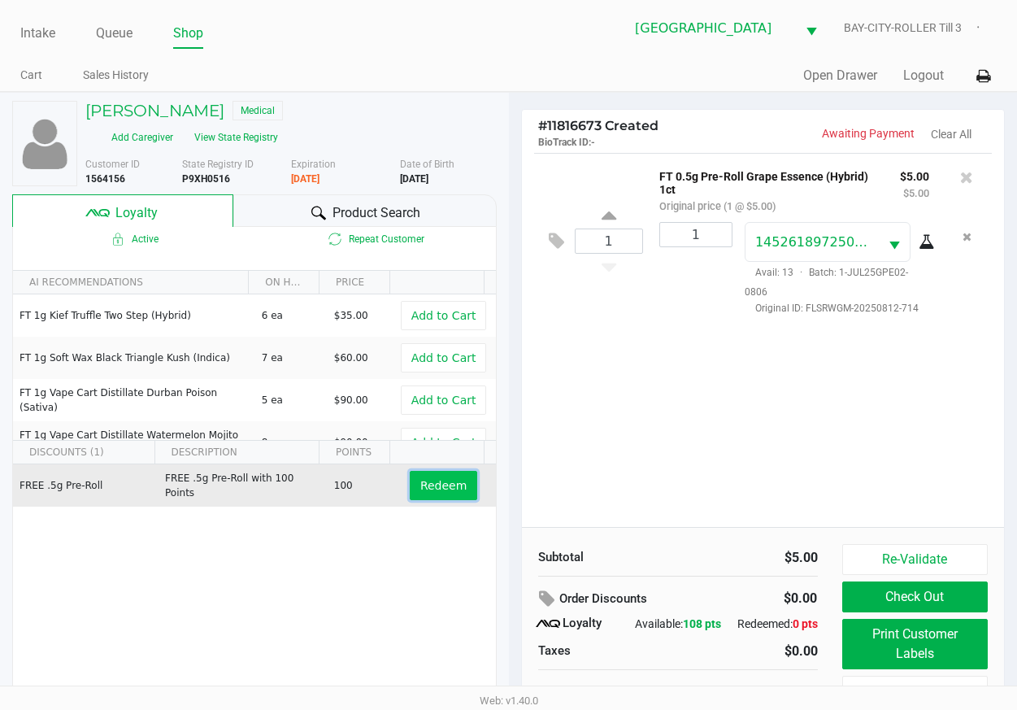
click at [456, 481] on button "Redeem" at bounding box center [443, 485] width 67 height 29
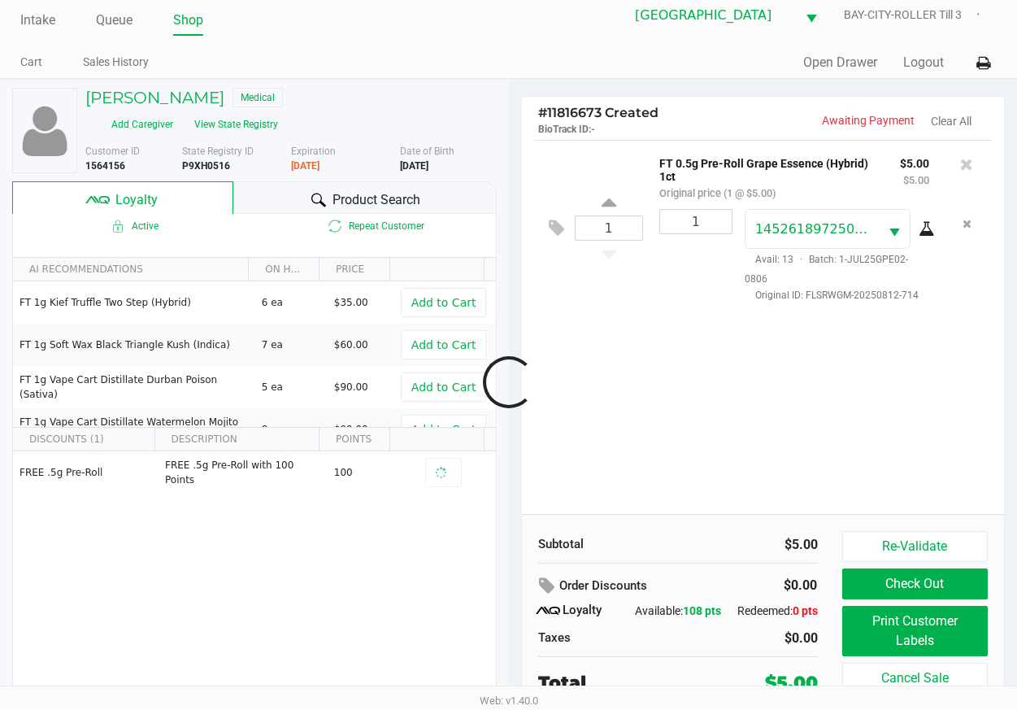
scroll to position [16, 0]
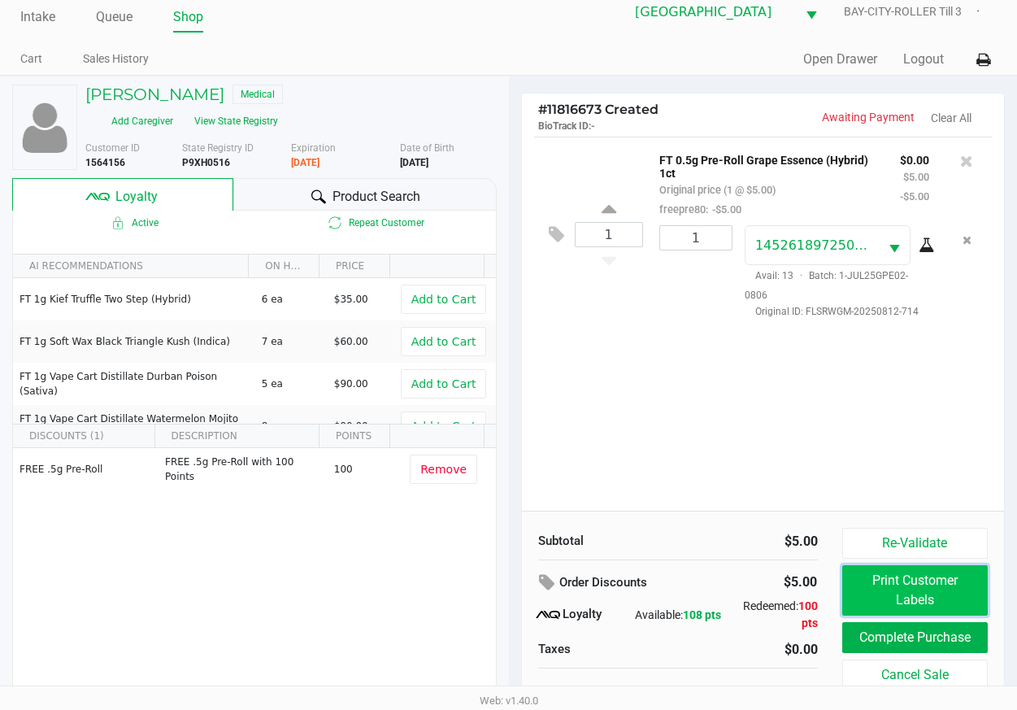
click at [873, 592] on button "Print Customer Labels" at bounding box center [915, 590] width 146 height 50
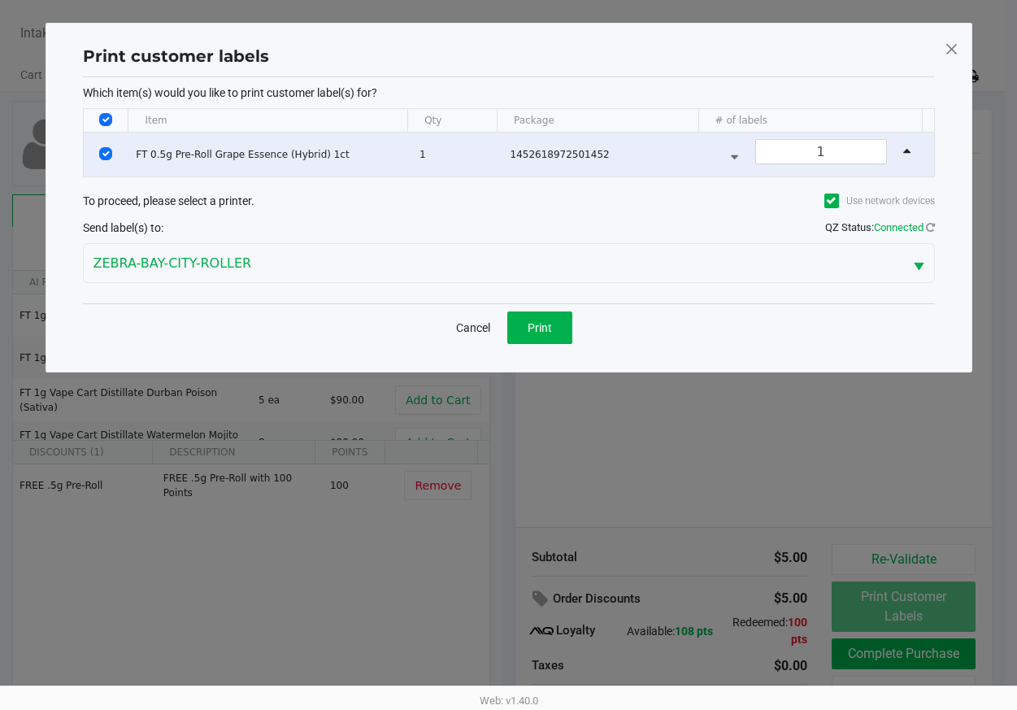
scroll to position [0, 0]
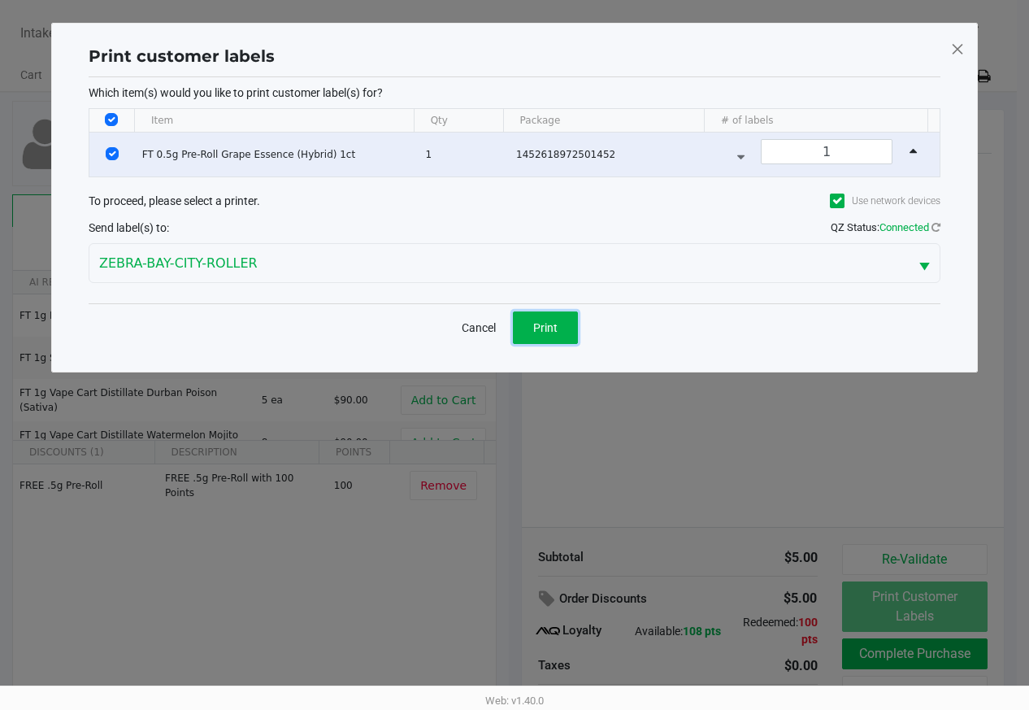
click at [566, 337] on button "Print" at bounding box center [545, 327] width 65 height 33
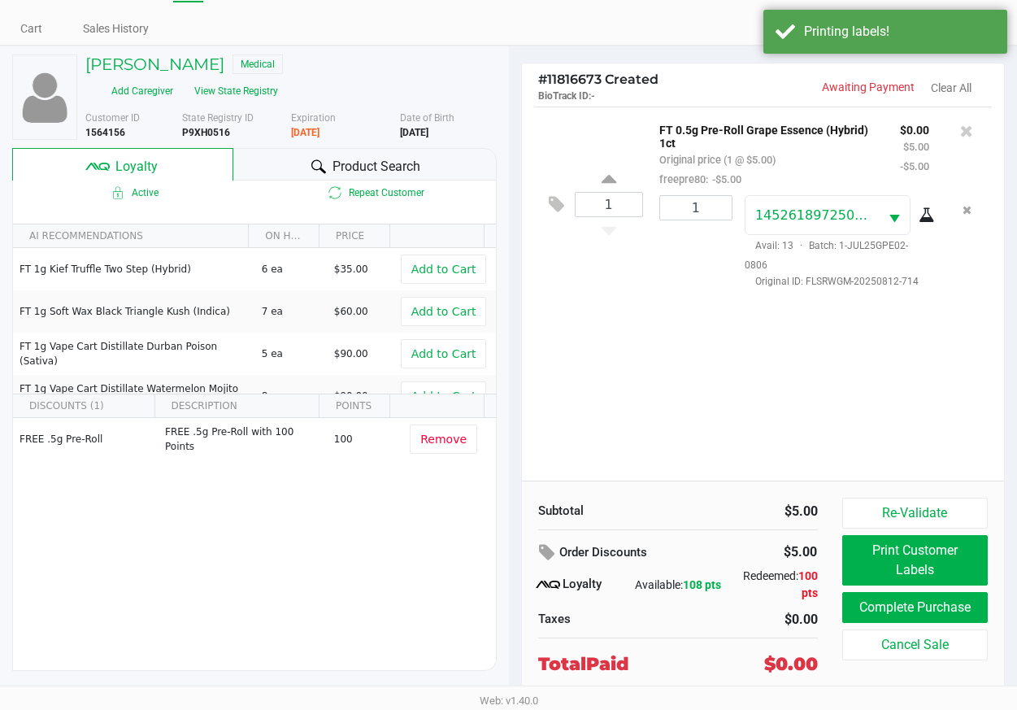
scroll to position [72, 0]
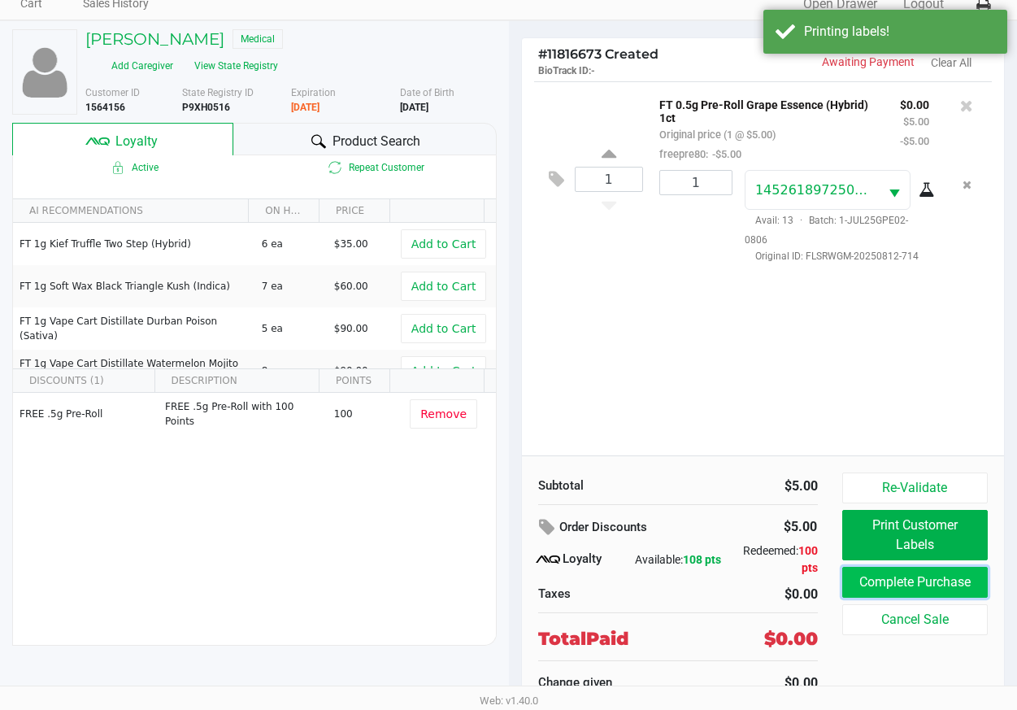
click at [859, 585] on button "Complete Purchase" at bounding box center [915, 582] width 146 height 31
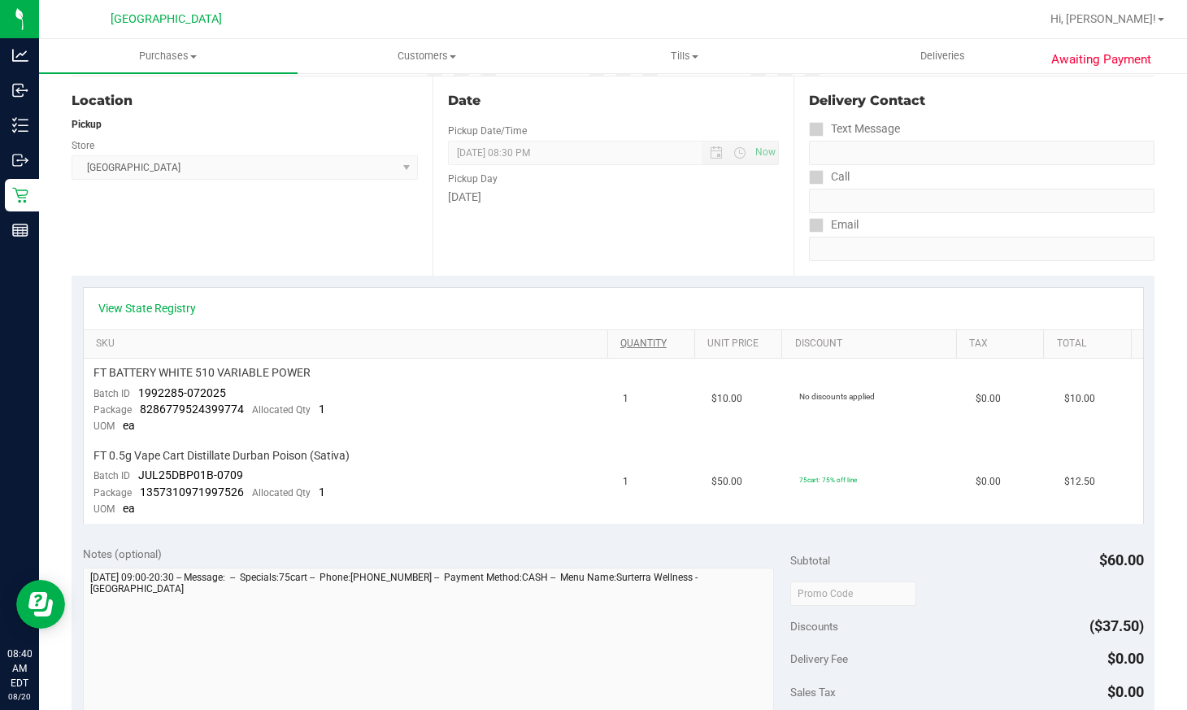
scroll to position [488, 0]
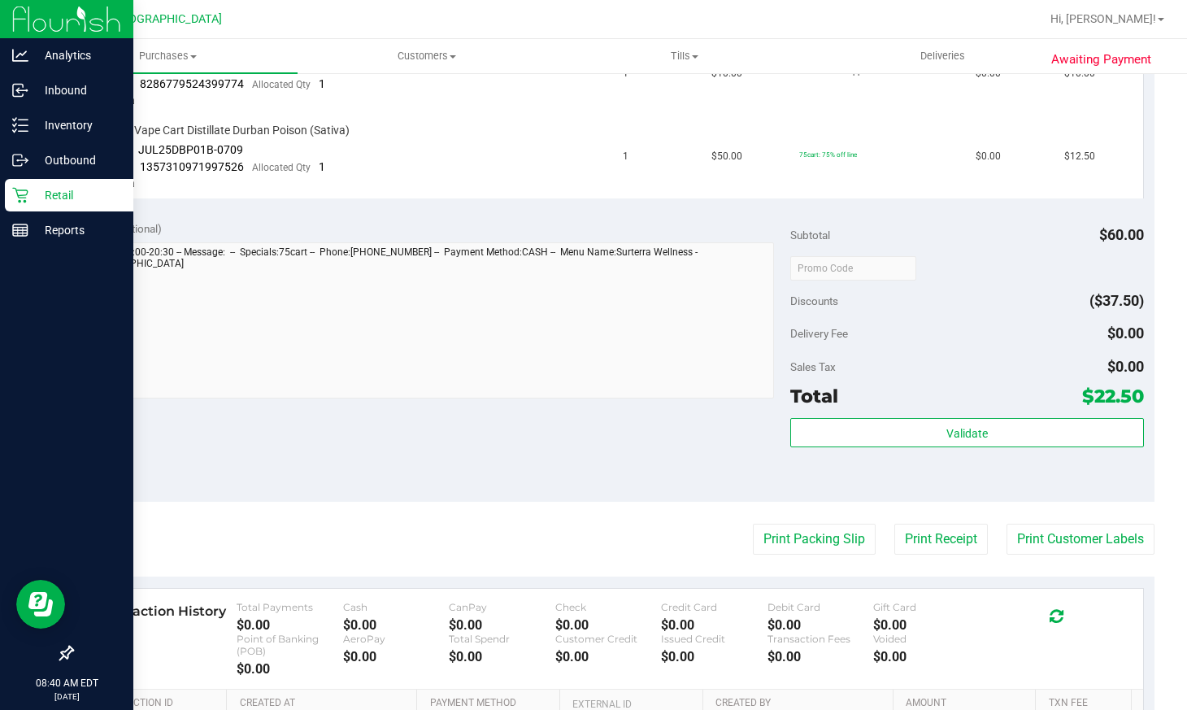
click at [25, 197] on icon at bounding box center [20, 195] width 16 height 16
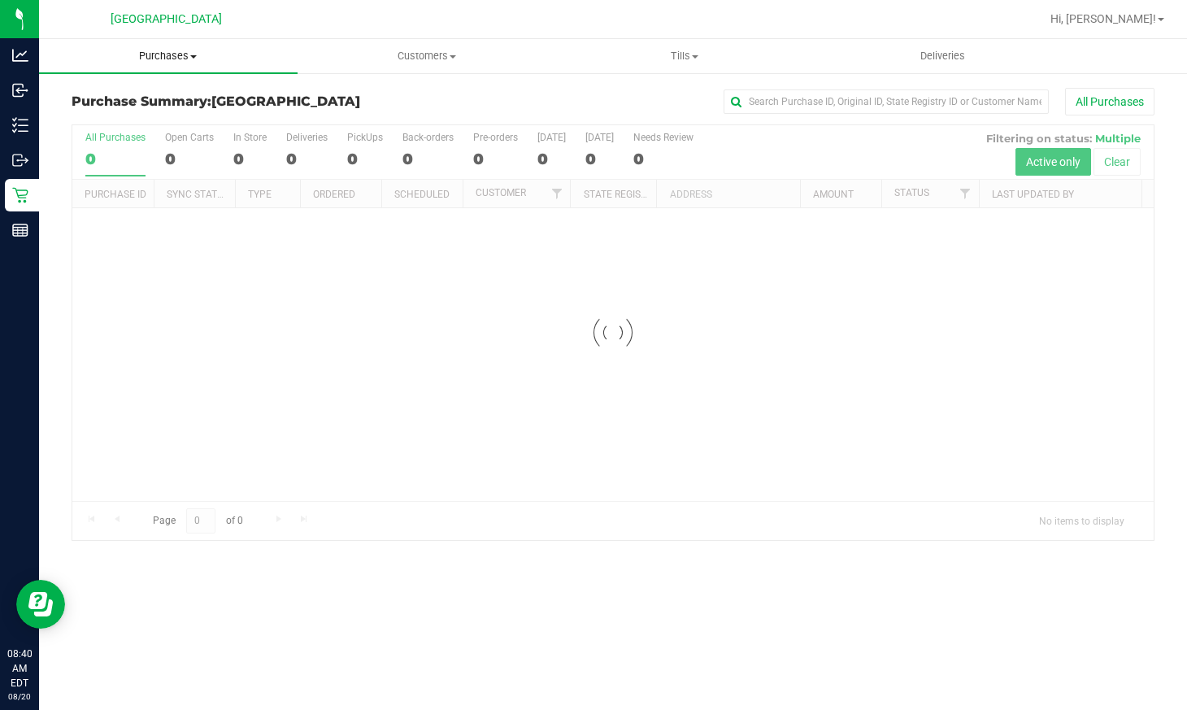
click at [176, 53] on span "Purchases" at bounding box center [168, 56] width 259 height 15
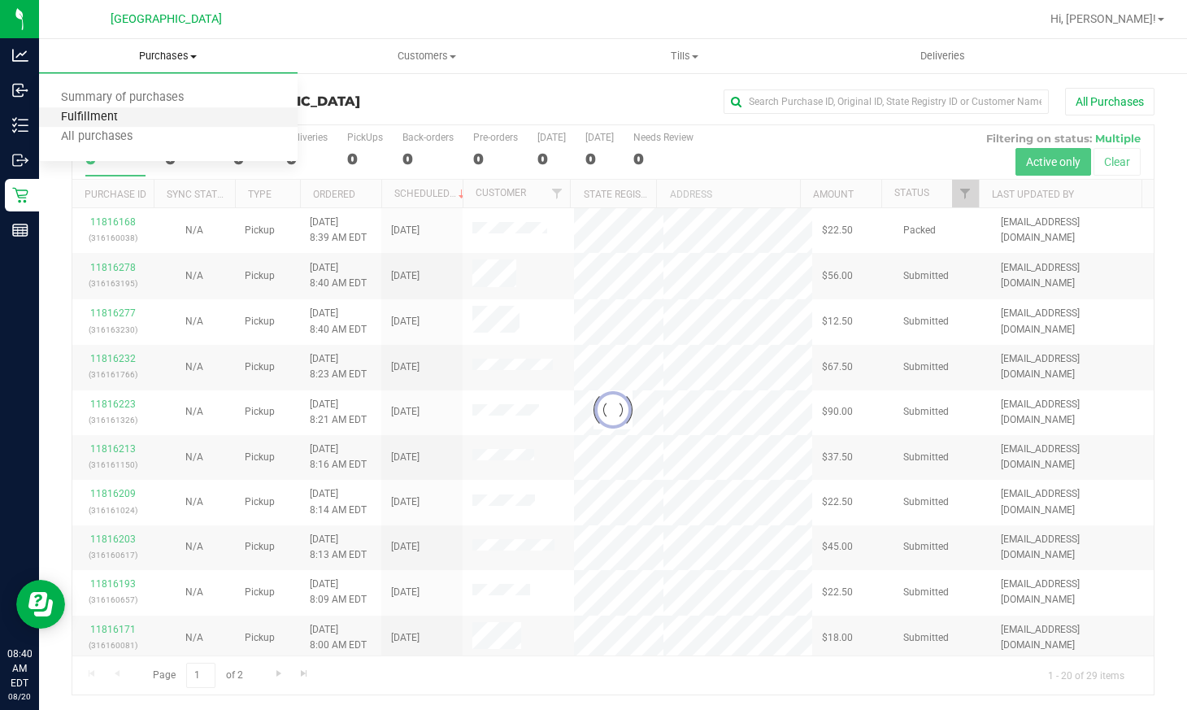
click at [129, 112] on span "Fulfillment" at bounding box center [89, 118] width 101 height 14
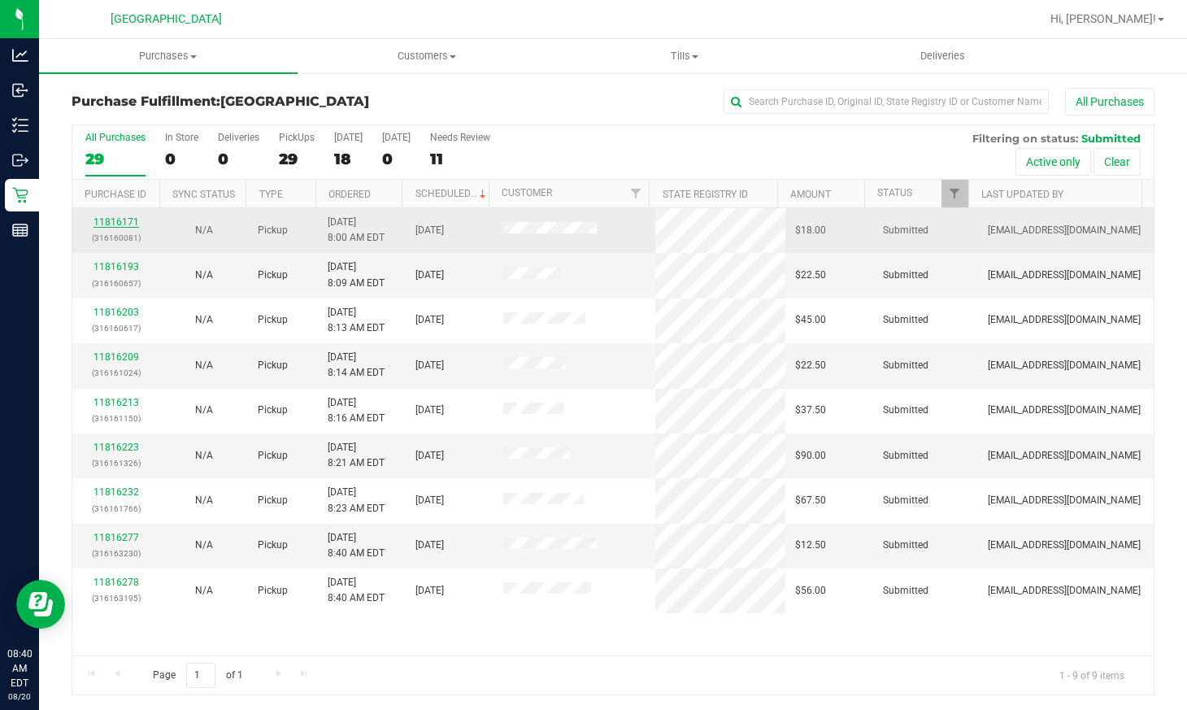
click at [116, 216] on link "11816171" at bounding box center [117, 221] width 46 height 11
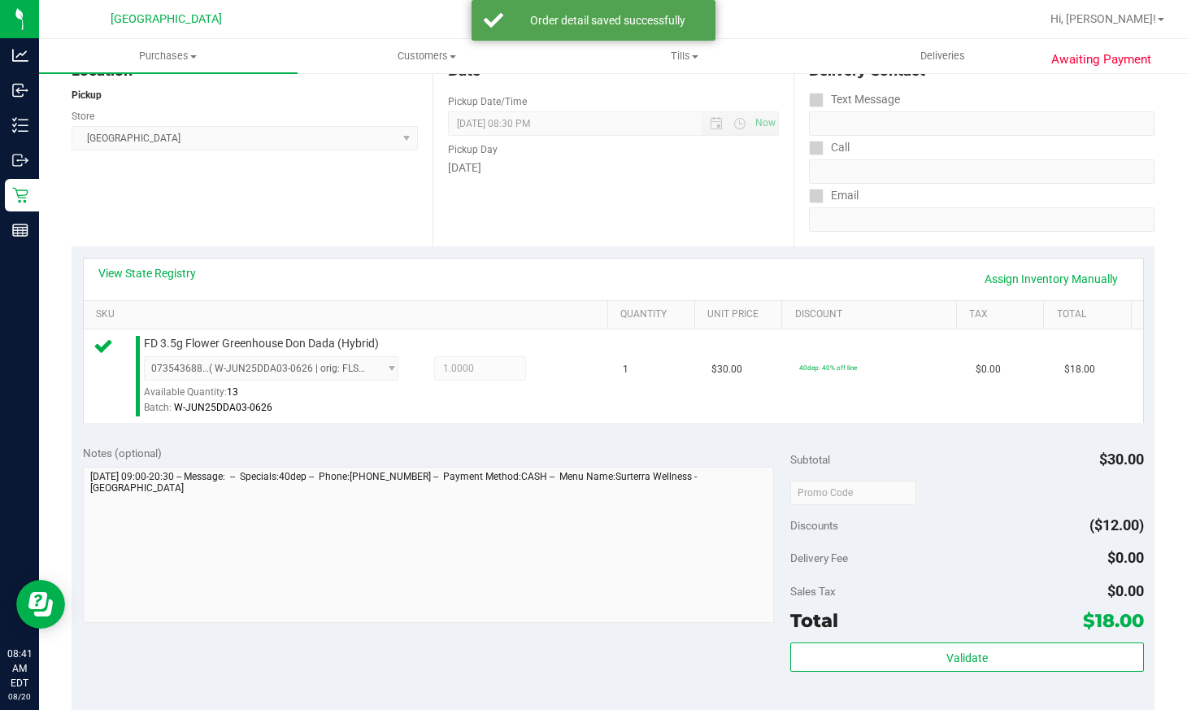
scroll to position [325, 0]
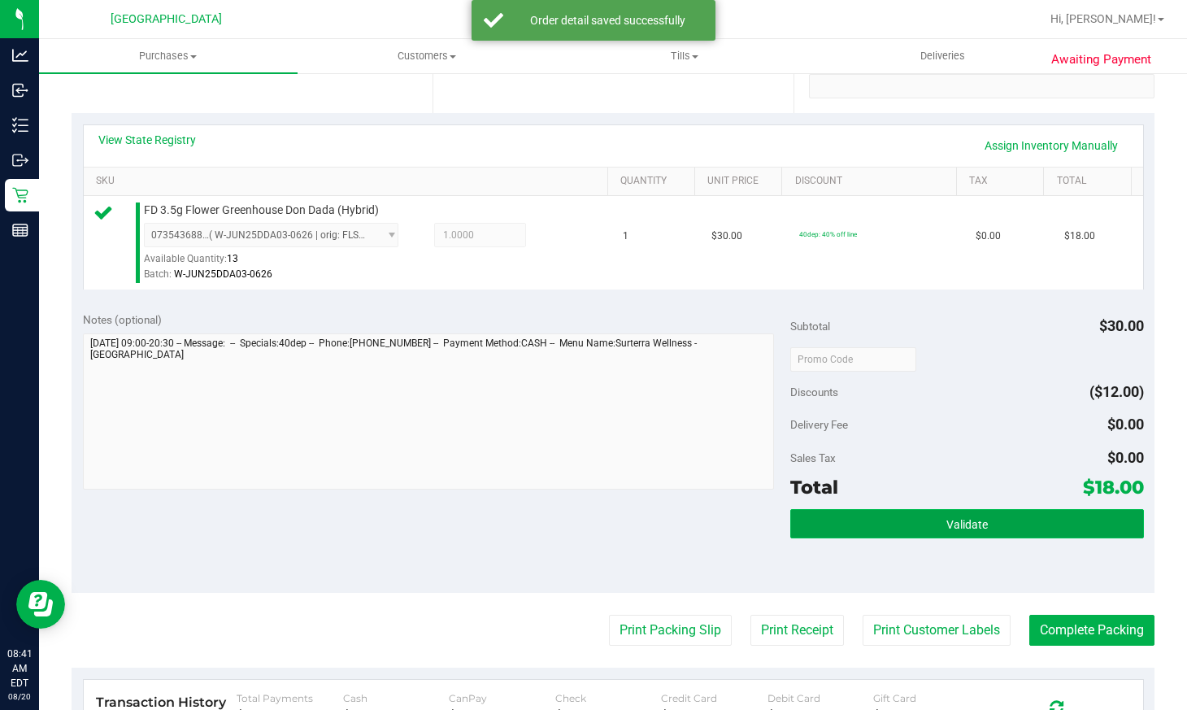
click at [980, 525] on button "Validate" at bounding box center [967, 523] width 354 height 29
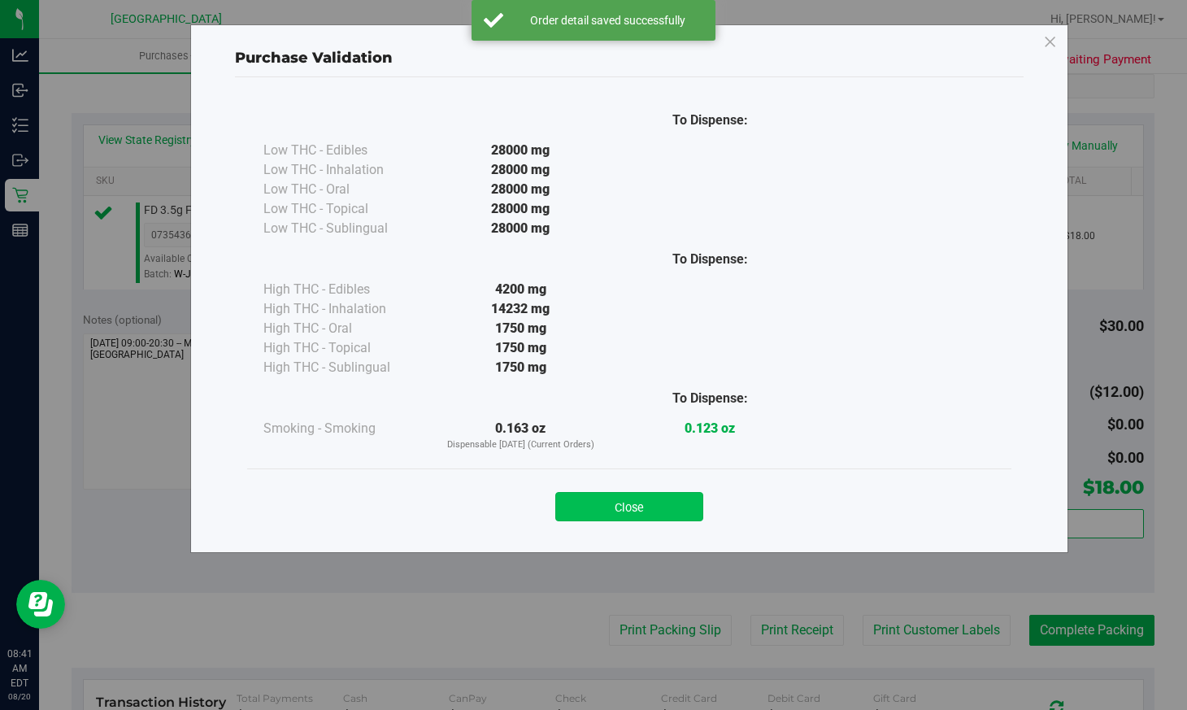
click at [675, 502] on button "Close" at bounding box center [629, 506] width 148 height 29
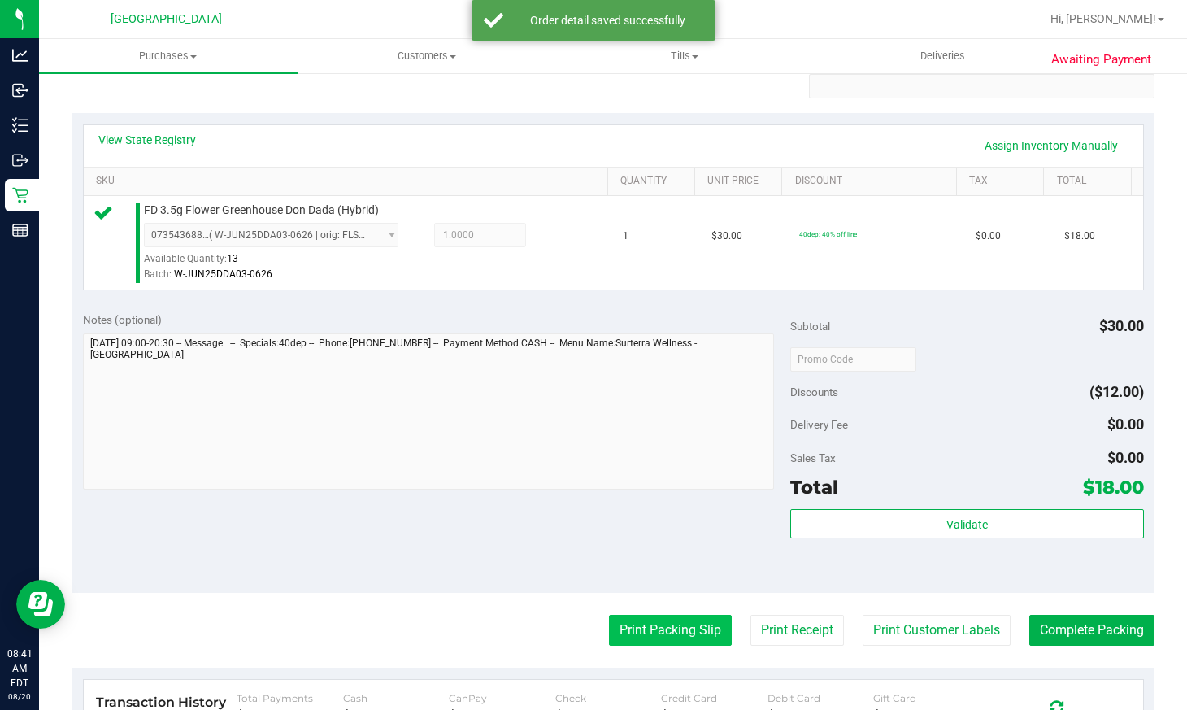
click at [657, 629] on button "Print Packing Slip" at bounding box center [670, 630] width 123 height 31
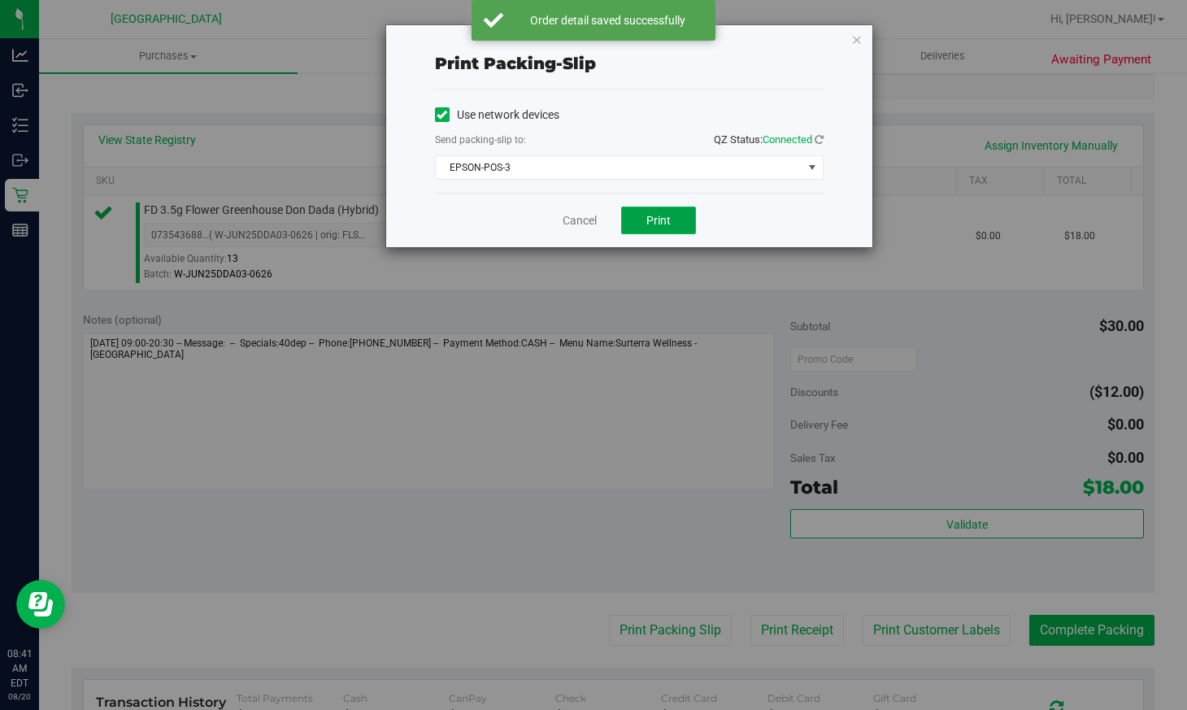
click at [665, 217] on span "Print" at bounding box center [658, 220] width 24 height 13
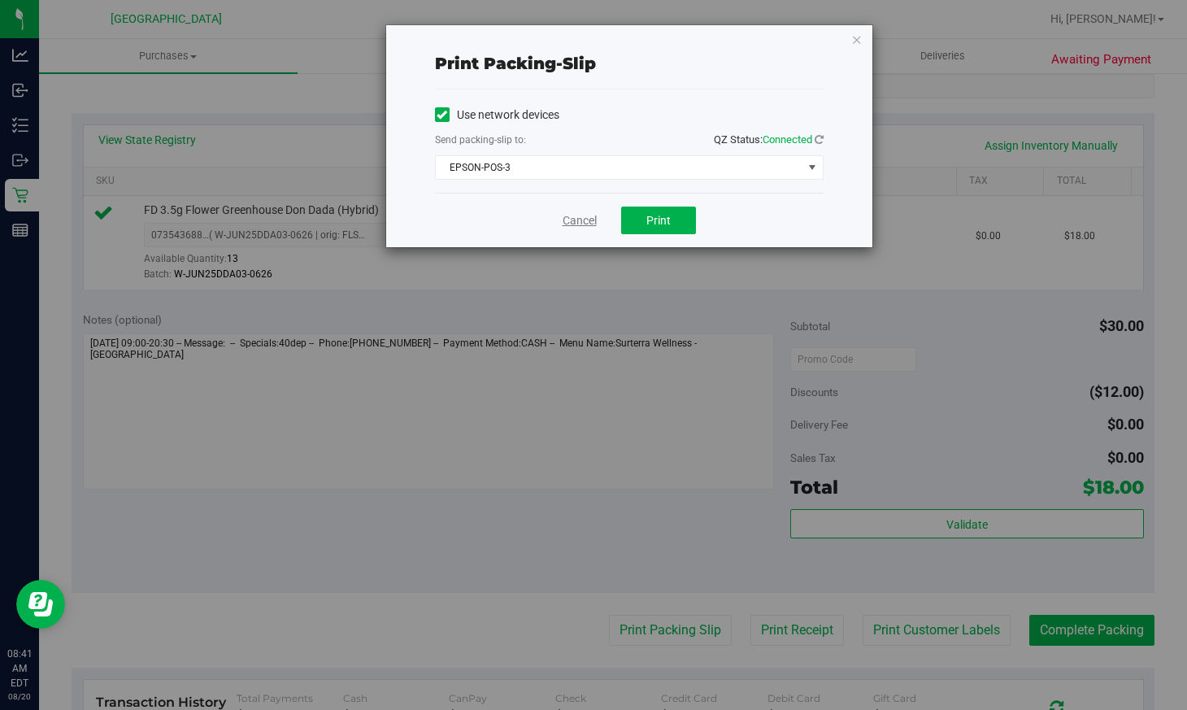
click at [590, 217] on link "Cancel" at bounding box center [580, 220] width 34 height 17
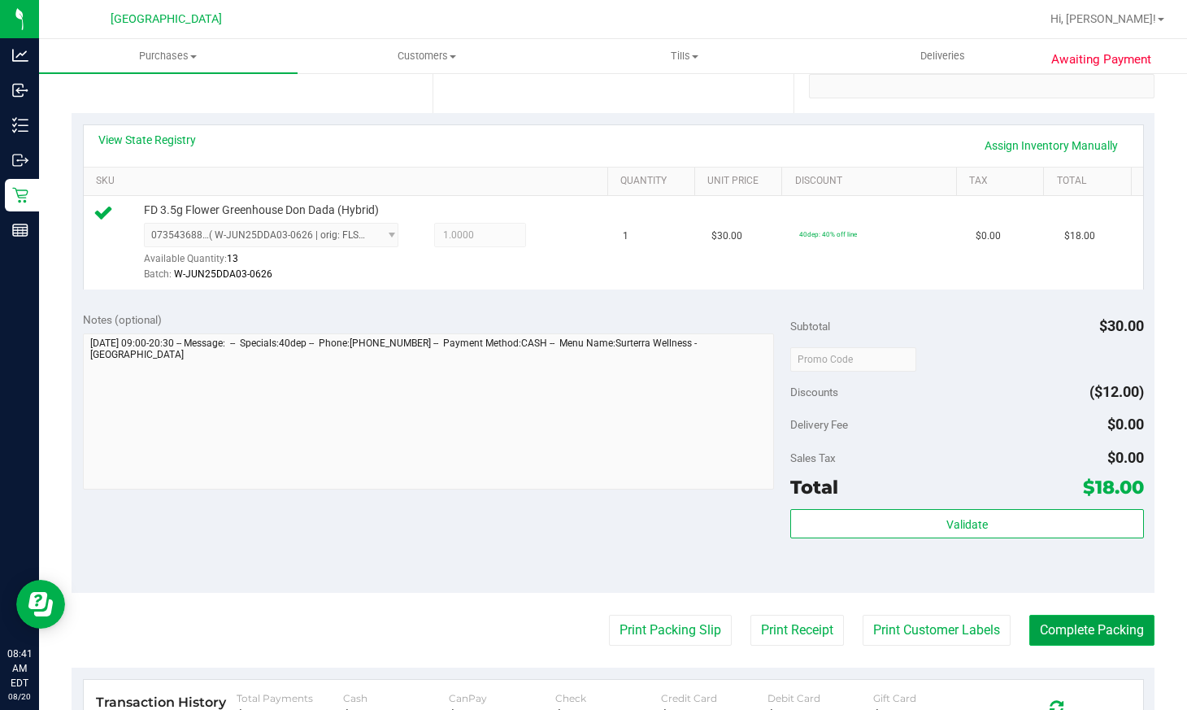
click at [1055, 632] on button "Complete Packing" at bounding box center [1091, 630] width 125 height 31
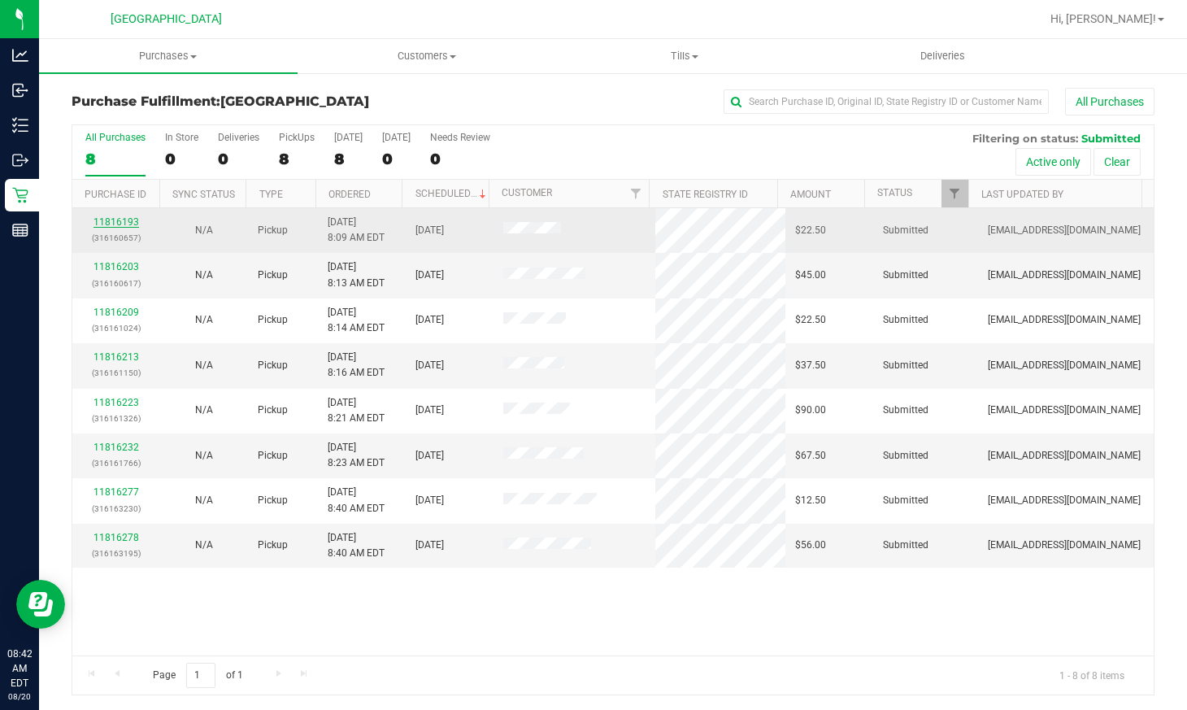
click at [130, 220] on link "11816193" at bounding box center [117, 221] width 46 height 11
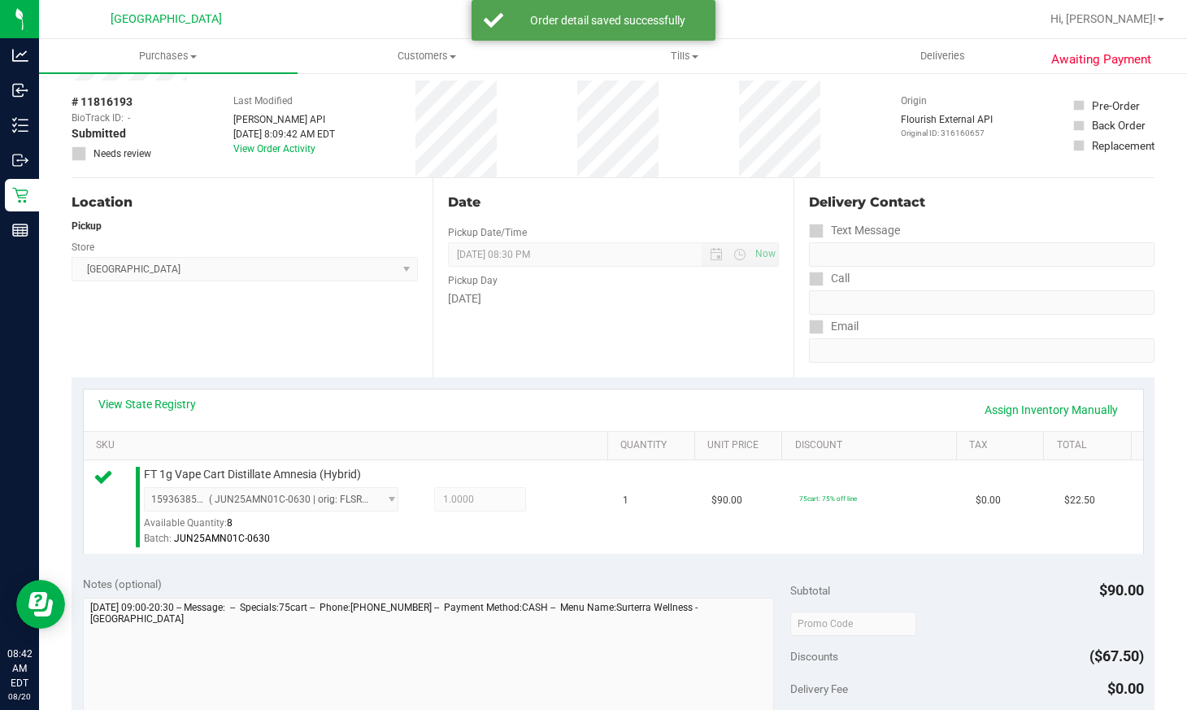
scroll to position [325, 0]
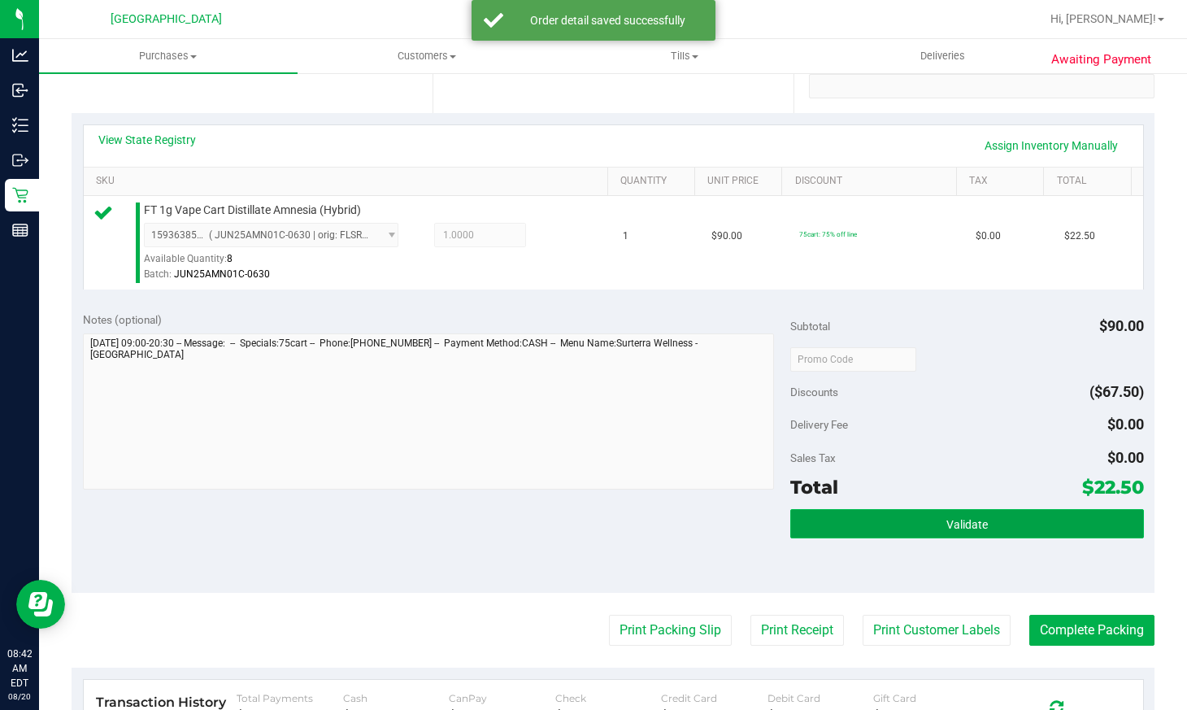
click at [979, 532] on button "Validate" at bounding box center [967, 523] width 354 height 29
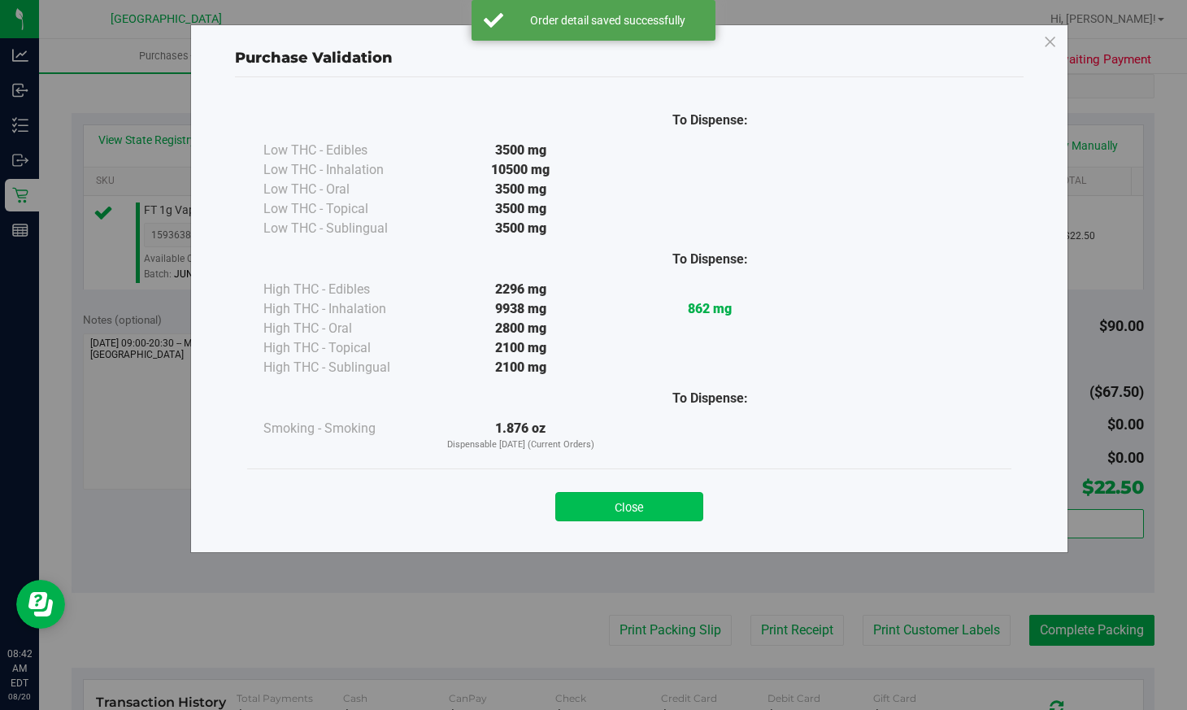
click at [646, 508] on button "Close" at bounding box center [629, 506] width 148 height 29
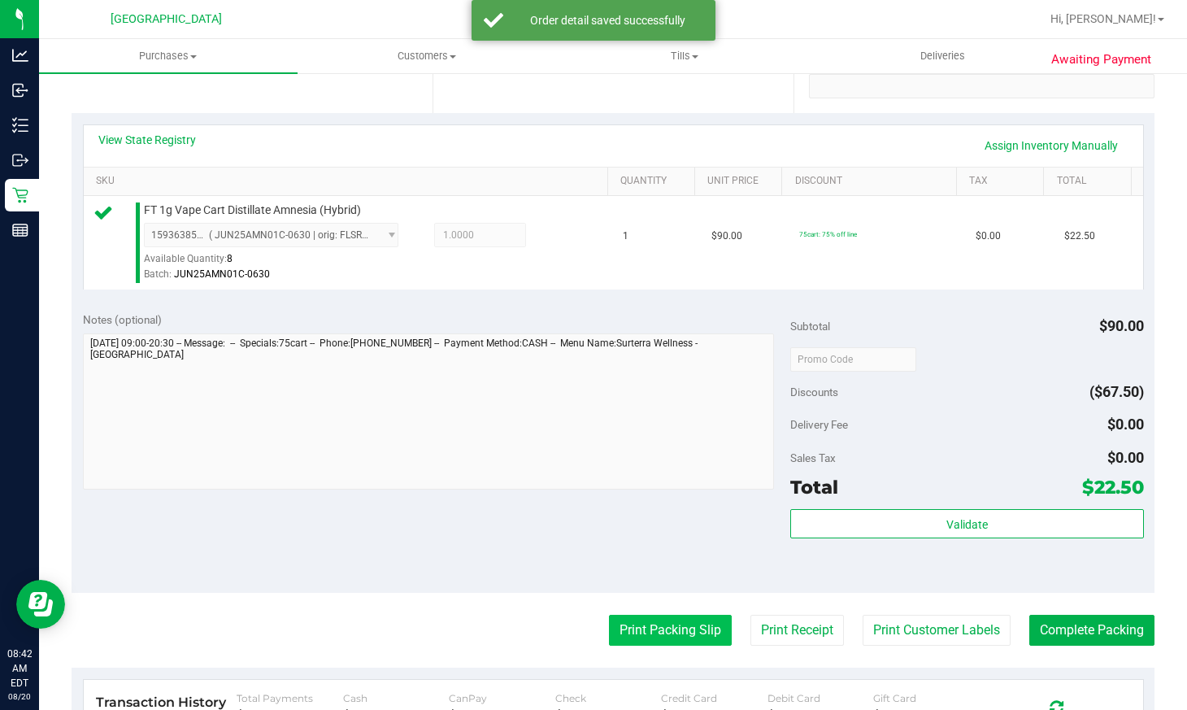
click at [669, 620] on button "Print Packing Slip" at bounding box center [670, 630] width 123 height 31
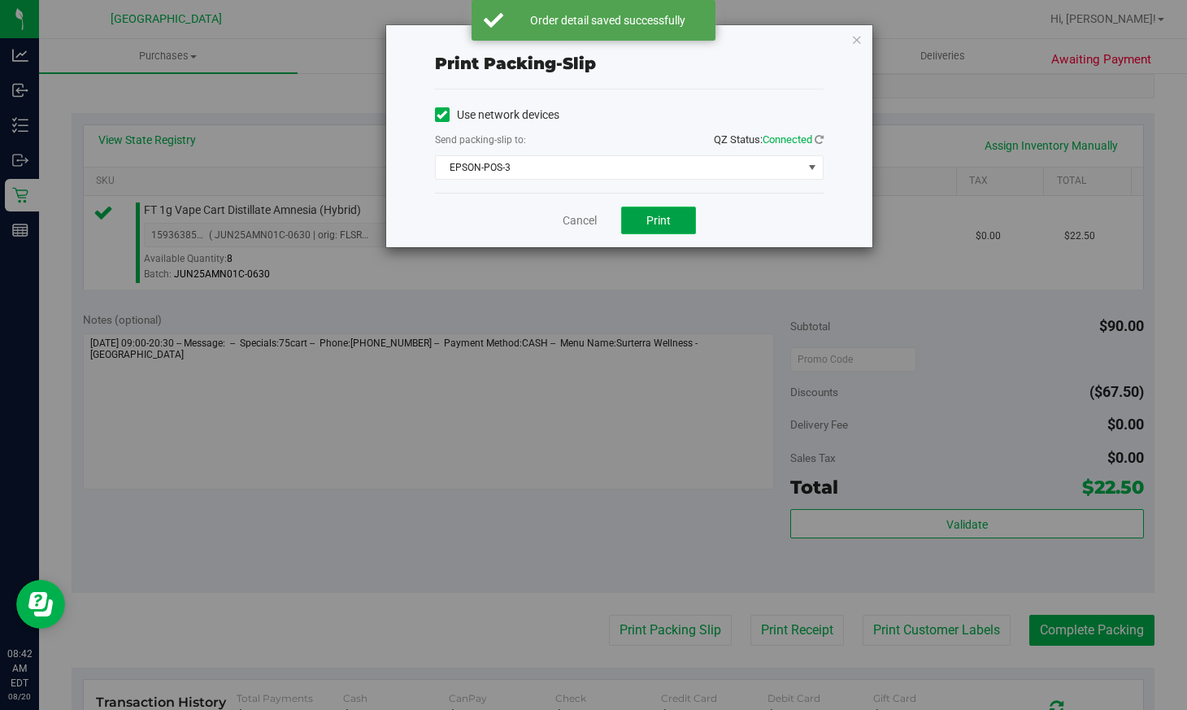
click at [663, 225] on span "Print" at bounding box center [658, 220] width 24 height 13
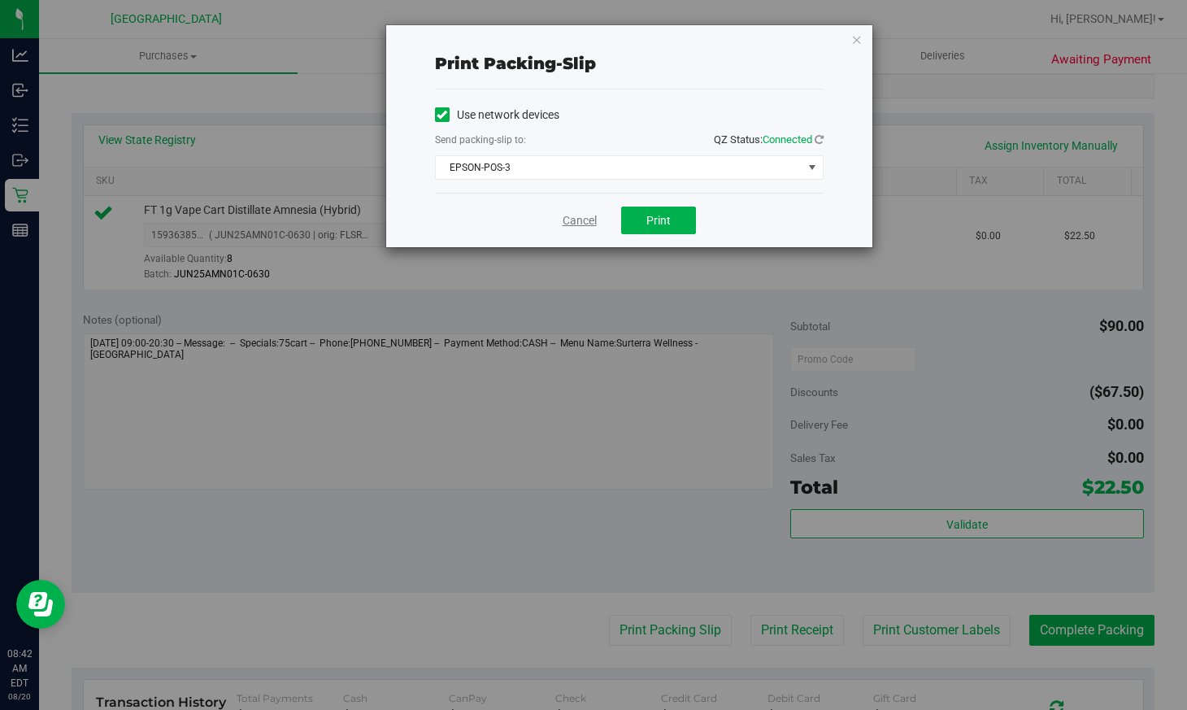
click at [581, 215] on link "Cancel" at bounding box center [580, 220] width 34 height 17
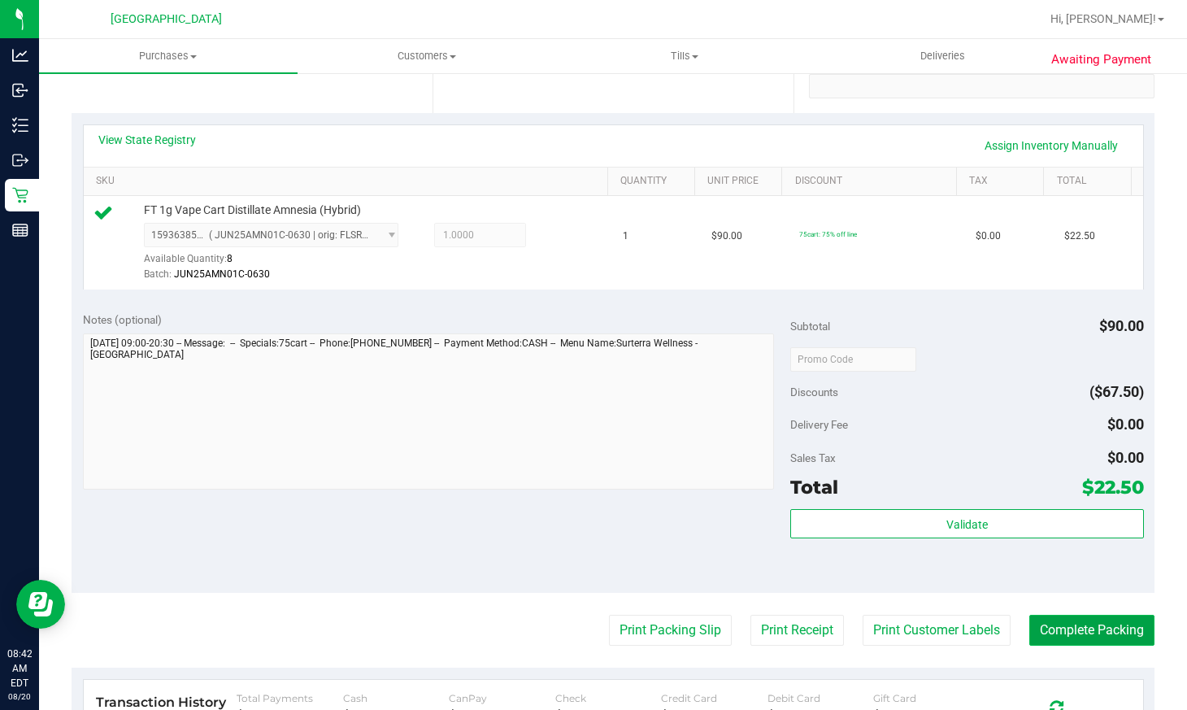
click at [1068, 637] on button "Complete Packing" at bounding box center [1091, 630] width 125 height 31
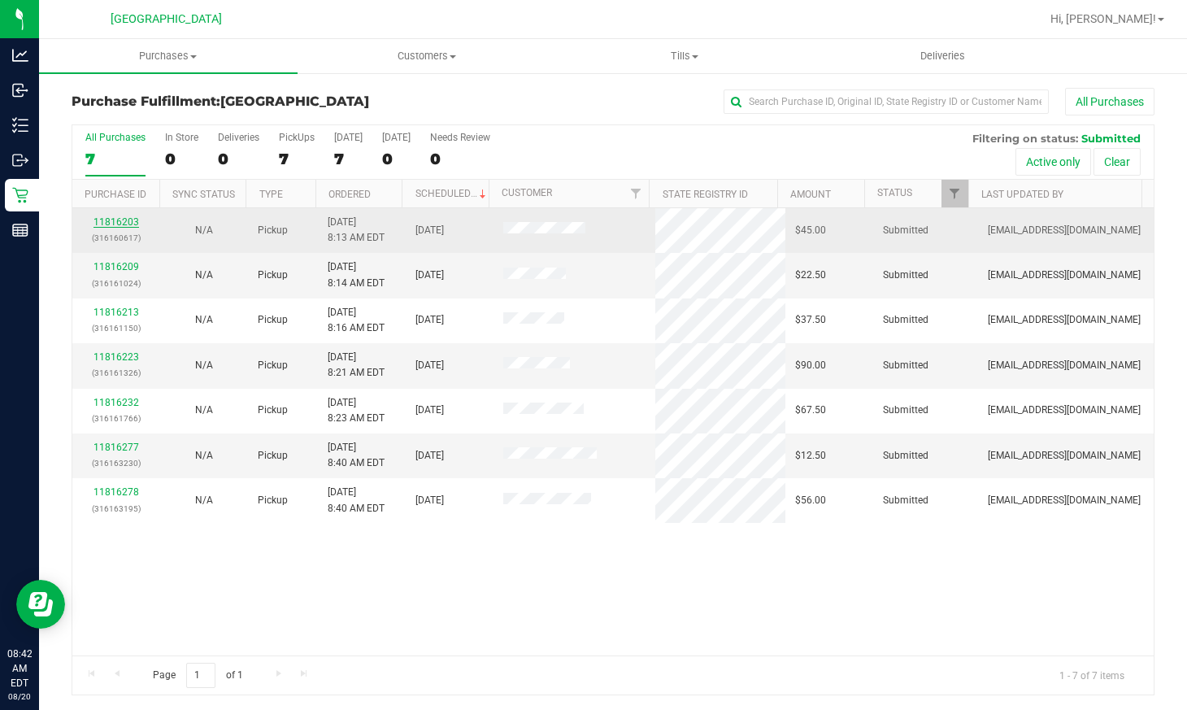
click at [98, 220] on link "11816203" at bounding box center [117, 221] width 46 height 11
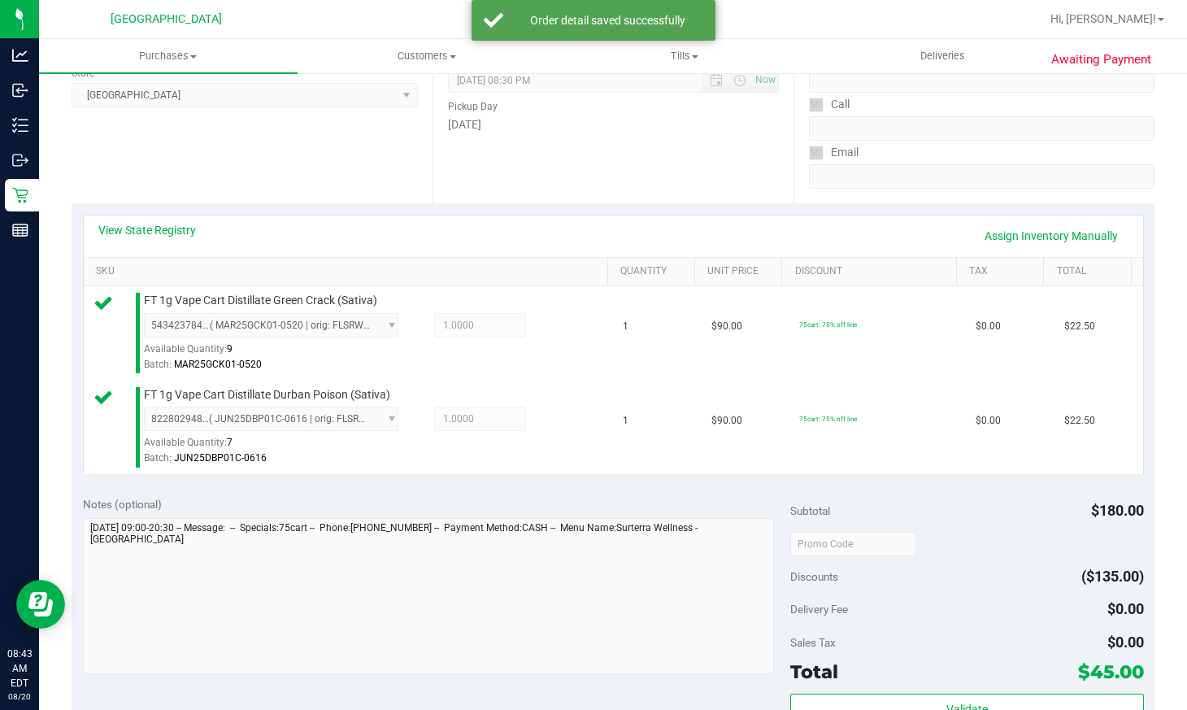
scroll to position [407, 0]
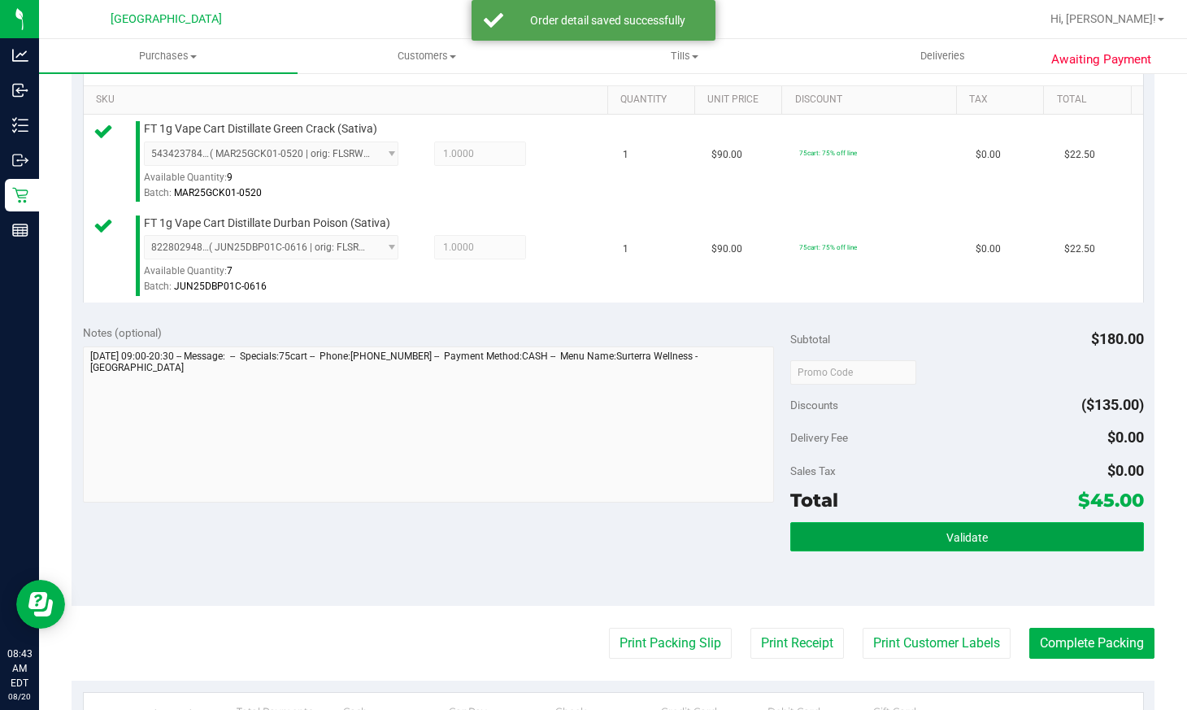
click at [951, 531] on span "Validate" at bounding box center [966, 537] width 41 height 13
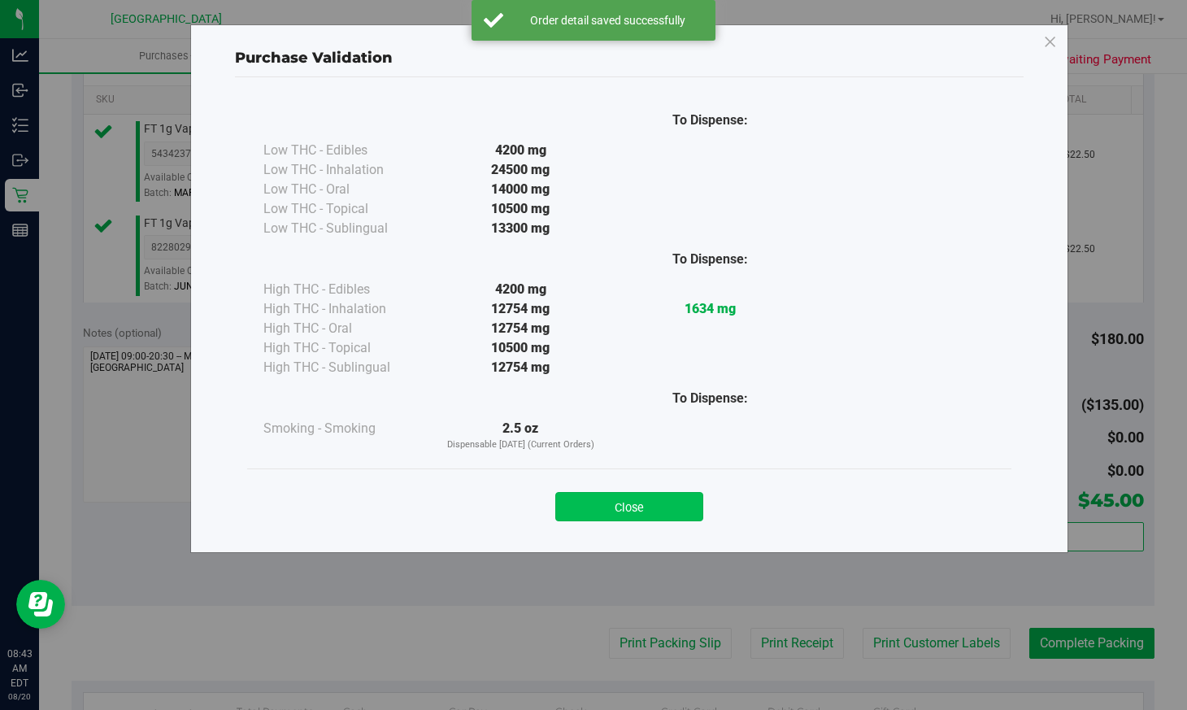
click at [646, 512] on button "Close" at bounding box center [629, 506] width 148 height 29
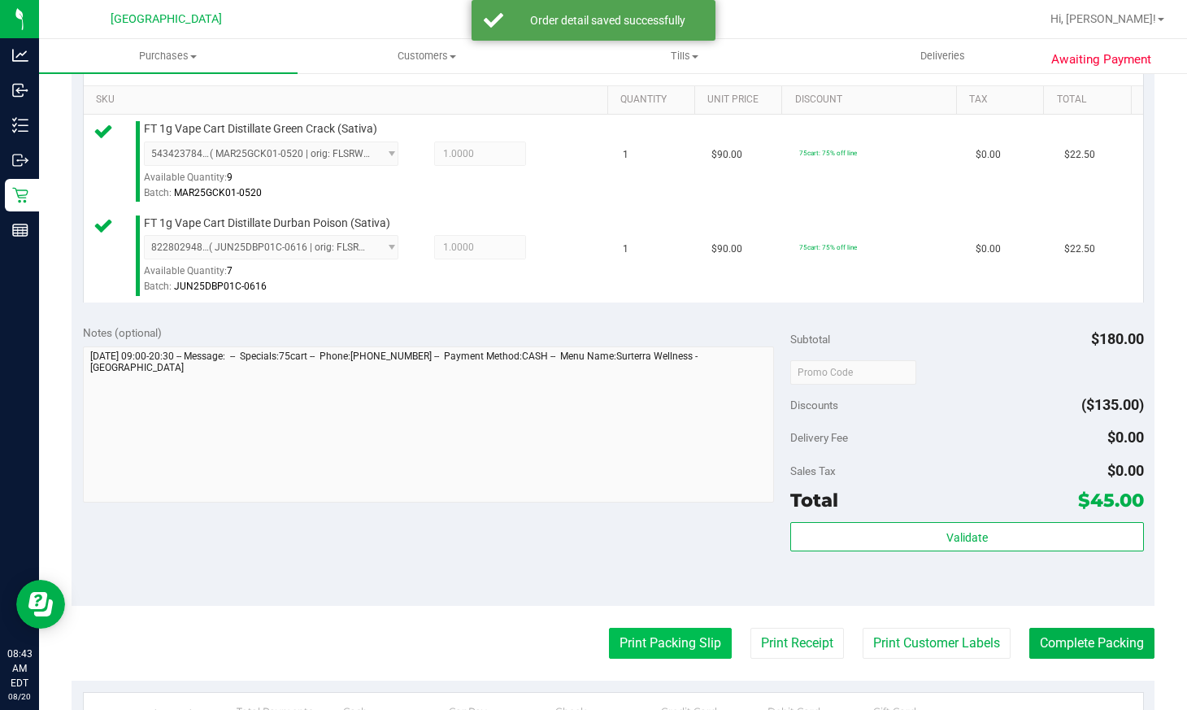
click at [642, 634] on button "Print Packing Slip" at bounding box center [670, 643] width 123 height 31
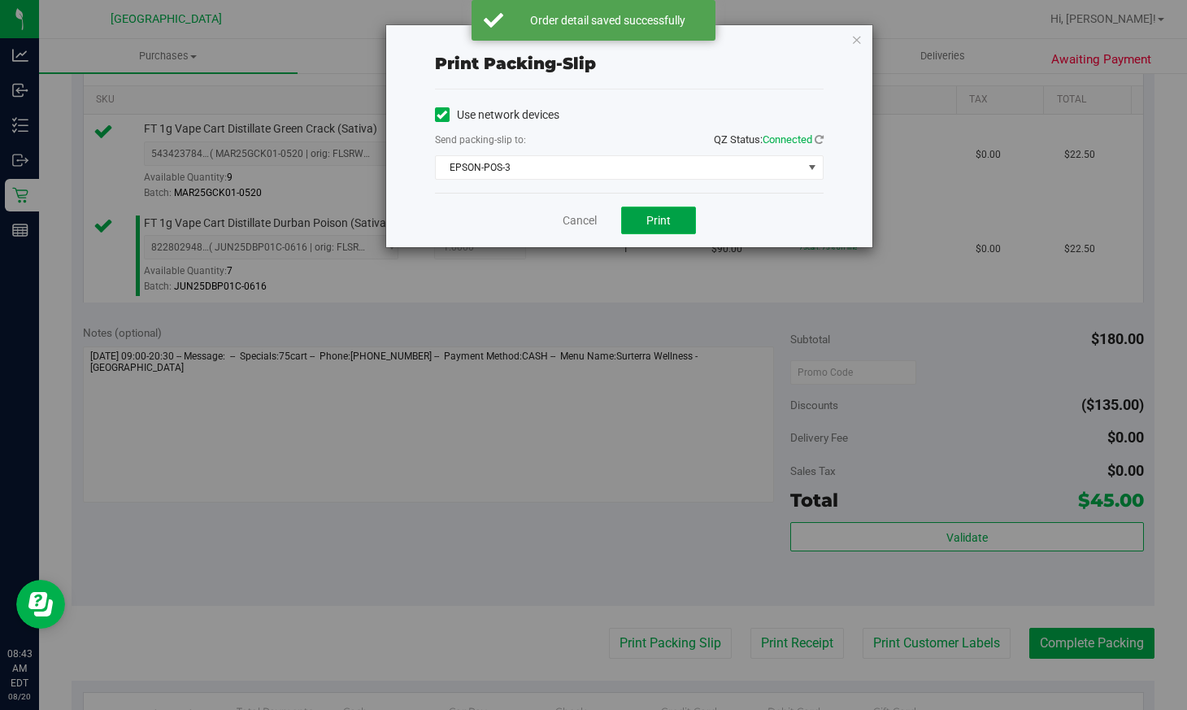
click at [663, 229] on button "Print" at bounding box center [658, 221] width 75 height 28
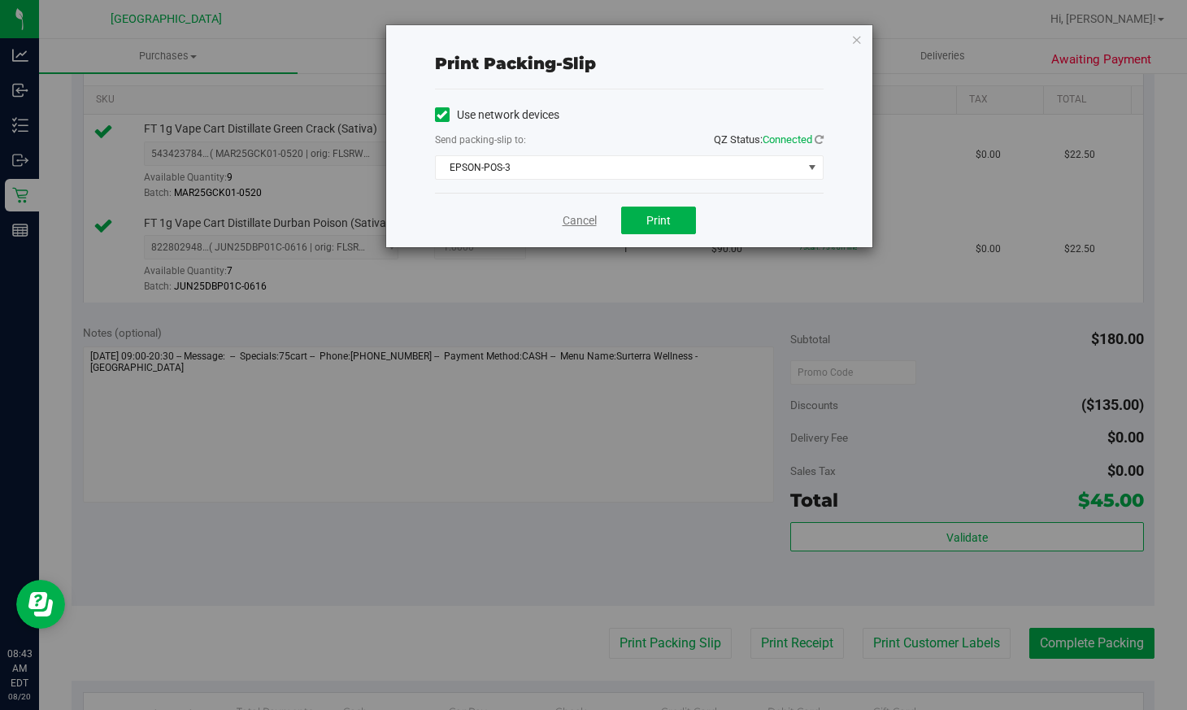
click at [589, 216] on link "Cancel" at bounding box center [580, 220] width 34 height 17
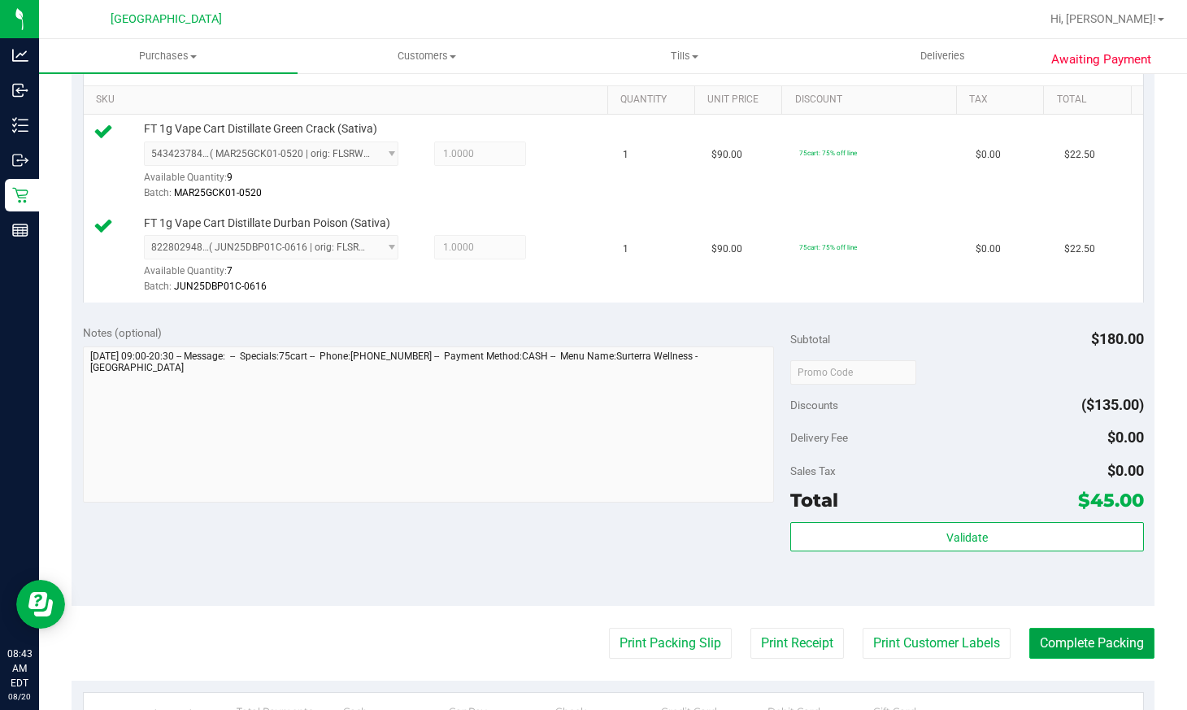
click at [1104, 650] on button "Complete Packing" at bounding box center [1091, 643] width 125 height 31
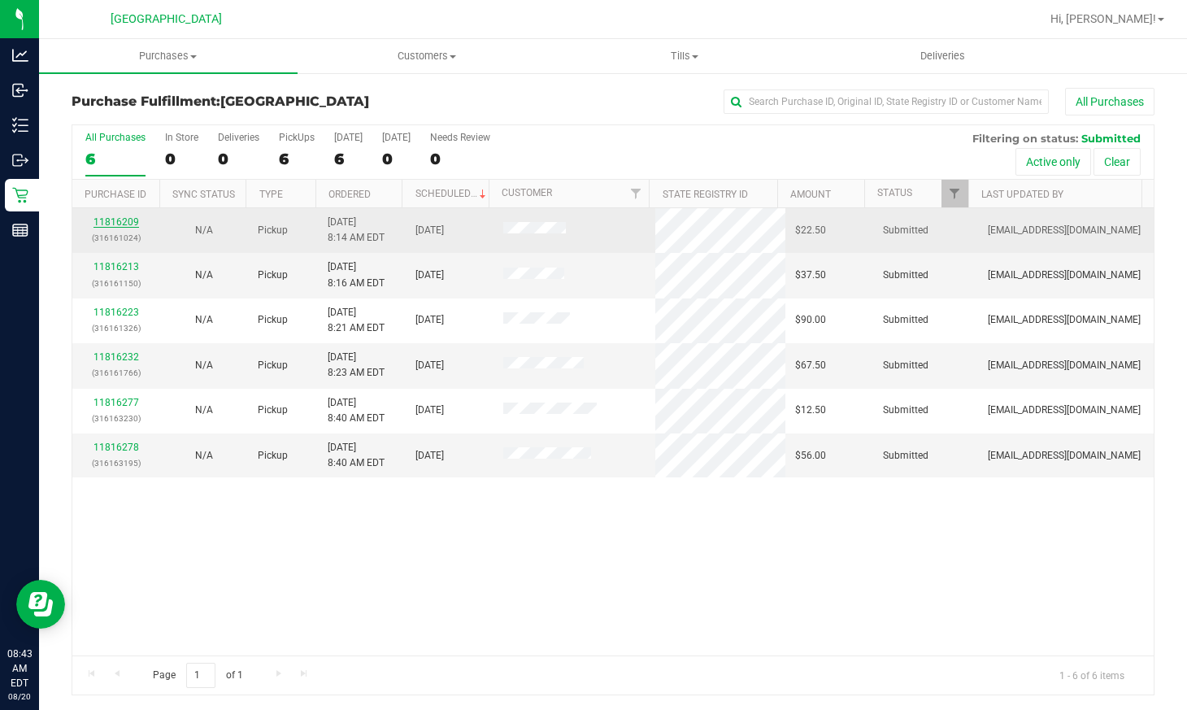
click at [123, 226] on link "11816209" at bounding box center [117, 221] width 46 height 11
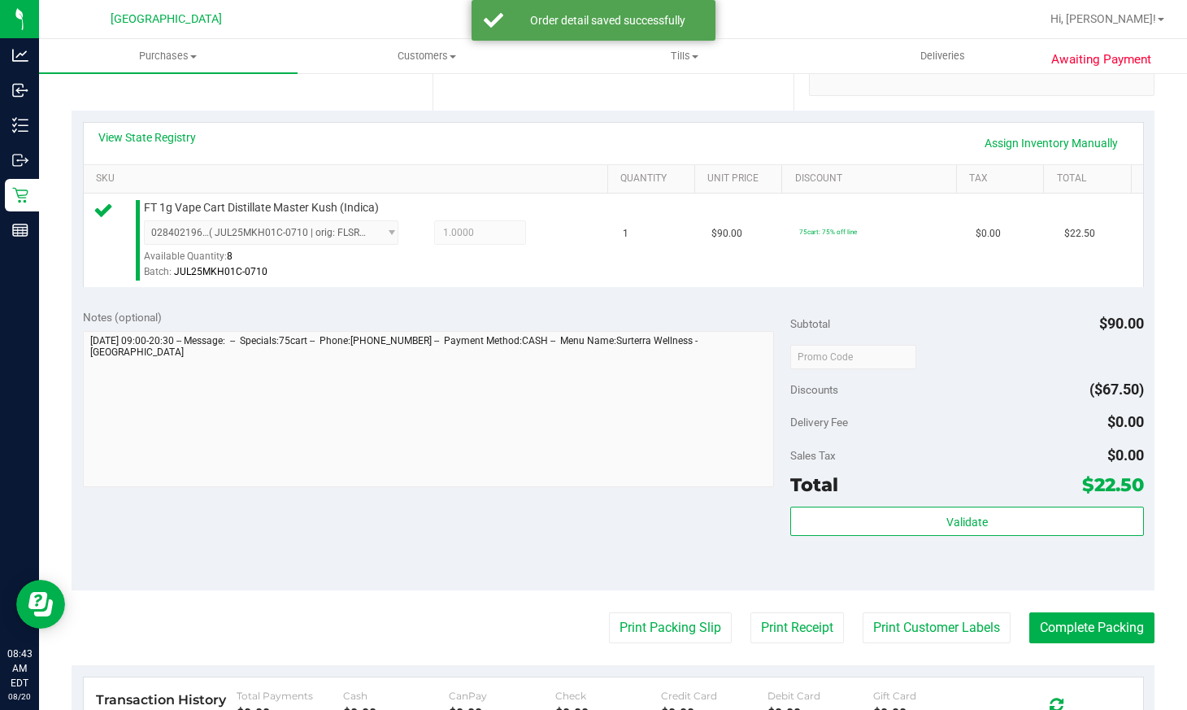
scroll to position [407, 0]
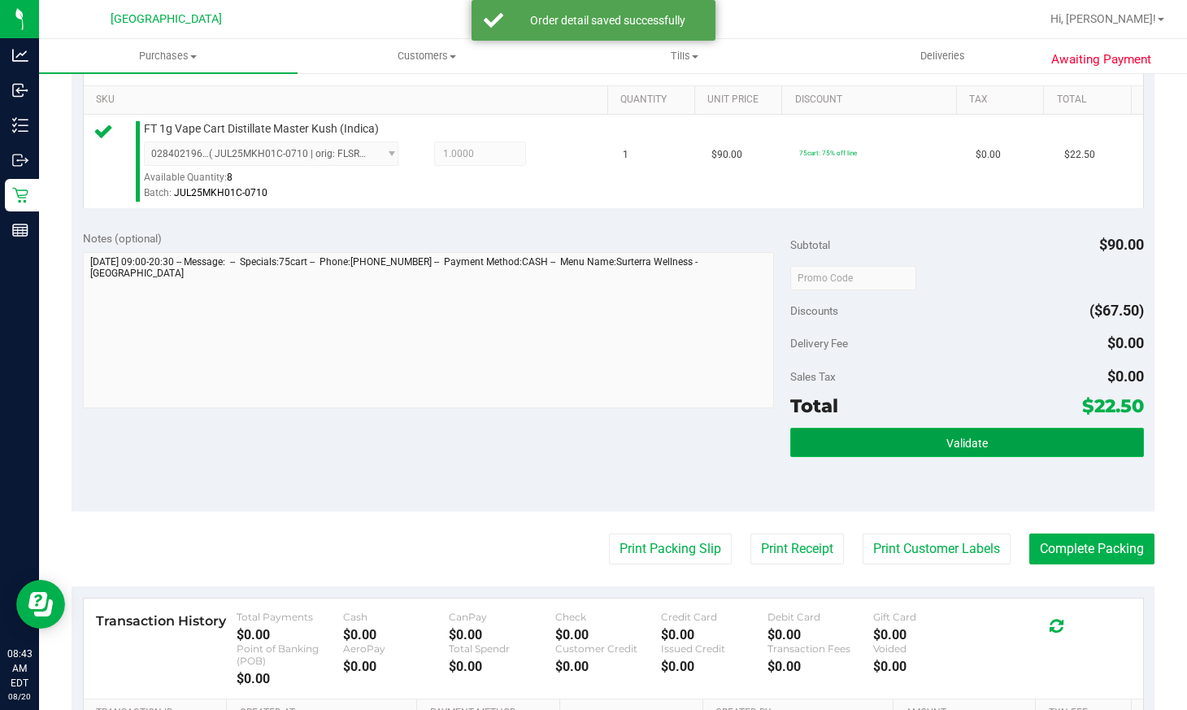
click at [1003, 450] on button "Validate" at bounding box center [967, 442] width 354 height 29
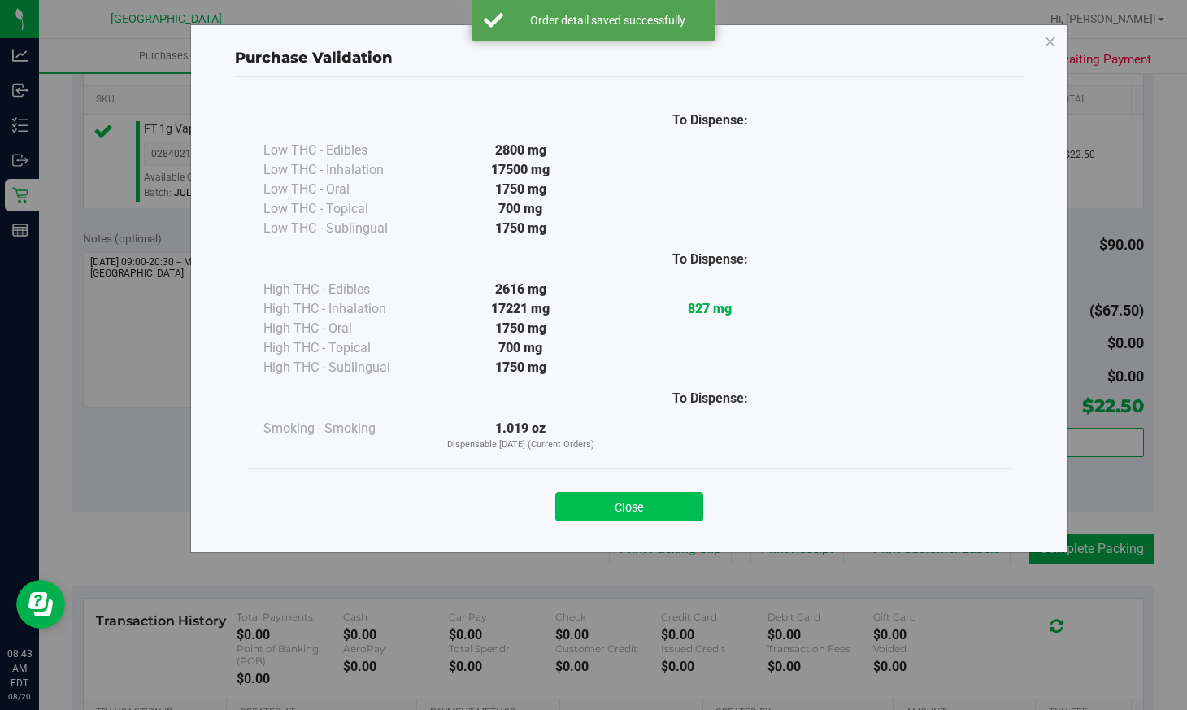
click at [653, 506] on button "Close" at bounding box center [629, 506] width 148 height 29
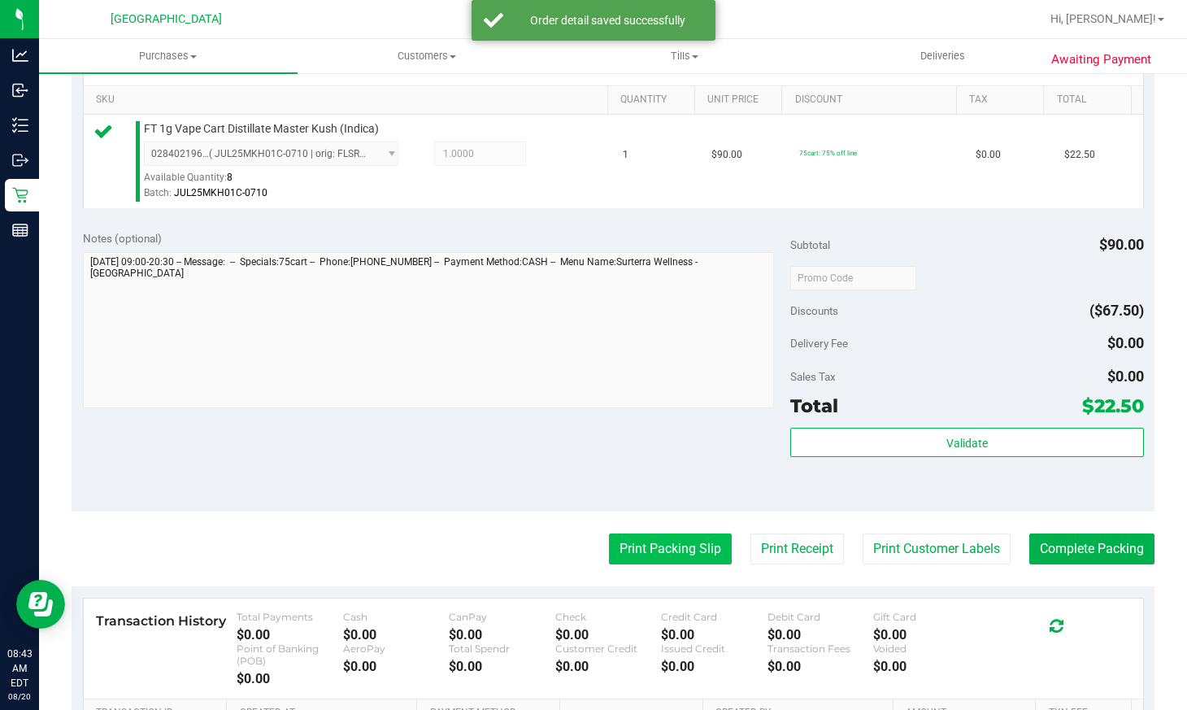
click at [649, 537] on button "Print Packing Slip" at bounding box center [670, 548] width 123 height 31
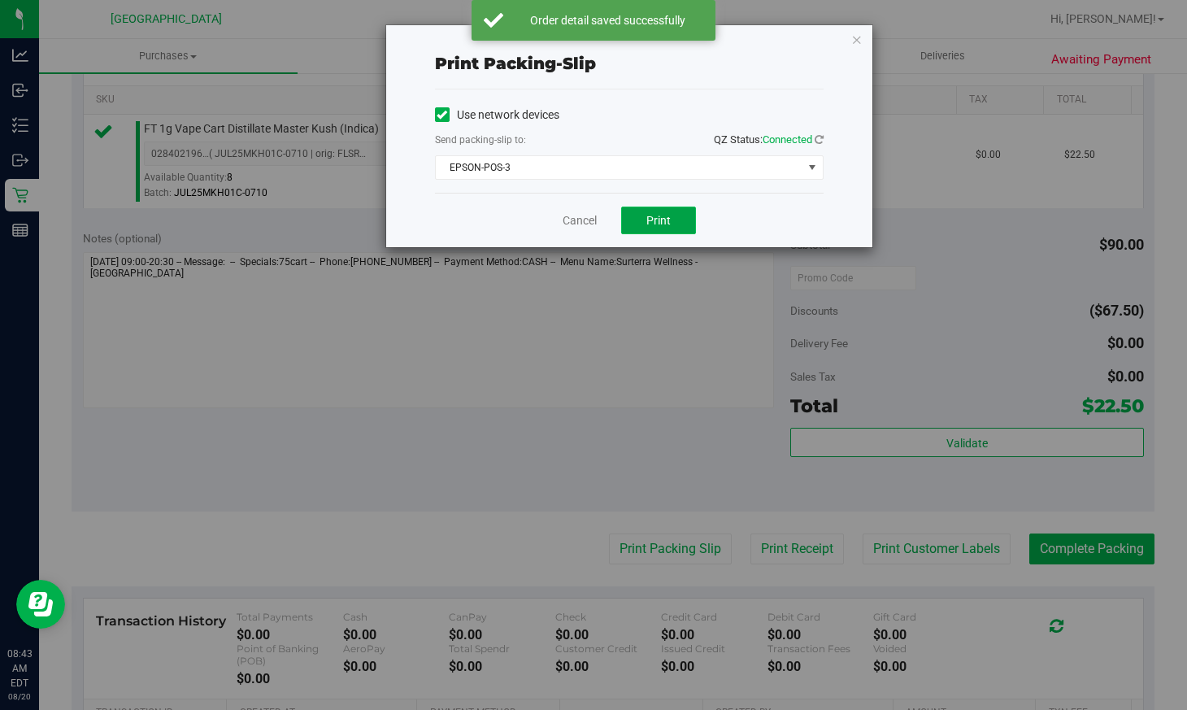
click at [654, 233] on button "Print" at bounding box center [658, 221] width 75 height 28
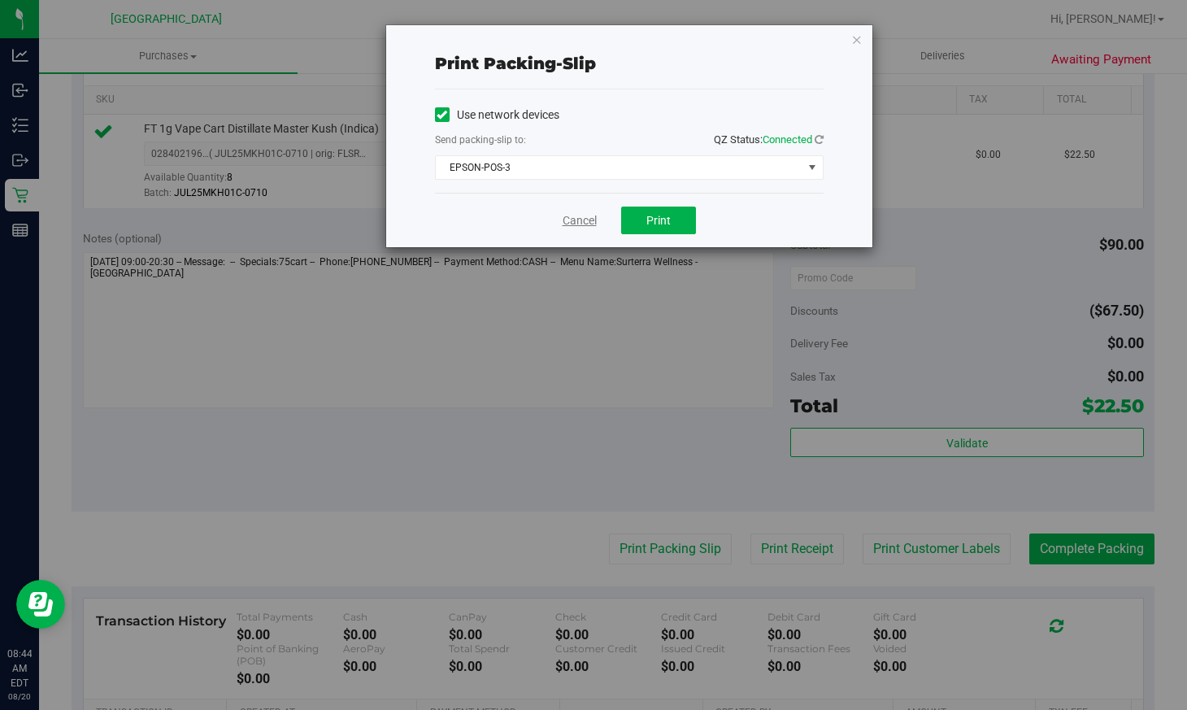
click at [576, 224] on link "Cancel" at bounding box center [580, 220] width 34 height 17
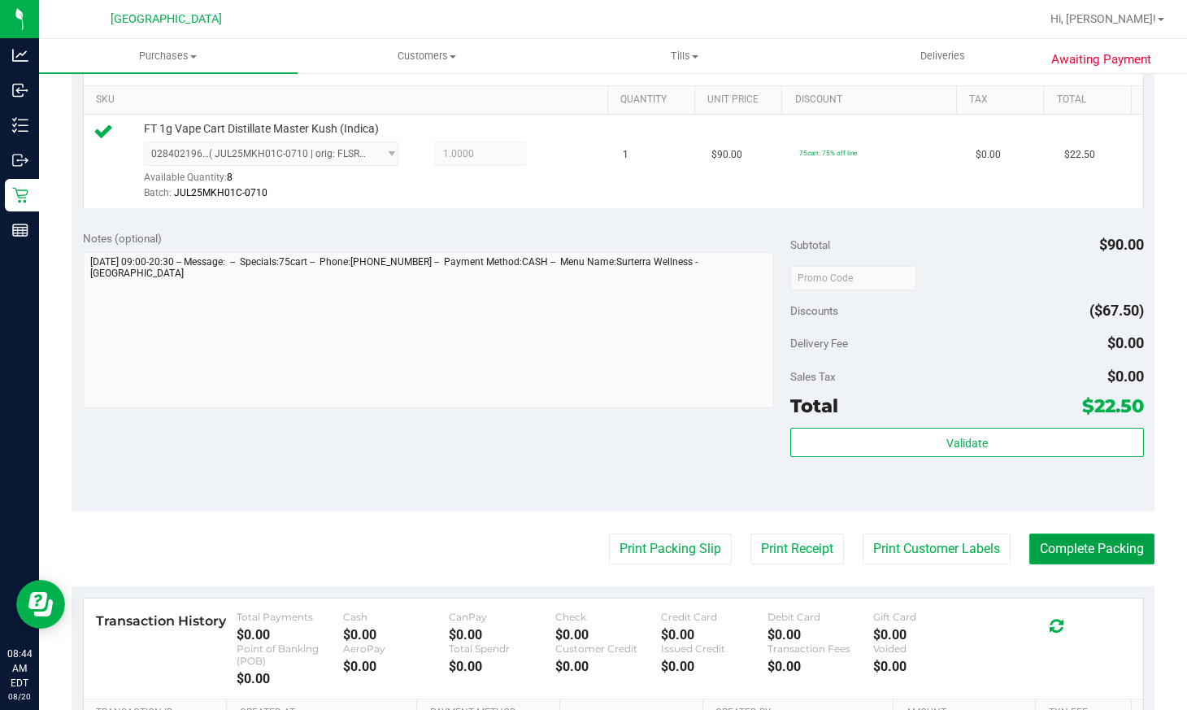
click at [1047, 550] on button "Complete Packing" at bounding box center [1091, 548] width 125 height 31
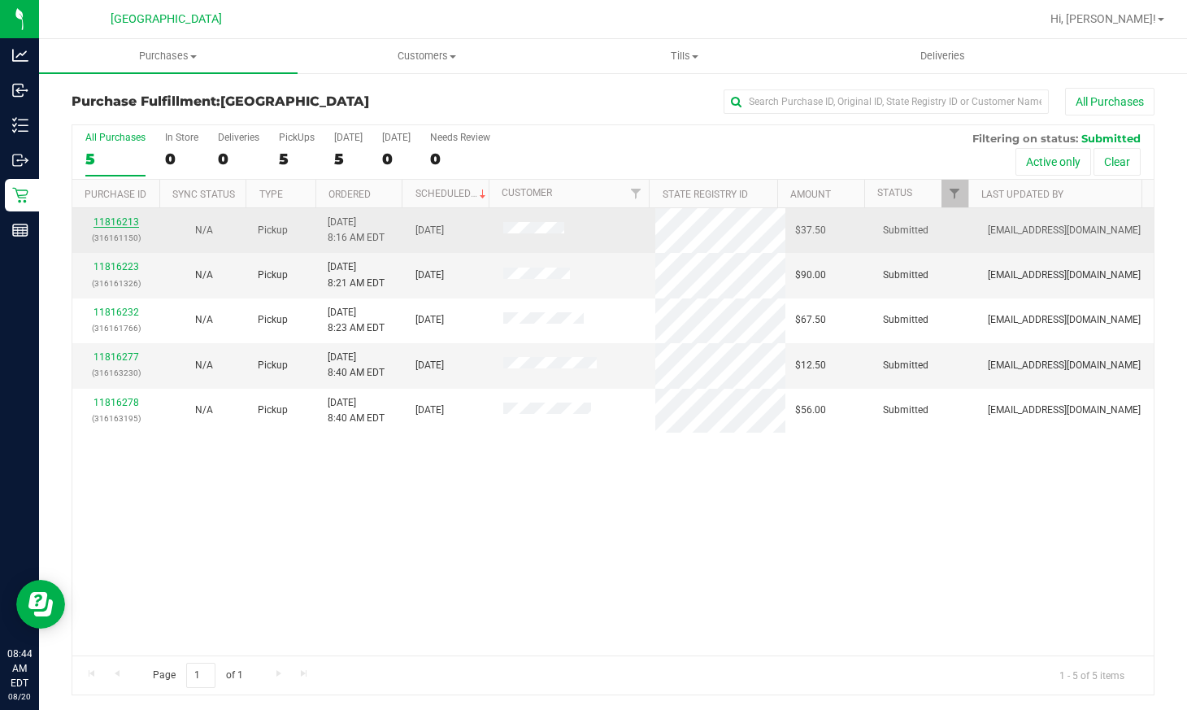
click at [111, 216] on link "11816213" at bounding box center [117, 221] width 46 height 11
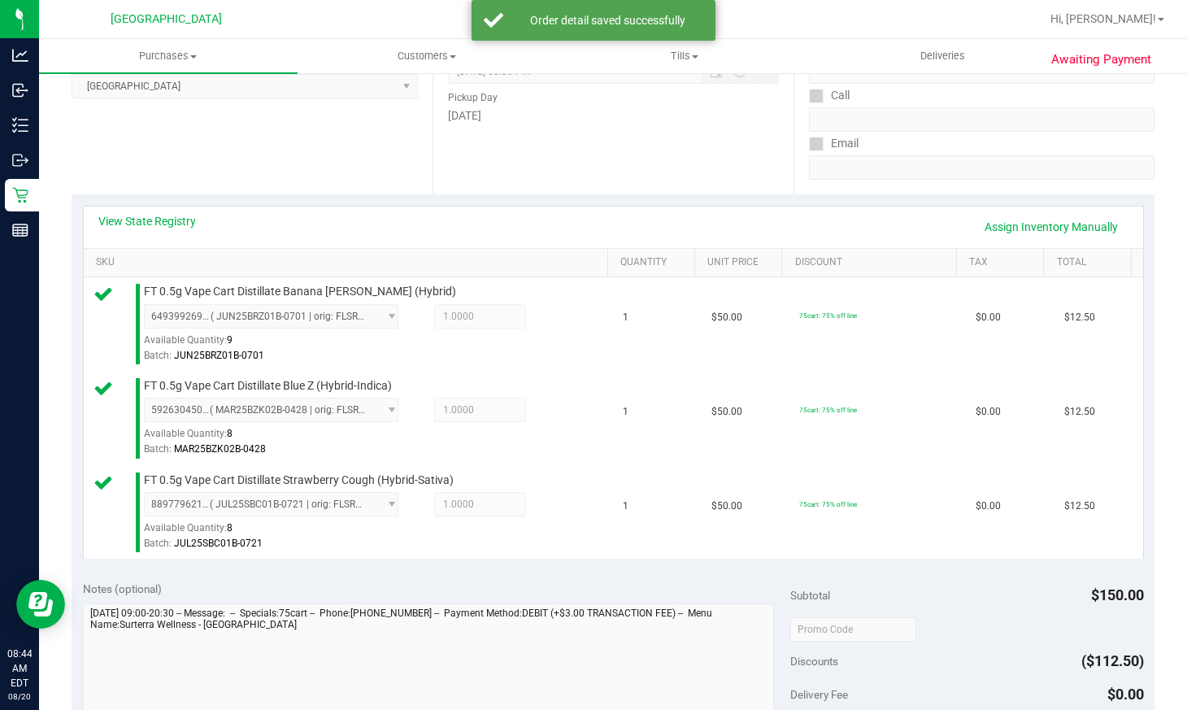
scroll to position [488, 0]
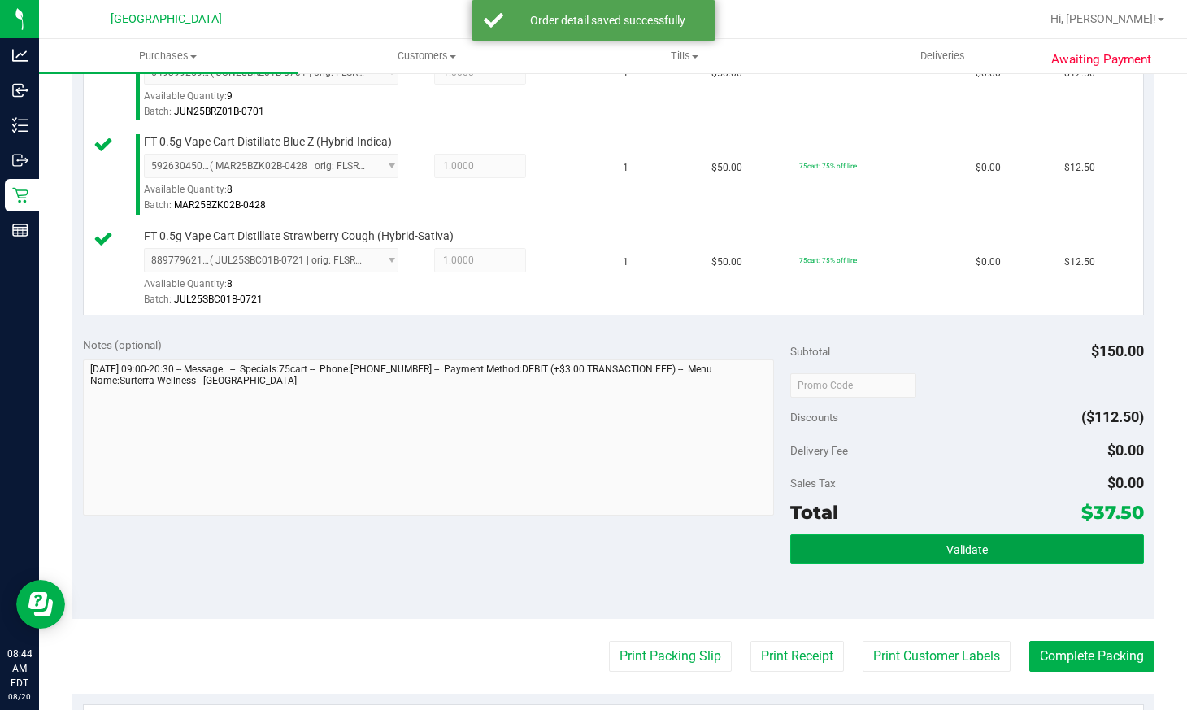
click at [1002, 537] on button "Validate" at bounding box center [967, 548] width 354 height 29
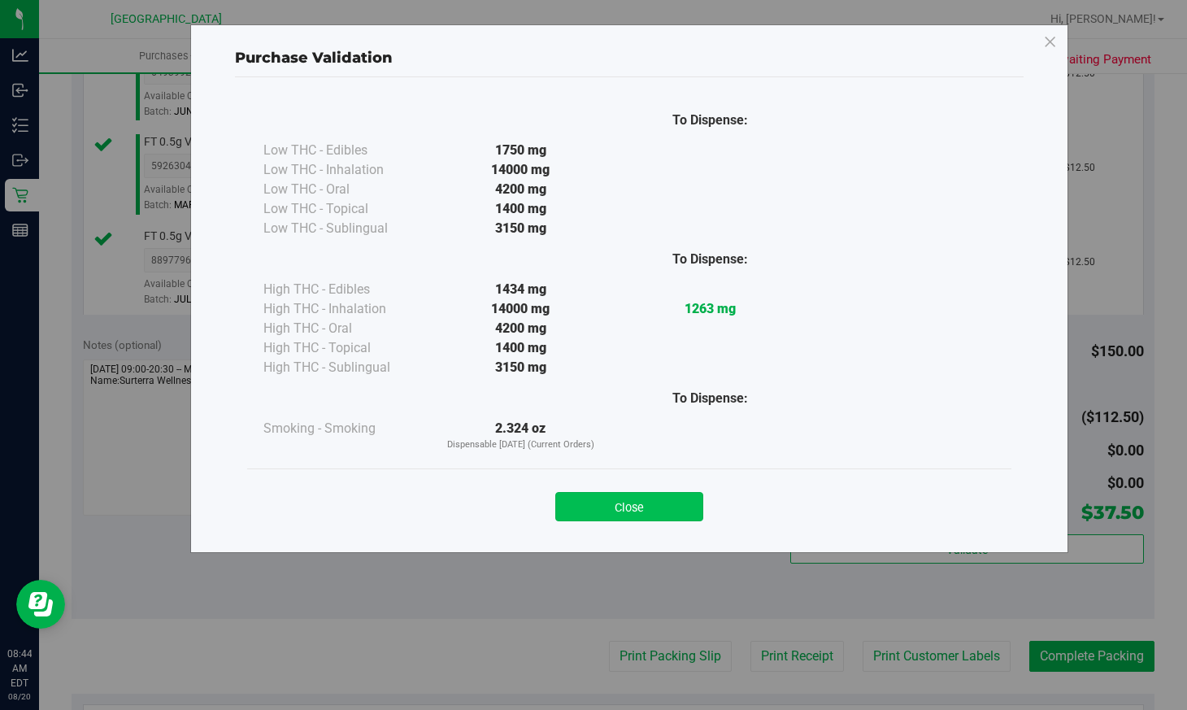
click at [662, 503] on button "Close" at bounding box center [629, 506] width 148 height 29
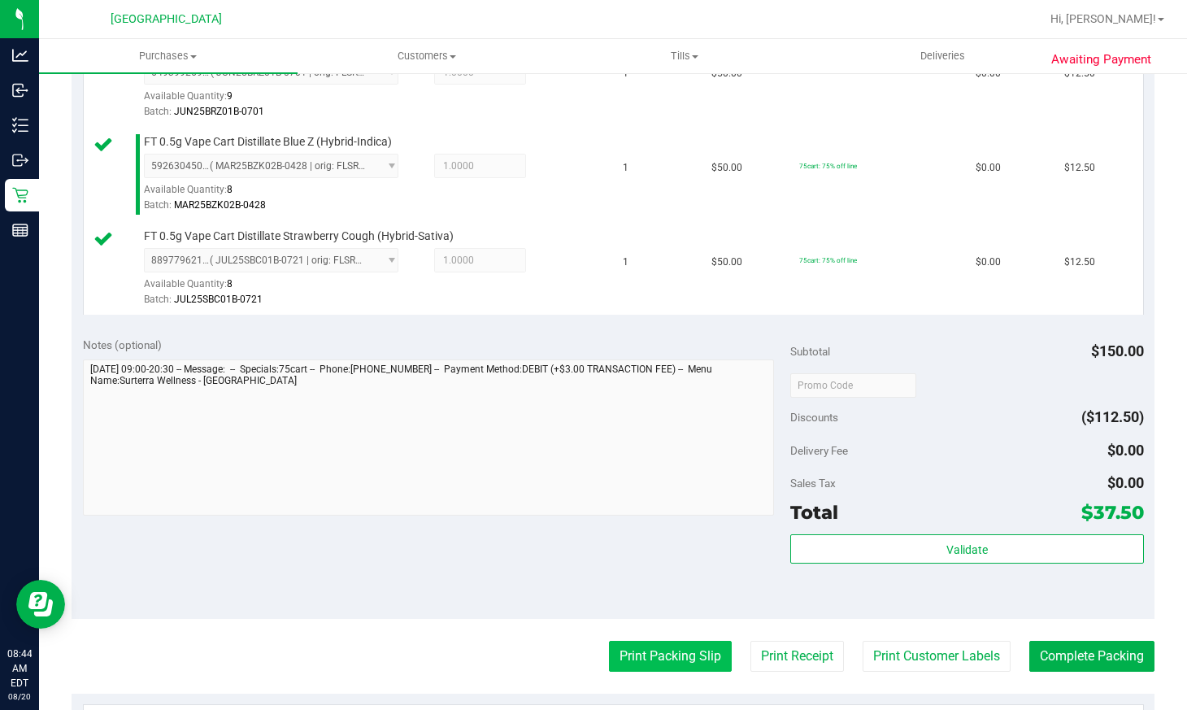
click at [647, 651] on button "Print Packing Slip" at bounding box center [670, 656] width 123 height 31
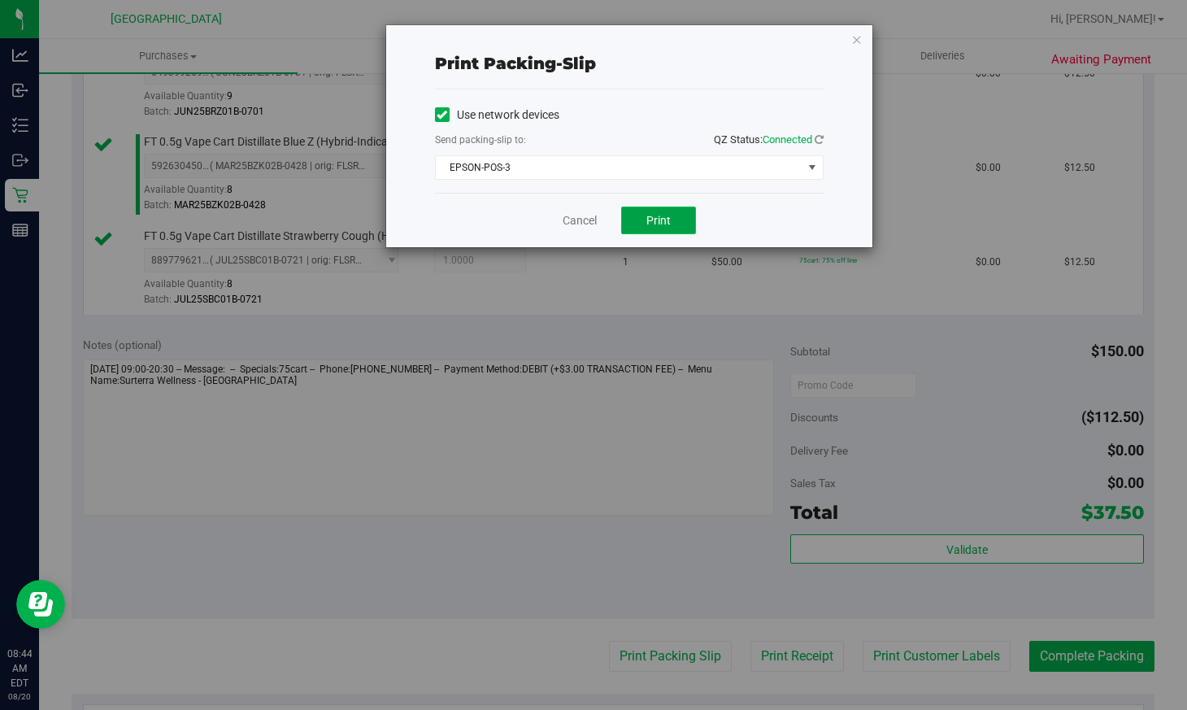
click at [659, 224] on span "Print" at bounding box center [658, 220] width 24 height 13
click at [575, 214] on link "Cancel" at bounding box center [580, 220] width 34 height 17
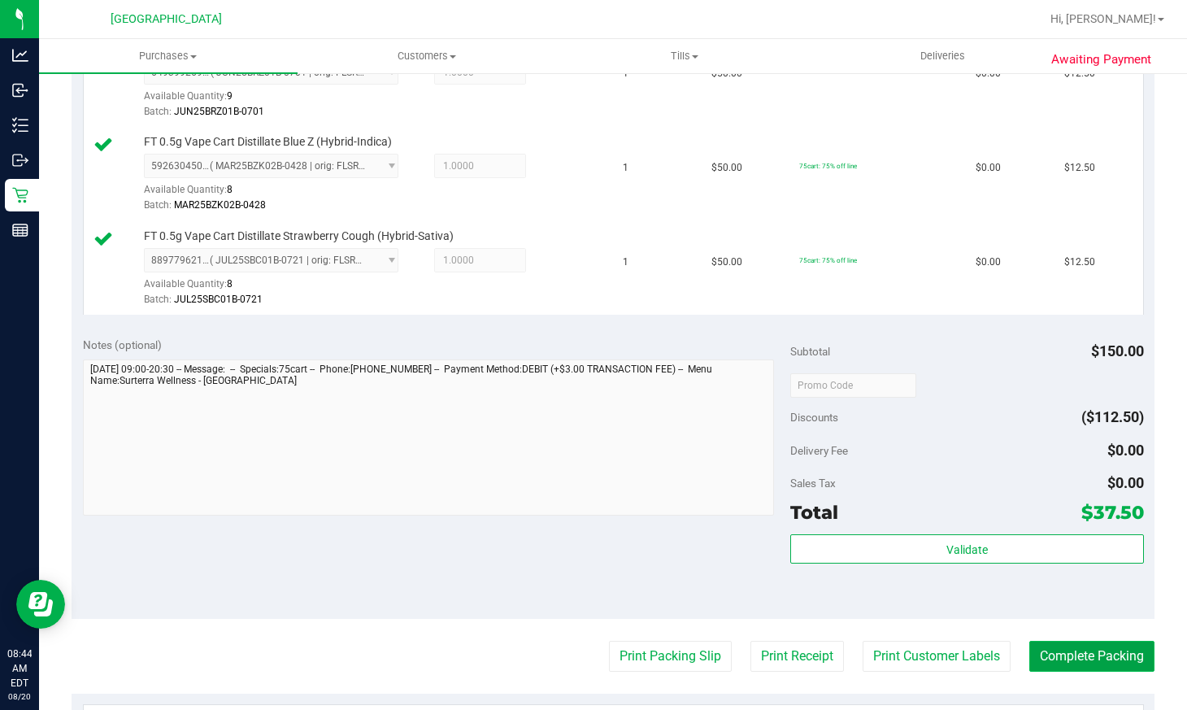
click at [1077, 650] on button "Complete Packing" at bounding box center [1091, 656] width 125 height 31
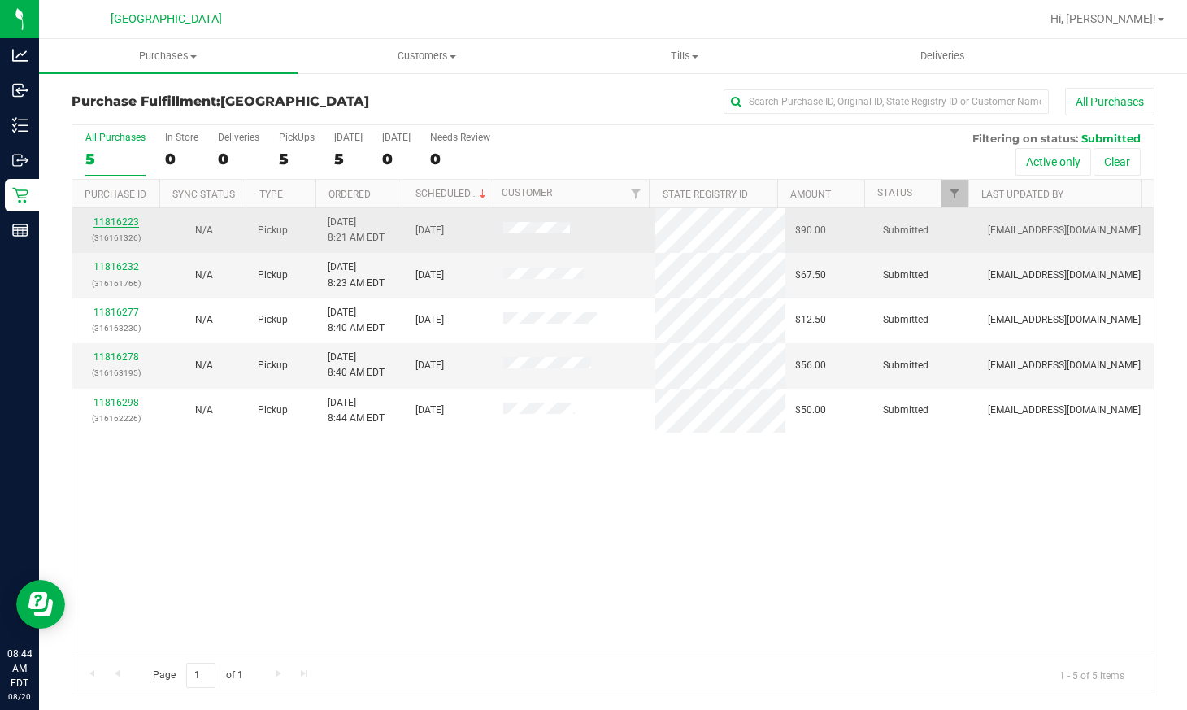
click at [121, 220] on link "11816223" at bounding box center [117, 221] width 46 height 11
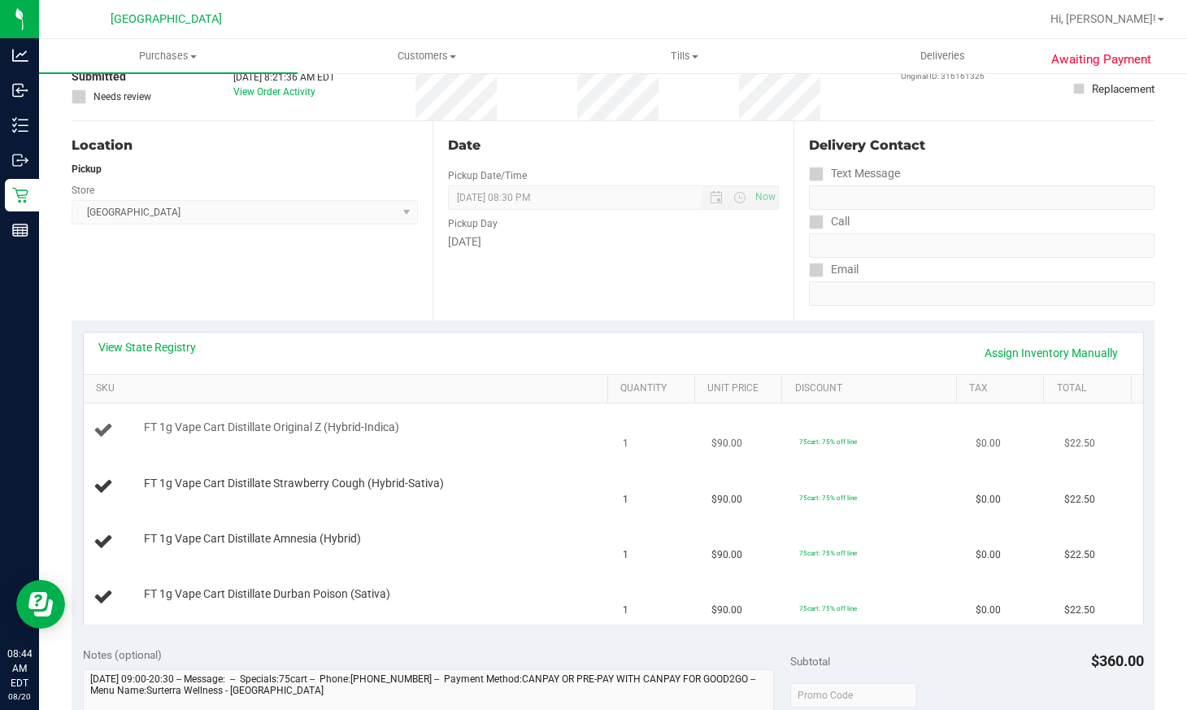
scroll to position [244, 0]
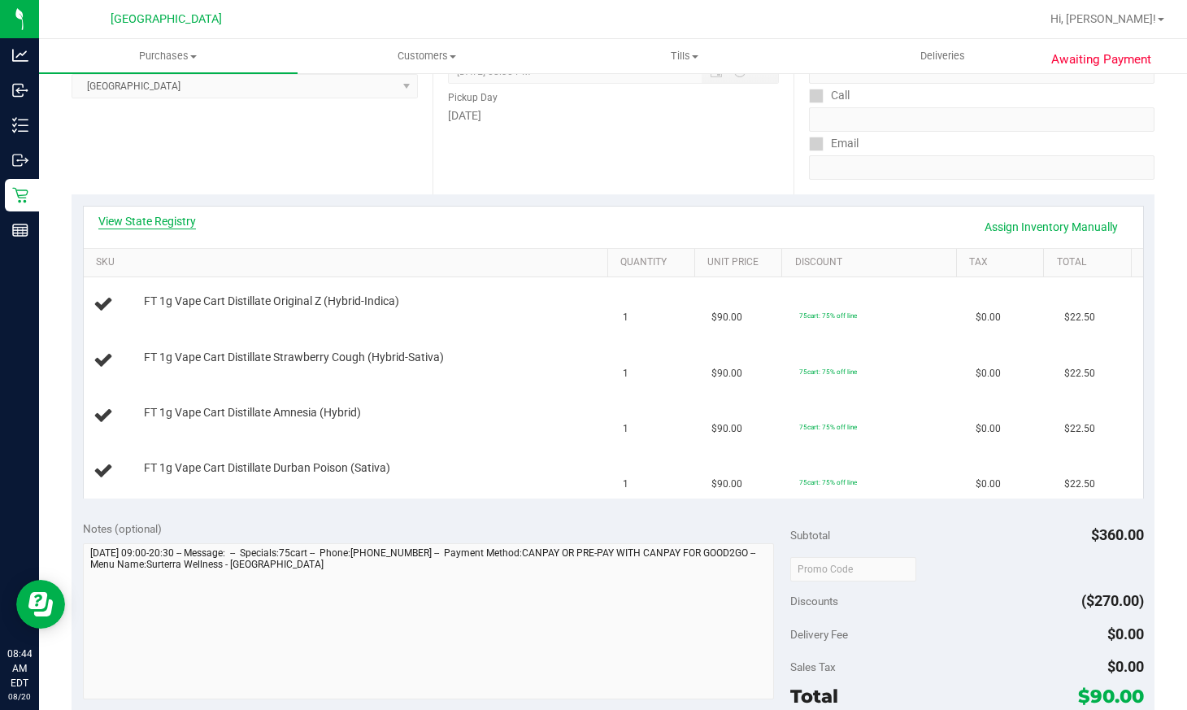
click at [177, 226] on link "View State Registry" at bounding box center [147, 221] width 98 height 16
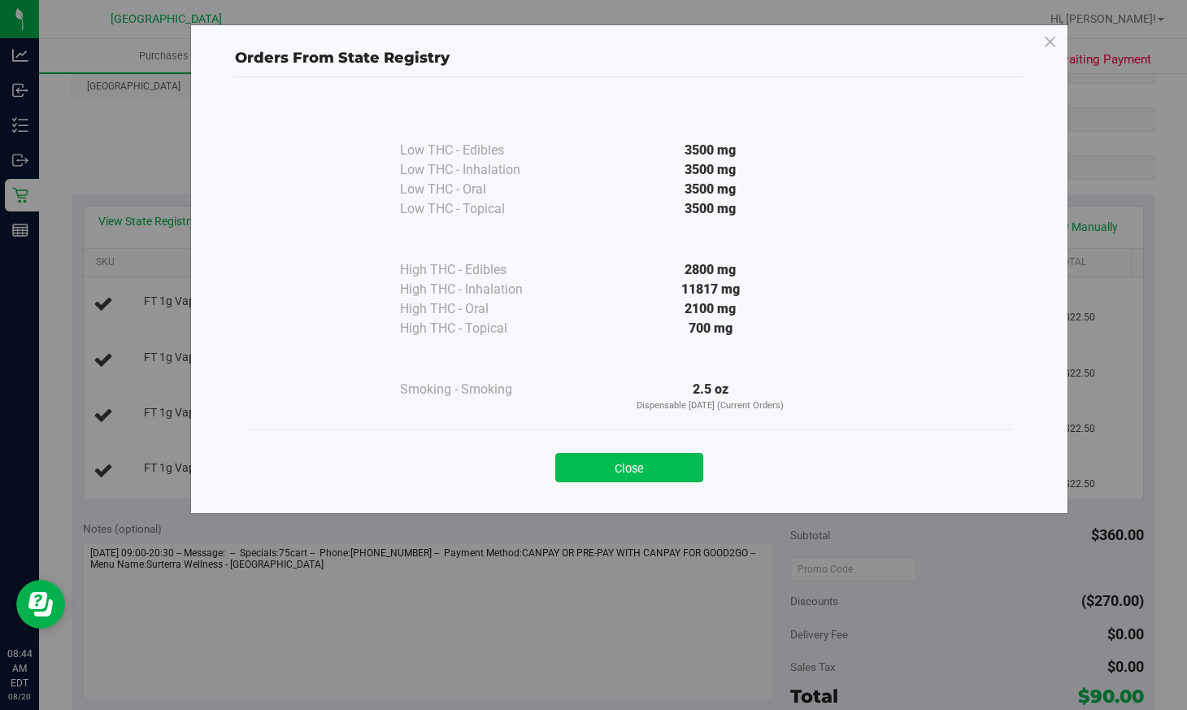
click at [587, 468] on button "Close" at bounding box center [629, 467] width 148 height 29
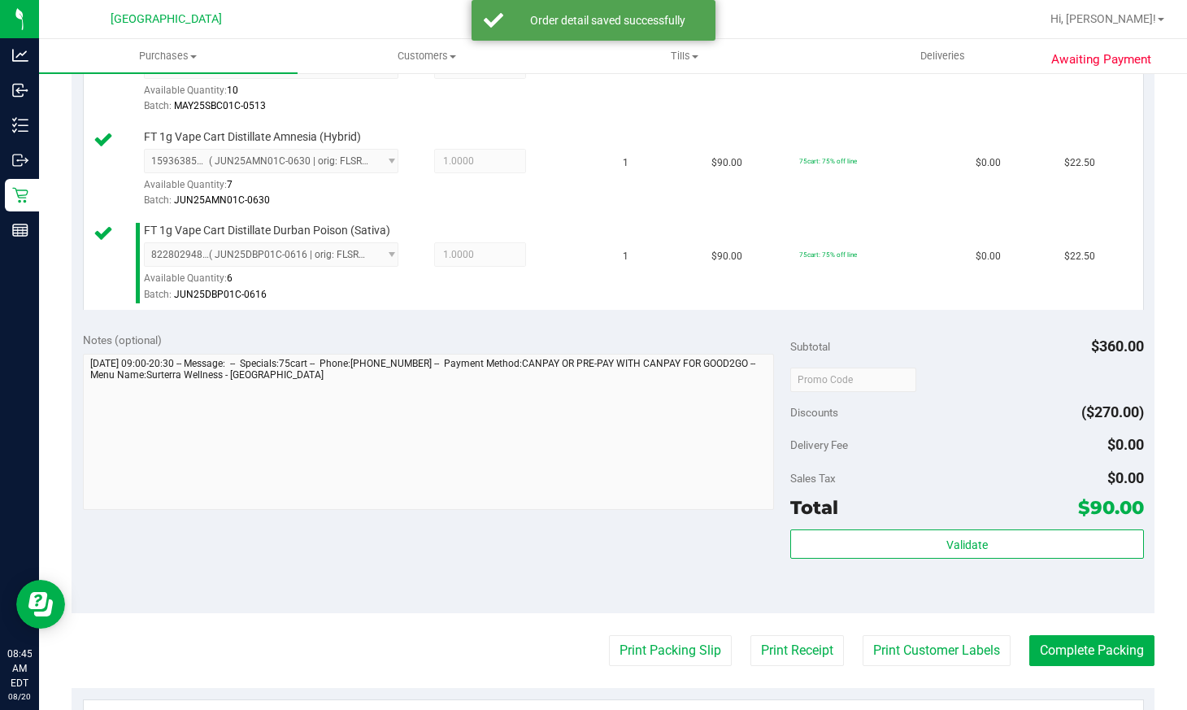
scroll to position [732, 0]
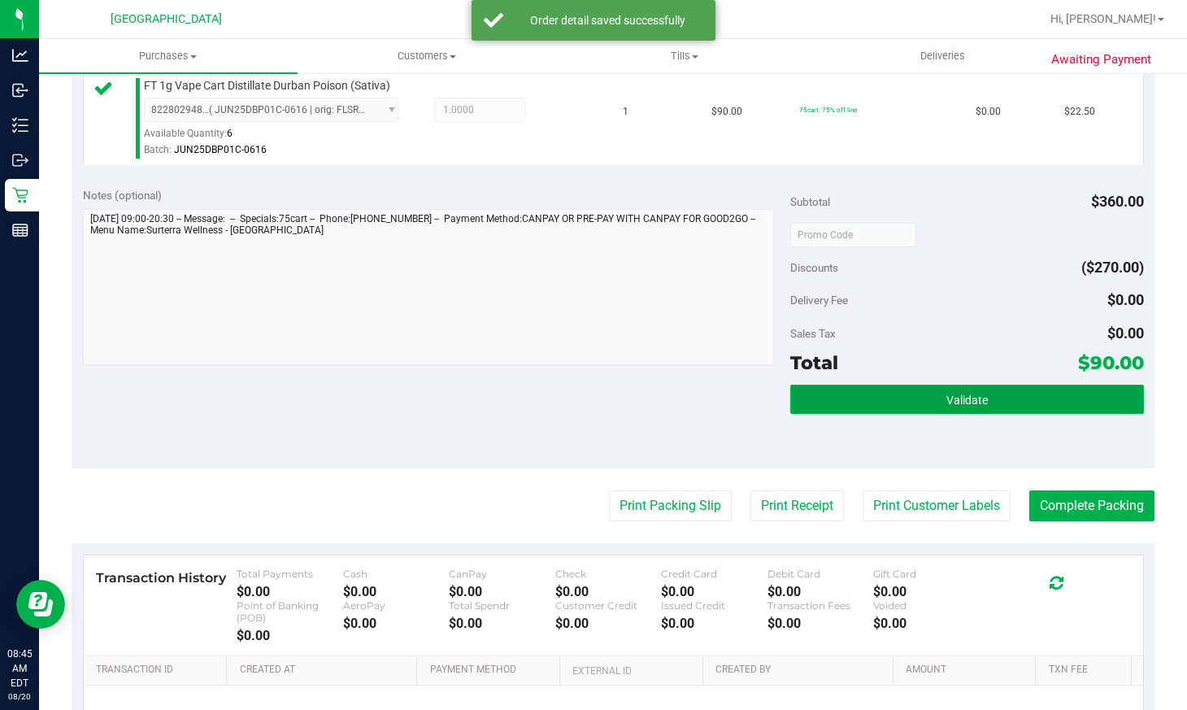
click at [1024, 396] on button "Validate" at bounding box center [967, 399] width 354 height 29
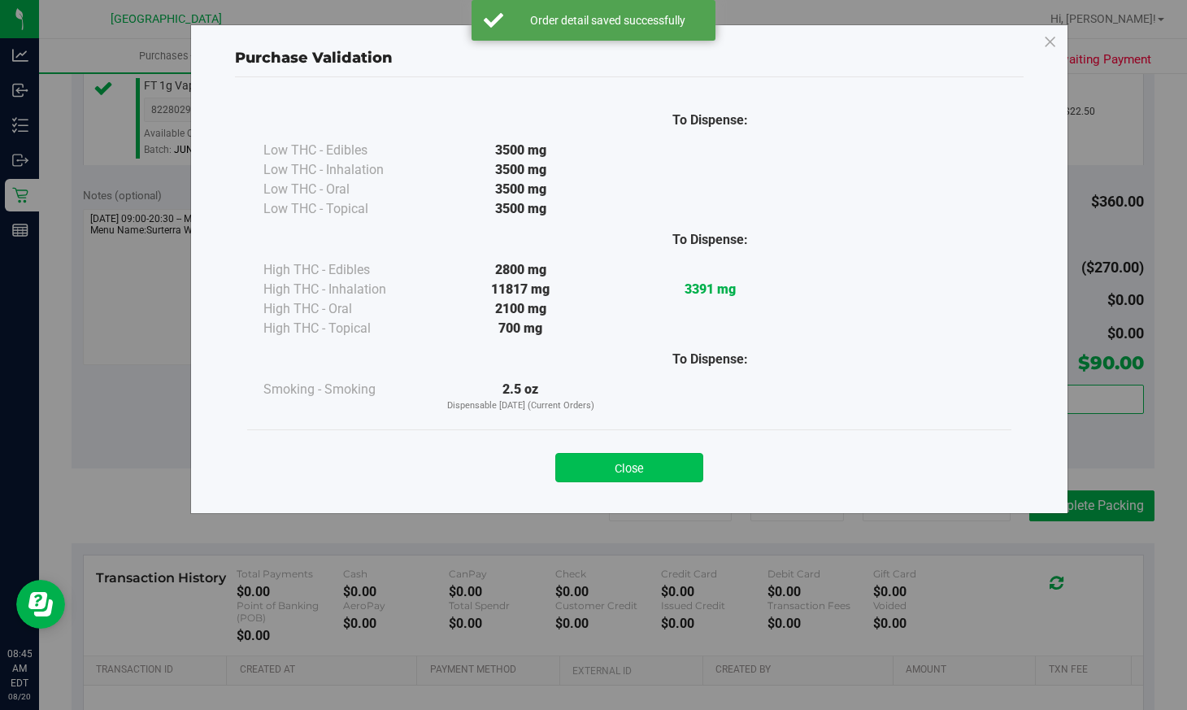
click at [651, 470] on button "Close" at bounding box center [629, 467] width 148 height 29
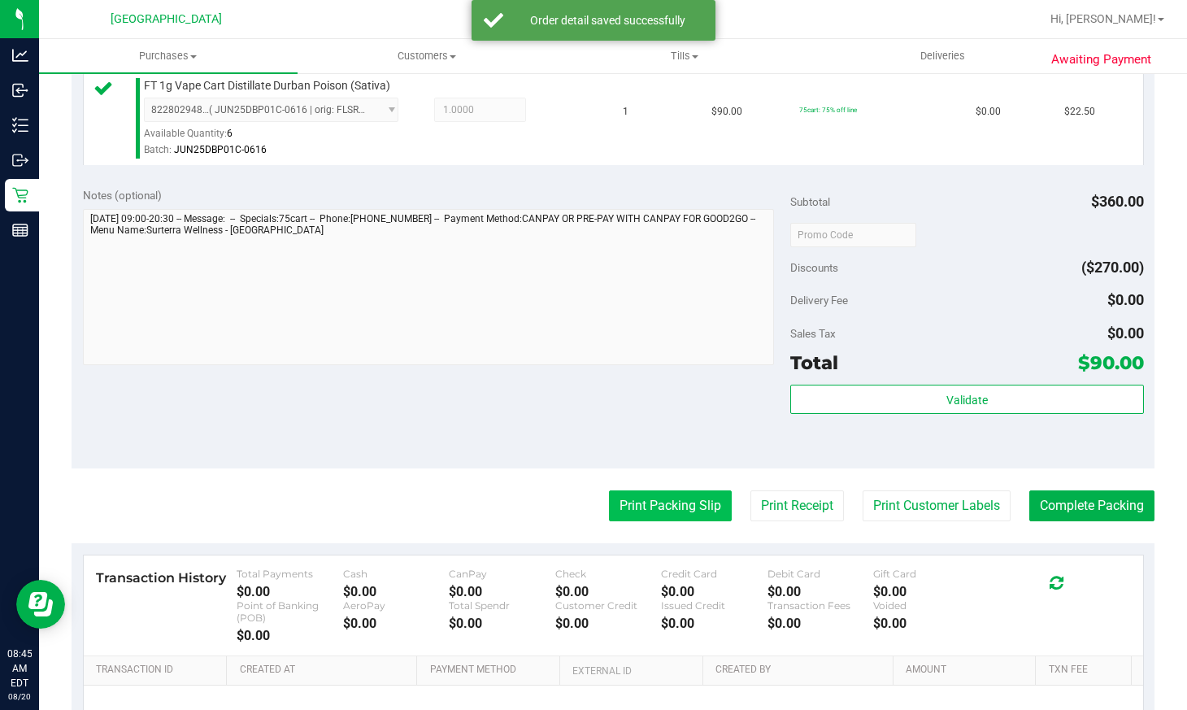
click at [617, 514] on button "Print Packing Slip" at bounding box center [670, 505] width 123 height 31
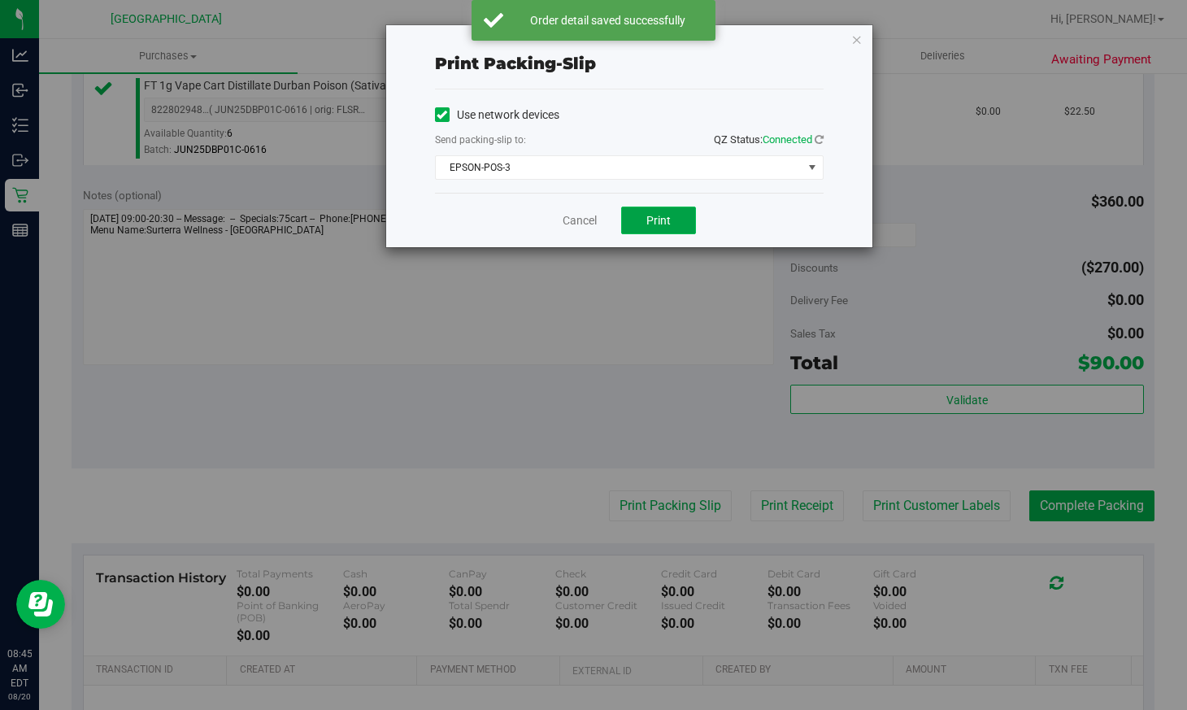
click at [672, 217] on button "Print" at bounding box center [658, 221] width 75 height 28
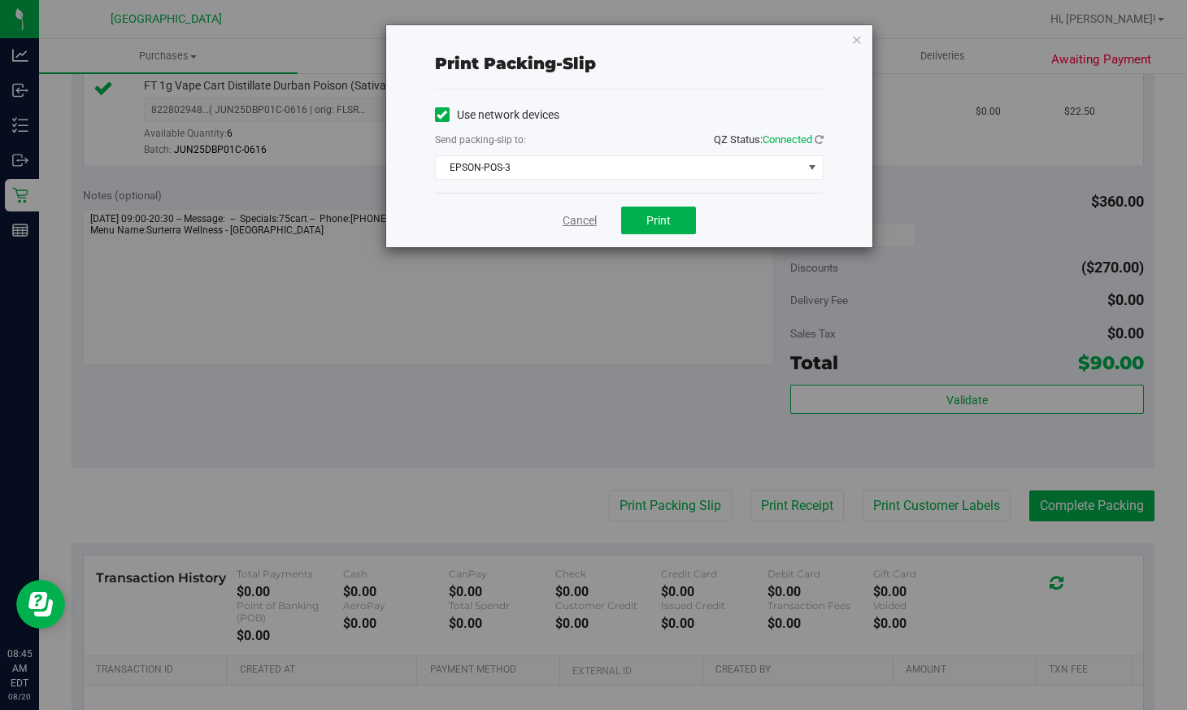
click at [590, 218] on link "Cancel" at bounding box center [580, 220] width 34 height 17
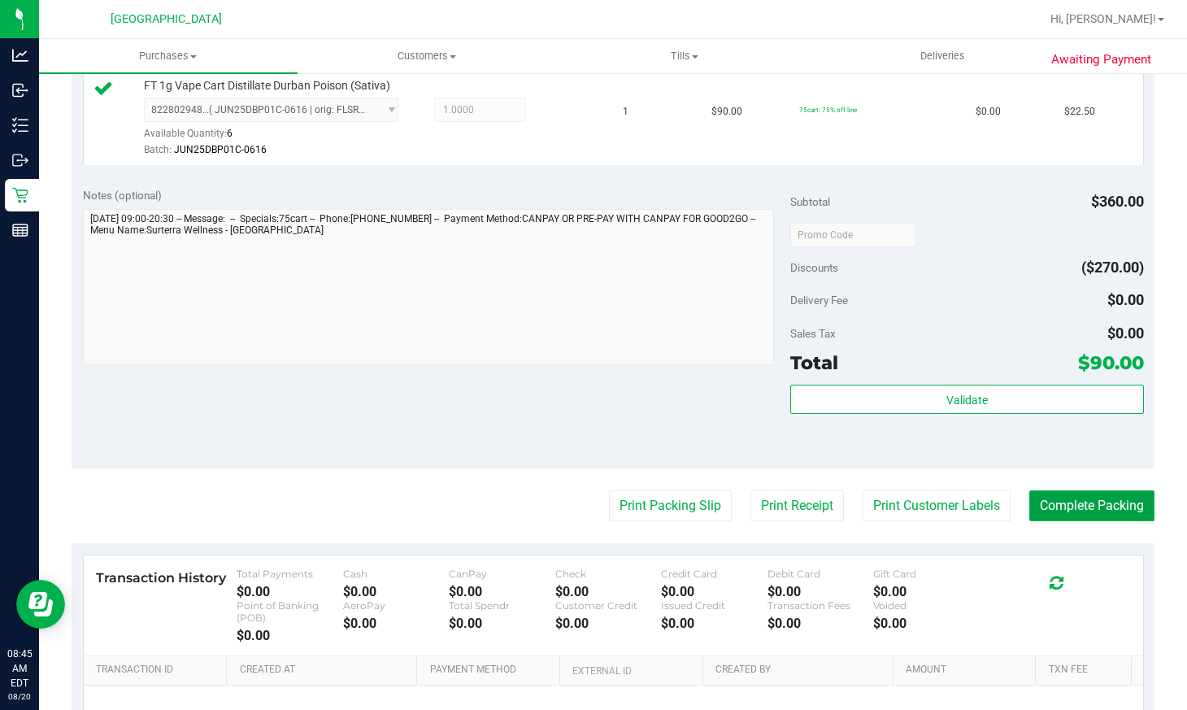
click at [1062, 513] on button "Complete Packing" at bounding box center [1091, 505] width 125 height 31
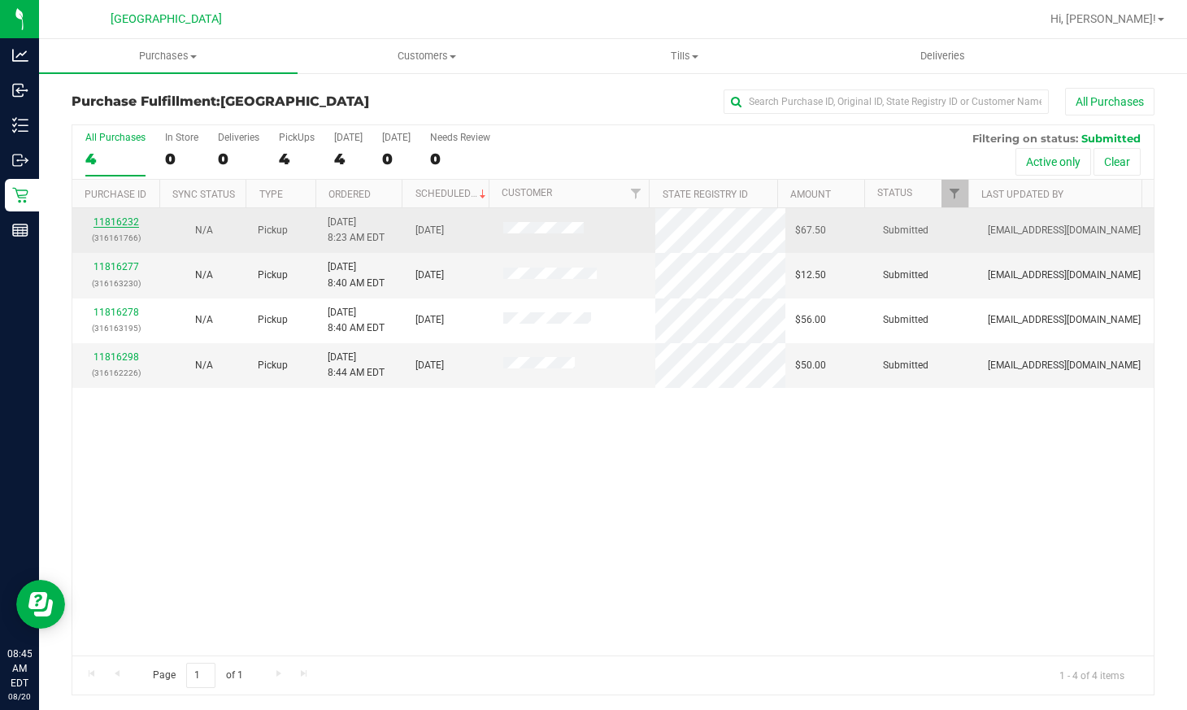
click at [118, 223] on link "11816232" at bounding box center [117, 221] width 46 height 11
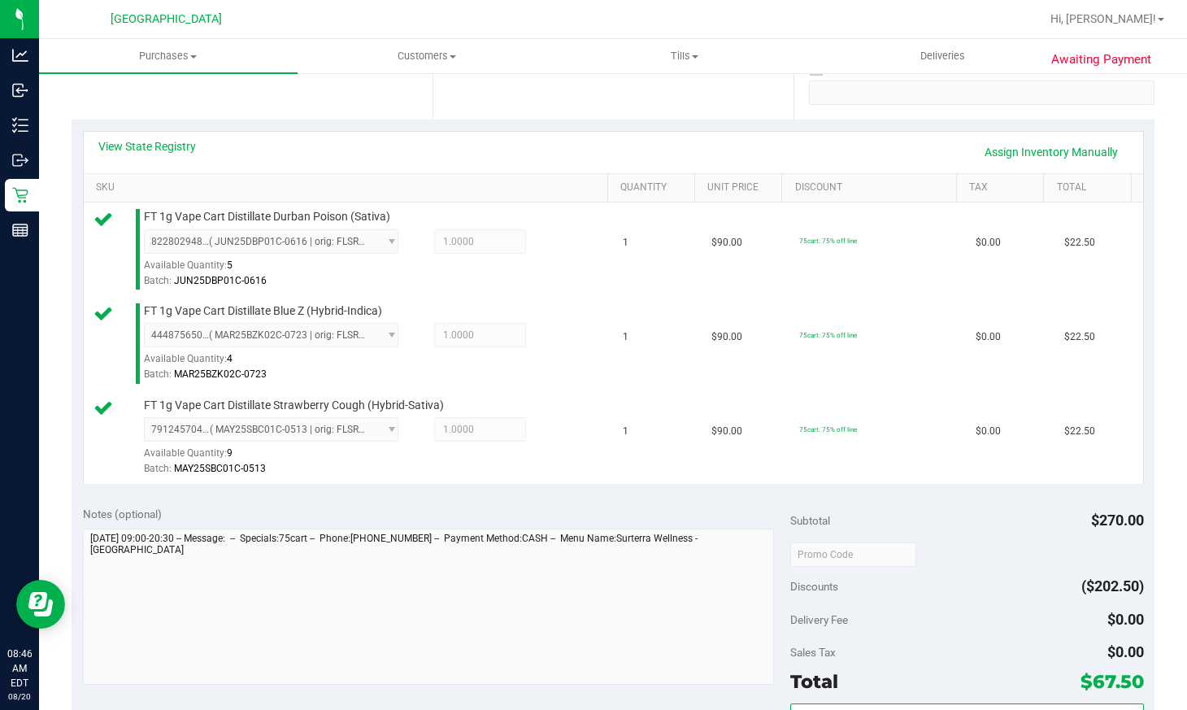
scroll to position [650, 0]
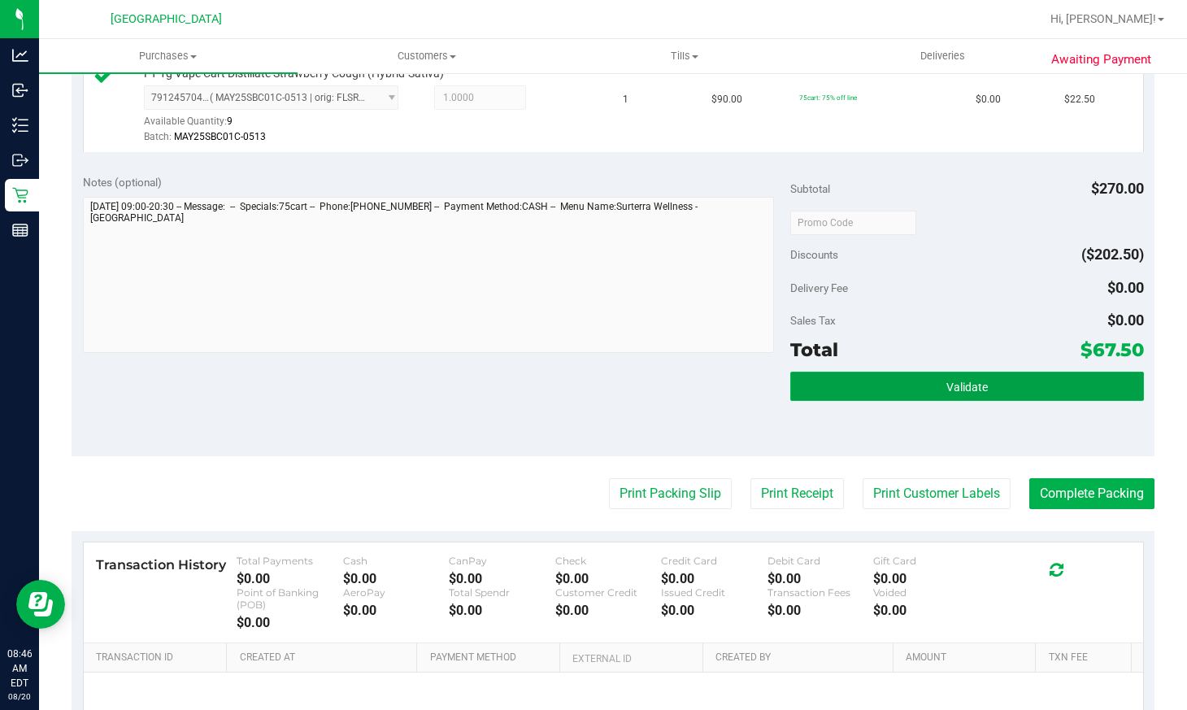
click at [980, 390] on button "Validate" at bounding box center [967, 386] width 354 height 29
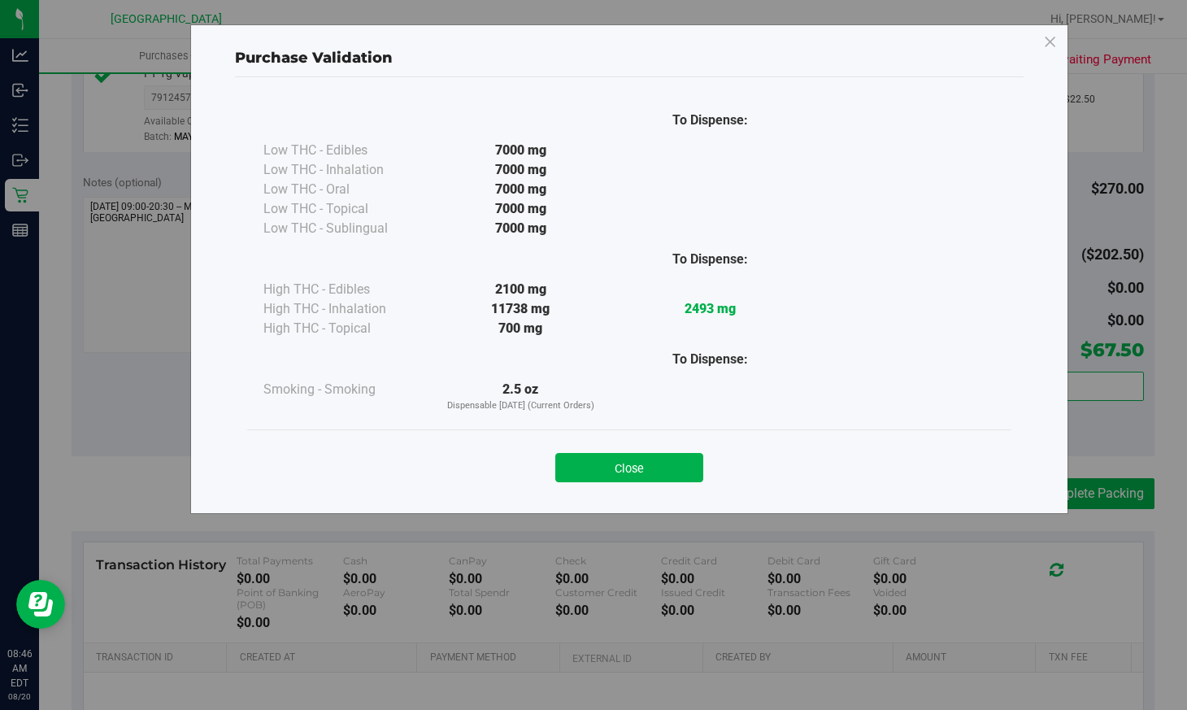
click at [648, 459] on button "Close" at bounding box center [629, 467] width 148 height 29
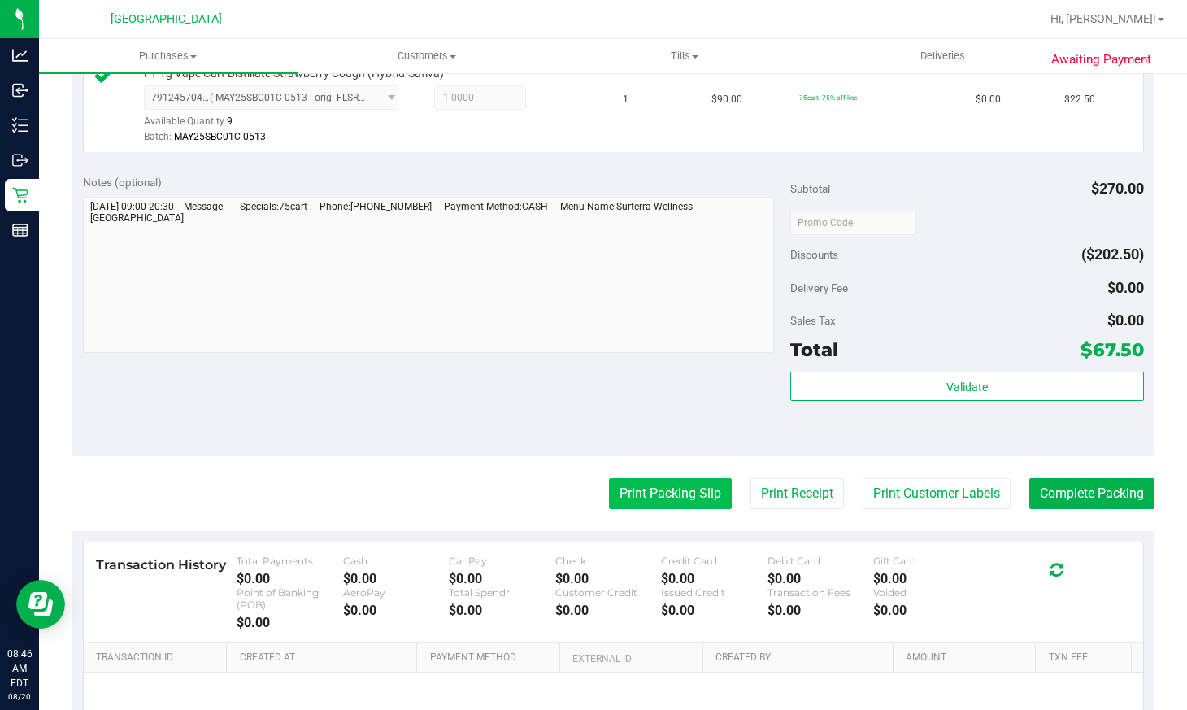
click at [629, 488] on button "Print Packing Slip" at bounding box center [670, 493] width 123 height 31
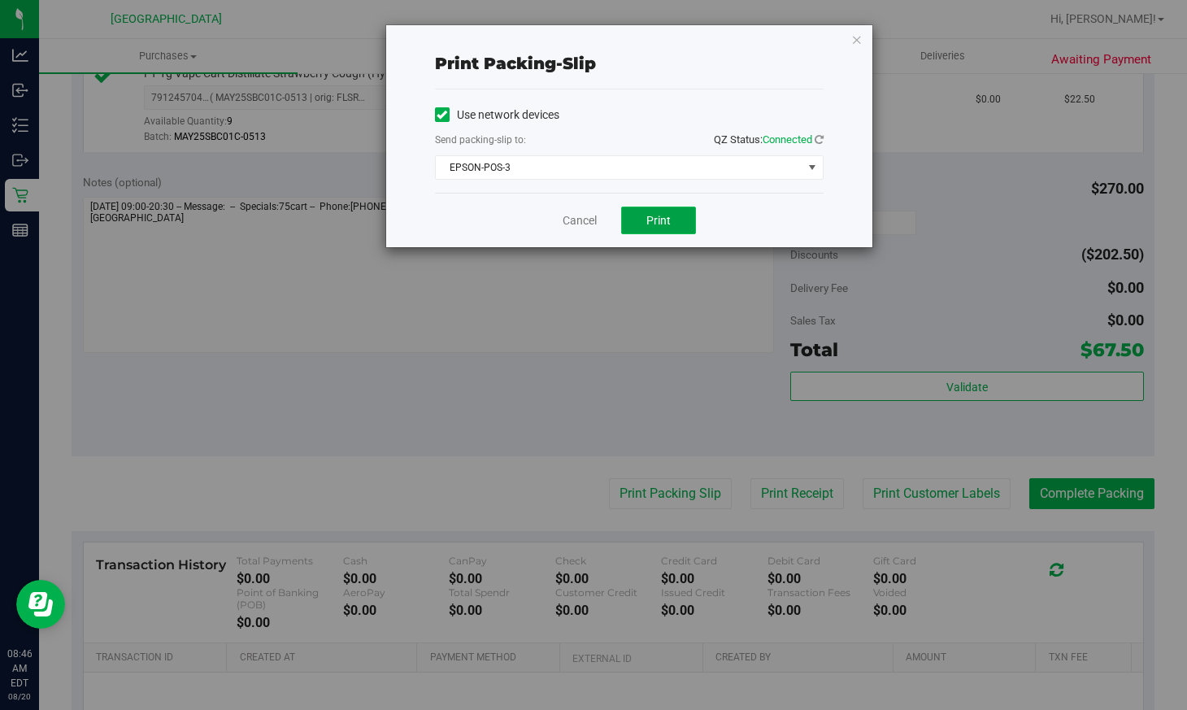
click at [637, 221] on button "Print" at bounding box center [658, 221] width 75 height 28
click at [585, 228] on link "Cancel" at bounding box center [580, 220] width 34 height 17
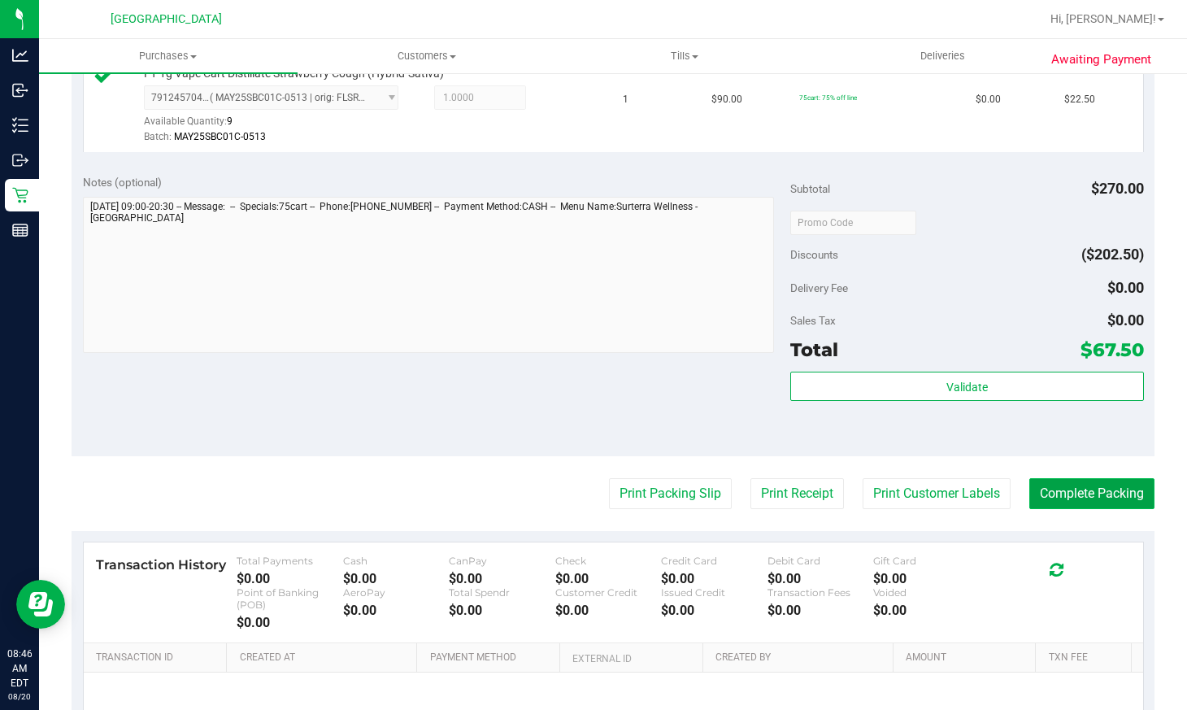
click at [1102, 498] on button "Complete Packing" at bounding box center [1091, 493] width 125 height 31
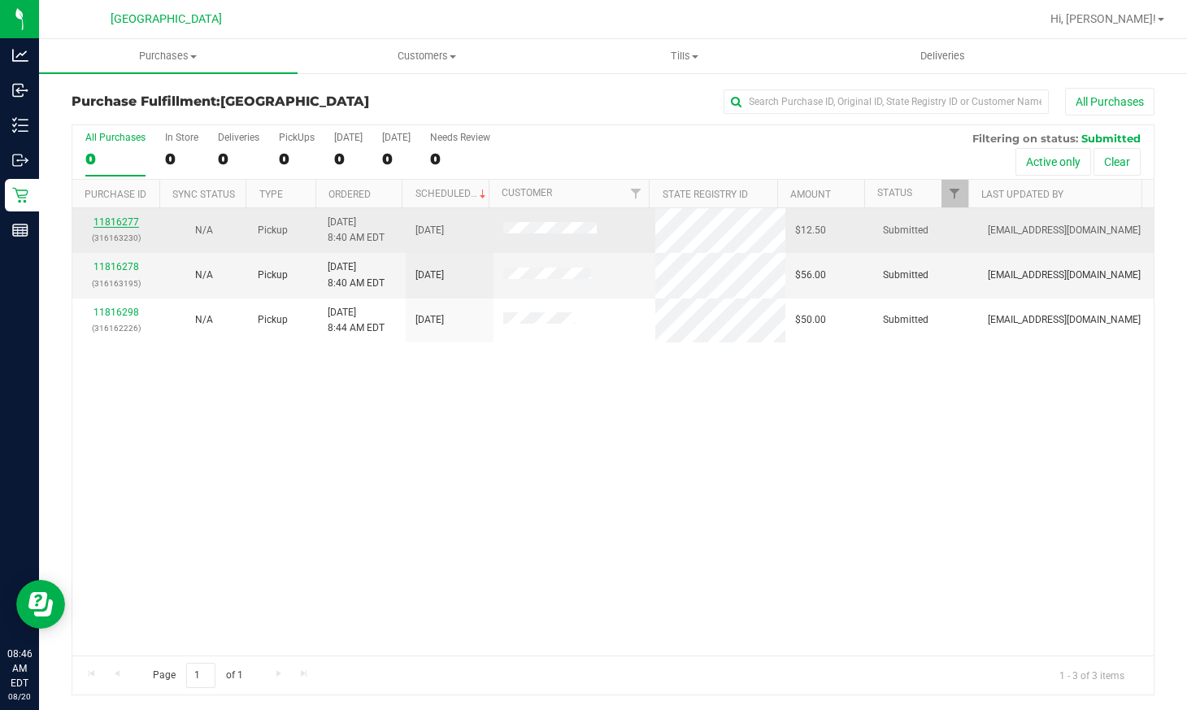
click at [126, 223] on link "11816277" at bounding box center [117, 221] width 46 height 11
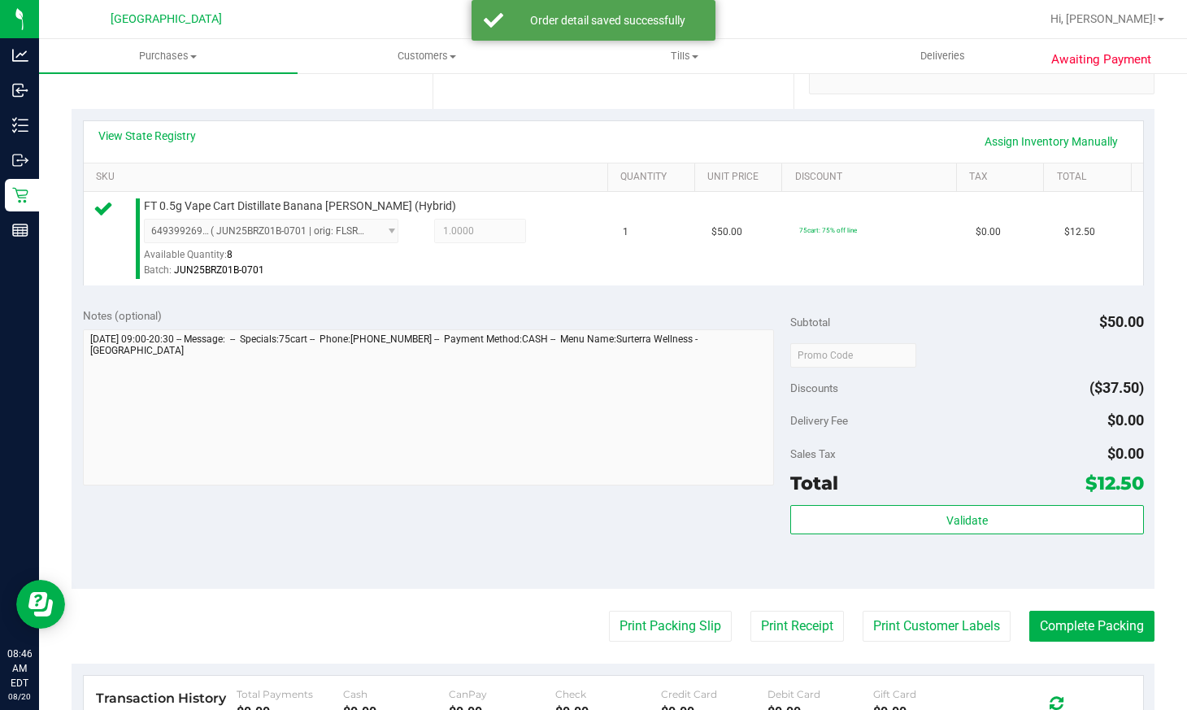
scroll to position [488, 0]
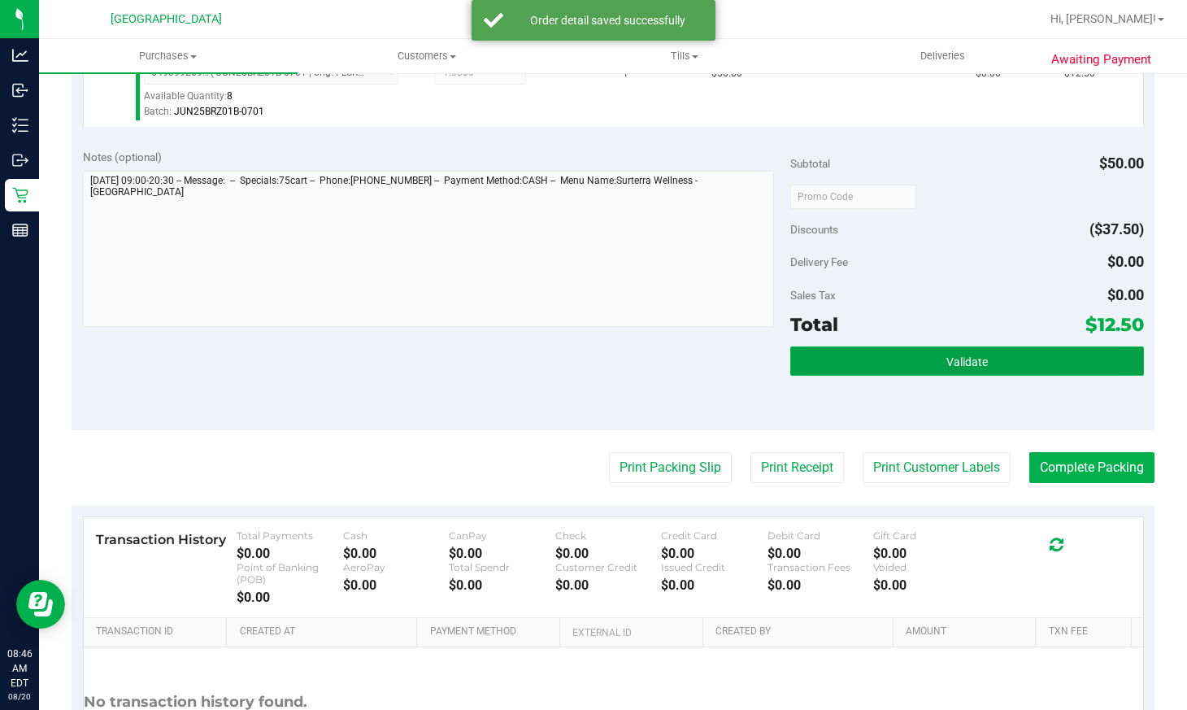
click at [948, 355] on span "Validate" at bounding box center [966, 361] width 41 height 13
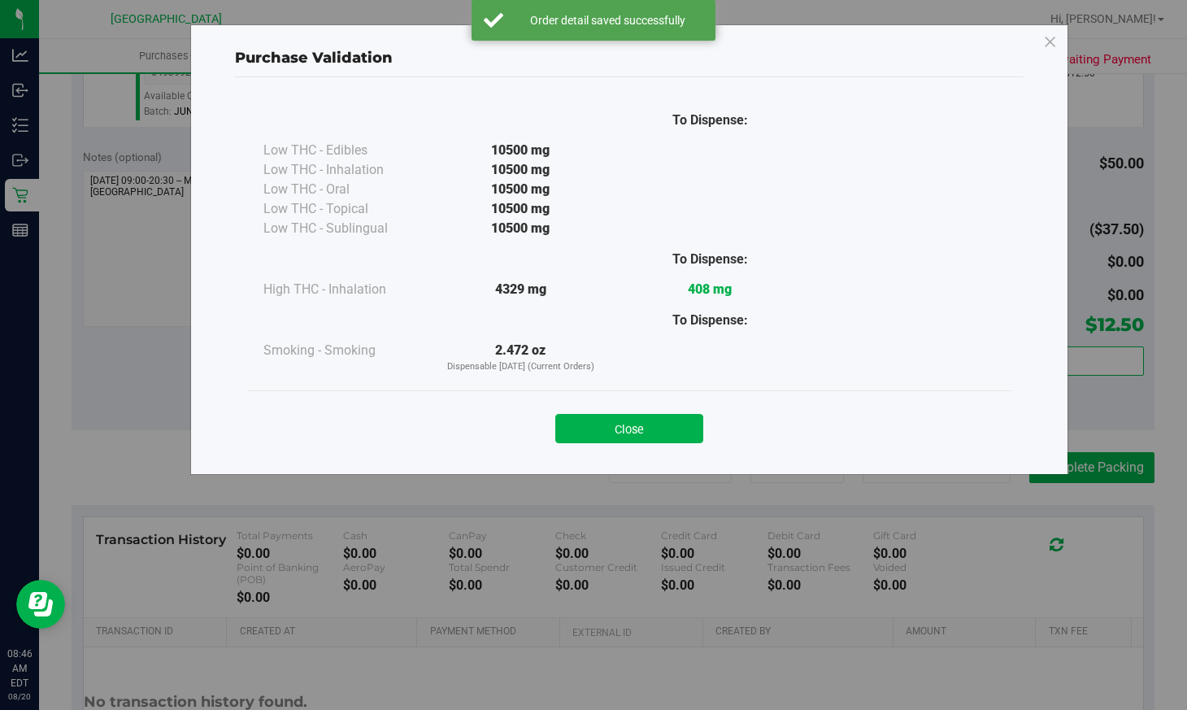
click at [686, 420] on button "Close" at bounding box center [629, 428] width 148 height 29
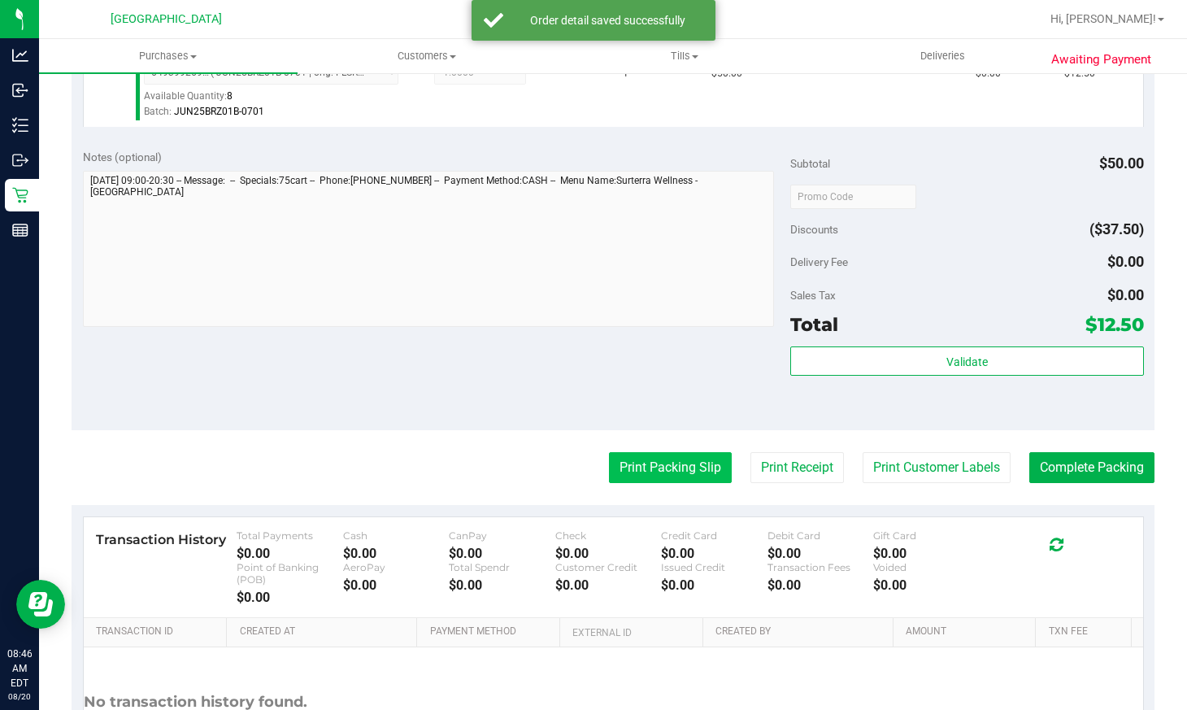
click at [673, 459] on button "Print Packing Slip" at bounding box center [670, 467] width 123 height 31
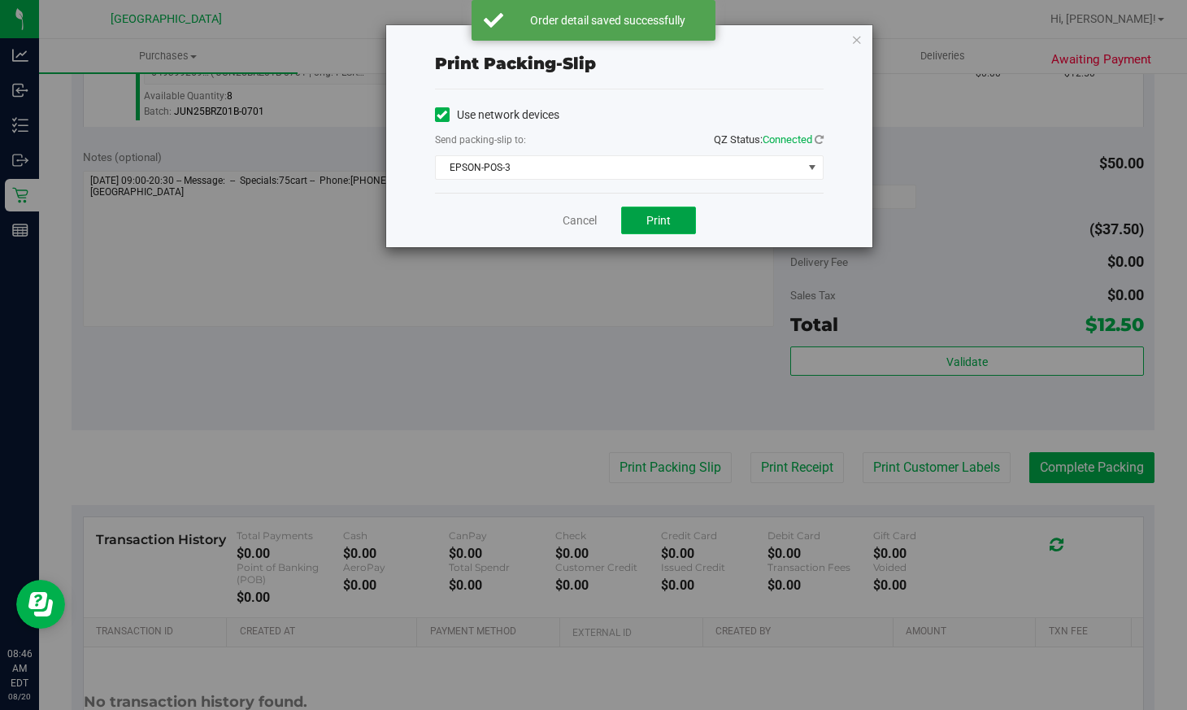
click at [677, 222] on button "Print" at bounding box center [658, 221] width 75 height 28
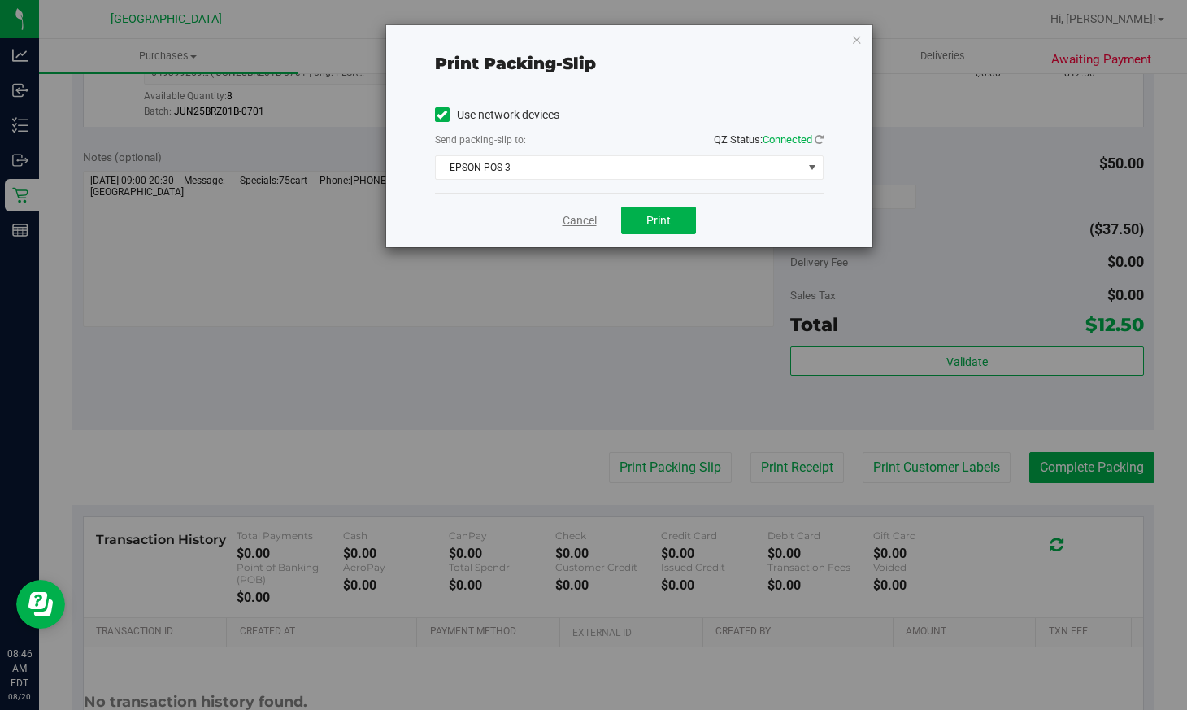
click at [566, 217] on link "Cancel" at bounding box center [580, 220] width 34 height 17
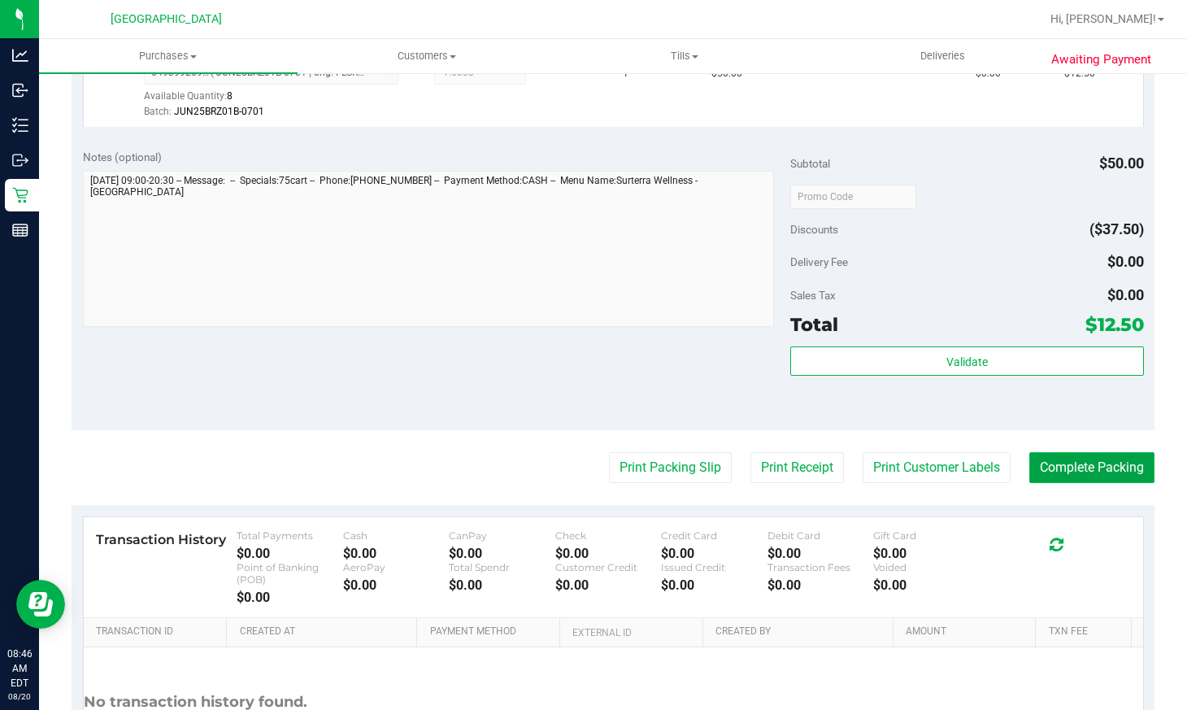
click at [1069, 464] on button "Complete Packing" at bounding box center [1091, 467] width 125 height 31
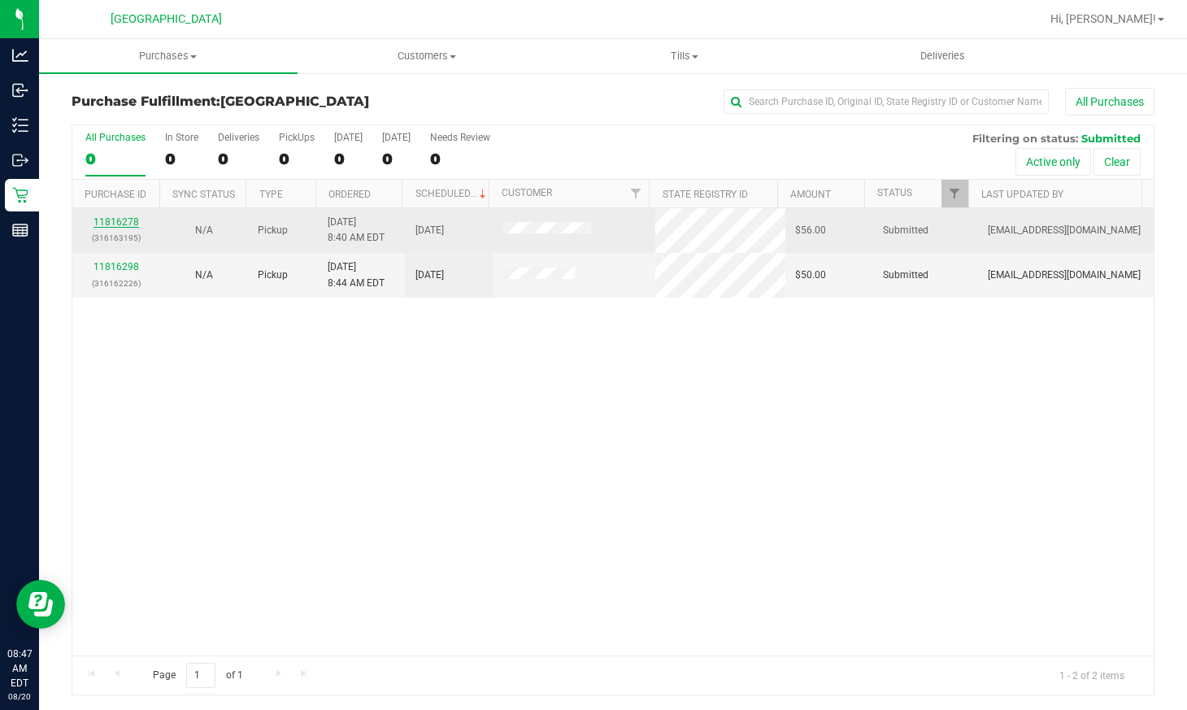
click at [118, 220] on link "11816278" at bounding box center [117, 221] width 46 height 11
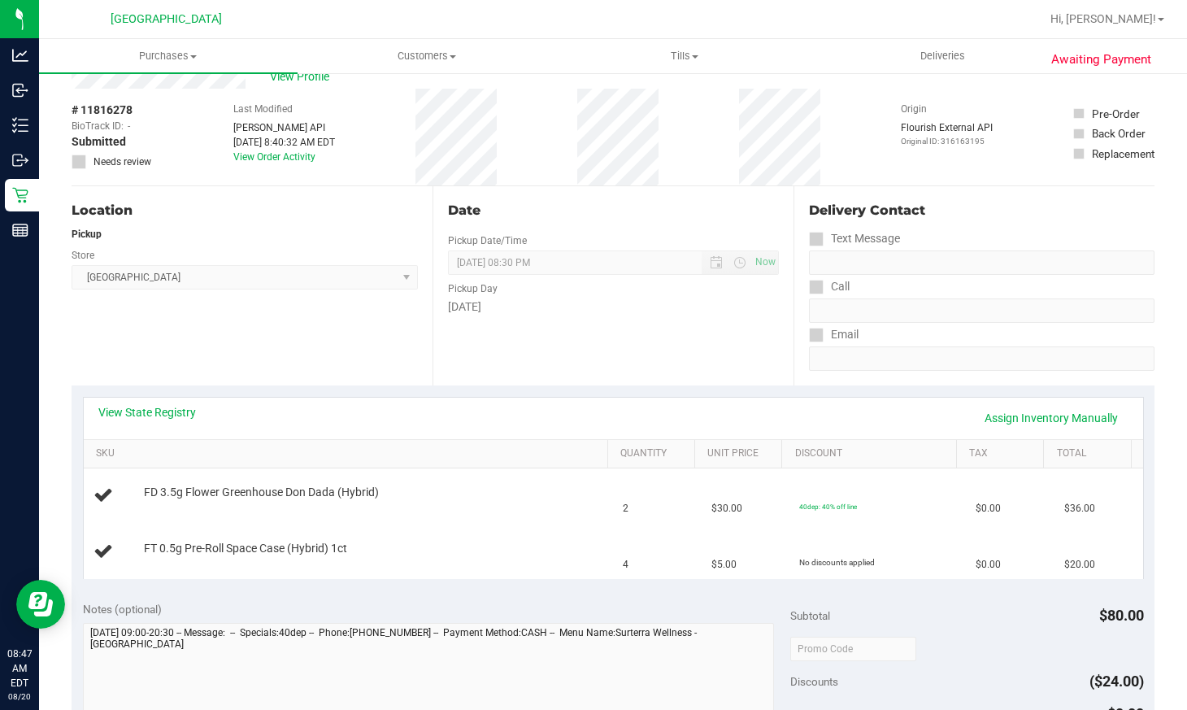
scroll to position [81, 0]
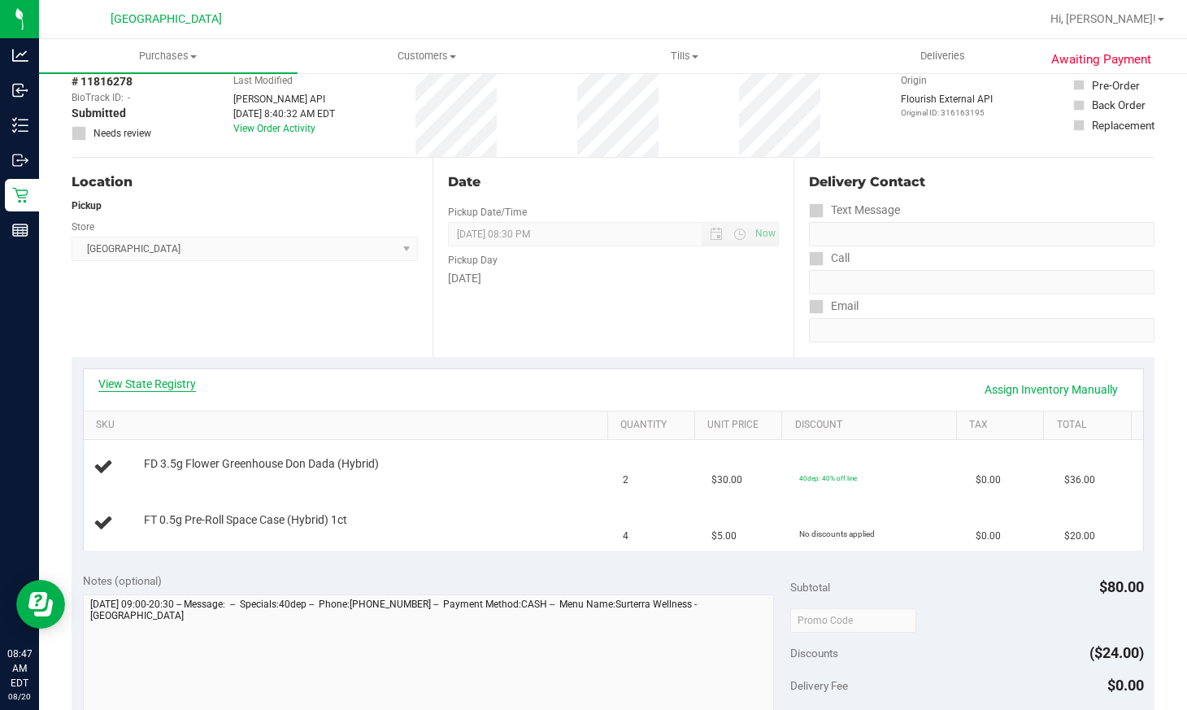
click at [143, 389] on link "View State Registry" at bounding box center [147, 384] width 98 height 16
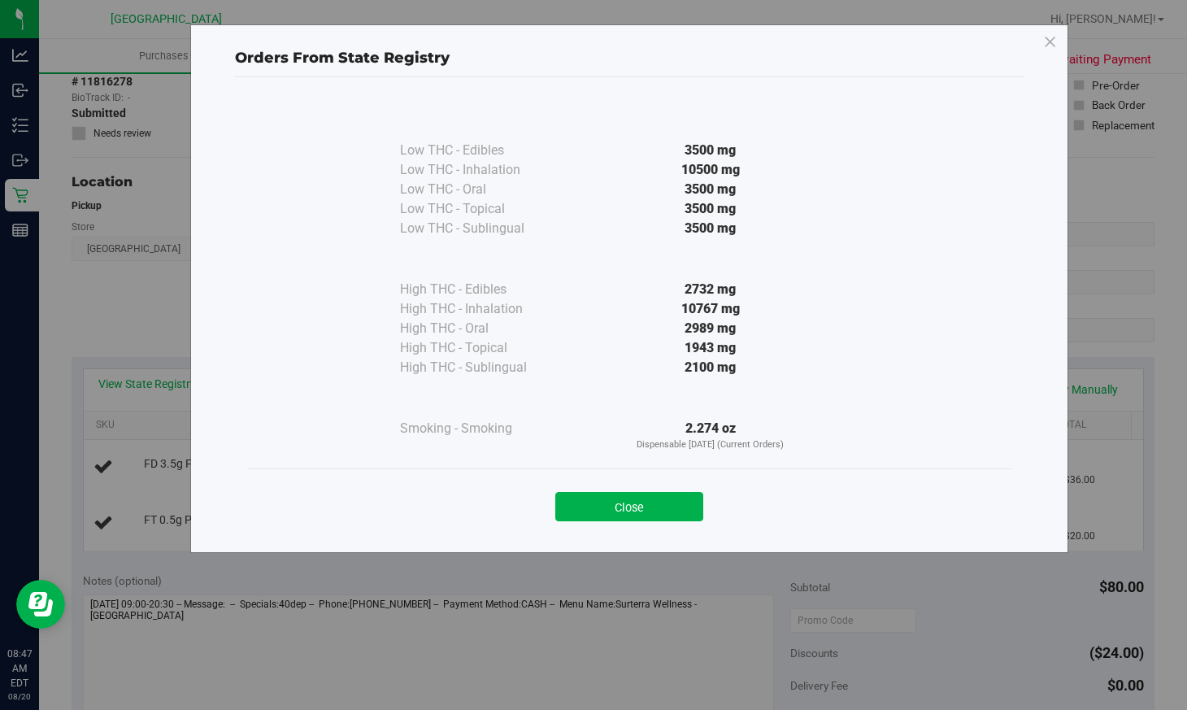
click at [583, 489] on div "Close" at bounding box center [629, 501] width 740 height 41
click at [589, 505] on button "Close" at bounding box center [629, 506] width 148 height 29
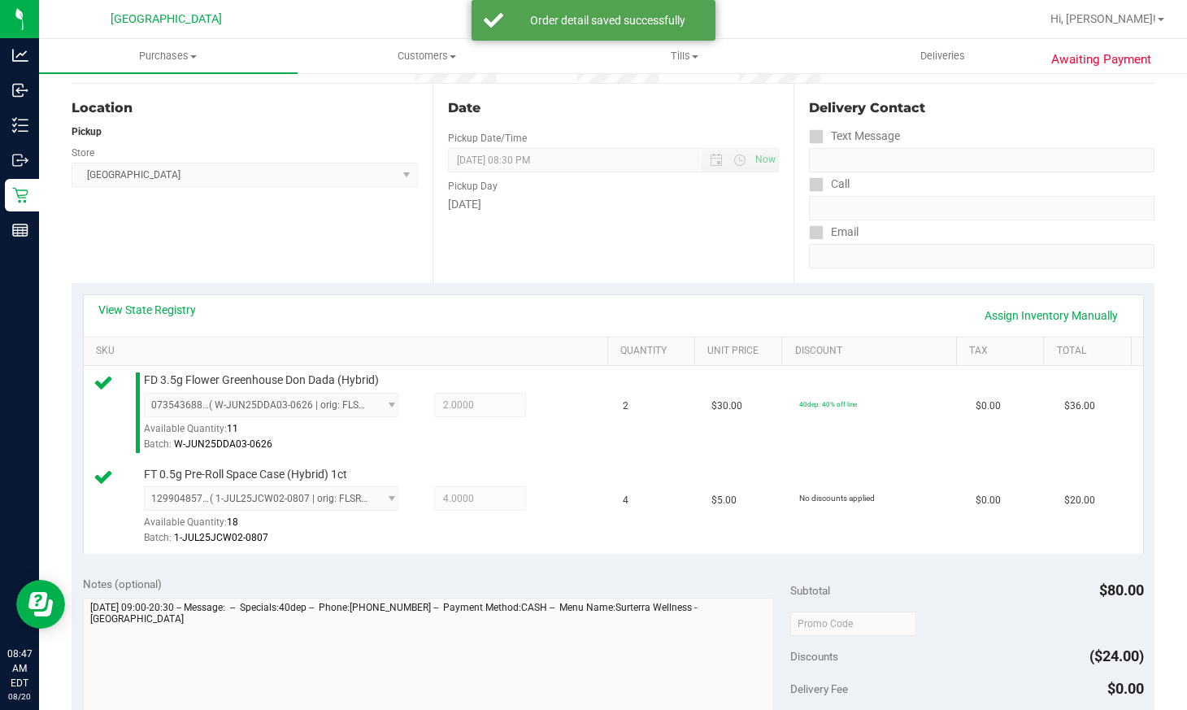
scroll to position [407, 0]
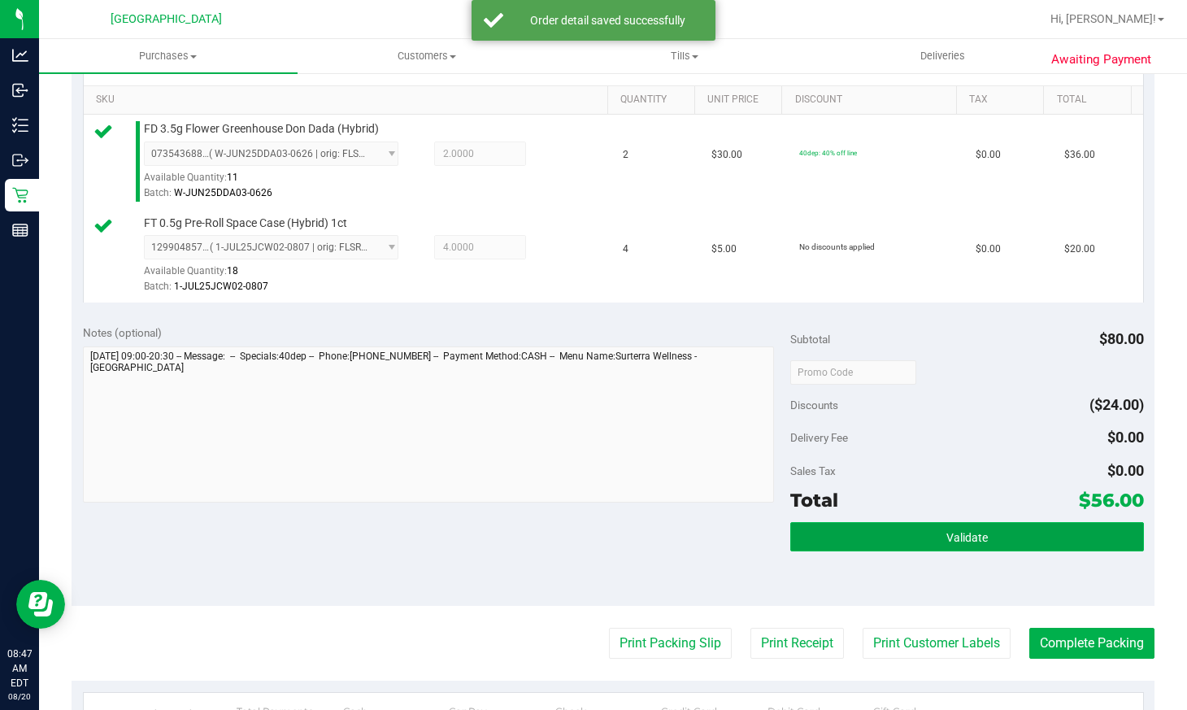
click at [957, 533] on span "Validate" at bounding box center [966, 537] width 41 height 13
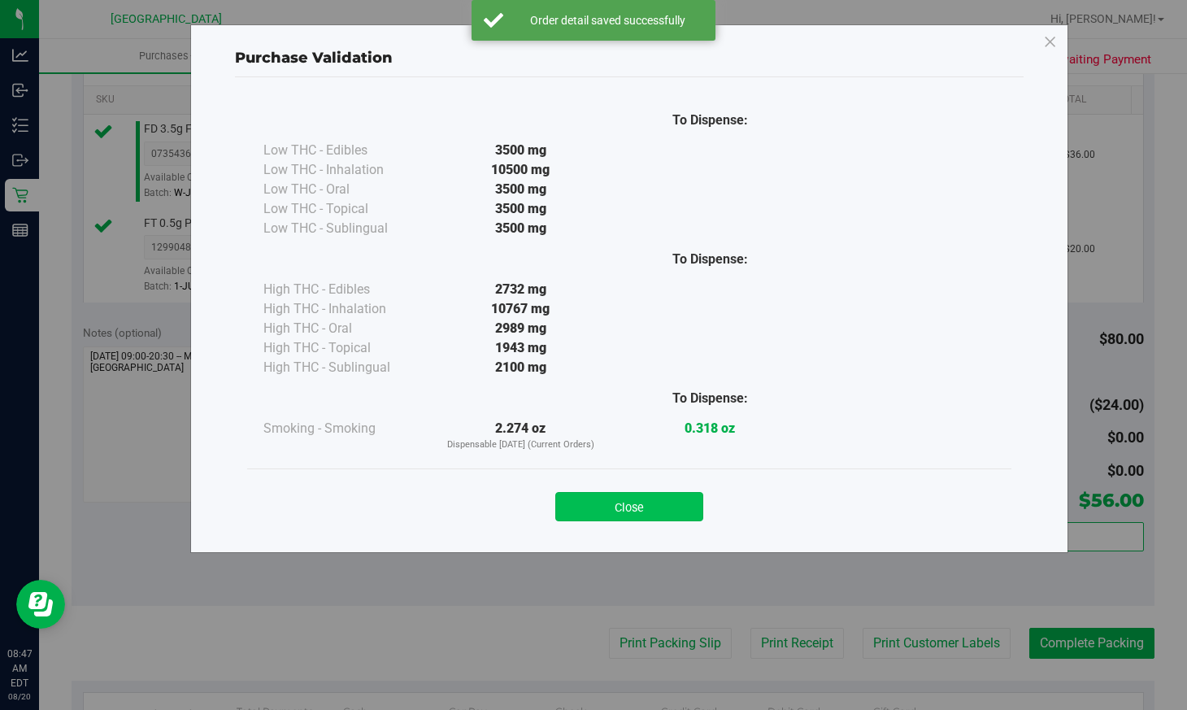
click at [694, 501] on button "Close" at bounding box center [629, 506] width 148 height 29
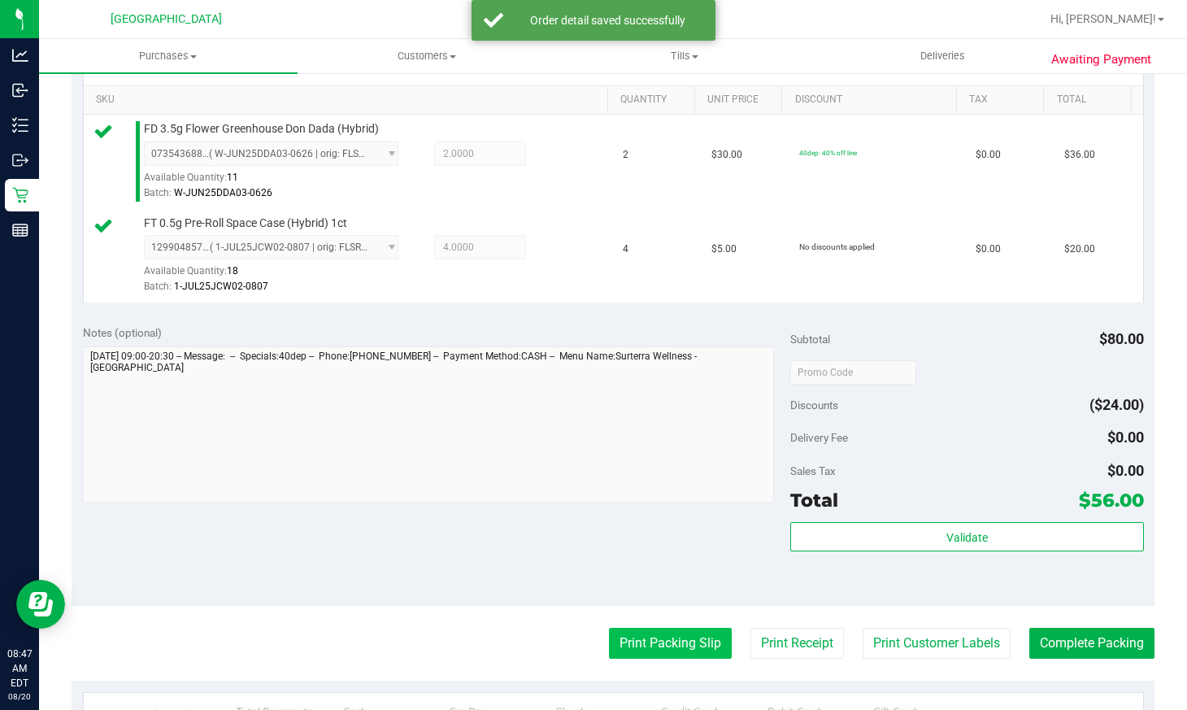
click at [682, 635] on button "Print Packing Slip" at bounding box center [670, 643] width 123 height 31
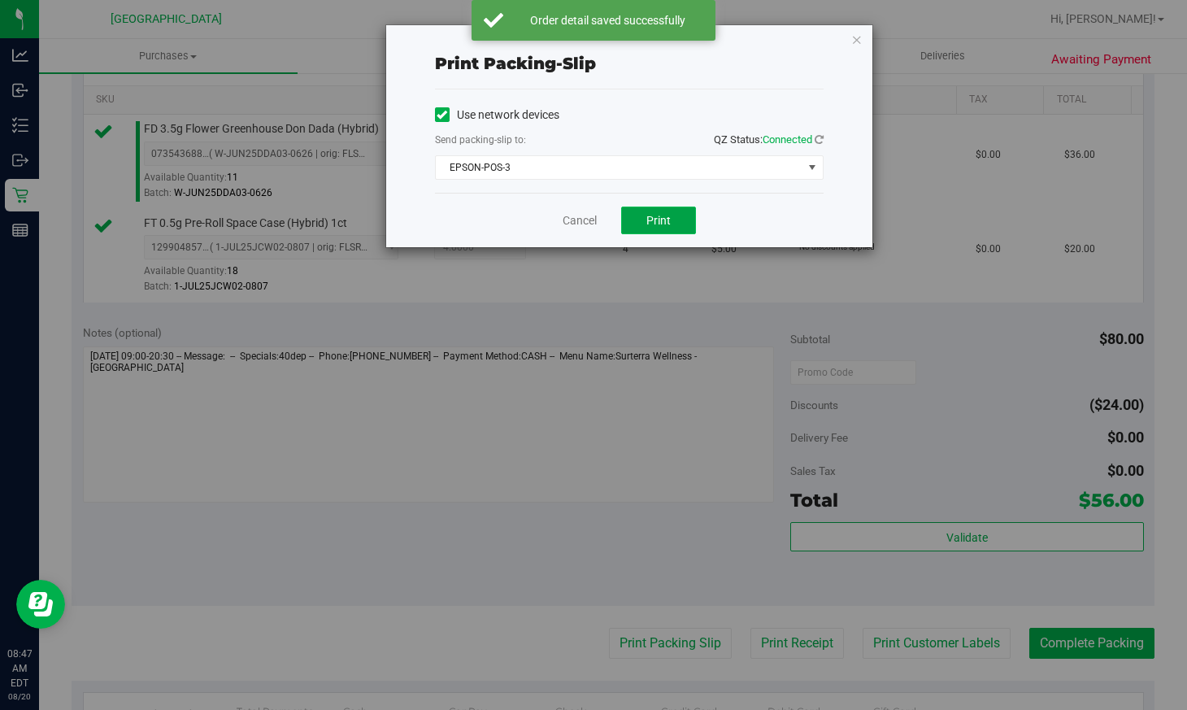
click at [649, 218] on span "Print" at bounding box center [658, 220] width 24 height 13
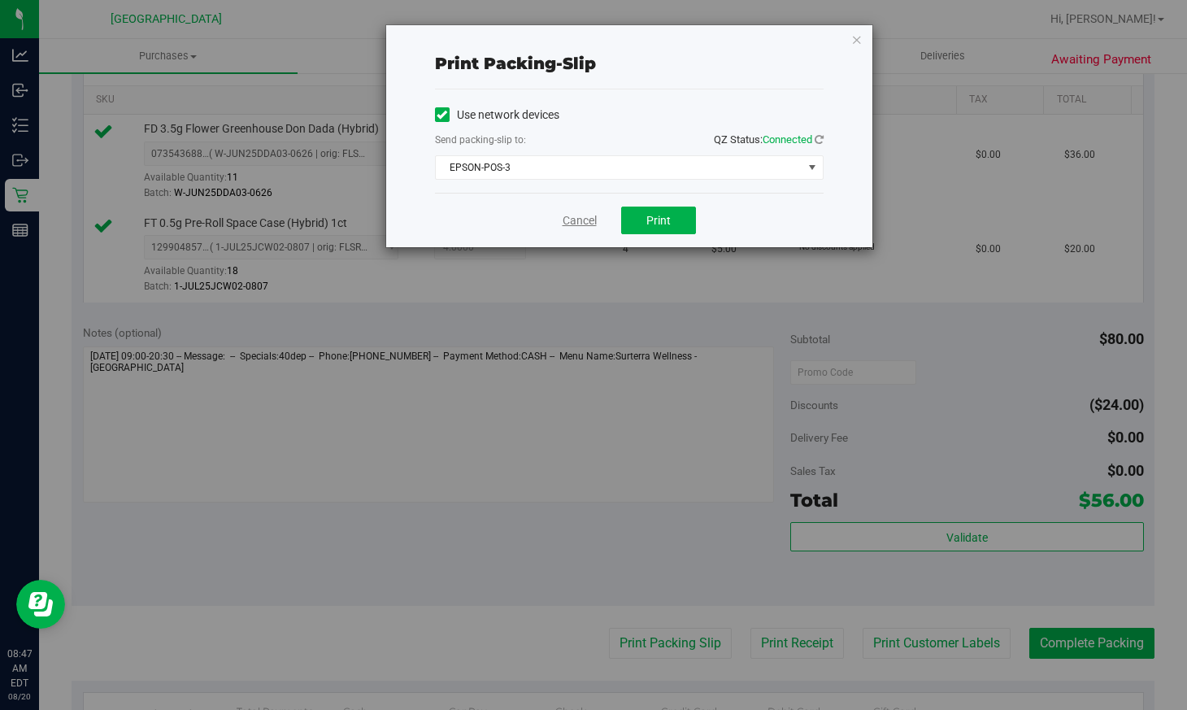
click at [593, 212] on link "Cancel" at bounding box center [580, 220] width 34 height 17
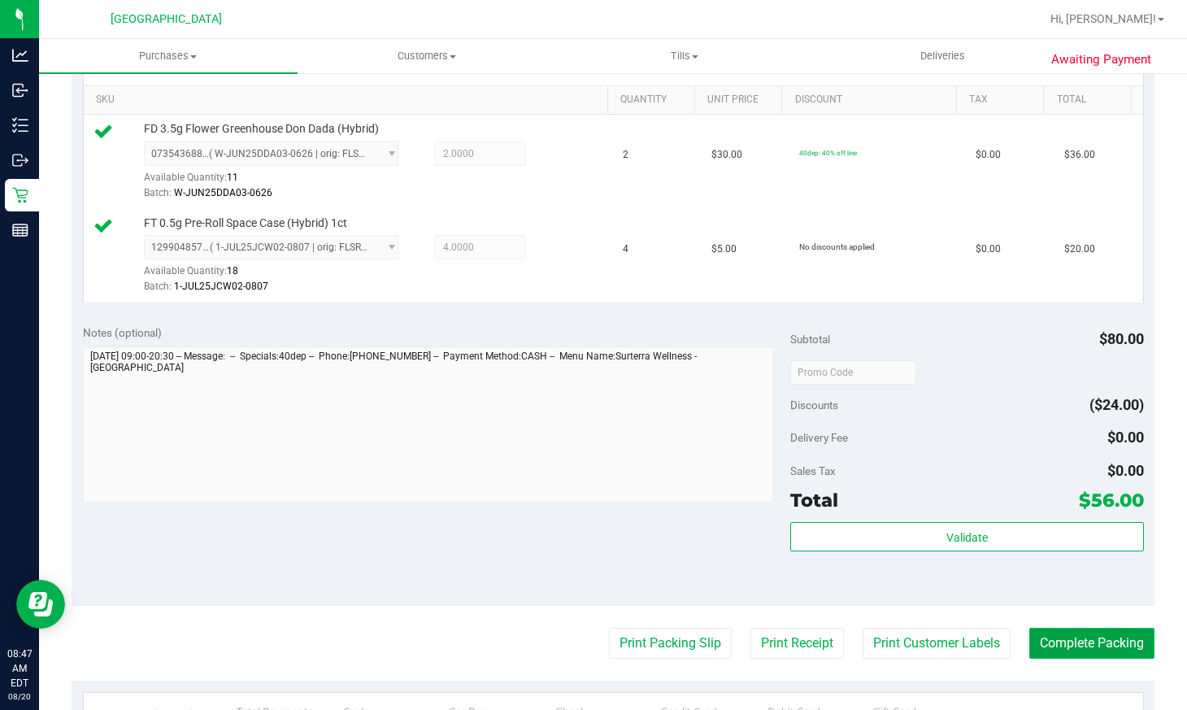
click at [1055, 630] on button "Complete Packing" at bounding box center [1091, 643] width 125 height 31
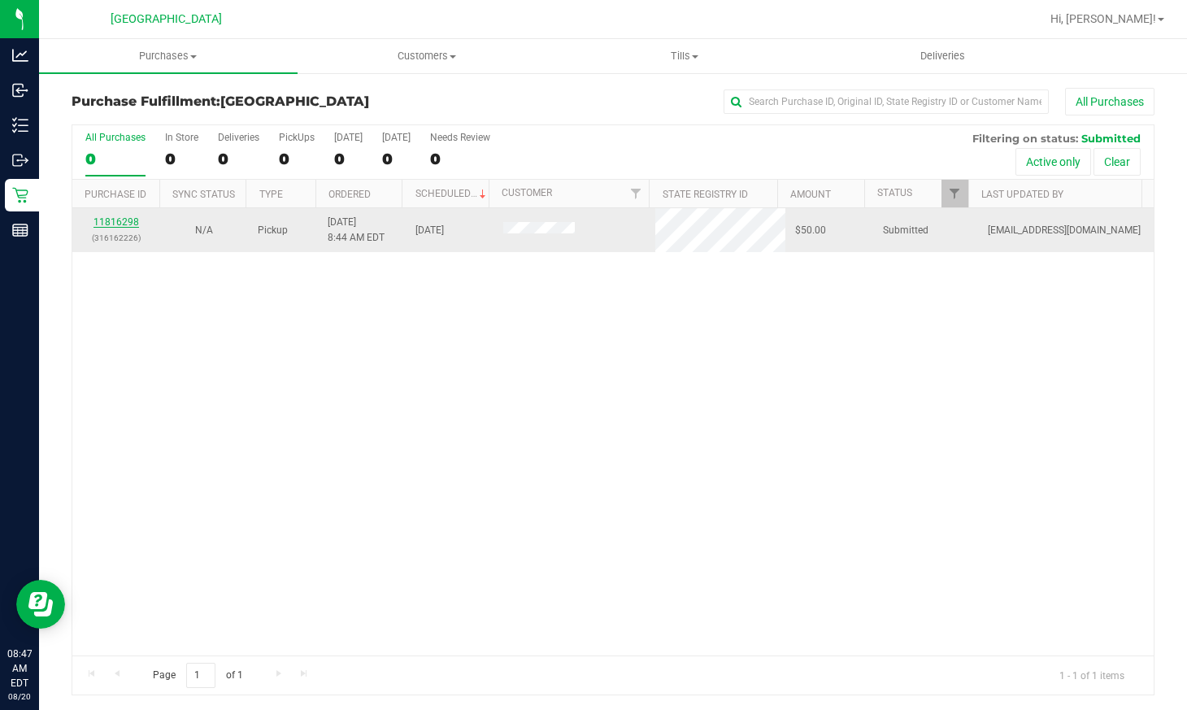
click at [124, 220] on link "11816298" at bounding box center [117, 221] width 46 height 11
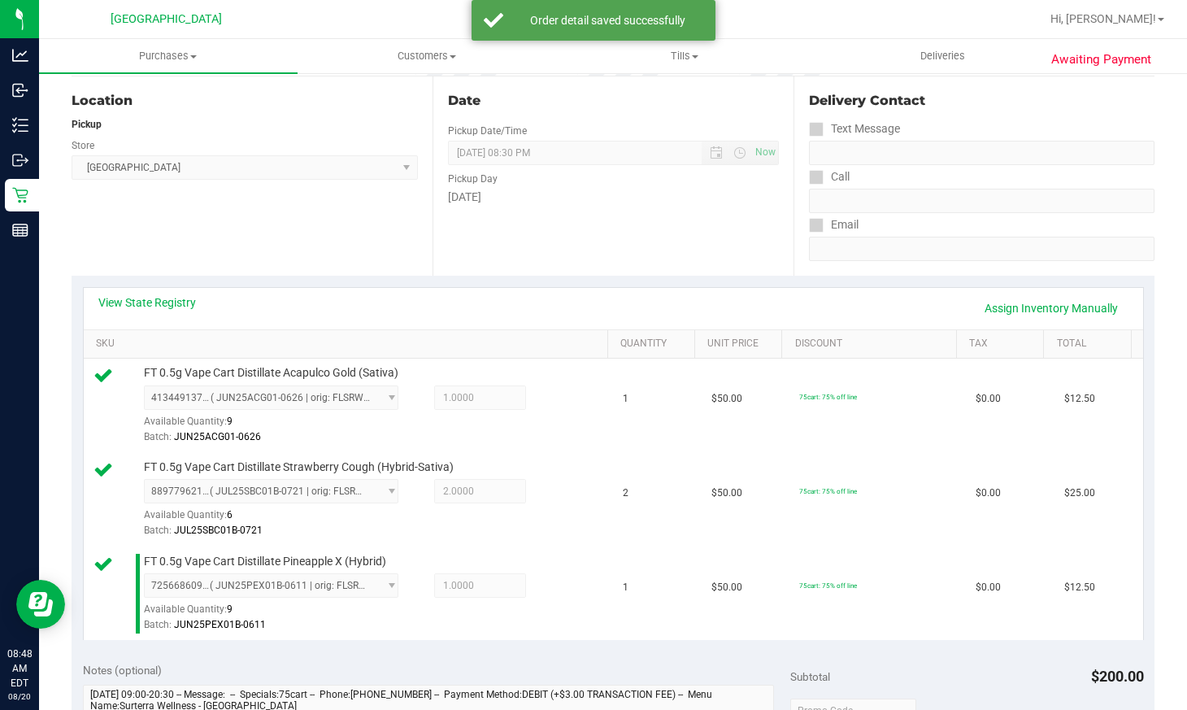
scroll to position [488, 0]
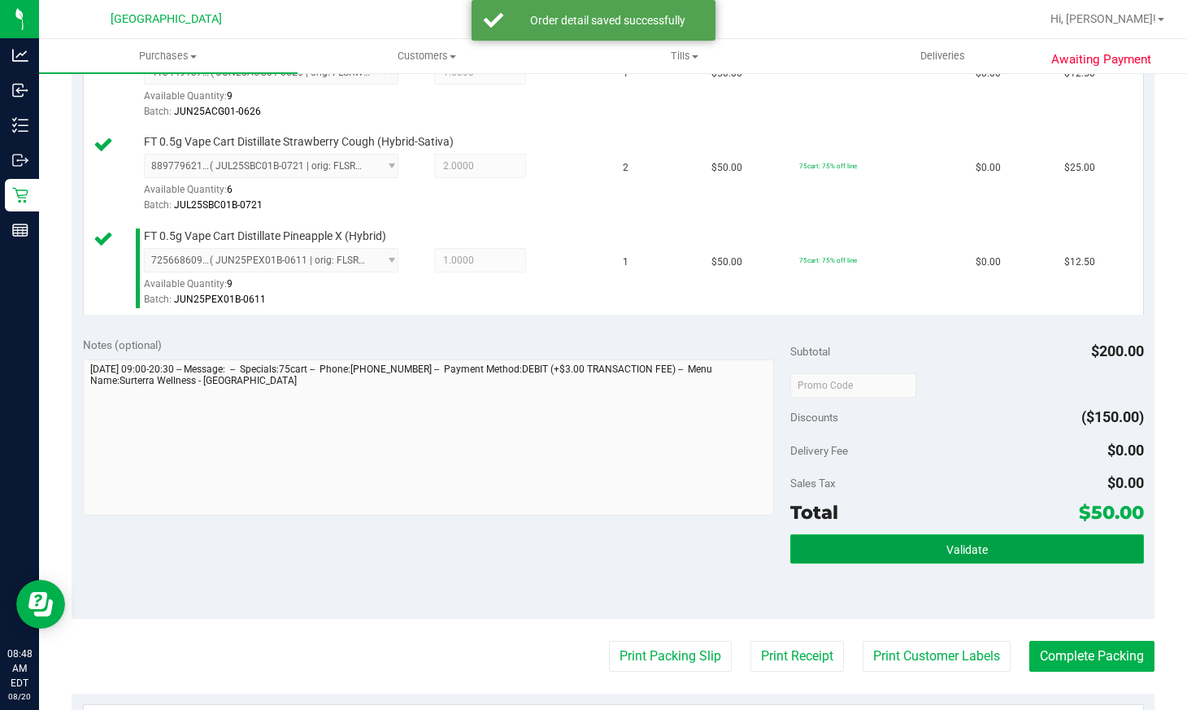
click at [1010, 559] on button "Validate" at bounding box center [967, 548] width 354 height 29
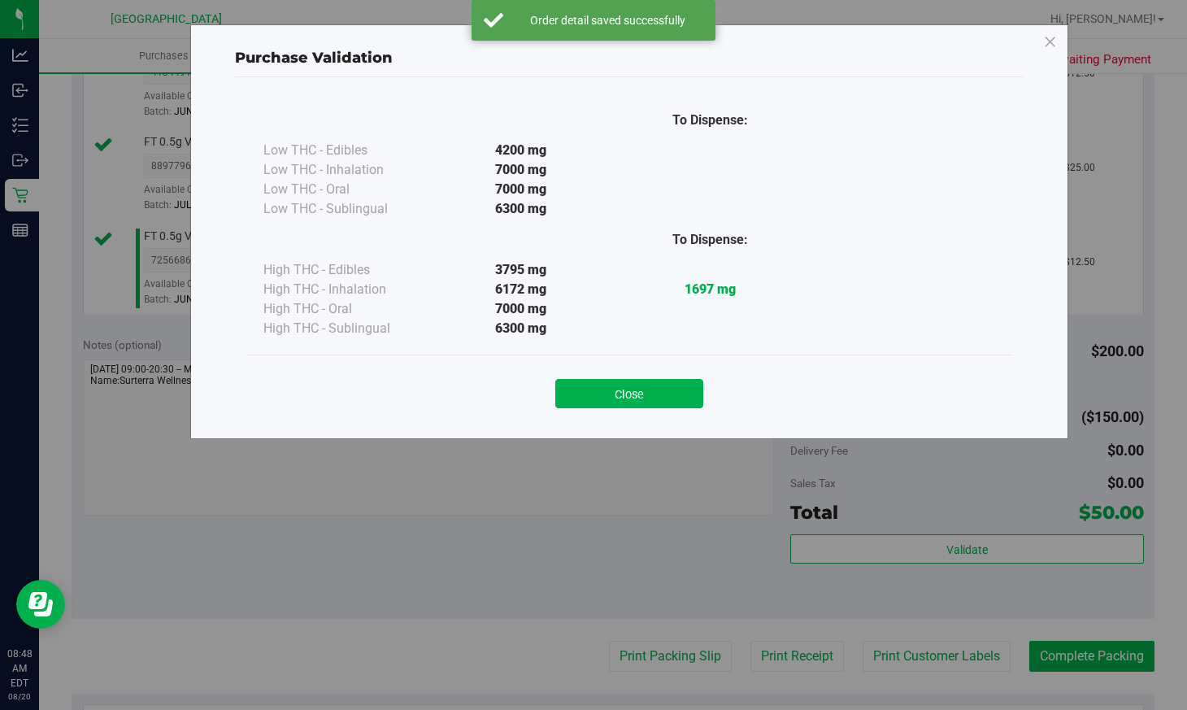
click at [688, 391] on button "Close" at bounding box center [629, 393] width 148 height 29
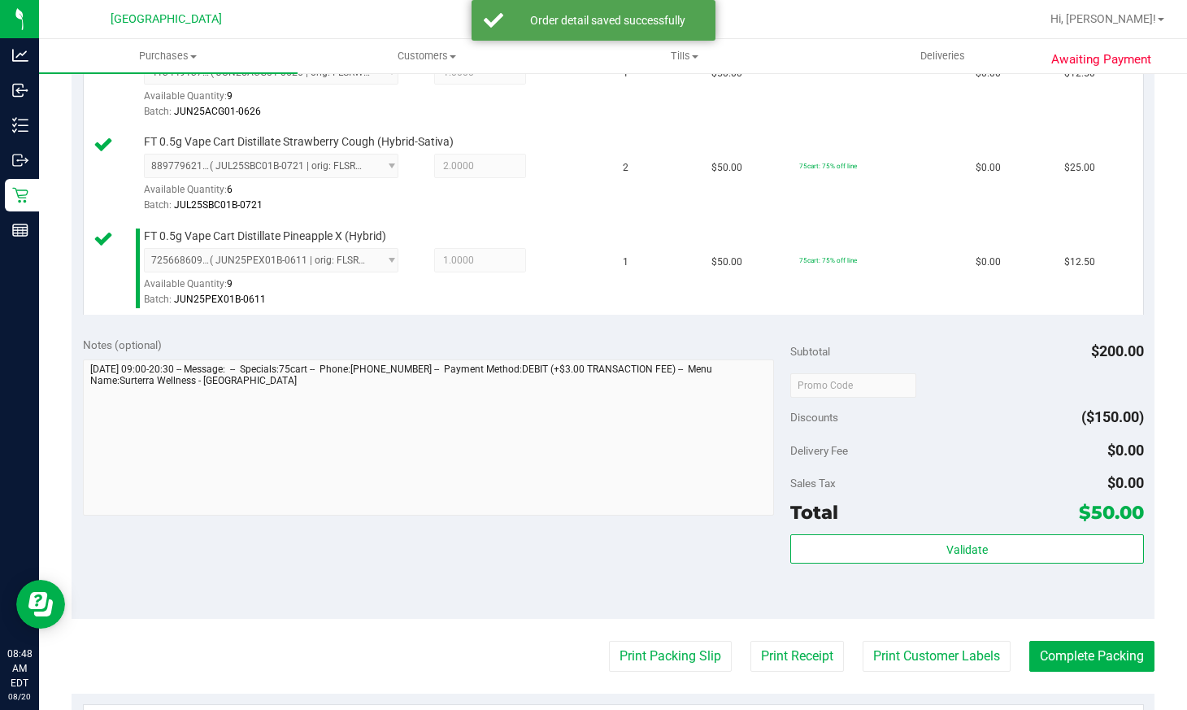
click at [651, 672] on purchase-details "Back Edit Purchase Cancel Purchase View Profile # 11816298 BioTrack ID: - Submi…" at bounding box center [613, 305] width 1083 height 1410
click at [653, 644] on button "Print Packing Slip" at bounding box center [670, 656] width 123 height 31
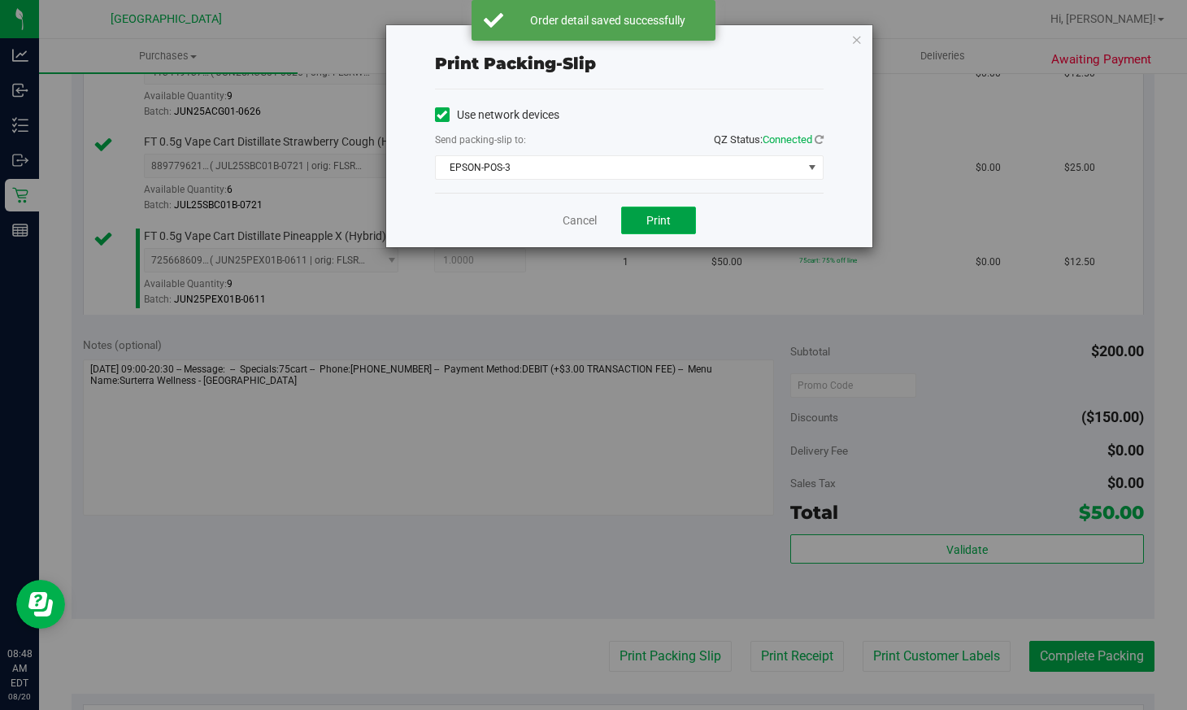
click at [644, 222] on button "Print" at bounding box center [658, 221] width 75 height 28
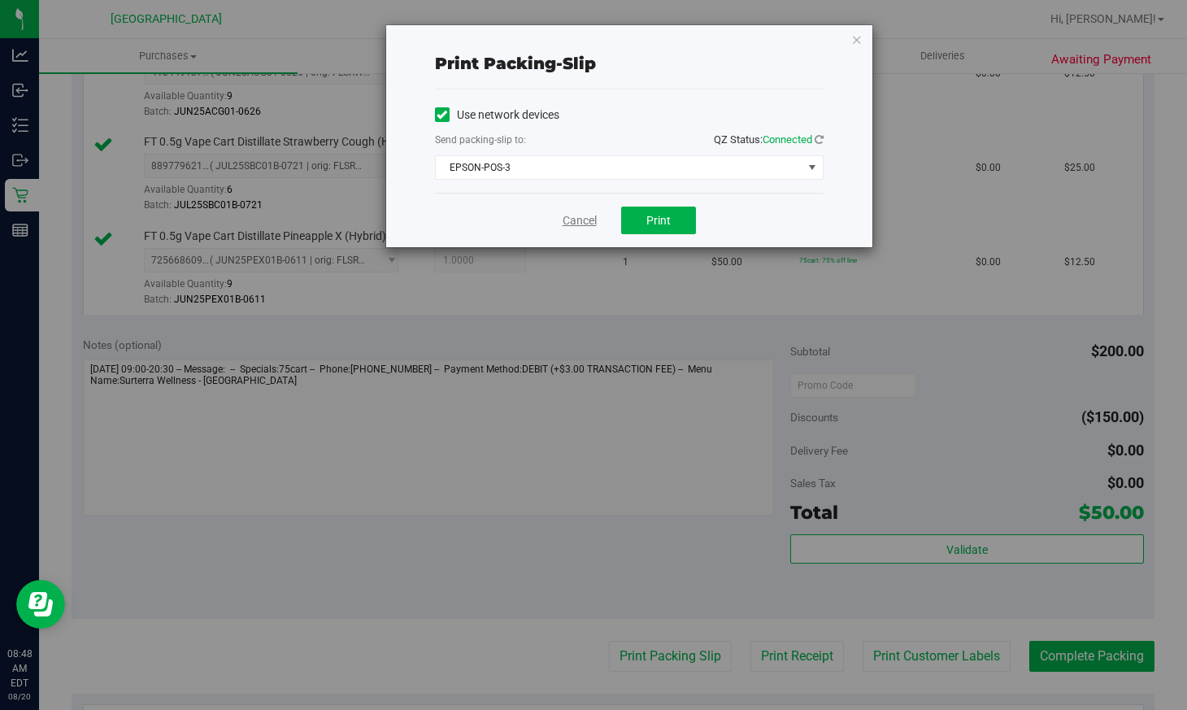
click at [588, 222] on link "Cancel" at bounding box center [580, 220] width 34 height 17
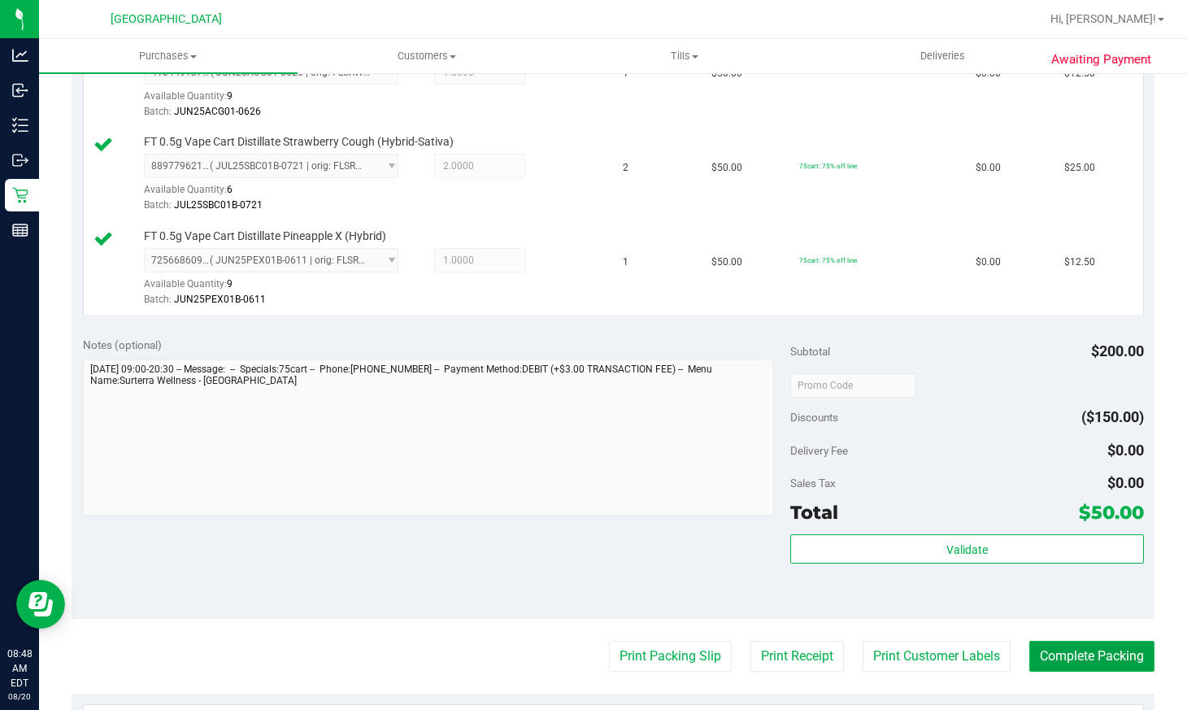
click at [1075, 656] on button "Complete Packing" at bounding box center [1091, 656] width 125 height 31
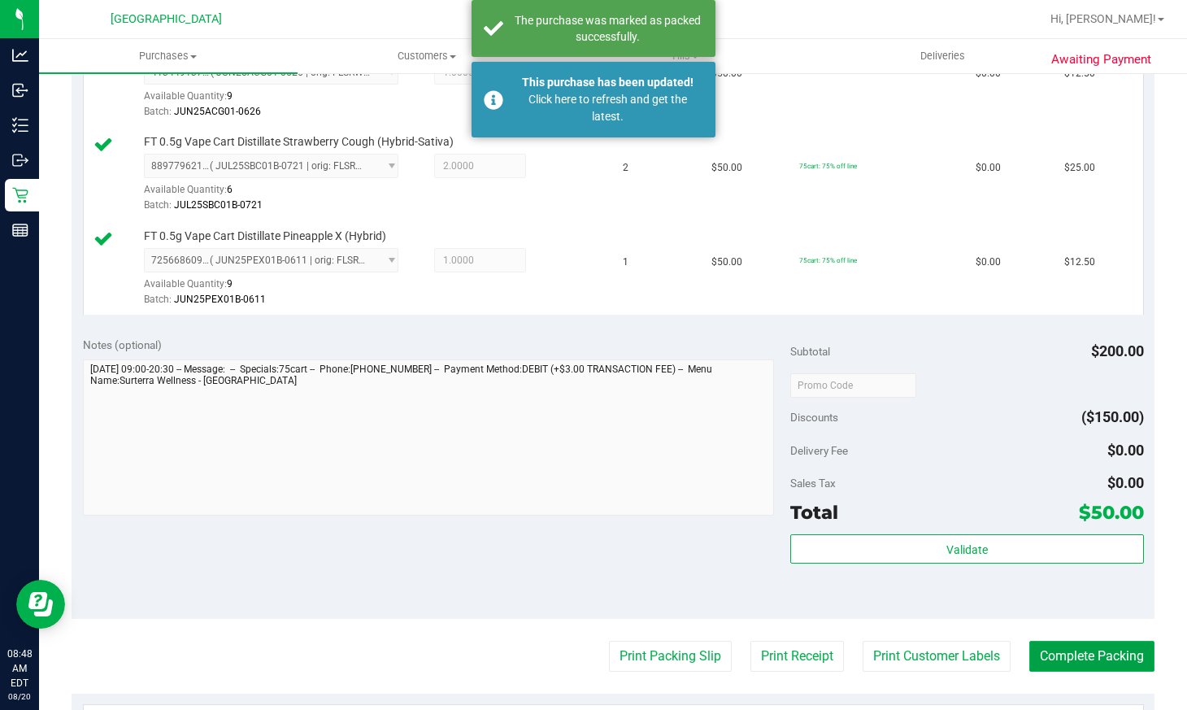
click at [1029, 641] on button "Complete Packing" at bounding box center [1091, 656] width 125 height 31
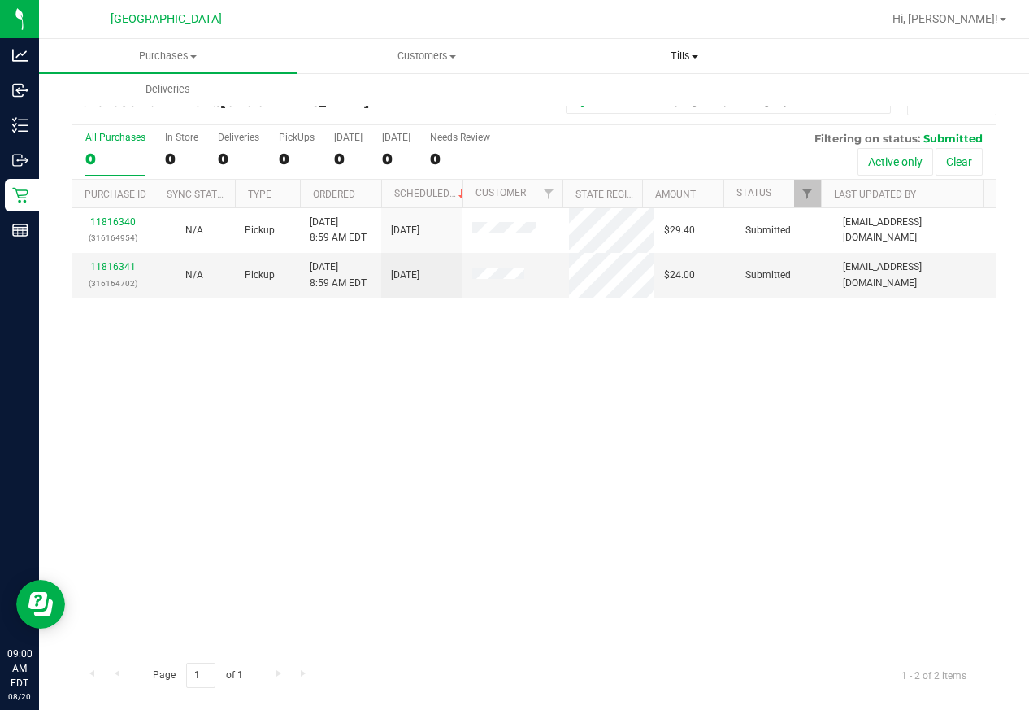
click at [686, 61] on span "Tills" at bounding box center [684, 56] width 257 height 15
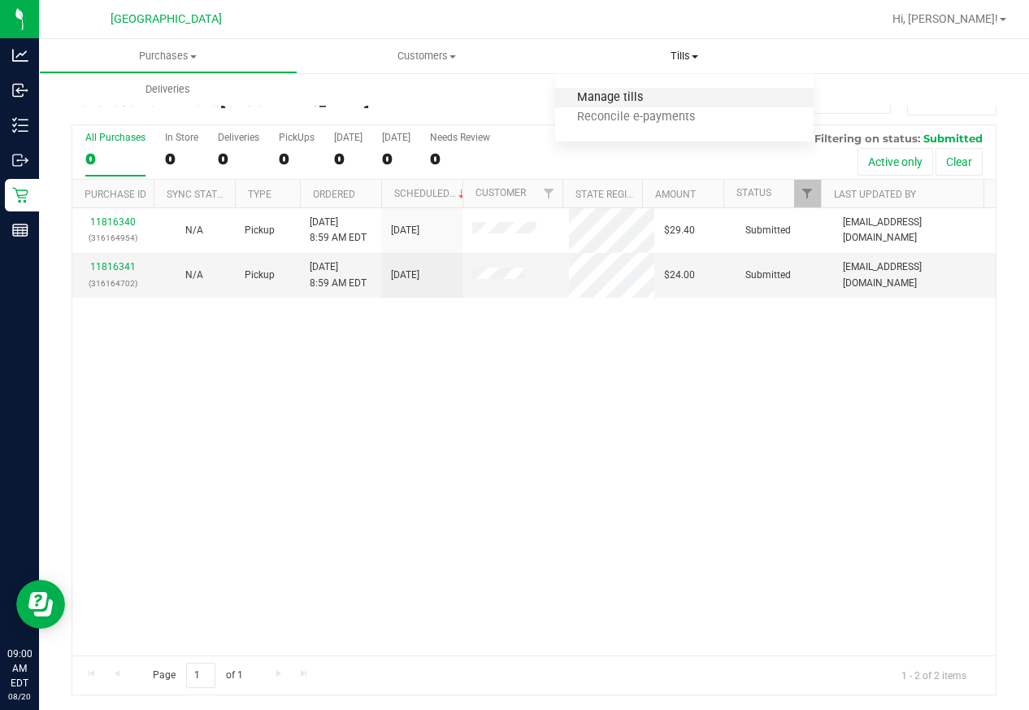
click at [661, 95] on span "Manage tills" at bounding box center [610, 98] width 110 height 14
click at [659, 95] on span "Manage tills" at bounding box center [610, 98] width 110 height 14
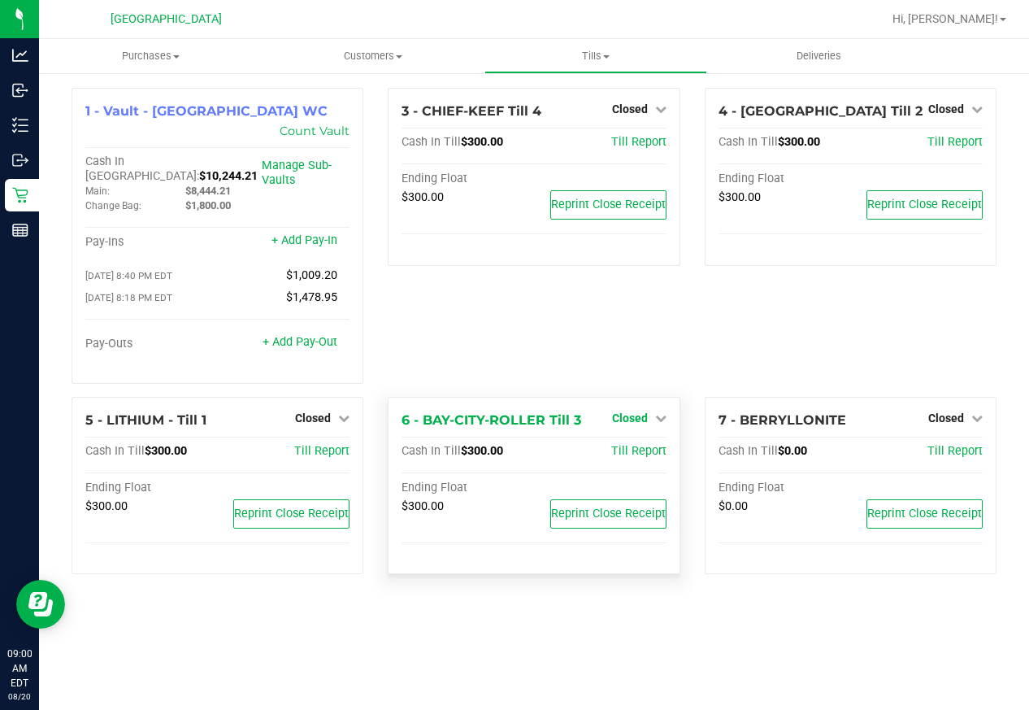
click at [658, 412] on icon at bounding box center [660, 417] width 11 height 11
click at [642, 445] on link "Open Till" at bounding box center [629, 451] width 43 height 13
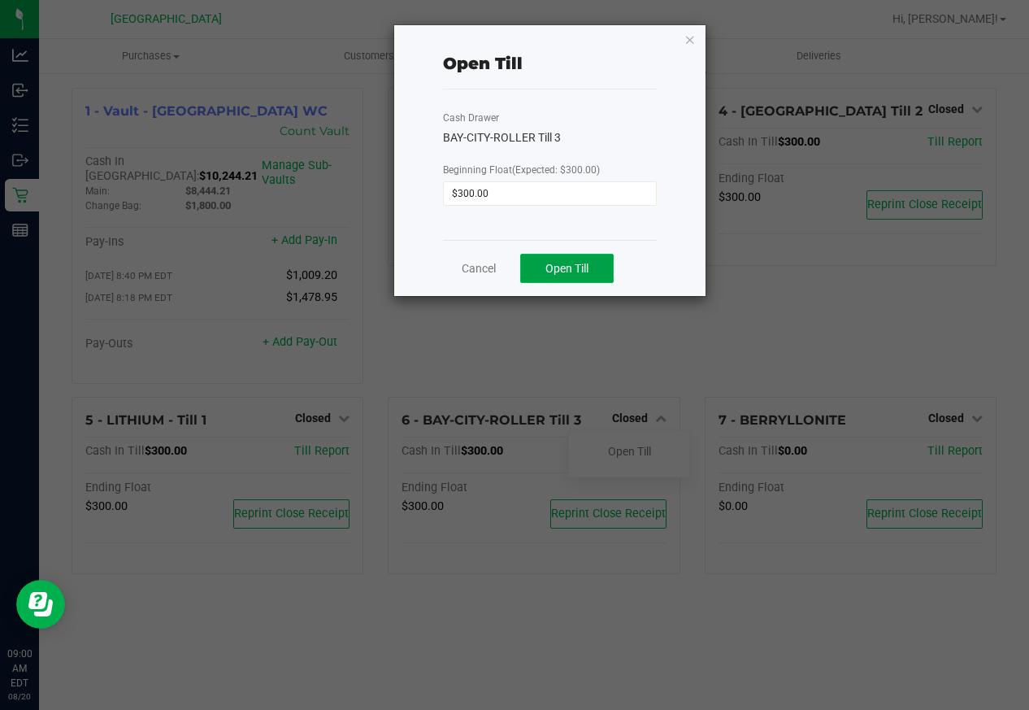
click at [588, 281] on button "Open Till" at bounding box center [567, 268] width 94 height 29
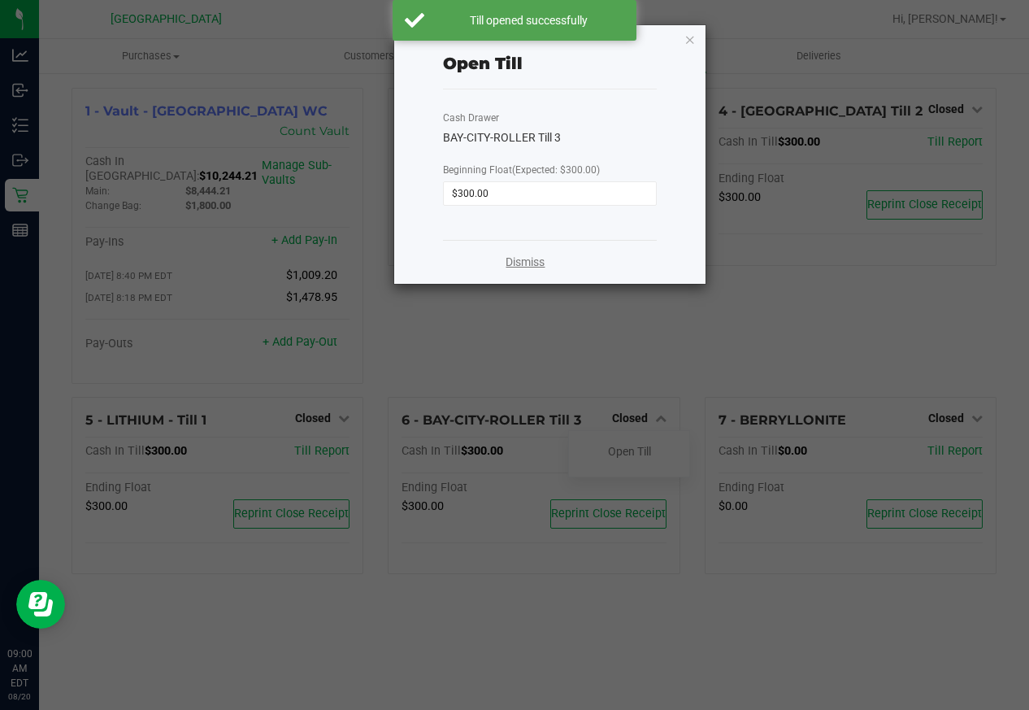
click at [515, 257] on link "Dismiss" at bounding box center [525, 262] width 39 height 17
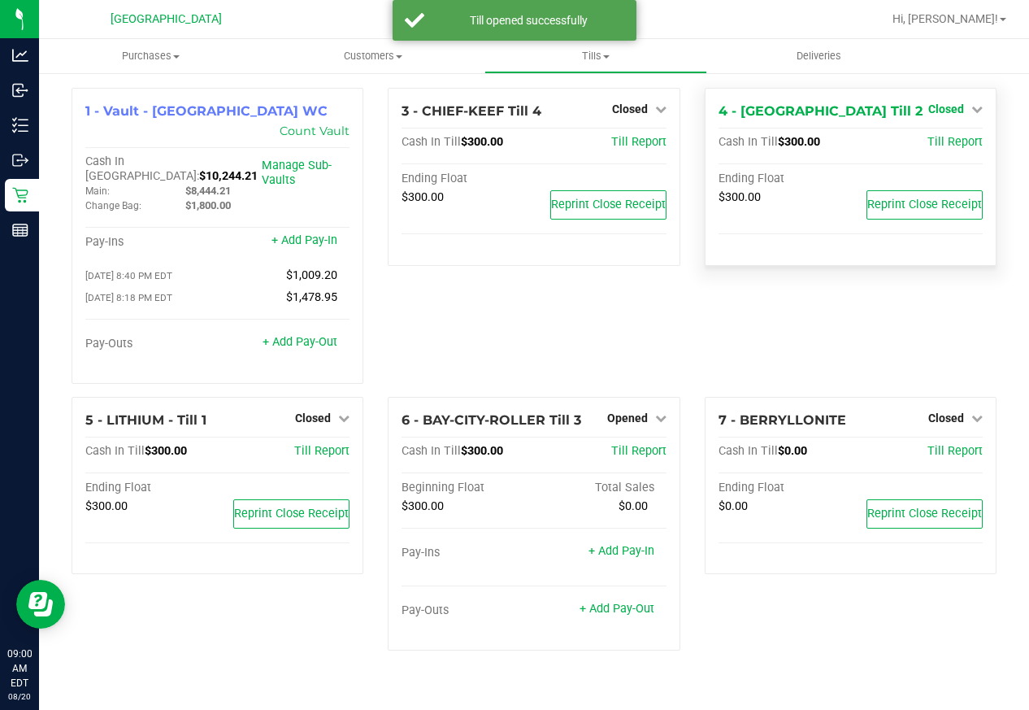
click at [969, 112] on link "Closed" at bounding box center [956, 108] width 54 height 13
click at [956, 141] on link "Open Till" at bounding box center [946, 143] width 43 height 13
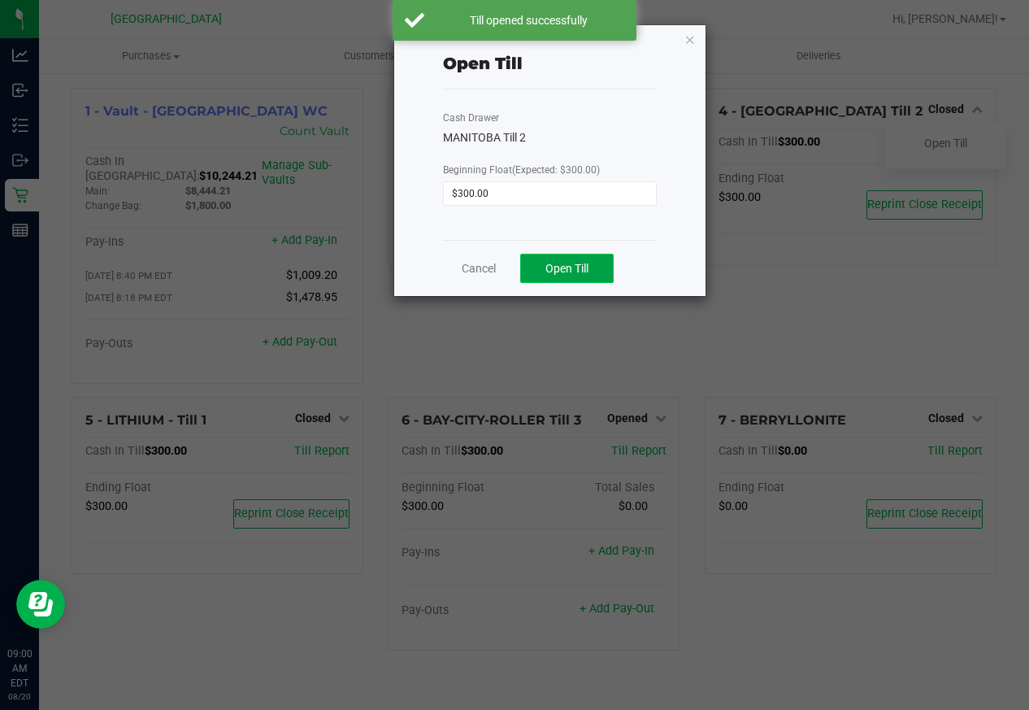
click at [589, 263] on span "Open Till" at bounding box center [567, 268] width 43 height 13
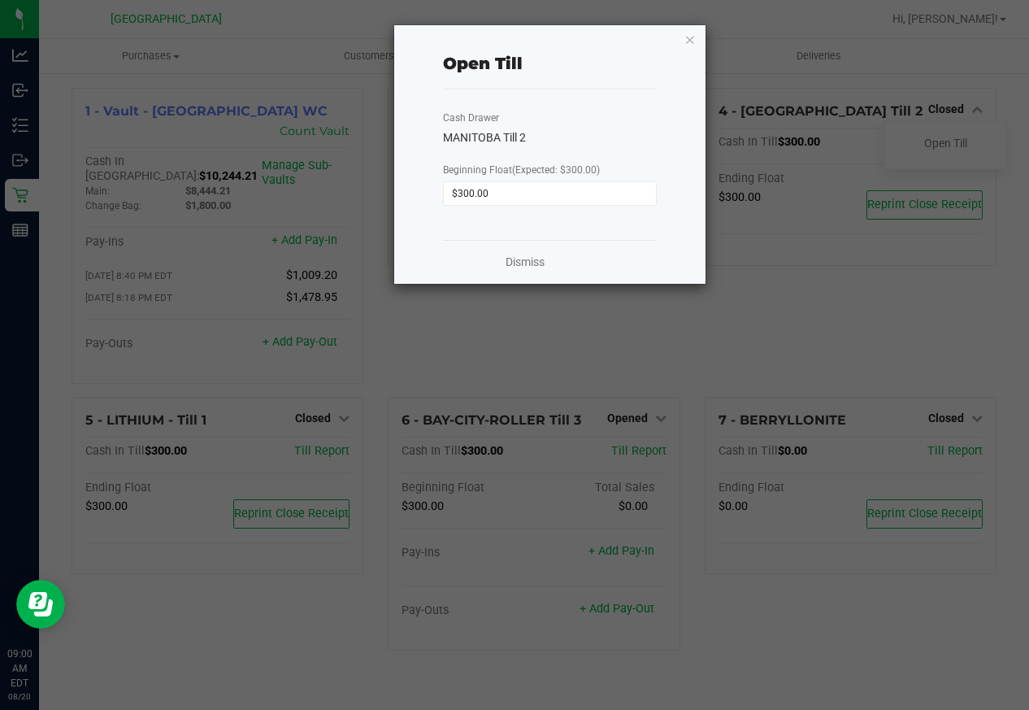
click at [503, 263] on div "Dismiss" at bounding box center [549, 262] width 213 height 44
click at [523, 263] on link "Dismiss" at bounding box center [525, 262] width 39 height 17
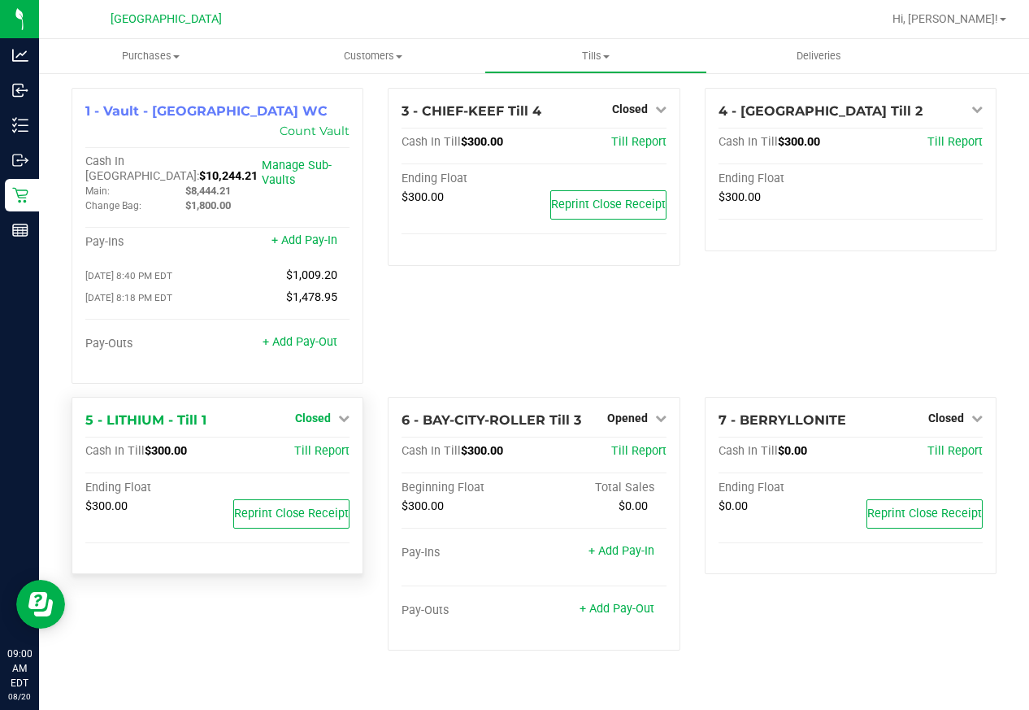
click at [311, 411] on span "Closed" at bounding box center [313, 417] width 36 height 13
click at [324, 445] on link "Open Till" at bounding box center [312, 451] width 43 height 13
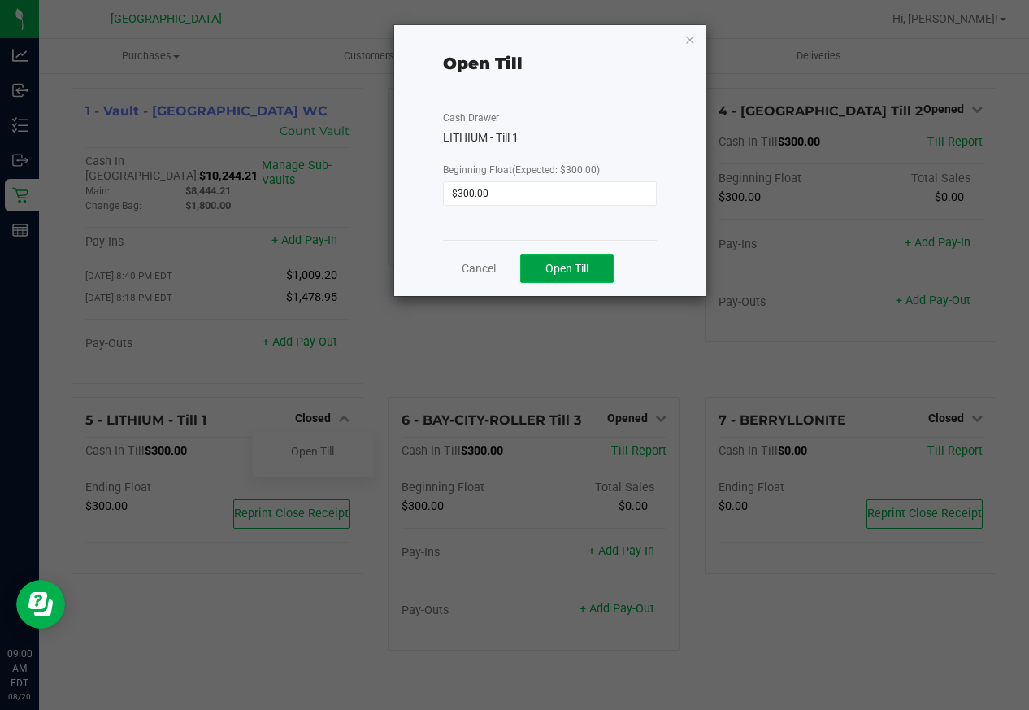
click at [544, 271] on button "Open Till" at bounding box center [567, 268] width 94 height 29
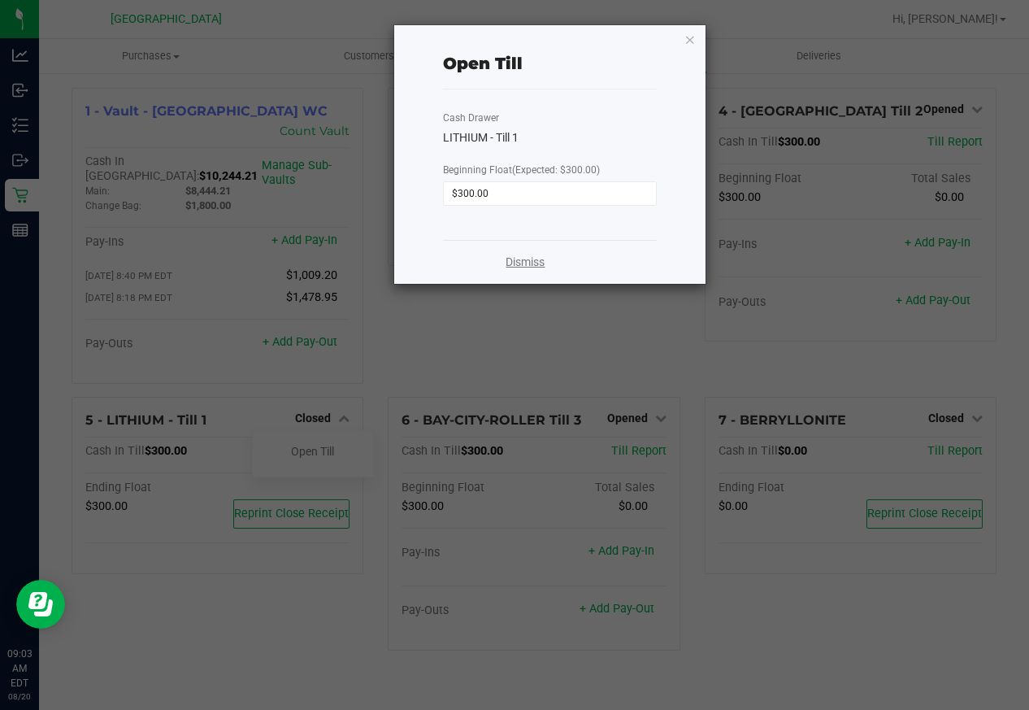
click at [533, 262] on link "Dismiss" at bounding box center [525, 262] width 39 height 17
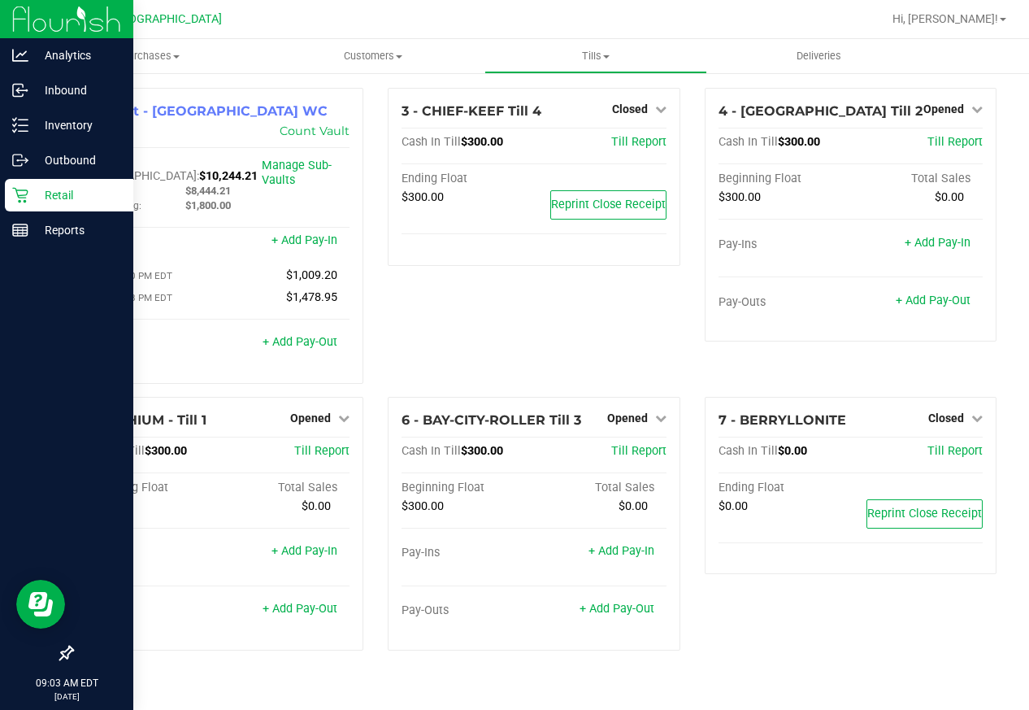
click at [33, 196] on p "Retail" at bounding box center [77, 195] width 98 height 20
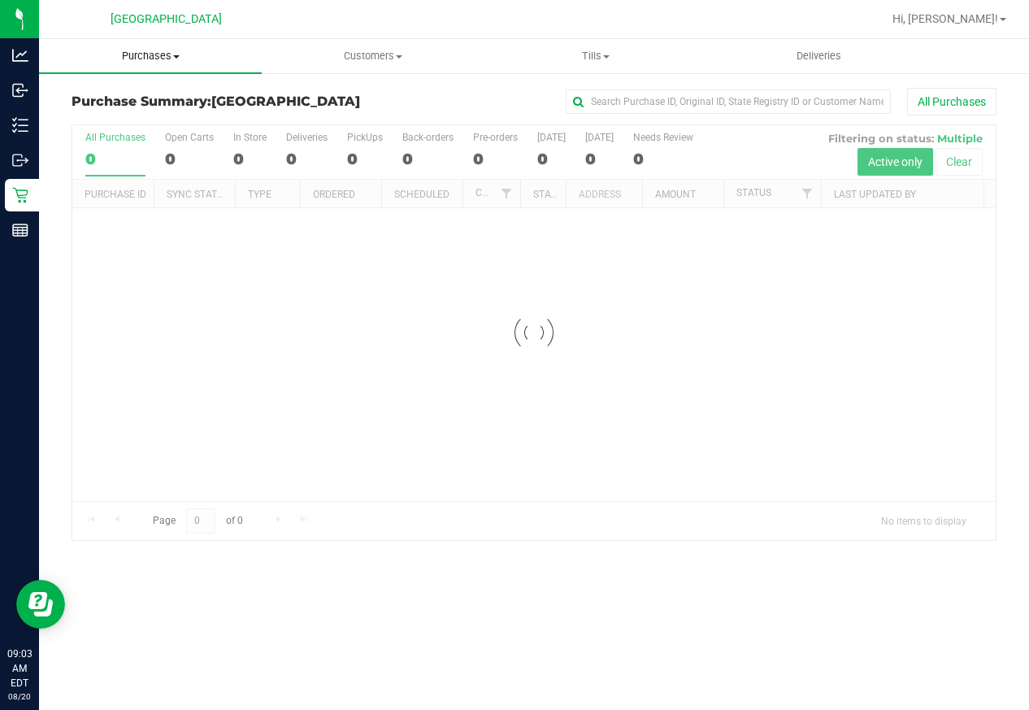
click at [156, 59] on span "Purchases" at bounding box center [150, 56] width 223 height 15
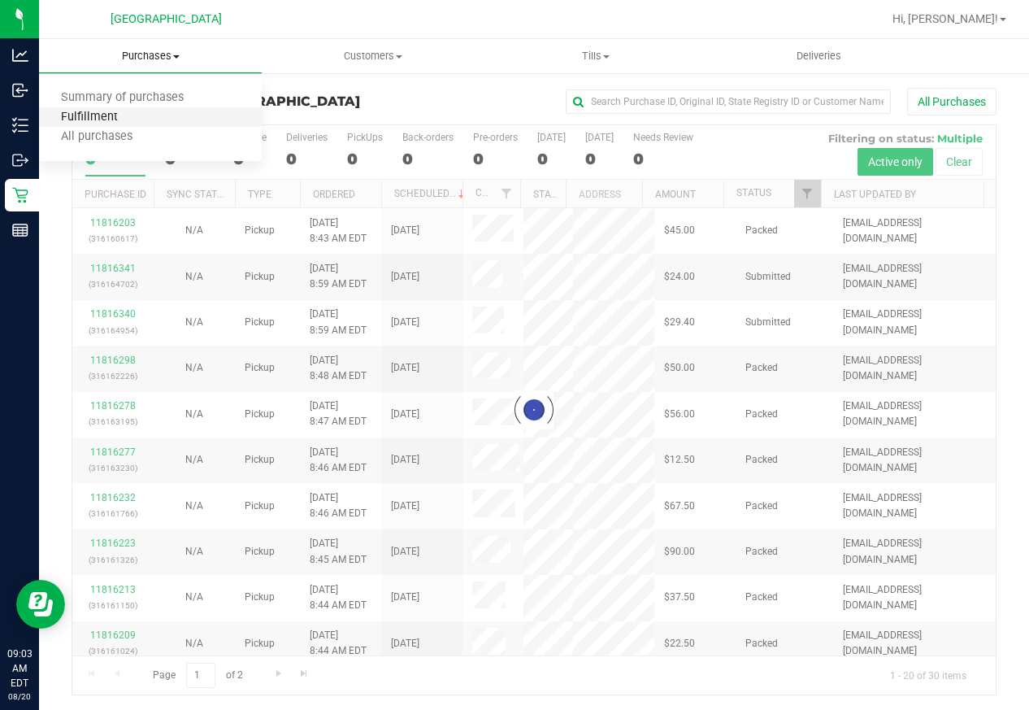
click at [135, 114] on span "Fulfillment" at bounding box center [89, 118] width 101 height 14
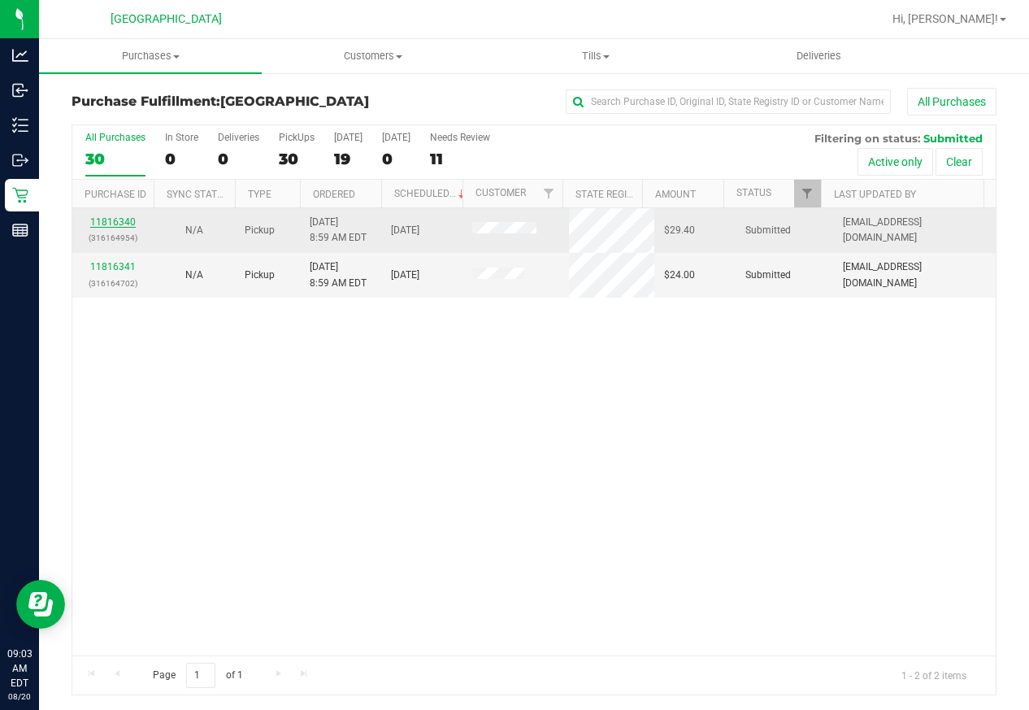
click at [115, 221] on link "11816340" at bounding box center [113, 221] width 46 height 11
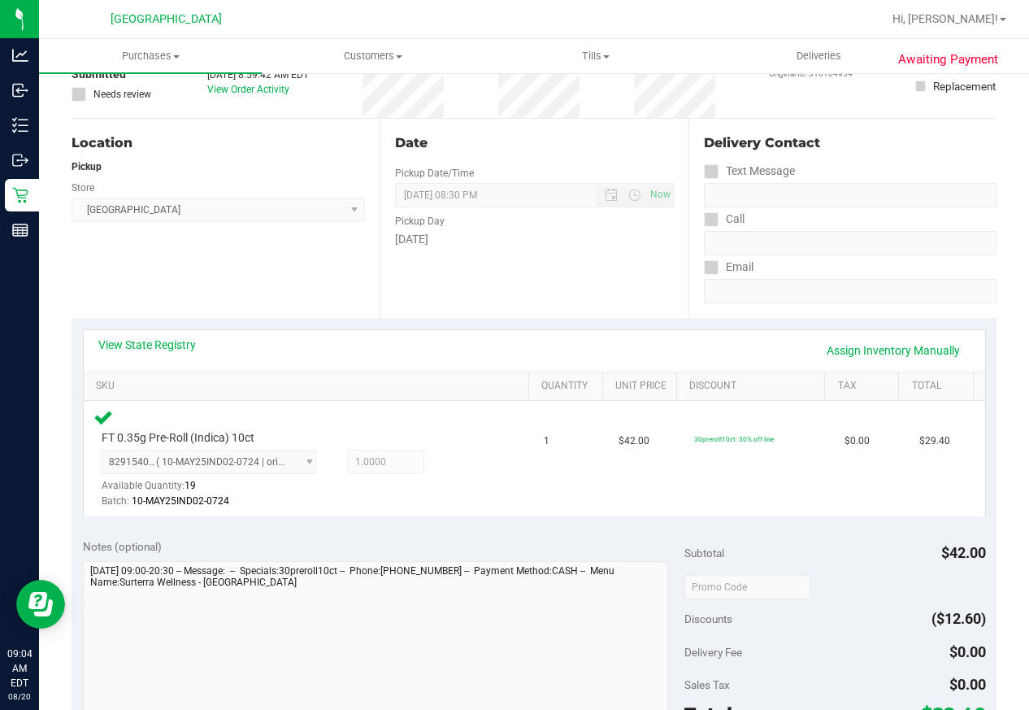
scroll to position [244, 0]
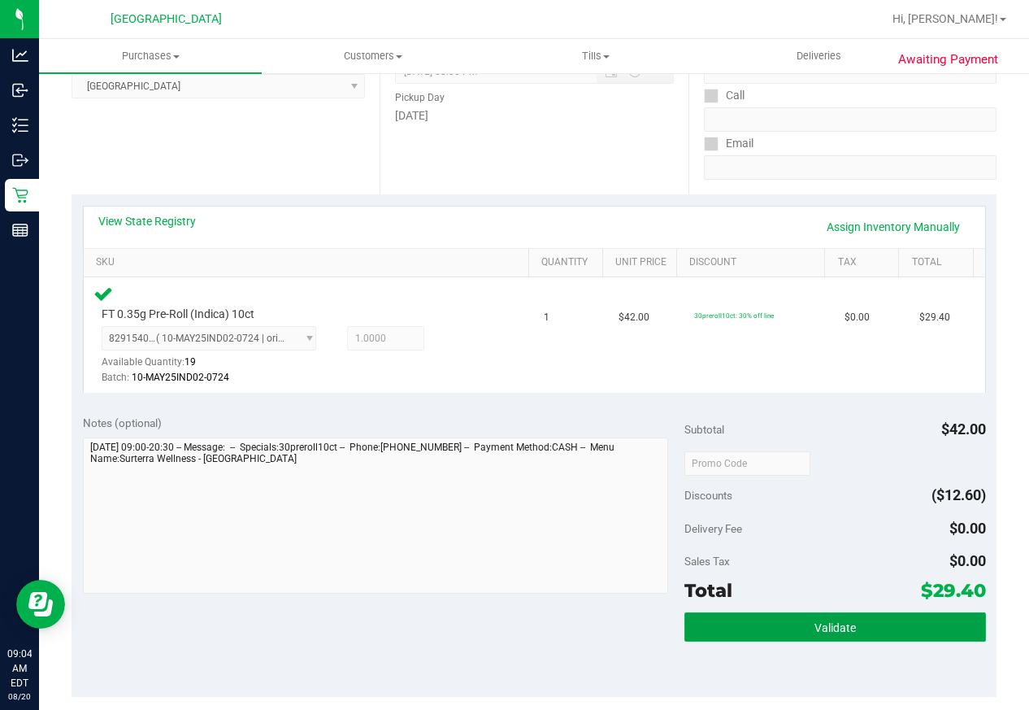
click at [842, 628] on span "Validate" at bounding box center [835, 627] width 41 height 13
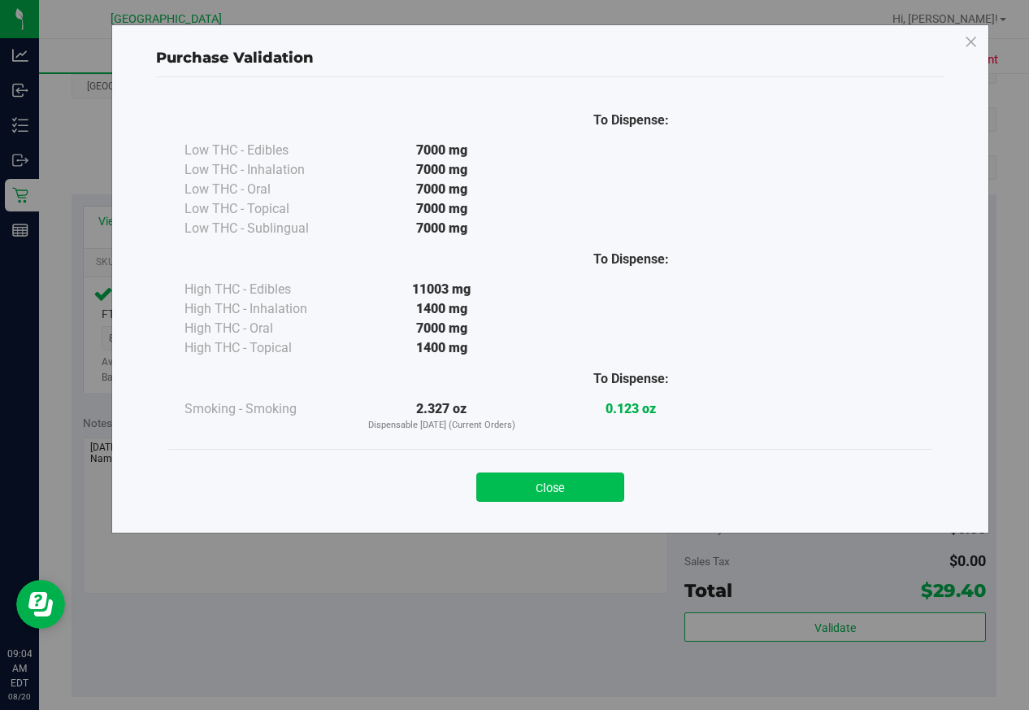
click at [568, 480] on button "Close" at bounding box center [550, 486] width 148 height 29
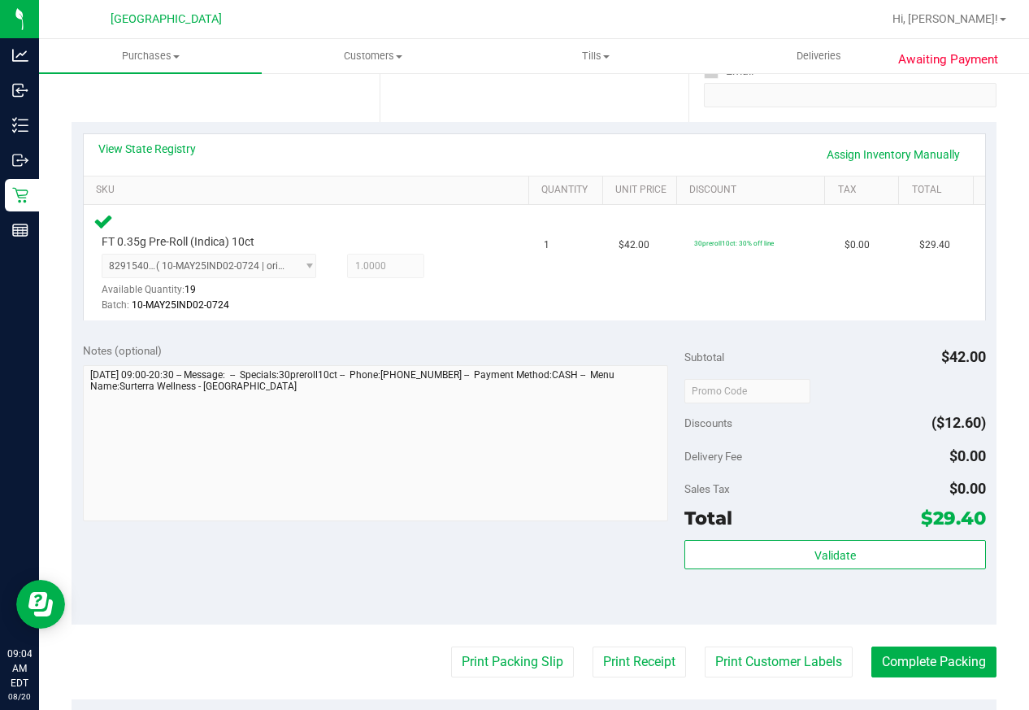
scroll to position [407, 0]
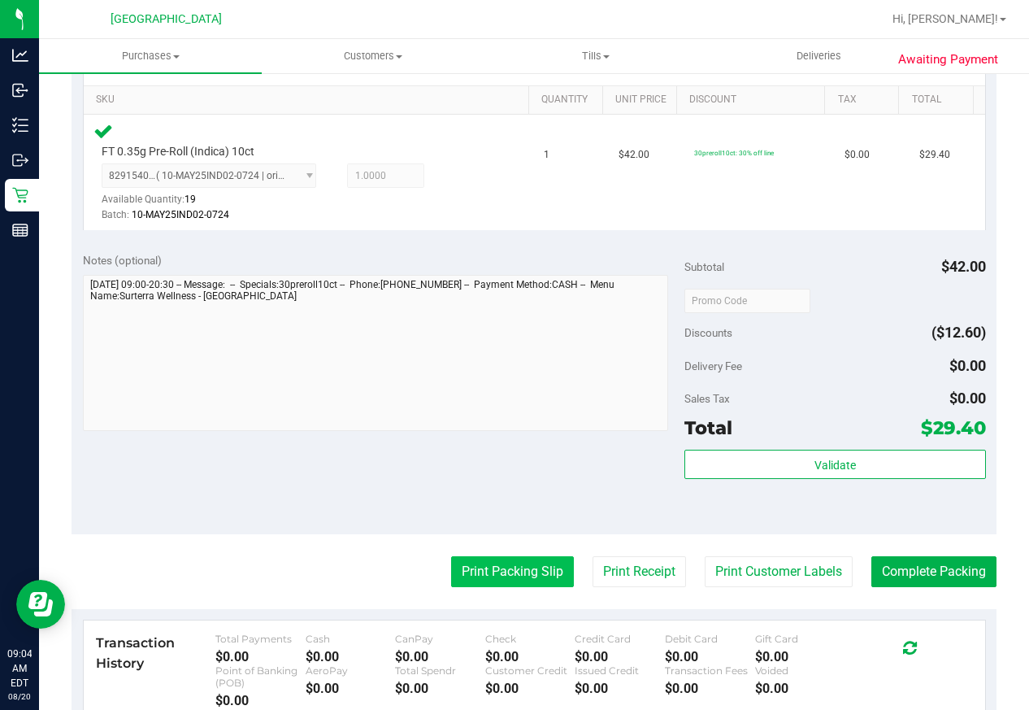
click at [505, 574] on button "Print Packing Slip" at bounding box center [512, 571] width 123 height 31
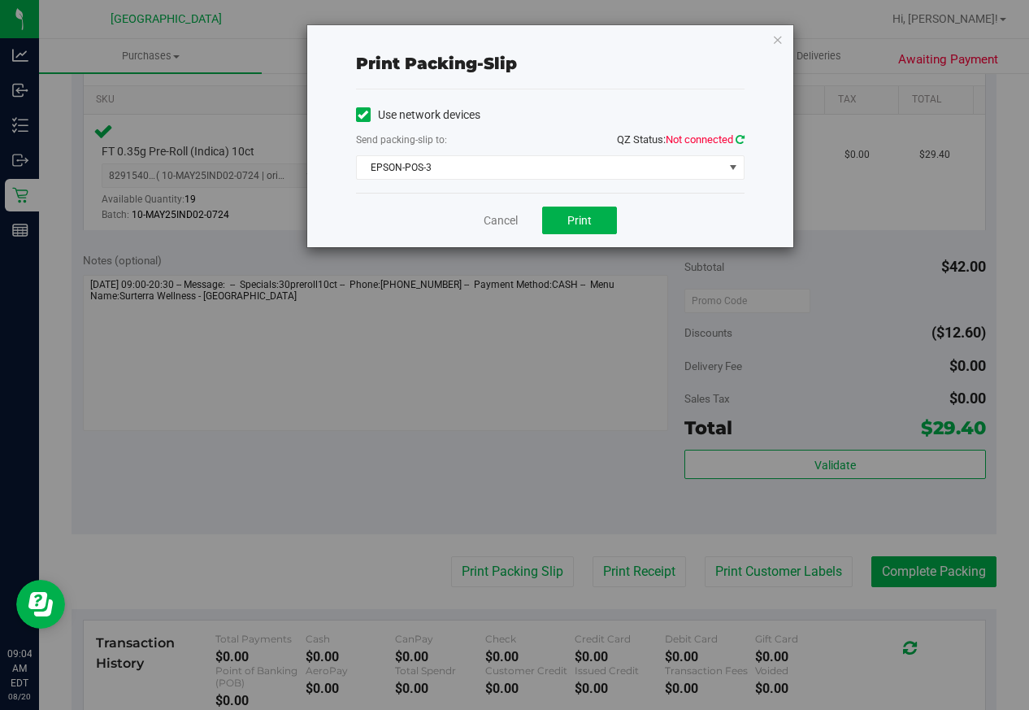
click at [742, 141] on icon at bounding box center [740, 139] width 9 height 11
click at [598, 219] on button "Print" at bounding box center [579, 221] width 75 height 28
click at [507, 223] on link "Cancel" at bounding box center [501, 220] width 34 height 17
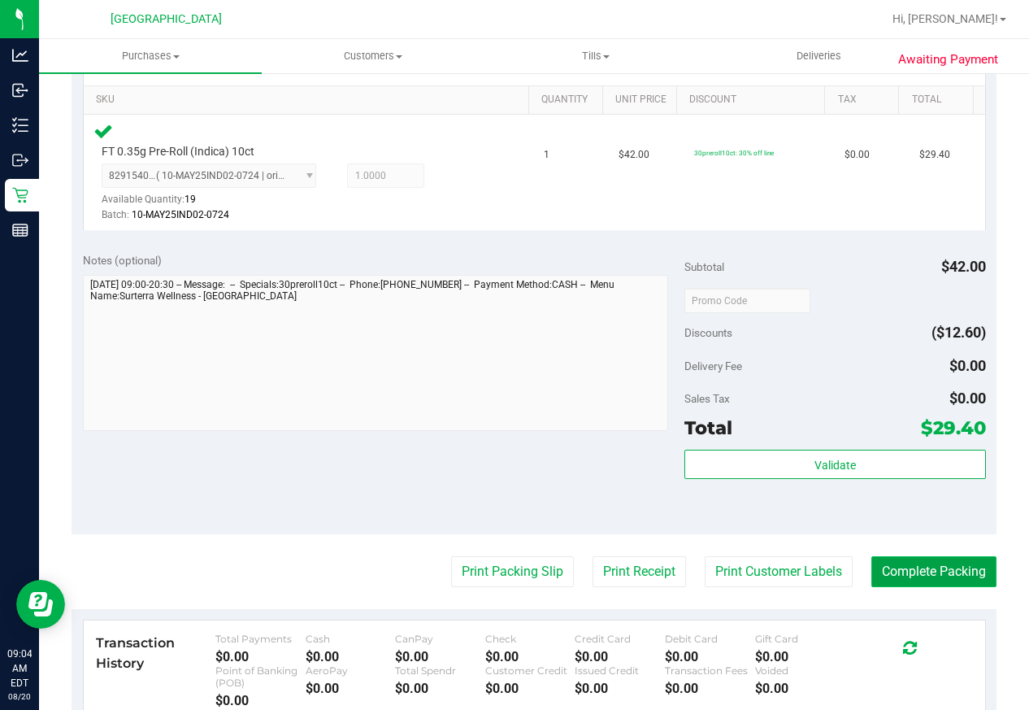
click at [912, 568] on button "Complete Packing" at bounding box center [934, 571] width 125 height 31
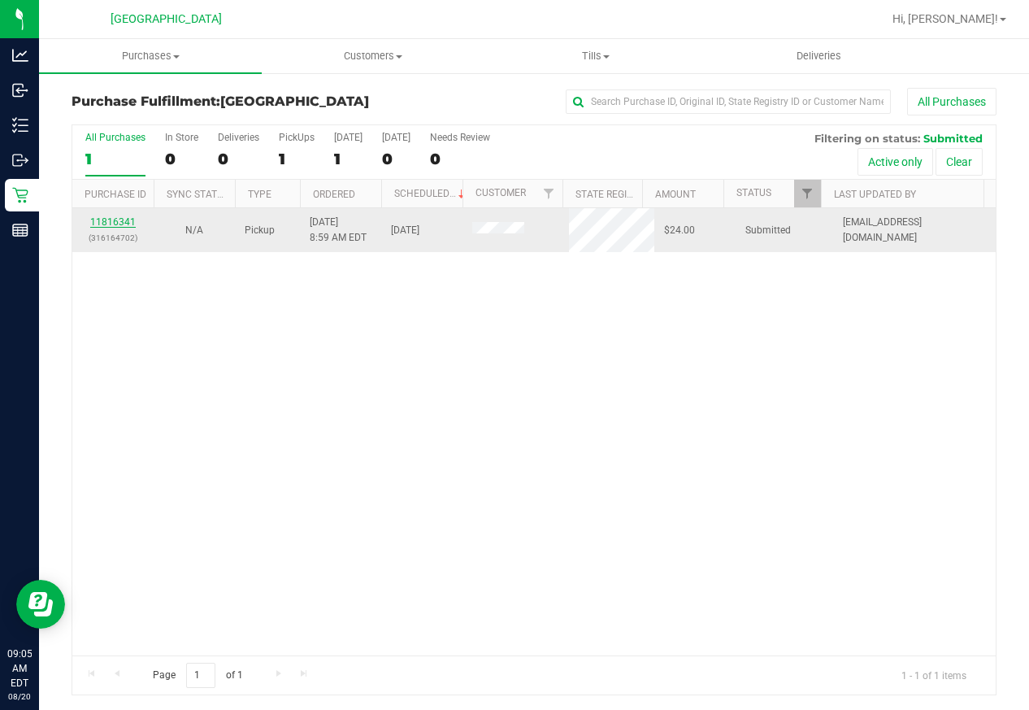
click at [124, 220] on link "11816341" at bounding box center [113, 221] width 46 height 11
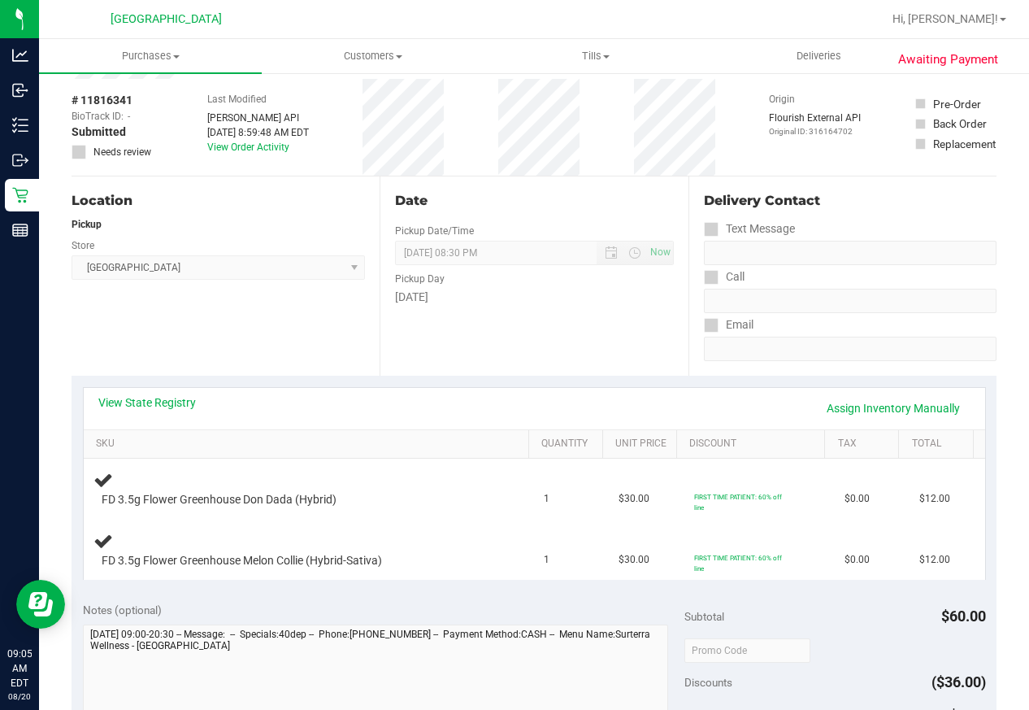
scroll to position [163, 0]
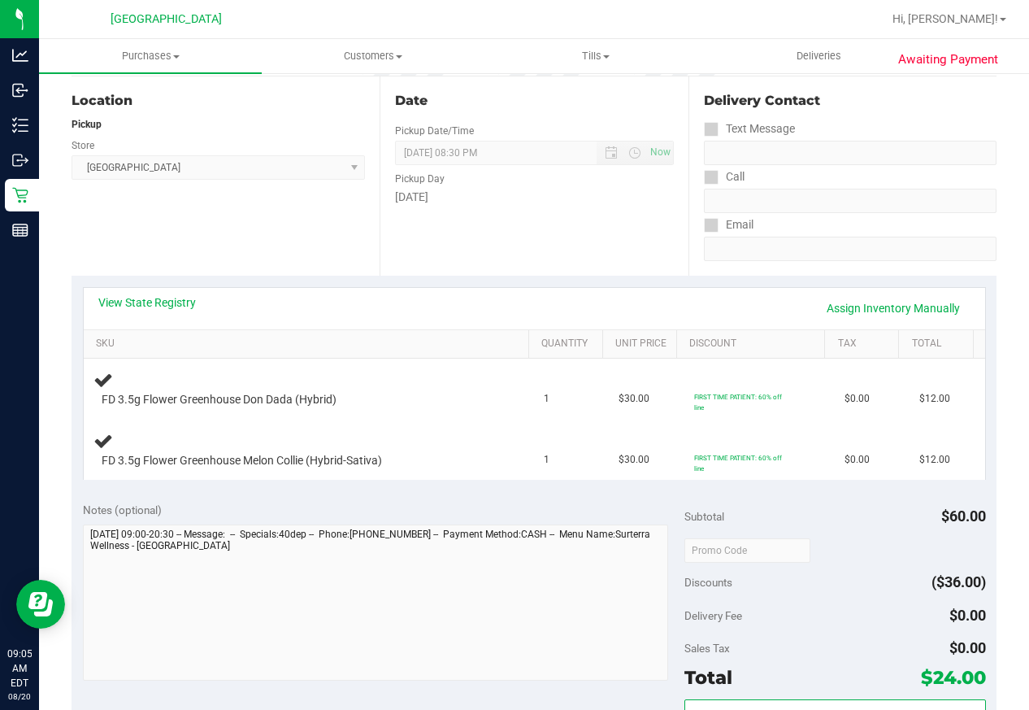
click at [293, 224] on div "Location Pickup Store Lakeland WC Select Store Bonita Springs WC Boynton Beach …" at bounding box center [226, 175] width 308 height 199
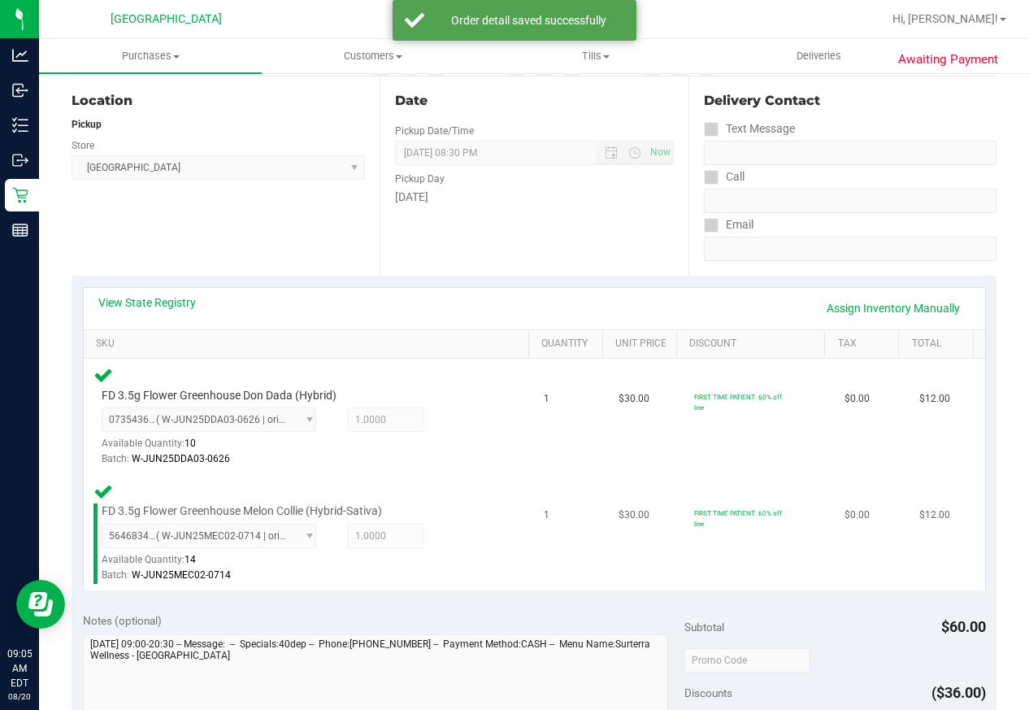
scroll to position [407, 0]
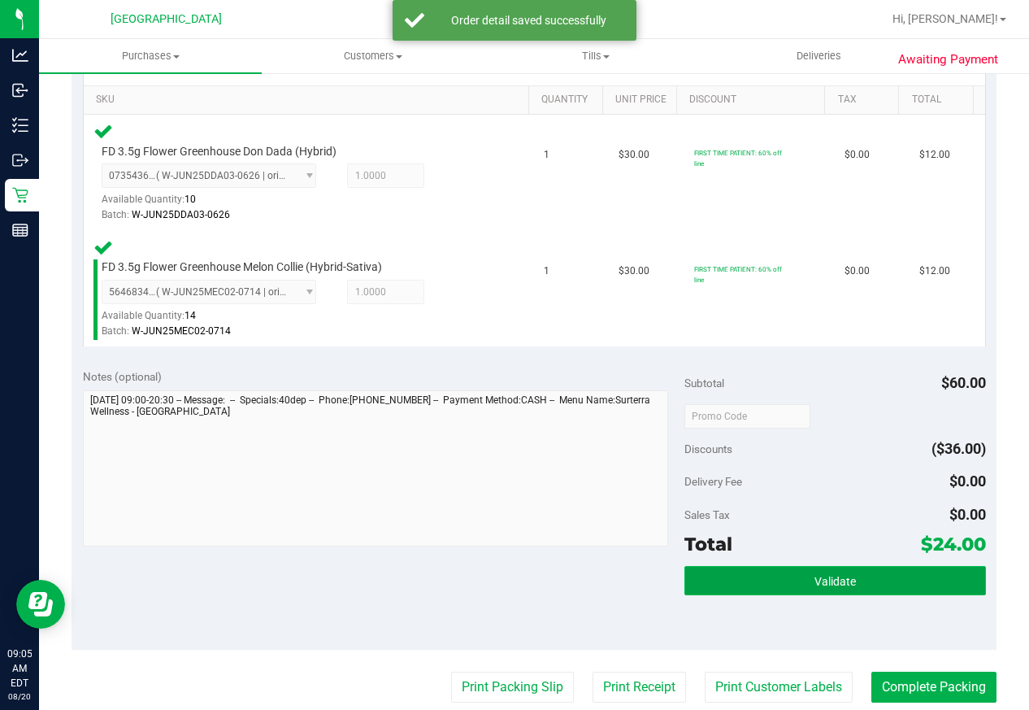
click at [825, 591] on button "Validate" at bounding box center [835, 580] width 301 height 29
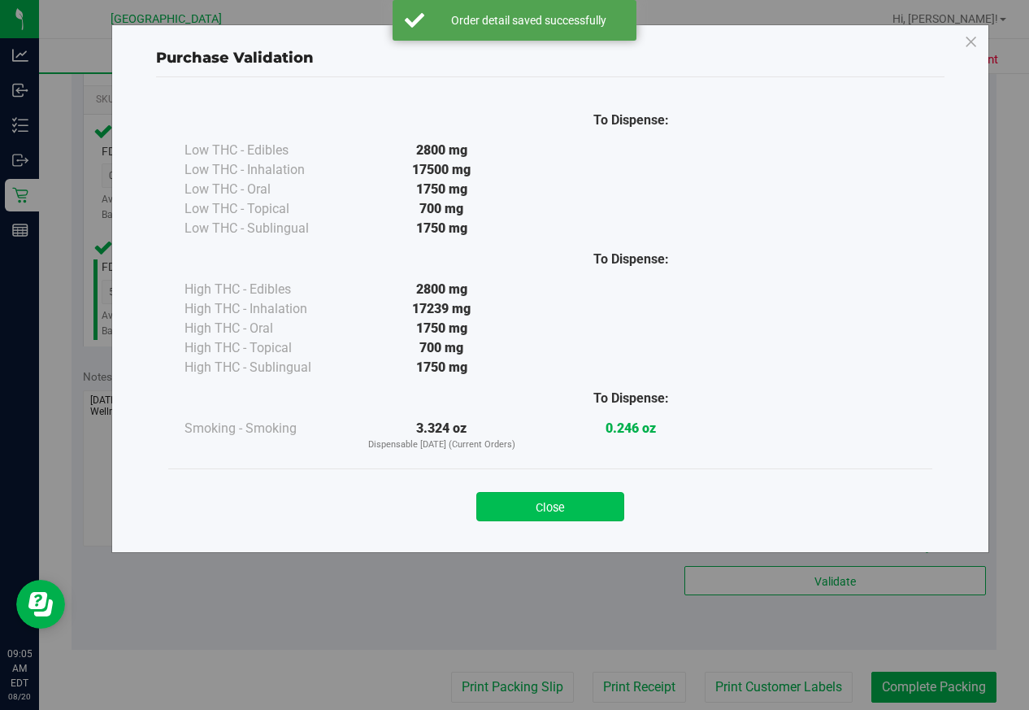
click at [578, 500] on button "Close" at bounding box center [550, 506] width 148 height 29
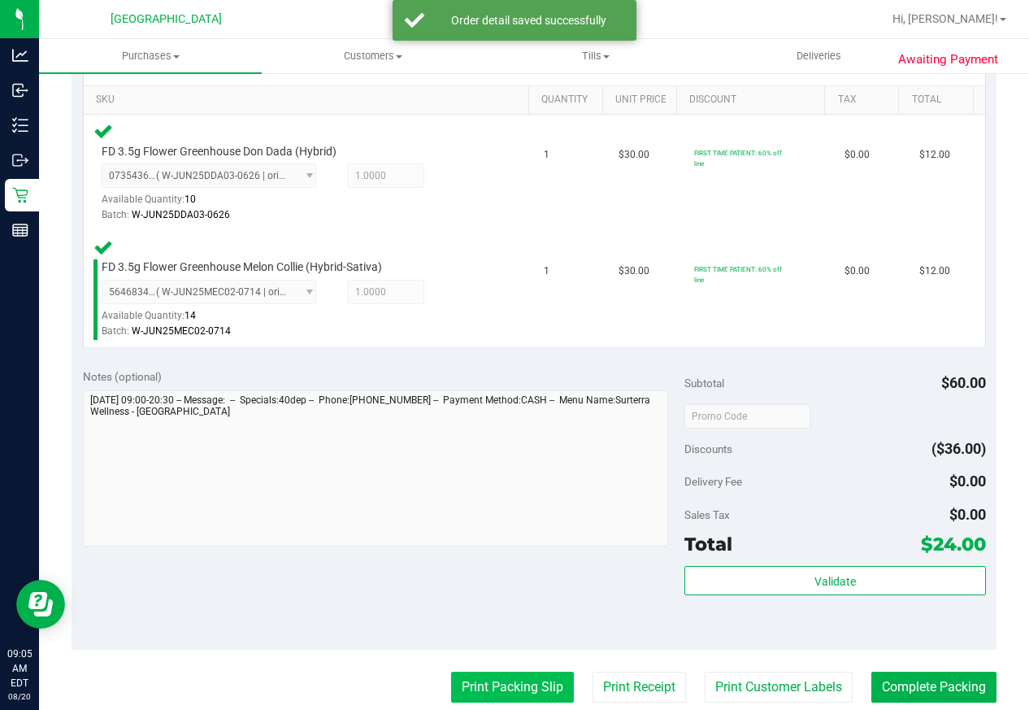
click at [518, 683] on button "Print Packing Slip" at bounding box center [512, 687] width 123 height 31
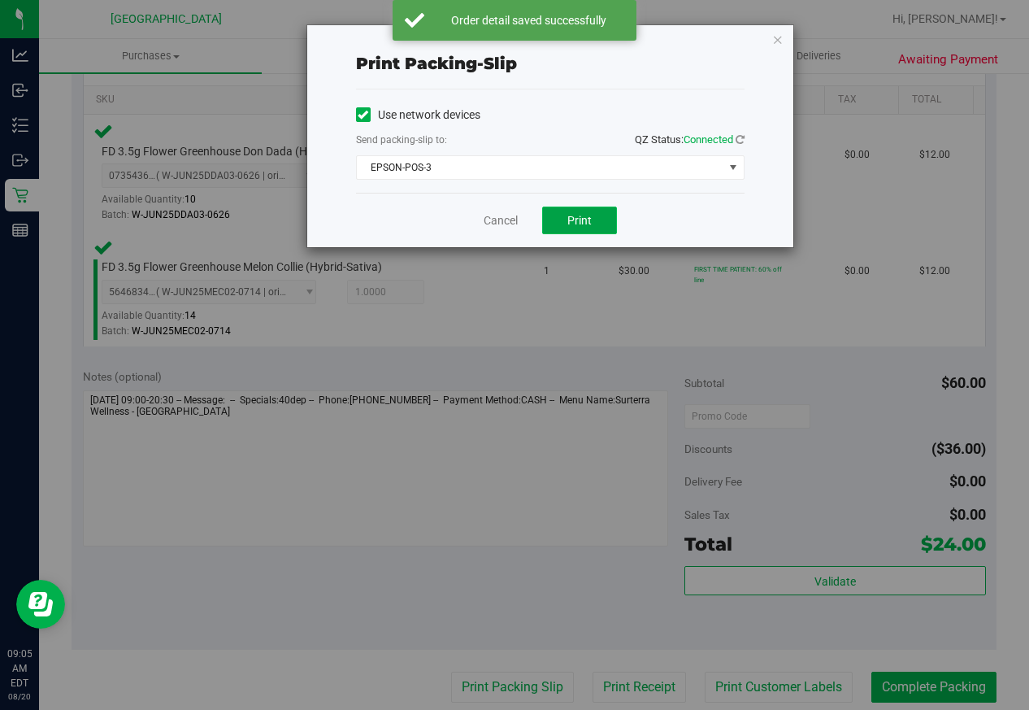
click at [574, 229] on button "Print" at bounding box center [579, 221] width 75 height 28
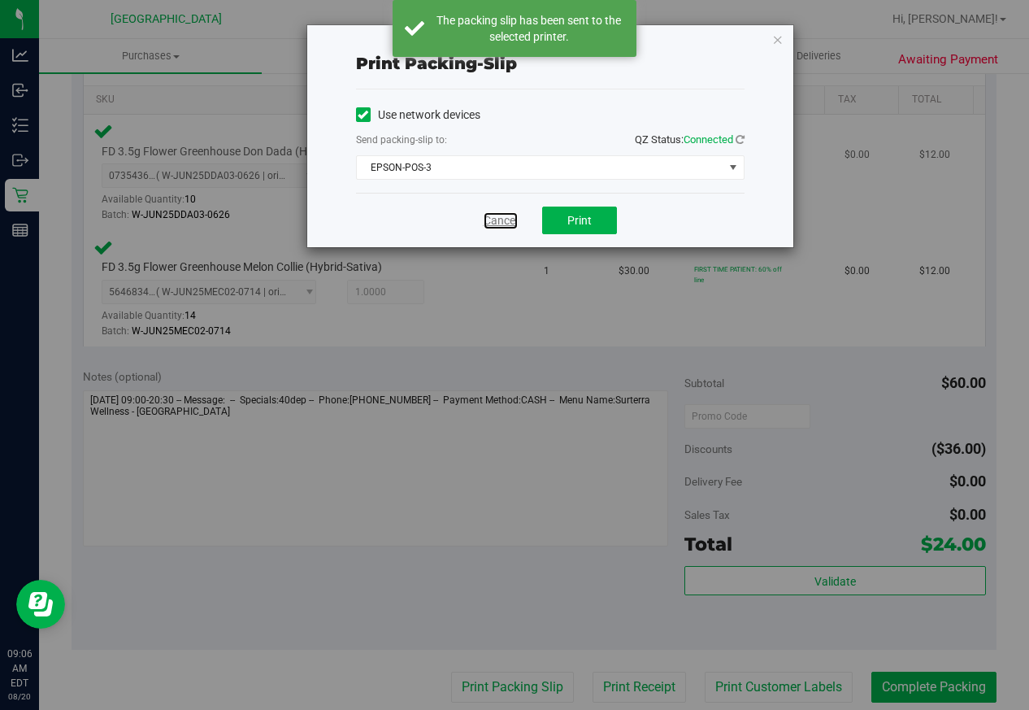
click at [498, 222] on link "Cancel" at bounding box center [501, 220] width 34 height 17
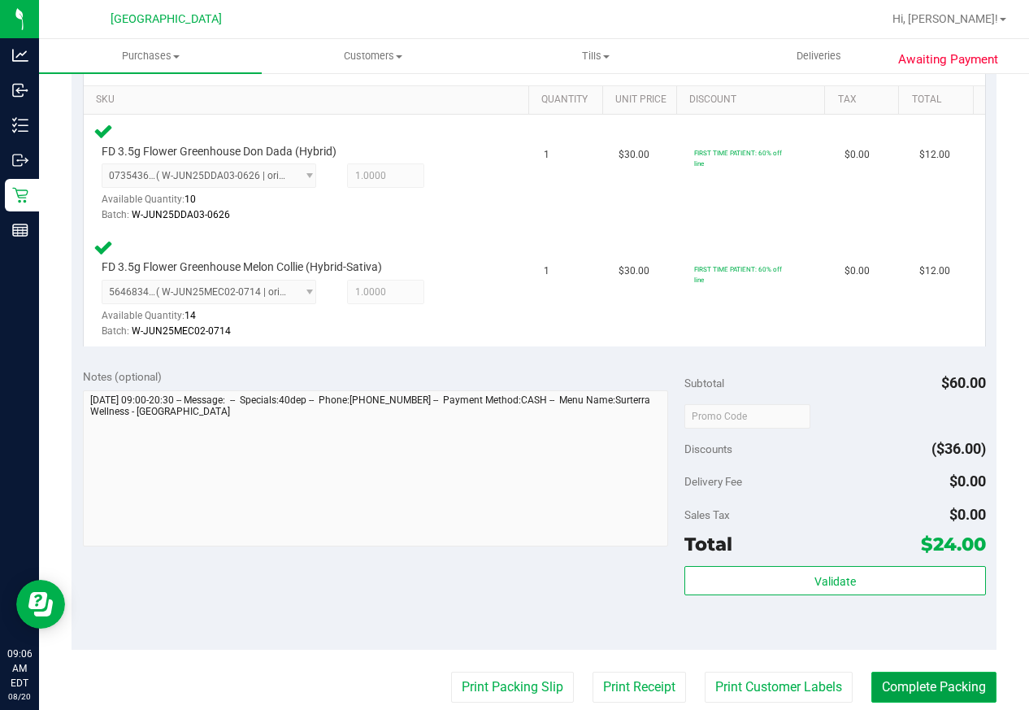
click at [942, 697] on button "Complete Packing" at bounding box center [934, 687] width 125 height 31
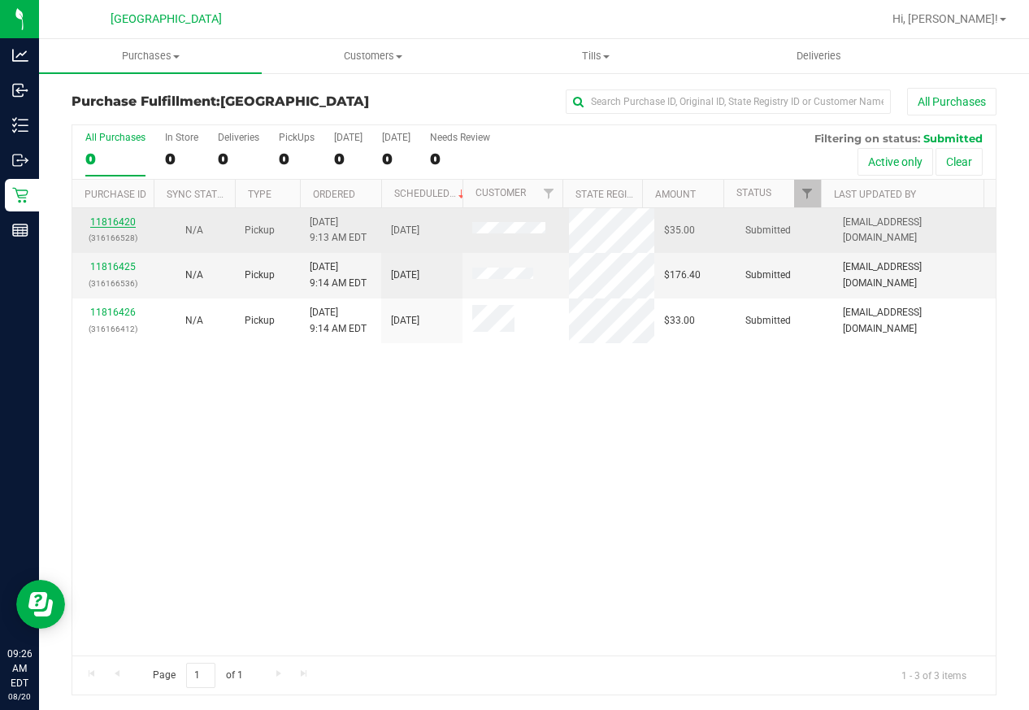
click at [124, 223] on link "11816420" at bounding box center [113, 221] width 46 height 11
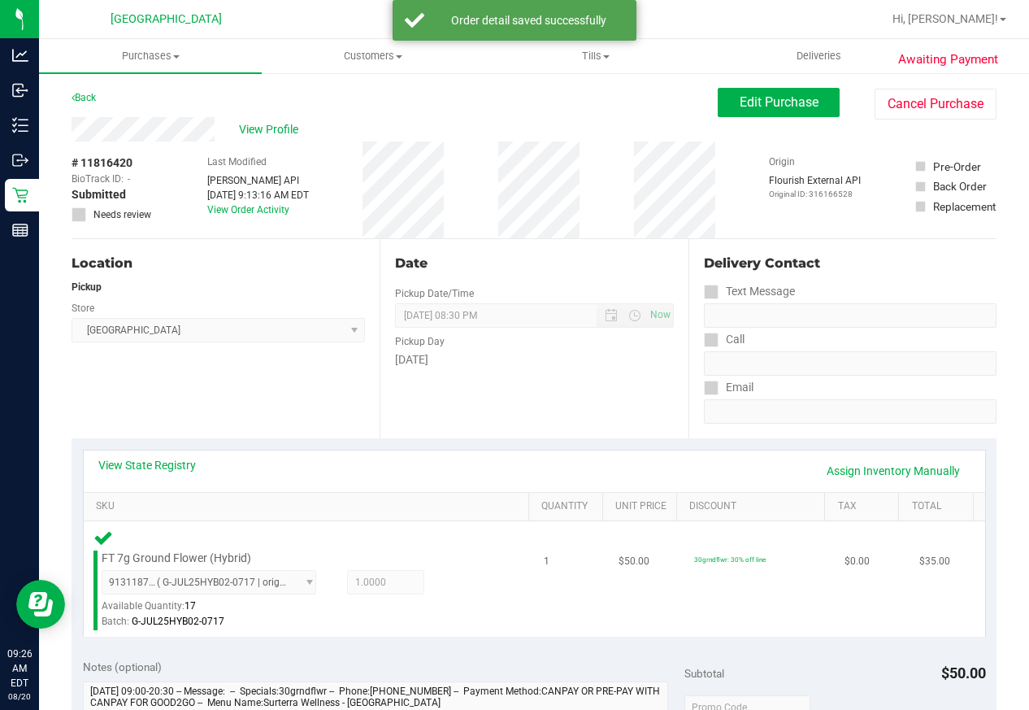
scroll to position [325, 0]
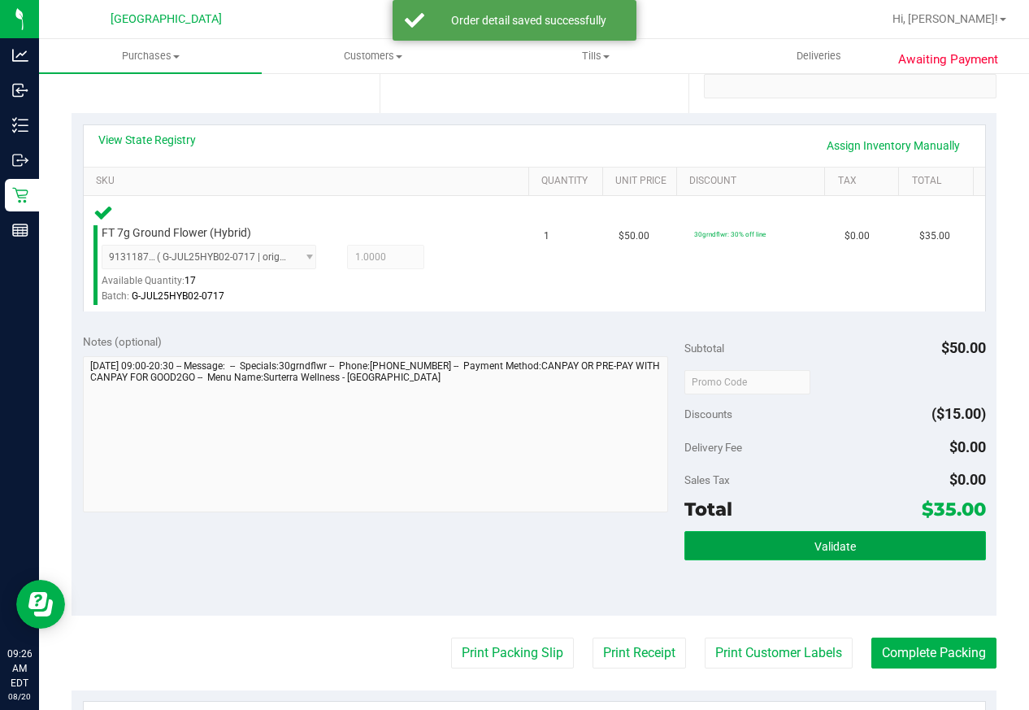
click at [760, 537] on button "Validate" at bounding box center [835, 545] width 301 height 29
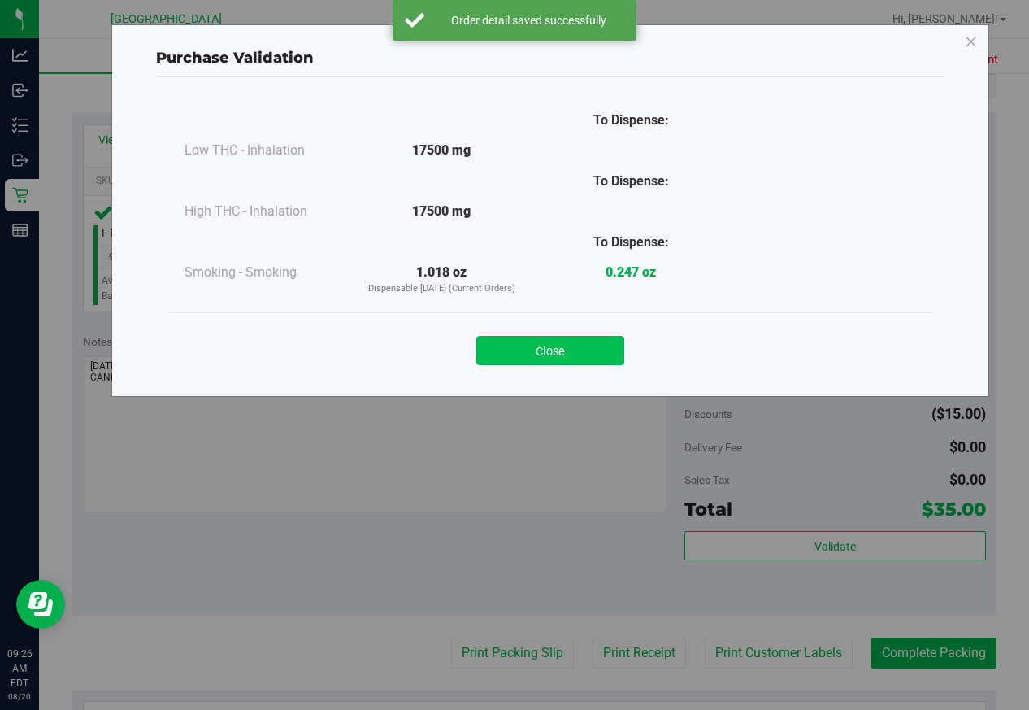
click at [578, 342] on button "Close" at bounding box center [550, 350] width 148 height 29
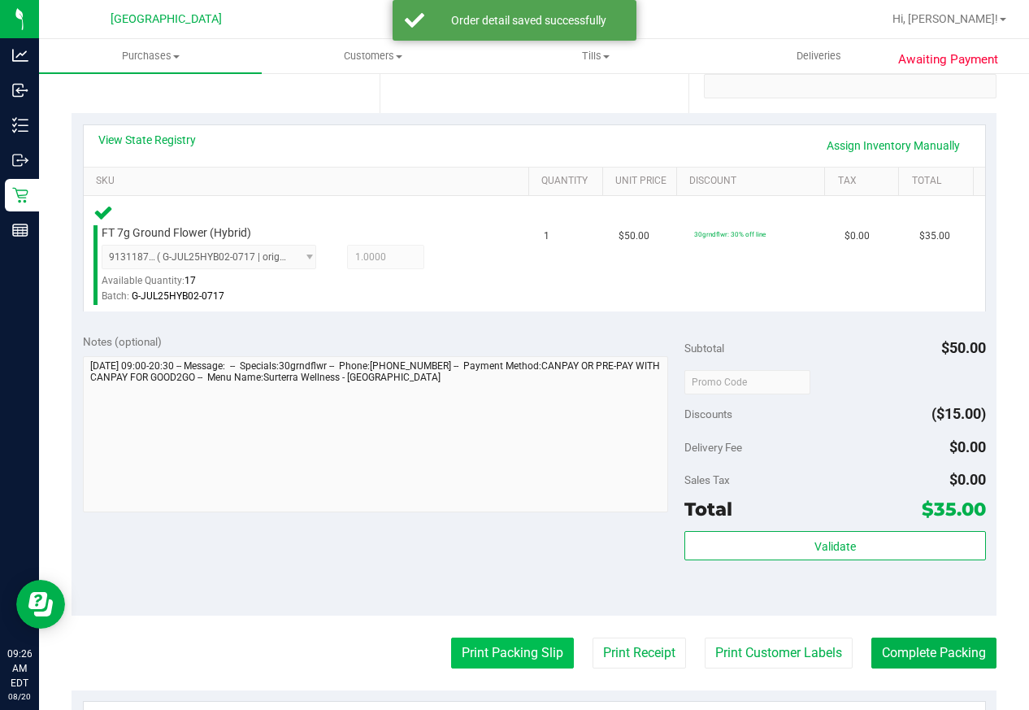
click at [520, 641] on button "Print Packing Slip" at bounding box center [512, 652] width 123 height 31
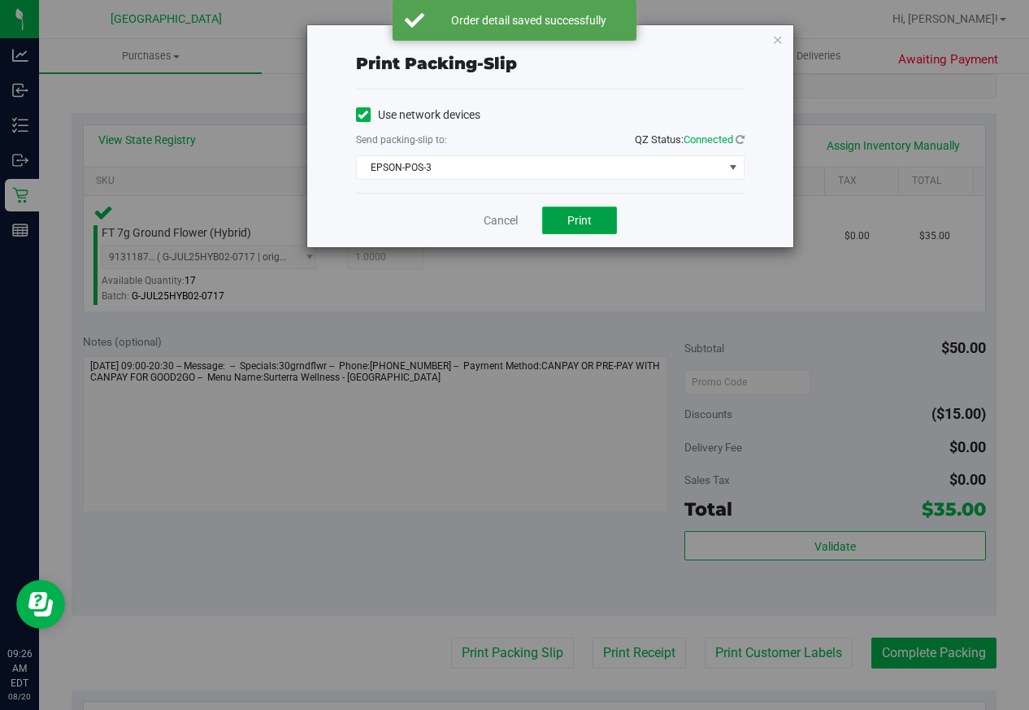
click at [574, 224] on span "Print" at bounding box center [580, 220] width 24 height 13
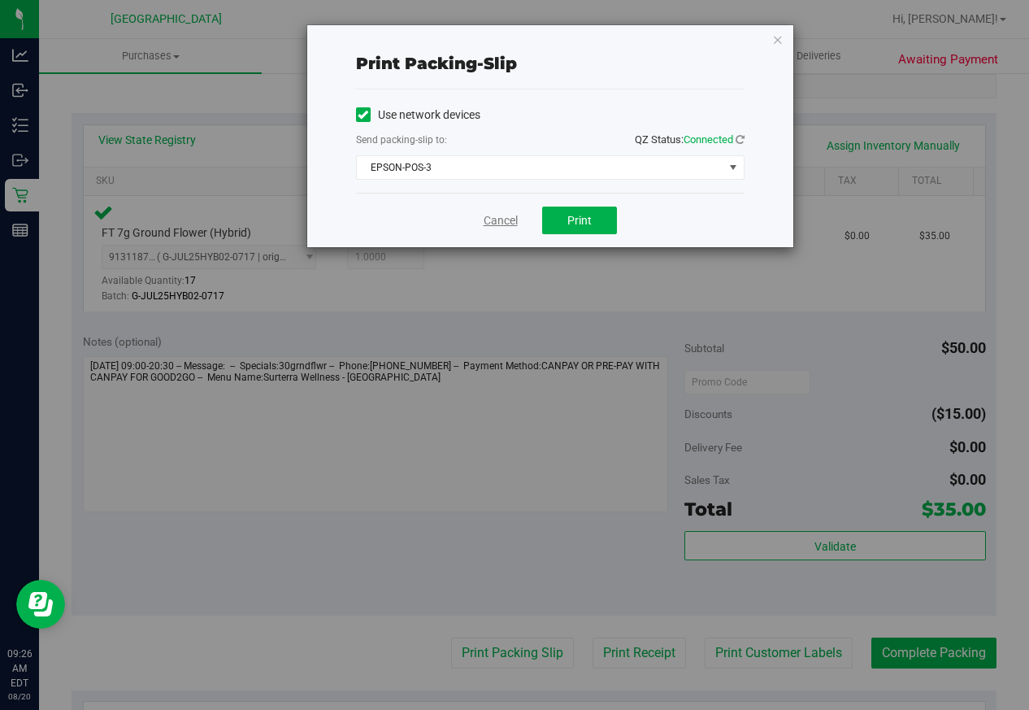
click at [507, 213] on link "Cancel" at bounding box center [501, 220] width 34 height 17
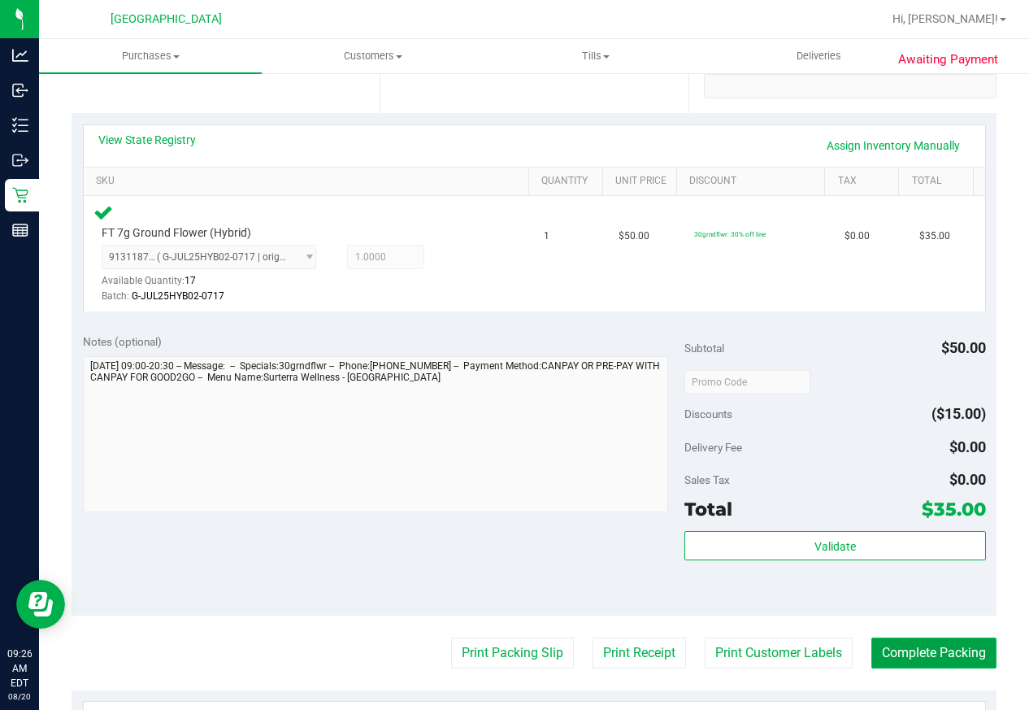
click at [941, 649] on button "Complete Packing" at bounding box center [934, 652] width 125 height 31
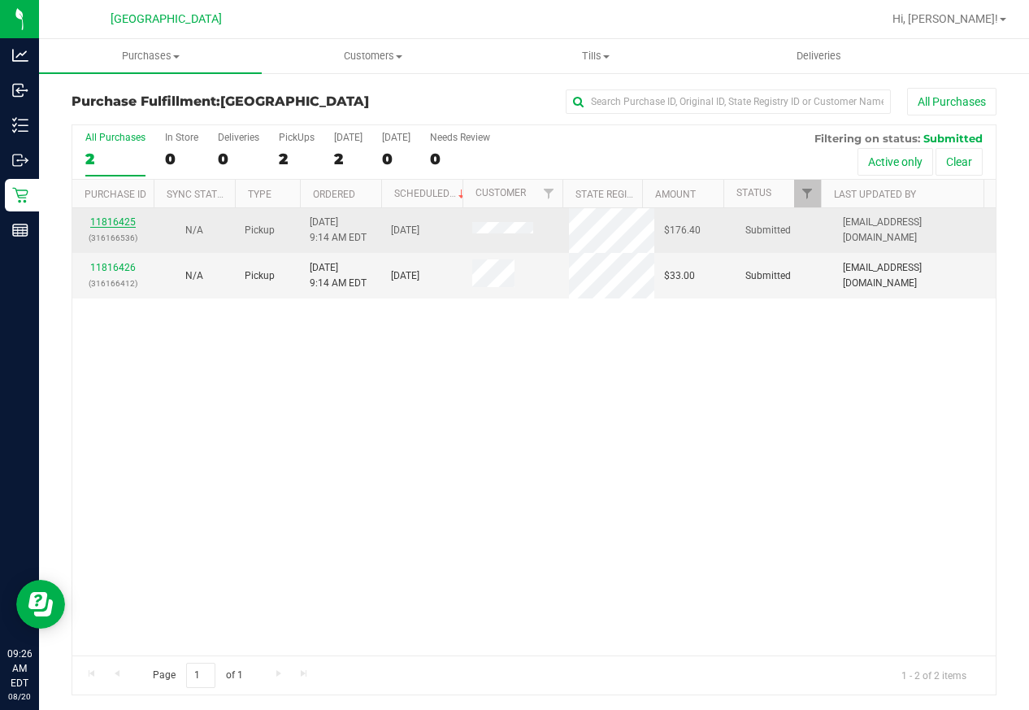
click at [111, 216] on link "11816425" at bounding box center [113, 221] width 46 height 11
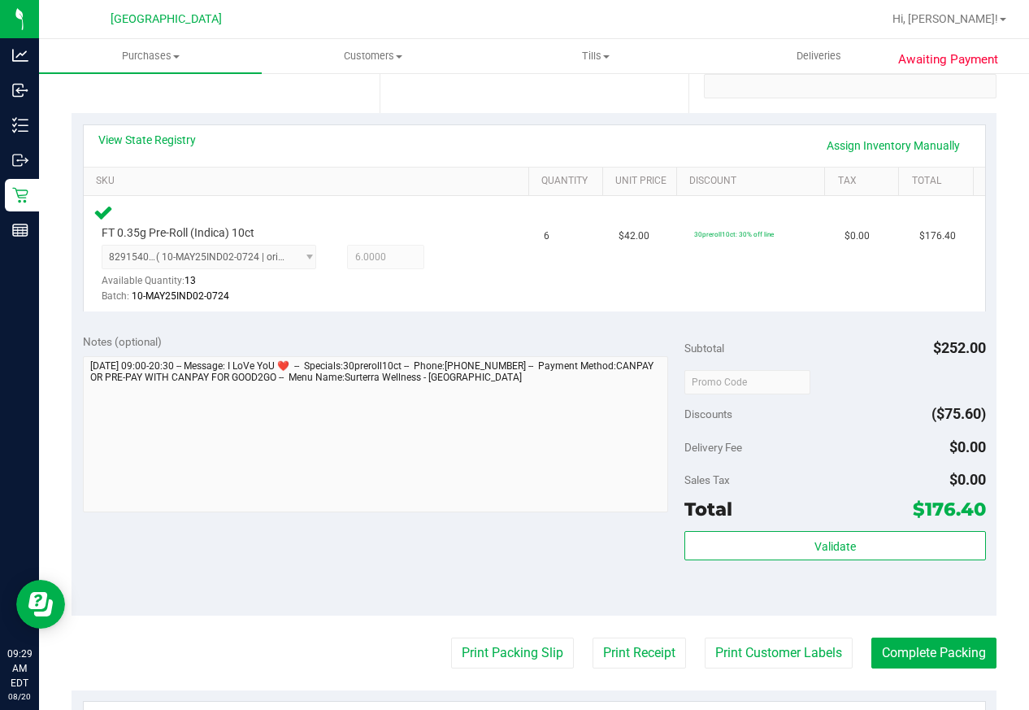
scroll to position [569, 0]
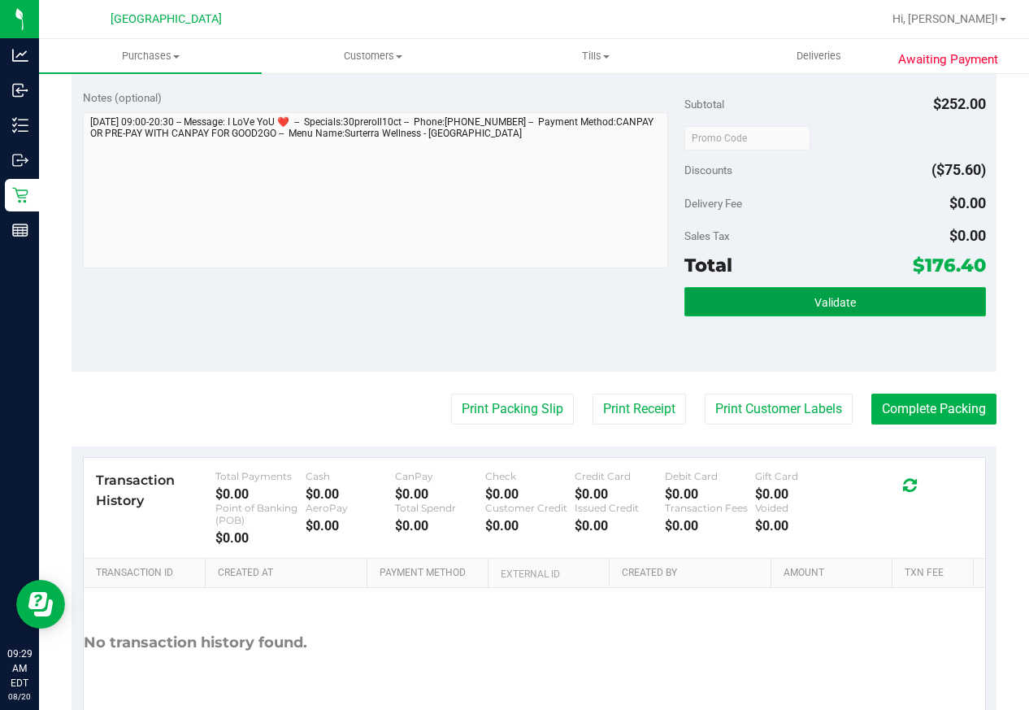
click at [800, 306] on button "Validate" at bounding box center [835, 301] width 301 height 29
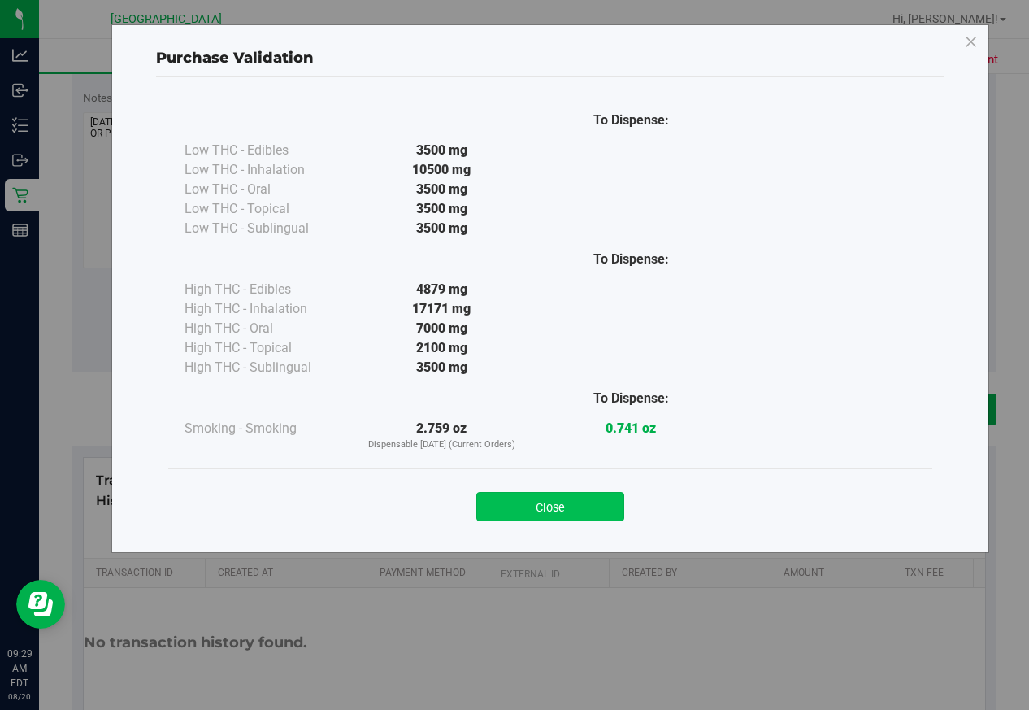
click at [598, 506] on button "Close" at bounding box center [550, 506] width 148 height 29
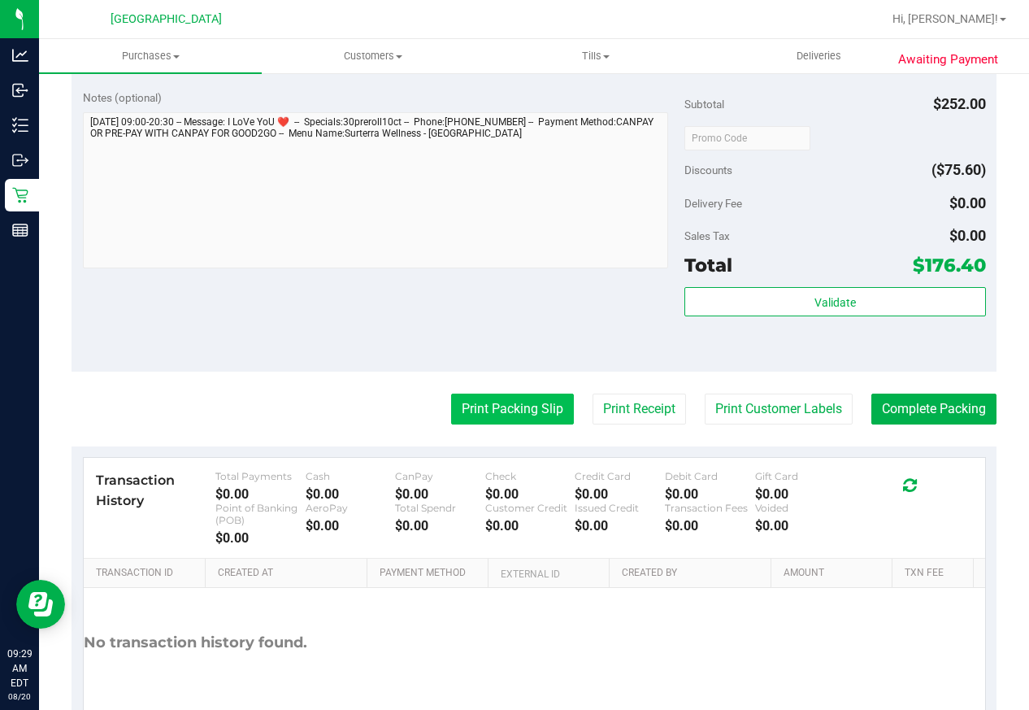
click at [496, 407] on button "Print Packing Slip" at bounding box center [512, 409] width 123 height 31
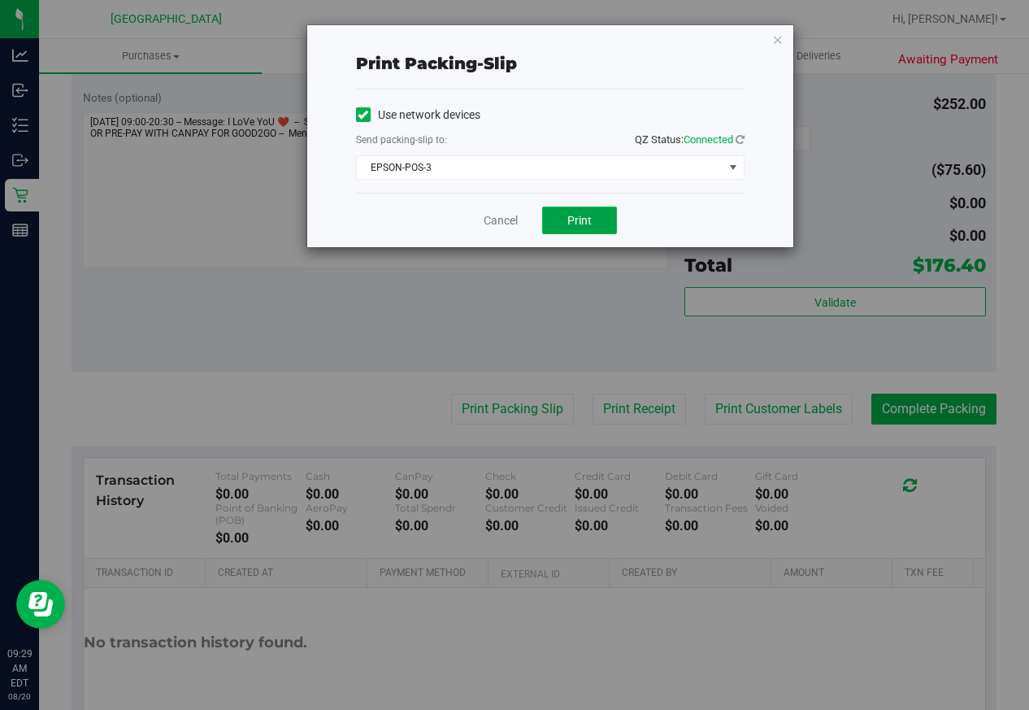
click at [582, 220] on span "Print" at bounding box center [580, 220] width 24 height 13
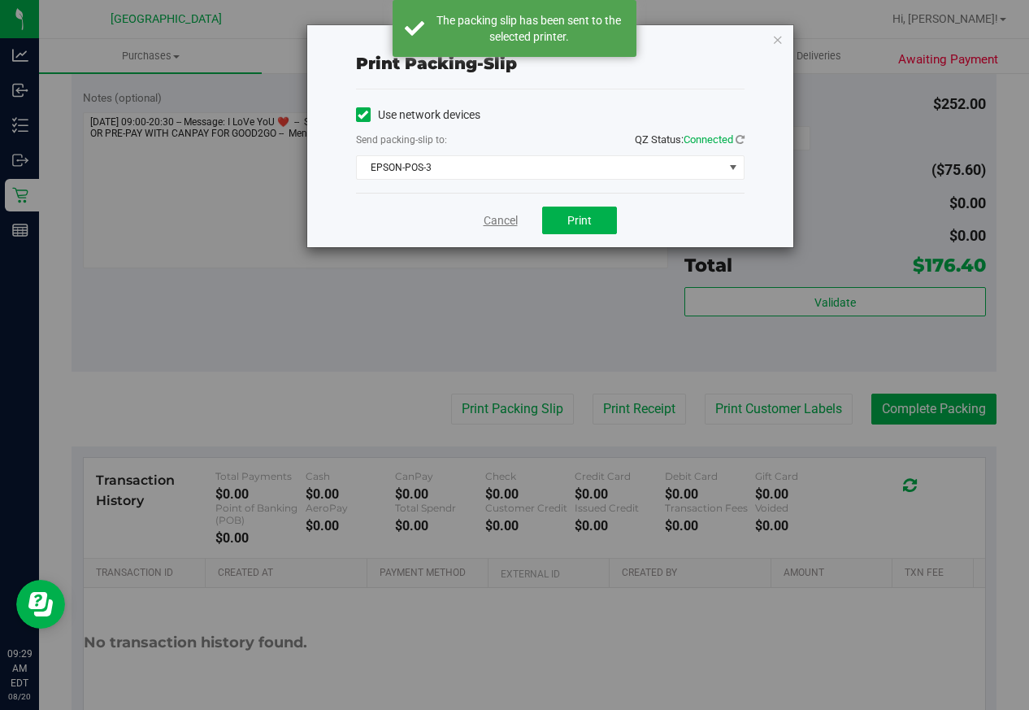
click at [516, 226] on link "Cancel" at bounding box center [501, 220] width 34 height 17
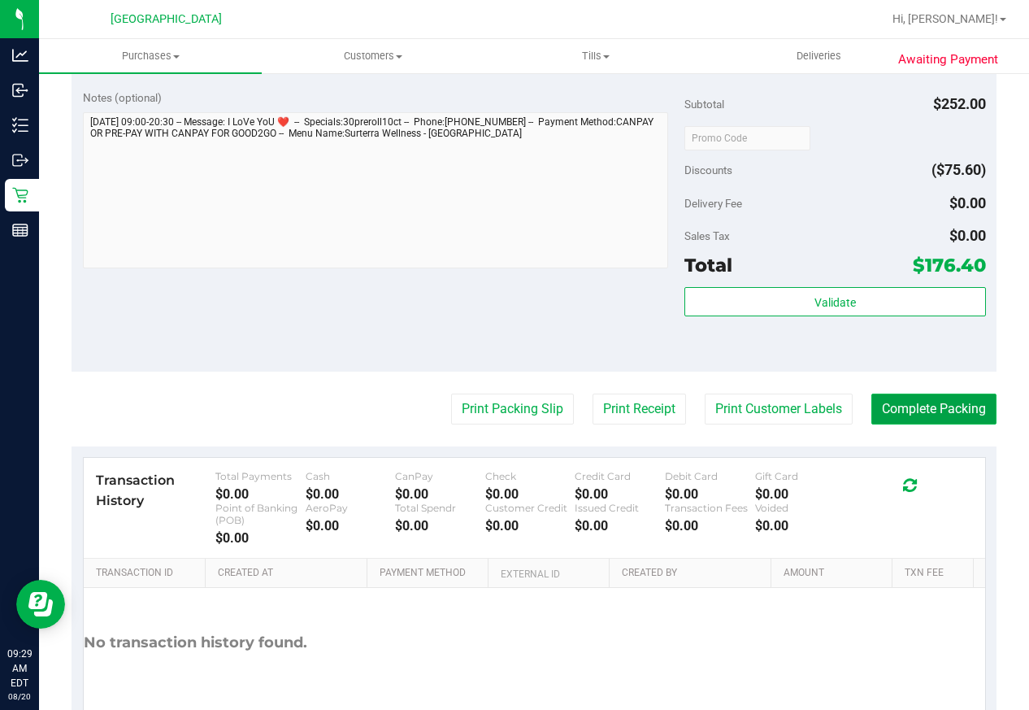
drag, startPoint x: 949, startPoint y: 410, endPoint x: 951, endPoint y: 401, distance: 9.3
click at [950, 410] on button "Complete Packing" at bounding box center [934, 409] width 125 height 31
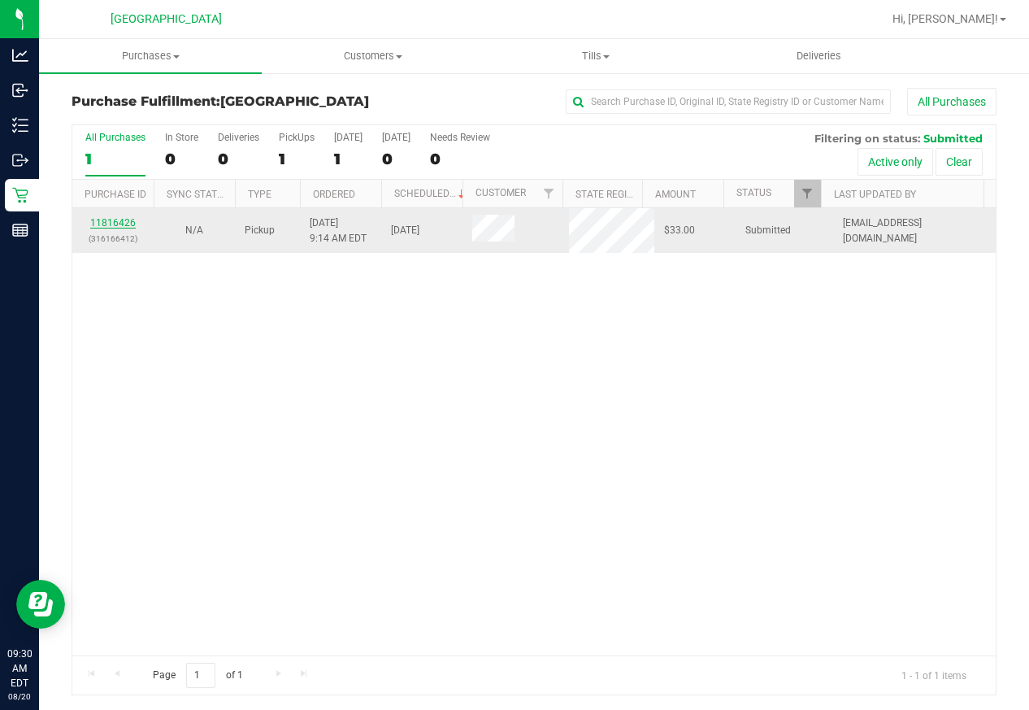
click at [124, 220] on link "11816426" at bounding box center [113, 222] width 46 height 11
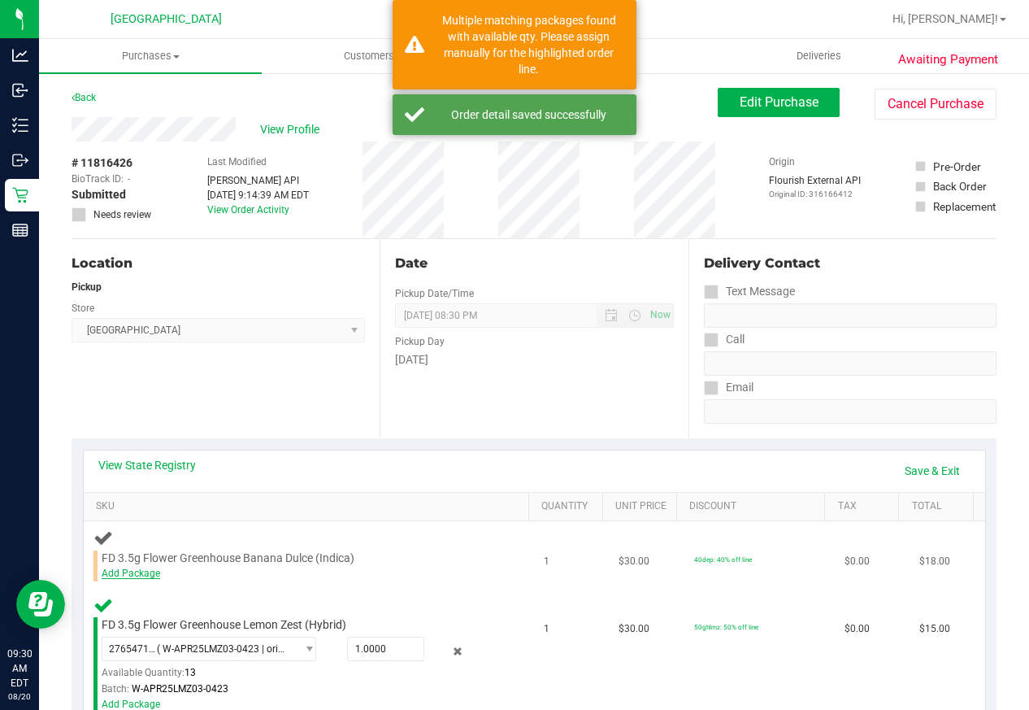
click at [141, 571] on link "Add Package" at bounding box center [131, 573] width 59 height 11
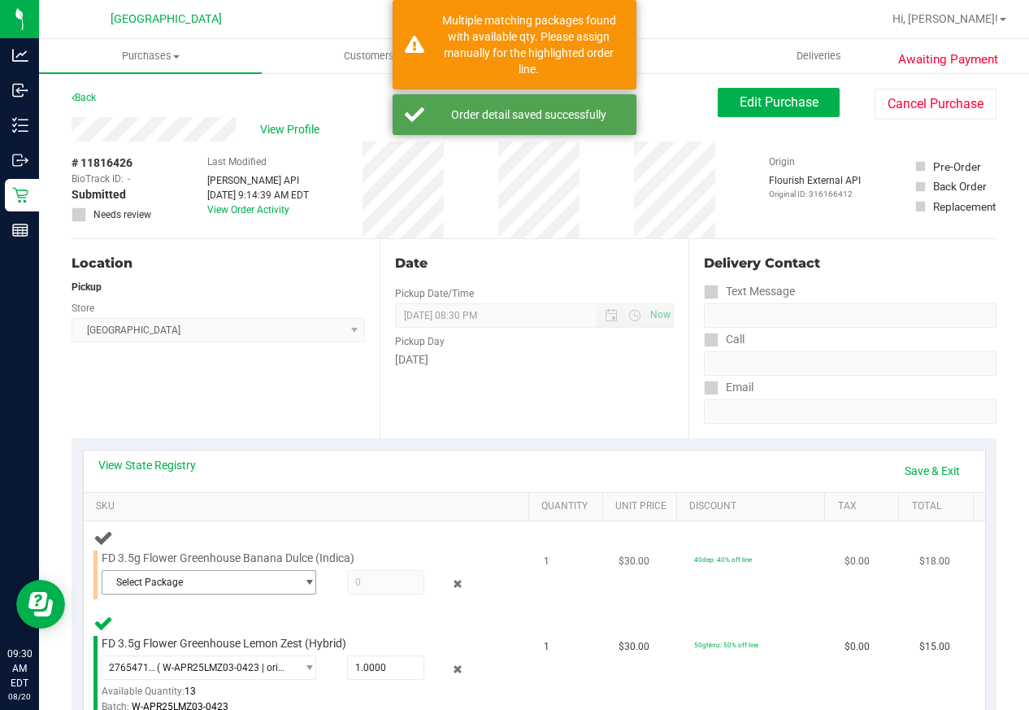
click at [221, 579] on span "Select Package" at bounding box center [199, 582] width 194 height 23
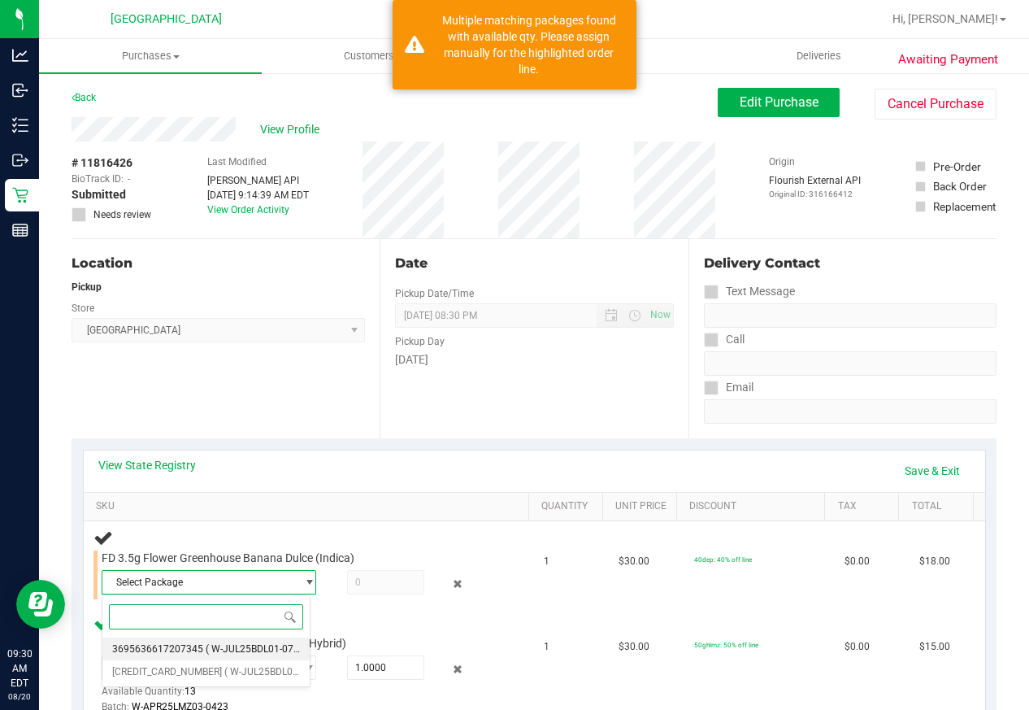
click at [254, 658] on li "3695636617207345 ( W-JUL25BDL01-0710 | orig: FLSRWGM-20250717-624 )" at bounding box center [205, 648] width 207 height 23
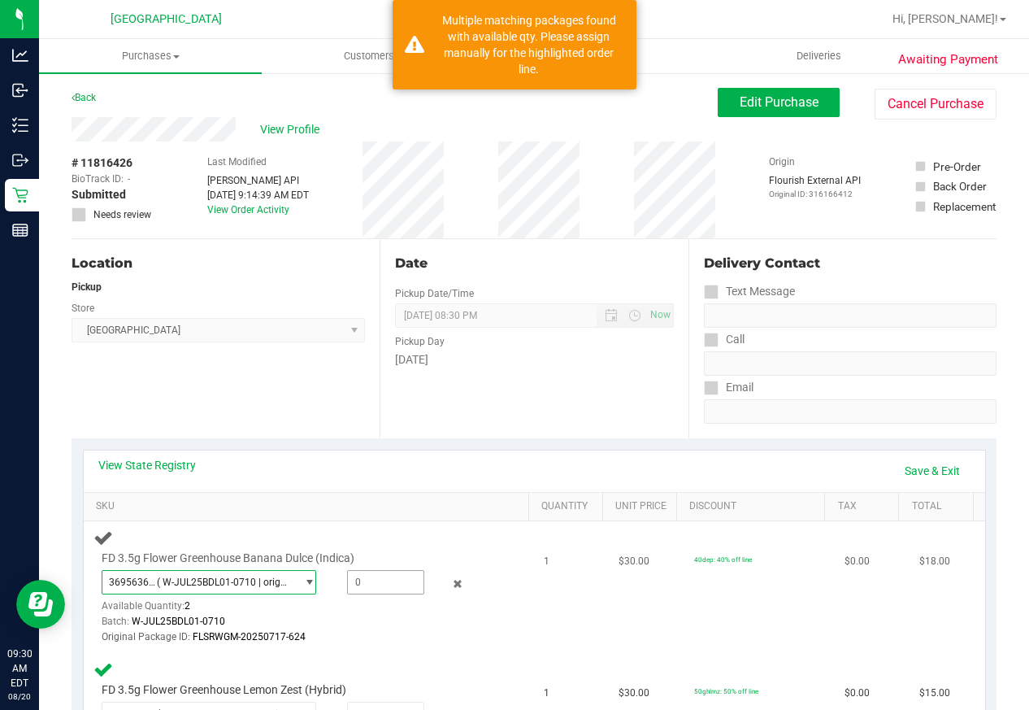
click at [371, 581] on span at bounding box center [385, 582] width 77 height 24
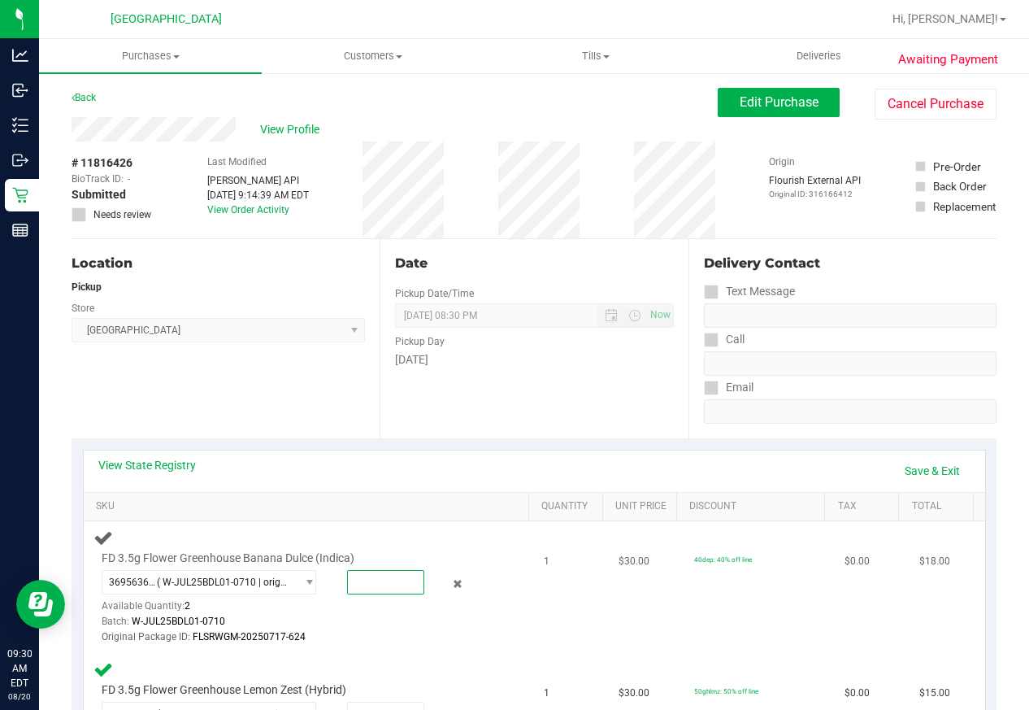
type input "1"
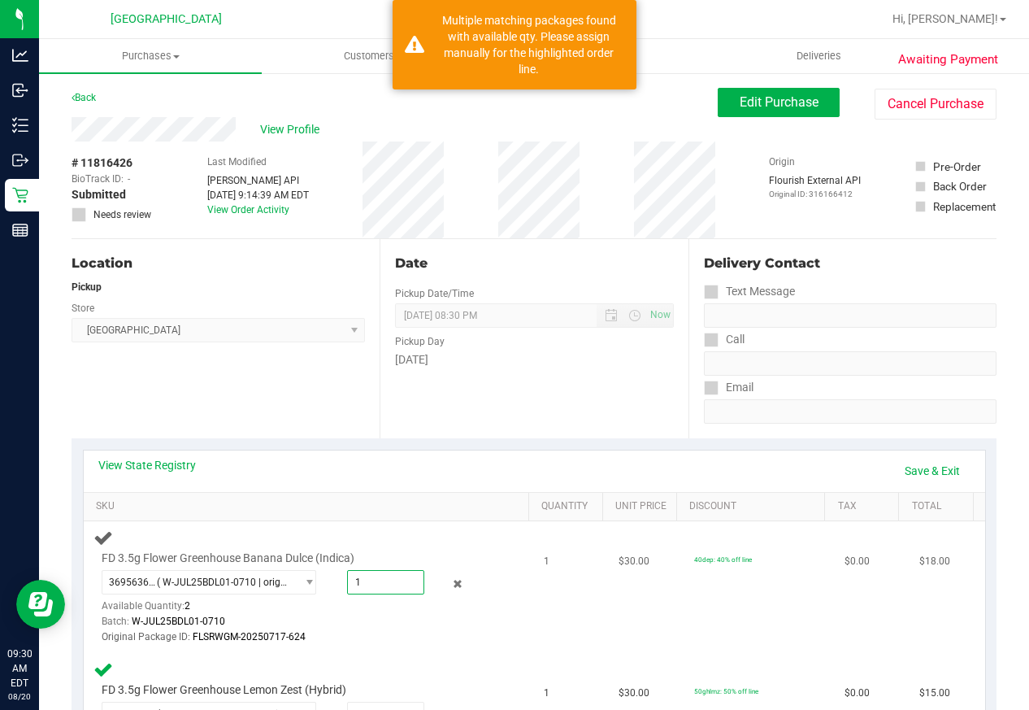
type input "1.0000"
click at [372, 611] on div "3695636617207345 ( W-JUL25BDL01-0710 | orig: FLSRWGM-20250717-624 ) 36956366172…" at bounding box center [296, 608] width 388 height 76
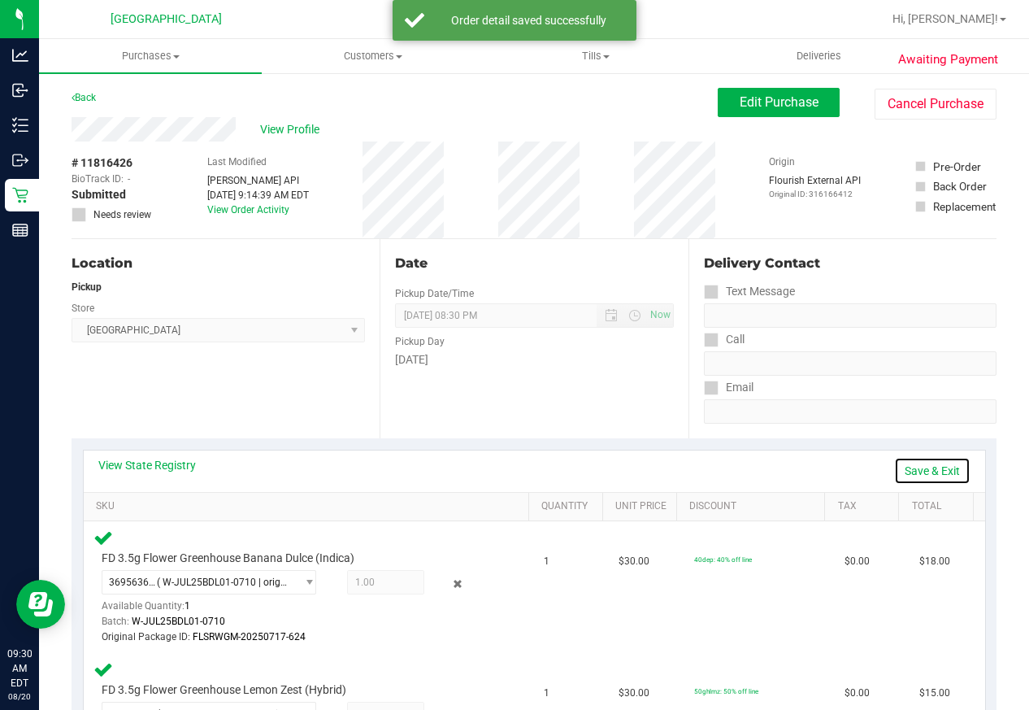
click at [908, 473] on link "Save & Exit" at bounding box center [932, 471] width 76 height 28
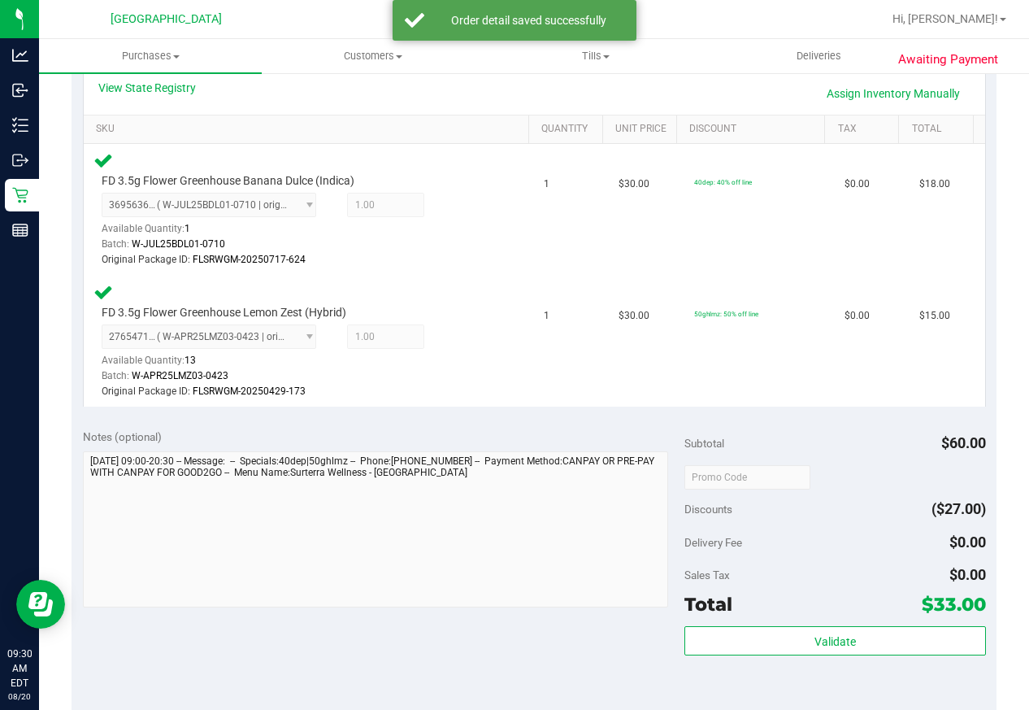
scroll to position [569, 0]
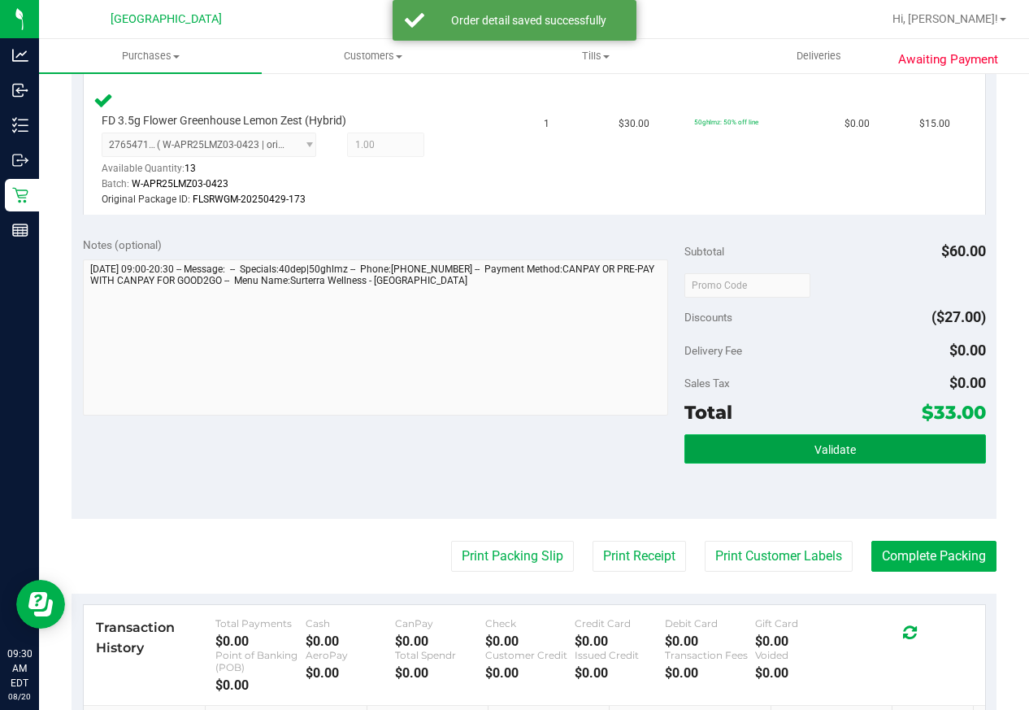
click at [788, 449] on button "Validate" at bounding box center [835, 448] width 301 height 29
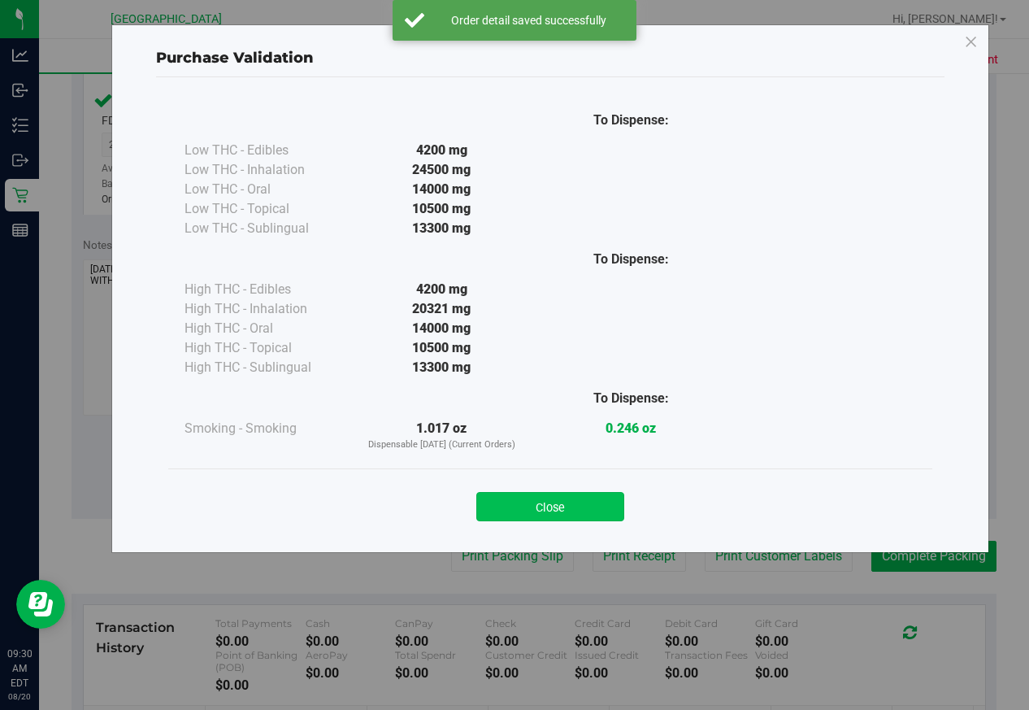
click at [572, 519] on button "Close" at bounding box center [550, 506] width 148 height 29
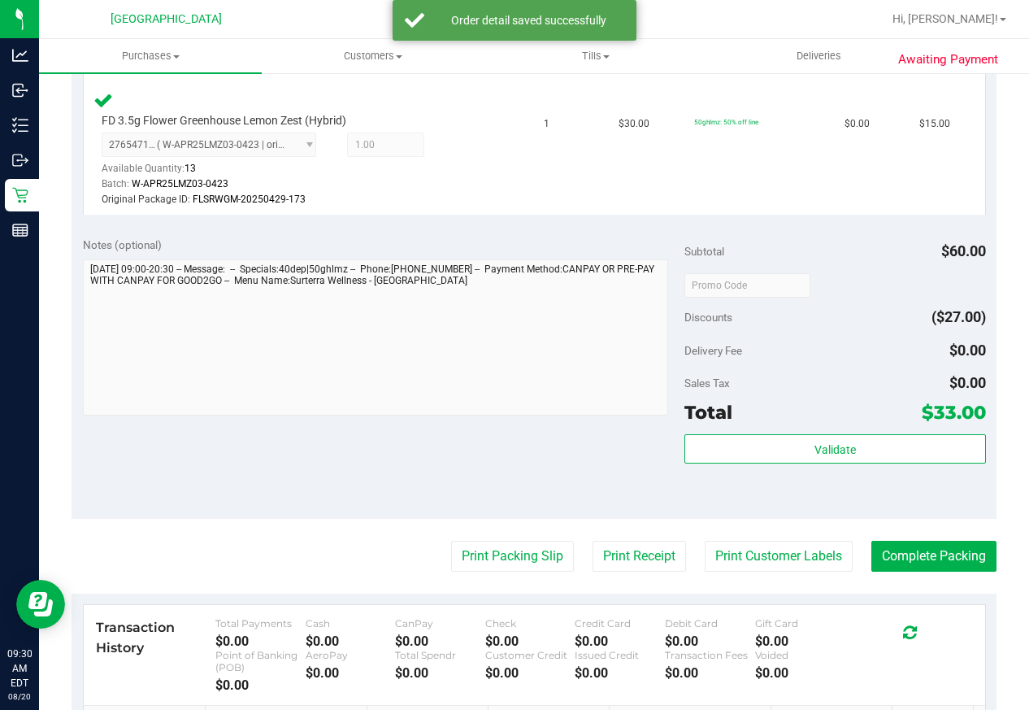
click at [494, 576] on purchase-details "Back Edit Purchase Cancel Purchase View Profile # 11816426 BioTrack ID: - Submi…" at bounding box center [534, 214] width 925 height 1391
click at [494, 564] on button "Print Packing Slip" at bounding box center [512, 556] width 123 height 31
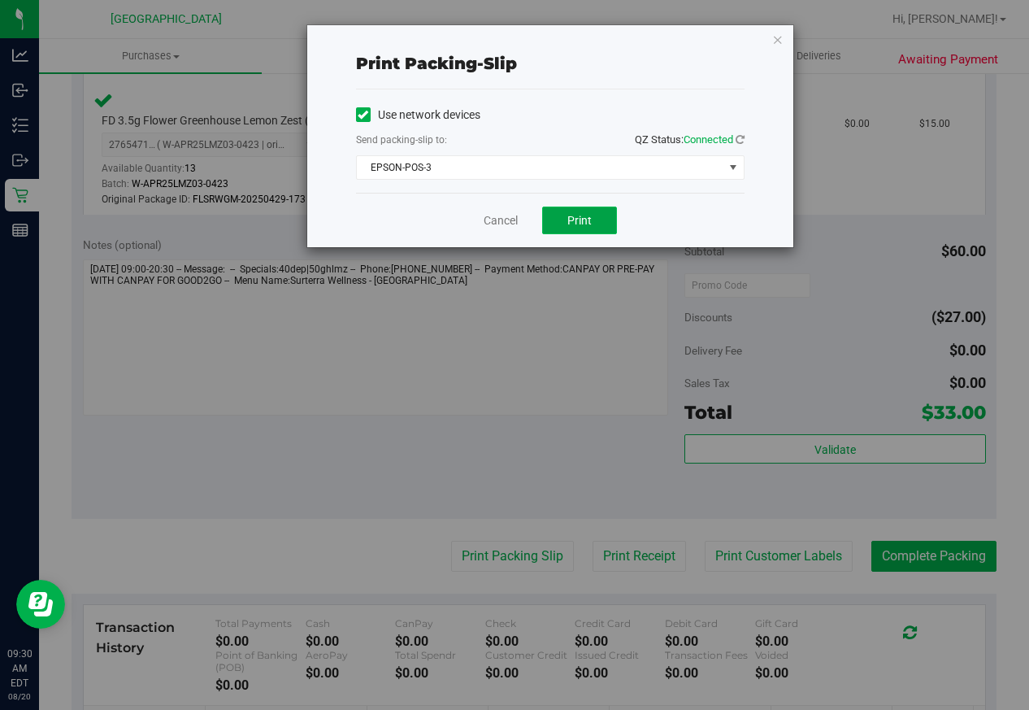
click at [585, 223] on span "Print" at bounding box center [580, 220] width 24 height 13
click at [490, 225] on link "Cancel" at bounding box center [501, 220] width 34 height 17
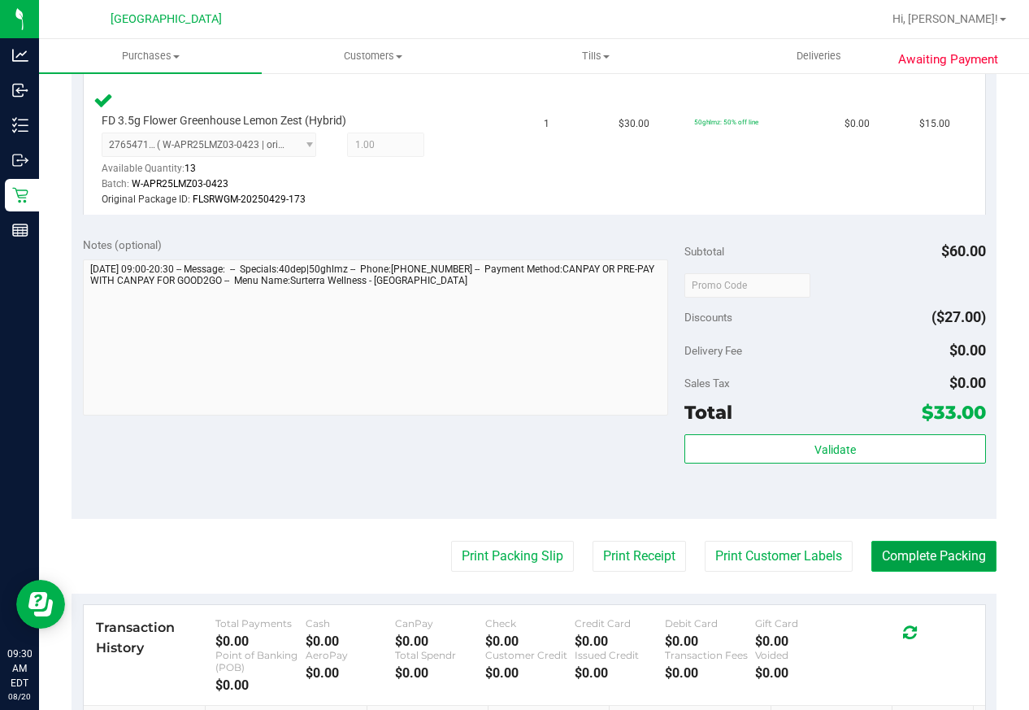
click at [924, 546] on button "Complete Packing" at bounding box center [934, 556] width 125 height 31
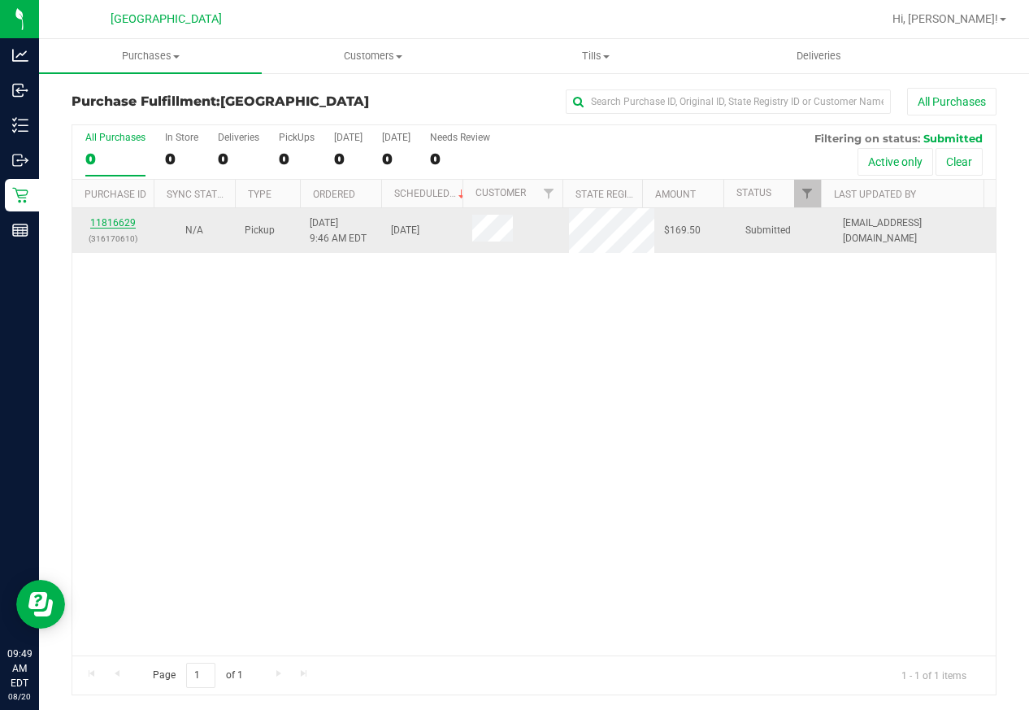
click at [105, 222] on link "11816629" at bounding box center [113, 222] width 46 height 11
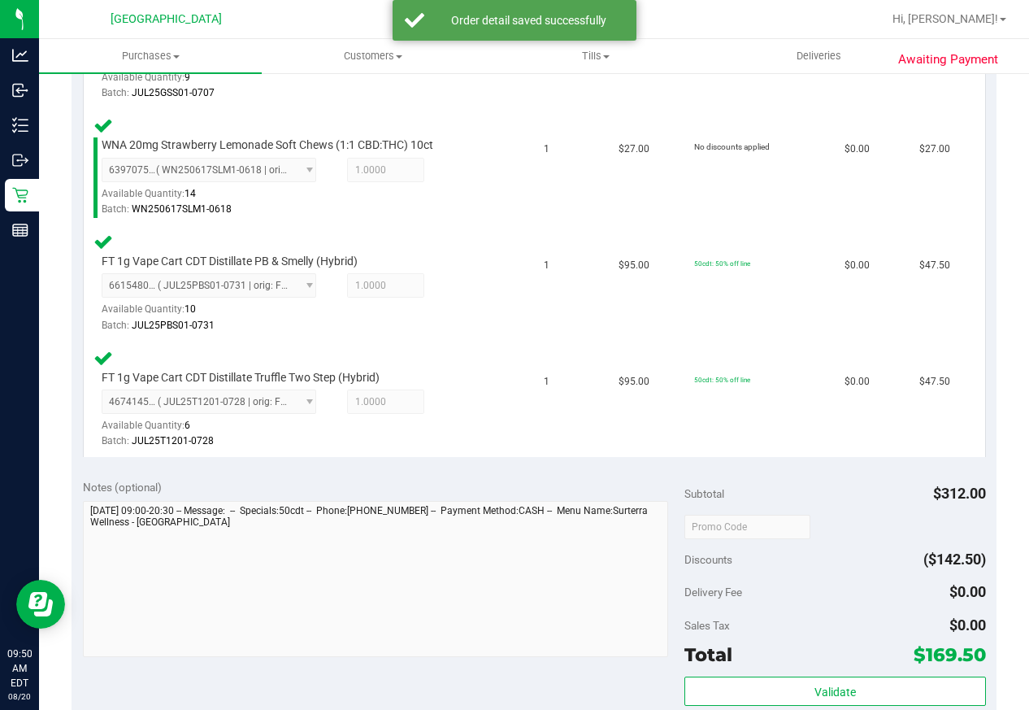
scroll to position [650, 0]
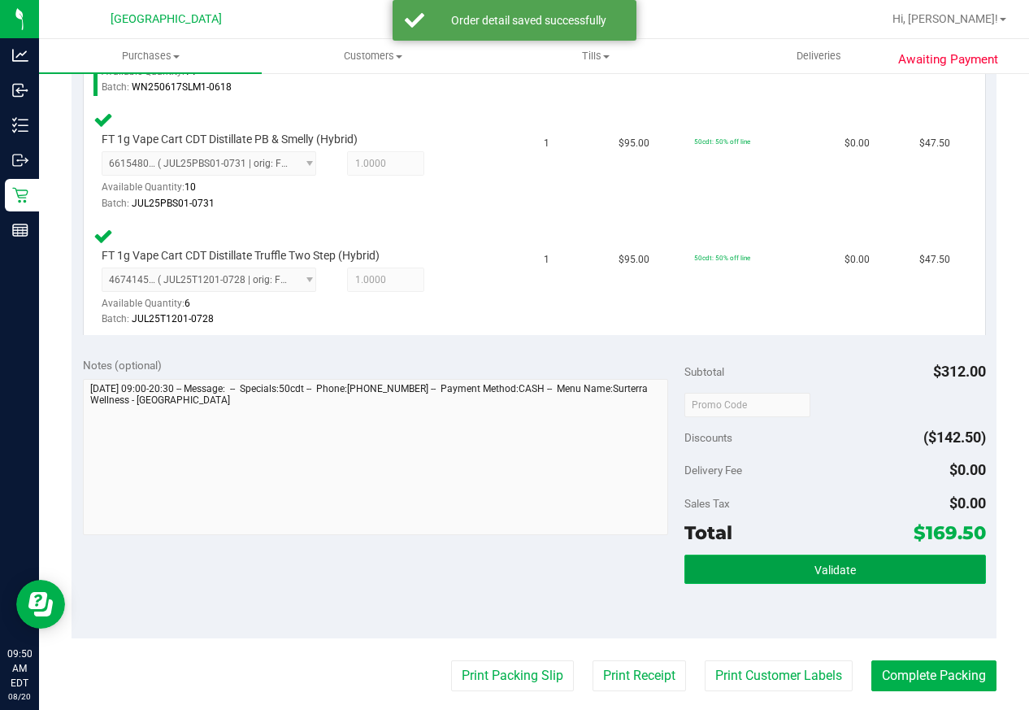
click at [855, 568] on button "Validate" at bounding box center [835, 569] width 301 height 29
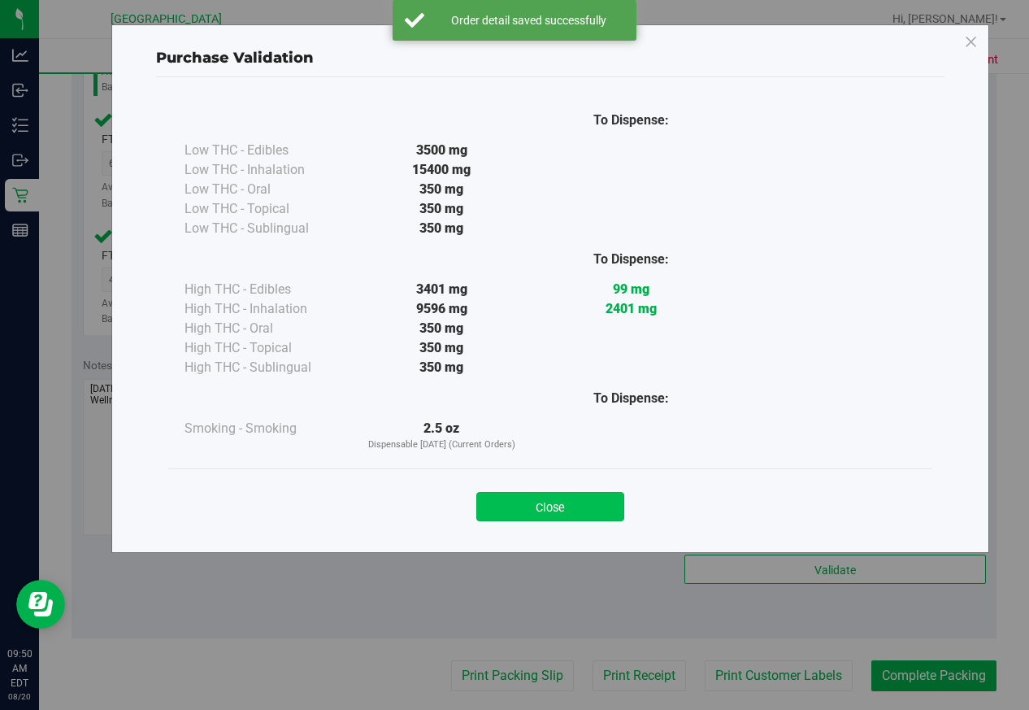
click at [601, 500] on button "Close" at bounding box center [550, 506] width 148 height 29
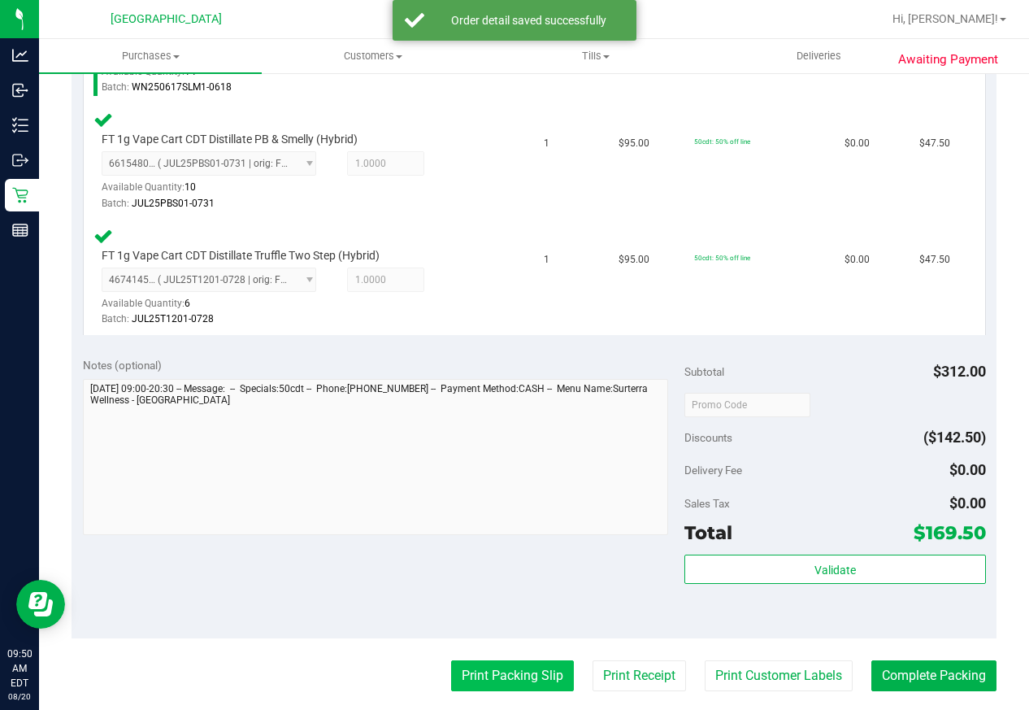
click at [518, 664] on button "Print Packing Slip" at bounding box center [512, 675] width 123 height 31
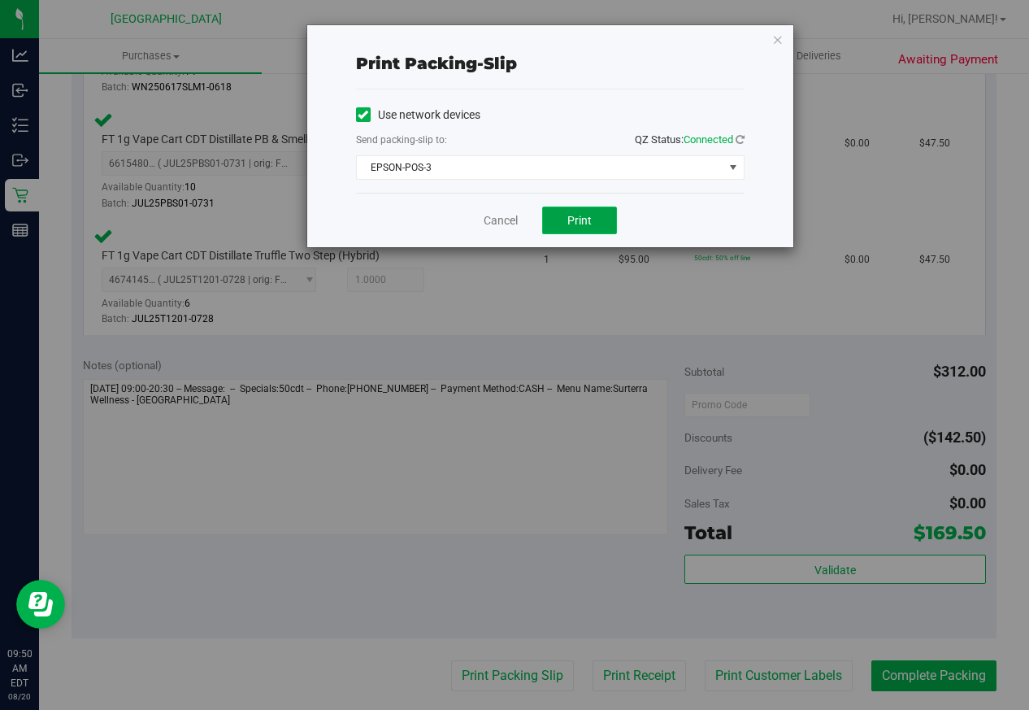
click at [572, 211] on button "Print" at bounding box center [579, 221] width 75 height 28
click at [503, 220] on link "Cancel" at bounding box center [501, 220] width 34 height 17
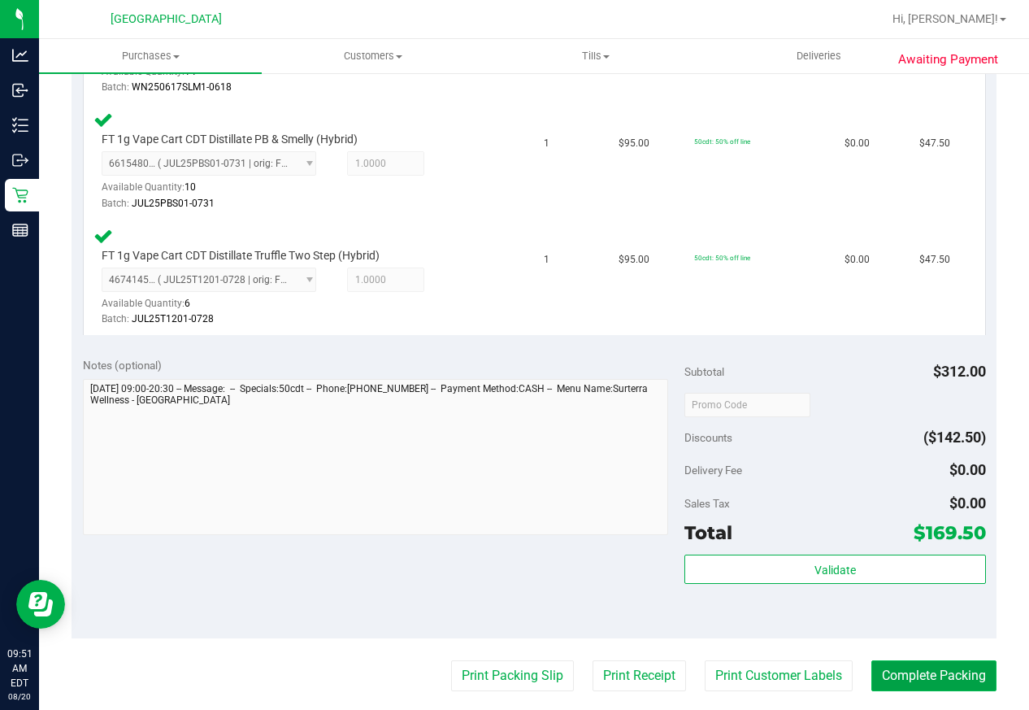
click at [906, 677] on button "Complete Packing" at bounding box center [934, 675] width 125 height 31
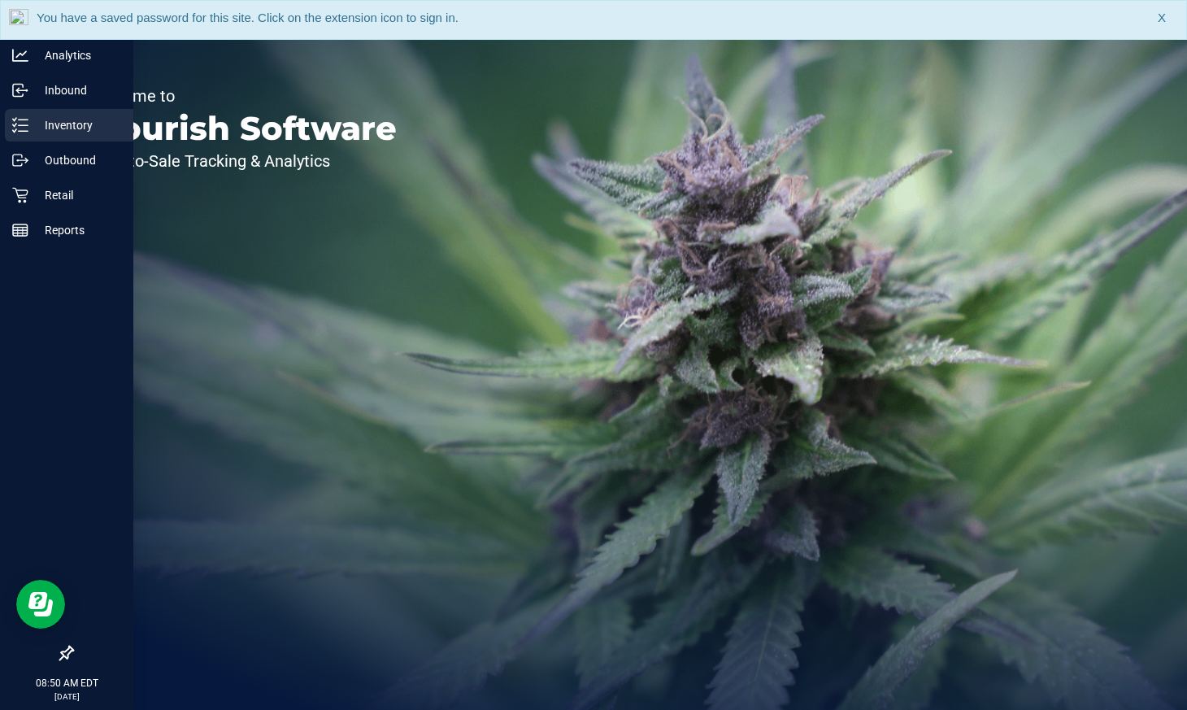
click at [35, 124] on p "Inventory" at bounding box center [77, 125] width 98 height 20
